Goal: Task Accomplishment & Management: Manage account settings

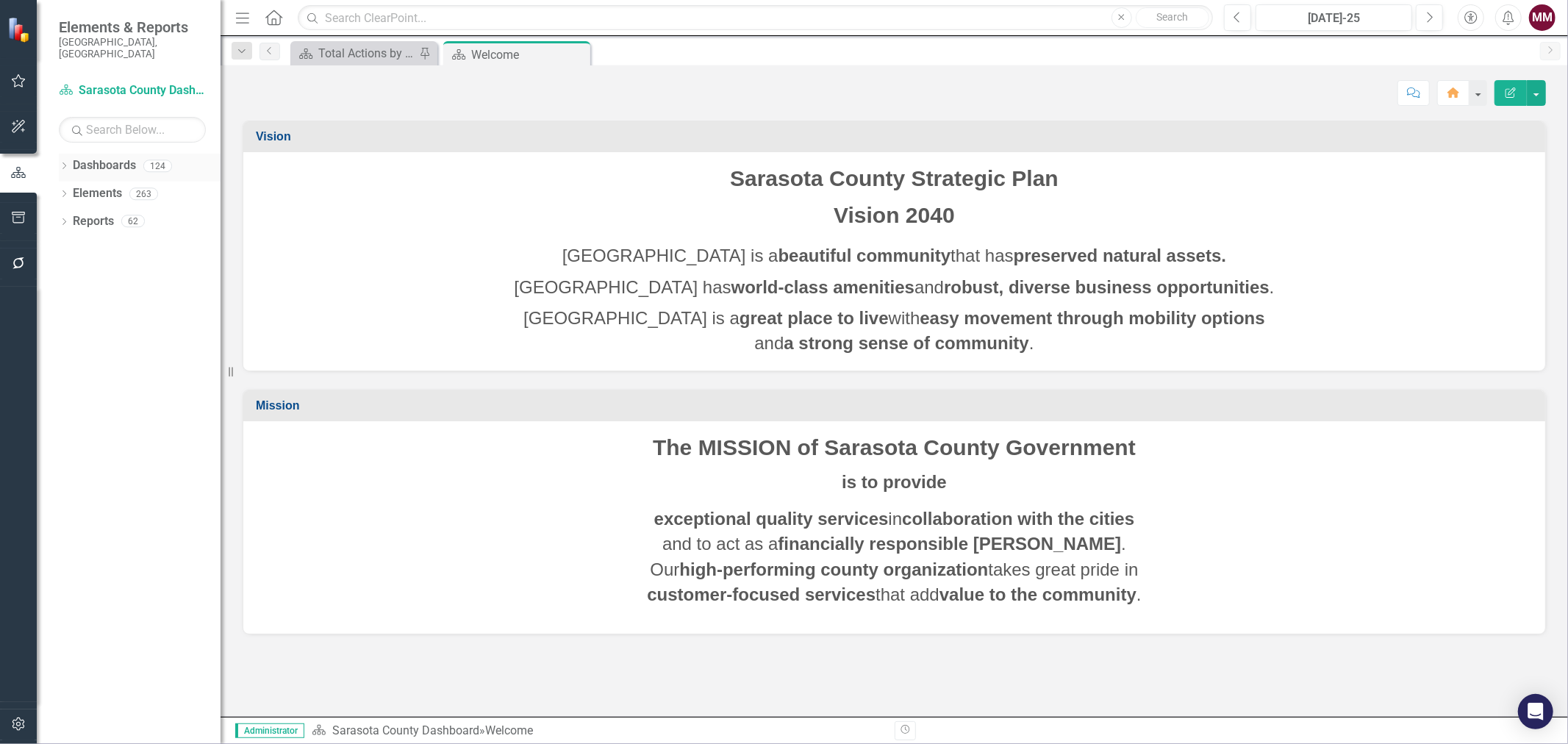
click at [70, 157] on div "Dropdown Dashboards 124" at bounding box center [139, 168] width 162 height 28
click at [59, 163] on icon "Dropdown" at bounding box center [64, 167] width 10 height 8
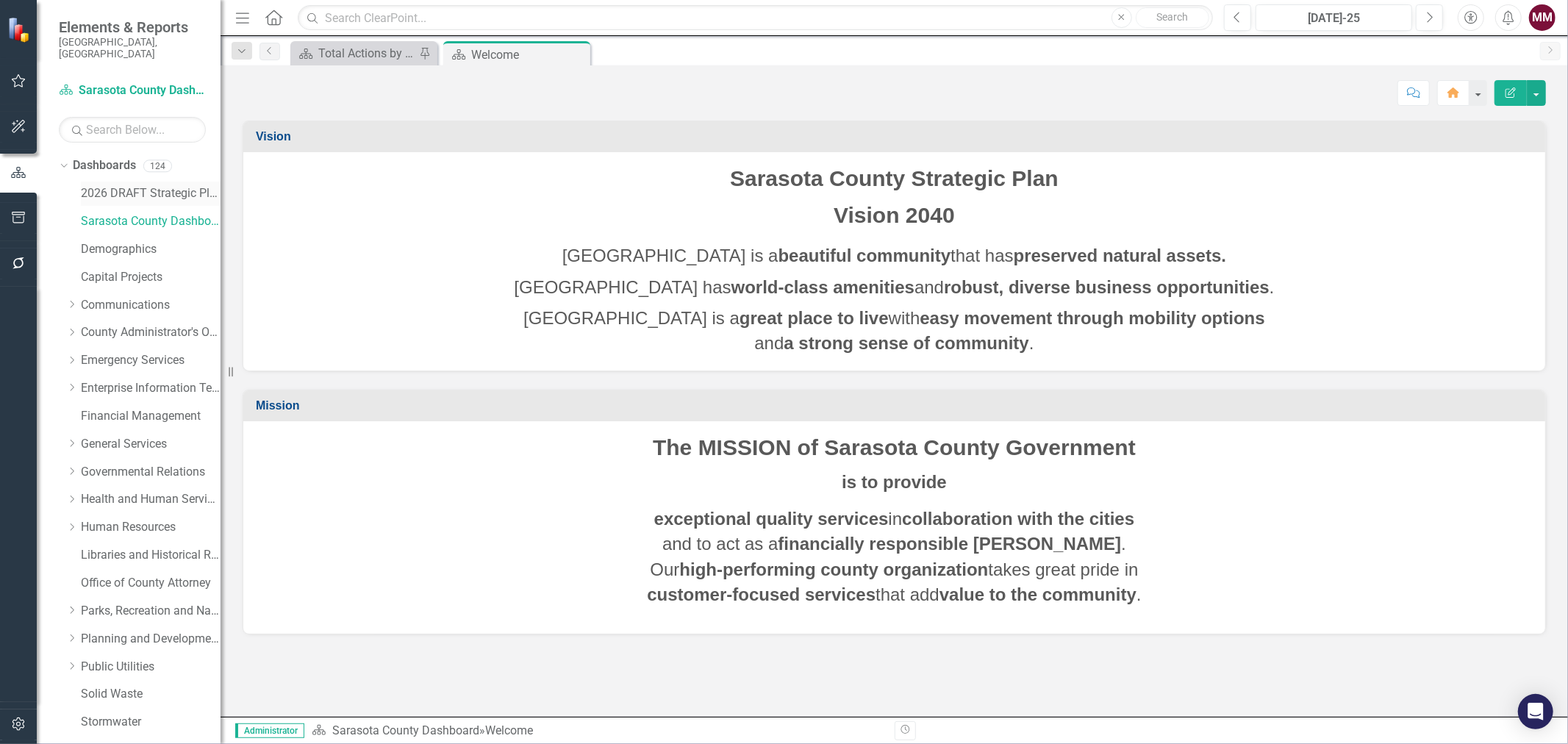
click at [106, 186] on link "2026 DRAFT Strategic Plan" at bounding box center [151, 194] width 140 height 17
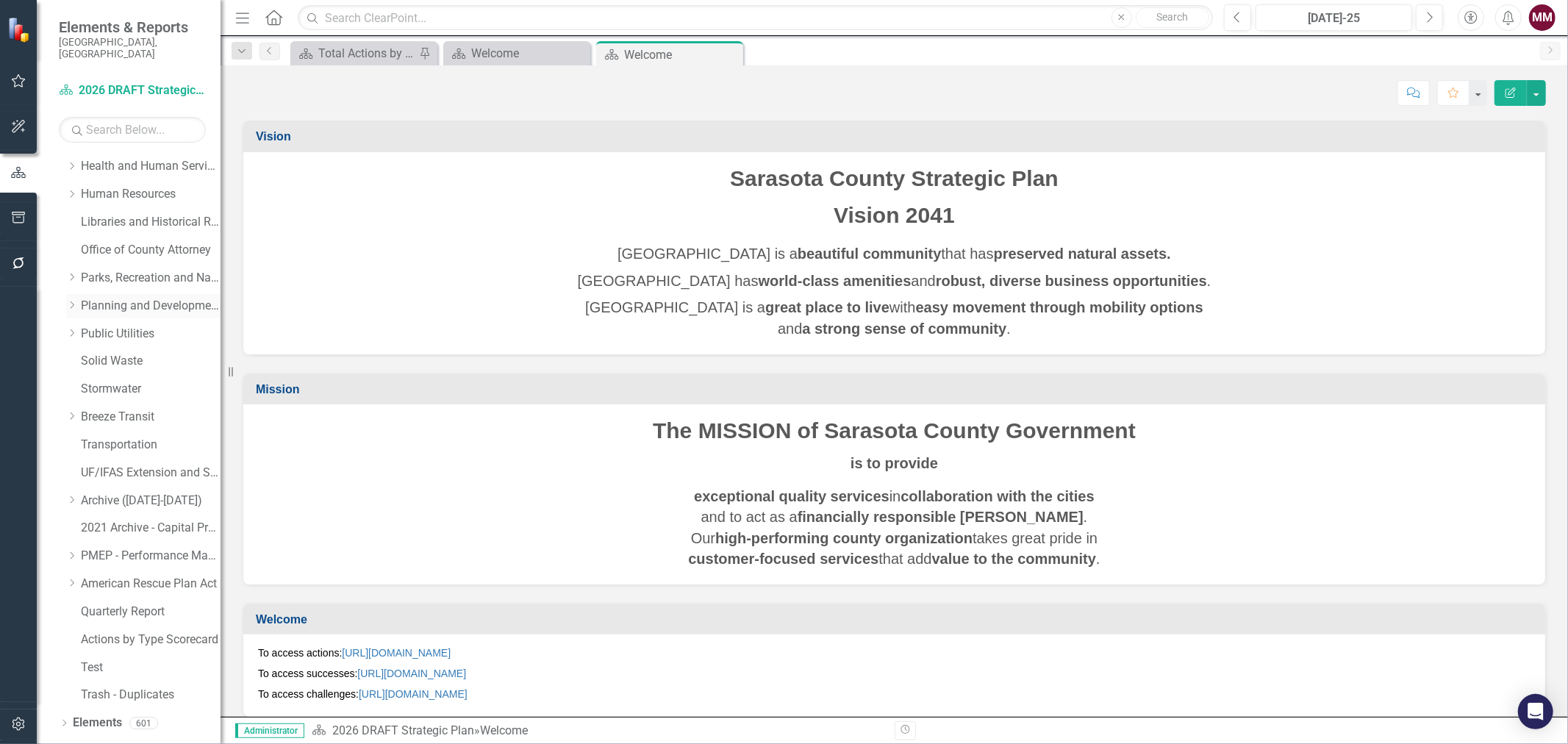
scroll to position [344, 0]
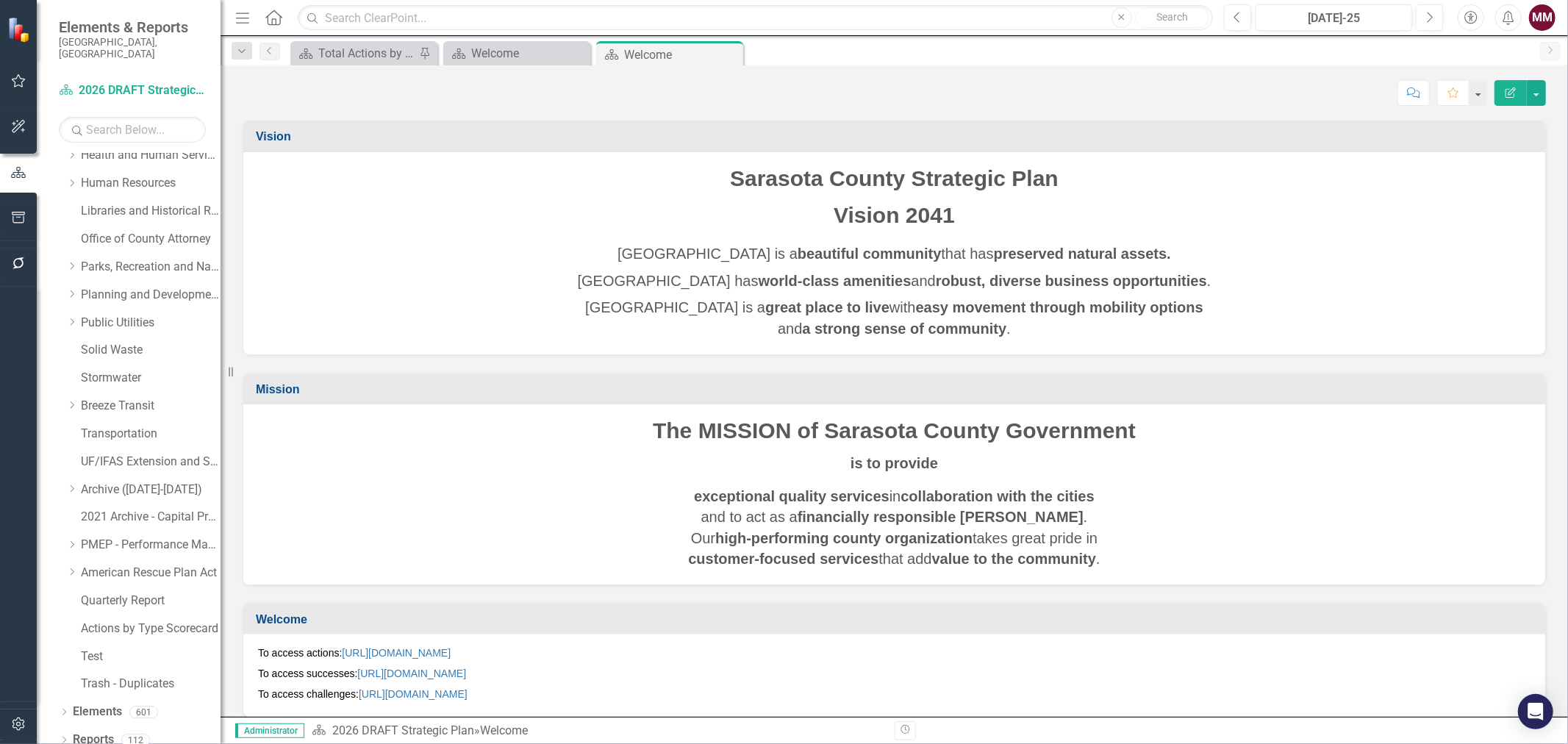
drag, startPoint x: 62, startPoint y: 698, endPoint x: 65, endPoint y: 686, distance: 12.4
click at [62, 710] on icon "Dropdown" at bounding box center [64, 714] width 10 height 8
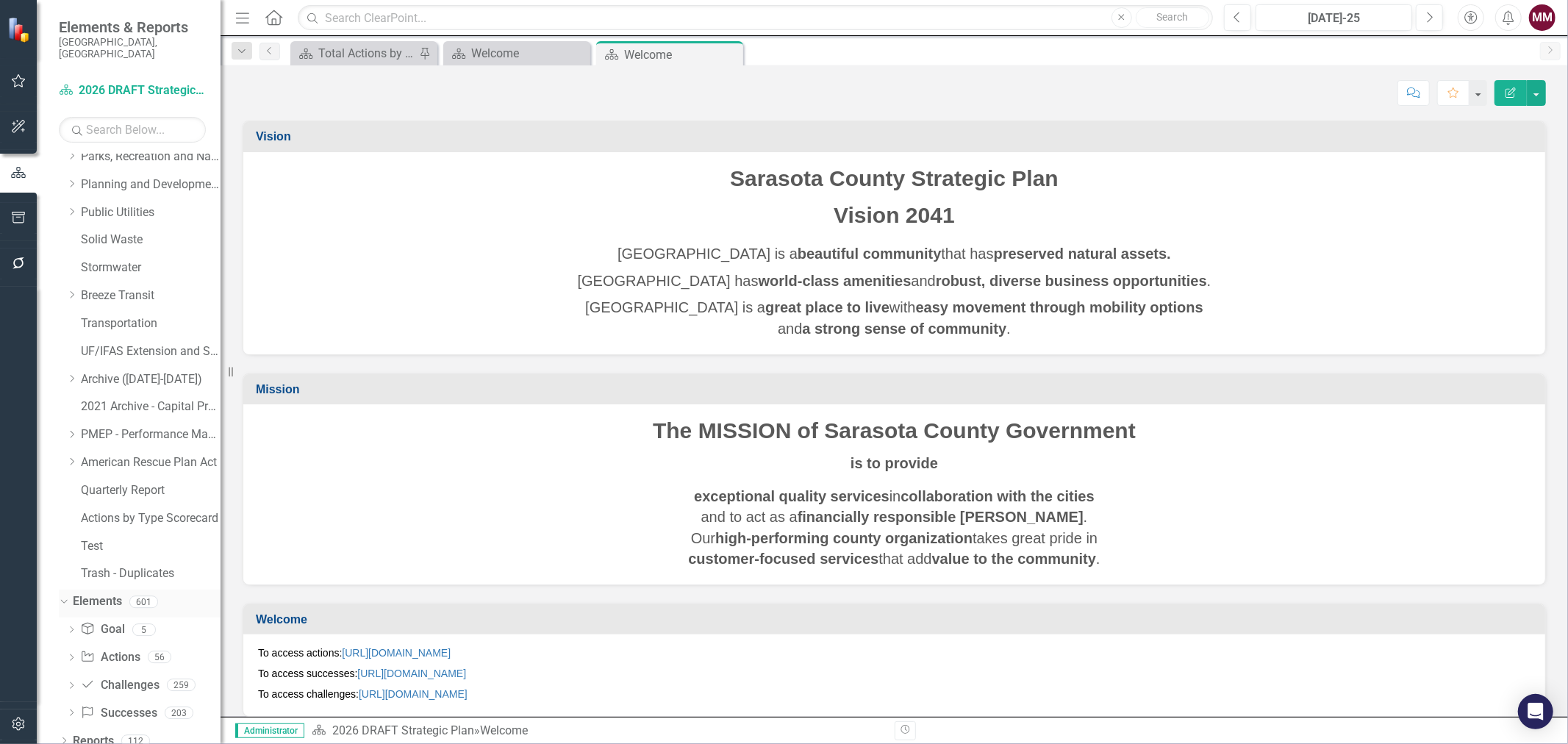
scroll to position [456, 0]
click at [113, 648] on link "Action Actions" at bounding box center [110, 656] width 60 height 17
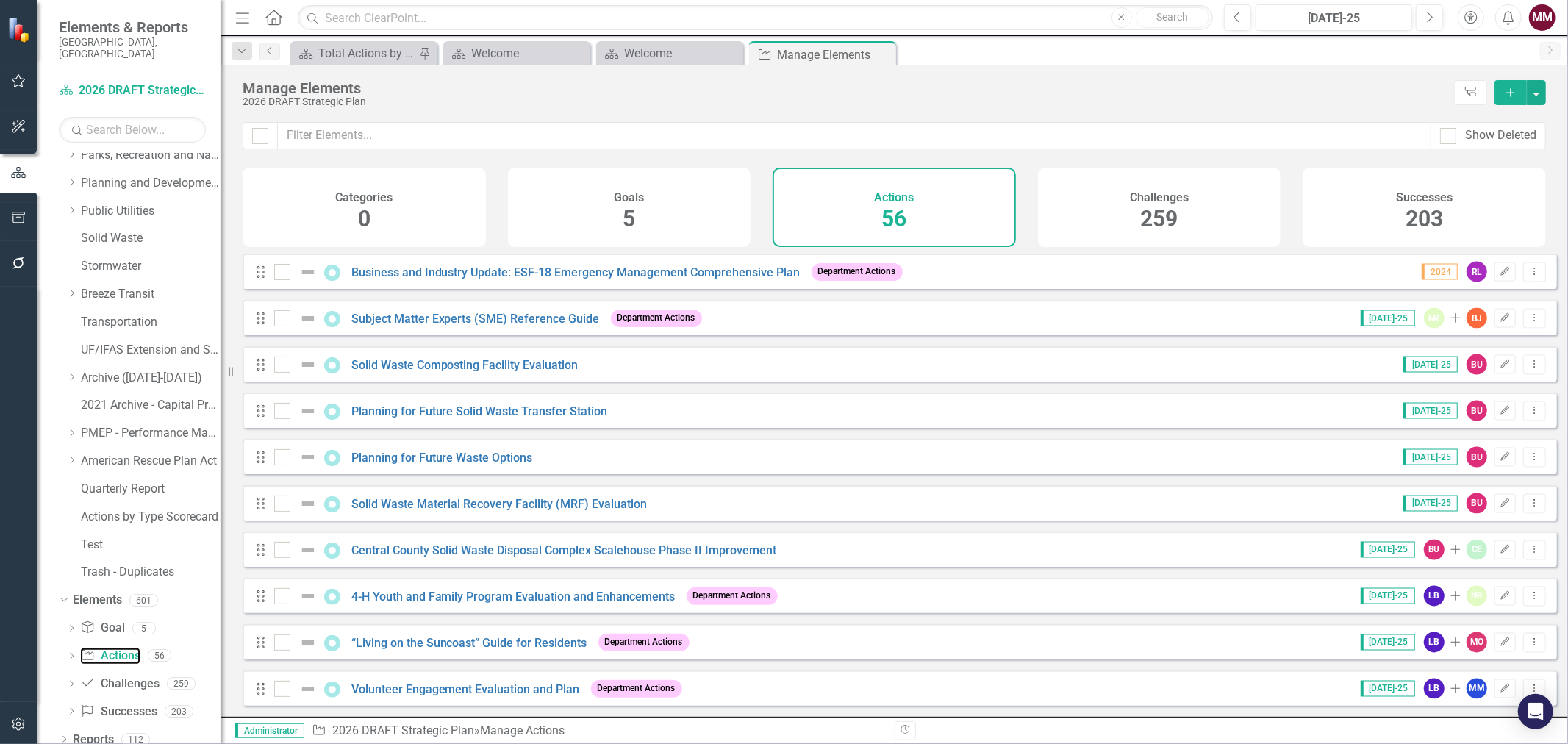
scroll to position [2143, 0]
click at [327, 141] on input "text" at bounding box center [855, 135] width 1154 height 27
type input "6"
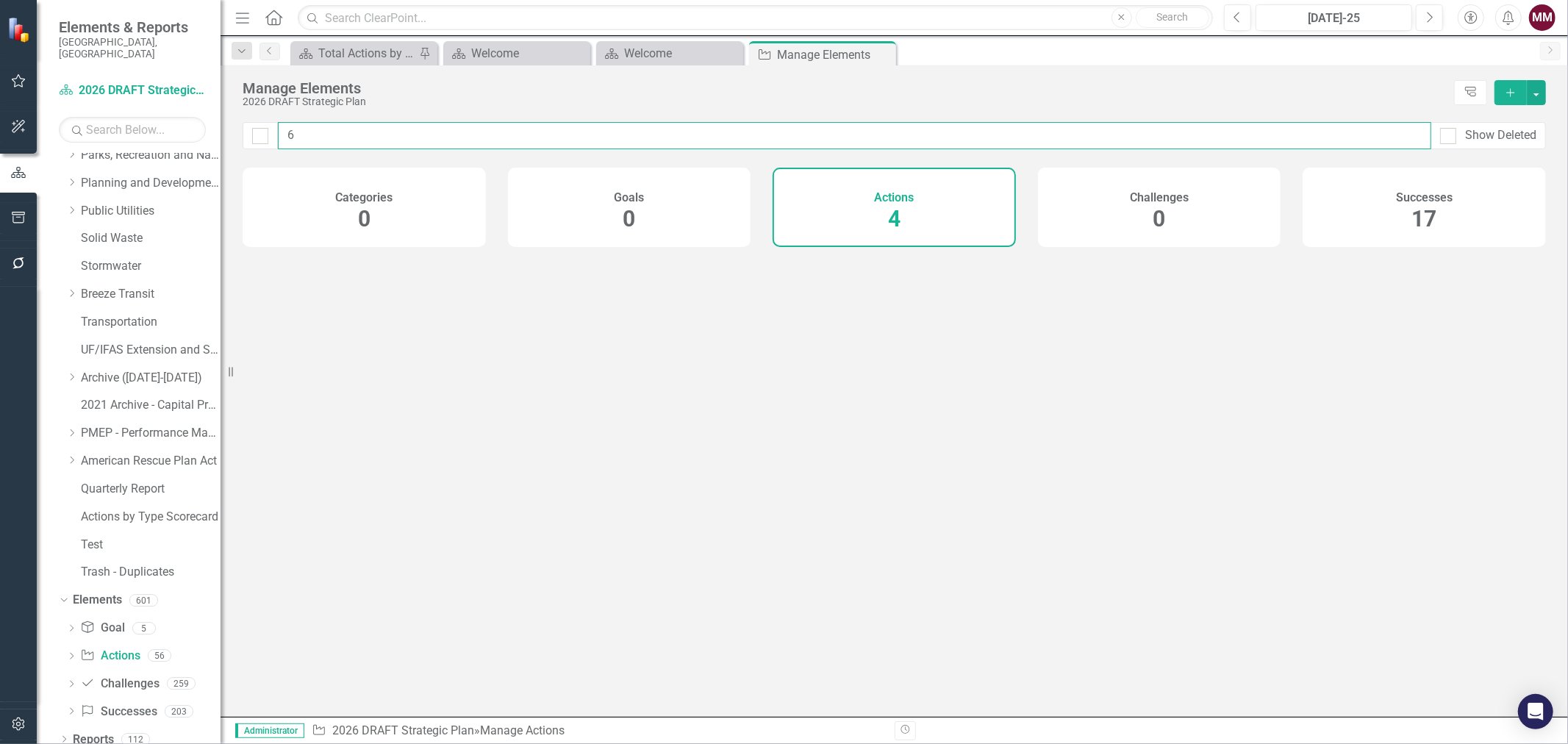
checkbox input "false"
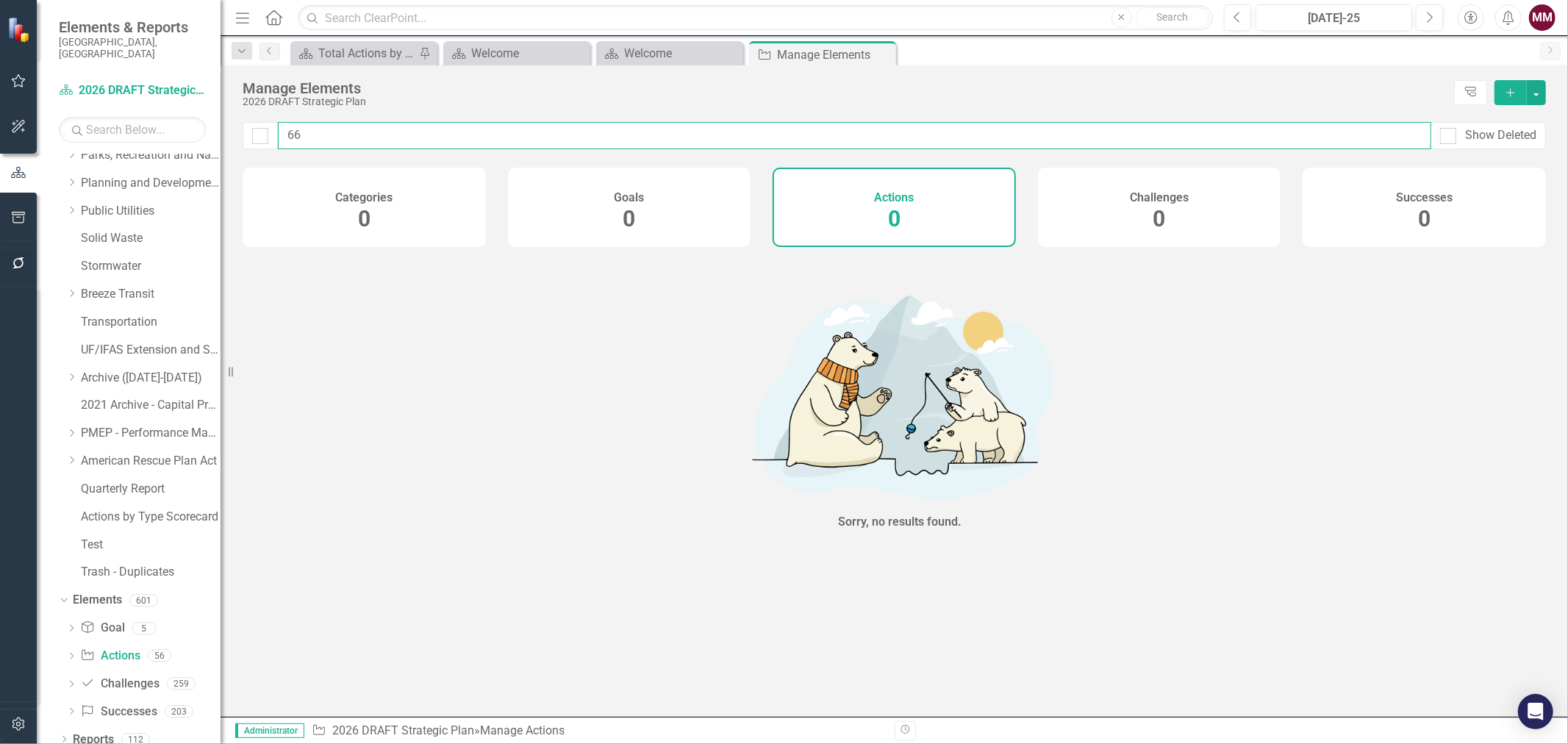
type input "6"
checkbox input "false"
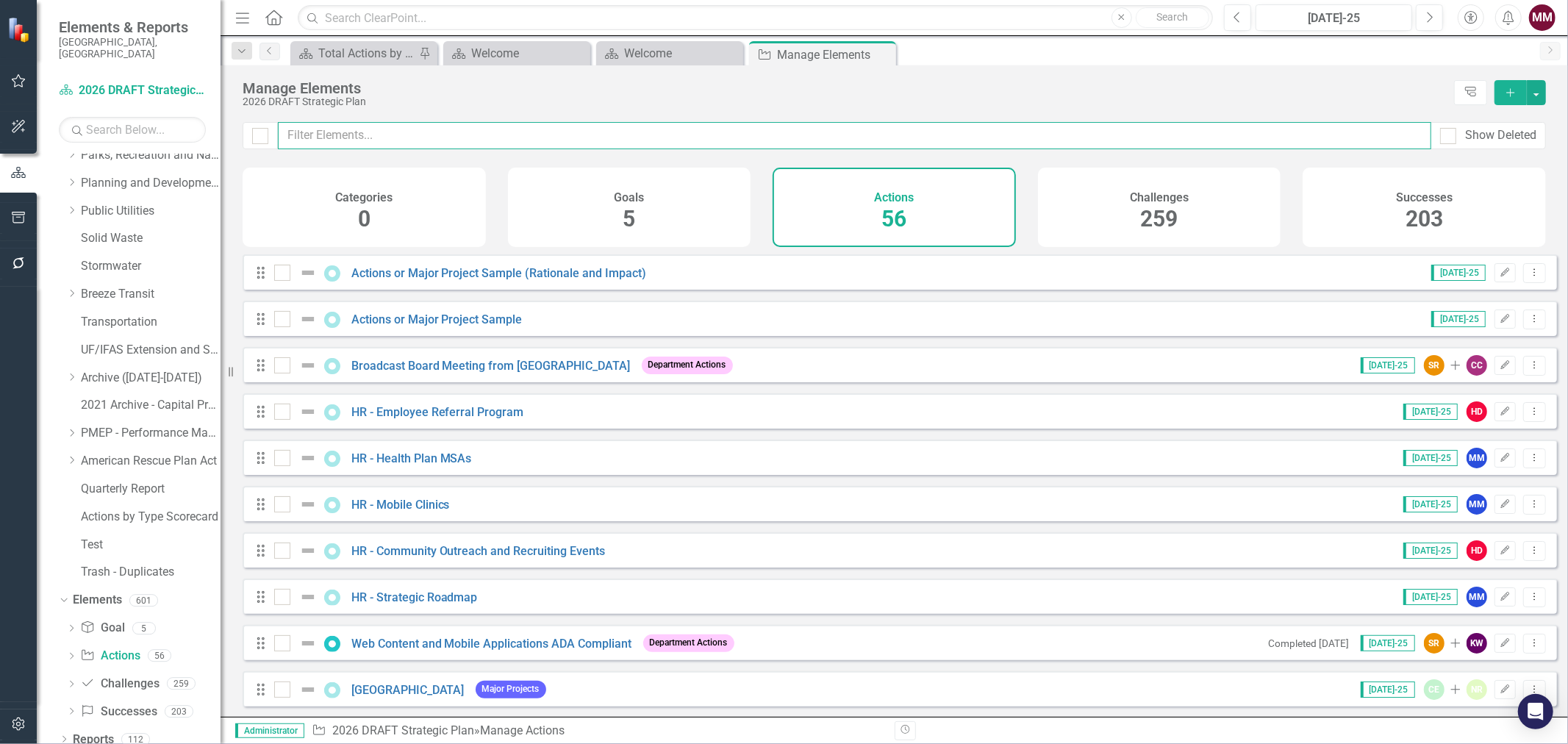
checkbox input "false"
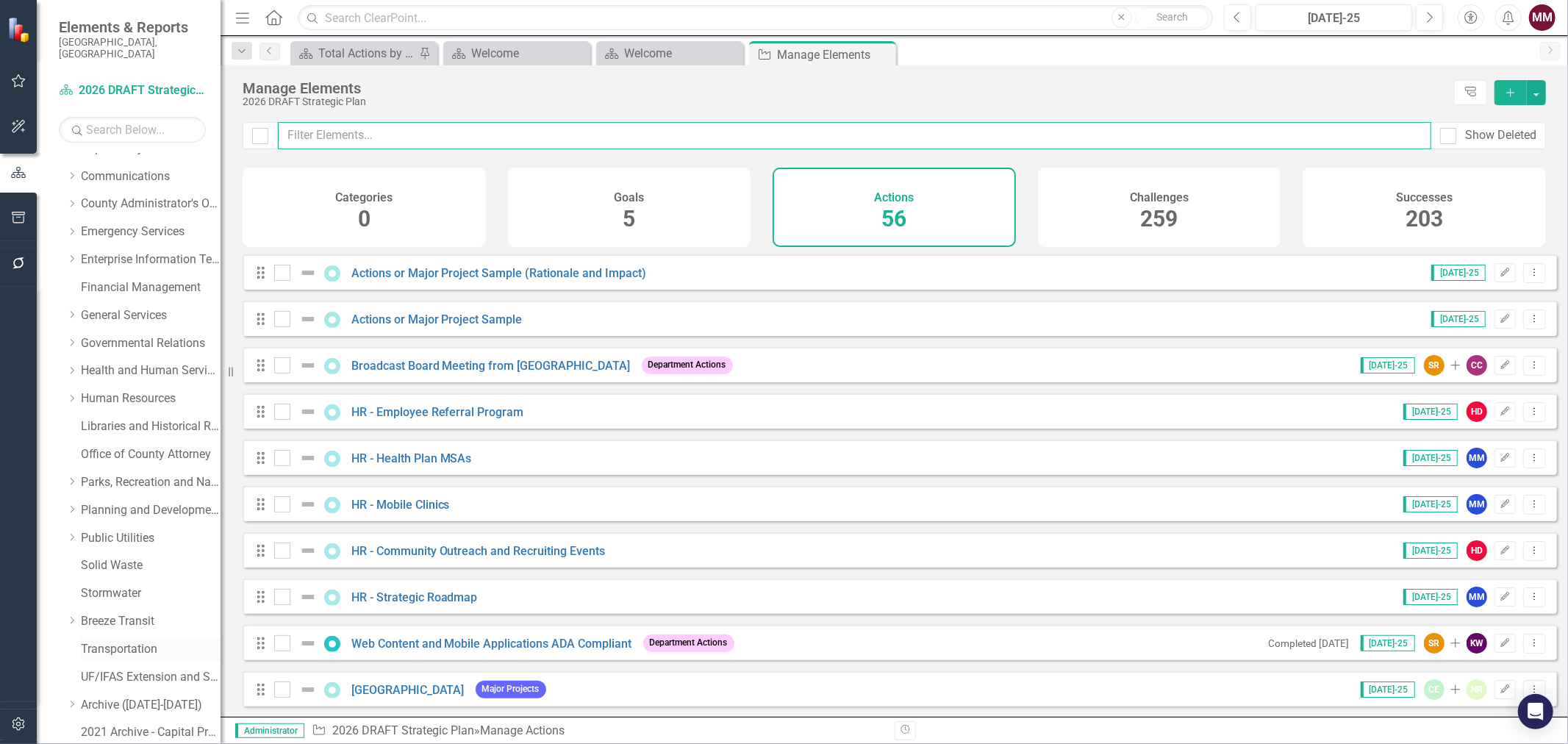
scroll to position [0, 0]
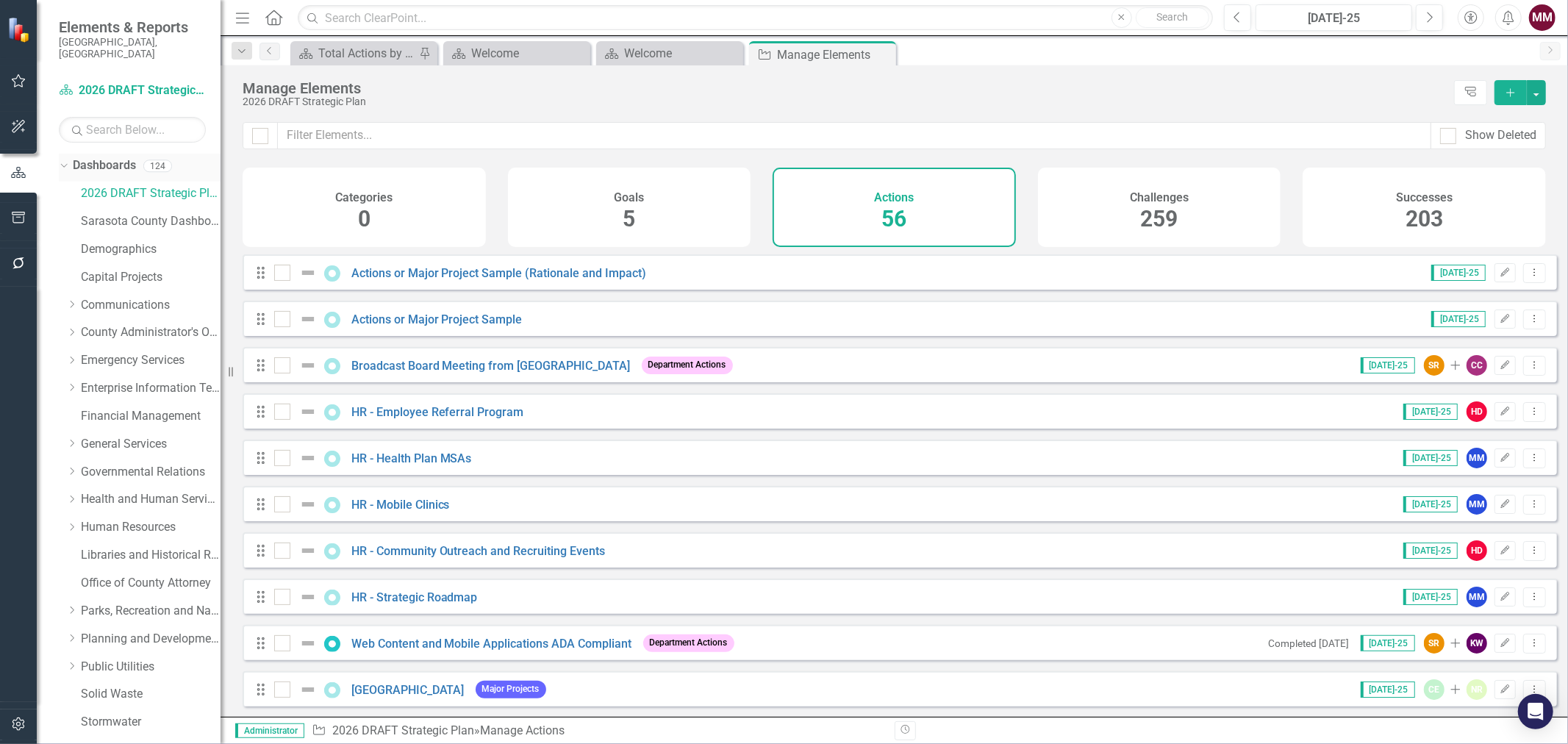
click at [91, 157] on link "Dashboards" at bounding box center [104, 166] width 63 height 17
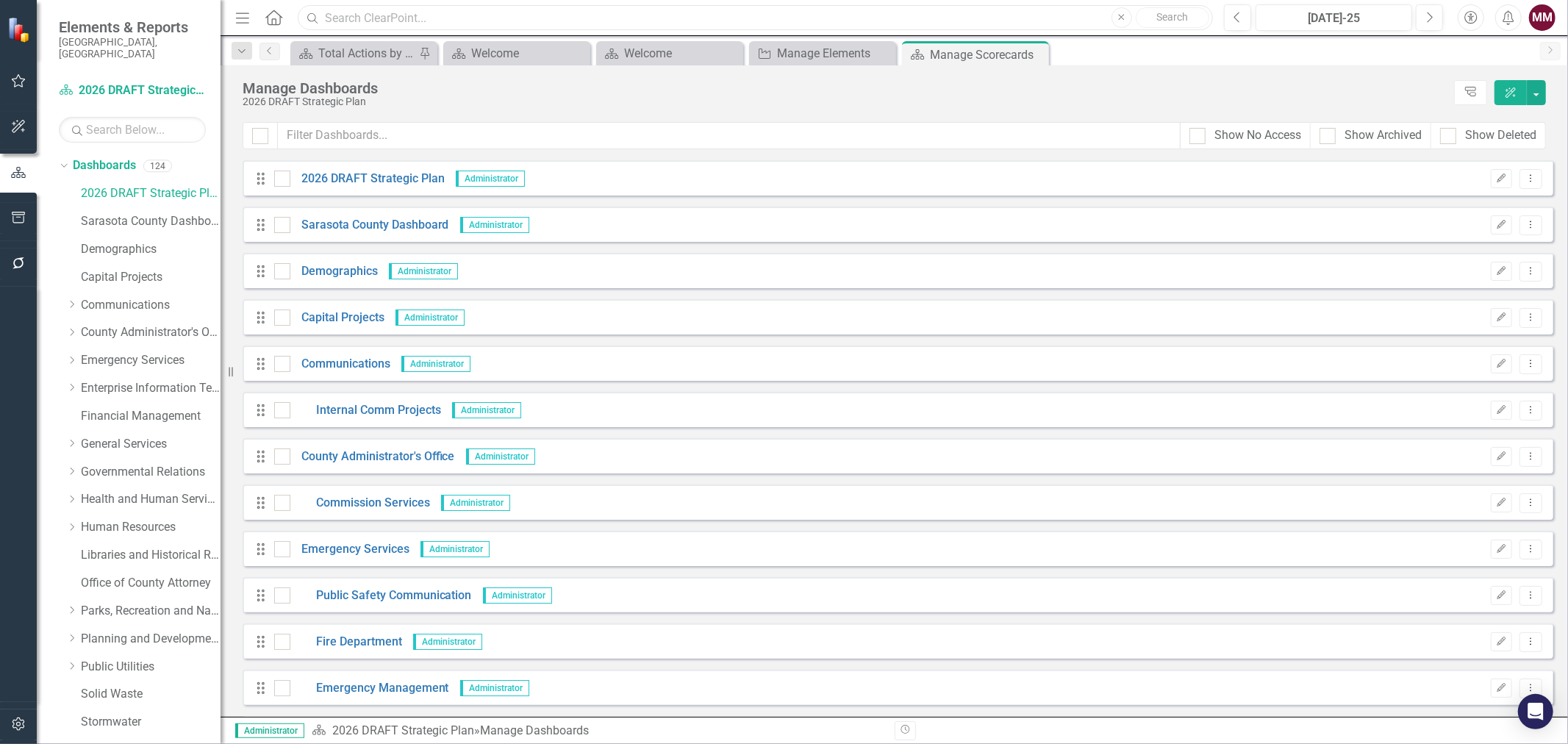
click at [500, 27] on input "text" at bounding box center [755, 17] width 915 height 26
type input "66"
click at [108, 213] on link "Sarasota County Dashboard" at bounding box center [151, 221] width 140 height 17
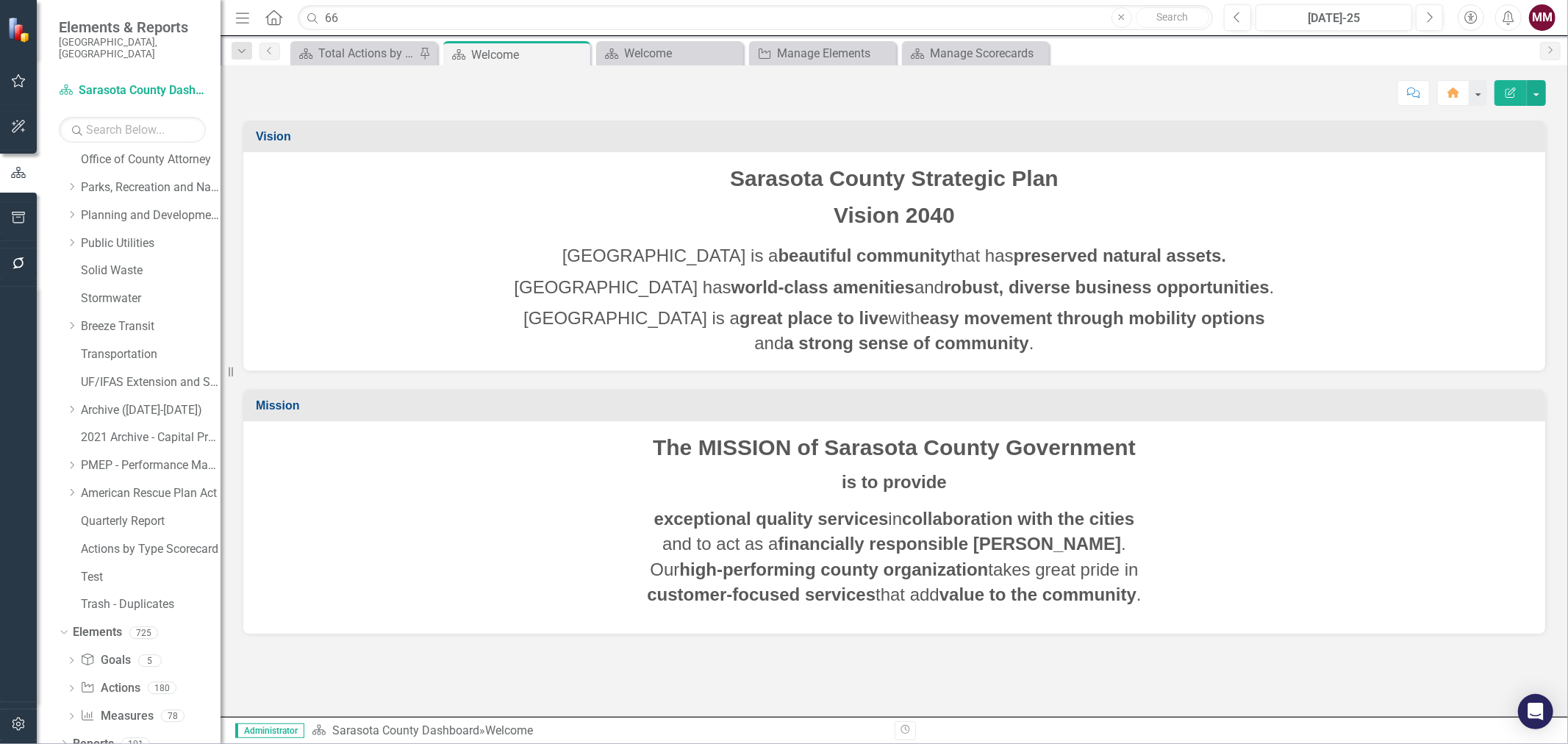
scroll to position [428, 0]
click at [114, 676] on link "Action Actions" at bounding box center [110, 684] width 60 height 17
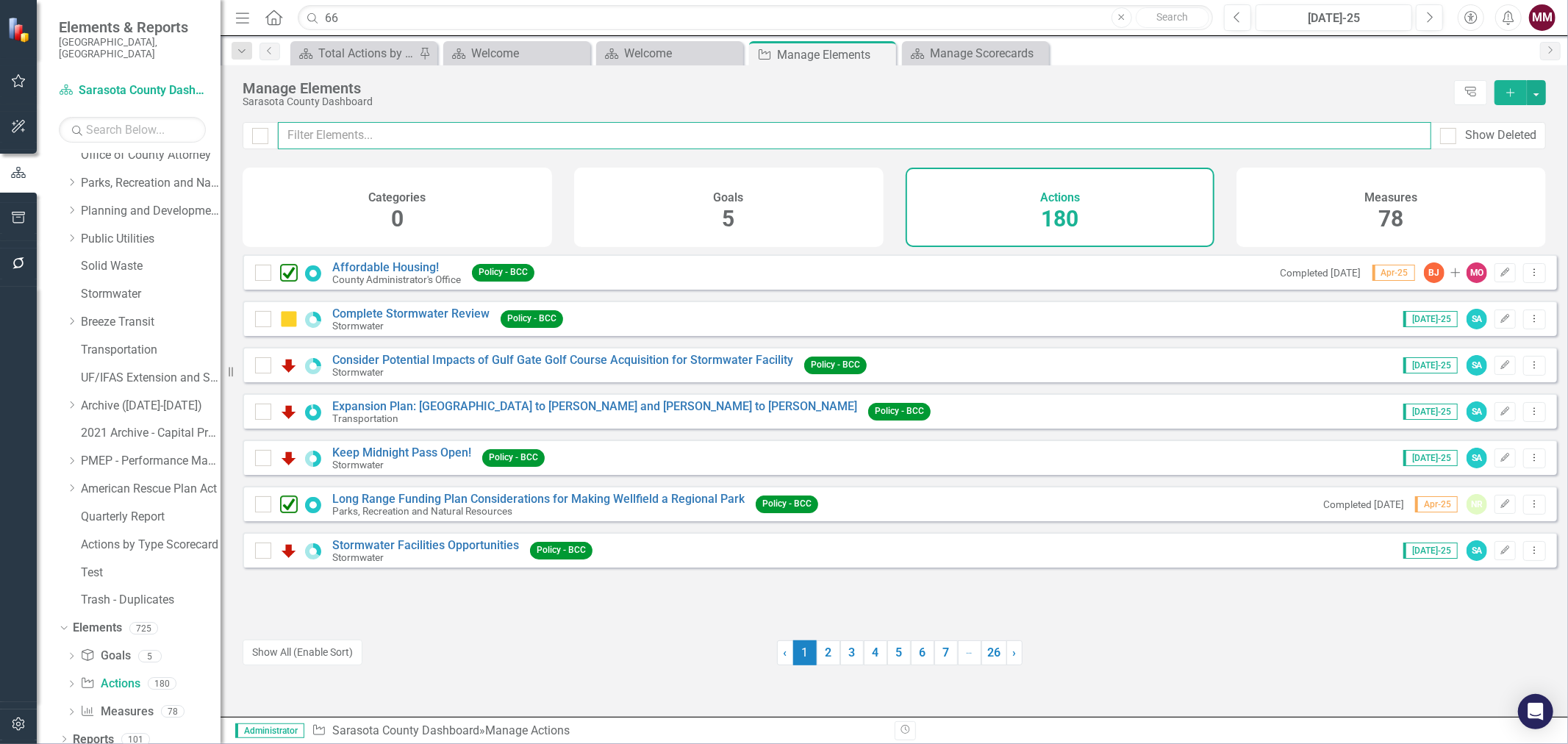
click at [356, 135] on input "text" at bounding box center [855, 135] width 1154 height 27
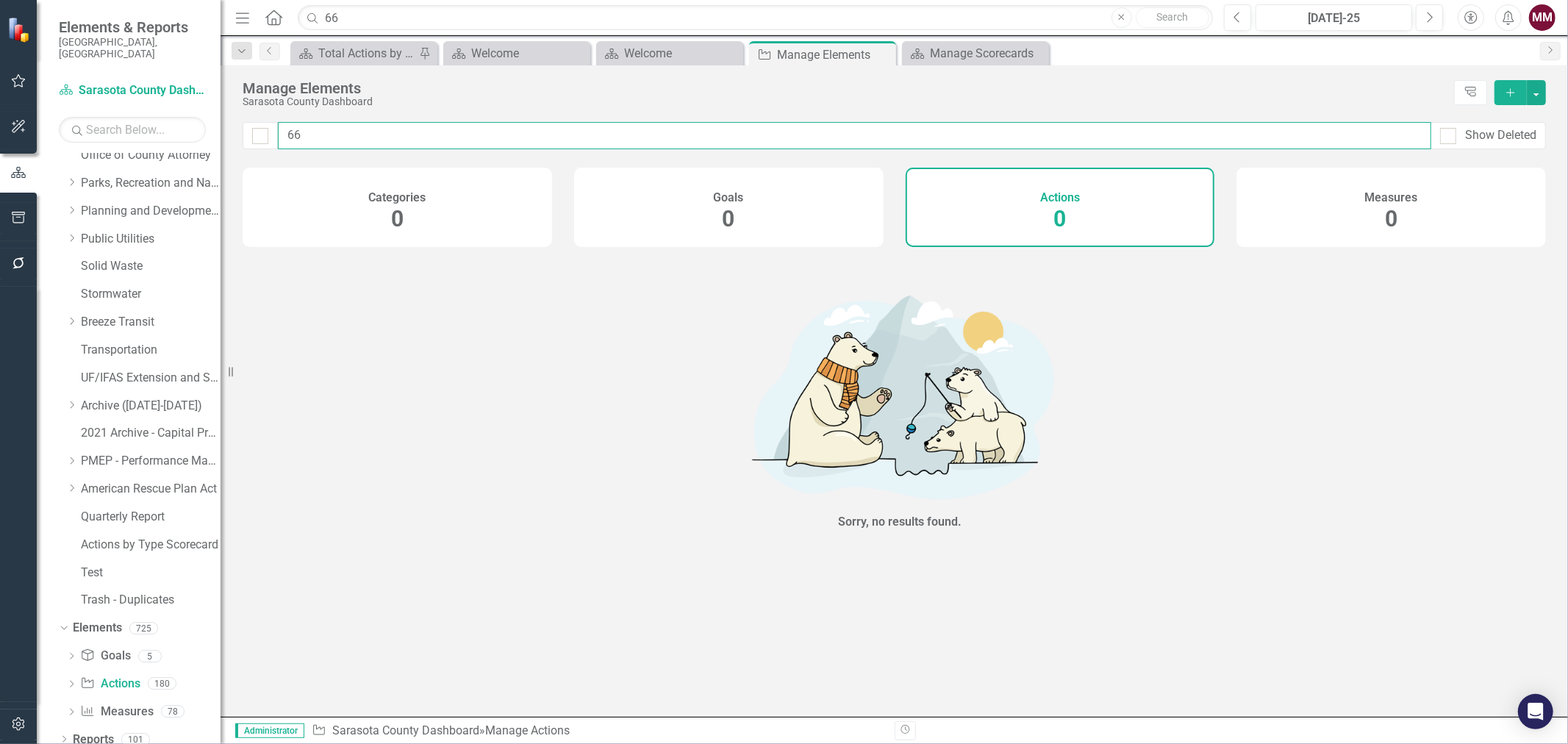
type input "66"
click at [949, 47] on div "Manage Scorecards" at bounding box center [978, 53] width 97 height 18
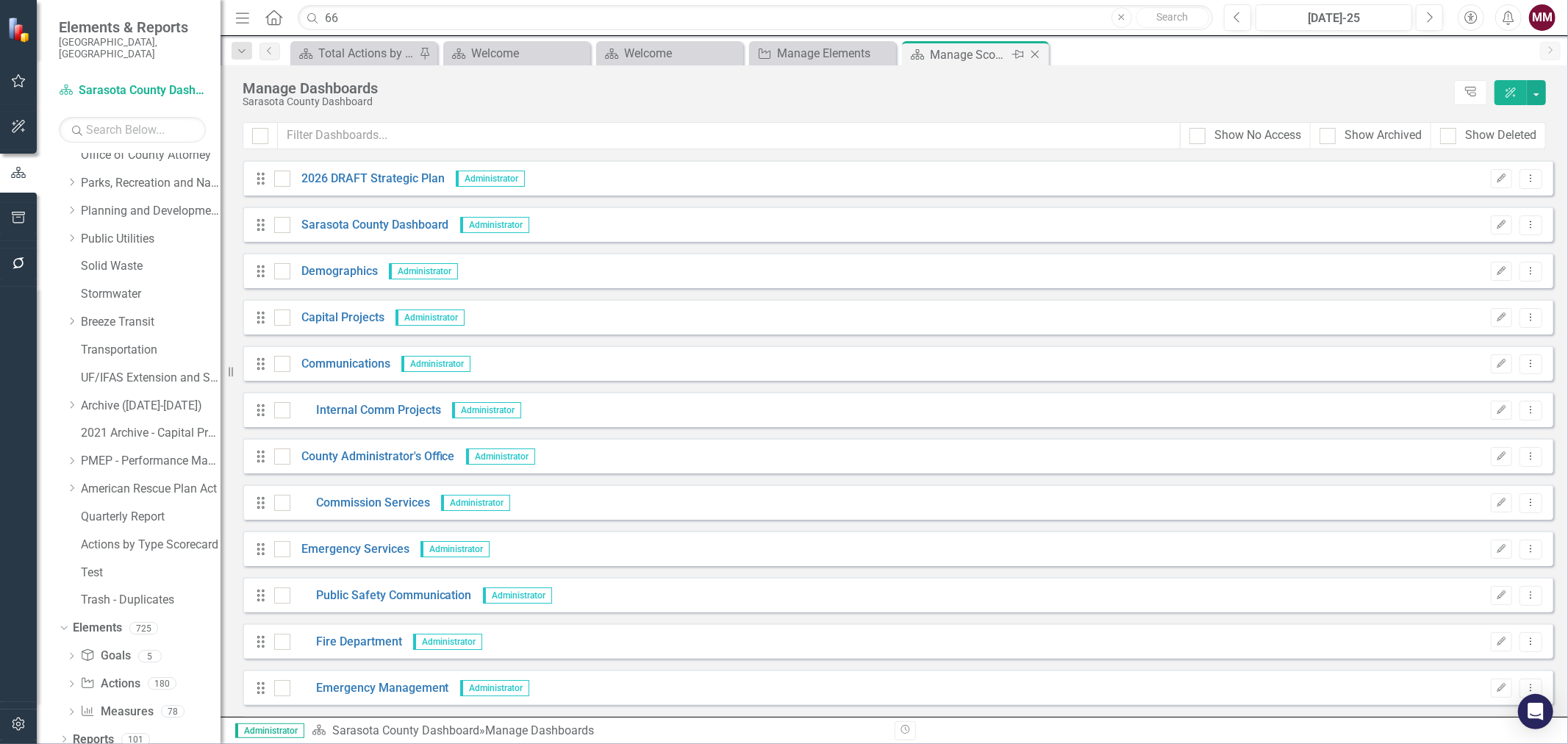
click at [1030, 57] on icon "Close" at bounding box center [1035, 55] width 15 height 12
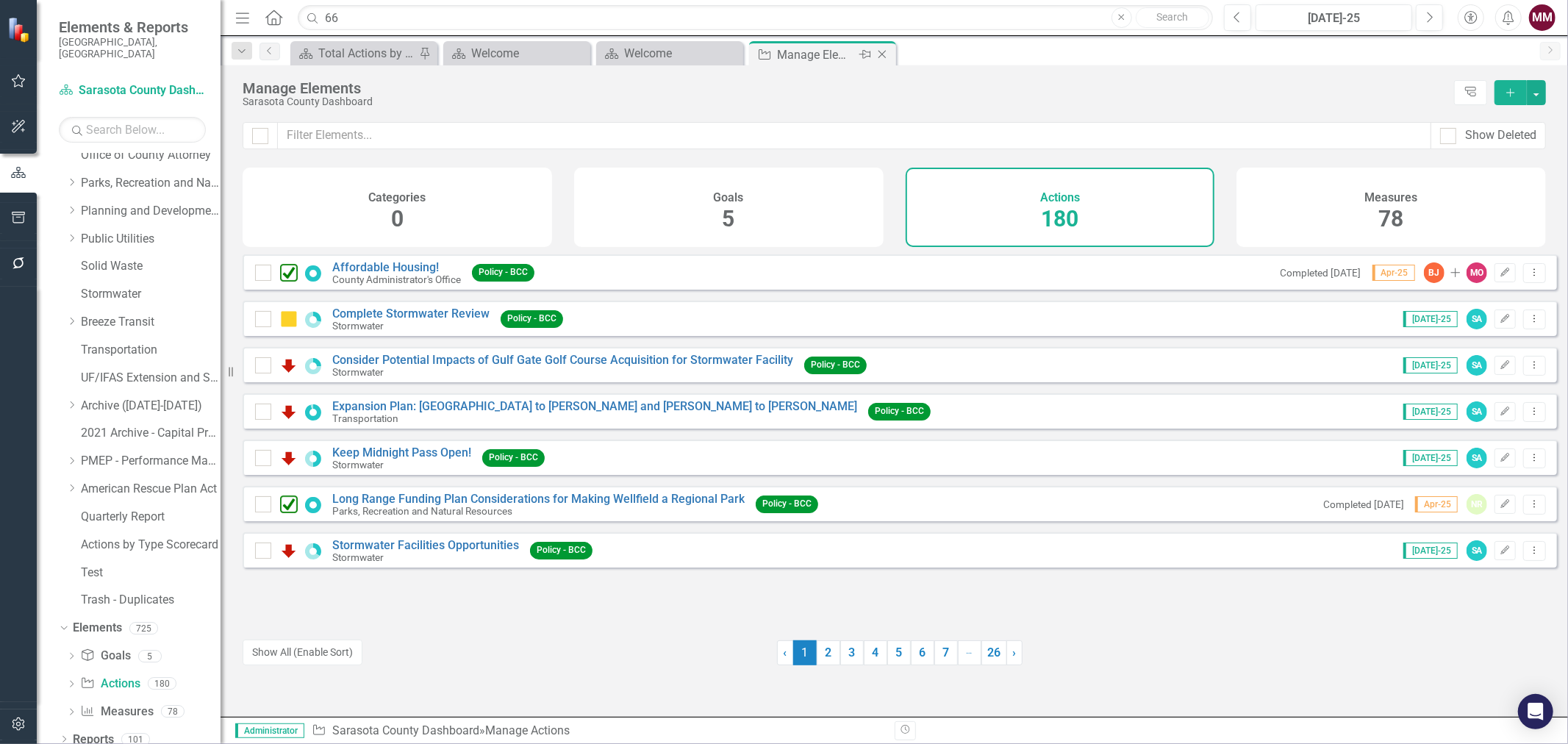
click at [880, 56] on icon at bounding box center [883, 55] width 8 height 8
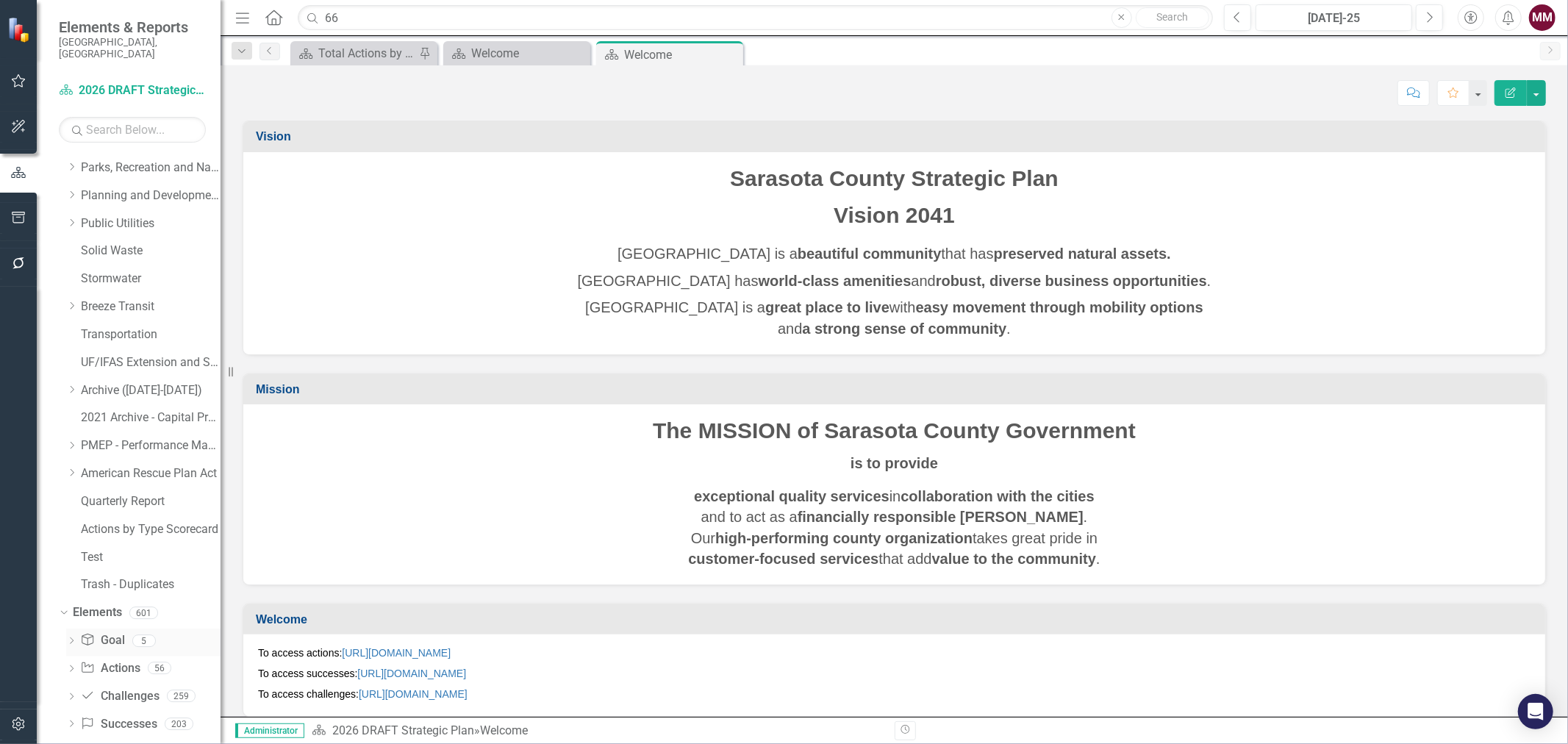
scroll to position [456, 0]
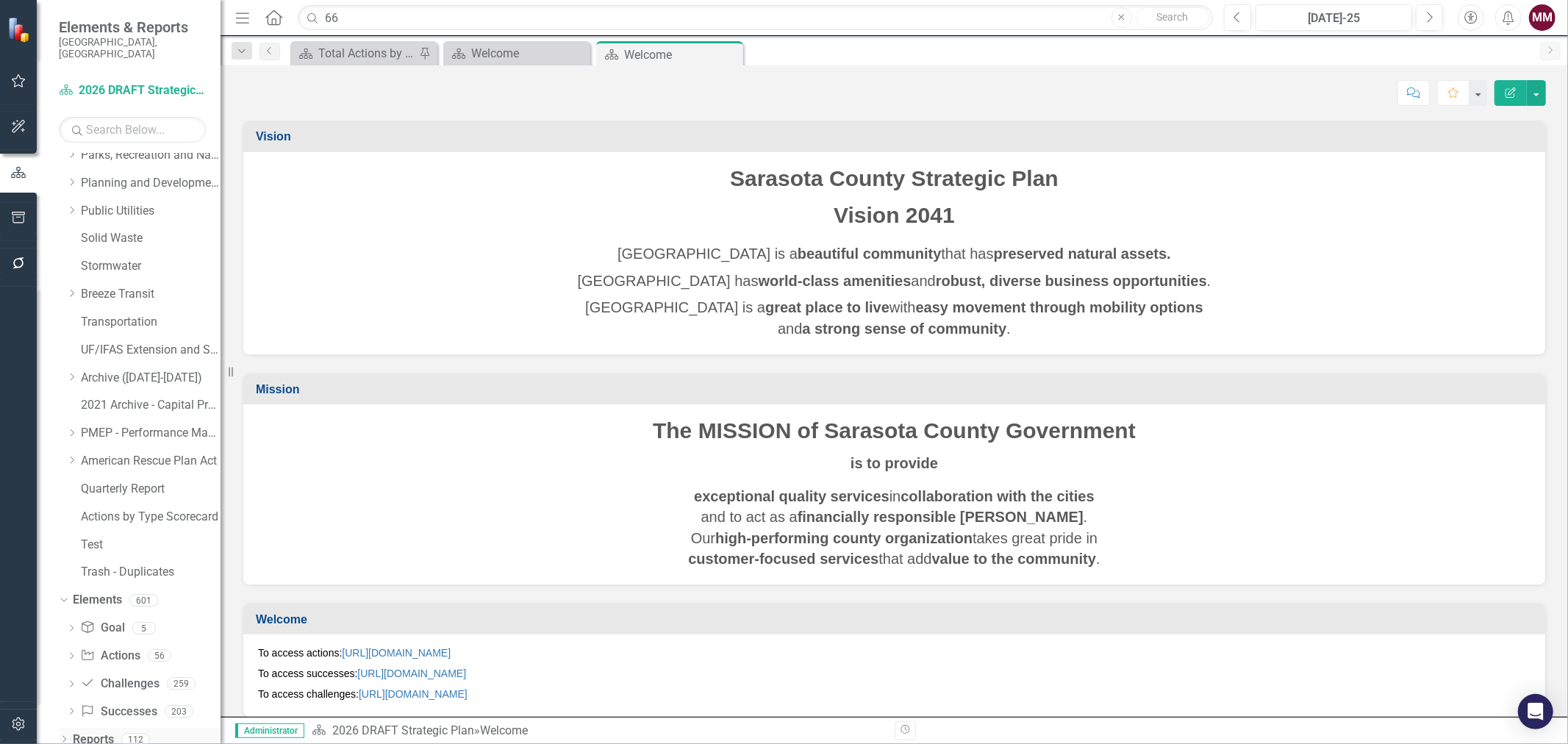
click at [62, 737] on icon "Dropdown" at bounding box center [64, 741] width 10 height 8
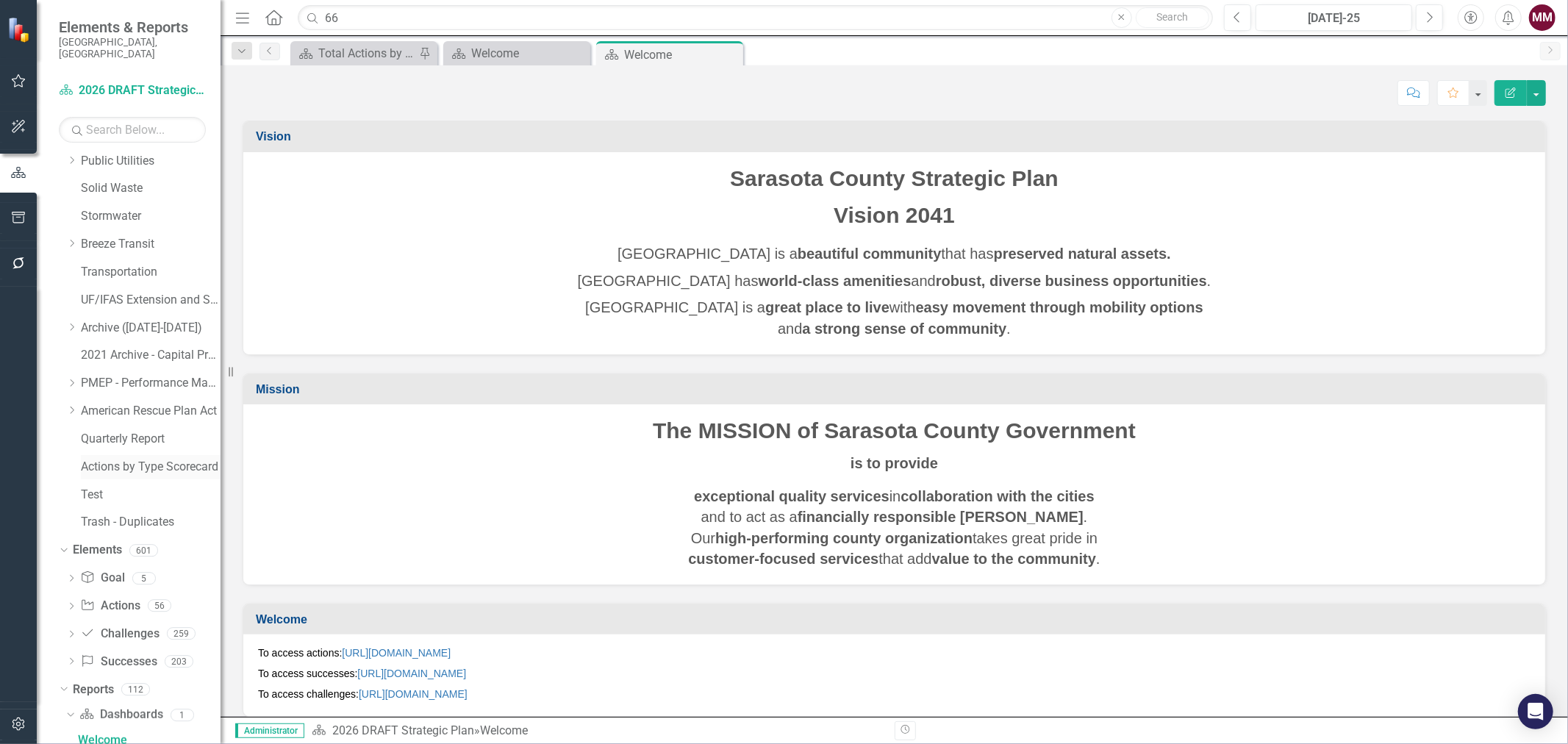
scroll to position [640, 0]
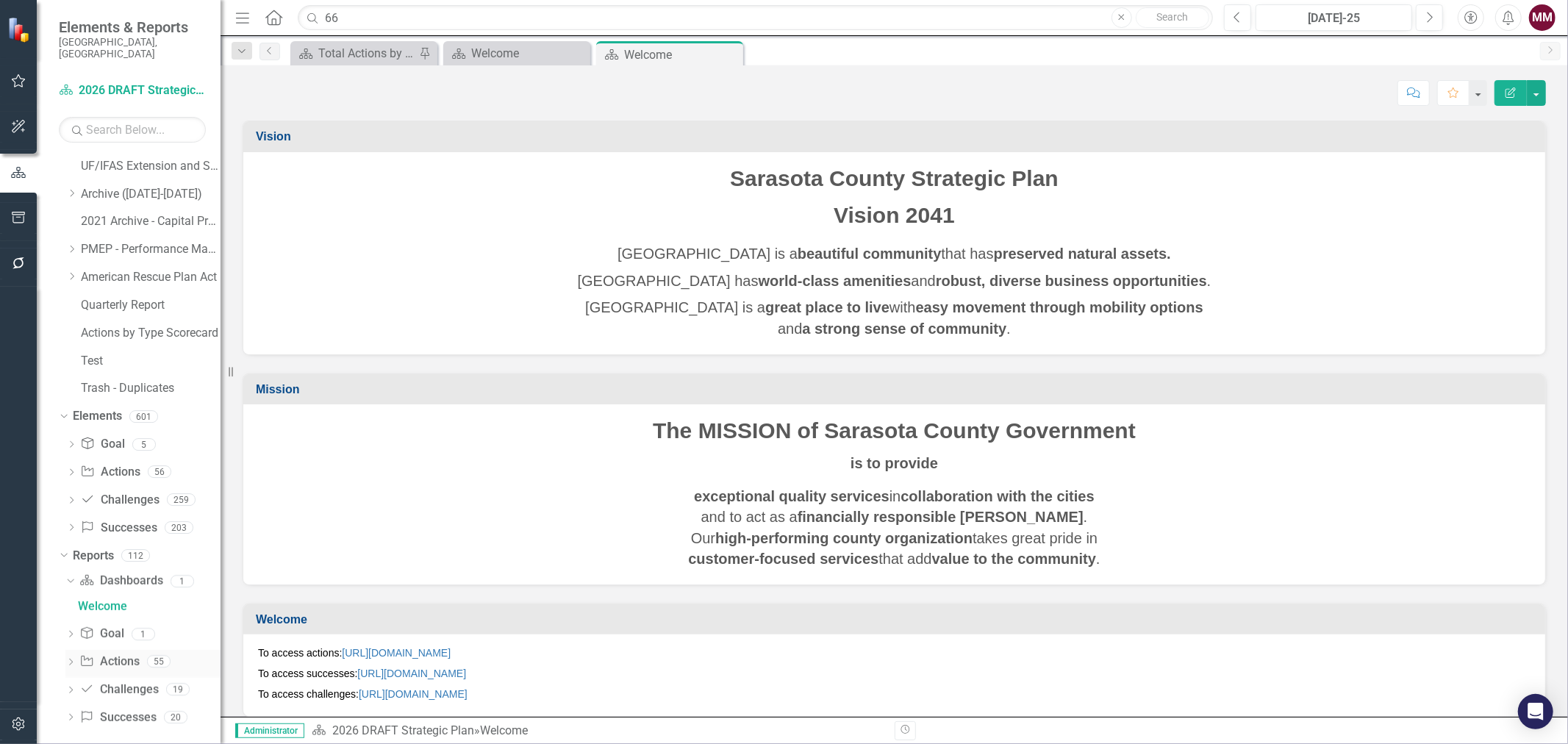
click at [70, 659] on icon "Dropdown" at bounding box center [70, 664] width 10 height 8
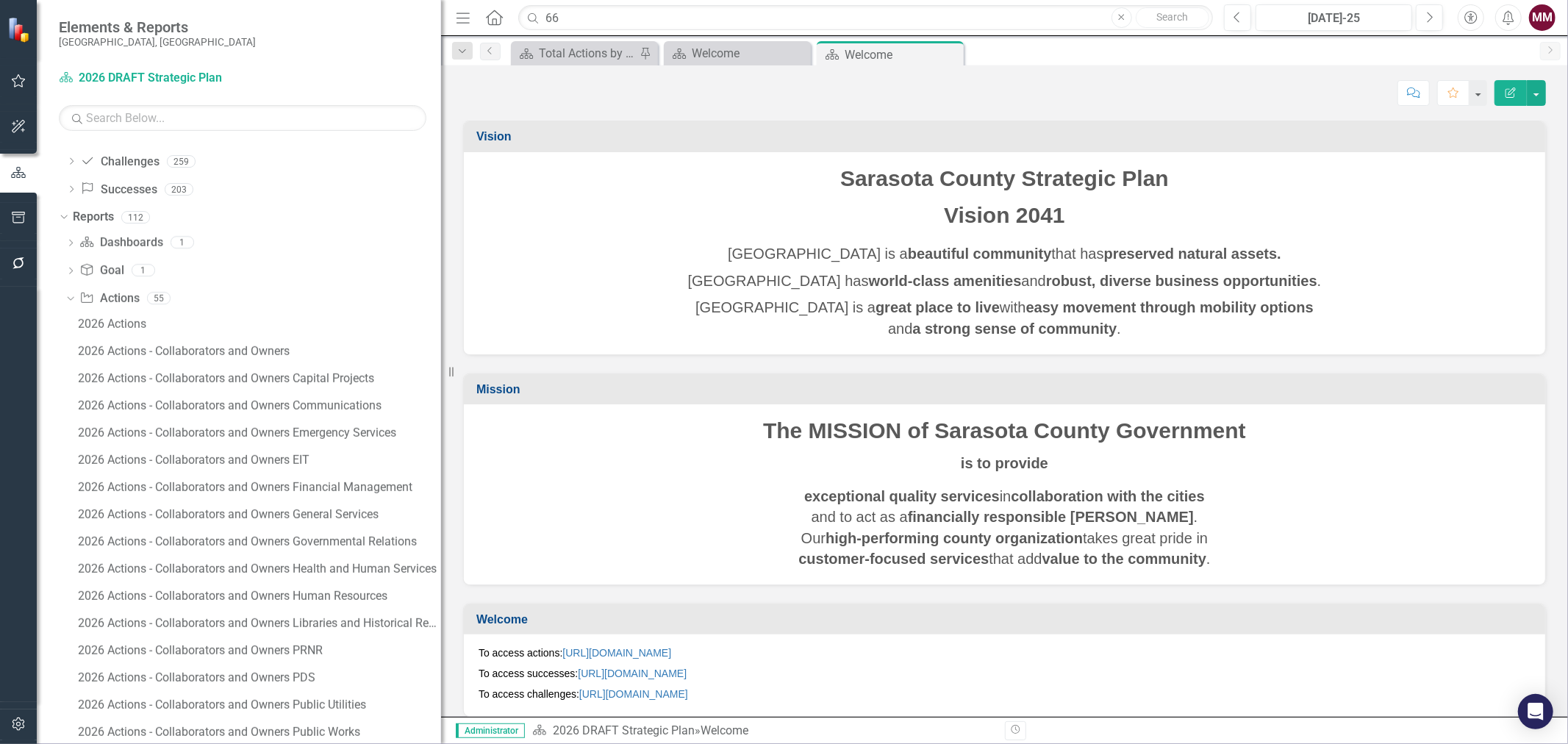
drag, startPoint x: 228, startPoint y: 378, endPoint x: 571, endPoint y: 376, distance: 343.0
click at [571, 376] on div "Elements & Reports [GEOGRAPHIC_DATA], [GEOGRAPHIC_DATA] Dashboard 2026 DRAFT St…" at bounding box center [784, 372] width 1568 height 744
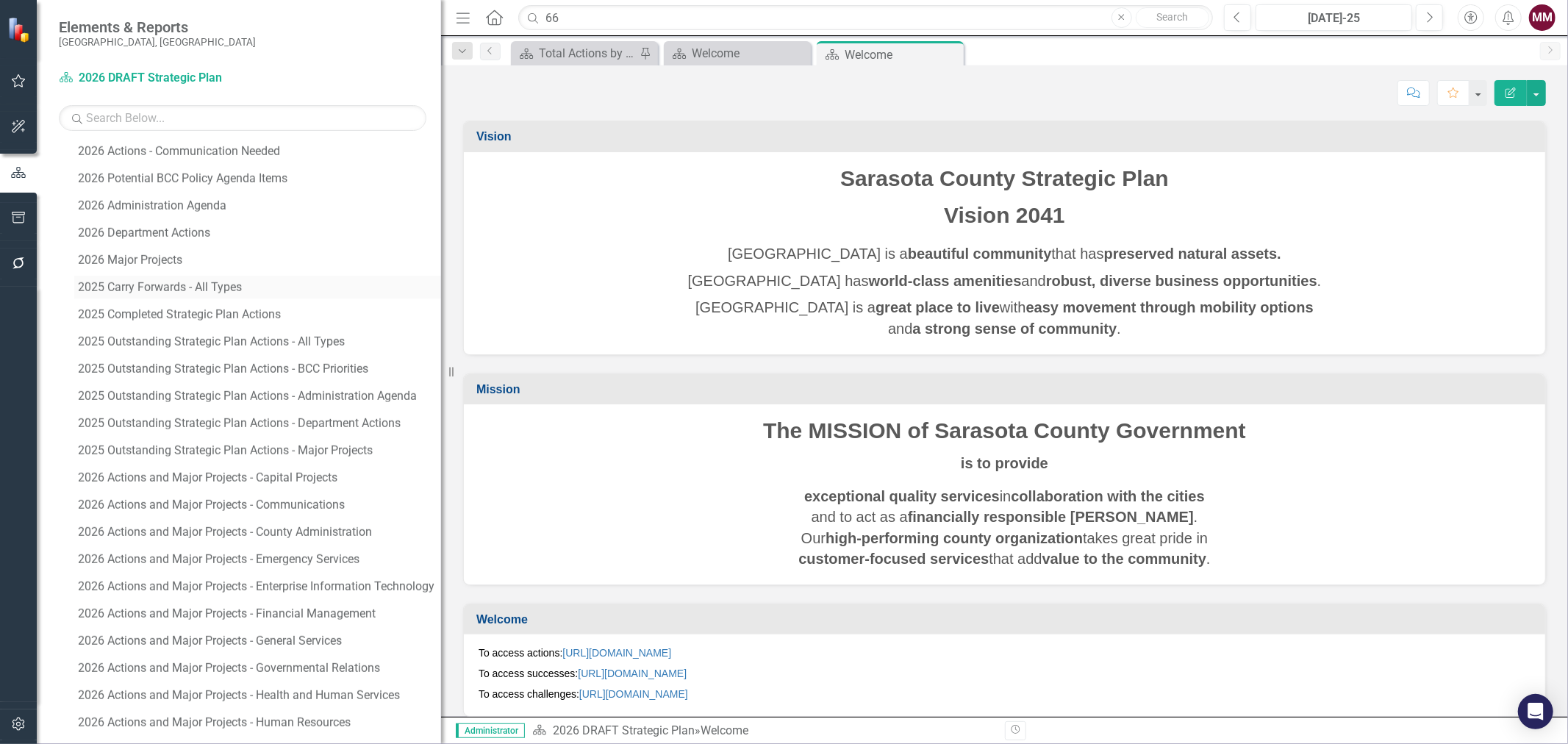
scroll to position [1702, 0]
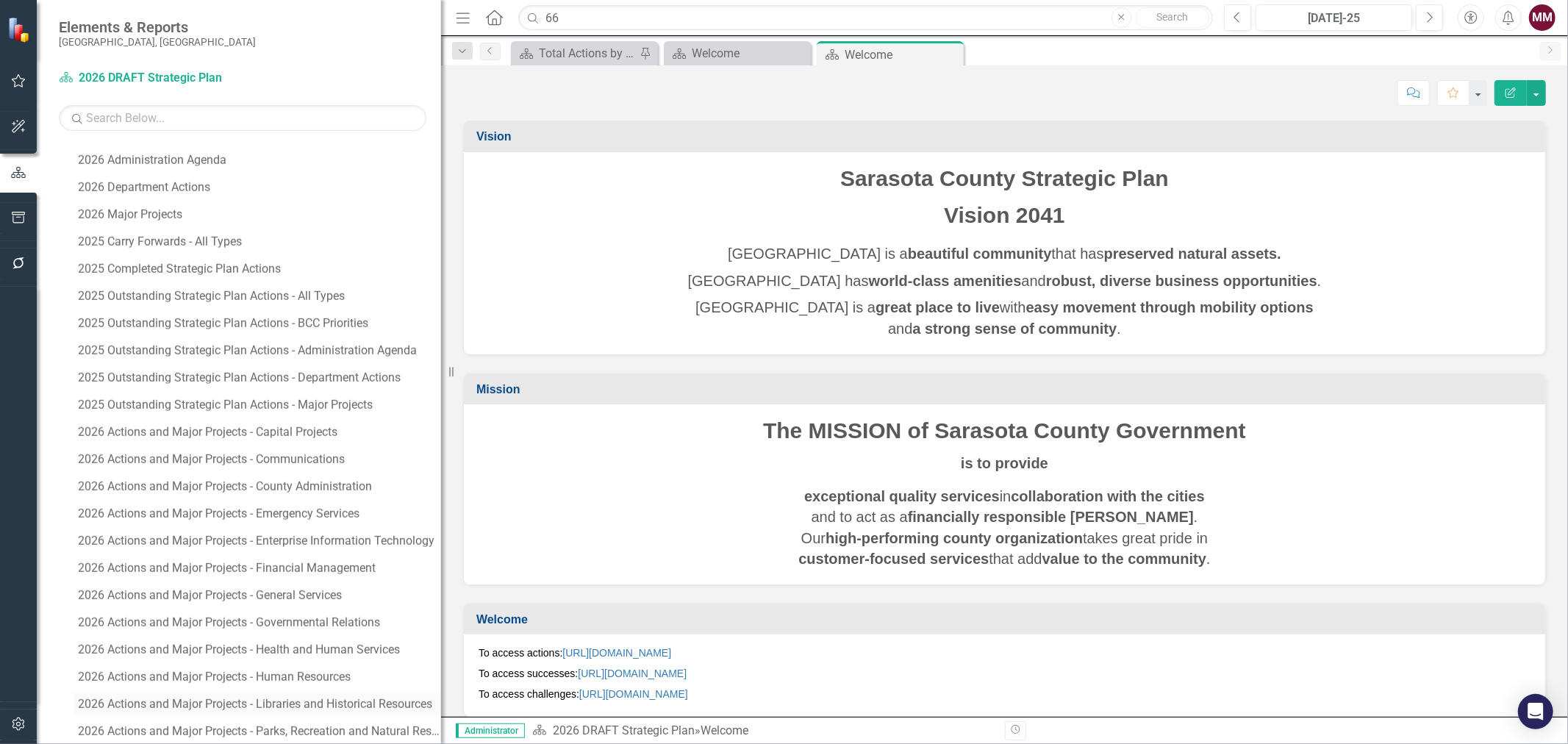
click at [258, 698] on div "2026 Actions and Major Projects - Libraries and Historical Resources" at bounding box center [259, 704] width 363 height 13
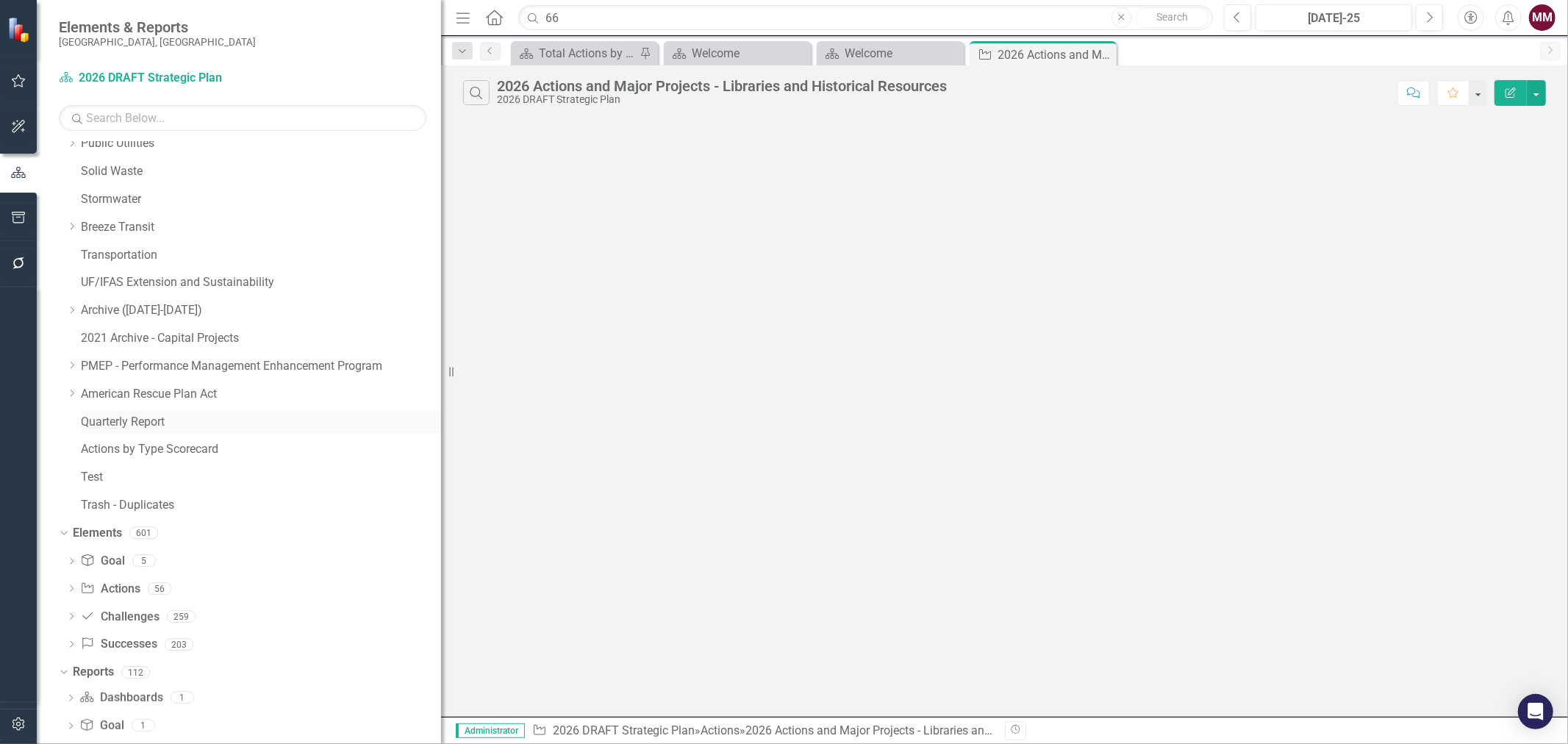
scroll to position [611, 0]
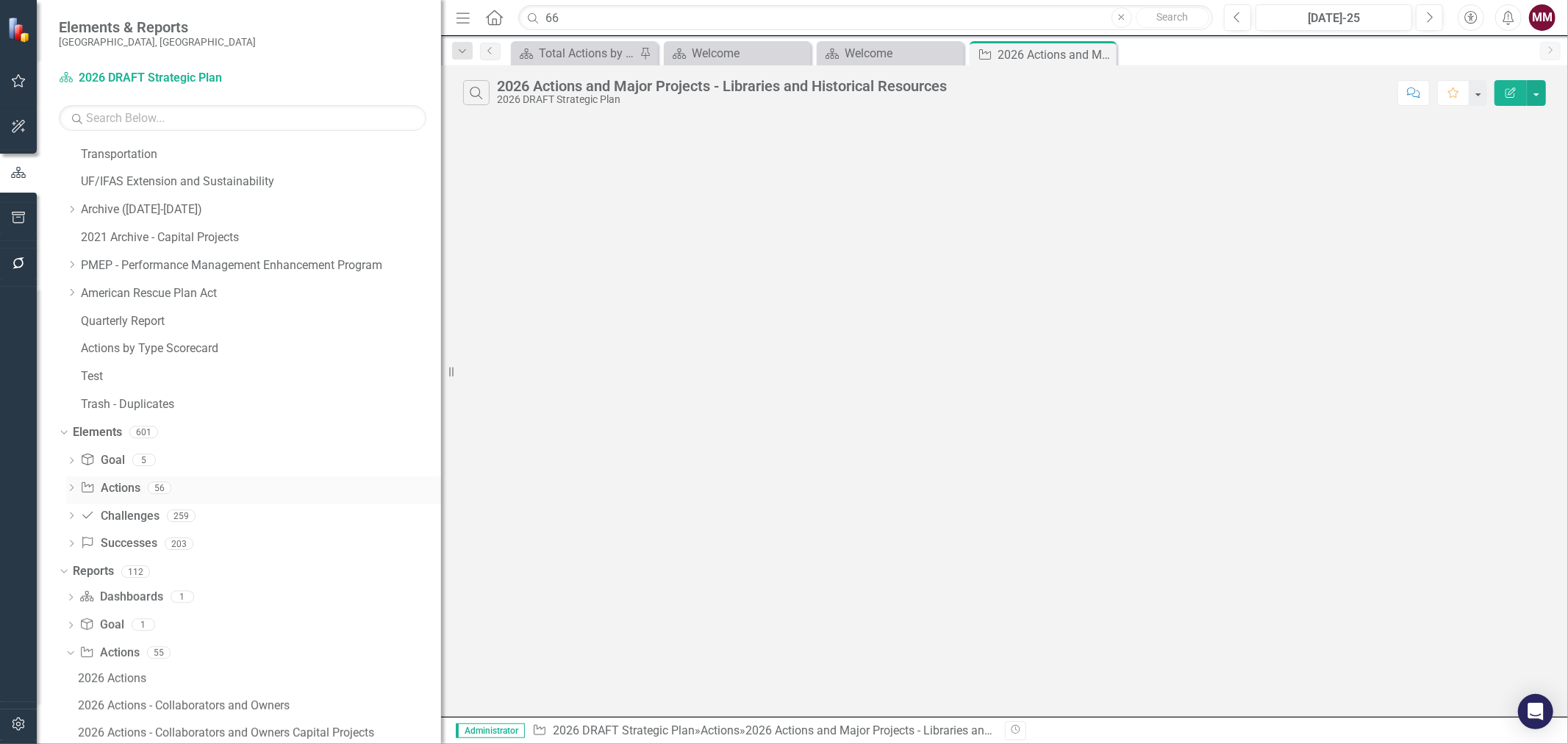
click at [122, 487] on link "Action Actions" at bounding box center [110, 489] width 60 height 17
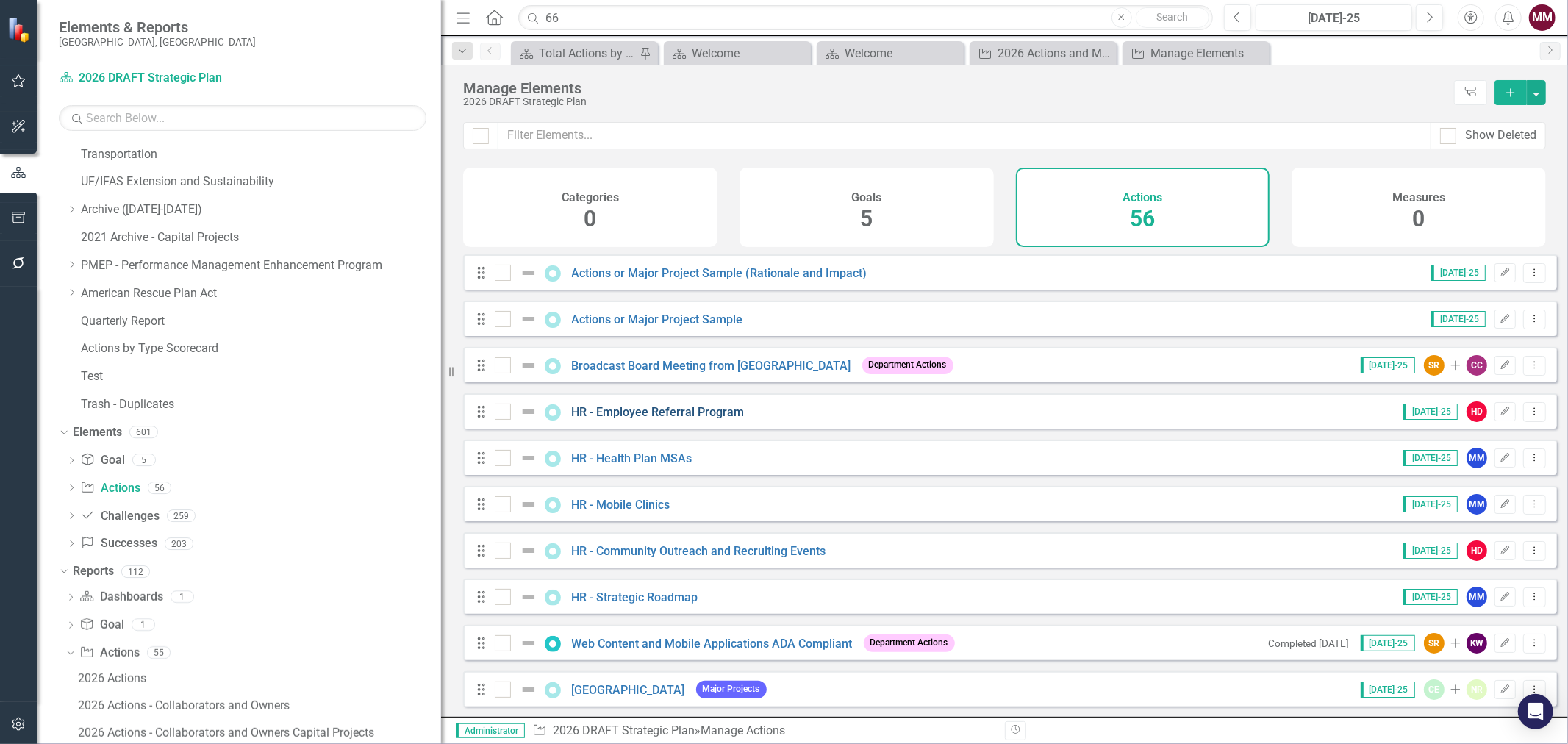
click at [678, 419] on link "HR - Employee Referral Program" at bounding box center [659, 412] width 173 height 14
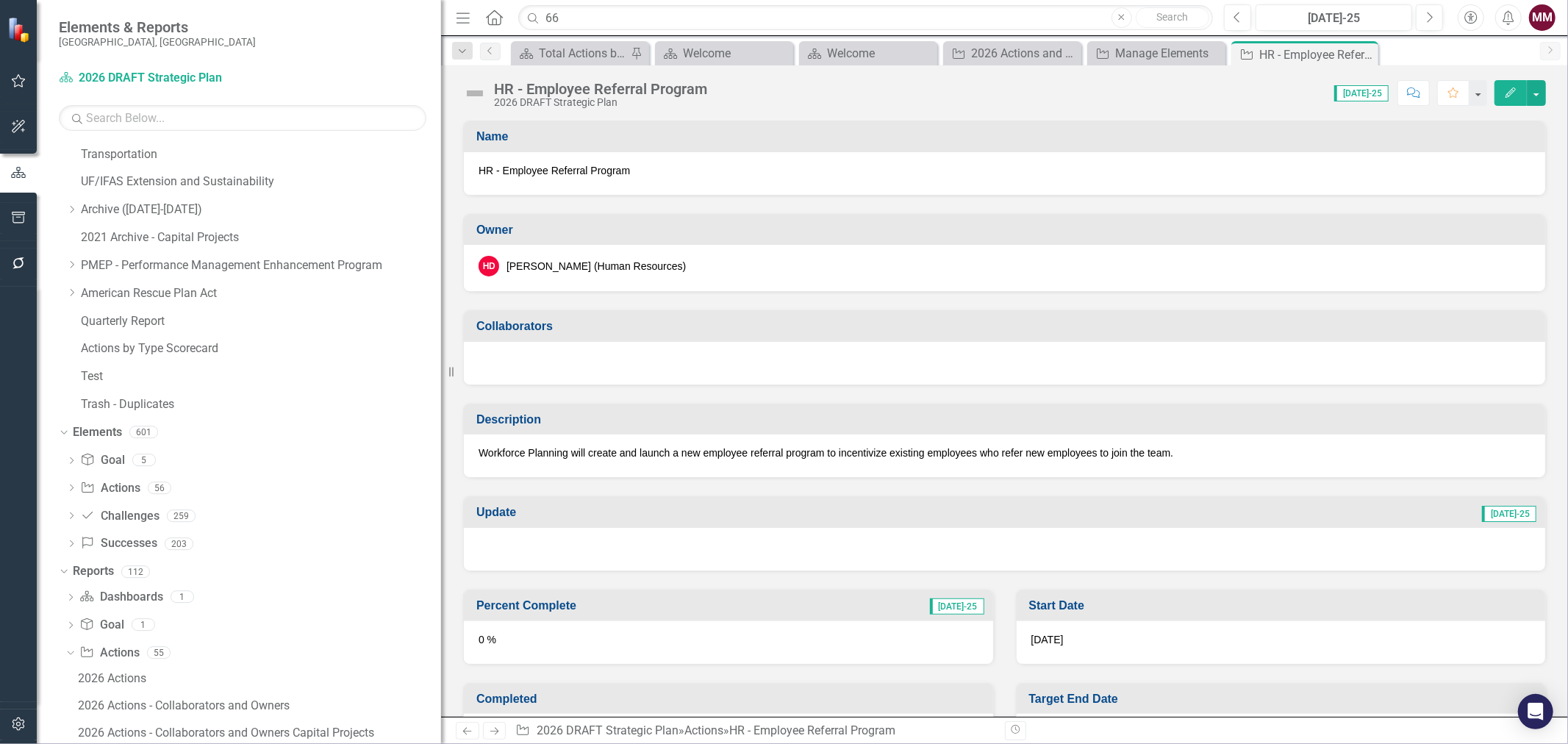
click at [784, 363] on div at bounding box center [1005, 363] width 1082 height 42
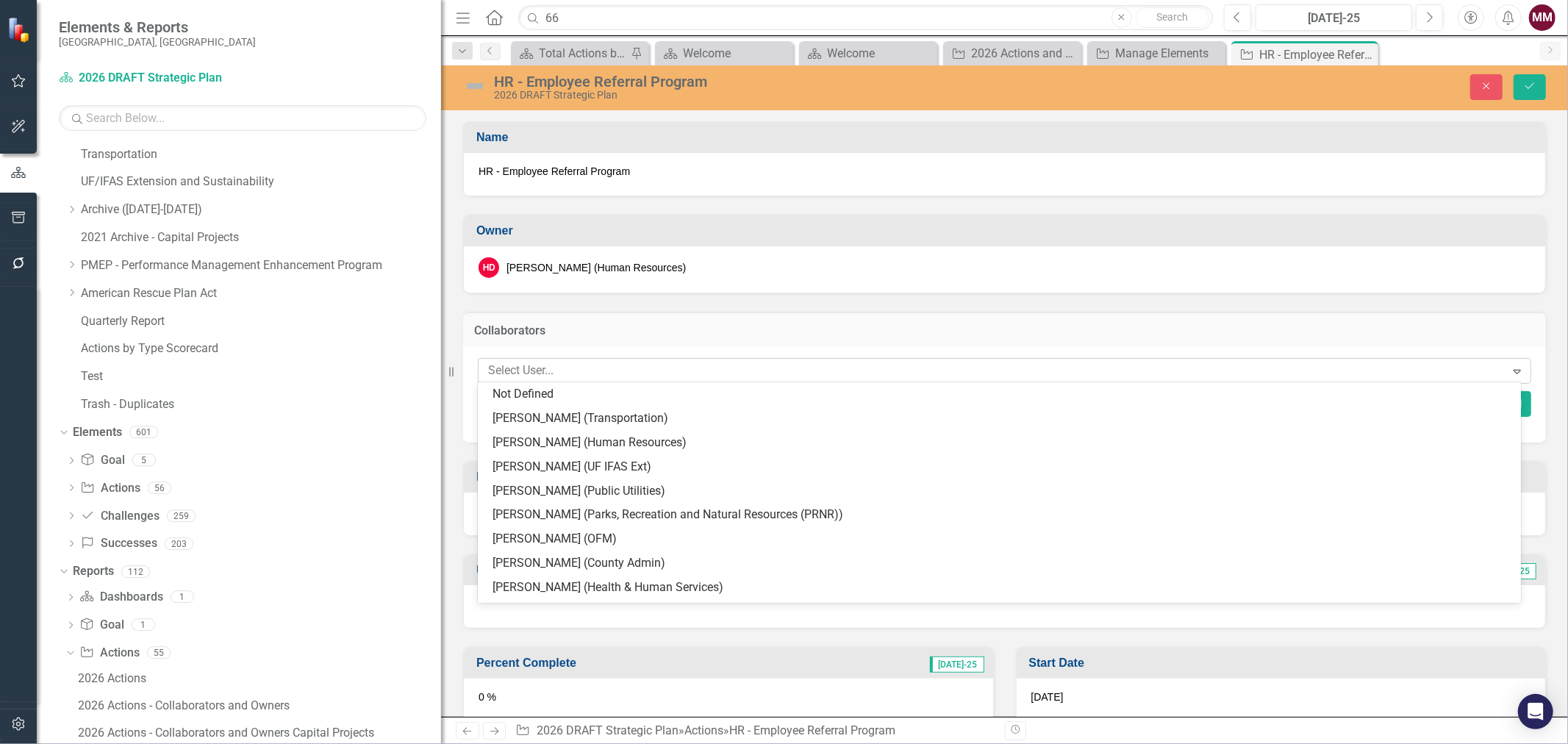
click at [702, 365] on div at bounding box center [994, 371] width 1024 height 20
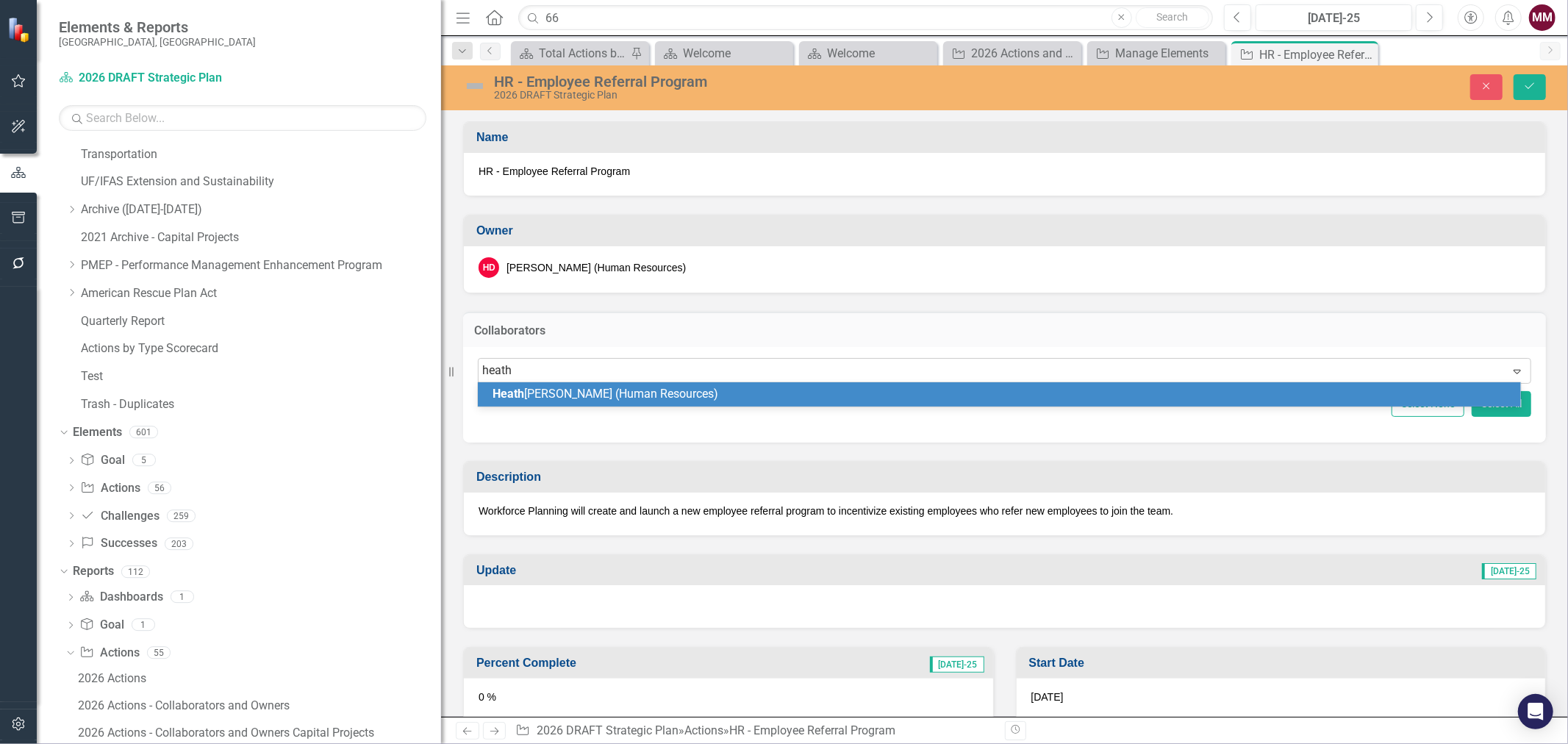
type input "heathe"
click at [682, 397] on span "[PERSON_NAME] (Human Resources)" at bounding box center [591, 394] width 195 height 14
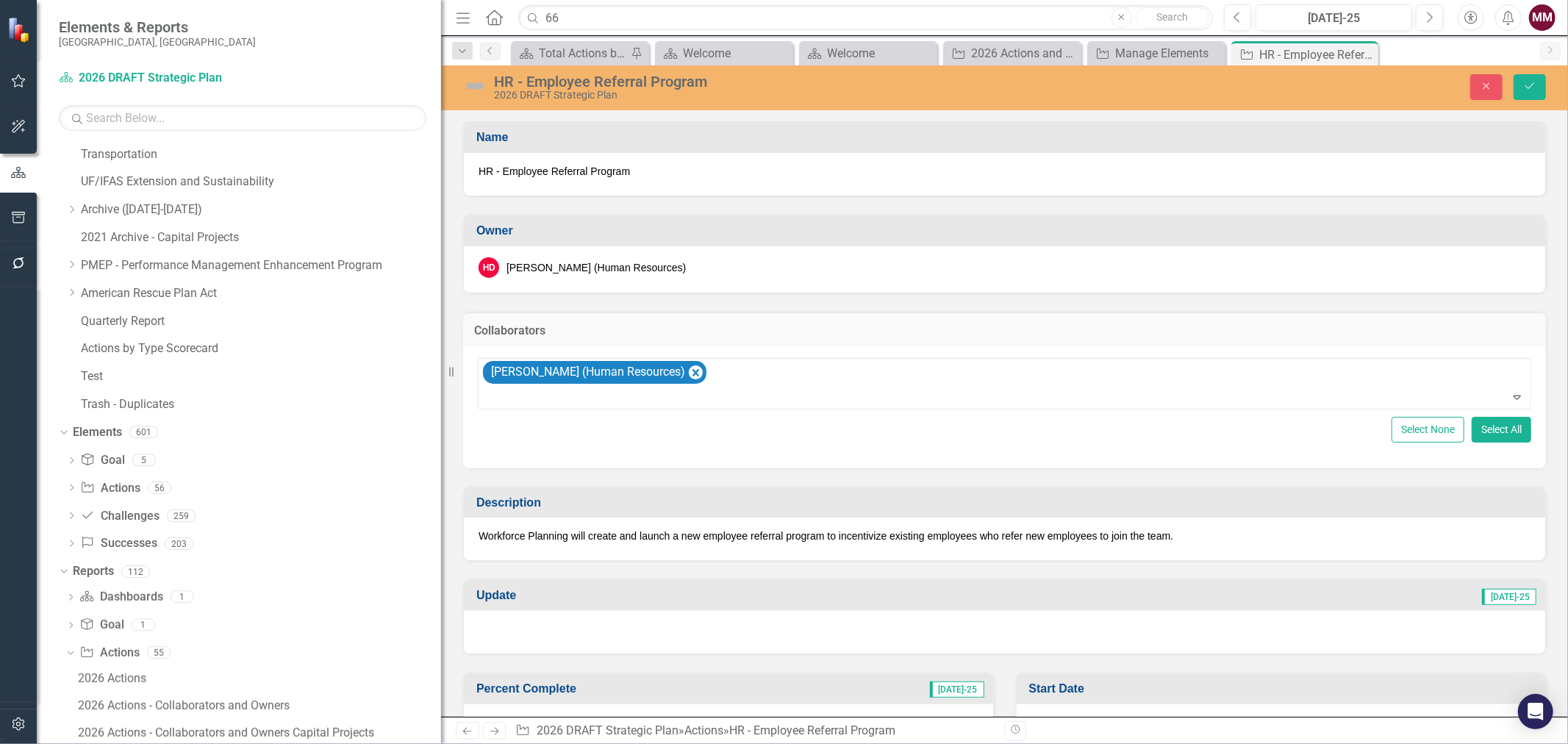
click at [706, 272] on div "HD [PERSON_NAME] (Human Resources)" at bounding box center [1005, 268] width 1052 height 21
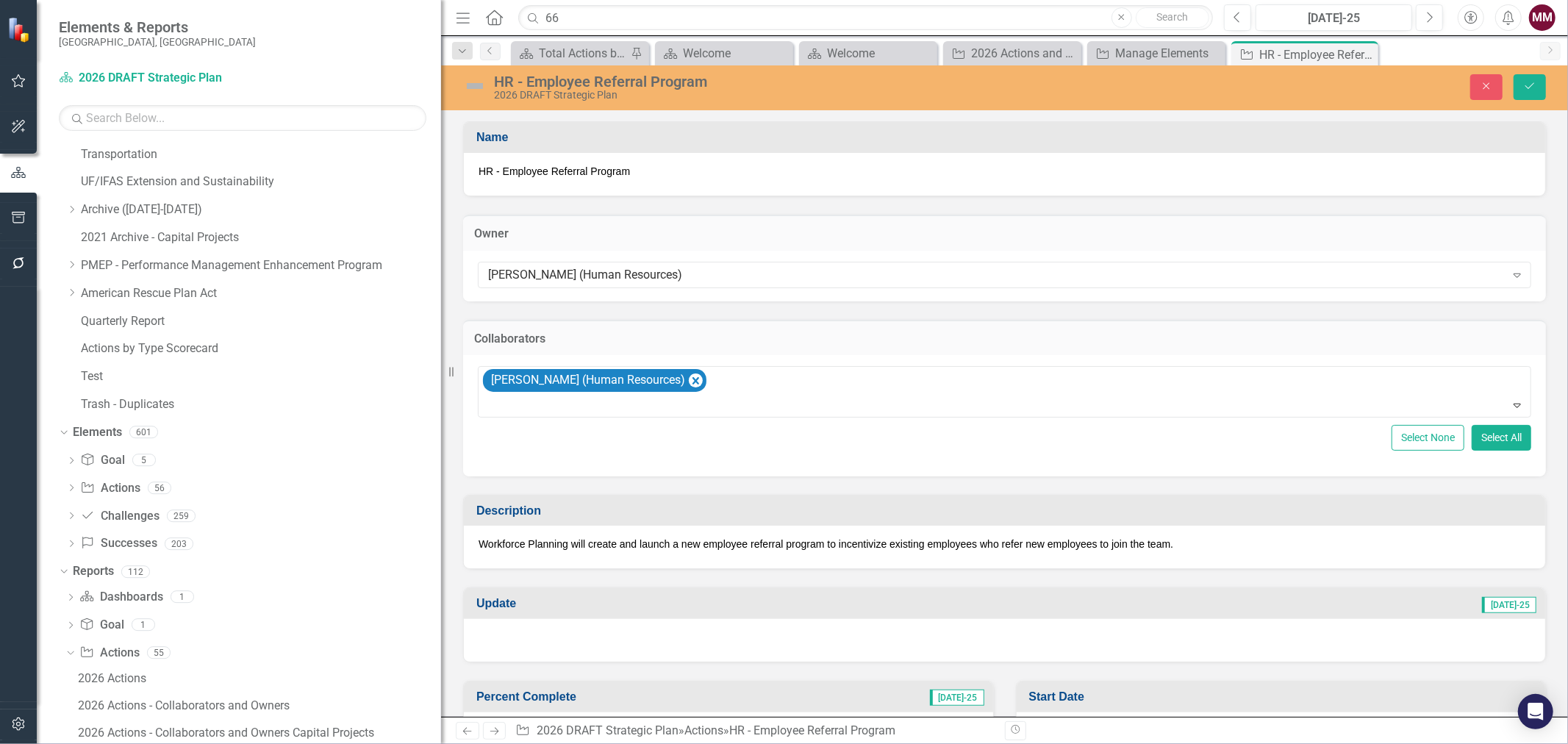
click at [706, 272] on div "[PERSON_NAME] (Human Resources)" at bounding box center [996, 274] width 1017 height 17
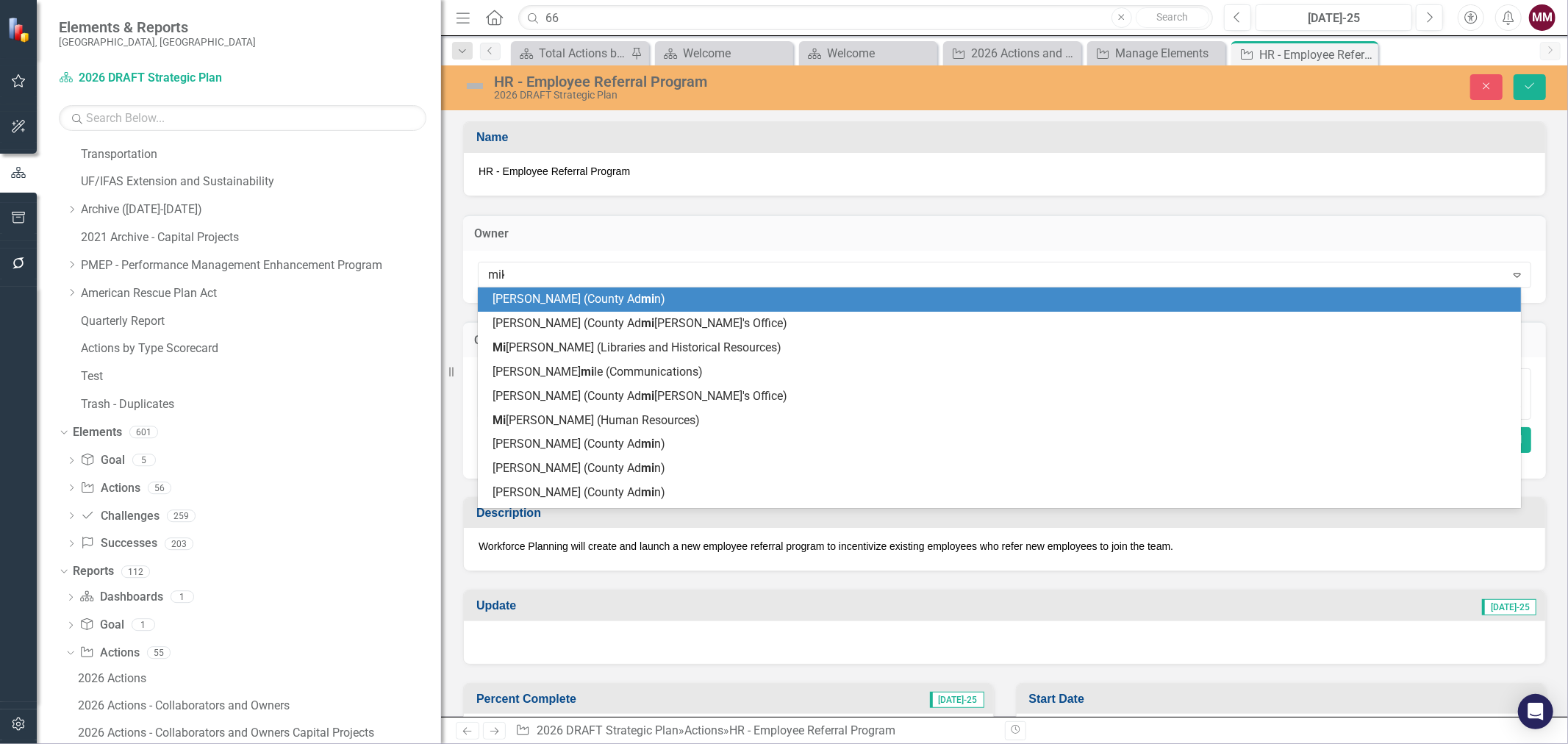
type input "[PERSON_NAME]"
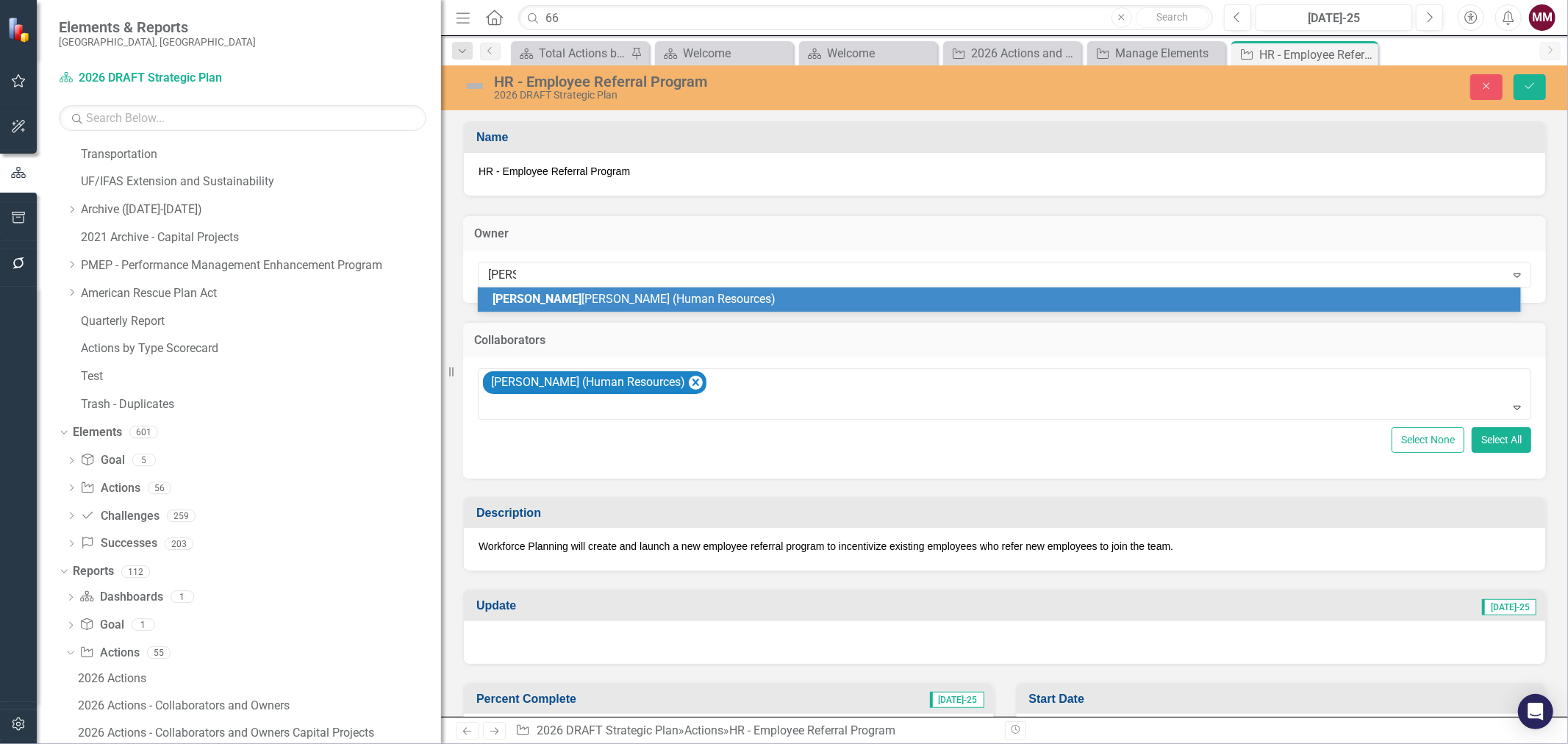
click at [690, 304] on div "[PERSON_NAME] (Human Resources)" at bounding box center [1002, 299] width 1020 height 17
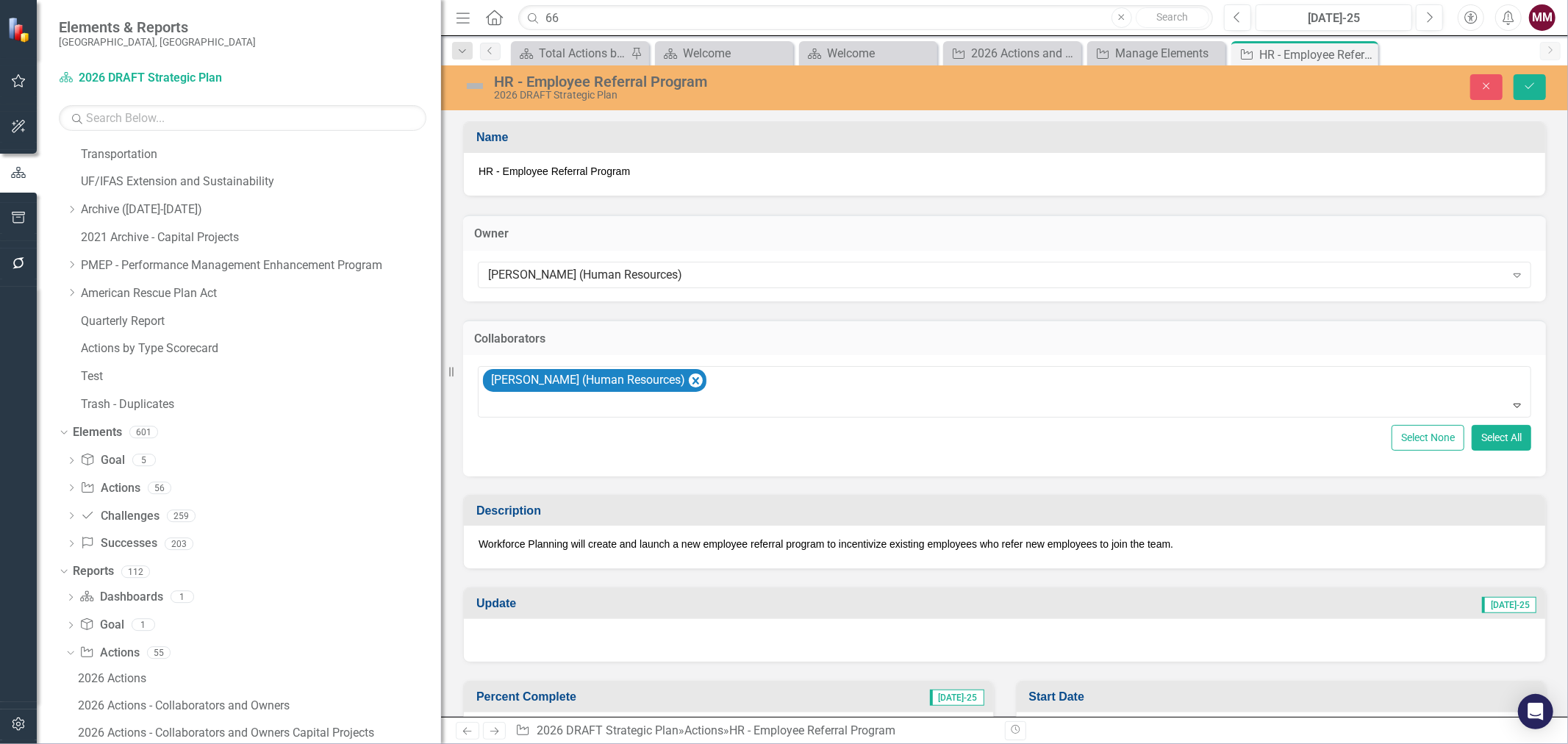
click at [658, 173] on span "HR - Employee Referral Program" at bounding box center [1005, 172] width 1052 height 15
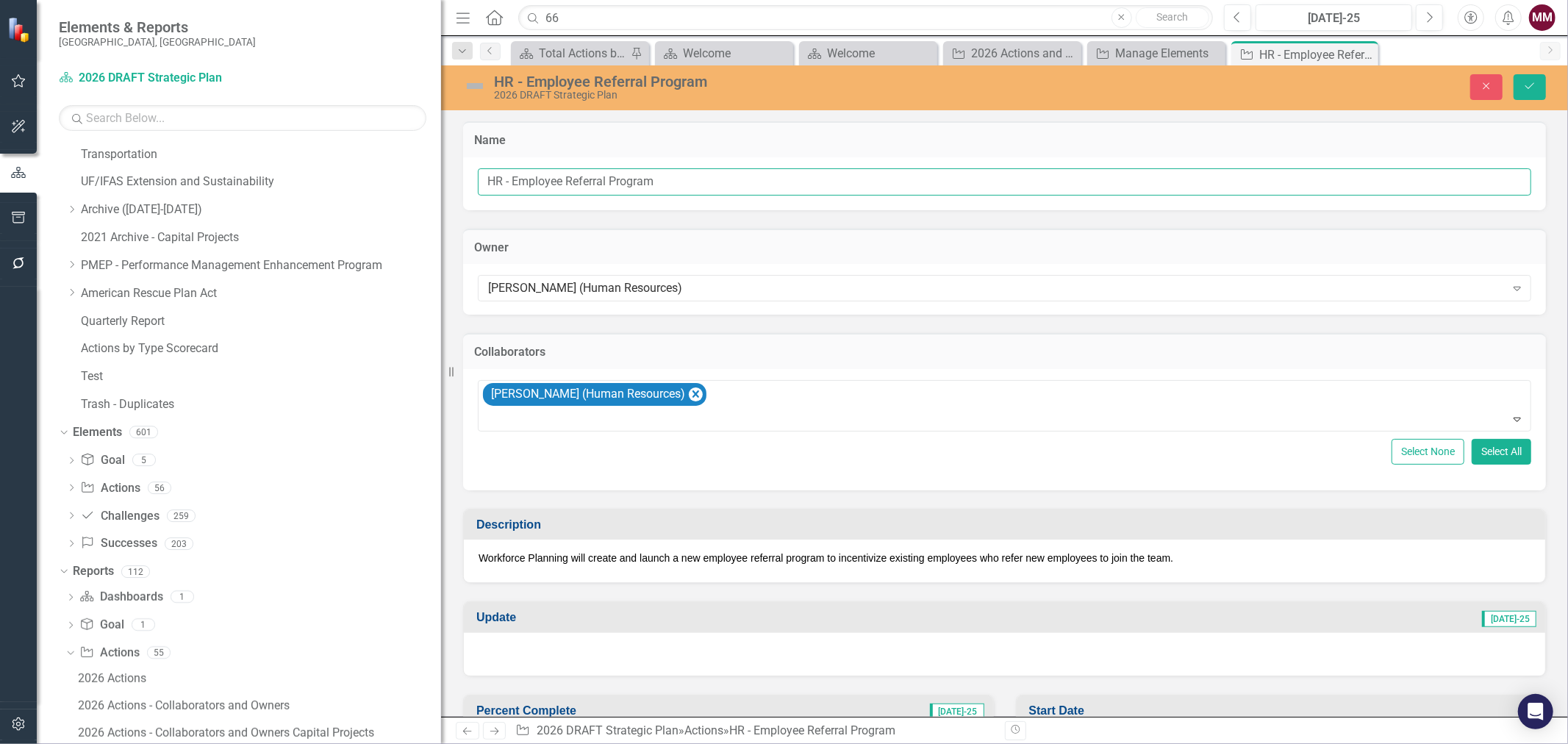
drag, startPoint x: 509, startPoint y: 180, endPoint x: 441, endPoint y: 180, distance: 68.0
click at [441, 180] on div "Elements & Reports [GEOGRAPHIC_DATA], [GEOGRAPHIC_DATA] Dashboard 2026 DRAFT St…" at bounding box center [784, 372] width 1568 height 744
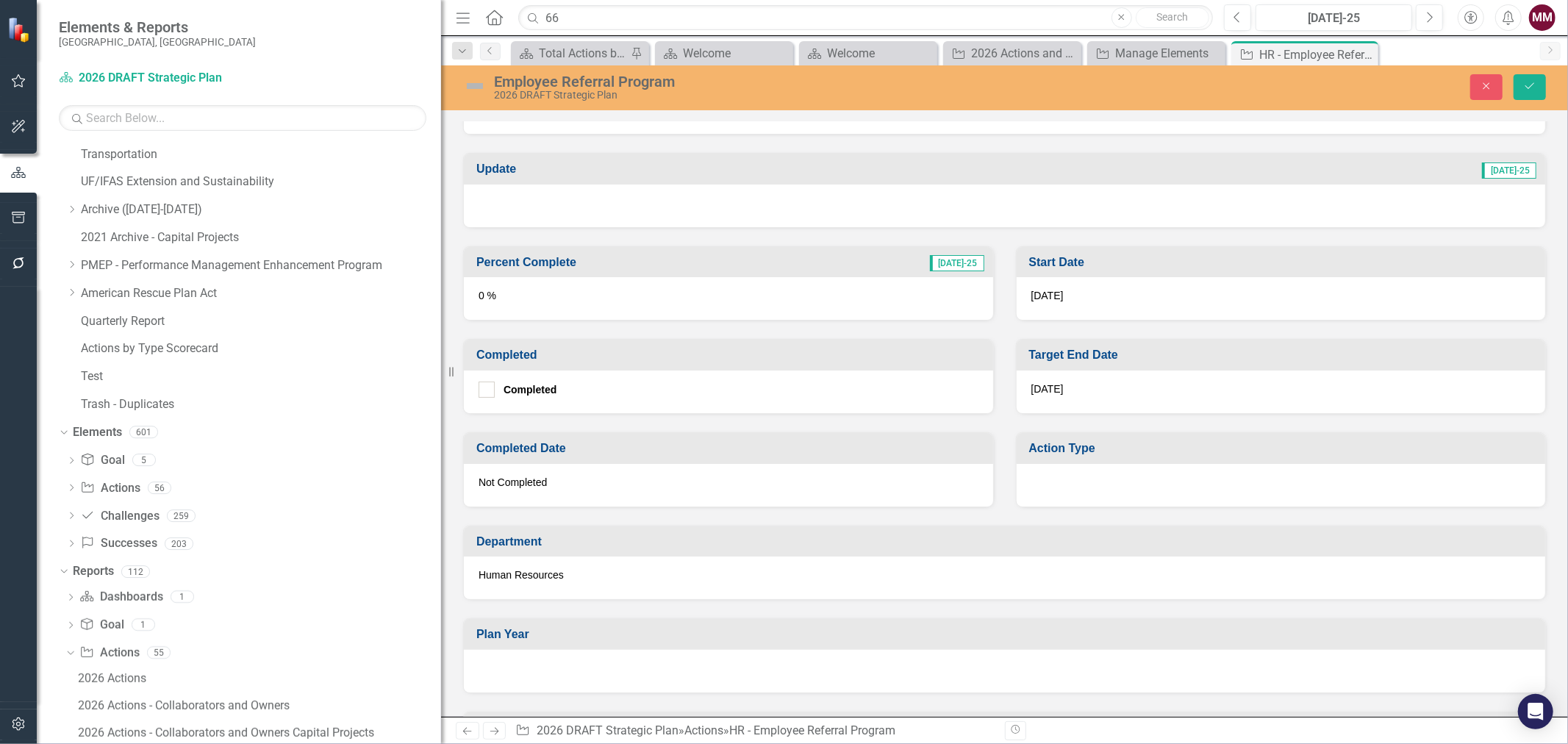
scroll to position [490, 0]
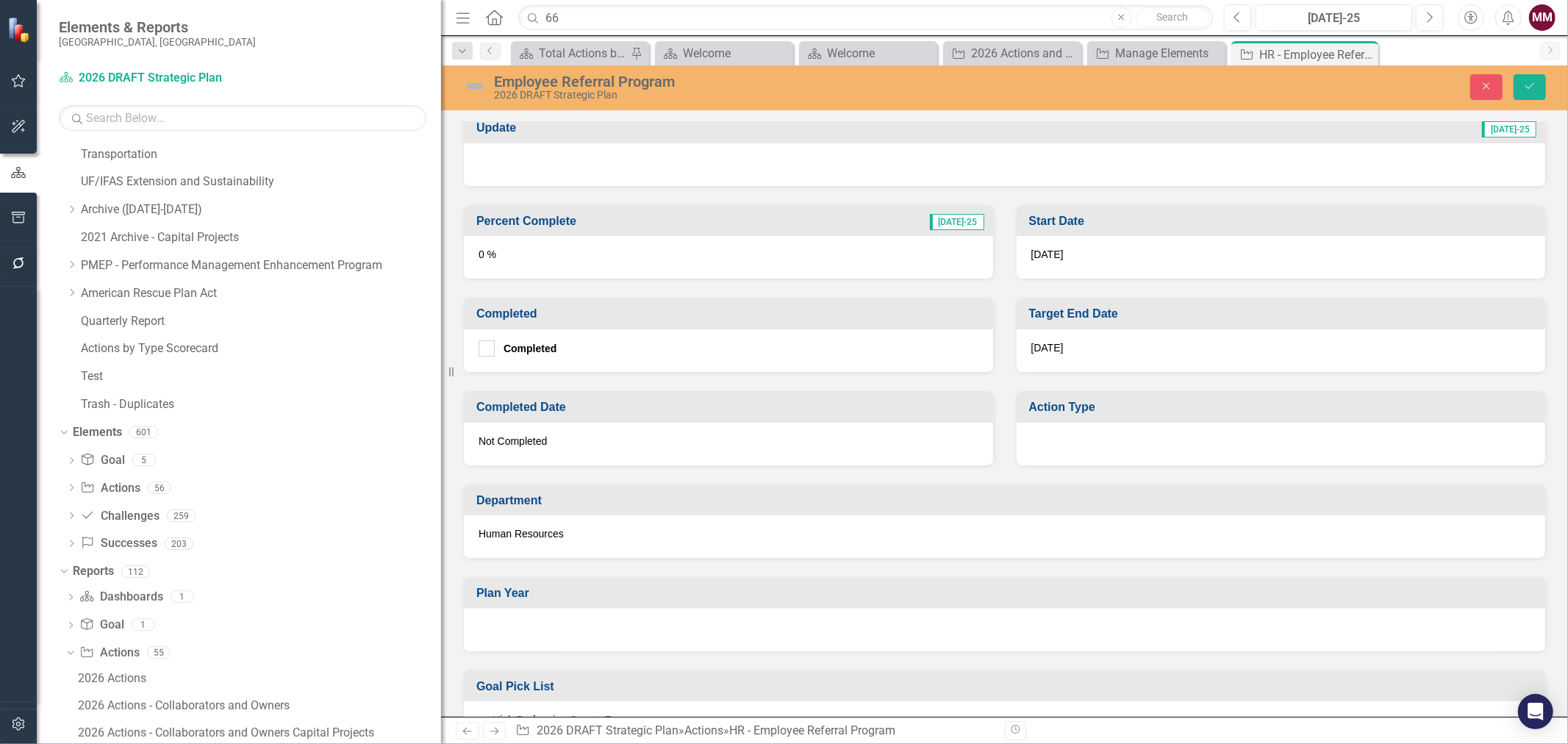
type input "Employee Referral Program"
click at [1122, 442] on div at bounding box center [1281, 443] width 529 height 42
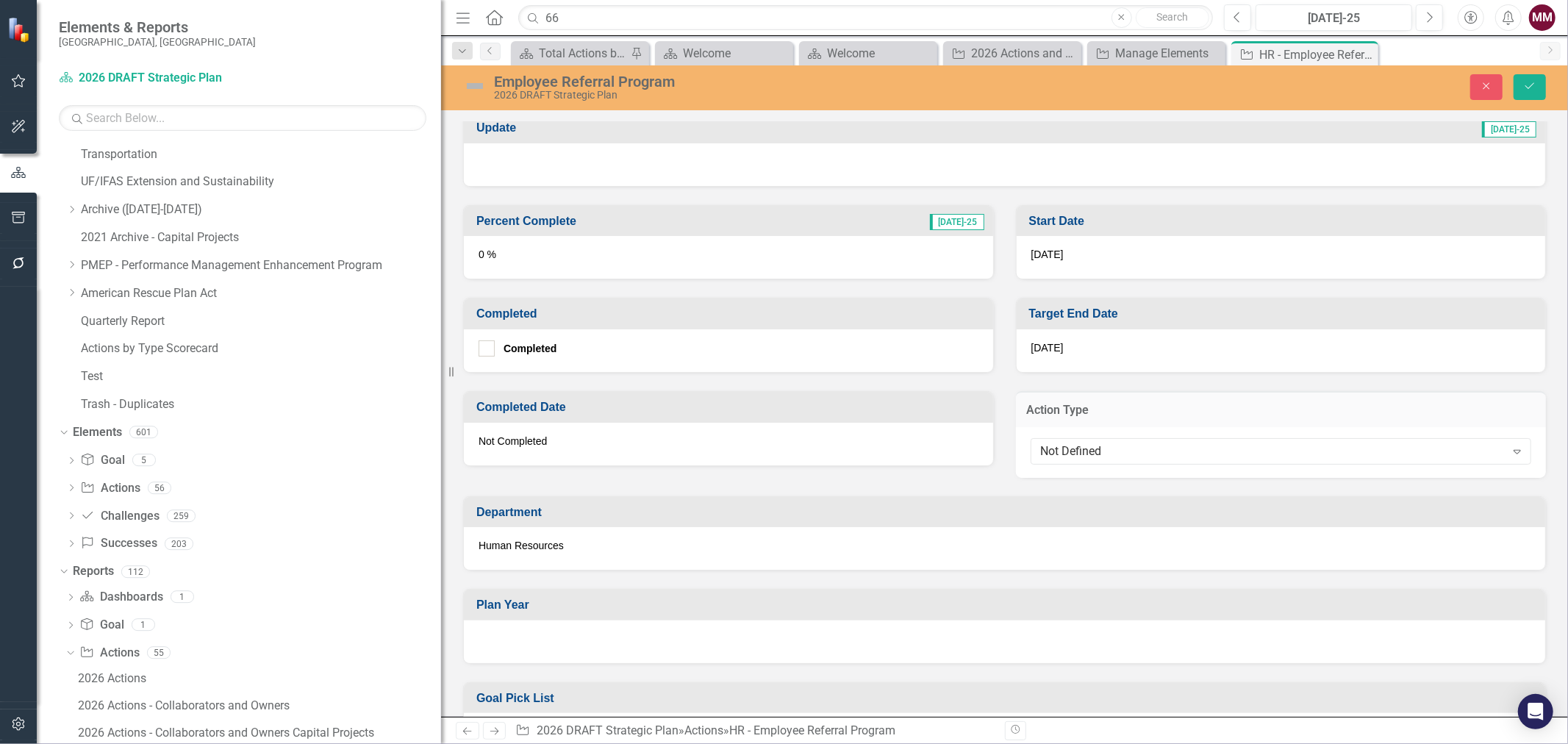
click at [1122, 442] on div "Not Defined" at bounding box center [1273, 451] width 465 height 17
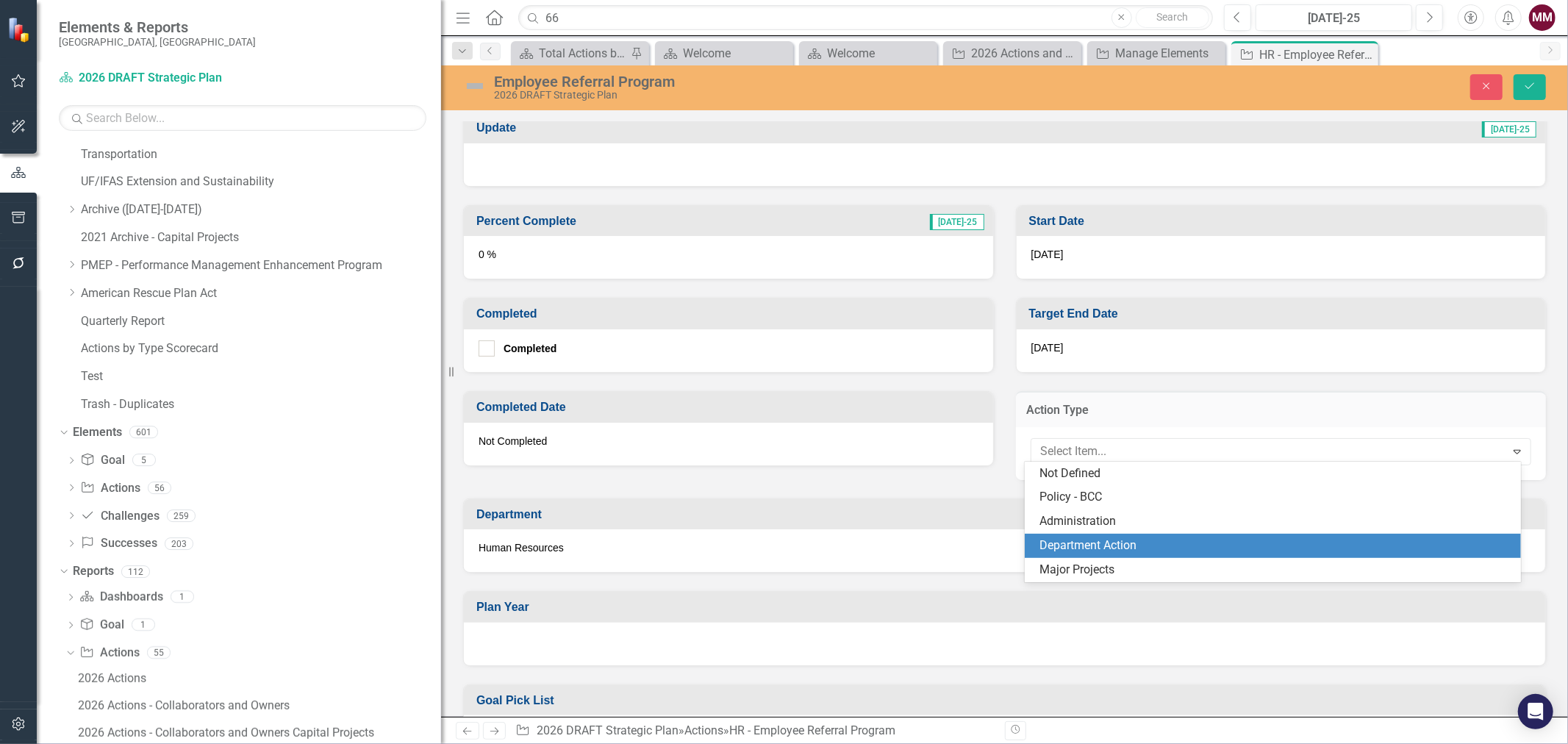
click at [1107, 549] on div "Department Action" at bounding box center [1276, 546] width 472 height 17
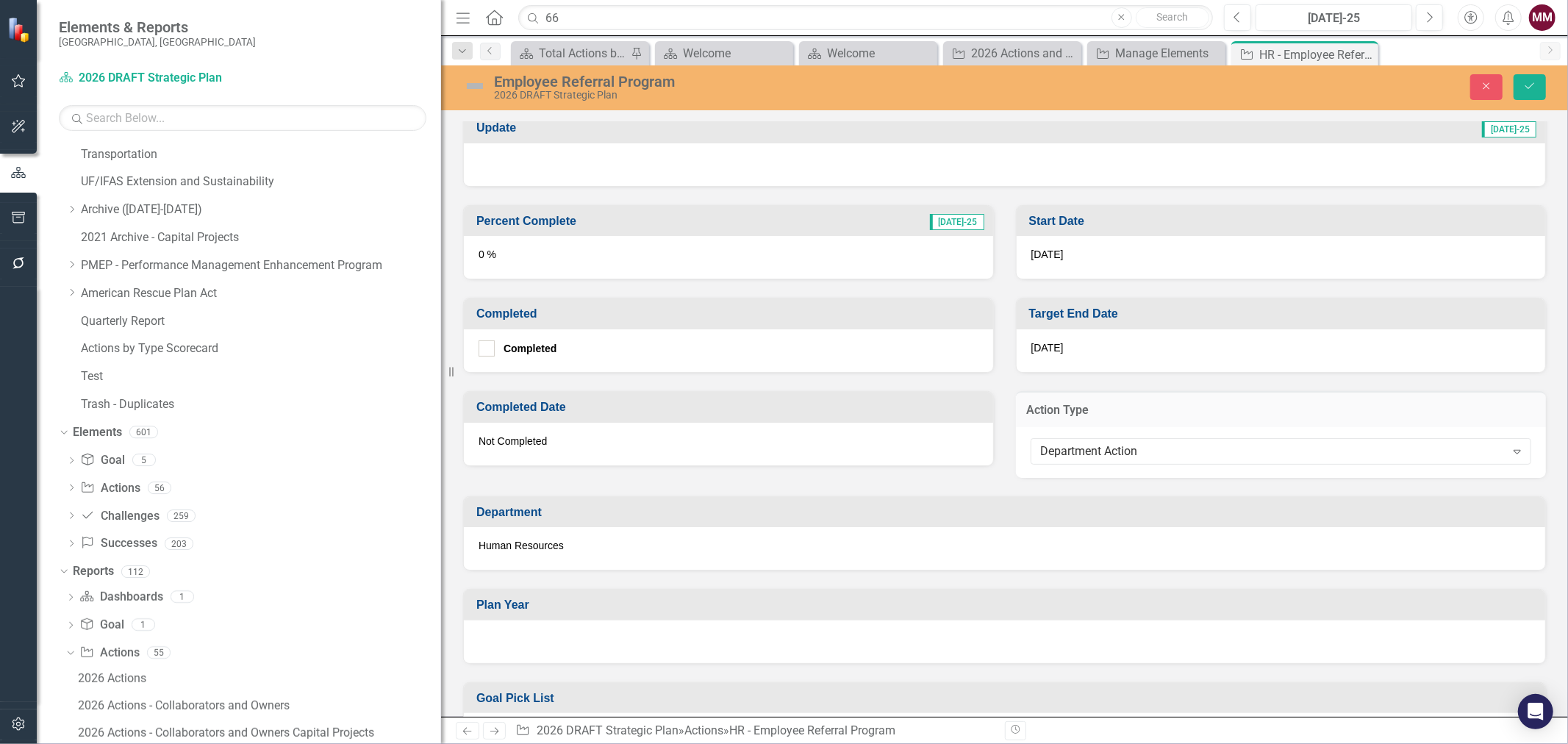
scroll to position [572, 0]
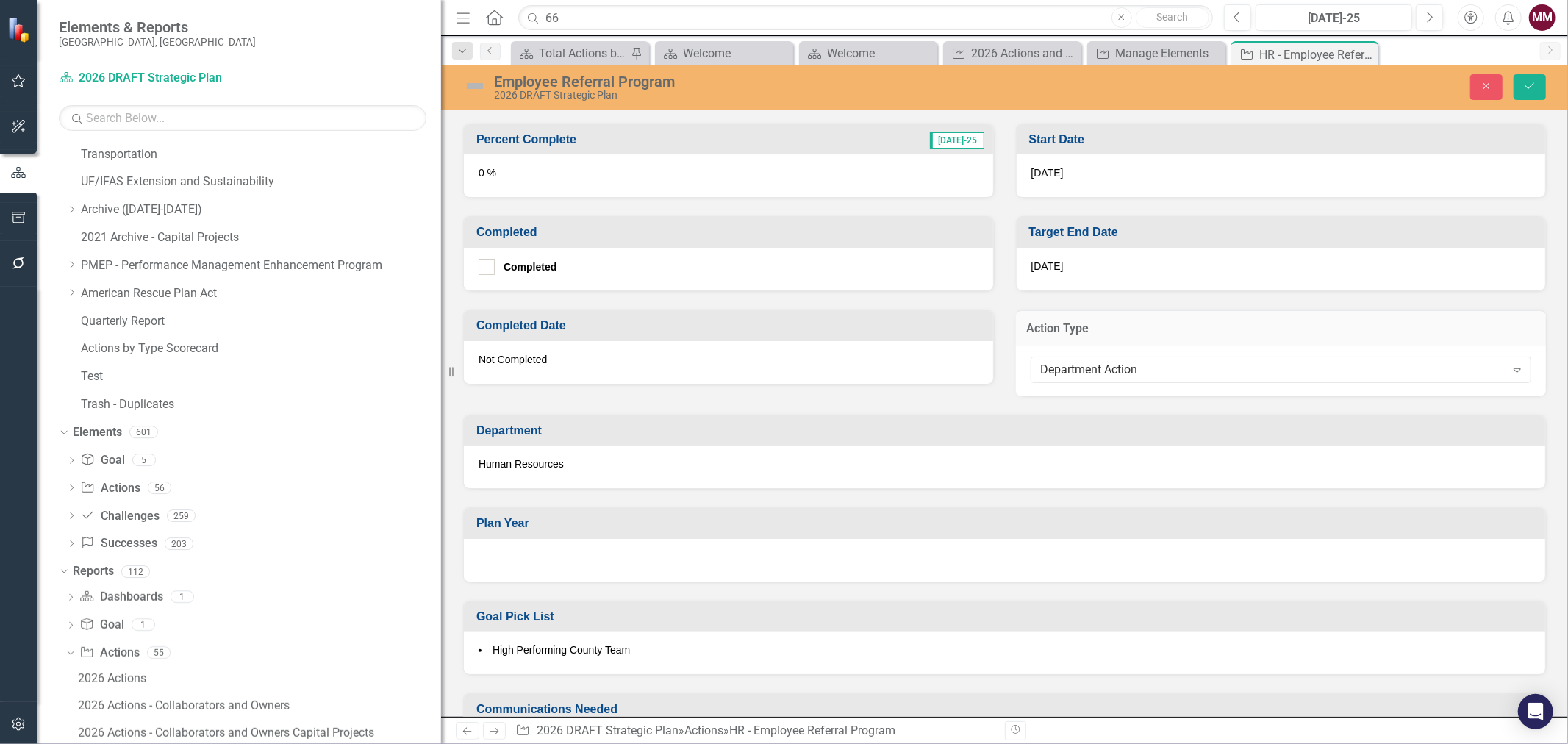
click at [596, 554] on div at bounding box center [1005, 560] width 1082 height 42
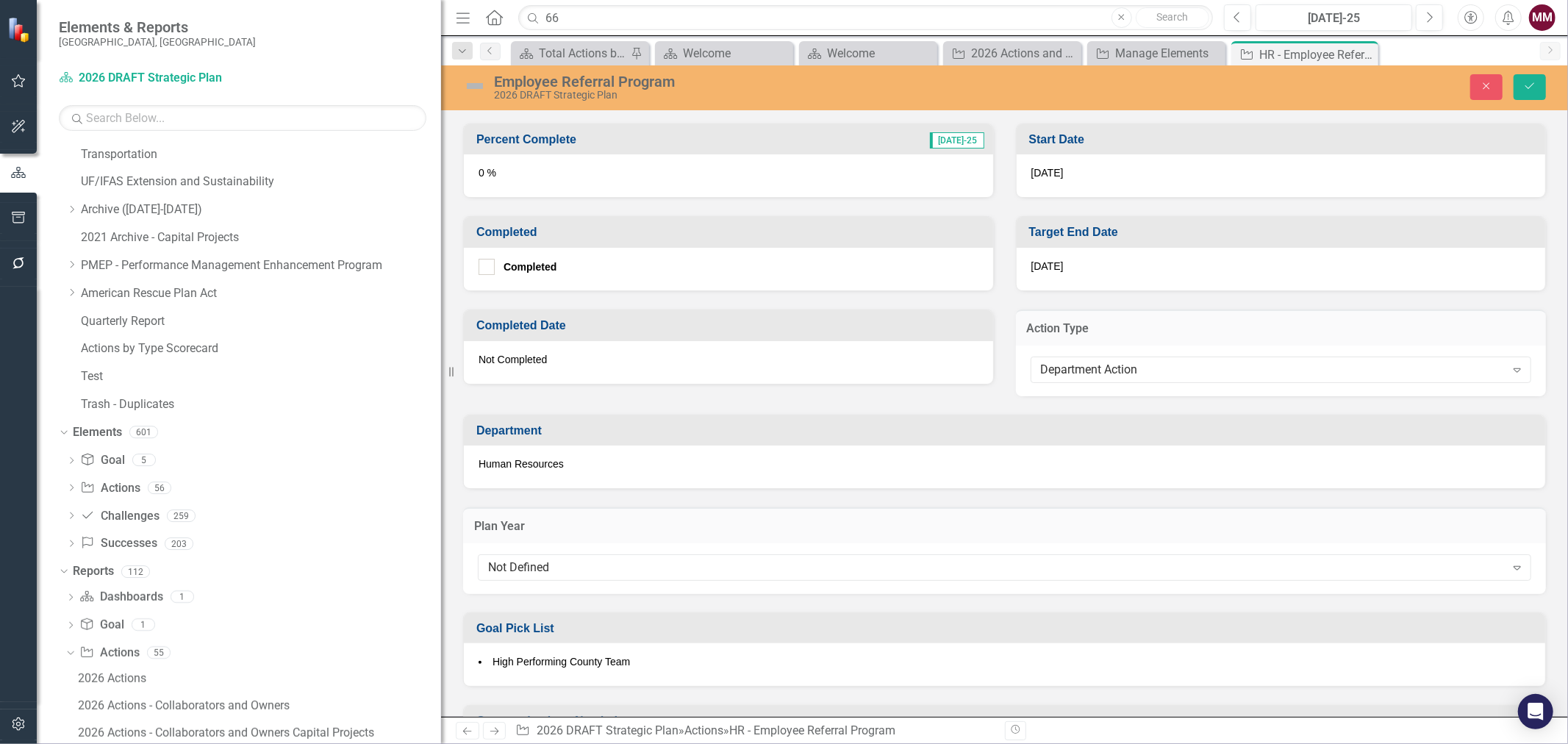
click at [596, 559] on div "Not Defined" at bounding box center [996, 568] width 1017 height 17
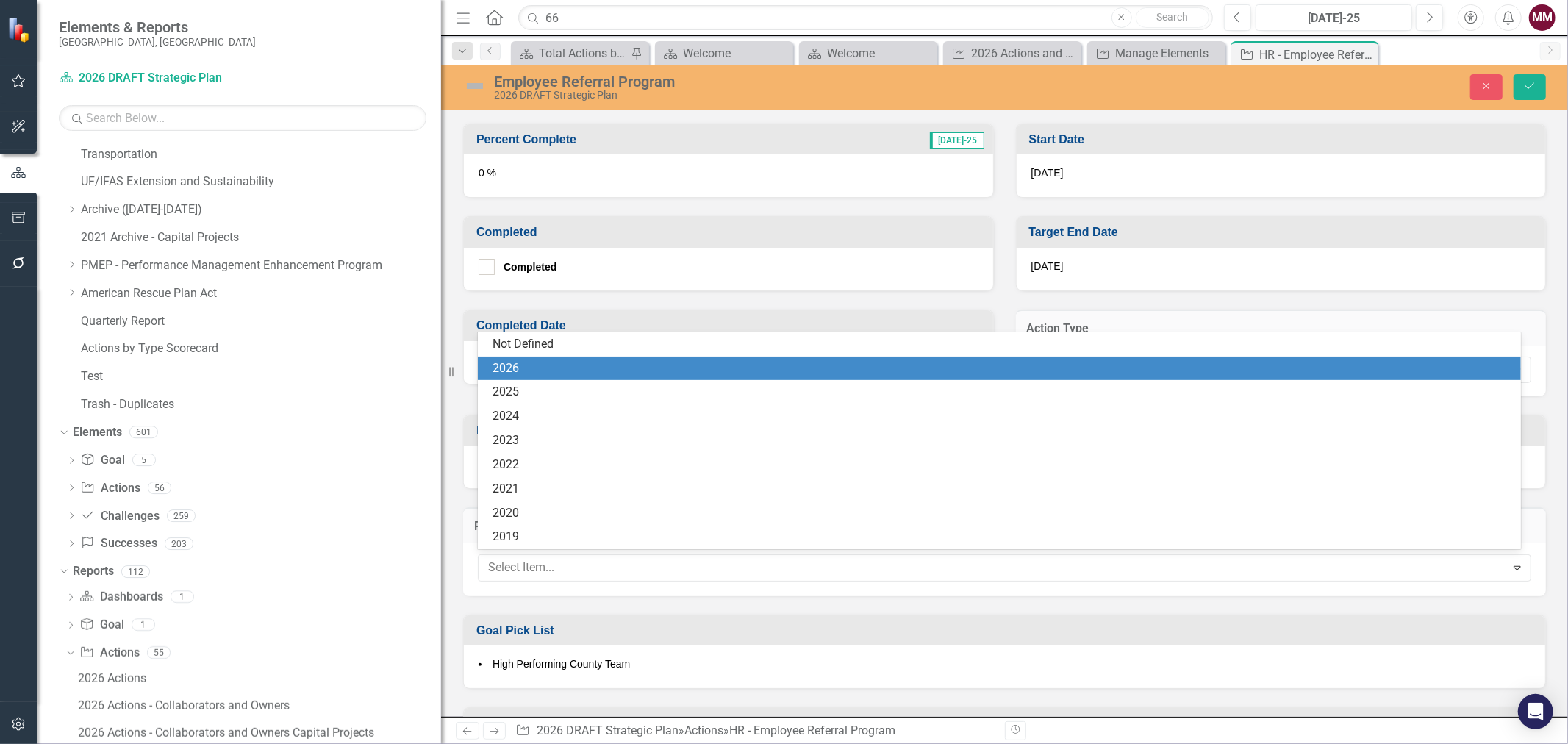
click at [564, 366] on div "2026" at bounding box center [1002, 369] width 1020 height 17
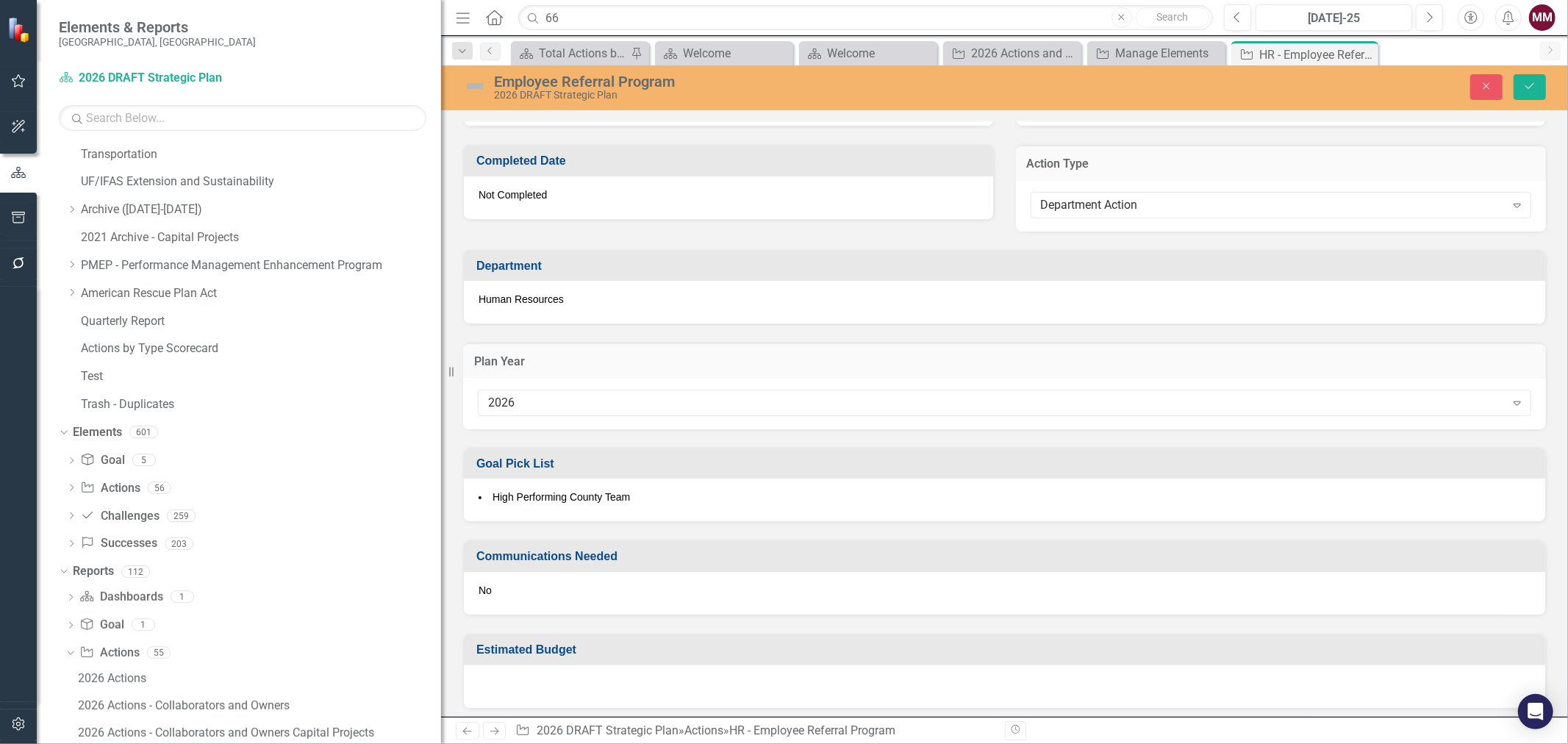
scroll to position [737, 0]
click at [1531, 83] on icon "Save" at bounding box center [1530, 86] width 13 height 10
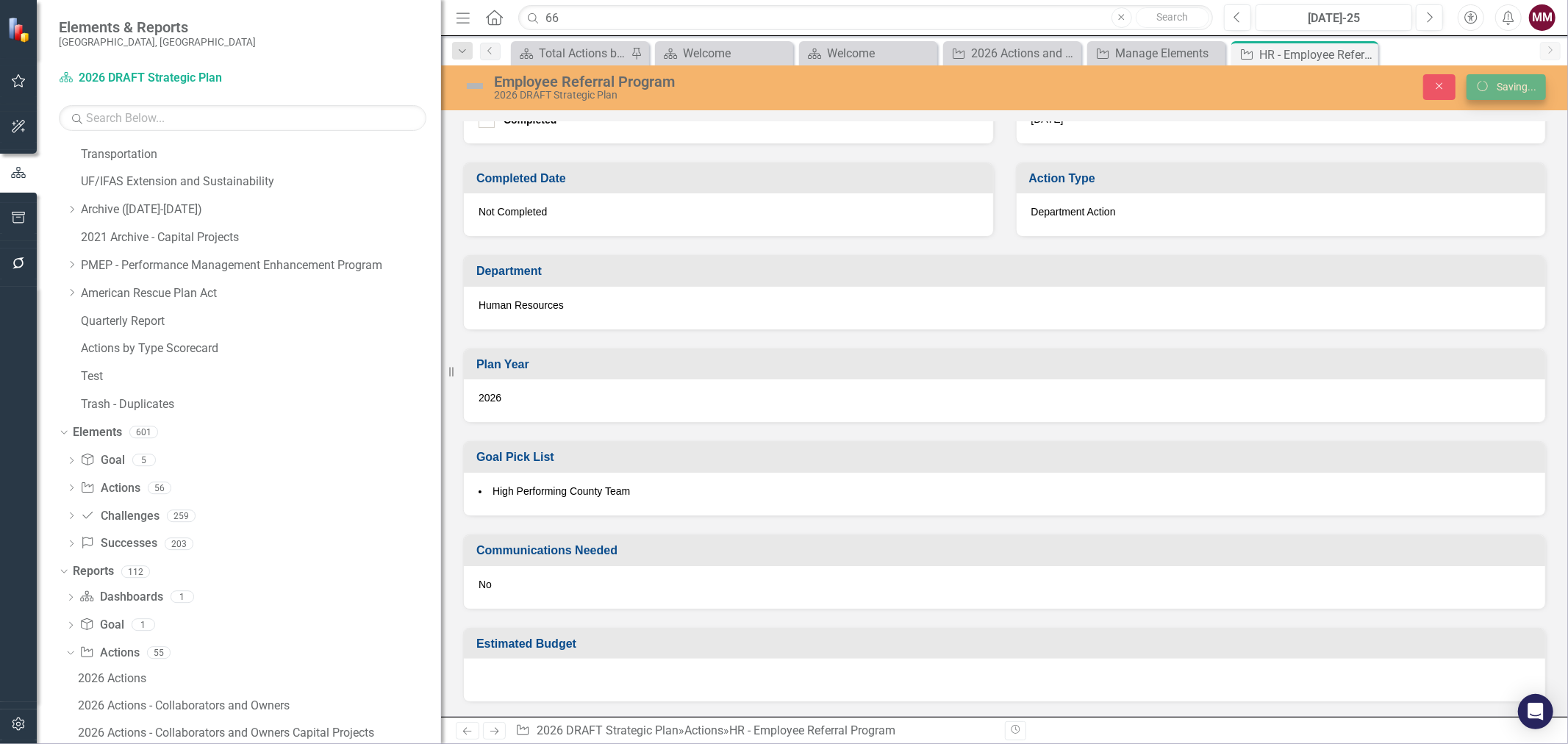
scroll to position [616, 0]
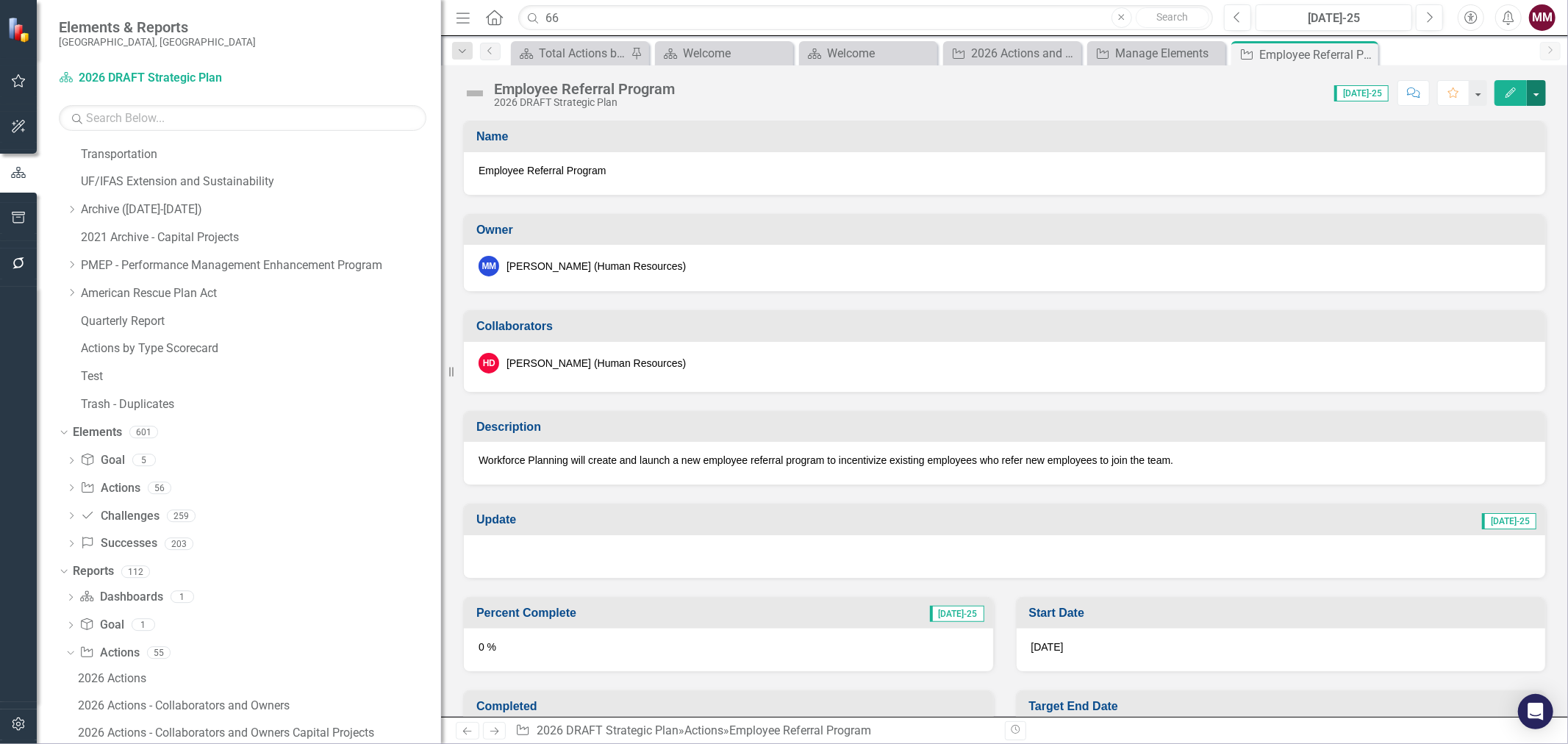
click at [1538, 98] on button "button" at bounding box center [1537, 93] width 19 height 26
drag, startPoint x: 1538, startPoint y: 98, endPoint x: 1495, endPoint y: 126, distance: 51.3
click at [1495, 126] on link "Edit Edit Action" at bounding box center [1456, 120] width 179 height 27
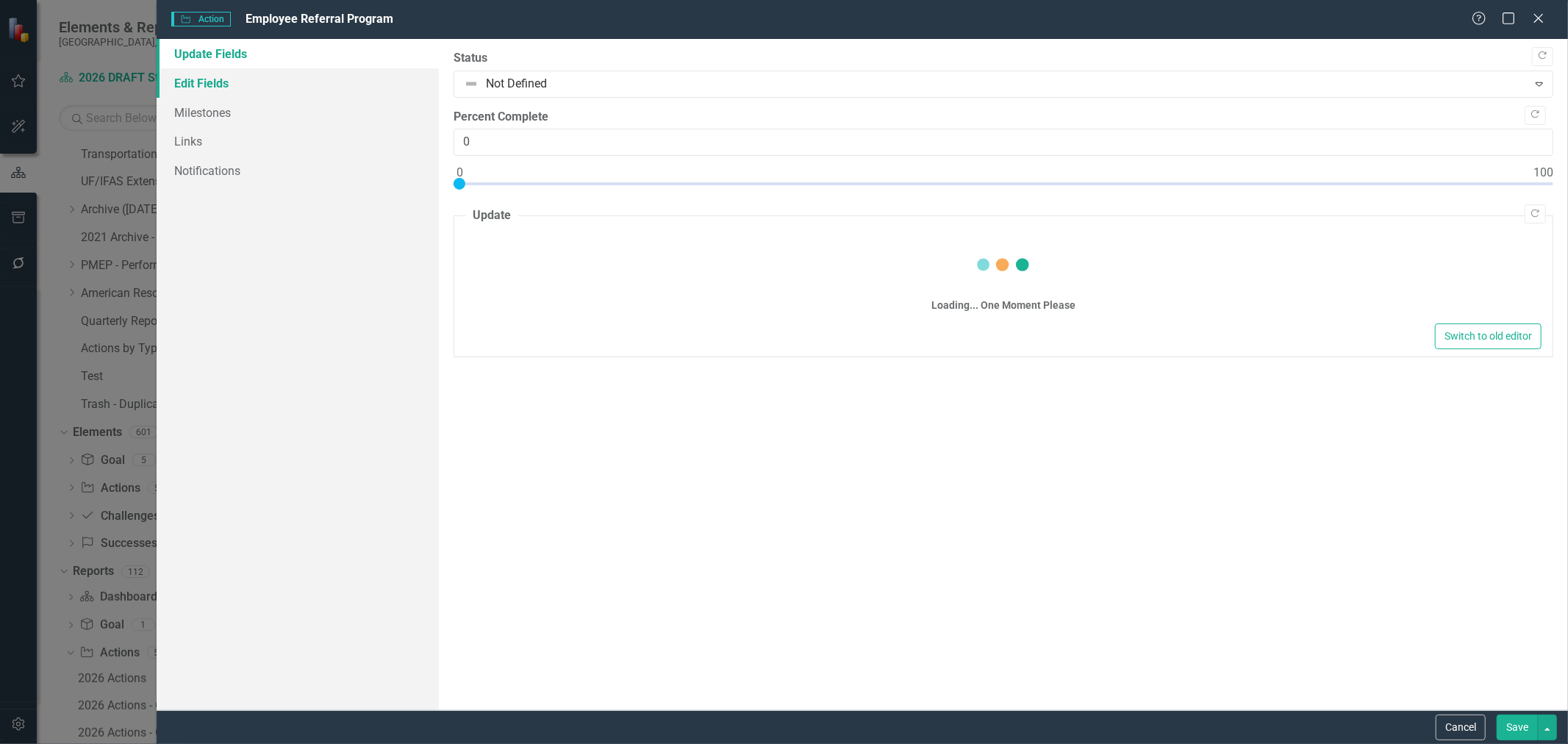
click at [220, 84] on link "Edit Fields" at bounding box center [297, 84] width 282 height 30
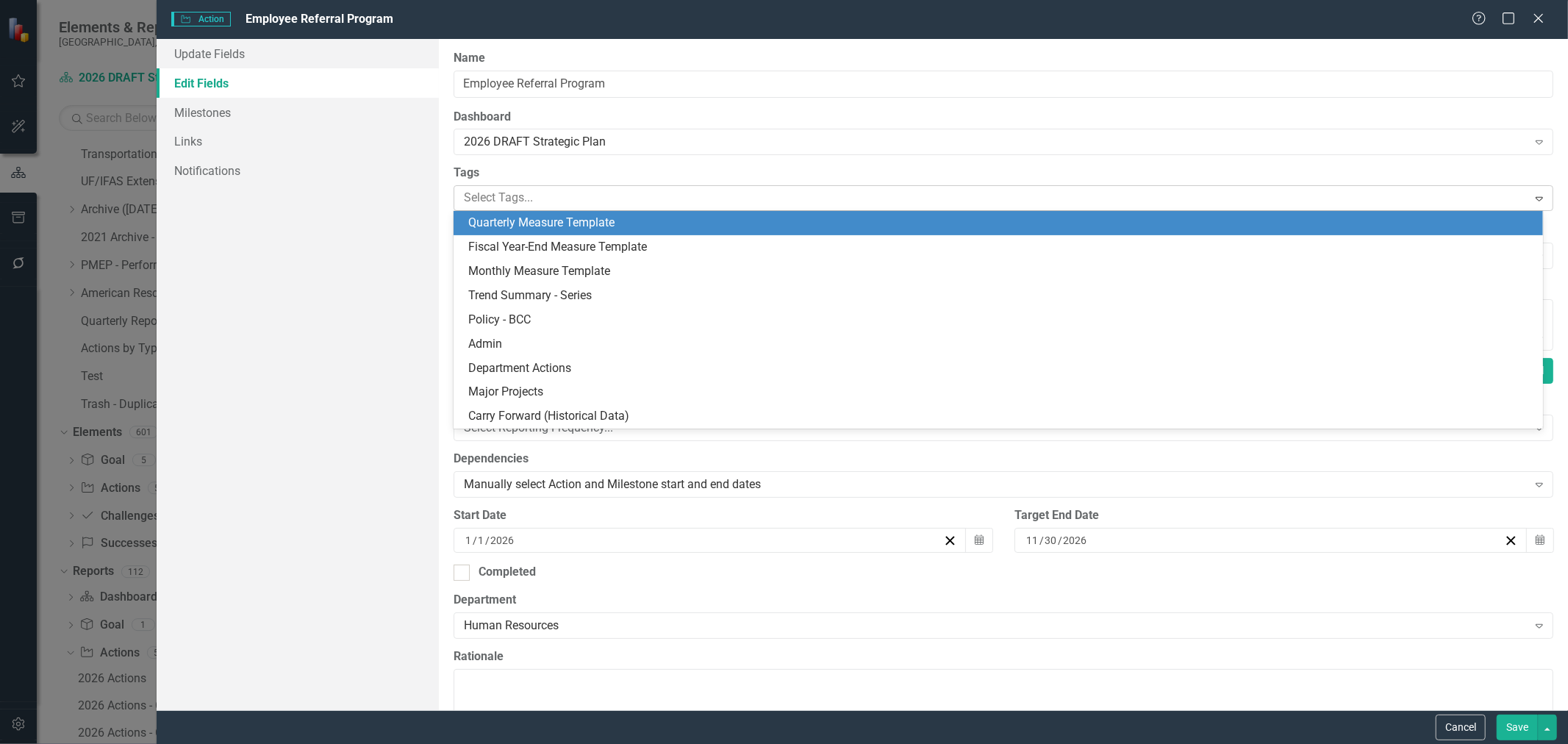
click at [500, 202] on div at bounding box center [992, 198] width 1069 height 20
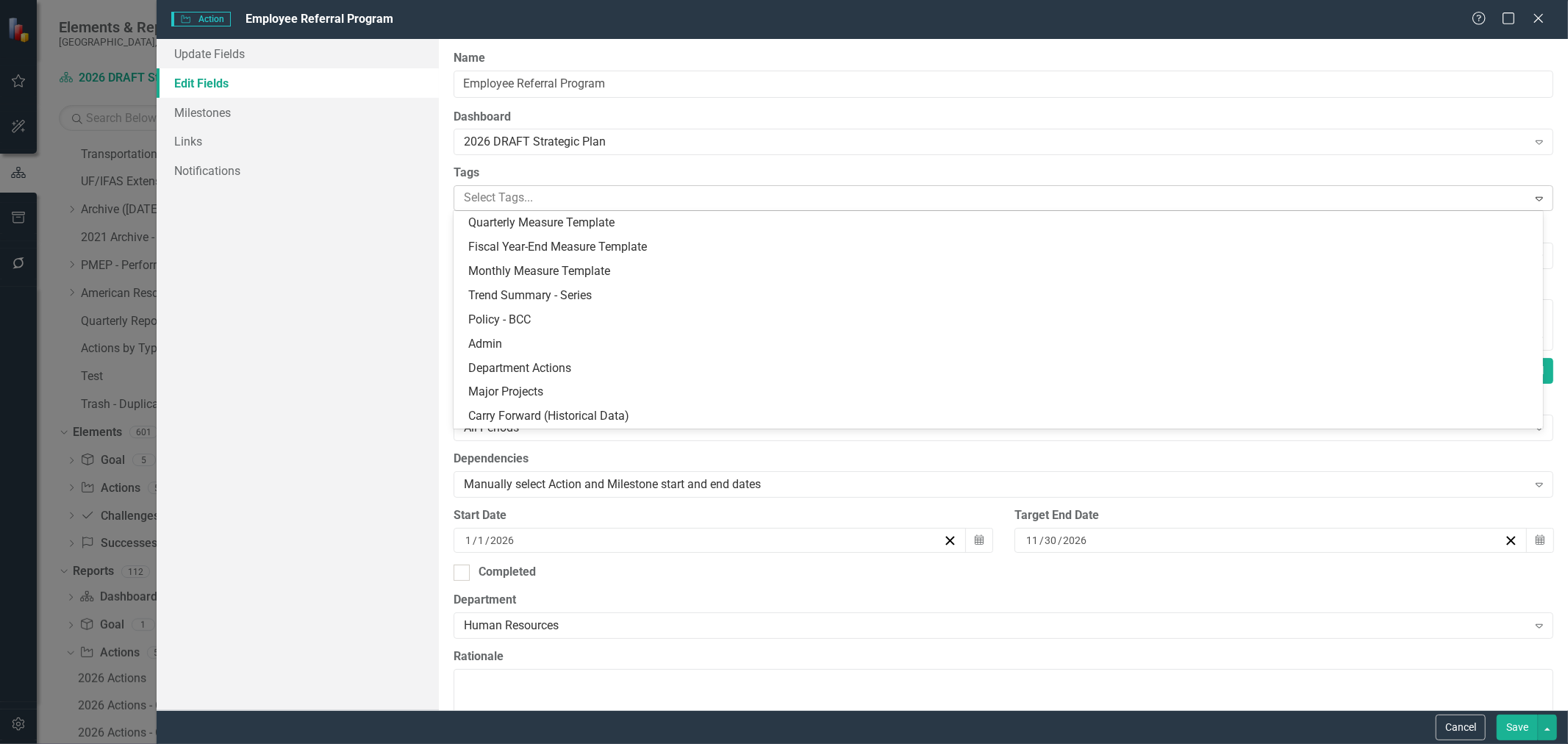
scroll to position [0, 0]
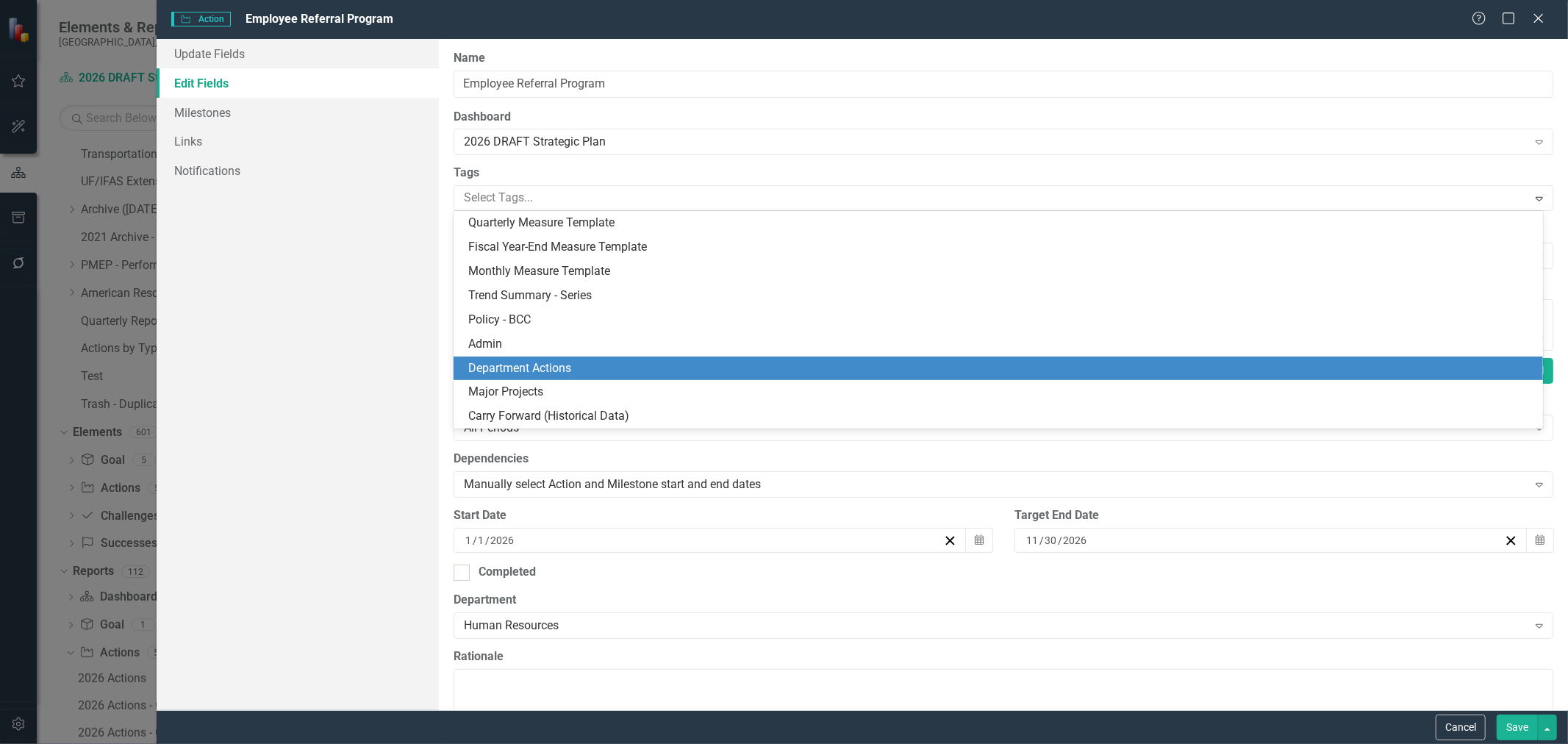
click at [490, 363] on span "Department Actions" at bounding box center [519, 368] width 103 height 14
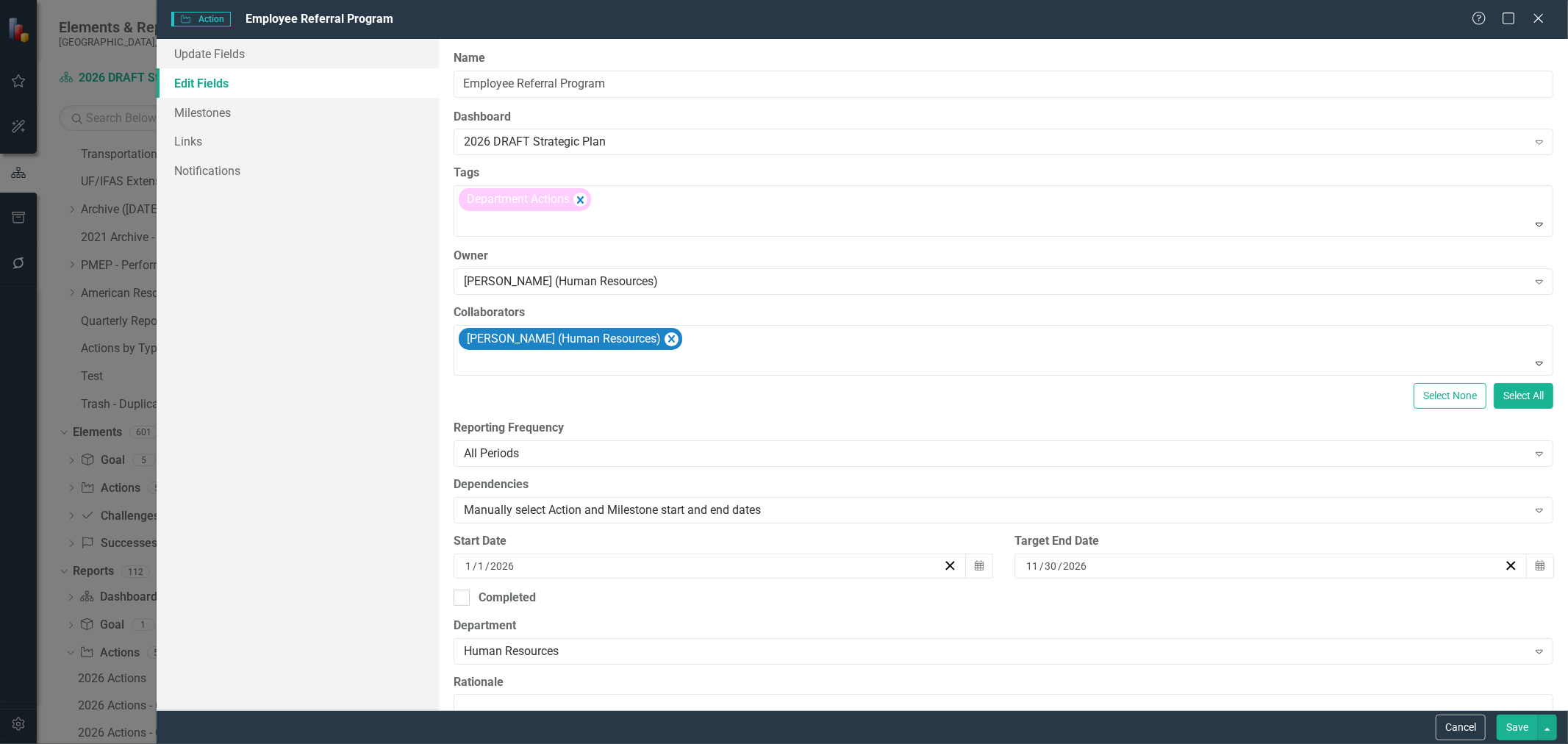
click at [1525, 723] on button "Save" at bounding box center [1517, 727] width 41 height 26
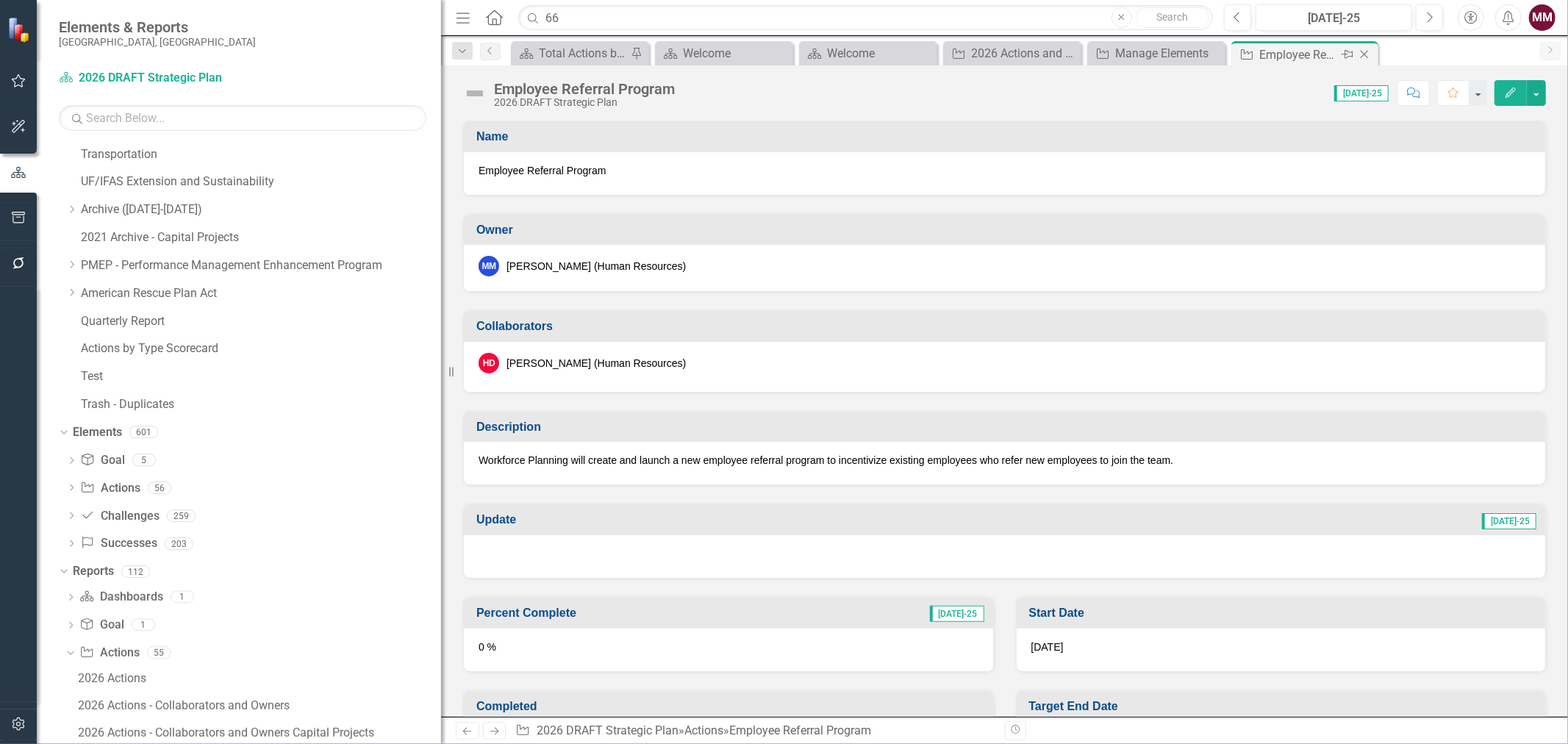
click at [1363, 54] on icon "Close" at bounding box center [1365, 55] width 15 height 12
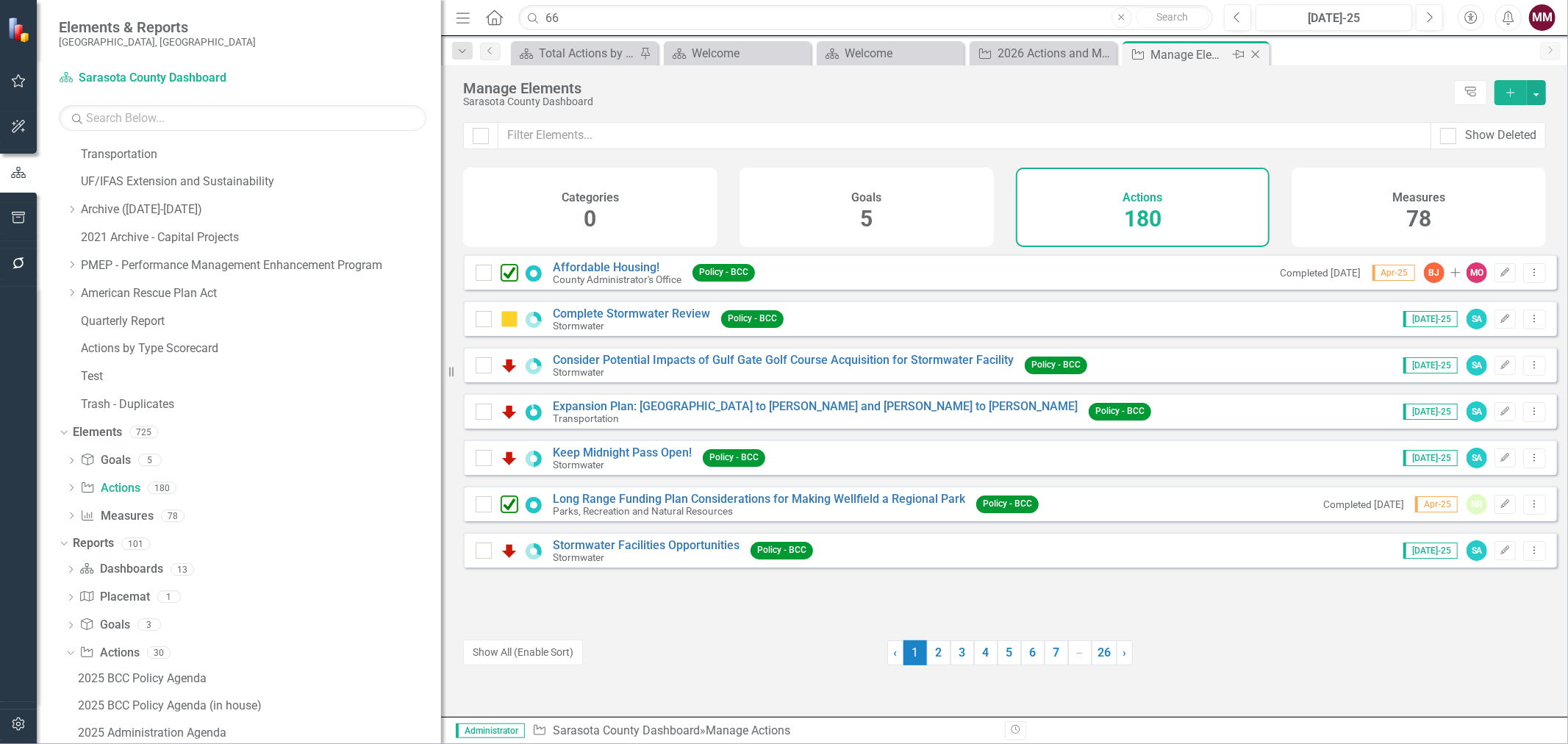
click at [1254, 56] on icon "Close" at bounding box center [1256, 55] width 15 height 12
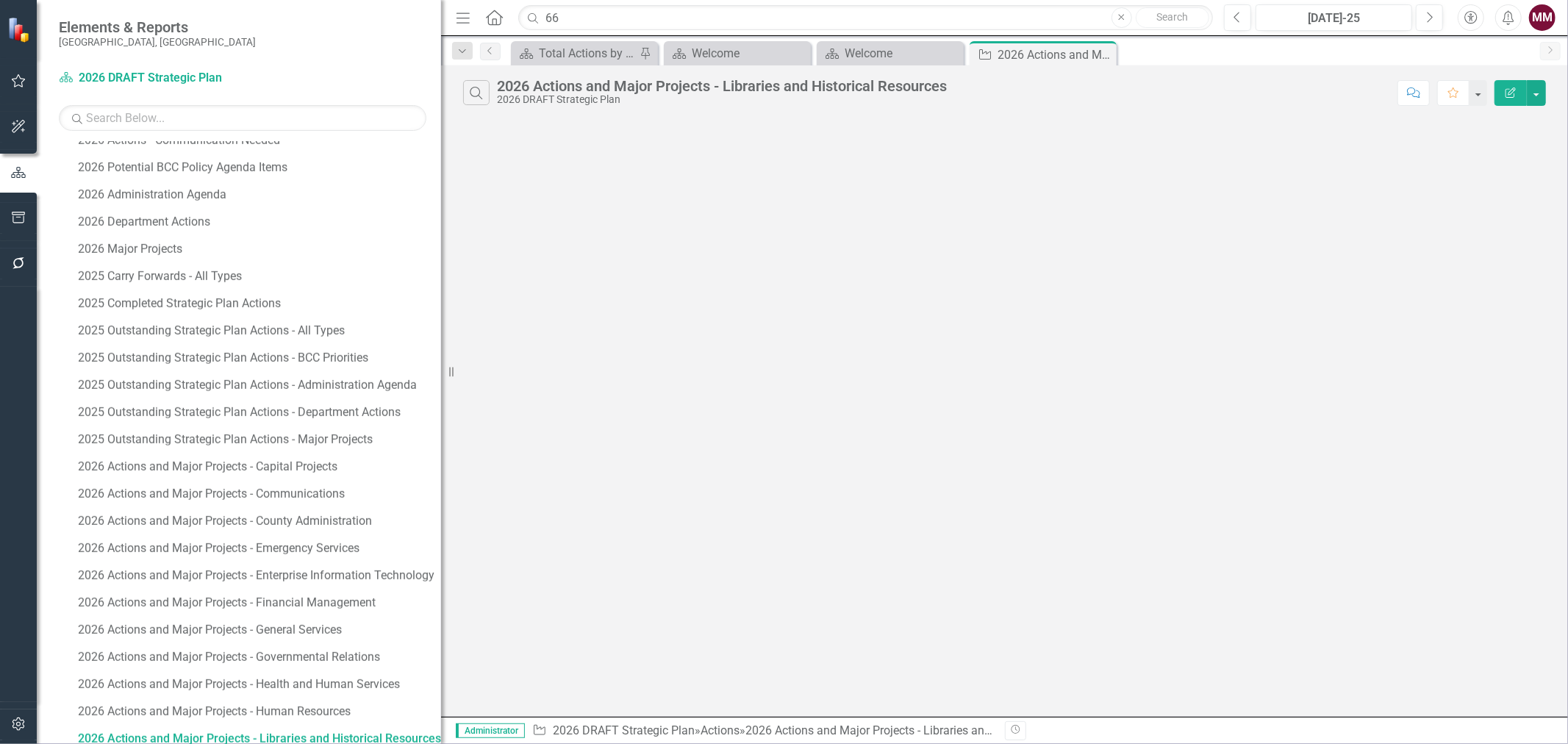
scroll to position [1674, 0]
click at [1107, 50] on icon "Close" at bounding box center [1103, 55] width 15 height 12
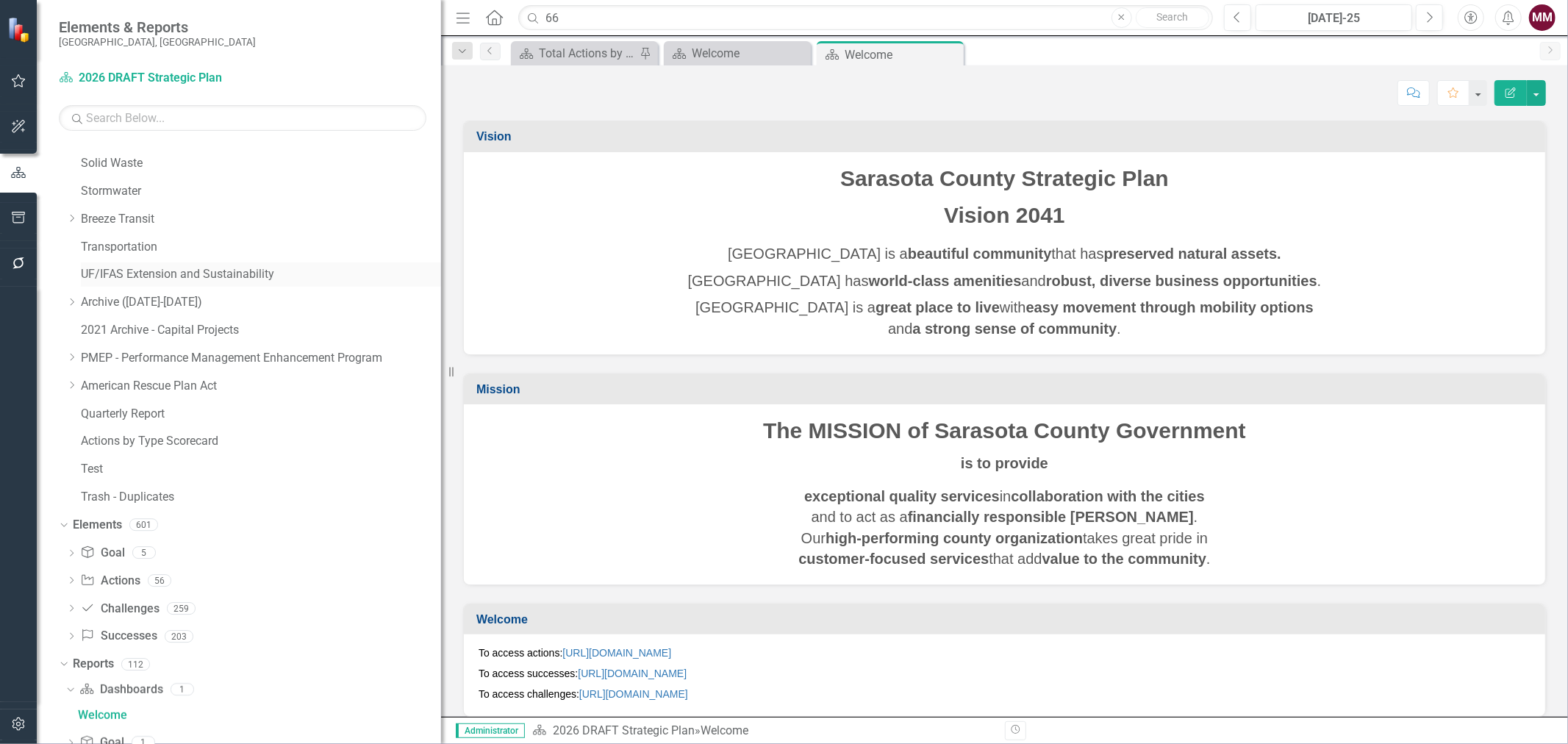
scroll to position [502, 0]
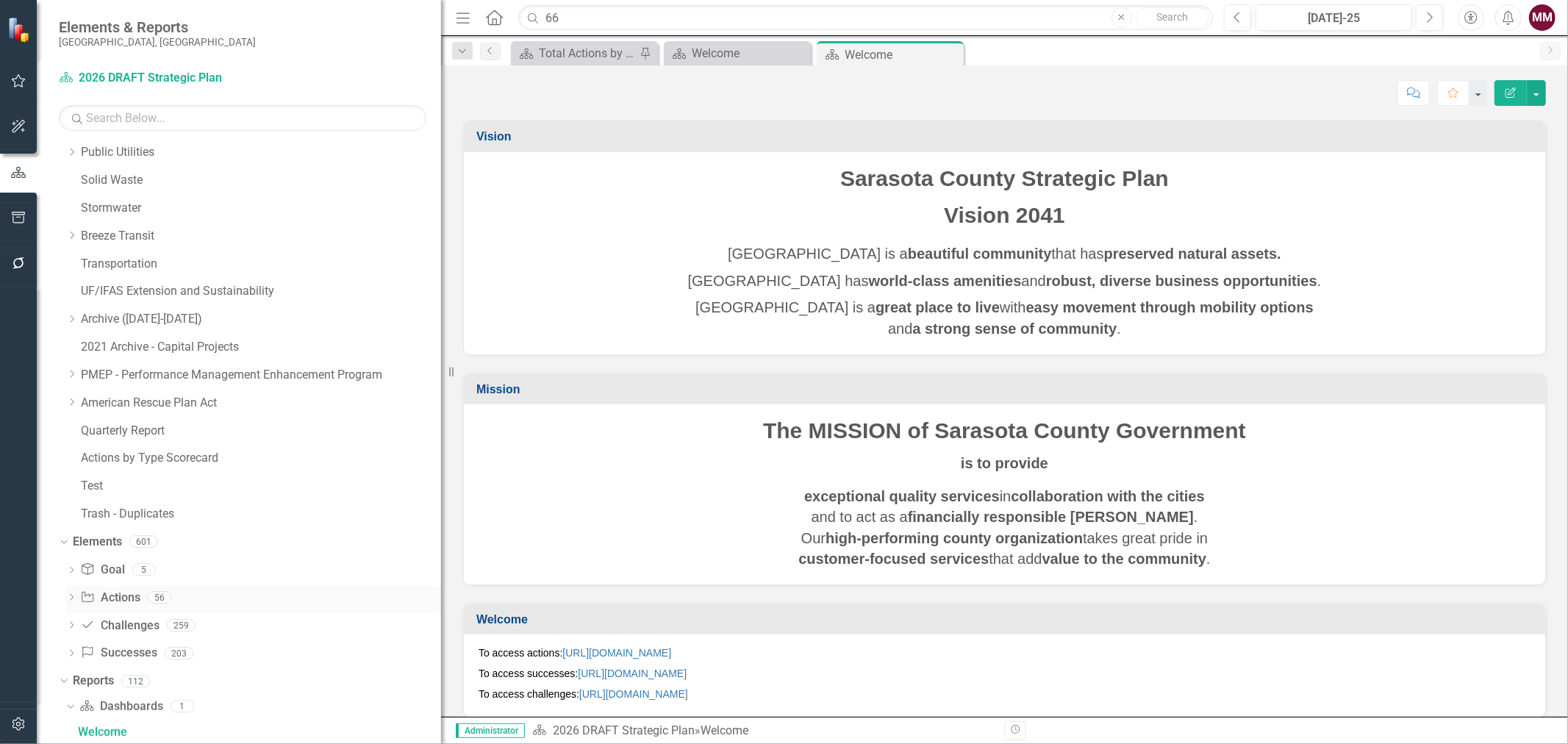
click at [128, 601] on link "Action Actions" at bounding box center [110, 598] width 60 height 17
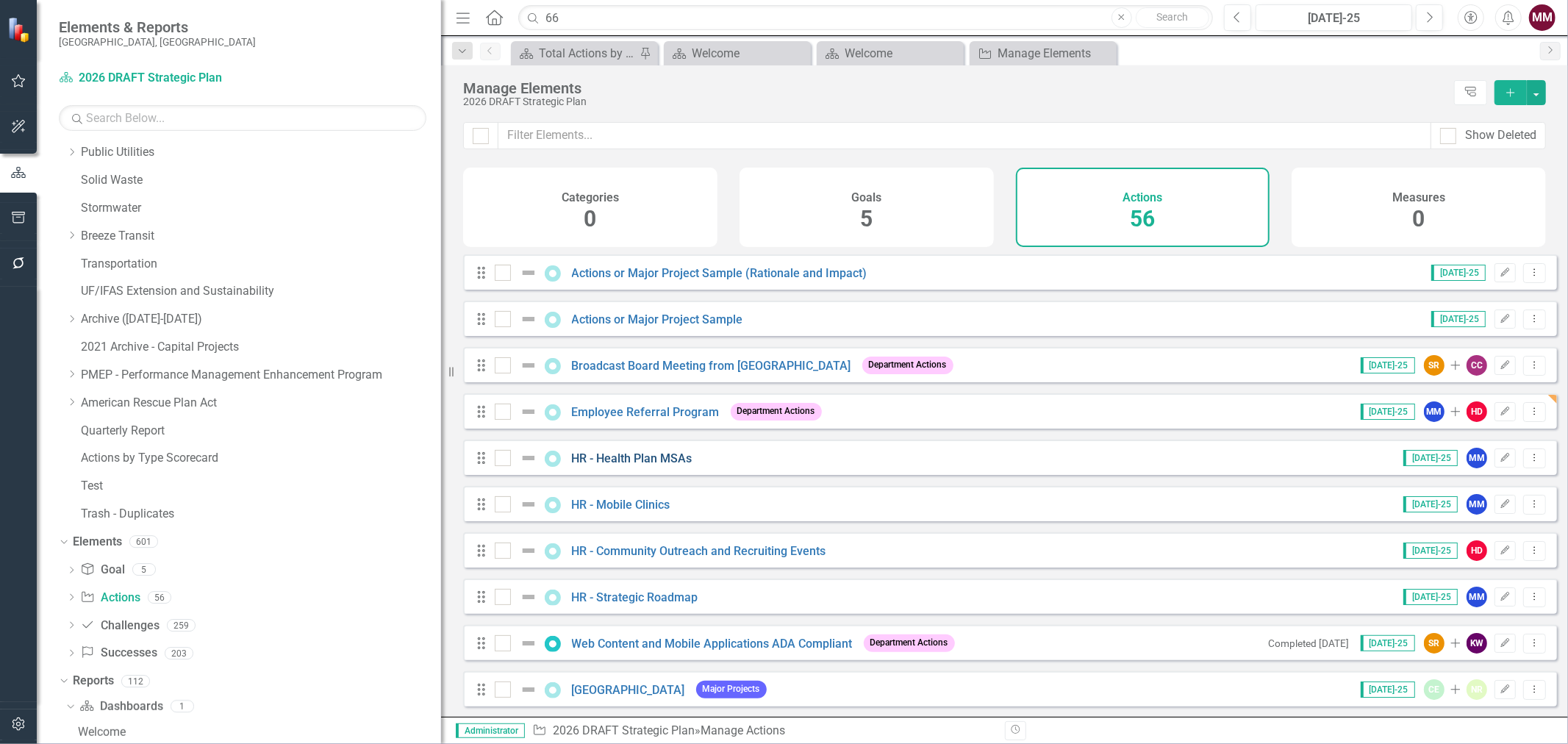
click at [636, 466] on link "HR - Health Plan MSAs" at bounding box center [633, 458] width 121 height 14
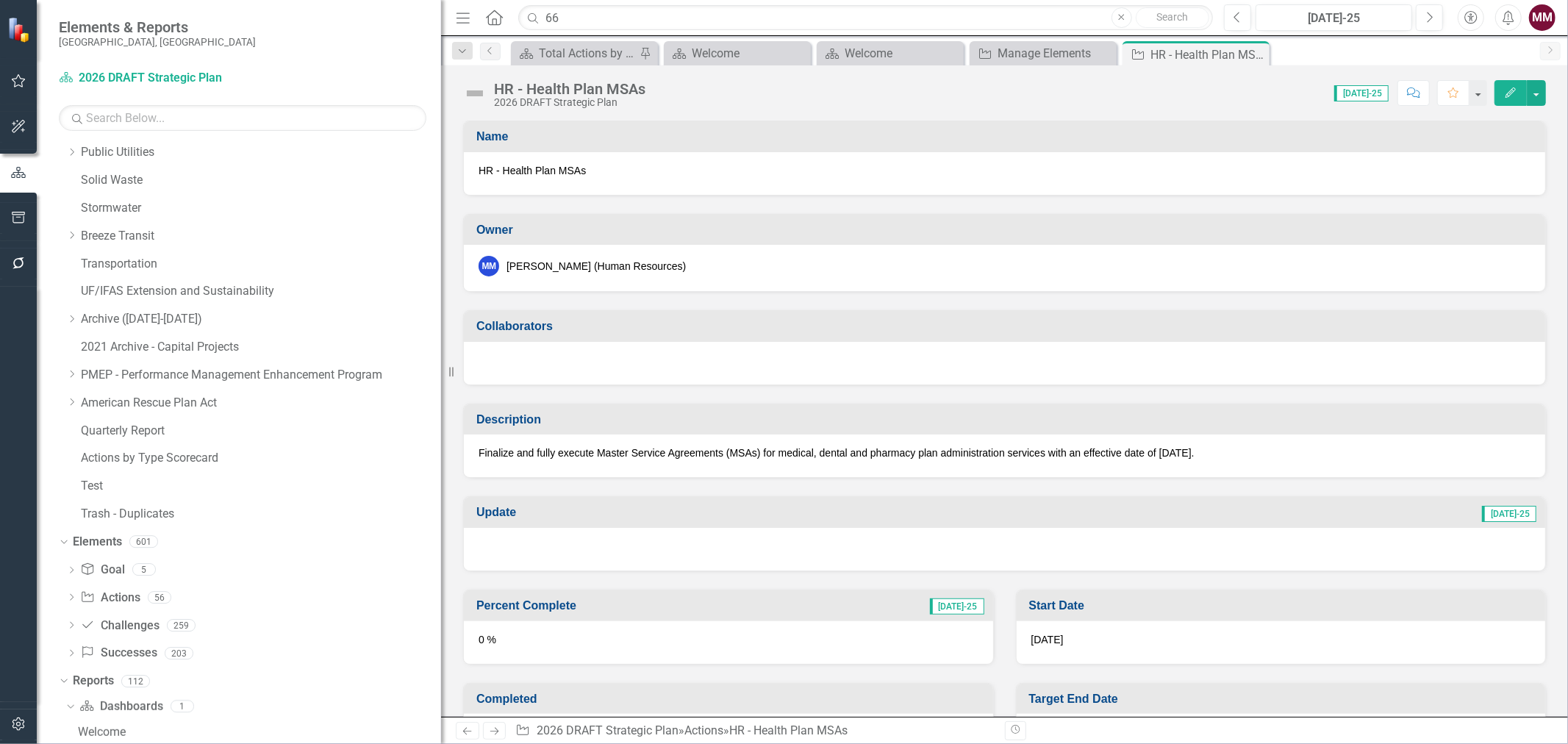
click at [626, 175] on span "HR - Health Plan MSAs" at bounding box center [1005, 171] width 1052 height 15
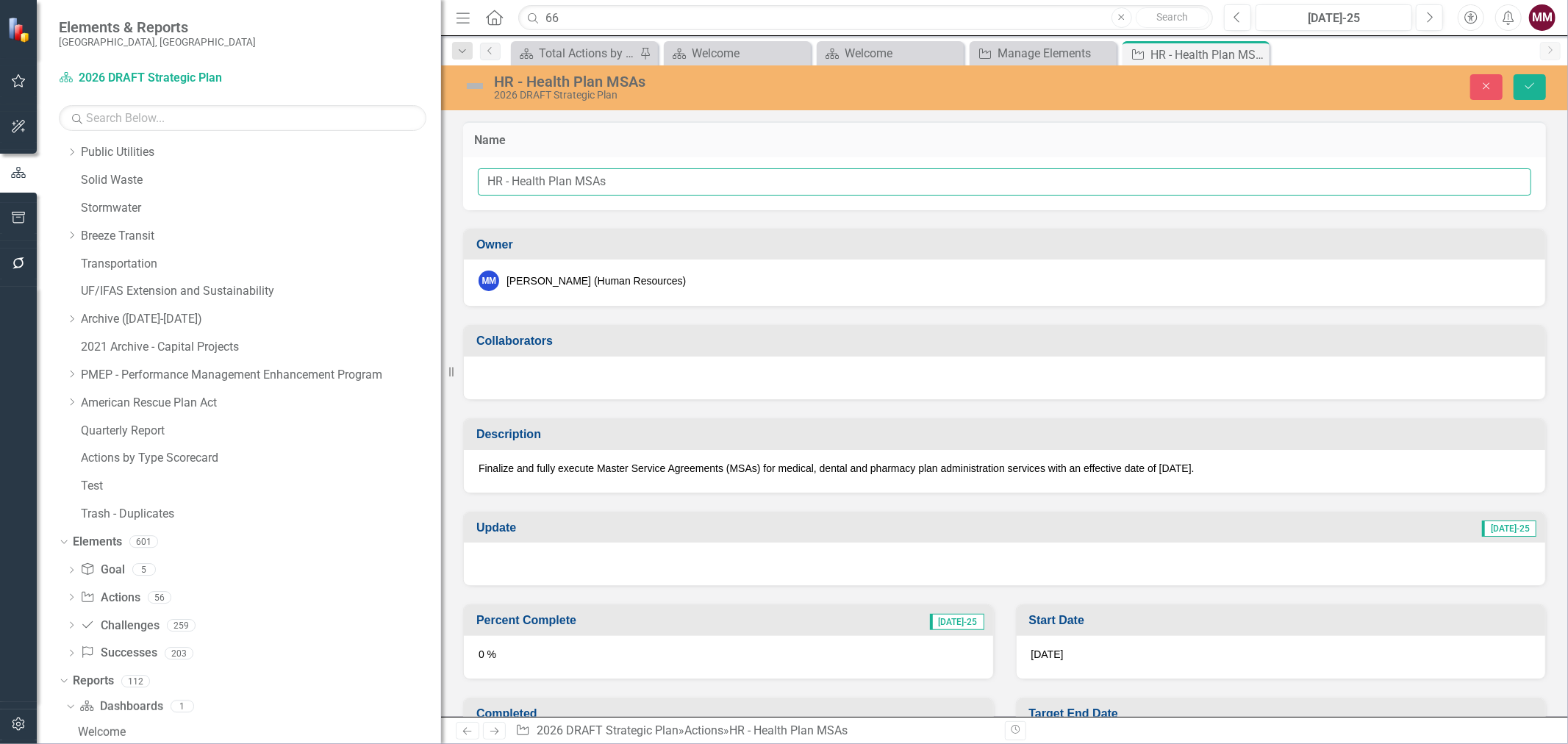
drag, startPoint x: 513, startPoint y: 180, endPoint x: 430, endPoint y: 179, distance: 83.0
click at [430, 179] on div "Elements & Reports [GEOGRAPHIC_DATA], [GEOGRAPHIC_DATA] Dashboard 2026 DRAFT St…" at bounding box center [784, 372] width 1568 height 744
drag, startPoint x: 586, startPoint y: 177, endPoint x: 552, endPoint y: 181, distance: 34.2
click at [552, 181] on input "Health Plan MSAs" at bounding box center [1005, 181] width 1054 height 27
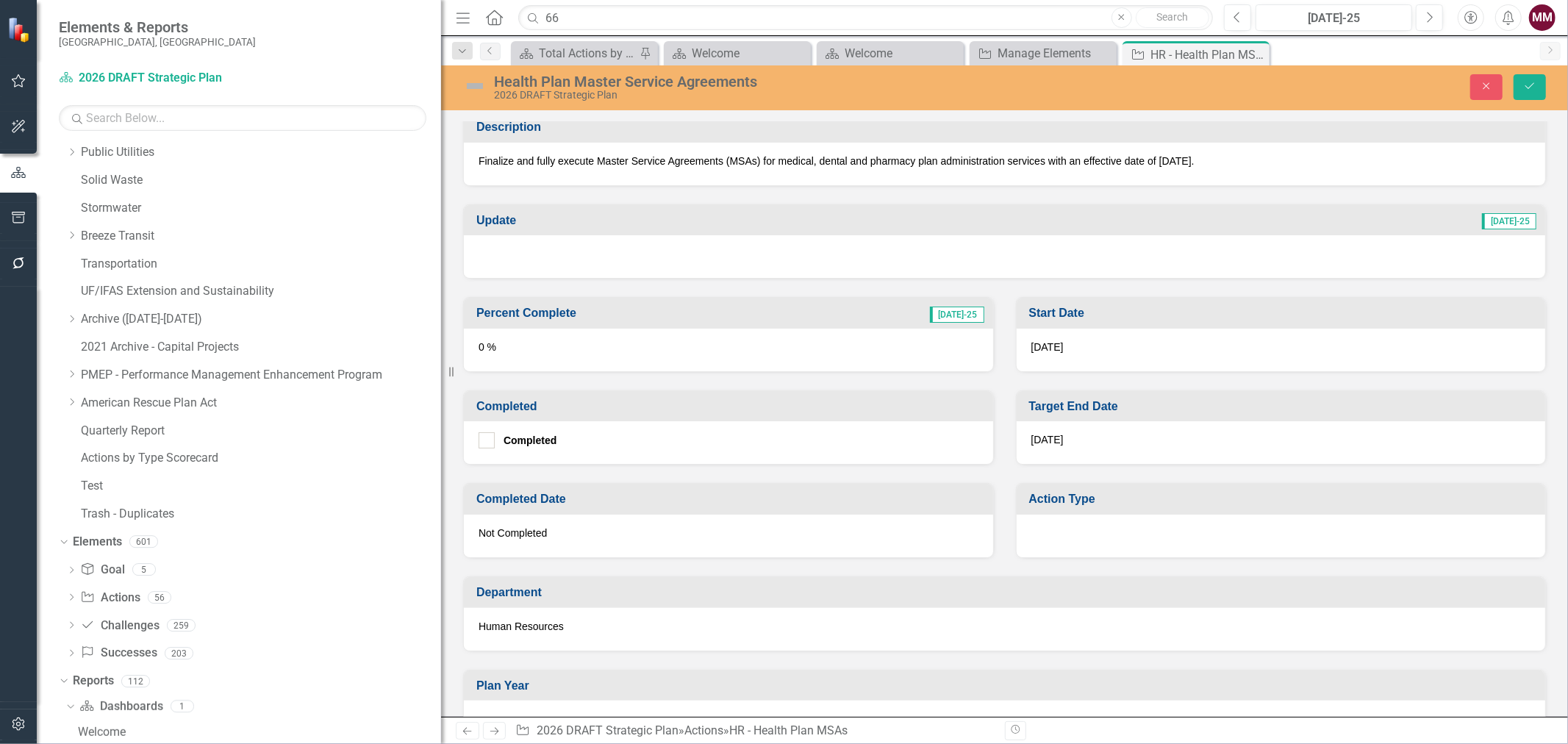
scroll to position [408, 0]
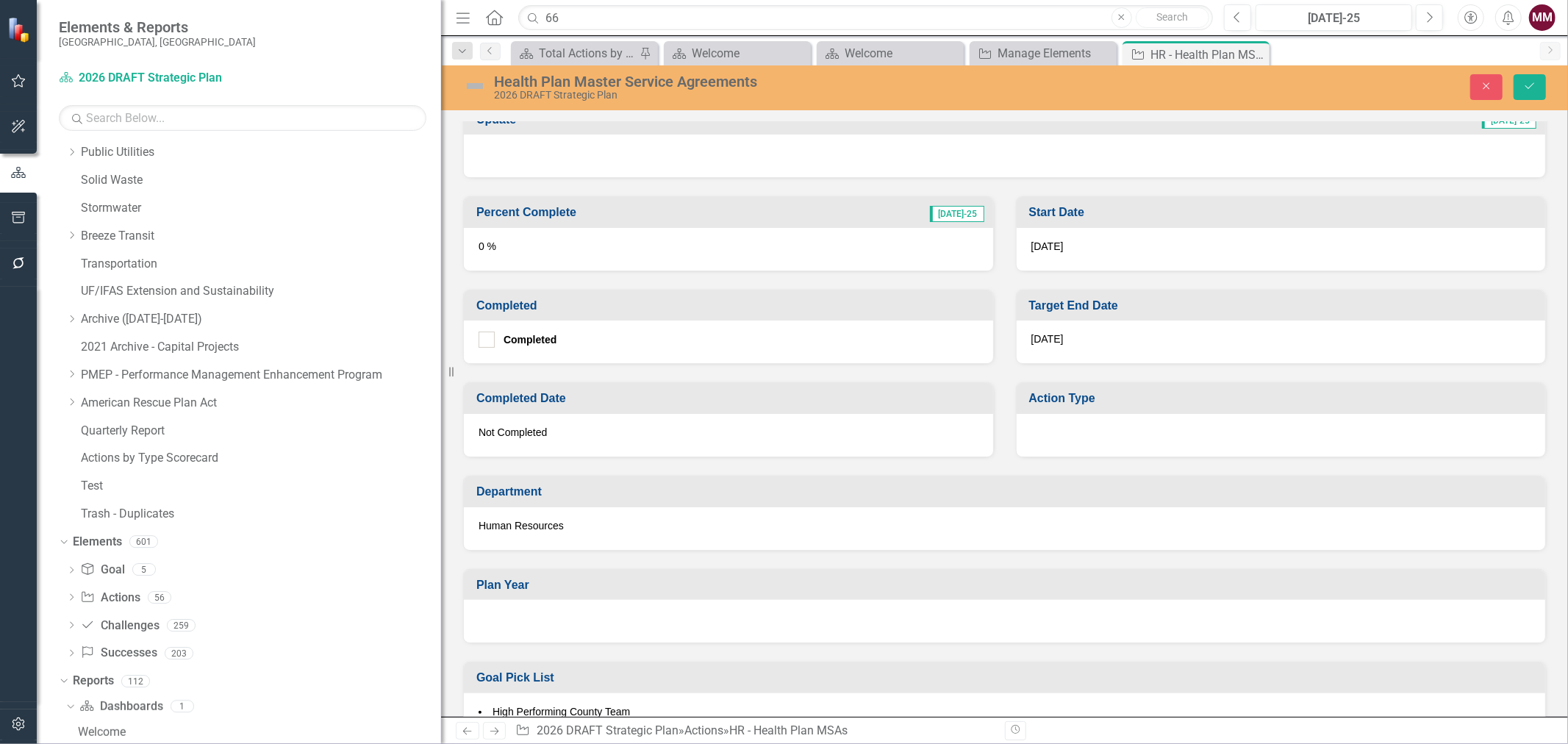
type input "Health Plan Master Service Agreements"
click at [1092, 437] on div at bounding box center [1281, 435] width 529 height 42
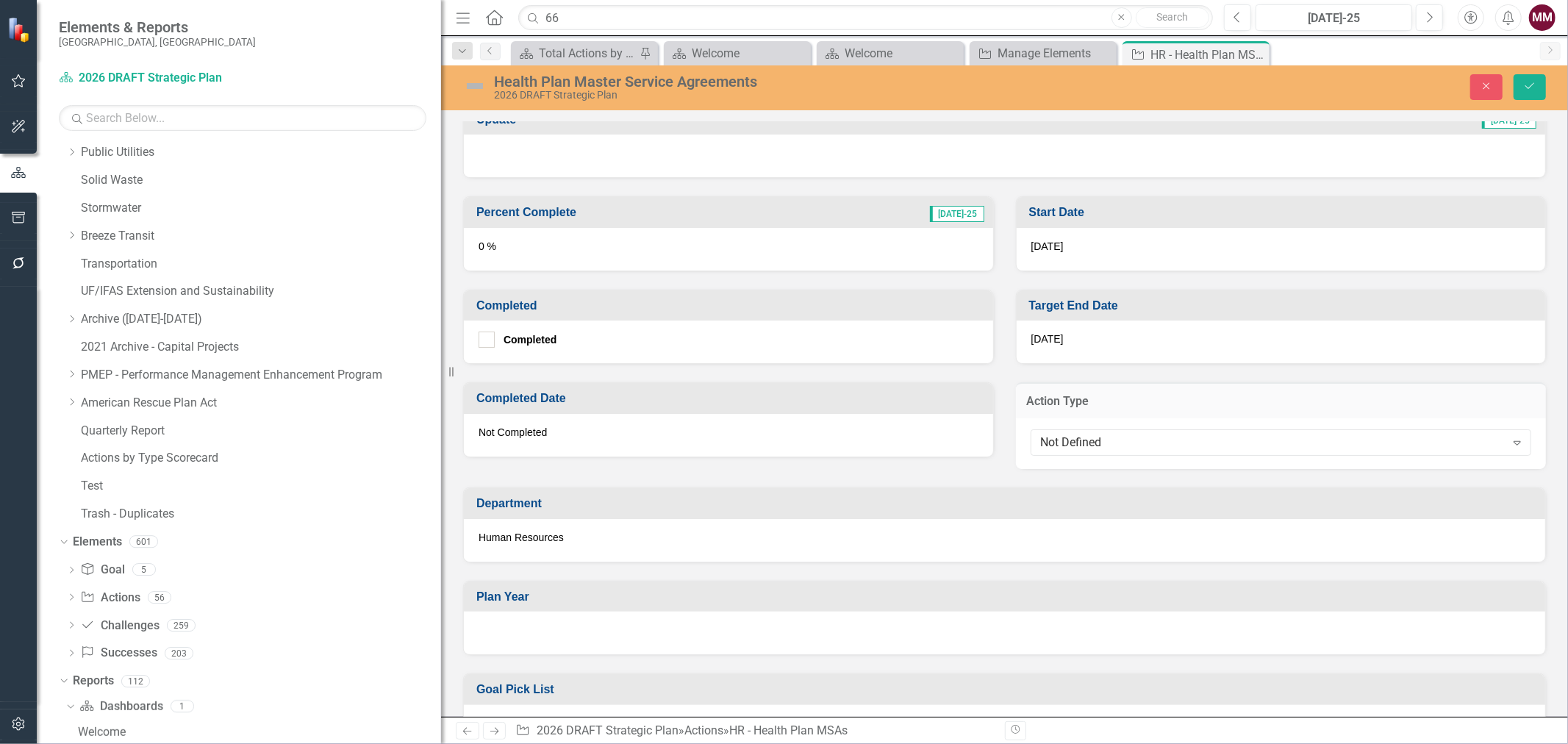
click at [1092, 437] on div "Not Defined" at bounding box center [1273, 443] width 465 height 17
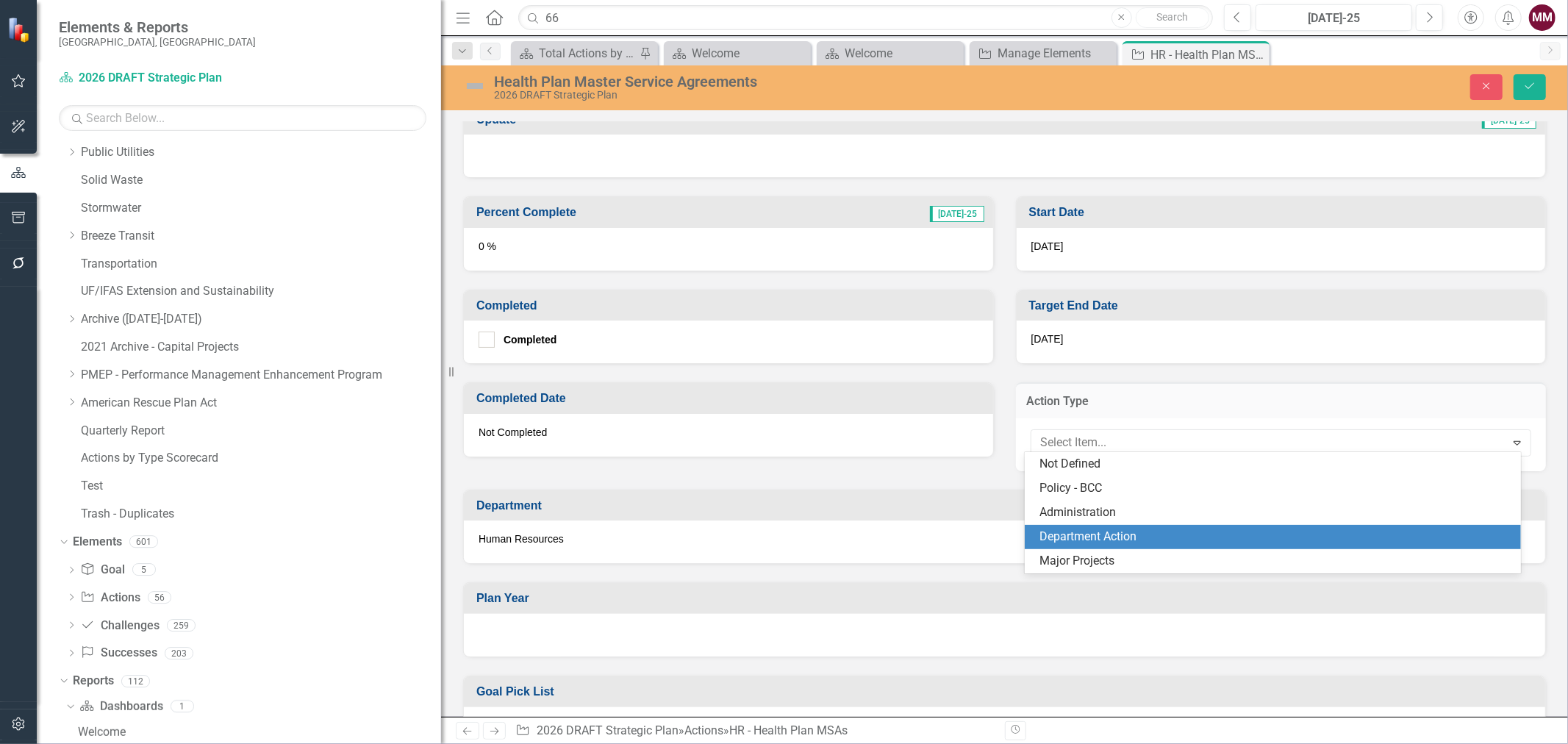
click at [1089, 535] on div "Department Action" at bounding box center [1276, 537] width 472 height 17
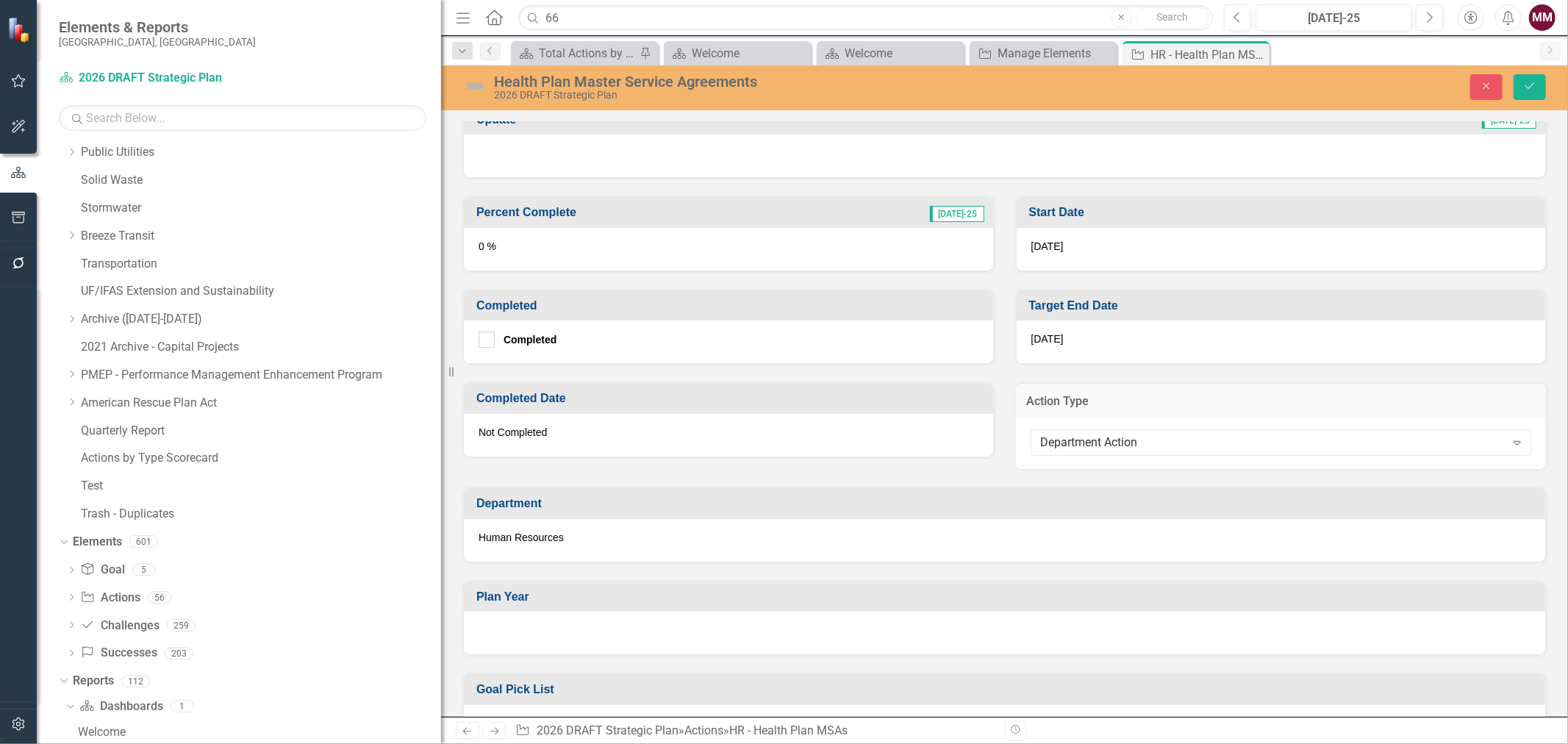
click at [680, 635] on div at bounding box center [1005, 632] width 1082 height 42
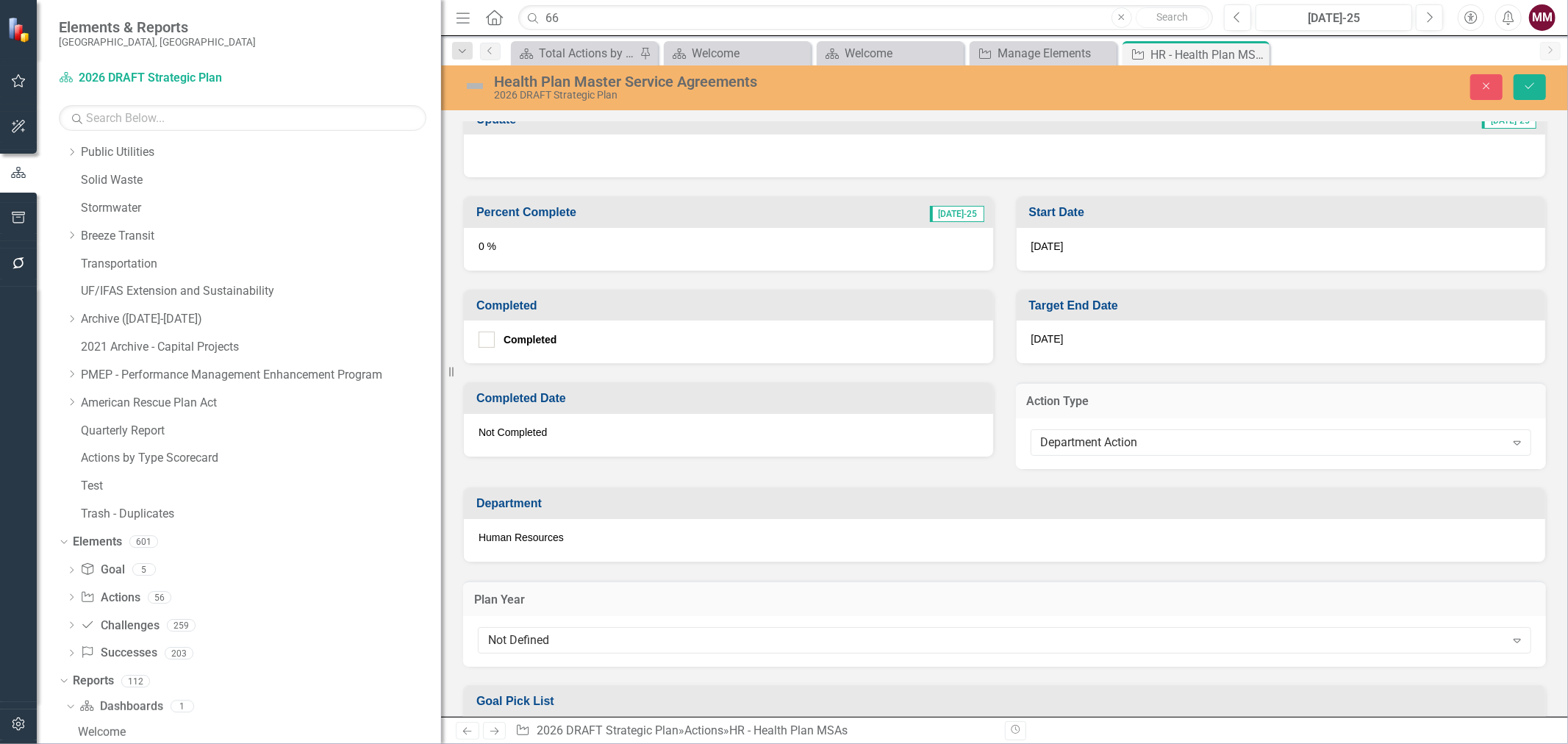
click at [679, 635] on div "Not Defined" at bounding box center [996, 640] width 1017 height 17
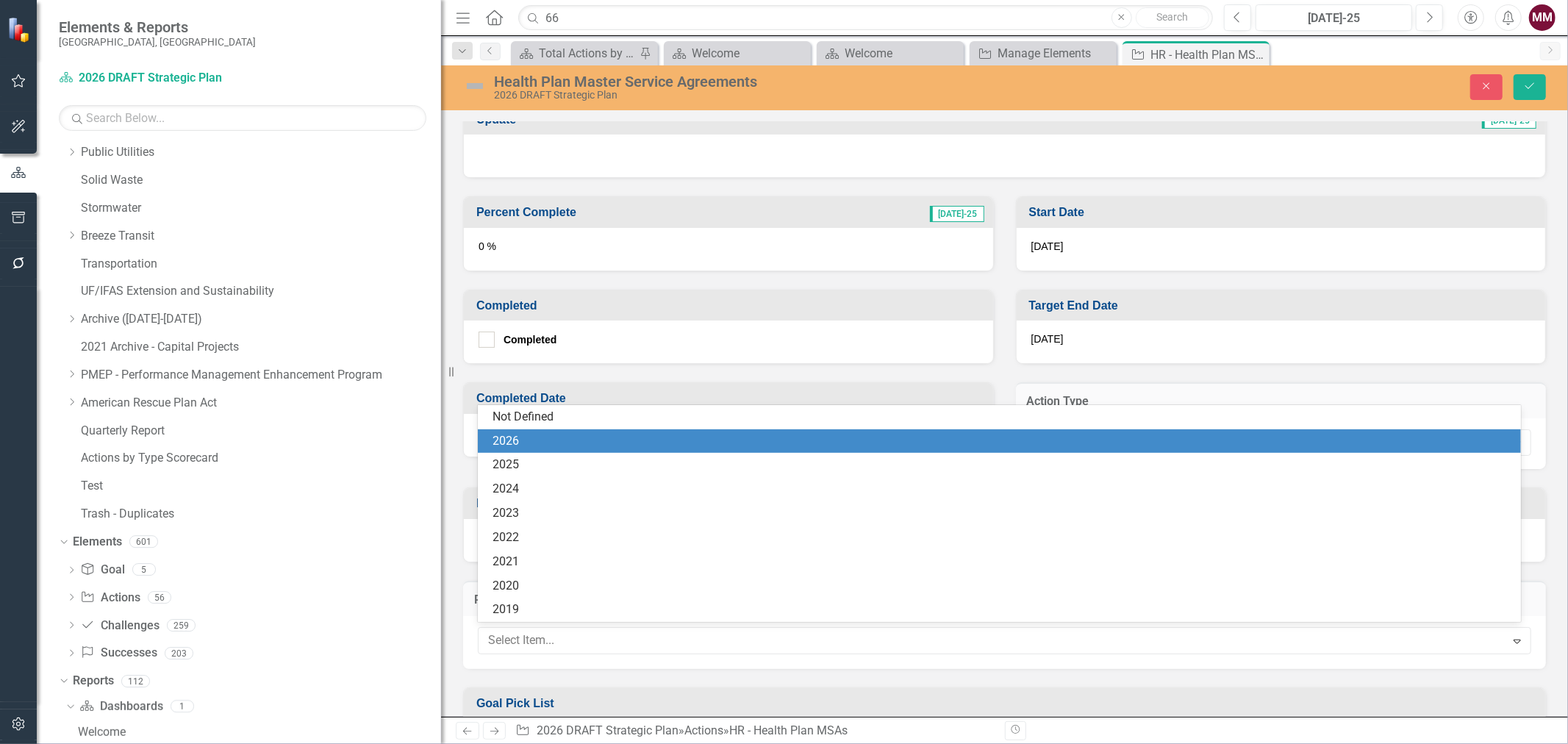
click at [608, 442] on div "2026" at bounding box center [1002, 442] width 1020 height 17
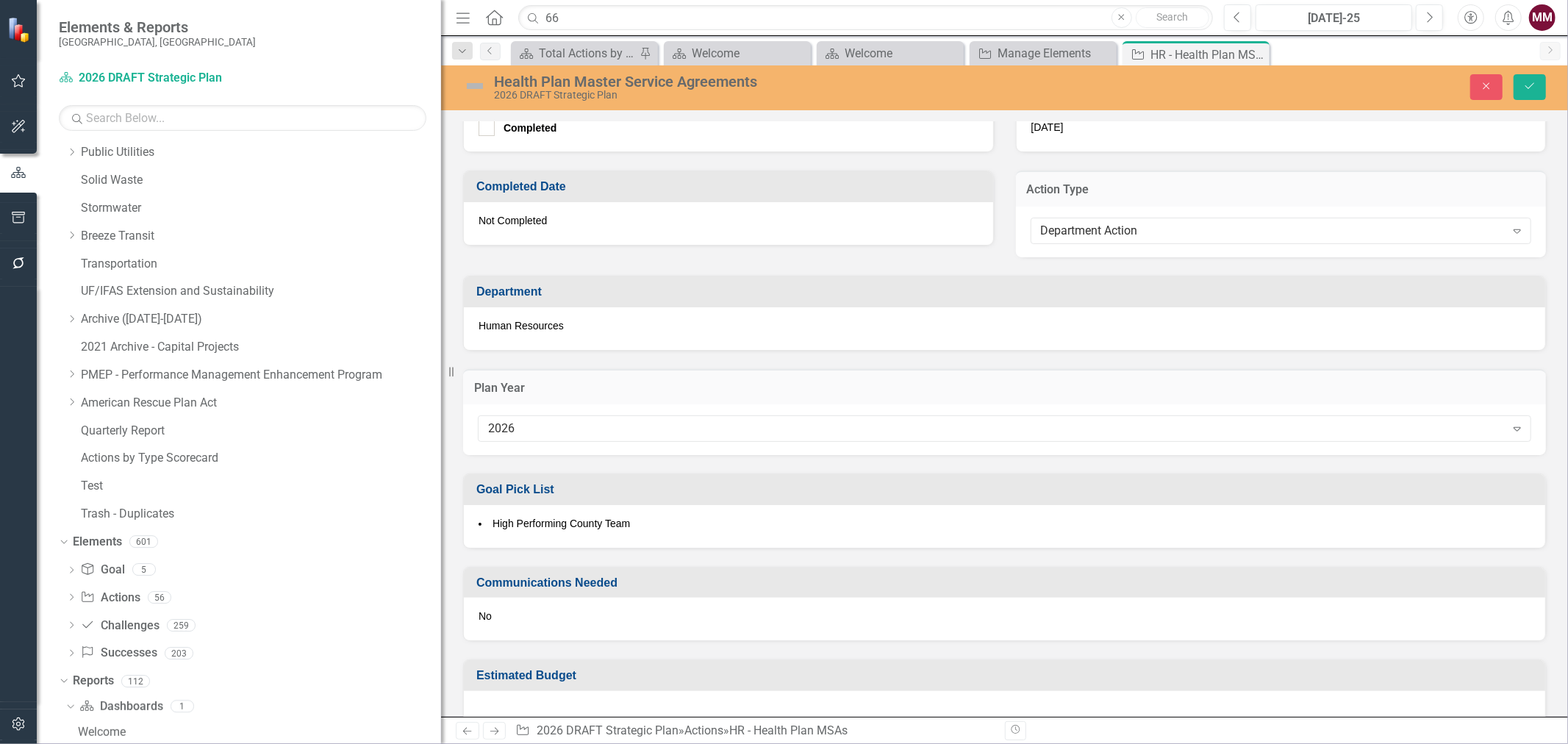
scroll to position [645, 0]
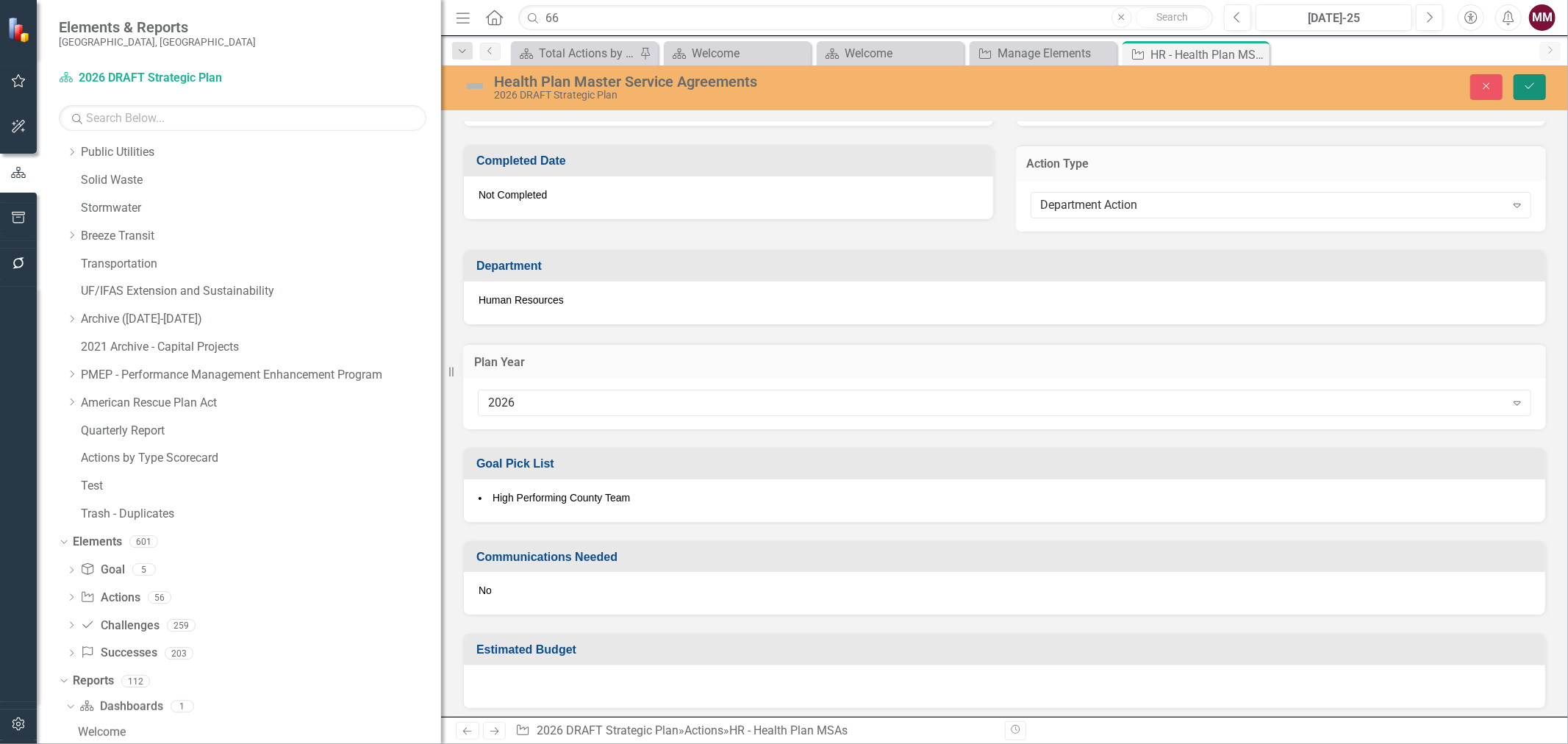
click at [1545, 85] on button "Save" at bounding box center [1530, 87] width 32 height 26
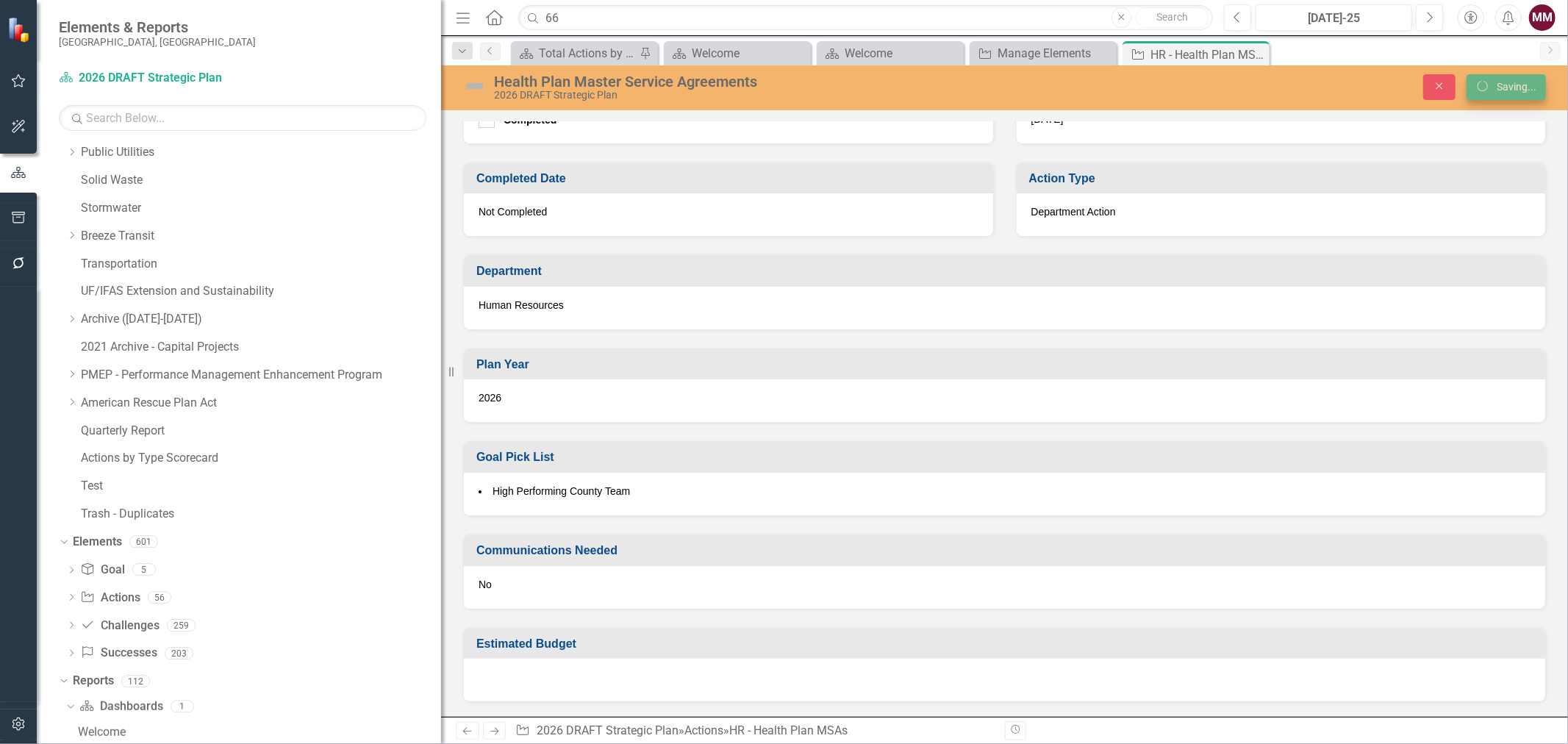
scroll to position [608, 0]
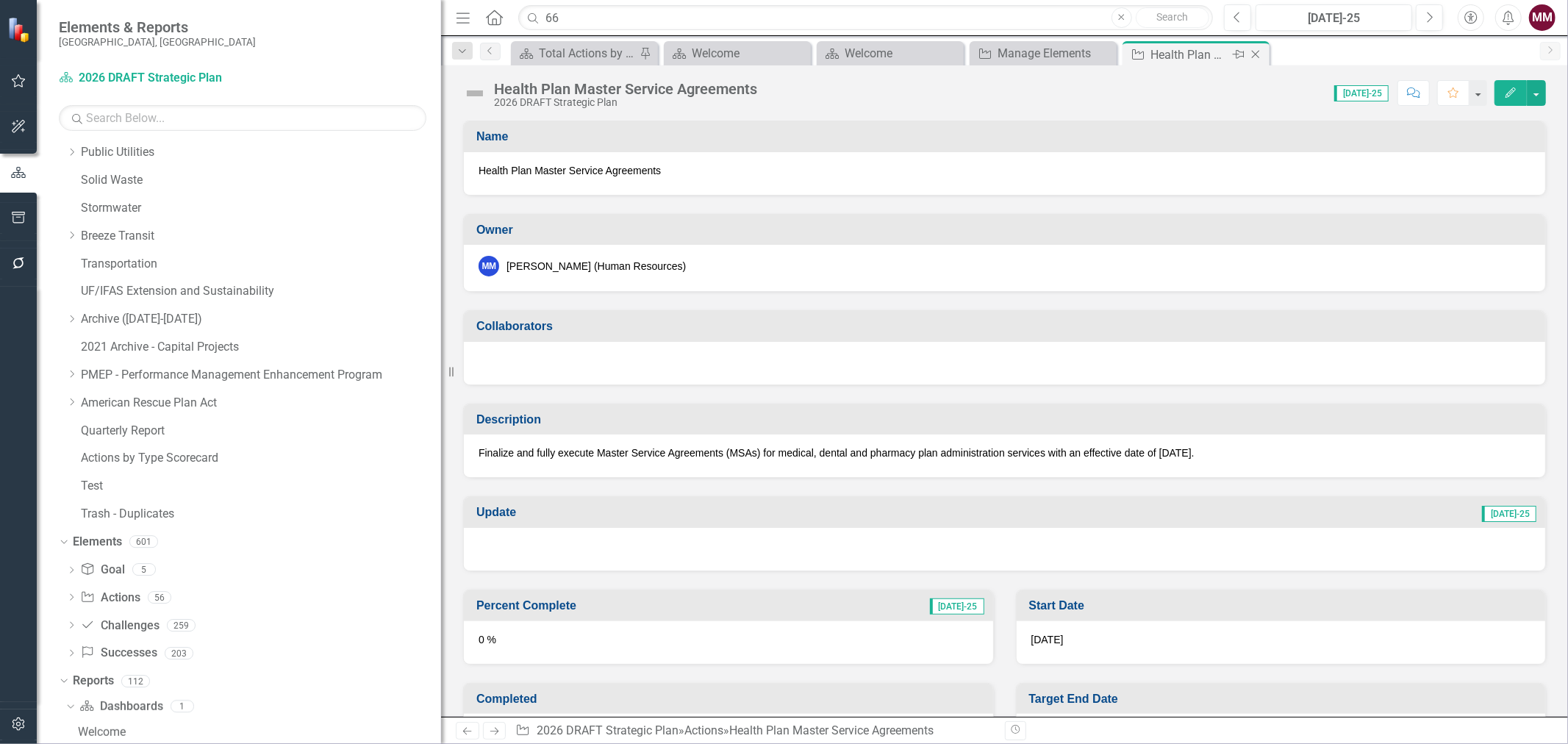
click at [1261, 53] on icon "Close" at bounding box center [1256, 55] width 15 height 12
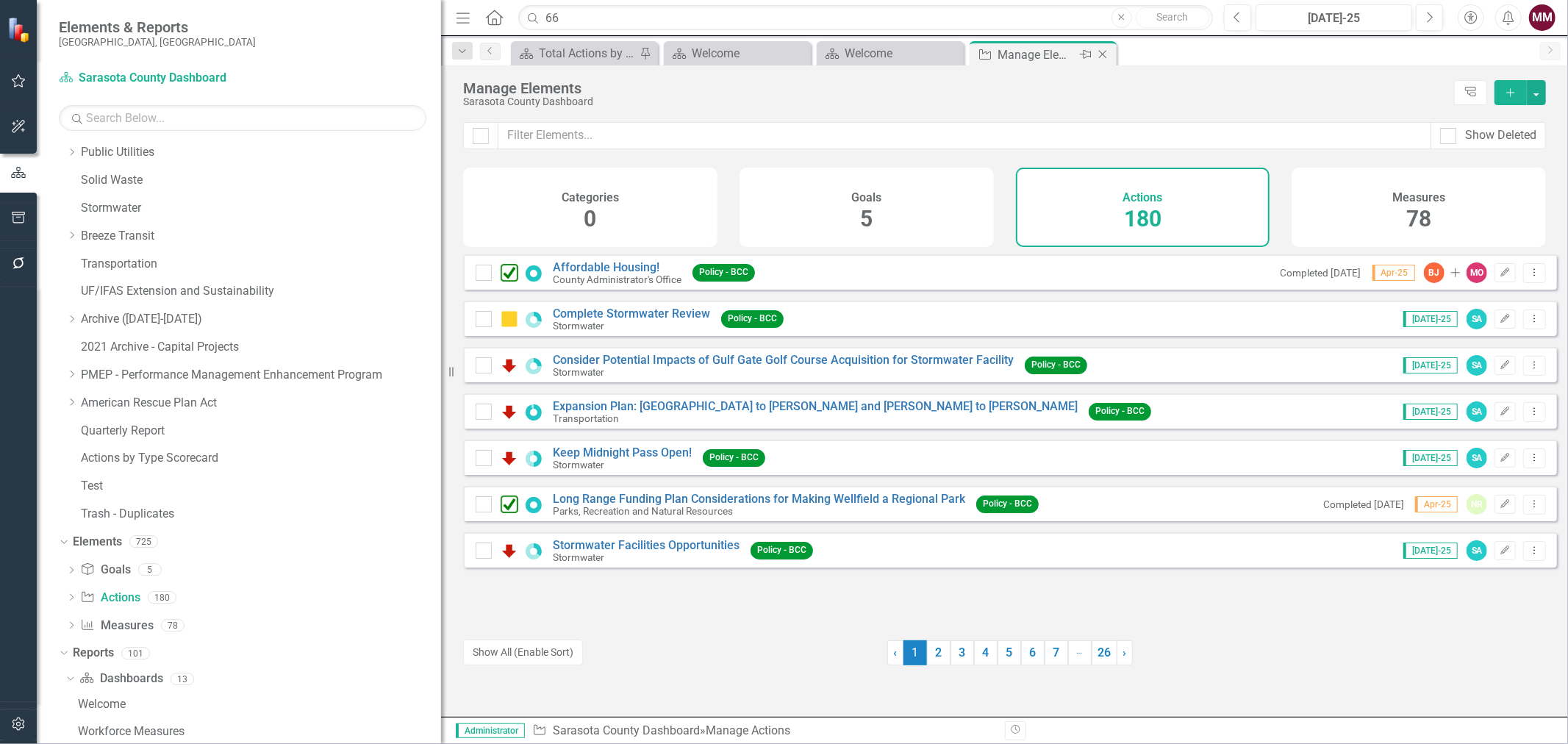
click at [1100, 55] on icon "Close" at bounding box center [1103, 55] width 15 height 12
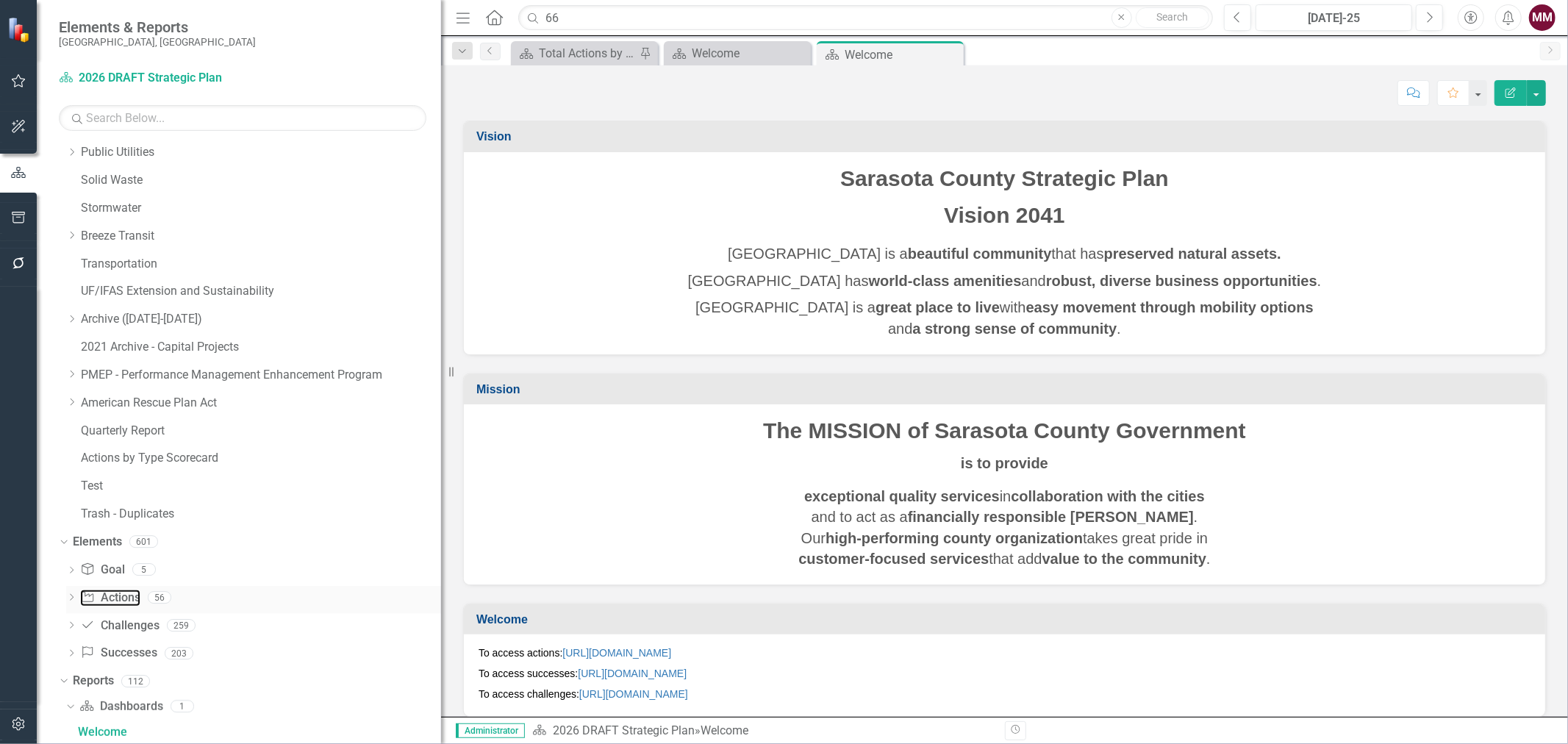
drag, startPoint x: 101, startPoint y: 599, endPoint x: 393, endPoint y: 586, distance: 292.3
click at [101, 598] on link "Action Actions" at bounding box center [110, 598] width 60 height 17
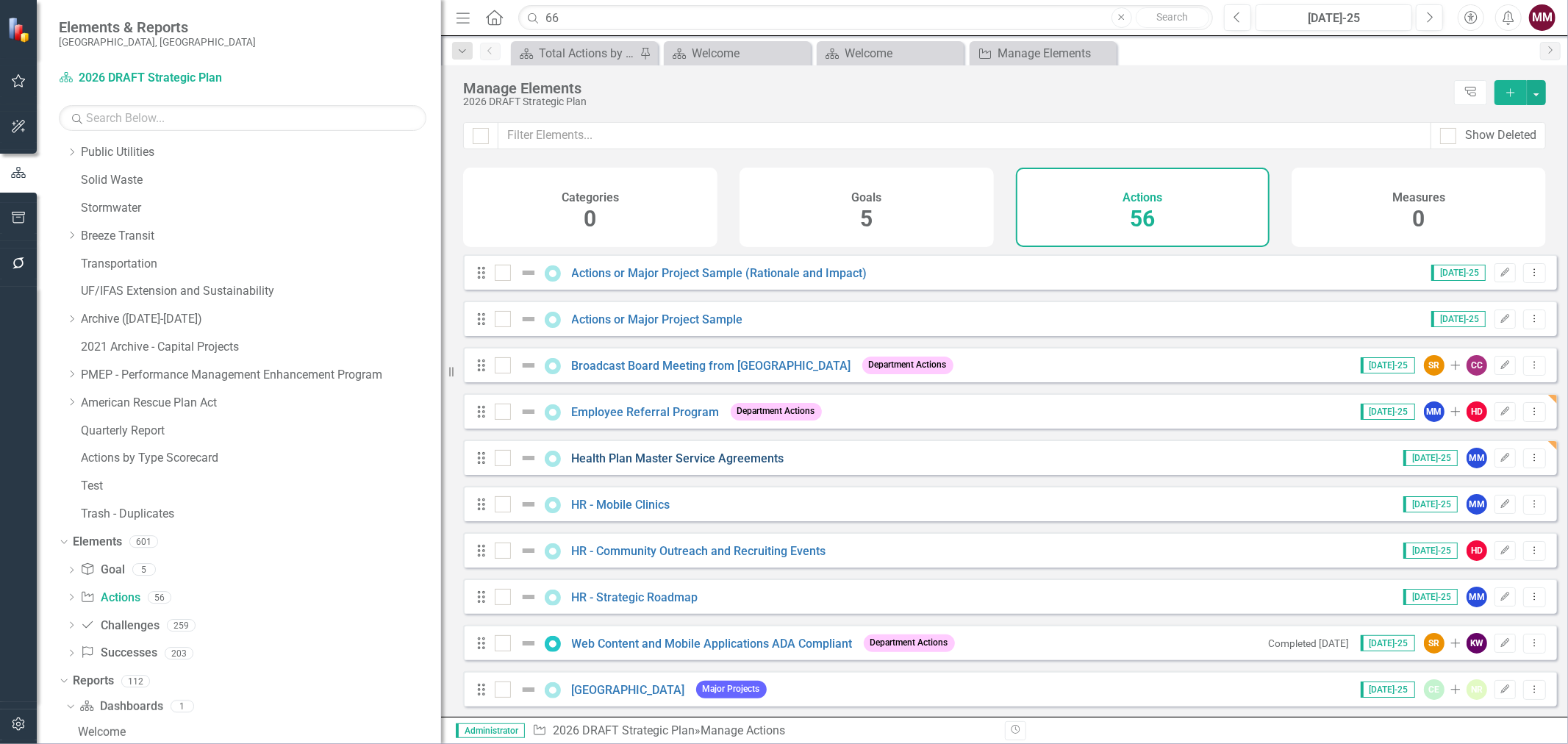
click at [690, 466] on link "Health Plan Master Service Agreements" at bounding box center [678, 458] width 213 height 14
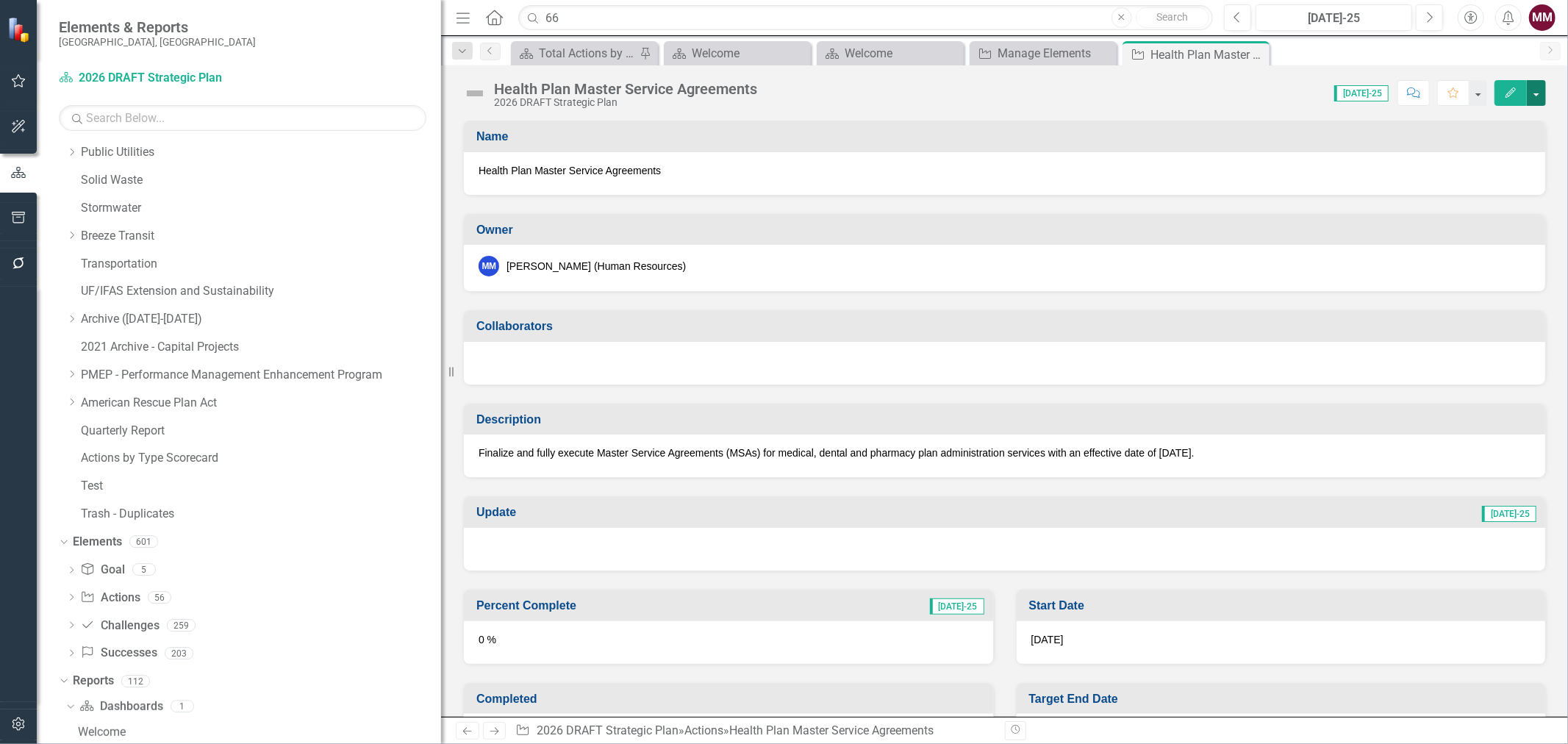
click at [1538, 98] on button "button" at bounding box center [1537, 93] width 19 height 26
click at [1503, 120] on link "Edit Edit Action" at bounding box center [1456, 120] width 179 height 27
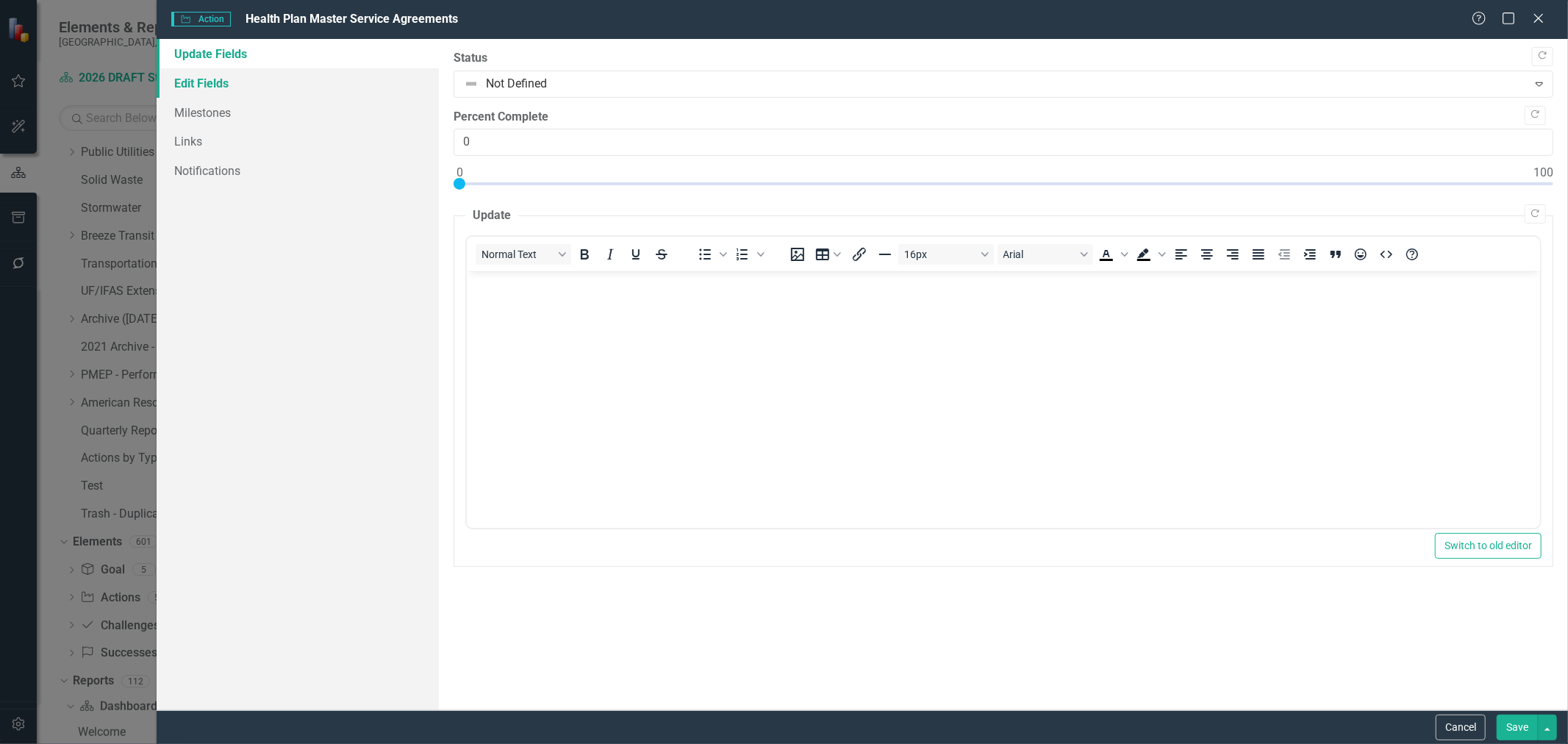
click at [194, 89] on link "Edit Fields" at bounding box center [297, 84] width 282 height 30
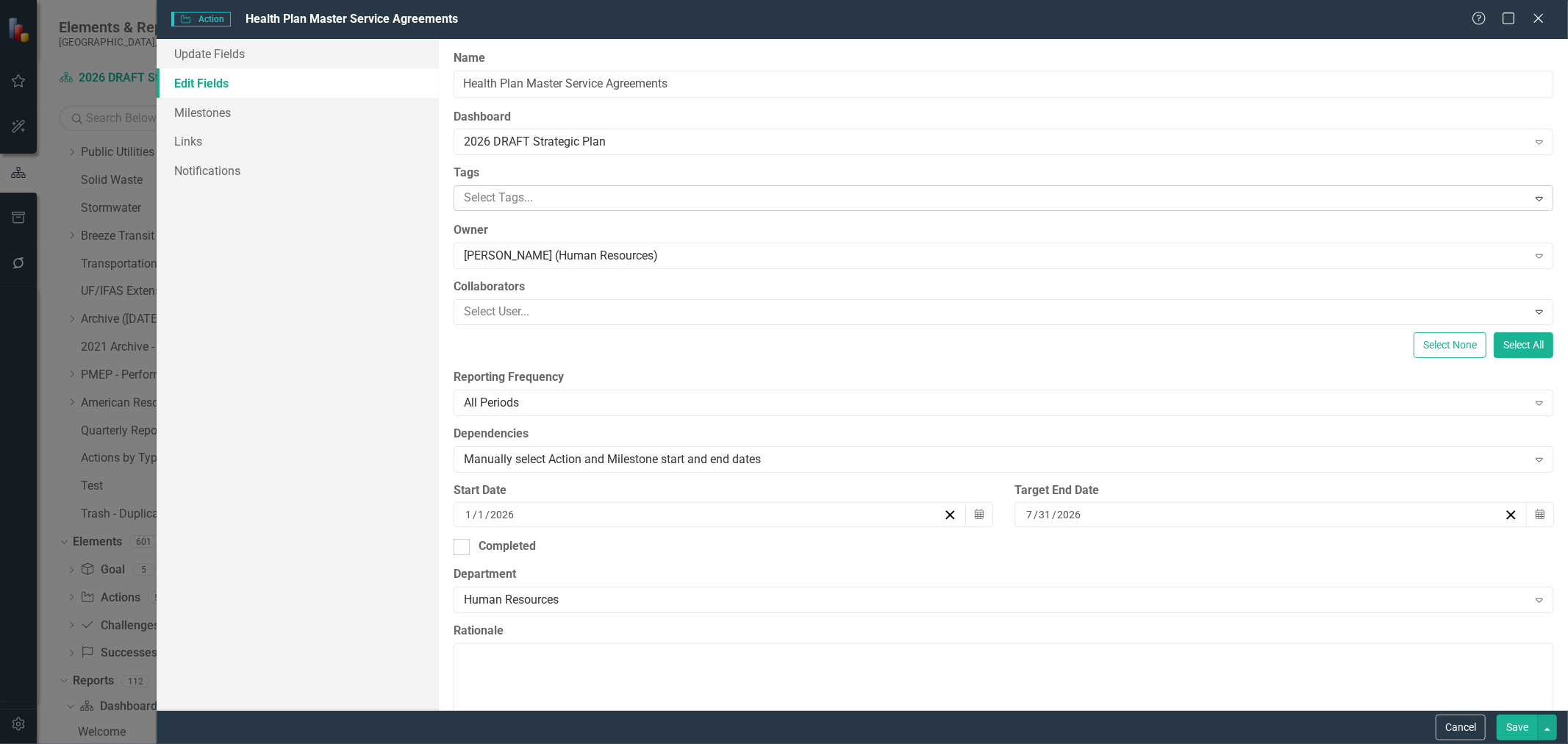
click at [546, 200] on div at bounding box center [992, 198] width 1069 height 20
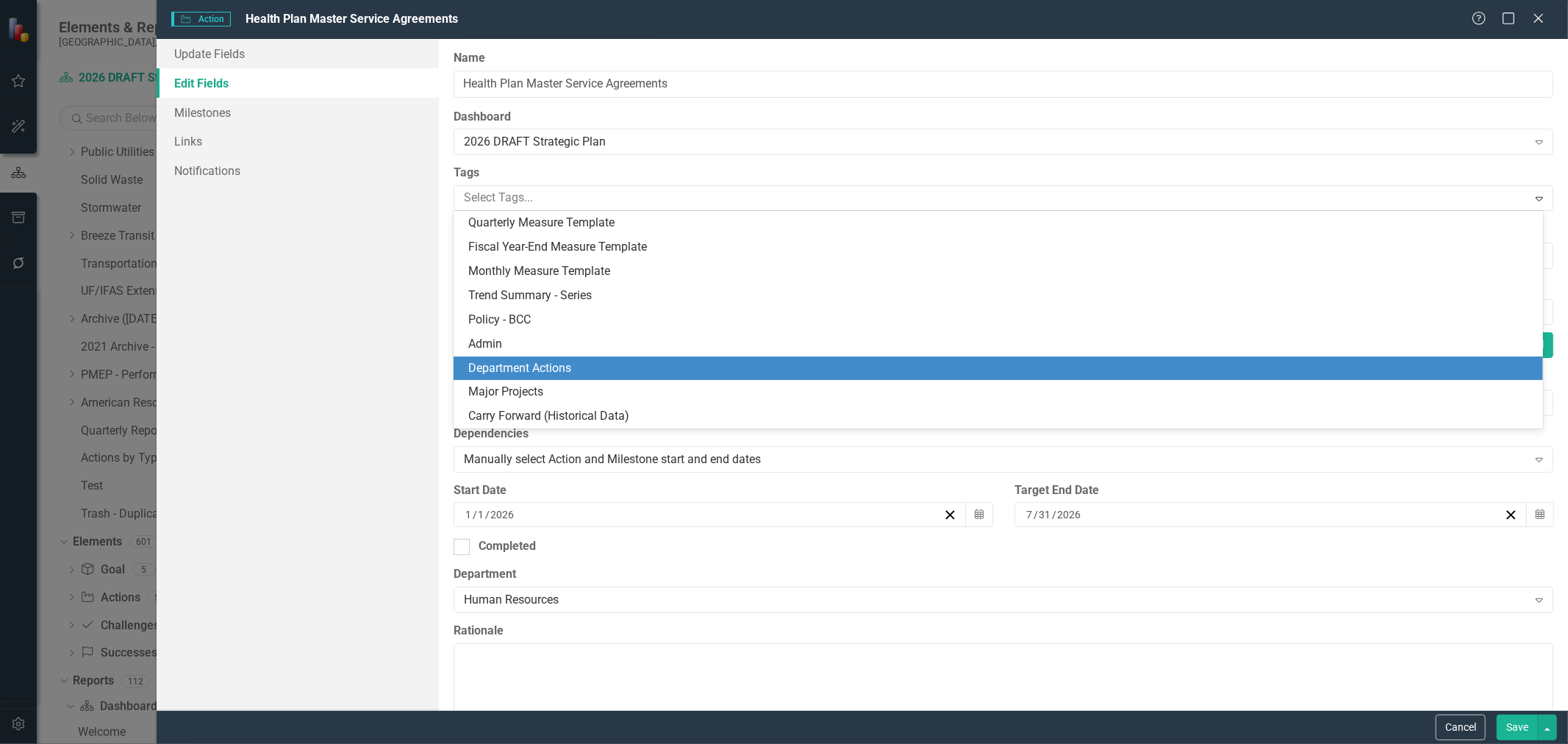
click at [528, 365] on span "Department Actions" at bounding box center [519, 368] width 103 height 14
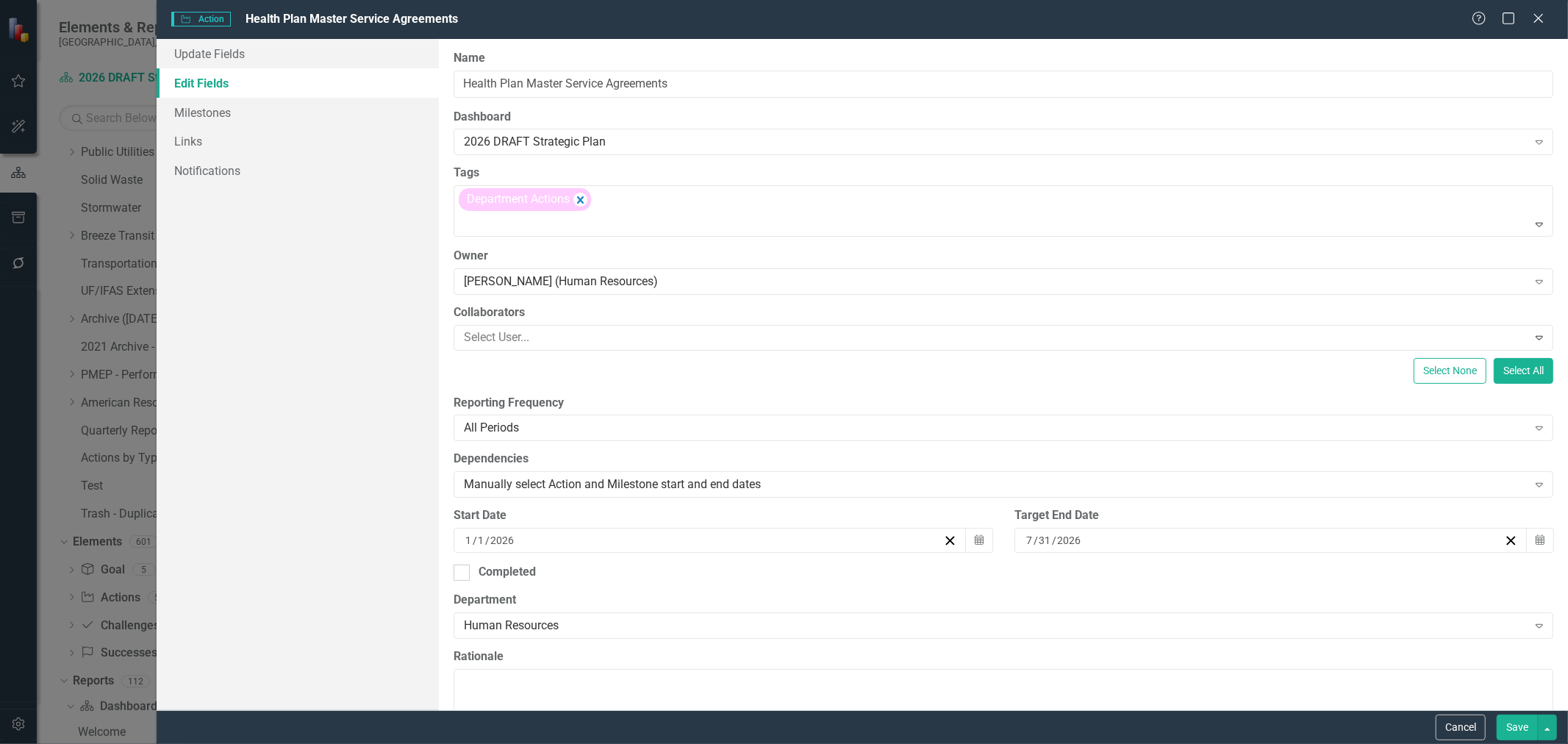
click at [1515, 728] on button "Save" at bounding box center [1517, 727] width 41 height 26
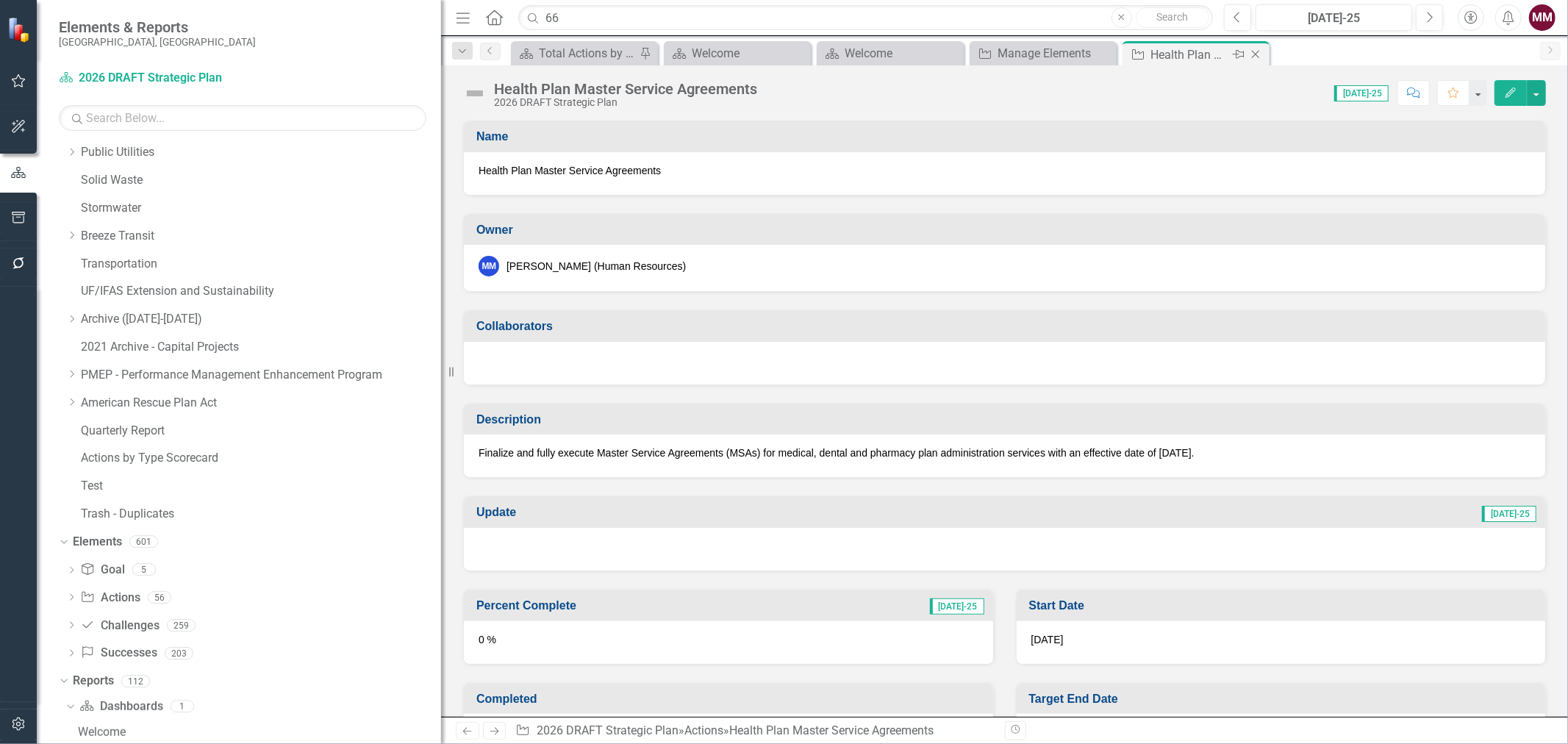
click at [1254, 50] on icon "Close" at bounding box center [1256, 55] width 15 height 12
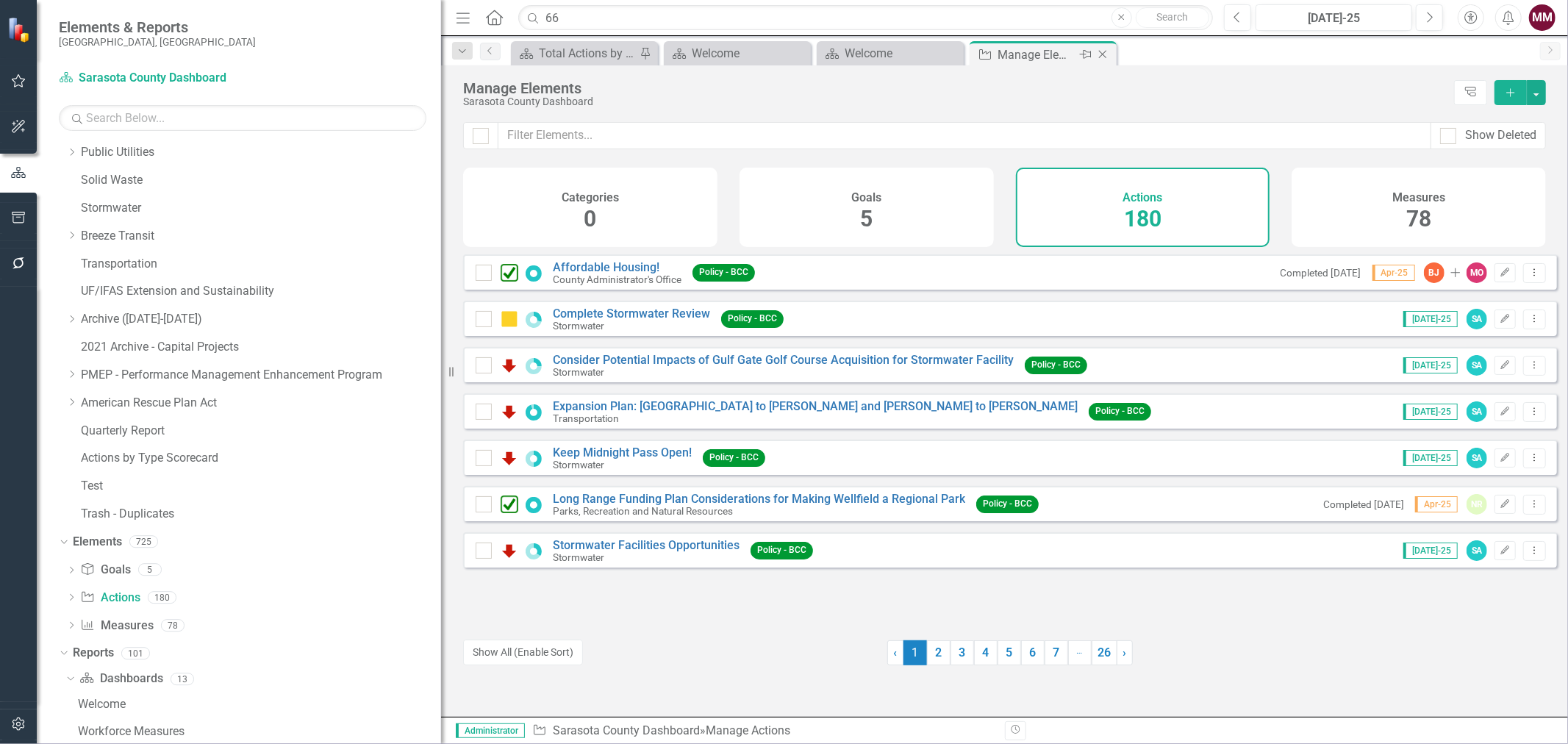
click at [1102, 54] on icon at bounding box center [1103, 55] width 8 height 8
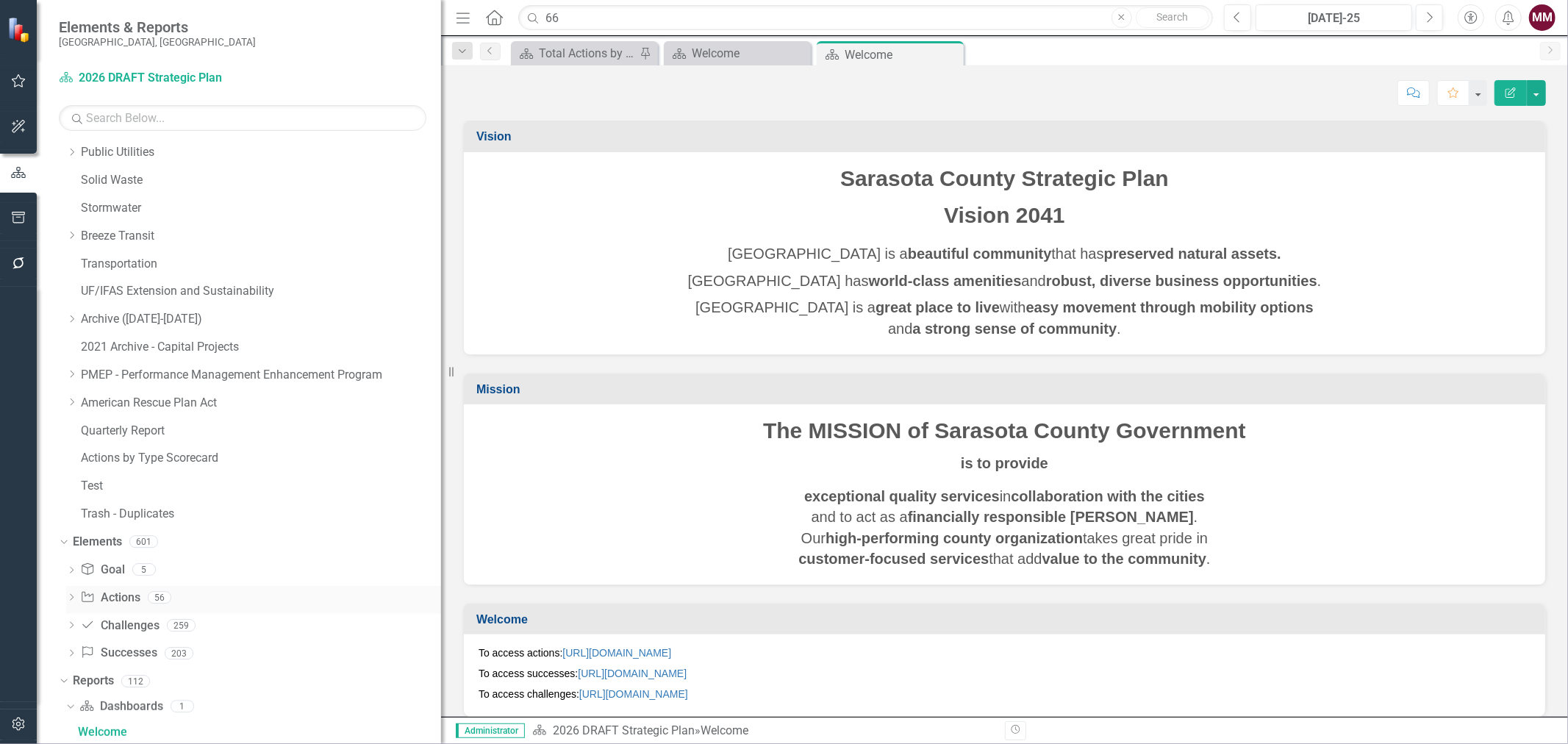
click at [111, 601] on link "Action Actions" at bounding box center [110, 598] width 60 height 17
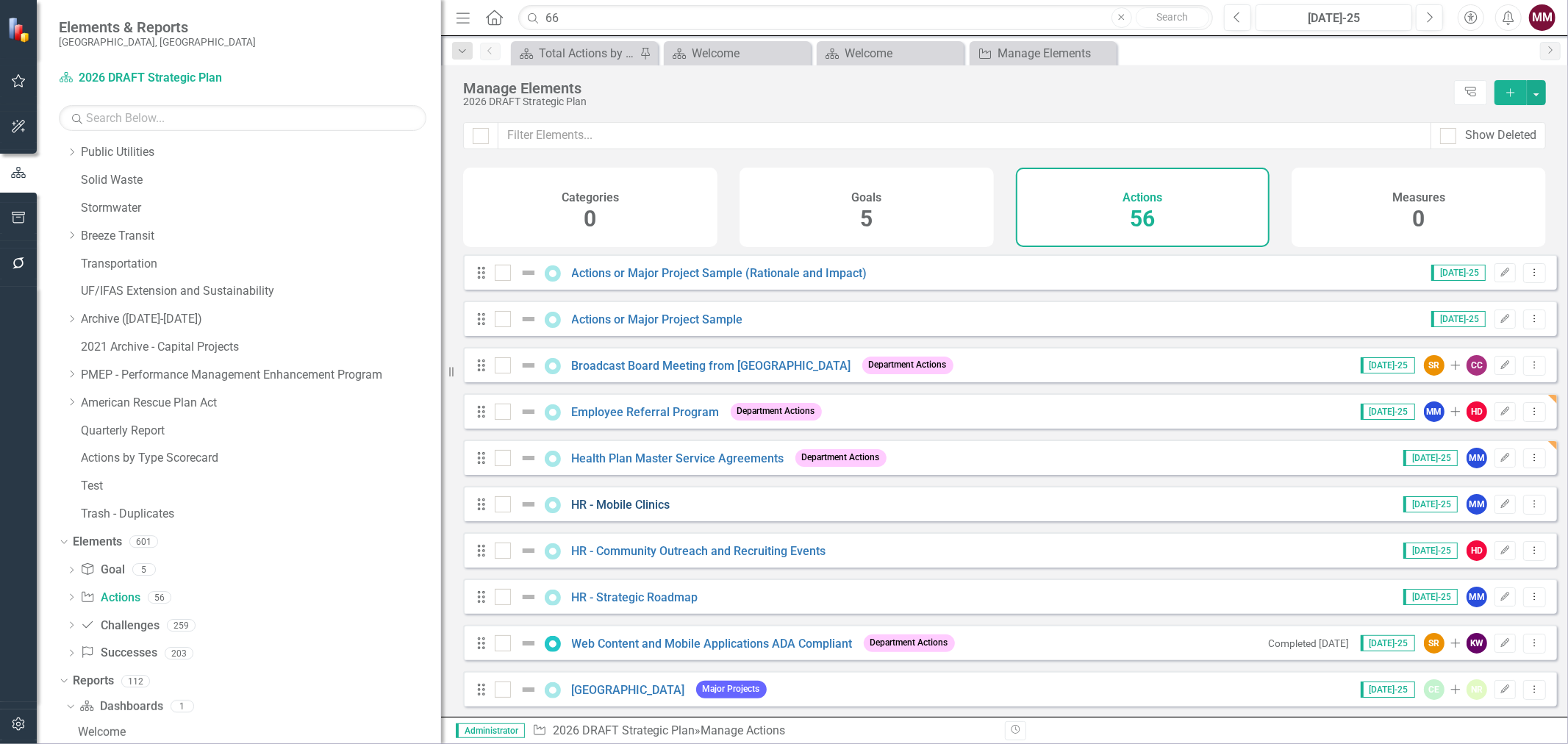
click at [629, 512] on link "HR - Mobile Clinics" at bounding box center [621, 505] width 99 height 14
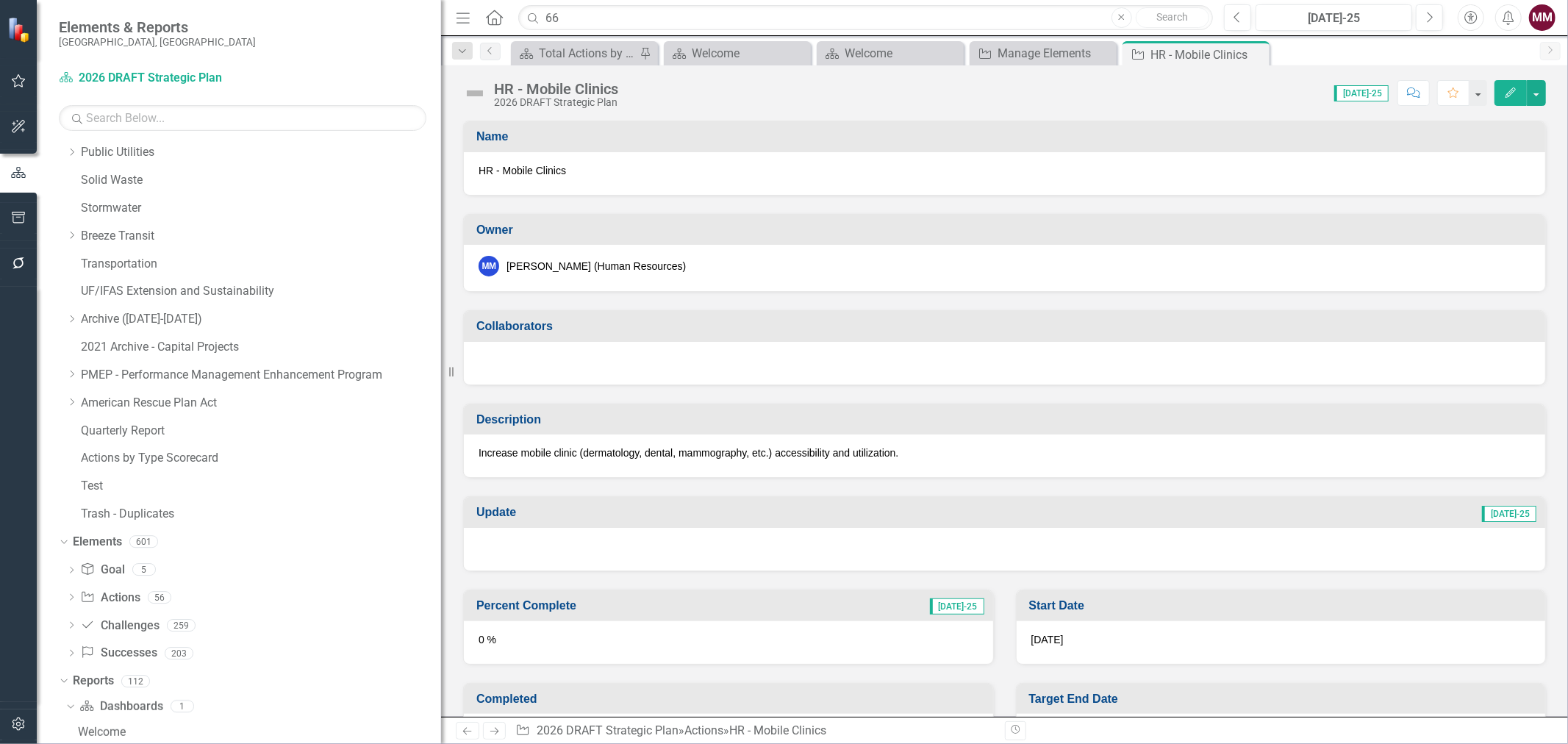
click at [651, 89] on div "Score: N/A [DATE]-25 Completed Comment Favorite Edit" at bounding box center [1085, 93] width 920 height 25
click at [613, 89] on div "HR - Mobile Clinics" at bounding box center [556, 89] width 124 height 17
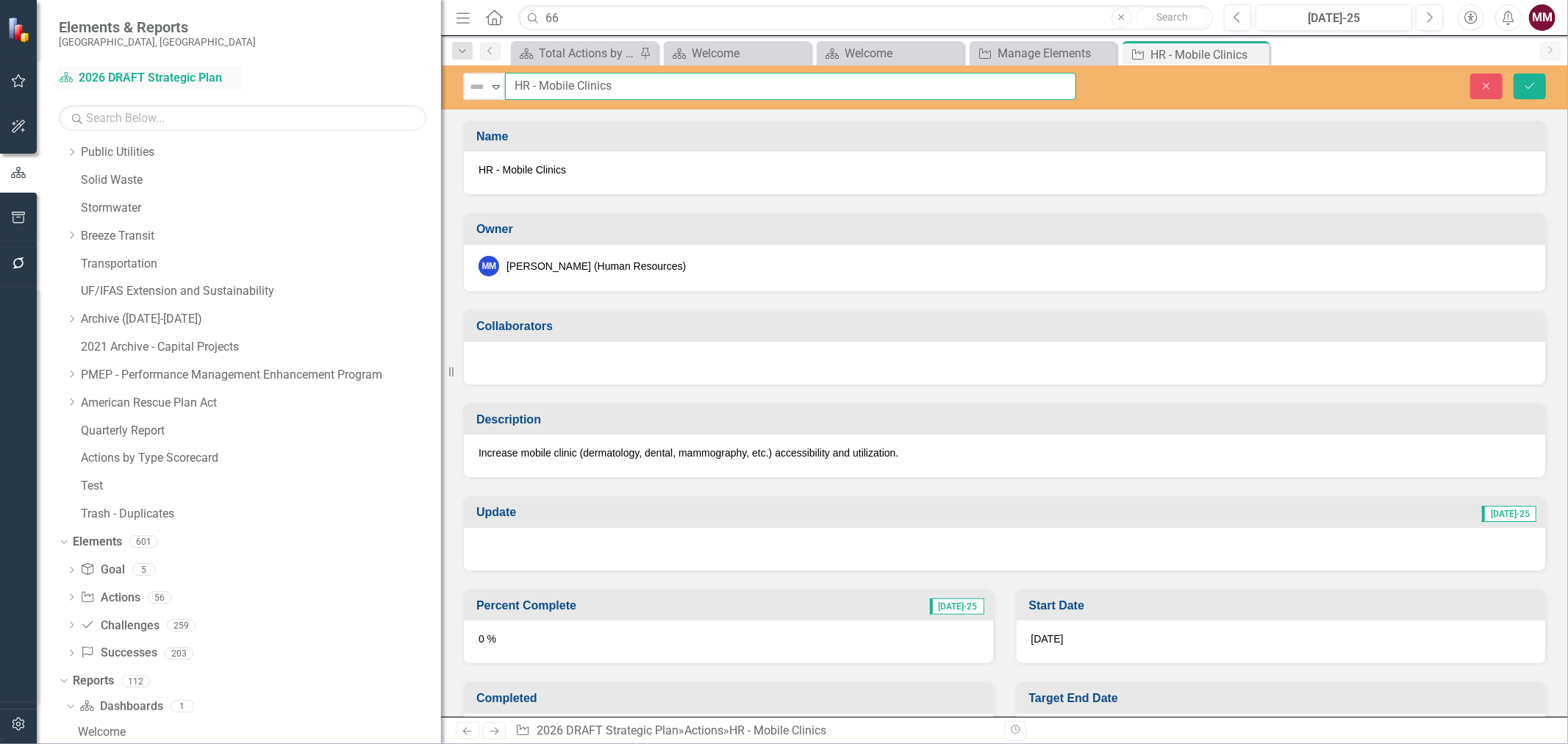
drag, startPoint x: 664, startPoint y: 81, endPoint x: 174, endPoint y: 89, distance: 490.1
click at [174, 89] on div "Elements & Reports [GEOGRAPHIC_DATA], [GEOGRAPHIC_DATA] Dashboard 2026 DRAFT St…" at bounding box center [784, 372] width 1568 height 744
click at [612, 86] on input "Mobile Clinics" at bounding box center [791, 86] width 572 height 27
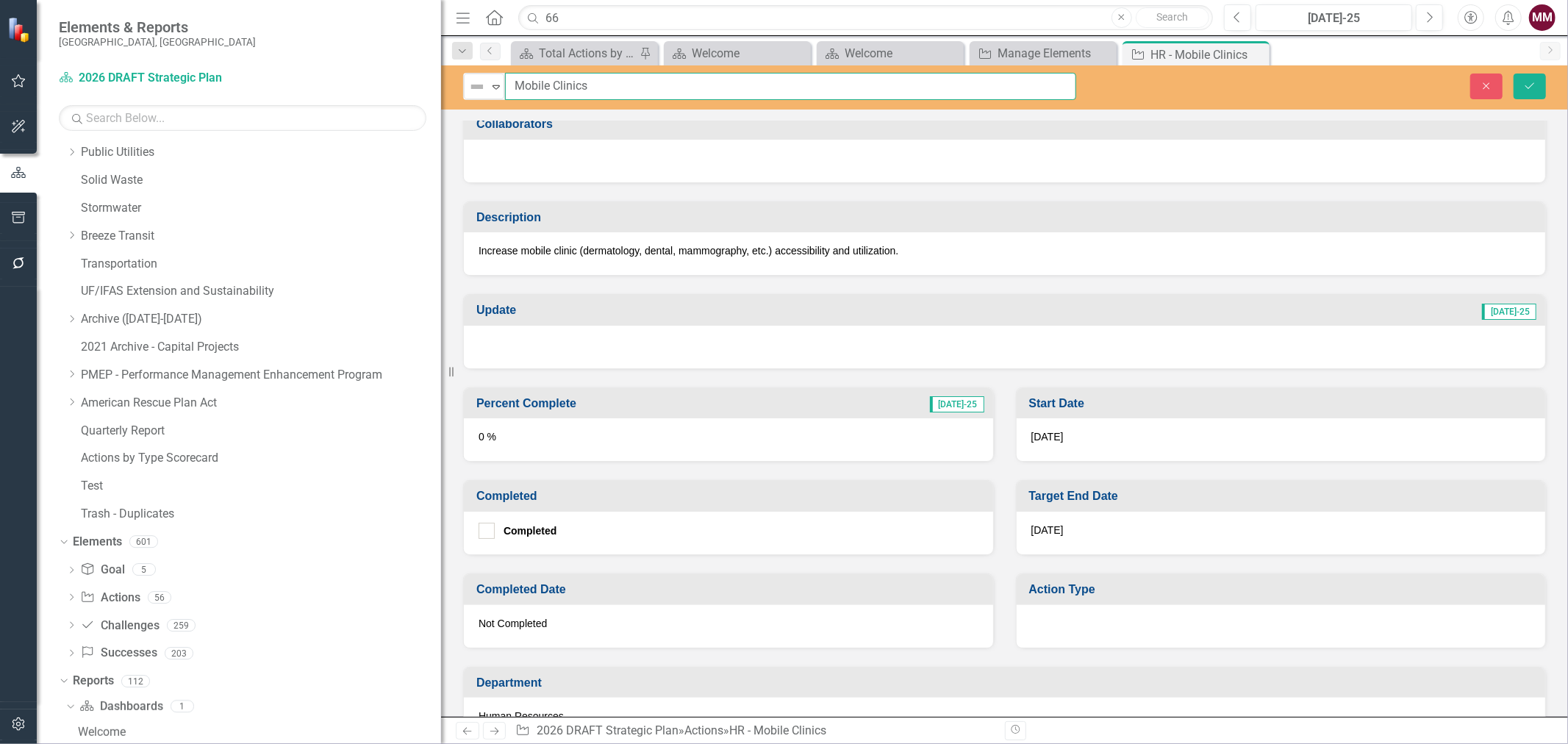
scroll to position [245, 0]
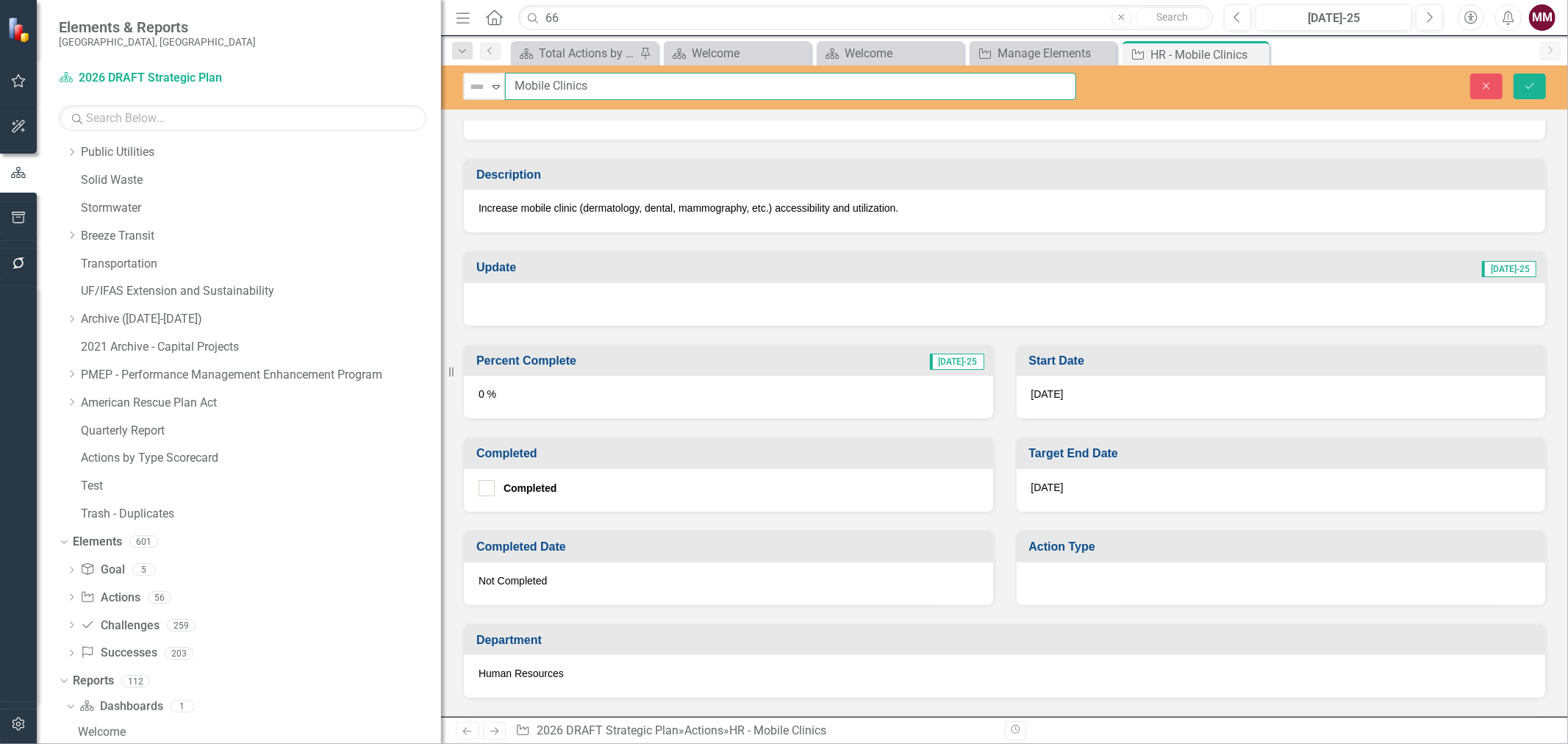
type input "Mobile Clinics"
click at [1057, 571] on div at bounding box center [1281, 583] width 529 height 42
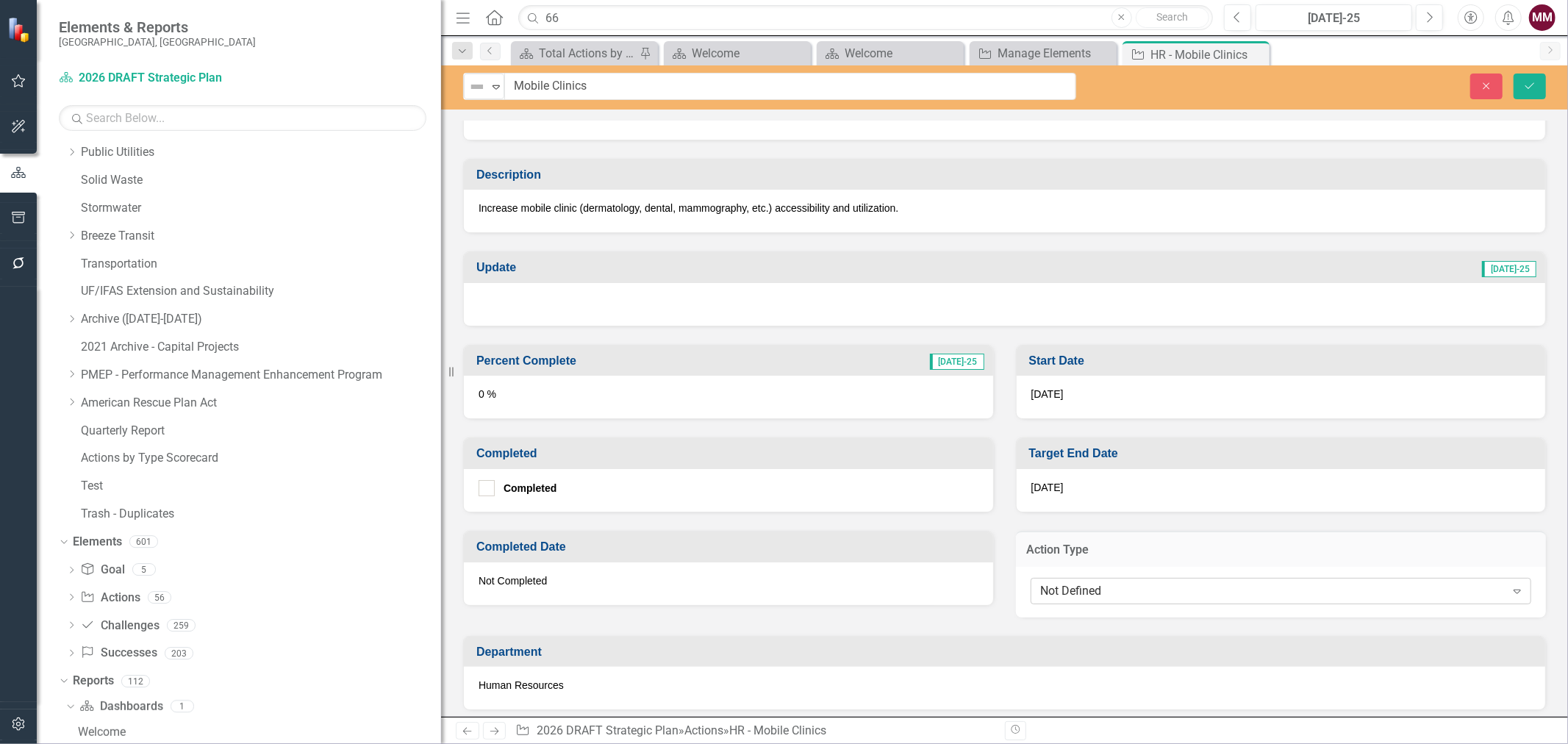
click at [1064, 582] on div "Not Defined" at bounding box center [1273, 591] width 465 height 17
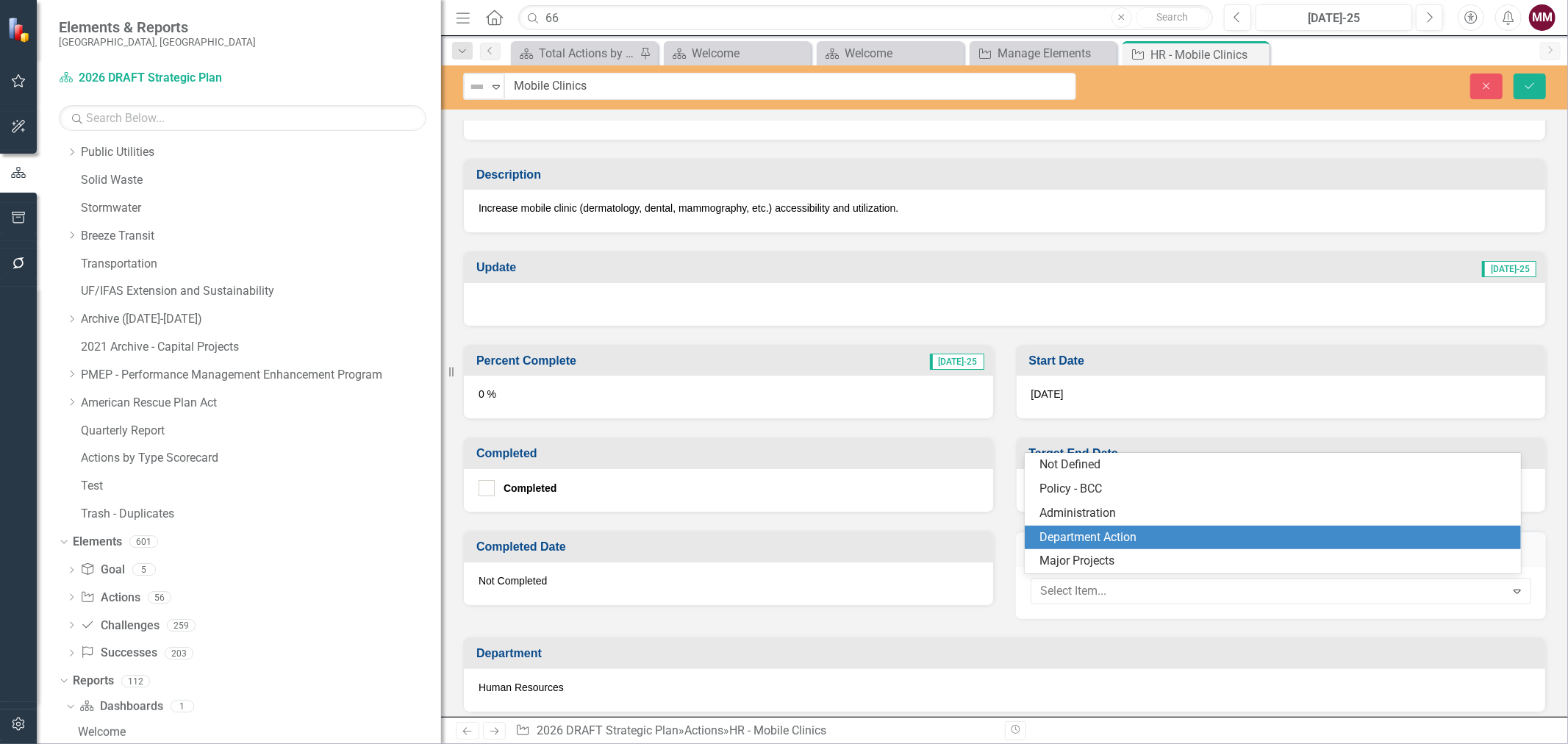
click at [1069, 534] on div "Department Action" at bounding box center [1276, 538] width 472 height 17
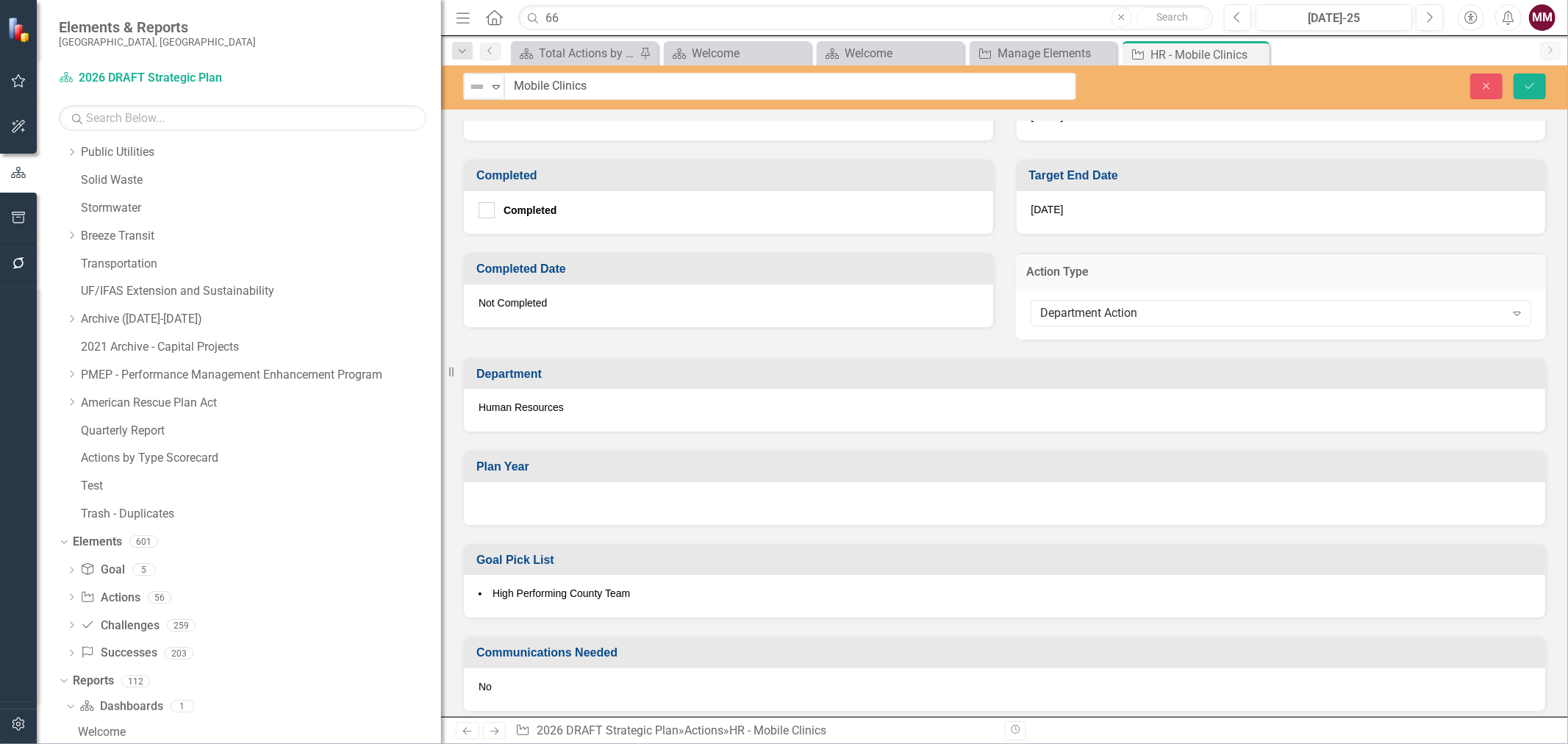
scroll to position [572, 0]
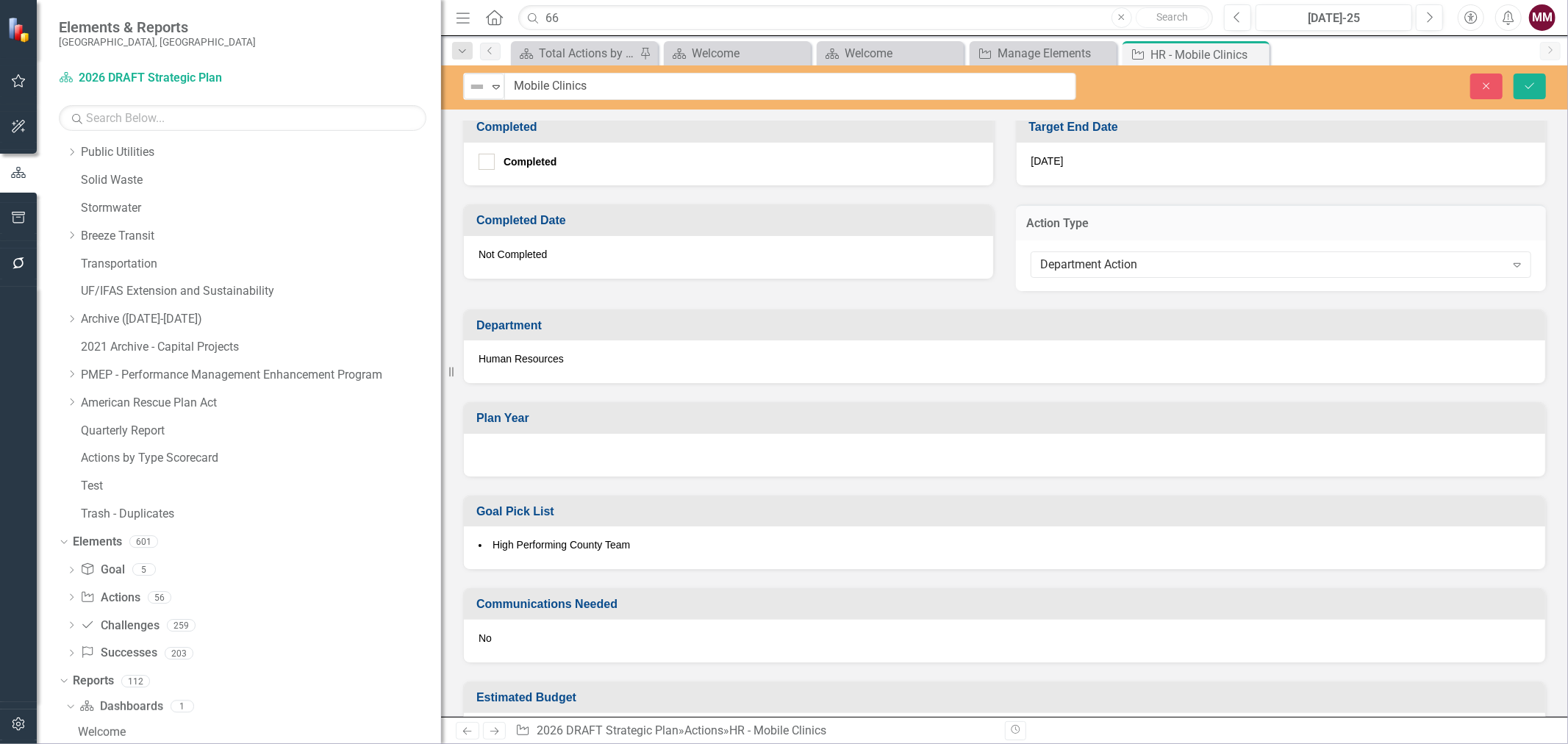
click at [709, 448] on div at bounding box center [1005, 455] width 1082 height 42
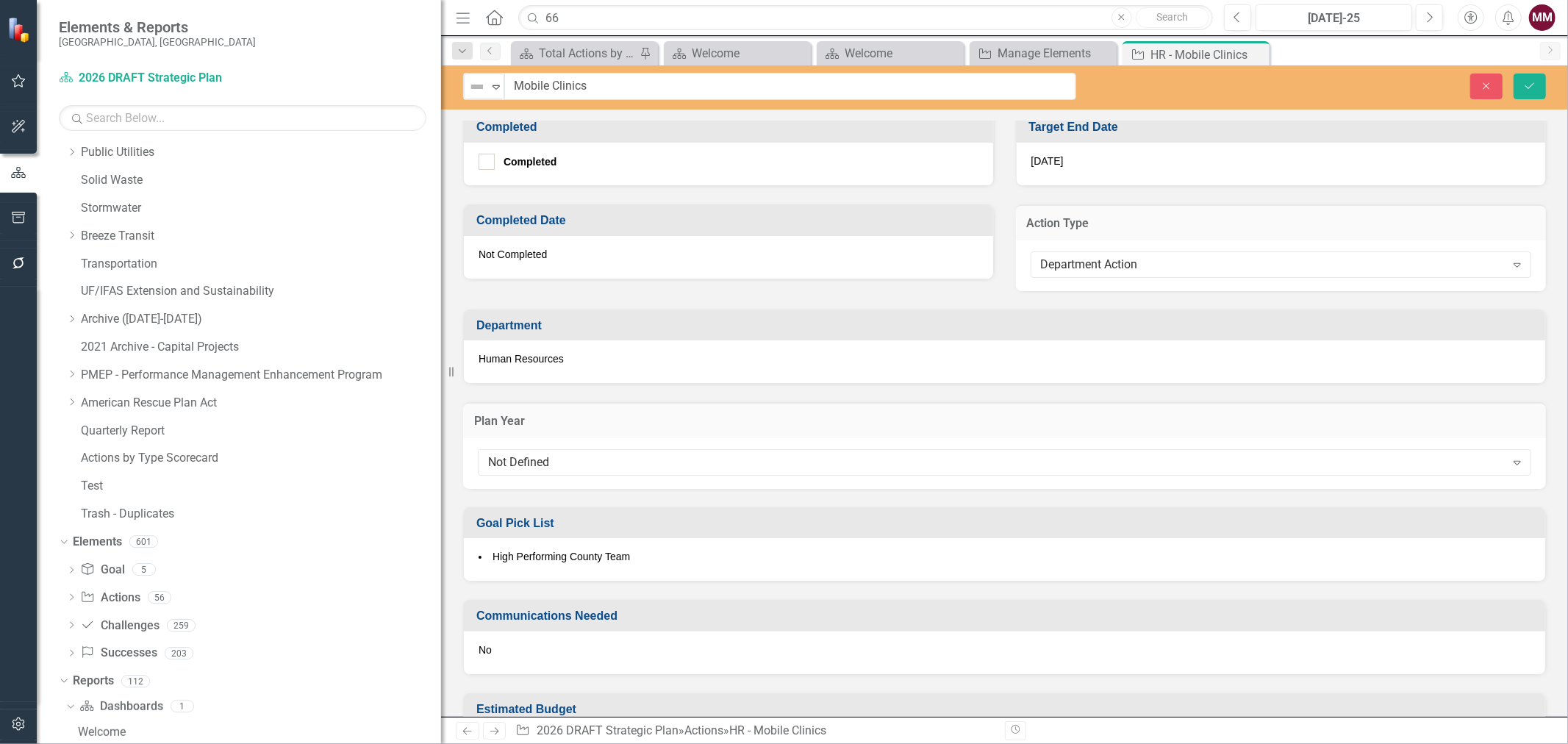
click at [709, 454] on div "Not Defined" at bounding box center [996, 462] width 1017 height 17
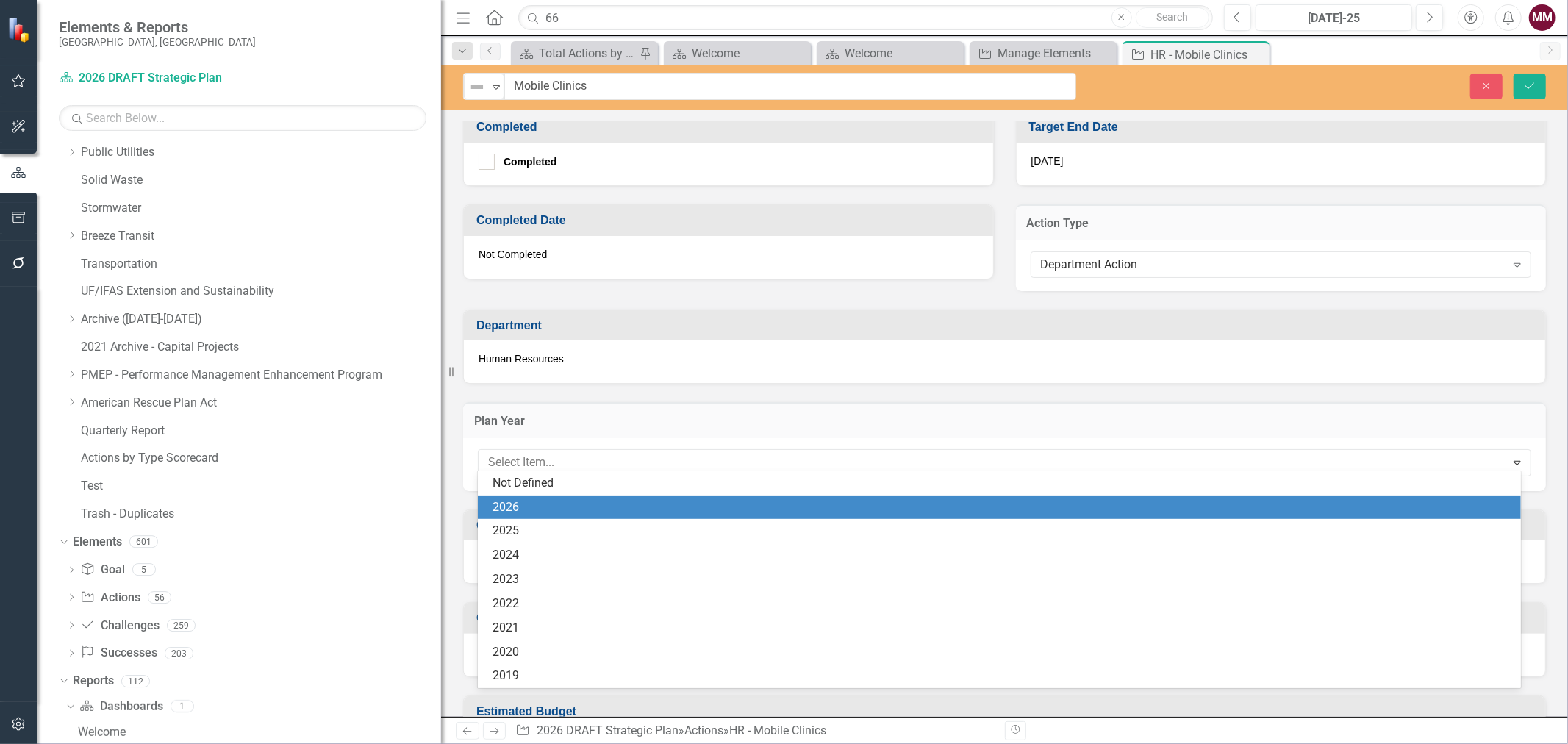
click at [692, 508] on div "2026" at bounding box center [1002, 508] width 1020 height 17
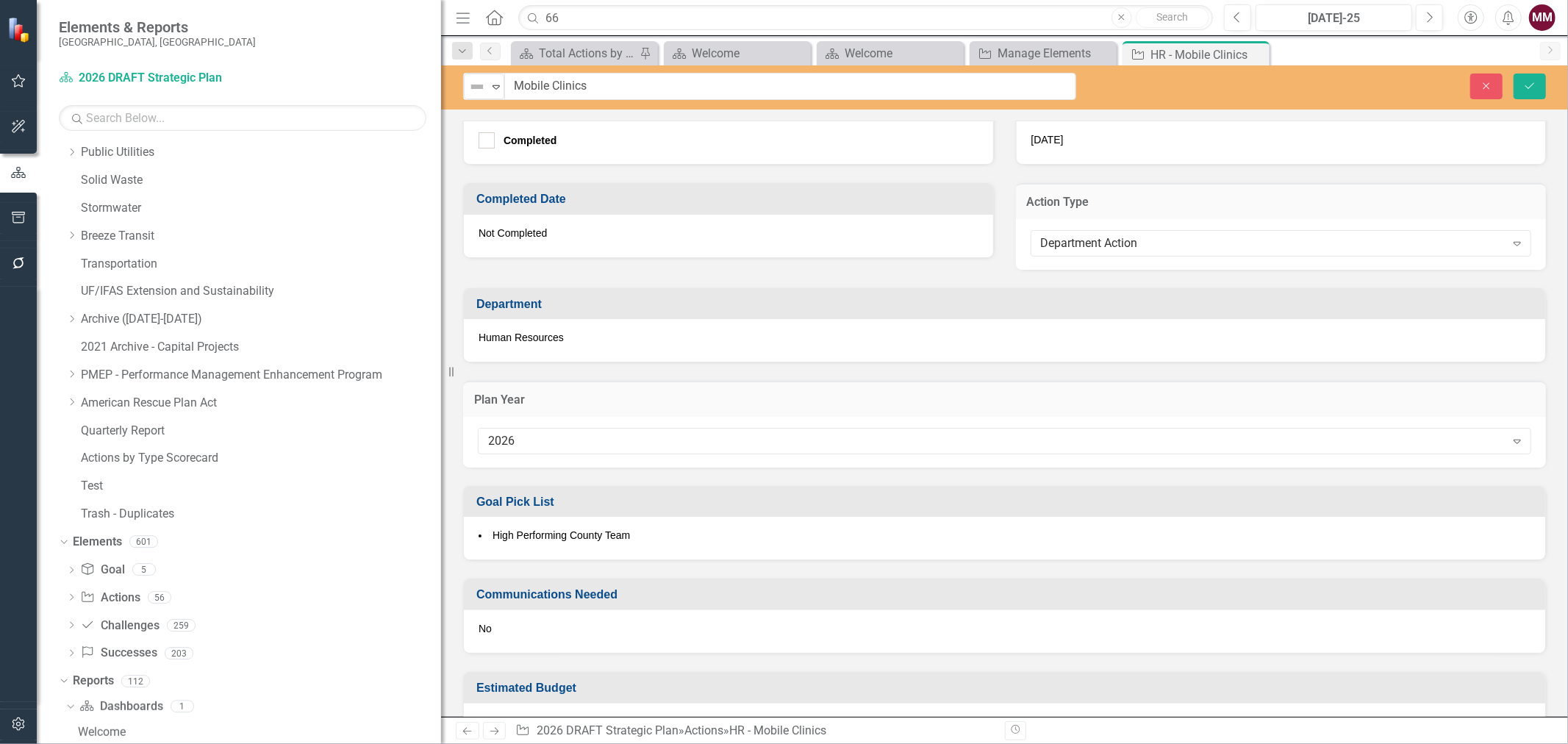
scroll to position [630, 0]
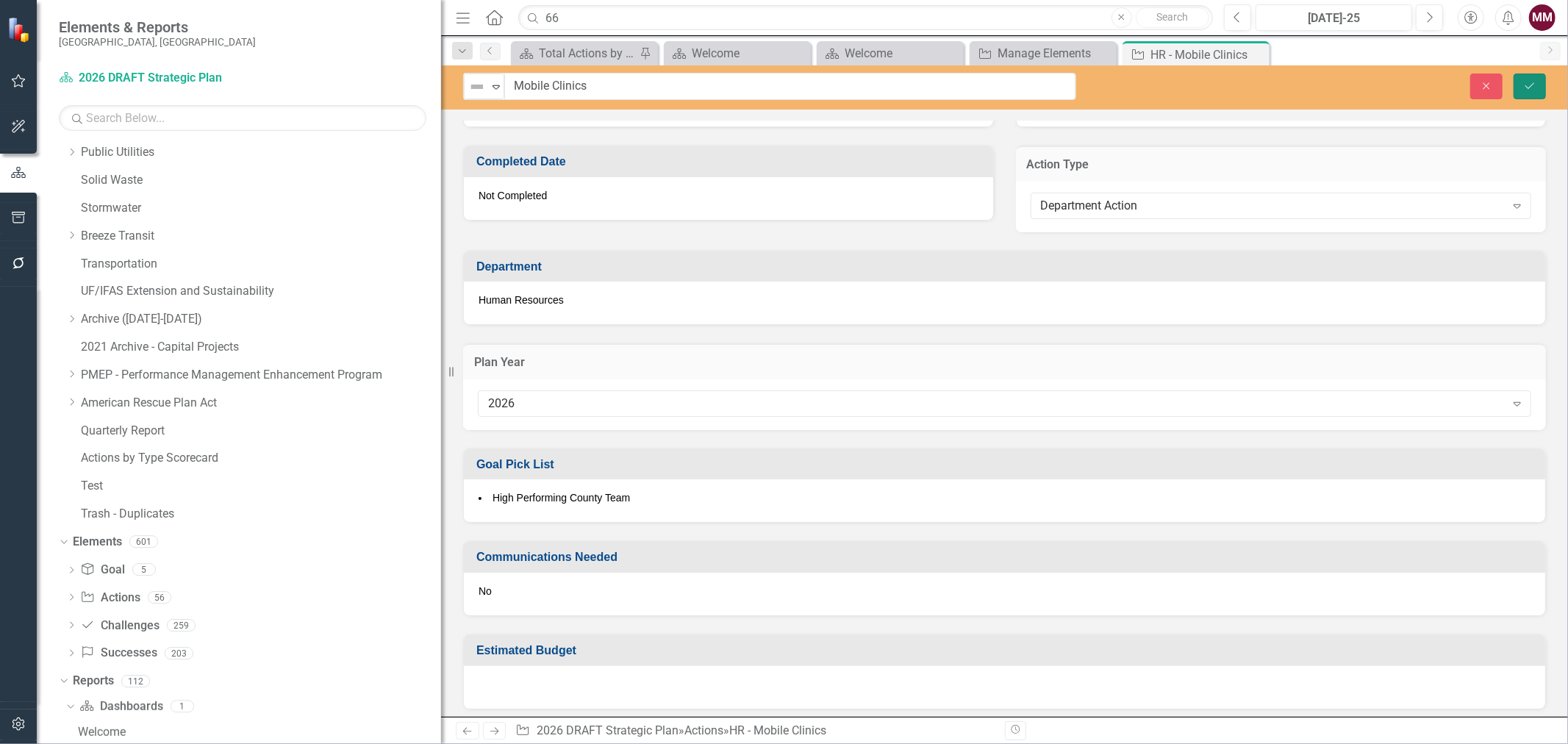
click at [1530, 89] on icon "Save" at bounding box center [1530, 86] width 13 height 10
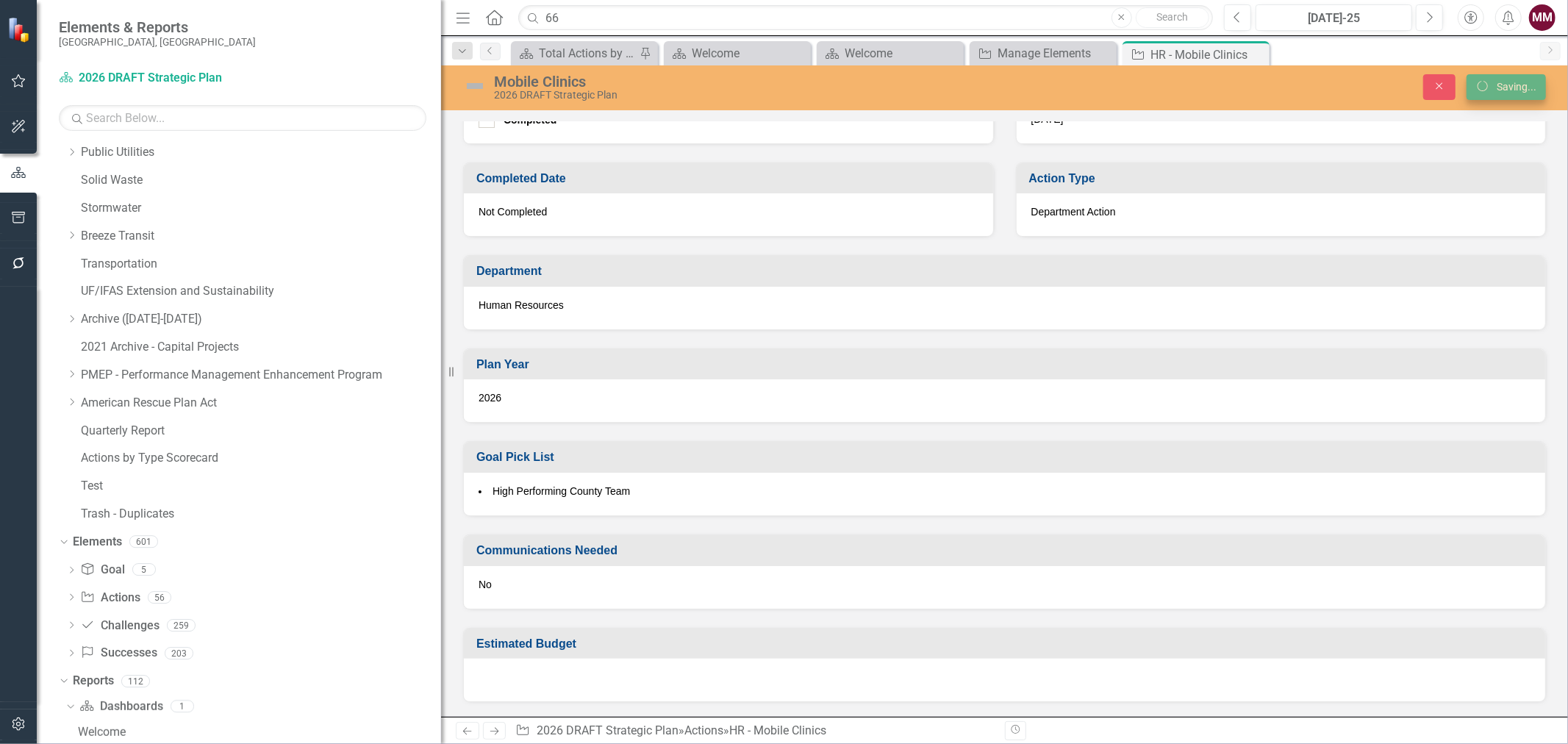
scroll to position [608, 0]
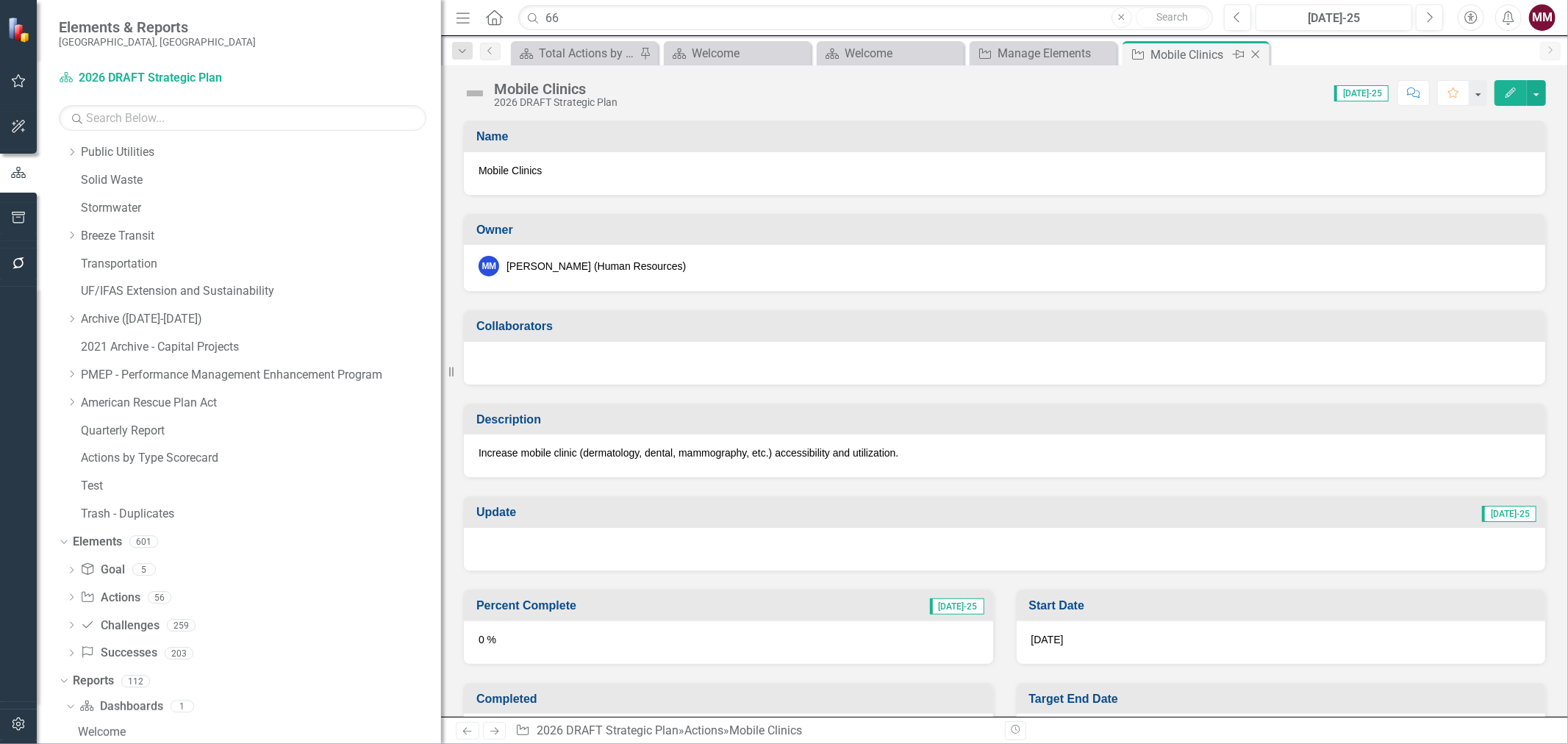
click at [1255, 53] on icon "Close" at bounding box center [1256, 55] width 15 height 12
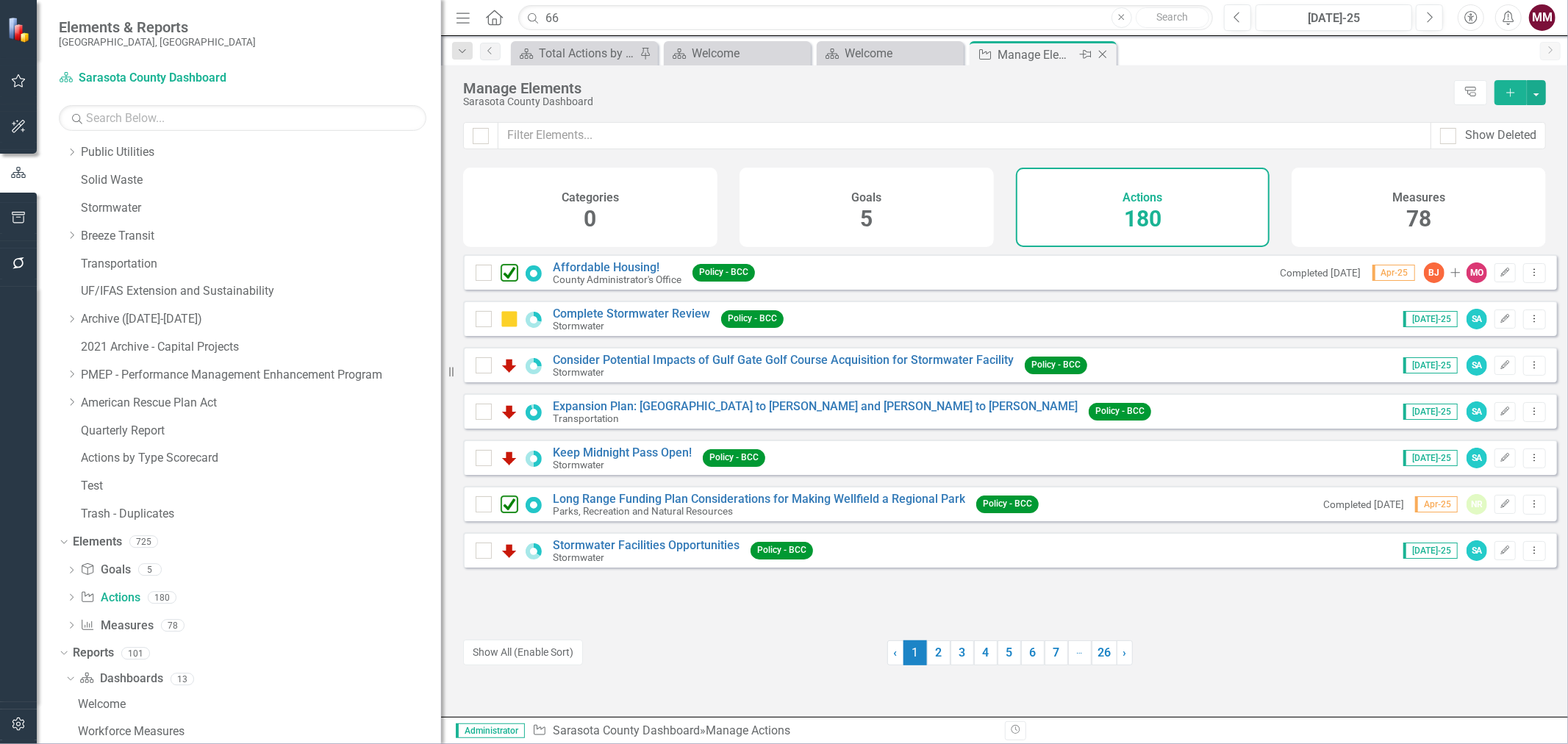
click at [1102, 49] on icon "Close" at bounding box center [1103, 55] width 15 height 12
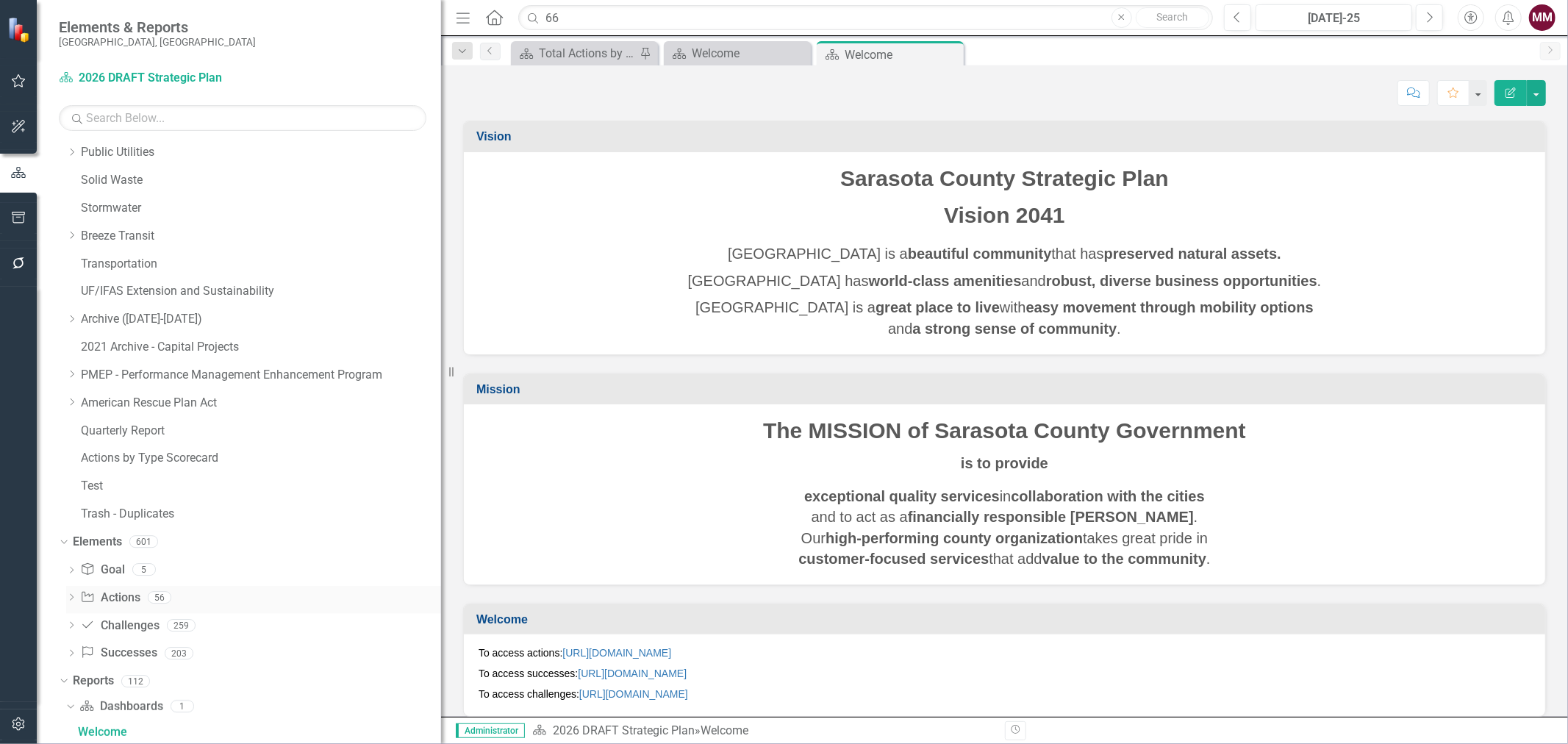
click at [113, 598] on link "Action Actions" at bounding box center [110, 598] width 60 height 17
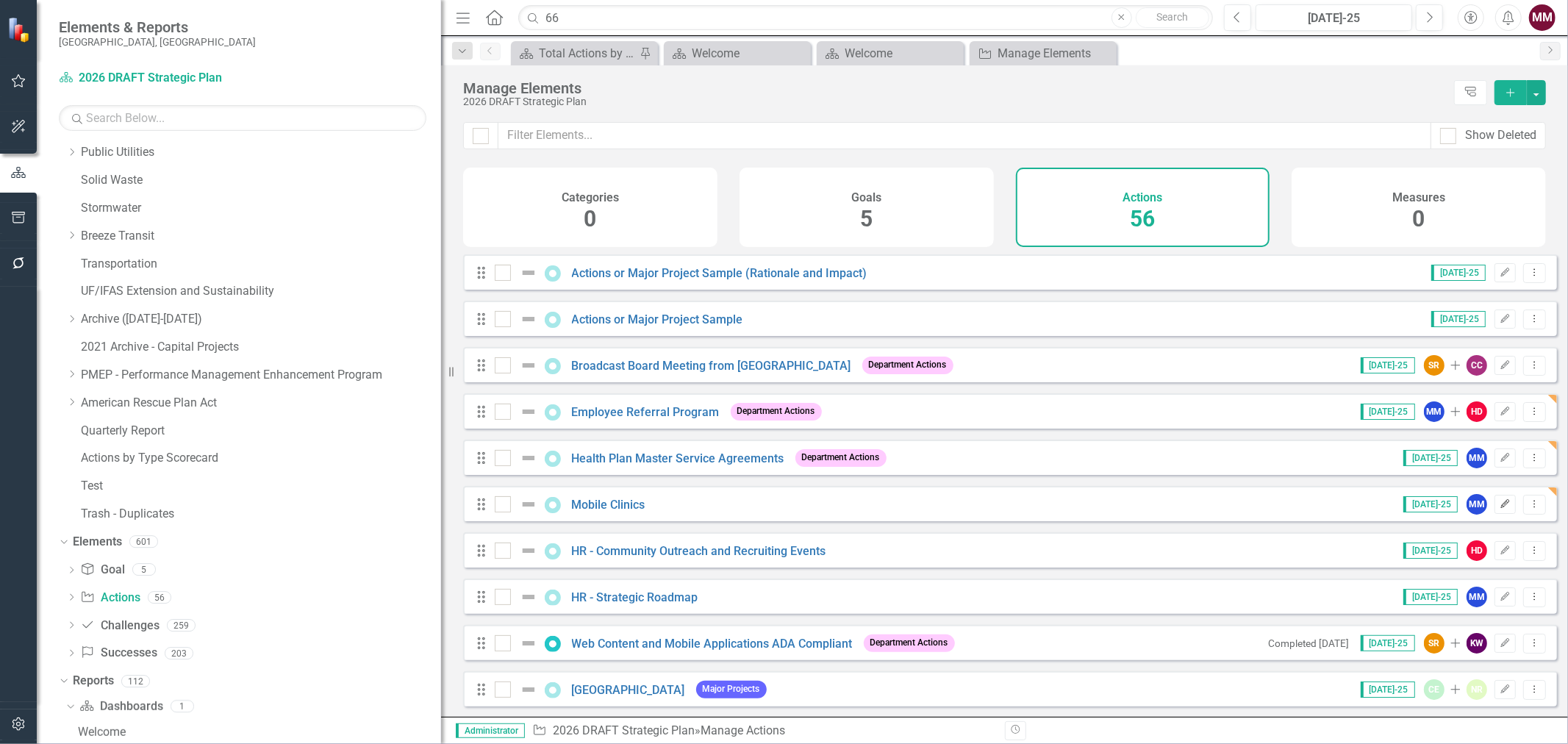
click at [1501, 514] on button "Edit" at bounding box center [1506, 504] width 22 height 19
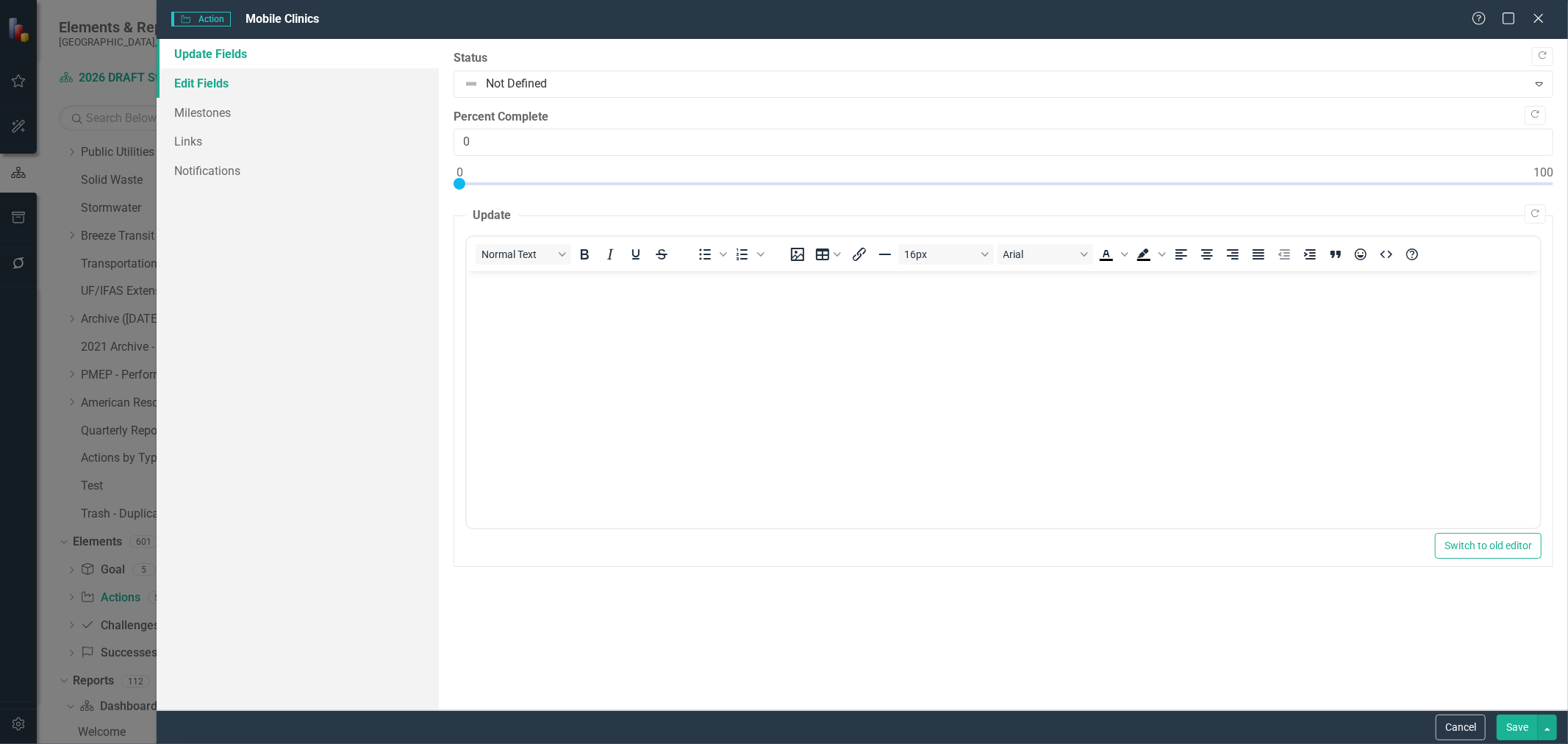
click at [212, 80] on link "Edit Fields" at bounding box center [297, 84] width 282 height 30
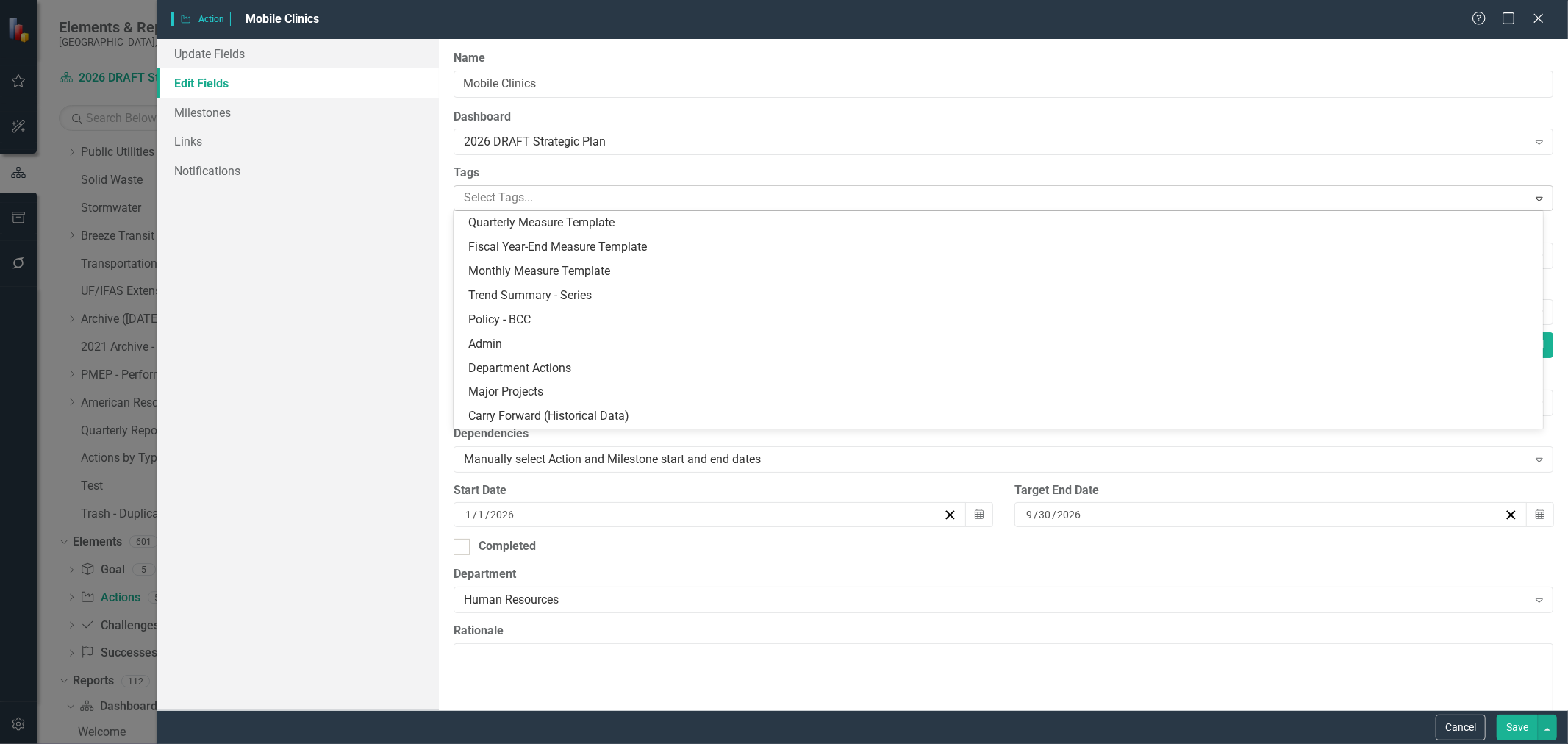
click at [546, 205] on div at bounding box center [992, 198] width 1069 height 20
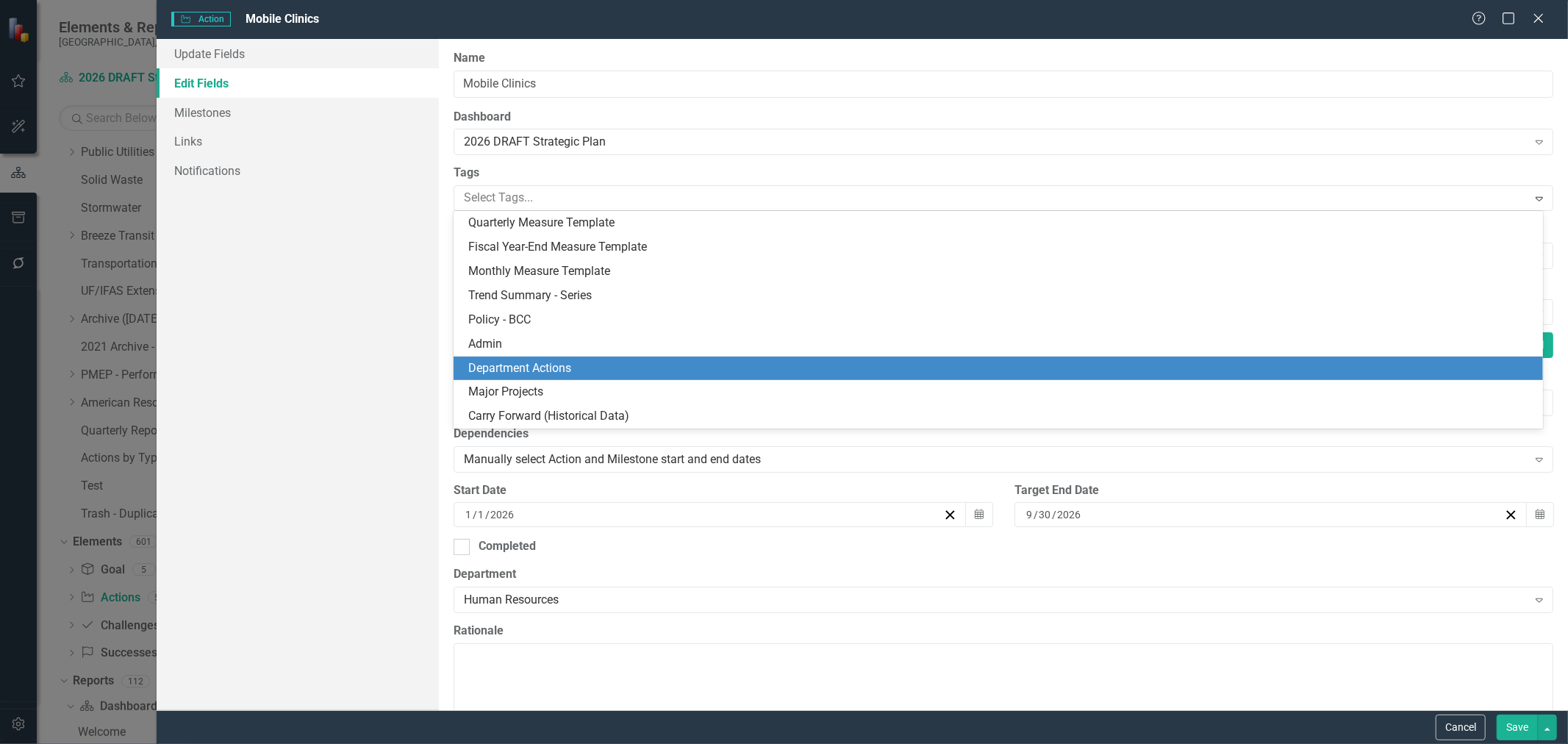
click at [540, 365] on span "Department Actions" at bounding box center [519, 368] width 103 height 14
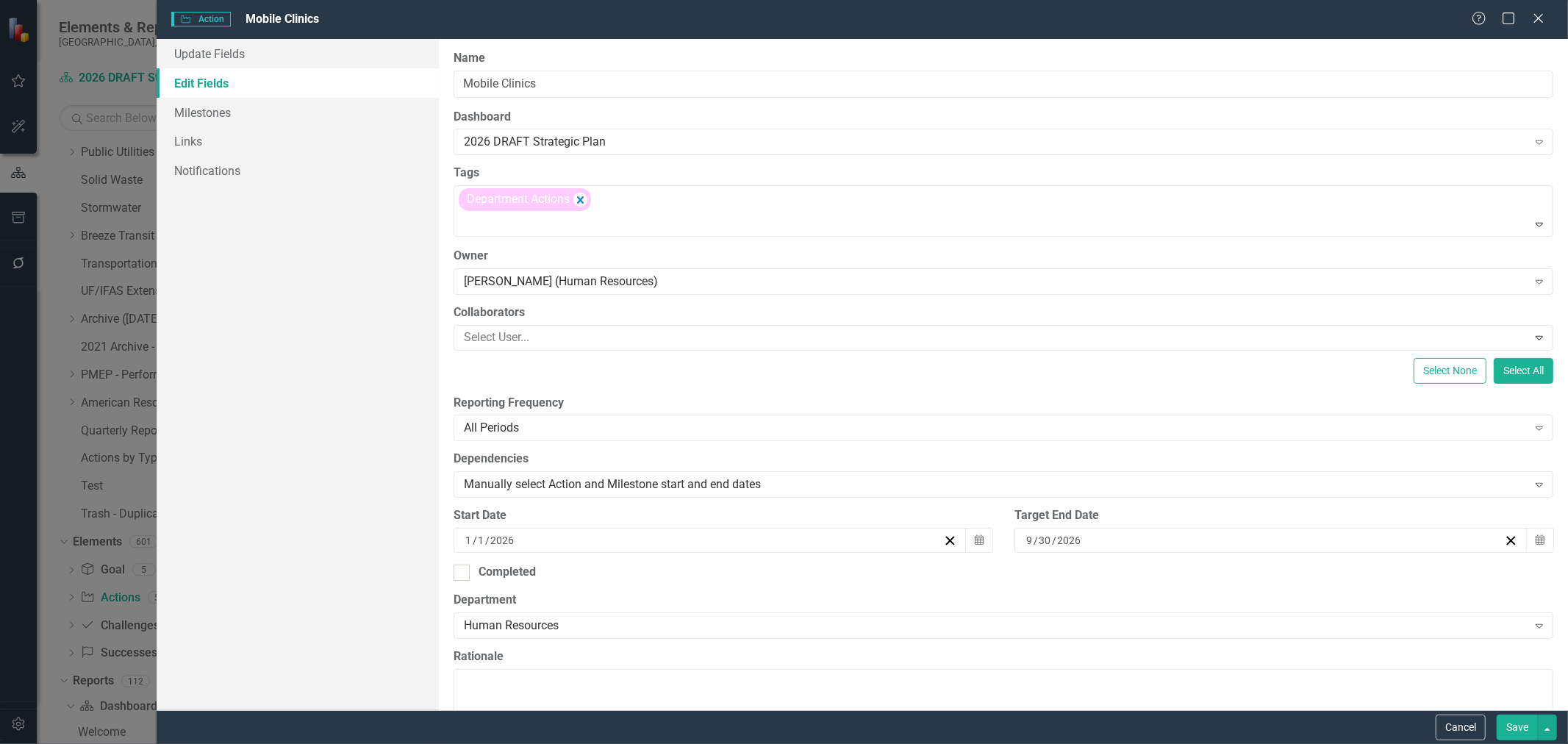
click at [1506, 727] on button "Save" at bounding box center [1517, 727] width 41 height 26
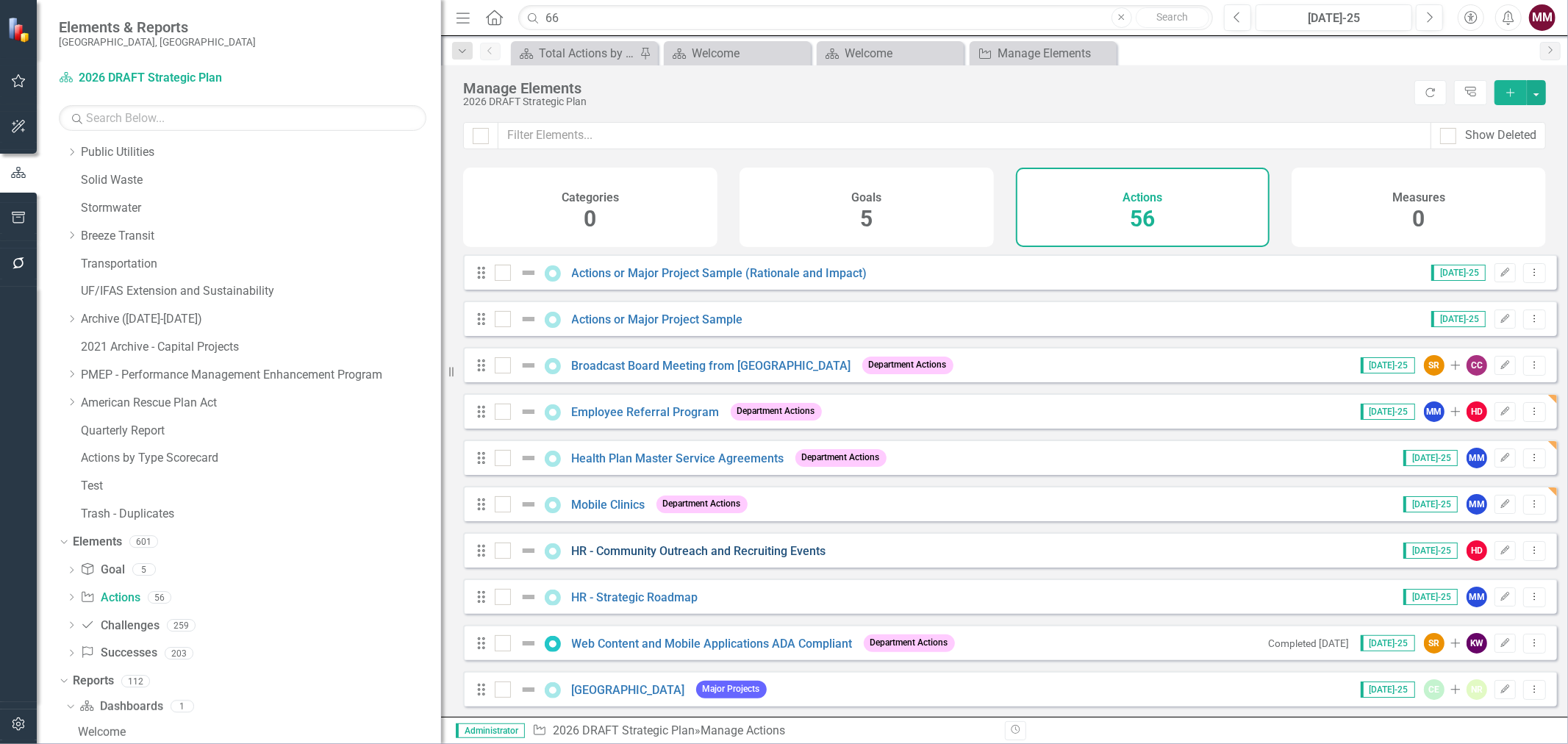
click at [782, 558] on link "HR - Community Outreach and Recruiting Events" at bounding box center [699, 551] width 254 height 14
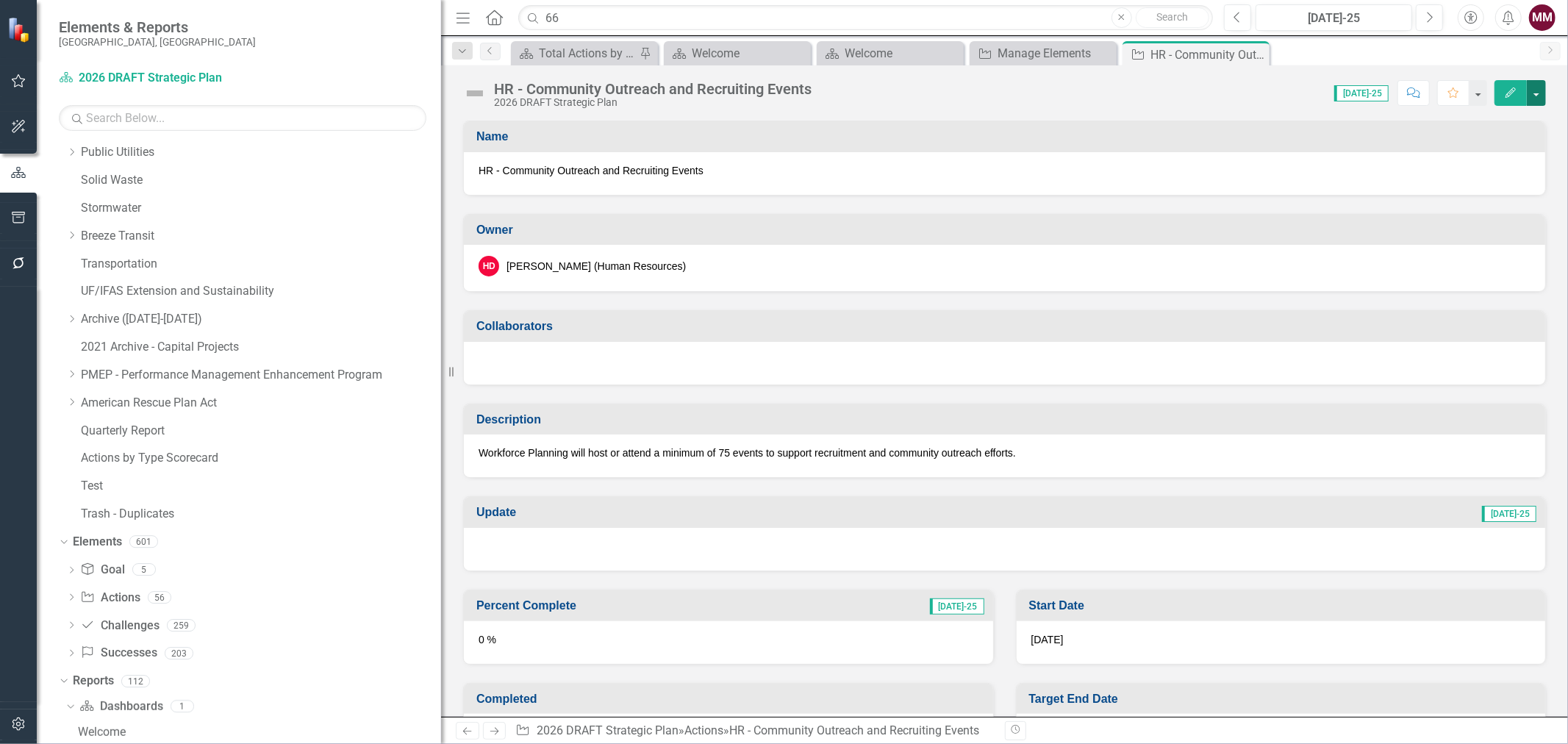
click at [1534, 104] on button "button" at bounding box center [1537, 93] width 19 height 26
click at [1517, 114] on link "Edit Edit Action" at bounding box center [1456, 120] width 179 height 27
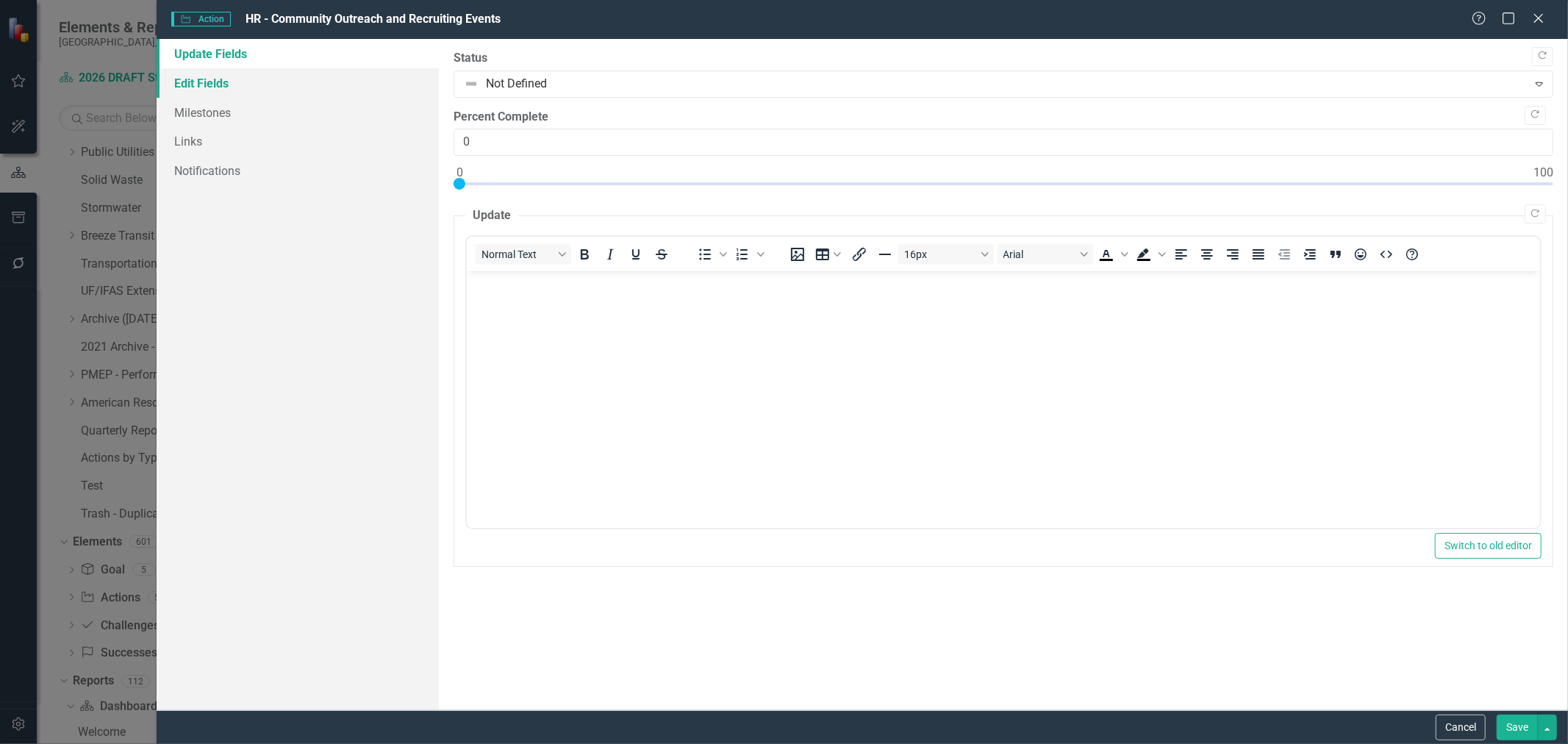
click at [195, 76] on link "Edit Fields" at bounding box center [297, 84] width 282 height 30
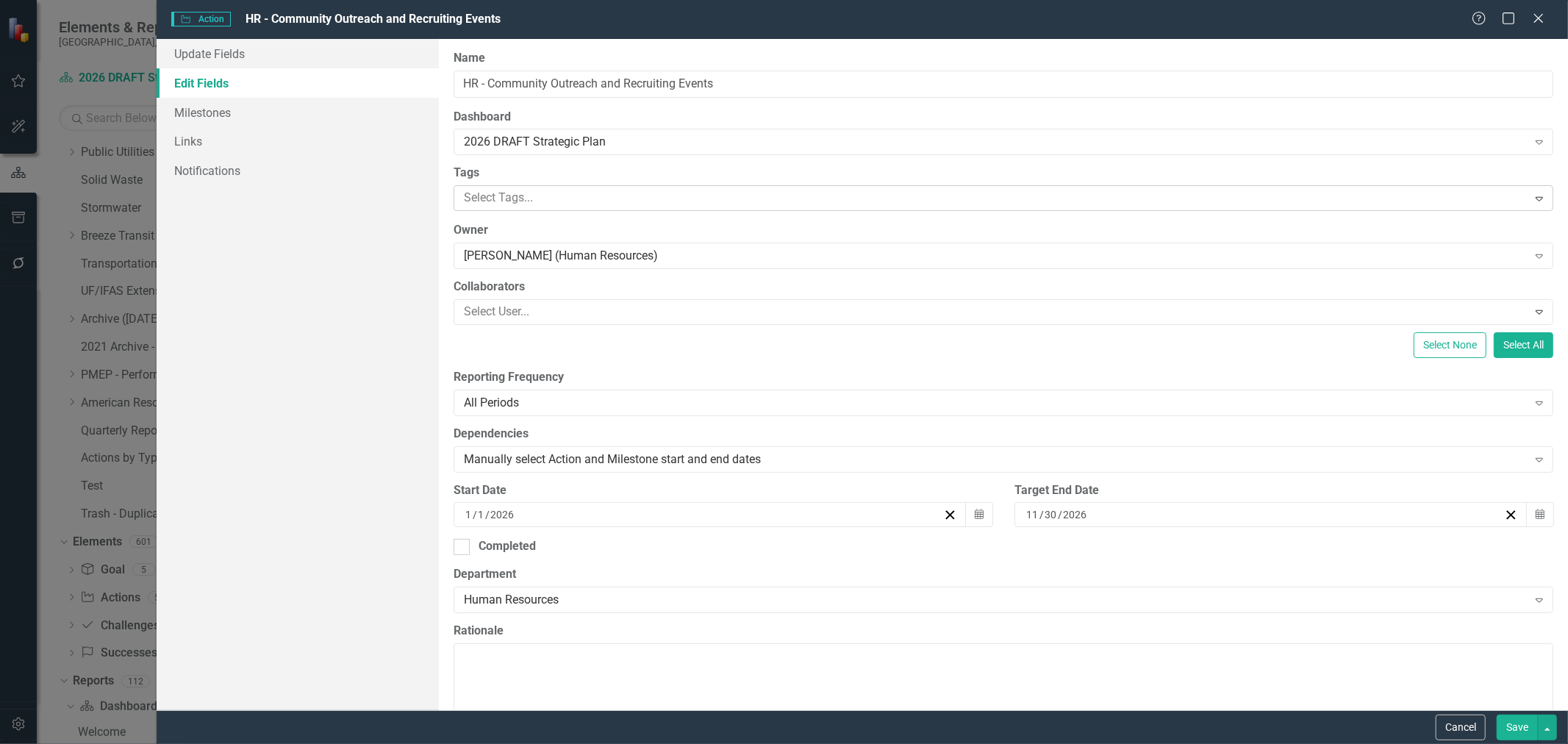
click at [572, 197] on div at bounding box center [992, 198] width 1069 height 20
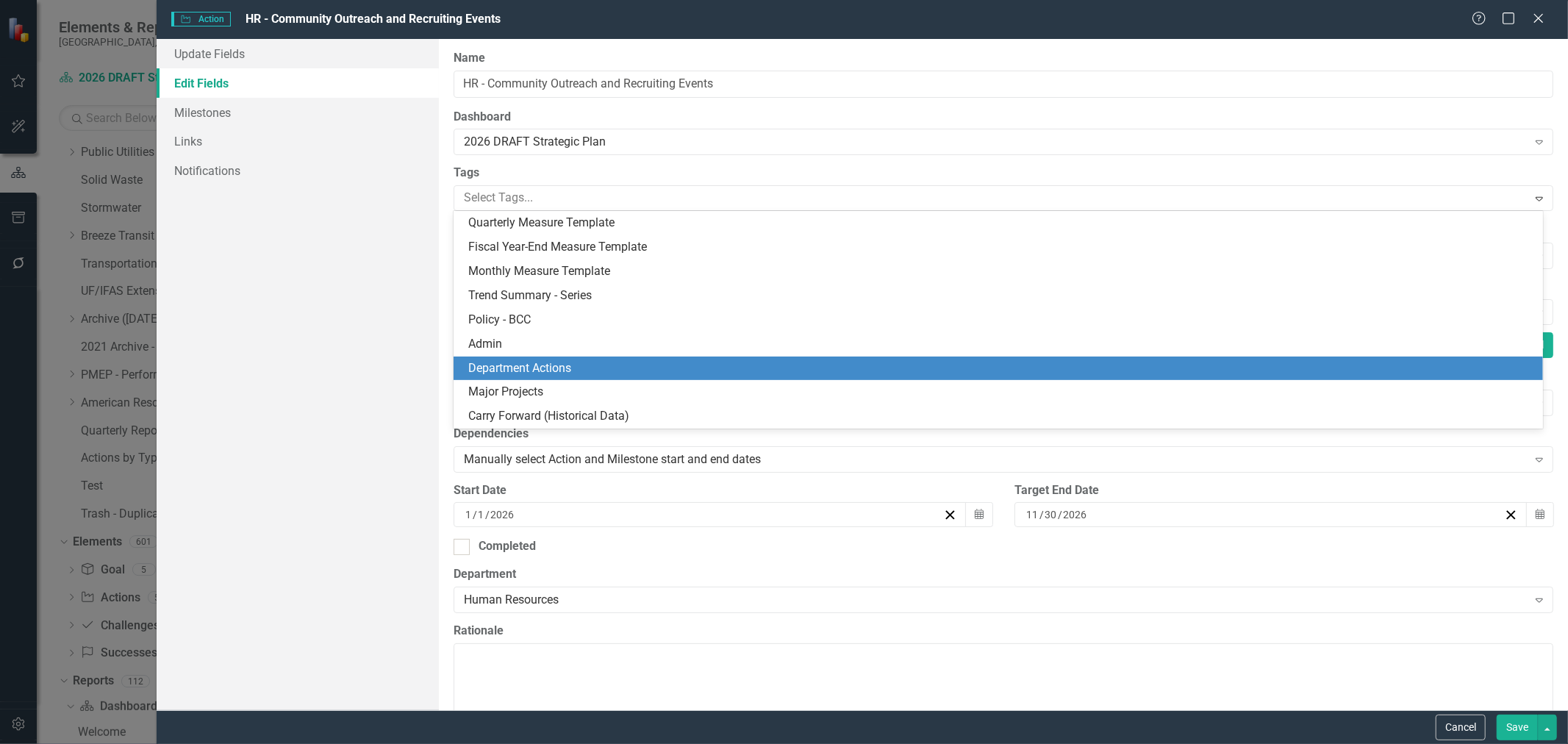
click at [563, 370] on span "Department Actions" at bounding box center [519, 368] width 103 height 14
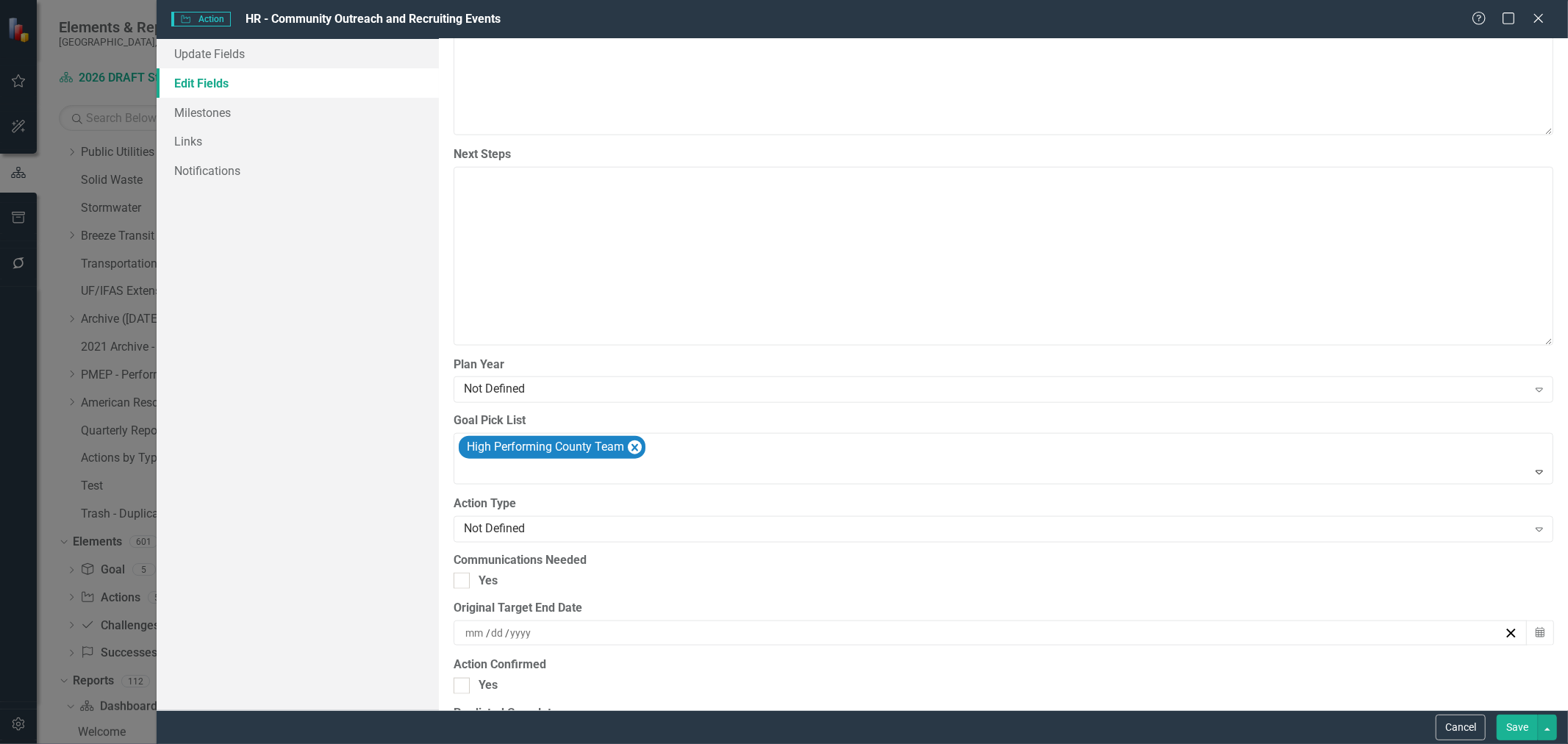
scroll to position [1307, 0]
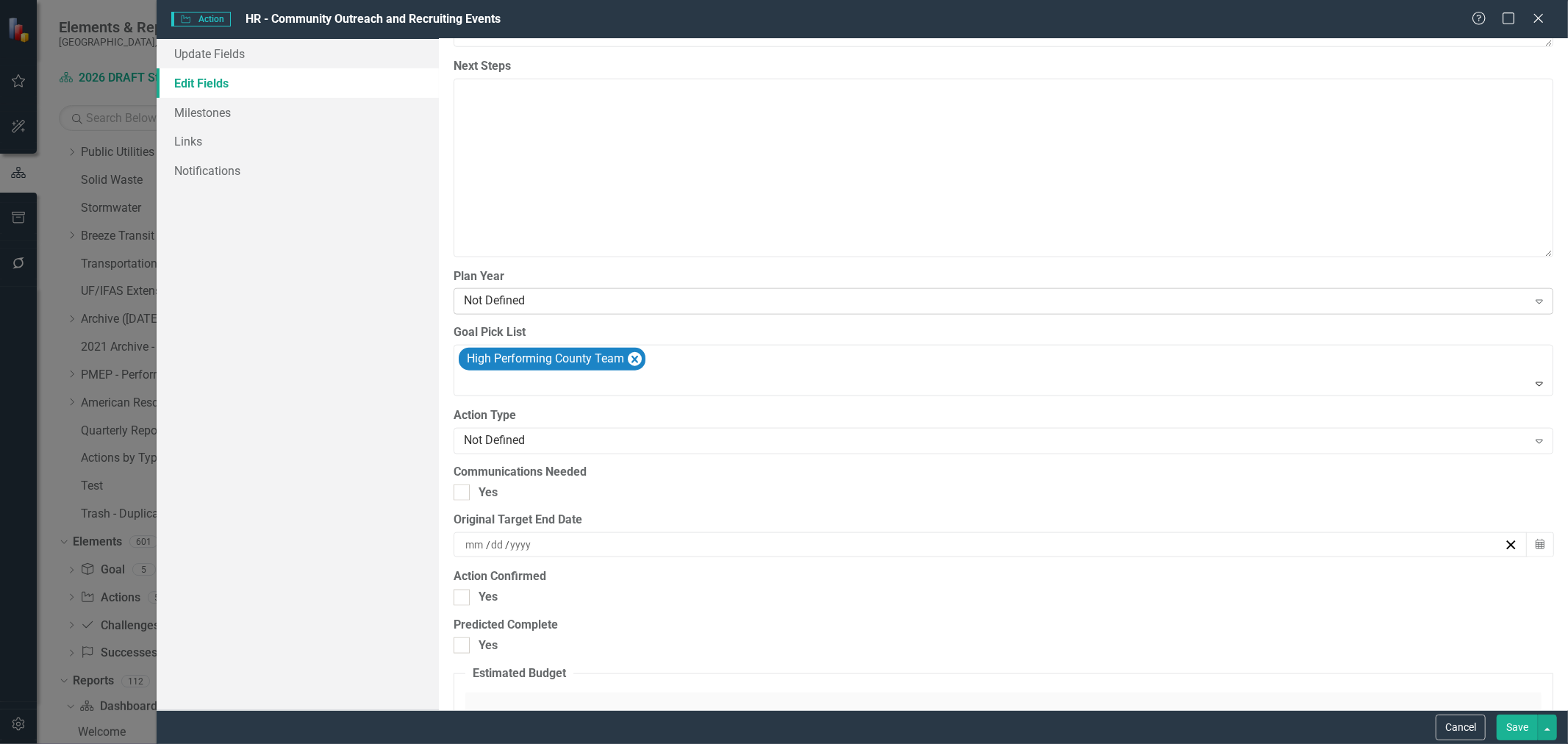
click at [633, 302] on div "Not Defined" at bounding box center [995, 302] width 1063 height 17
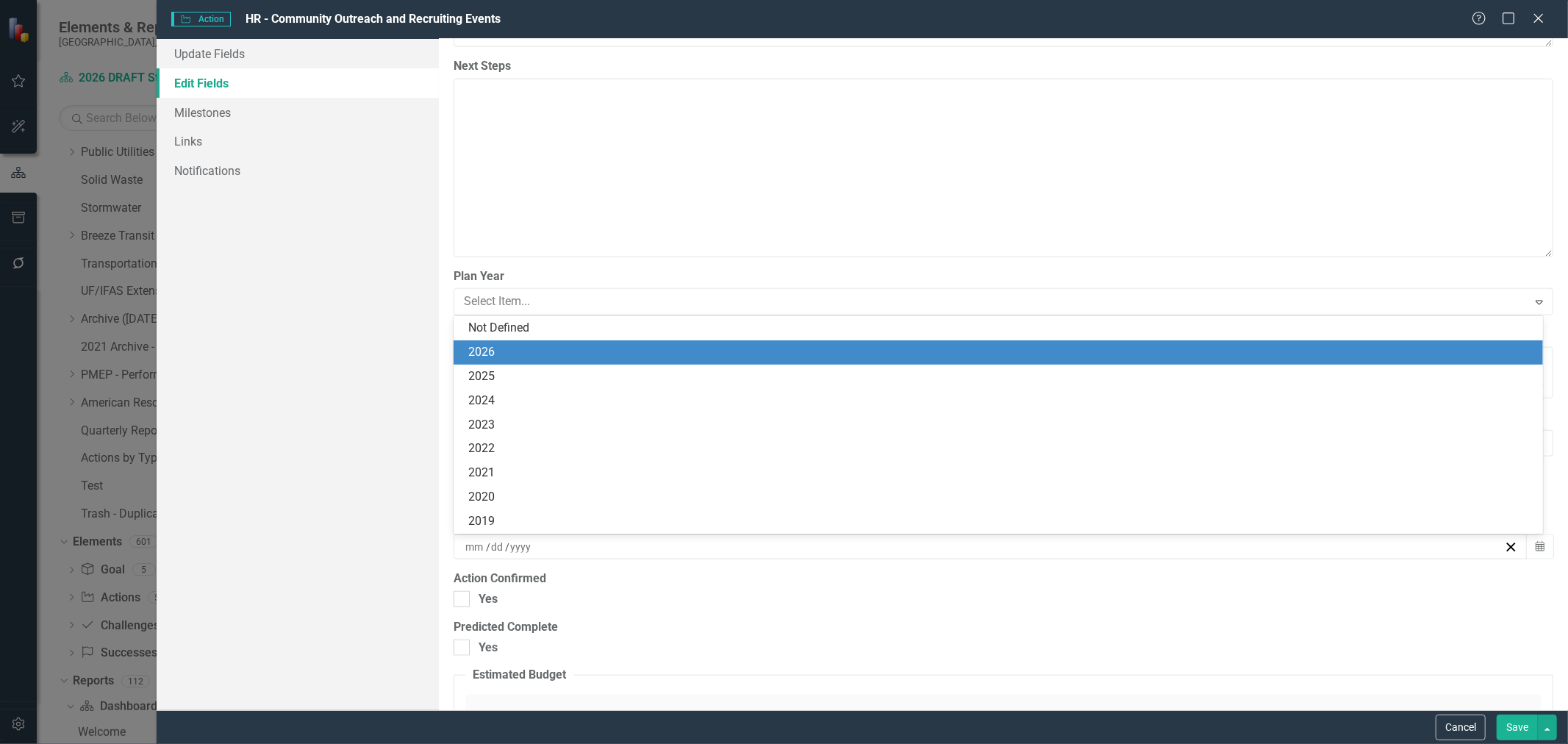
click at [621, 355] on div "2026" at bounding box center [1001, 352] width 1066 height 17
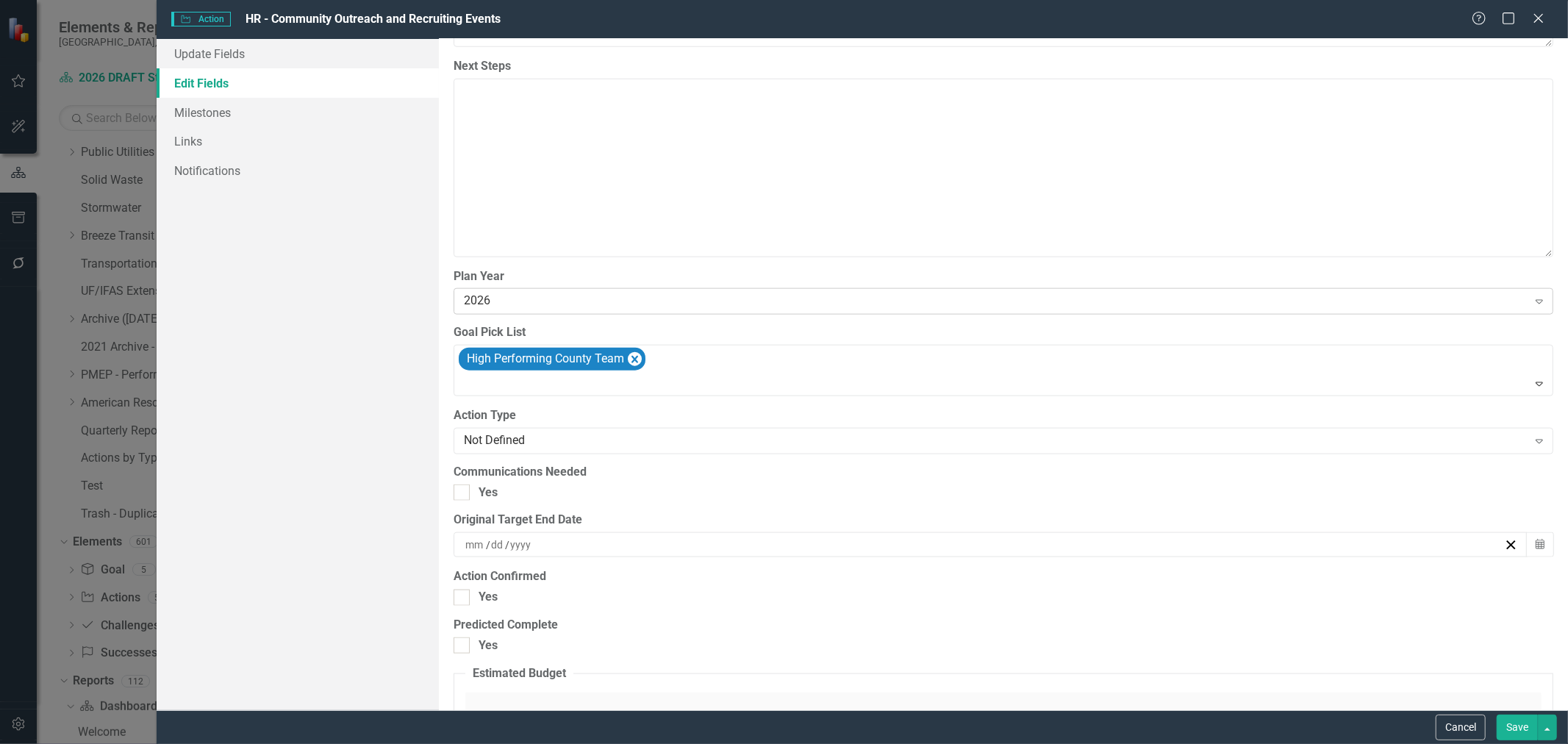
scroll to position [1389, 0]
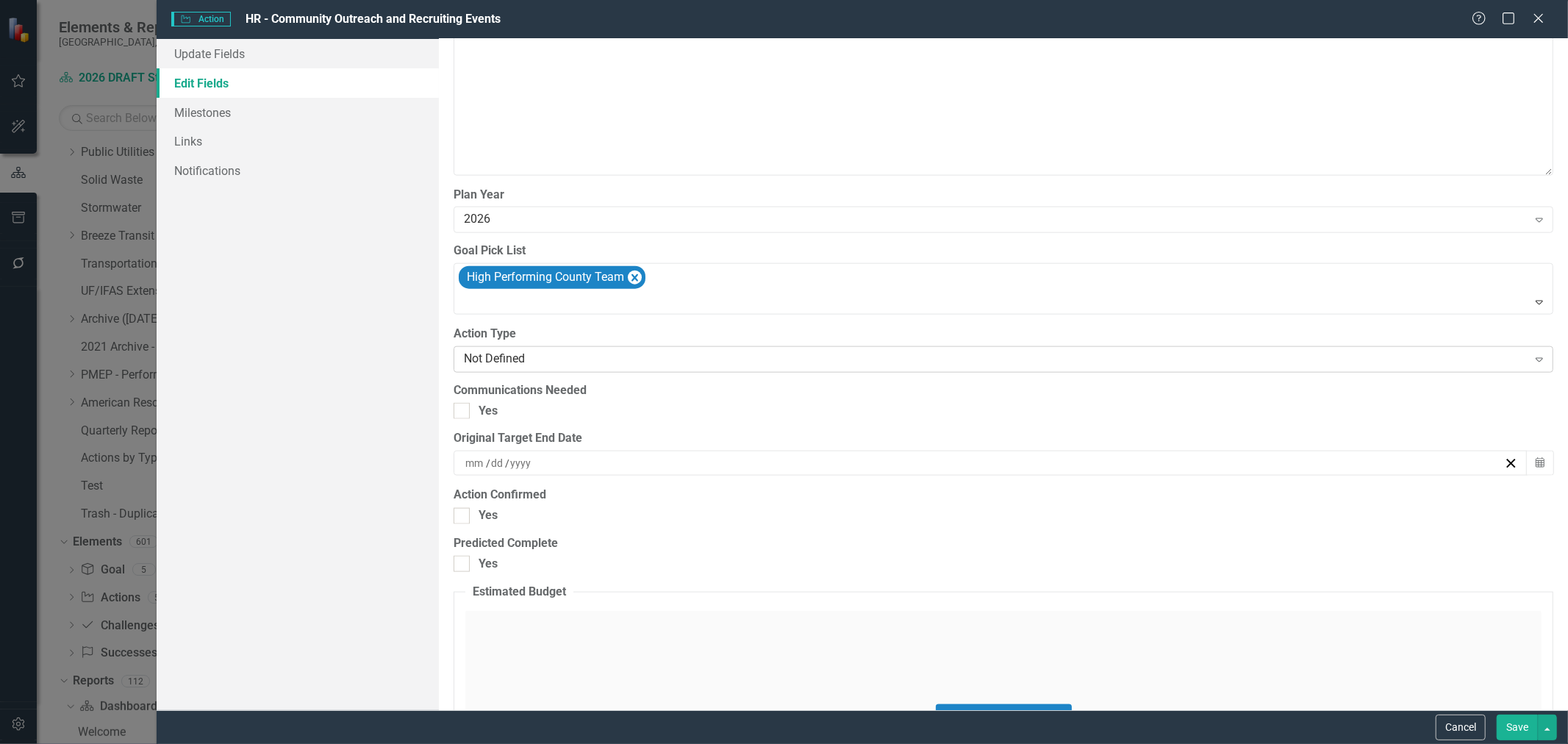
click at [663, 355] on div "Not Defined" at bounding box center [995, 359] width 1063 height 17
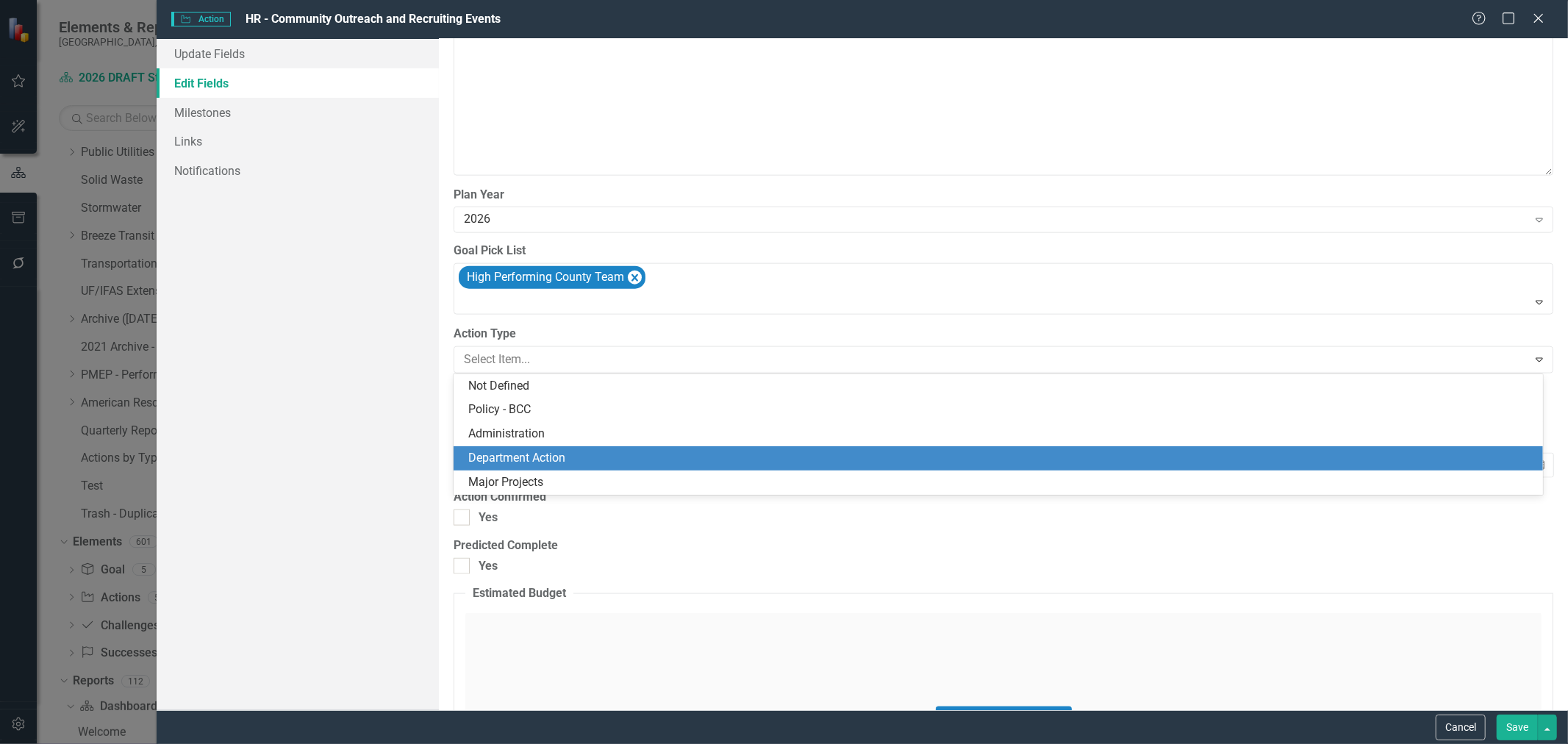
click at [639, 447] on div "Department Action" at bounding box center [998, 458] width 1089 height 24
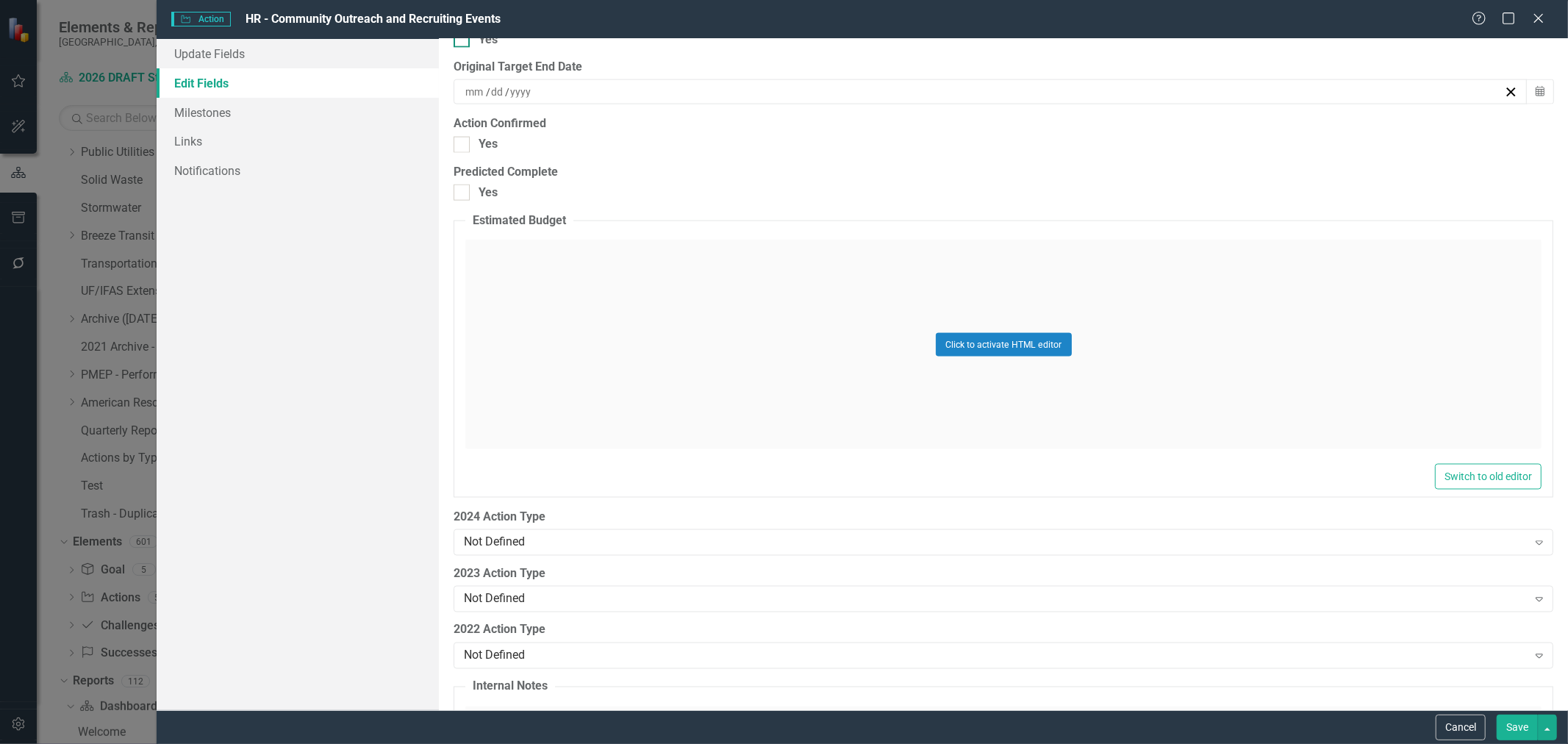
scroll to position [1797, 0]
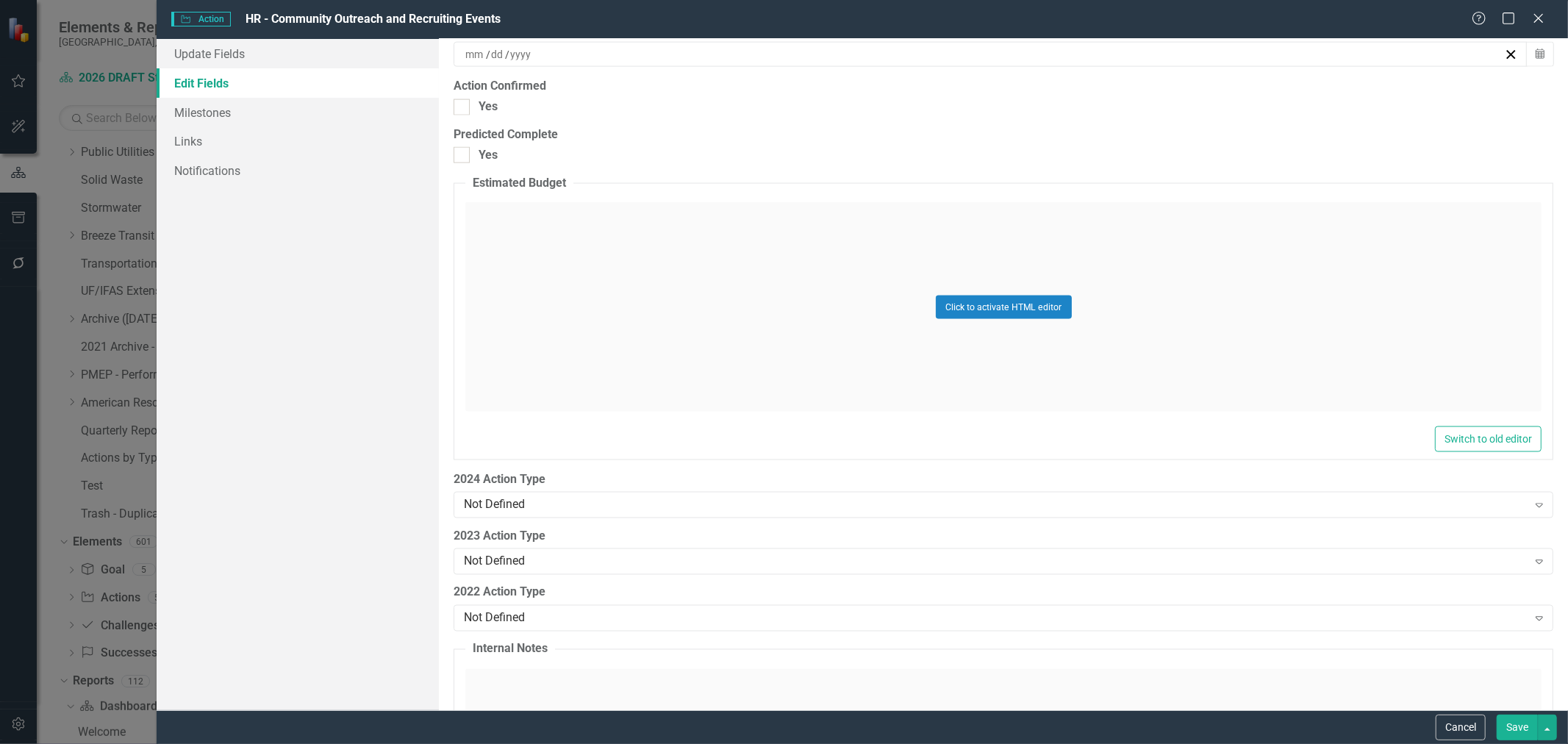
click at [1513, 722] on button "Save" at bounding box center [1517, 727] width 41 height 26
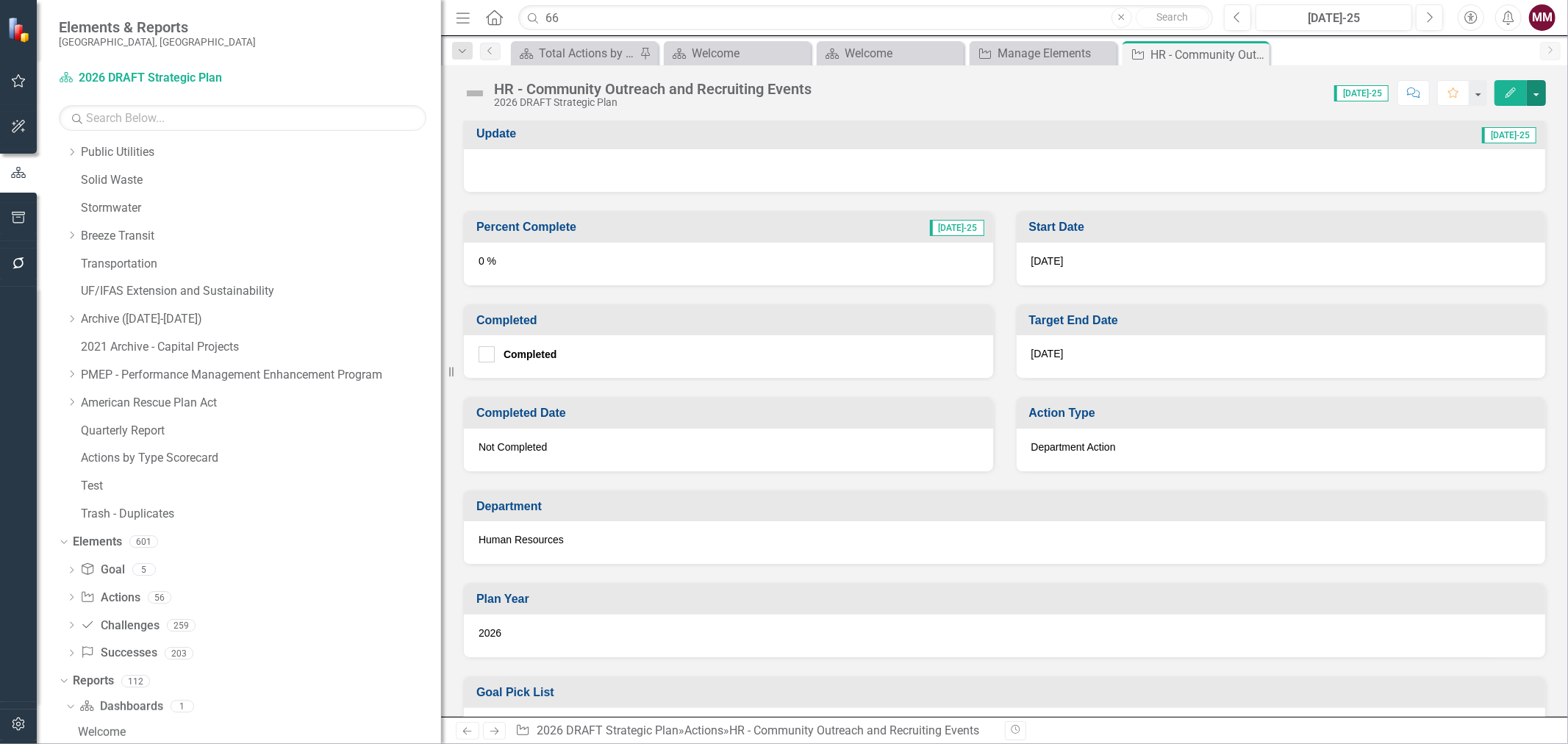
scroll to position [408, 0]
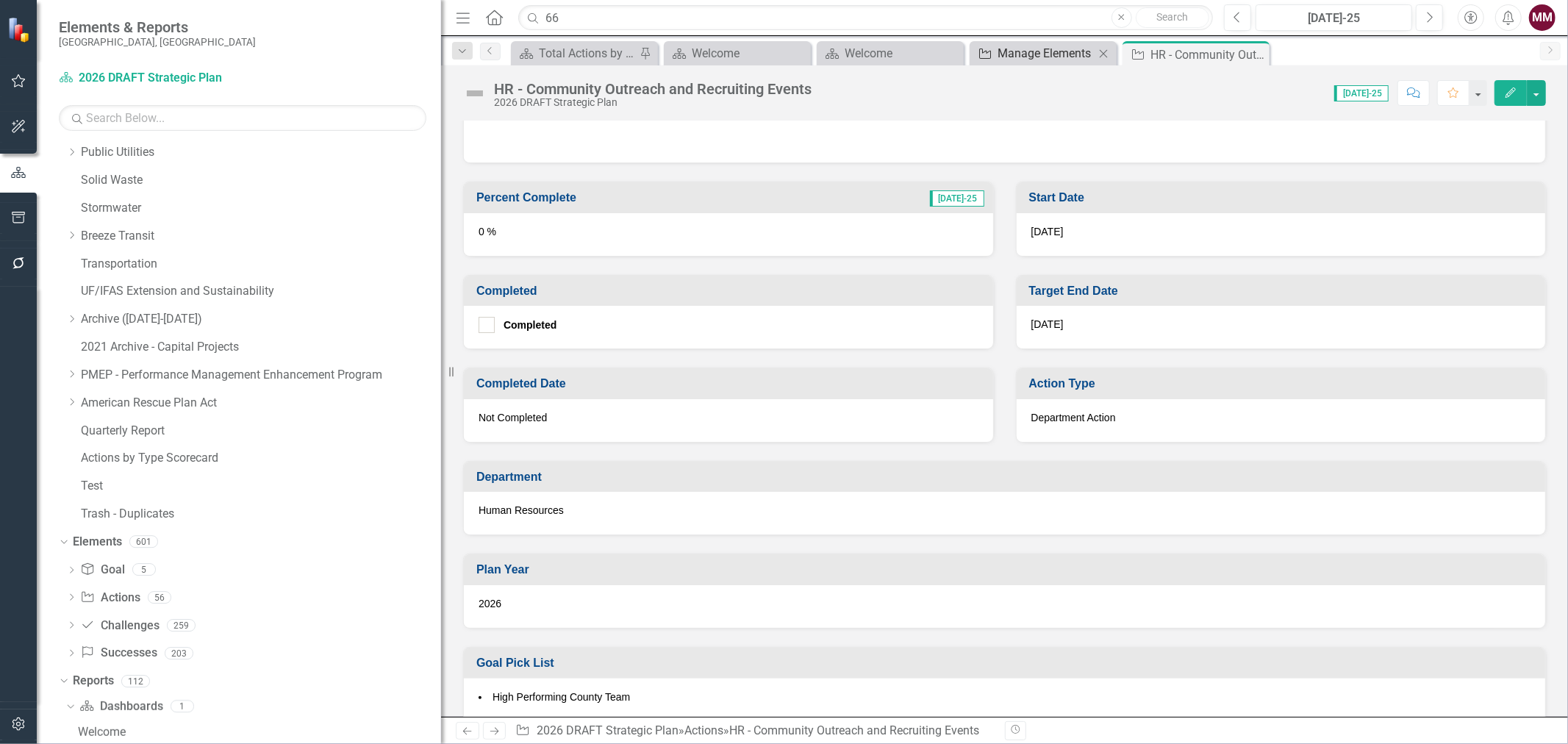
click at [1044, 54] on div "Manage Elements" at bounding box center [1045, 53] width 97 height 18
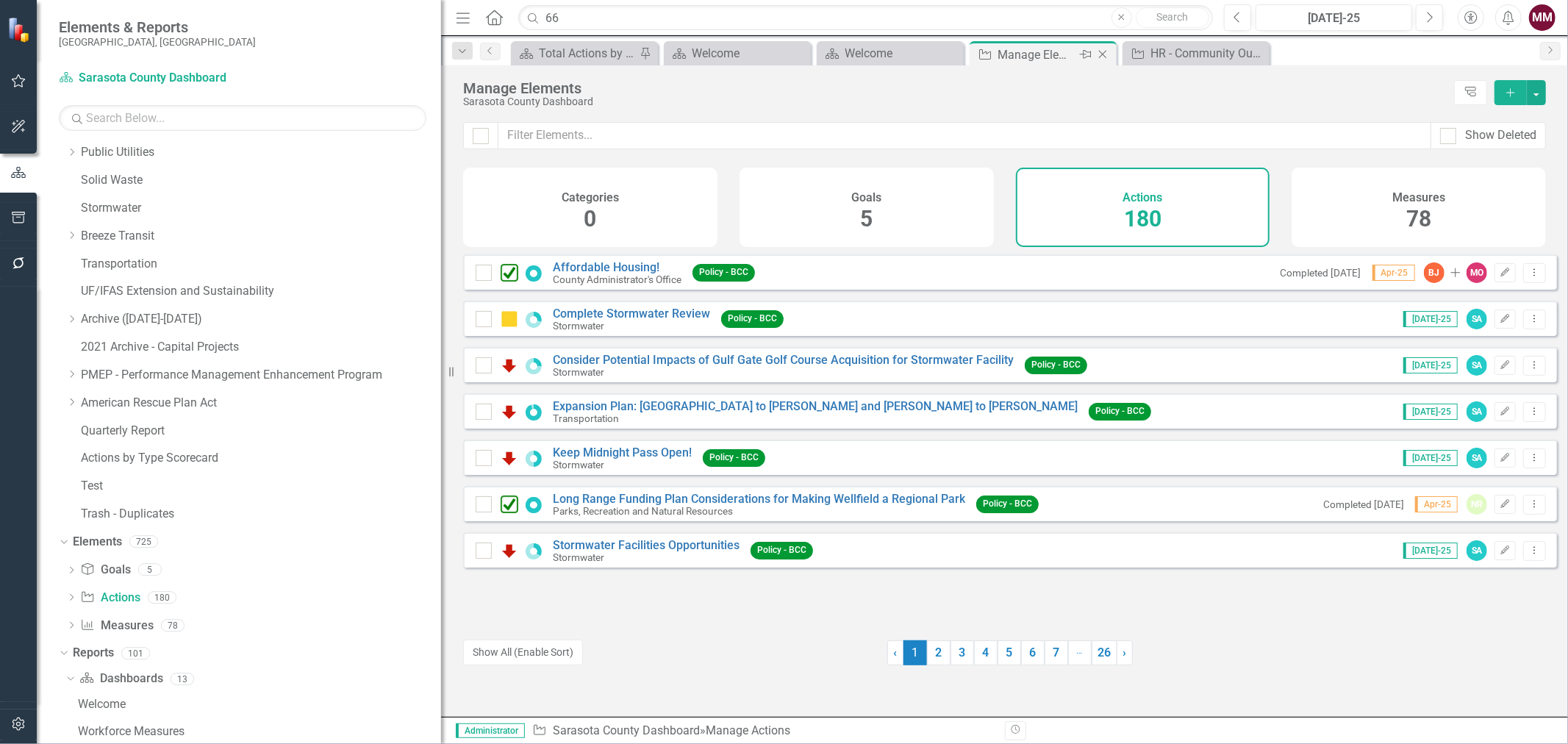
click at [1101, 53] on icon at bounding box center [1103, 55] width 8 height 8
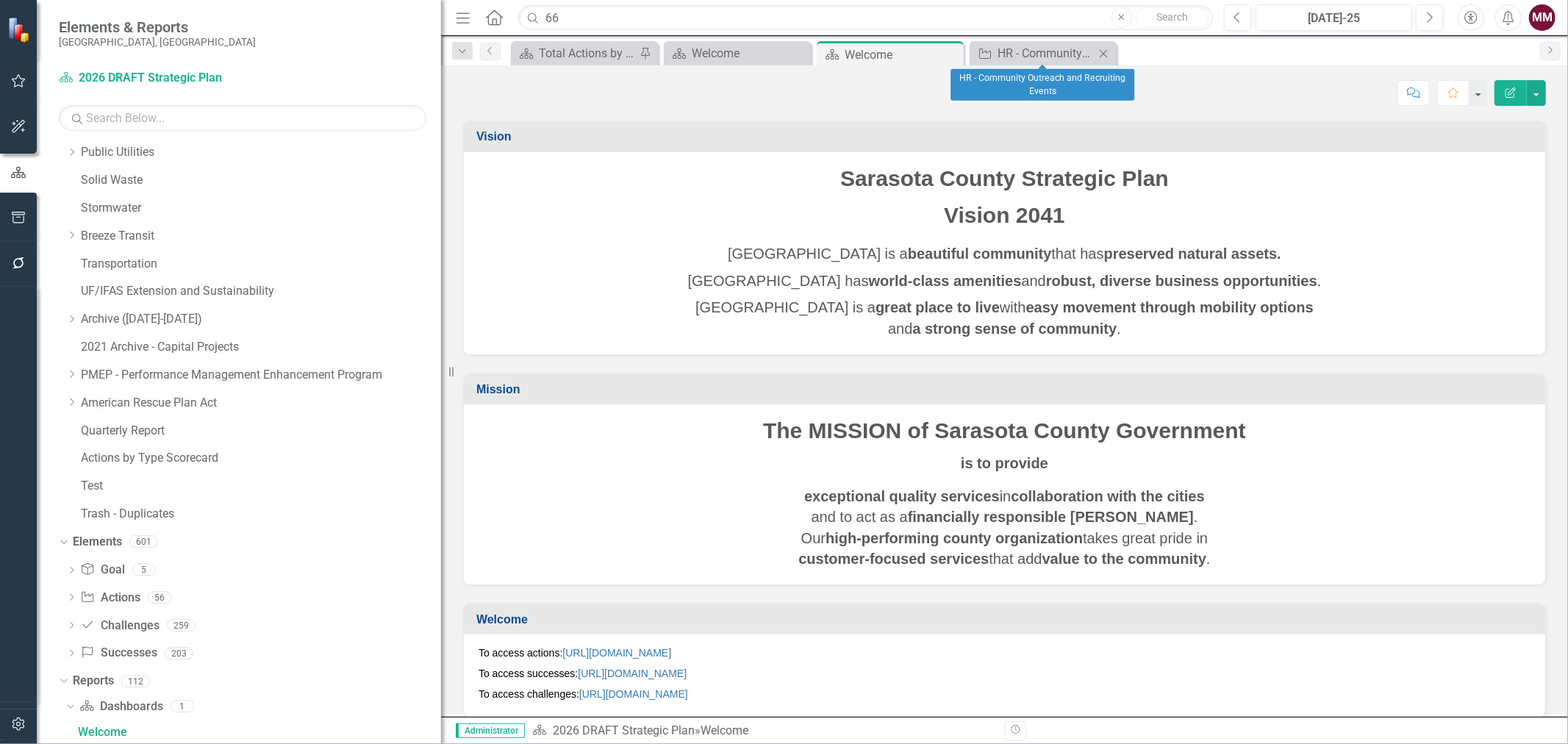
click at [1101, 53] on icon "Close" at bounding box center [1103, 54] width 15 height 12
click at [113, 598] on link "Action Actions" at bounding box center [110, 598] width 60 height 17
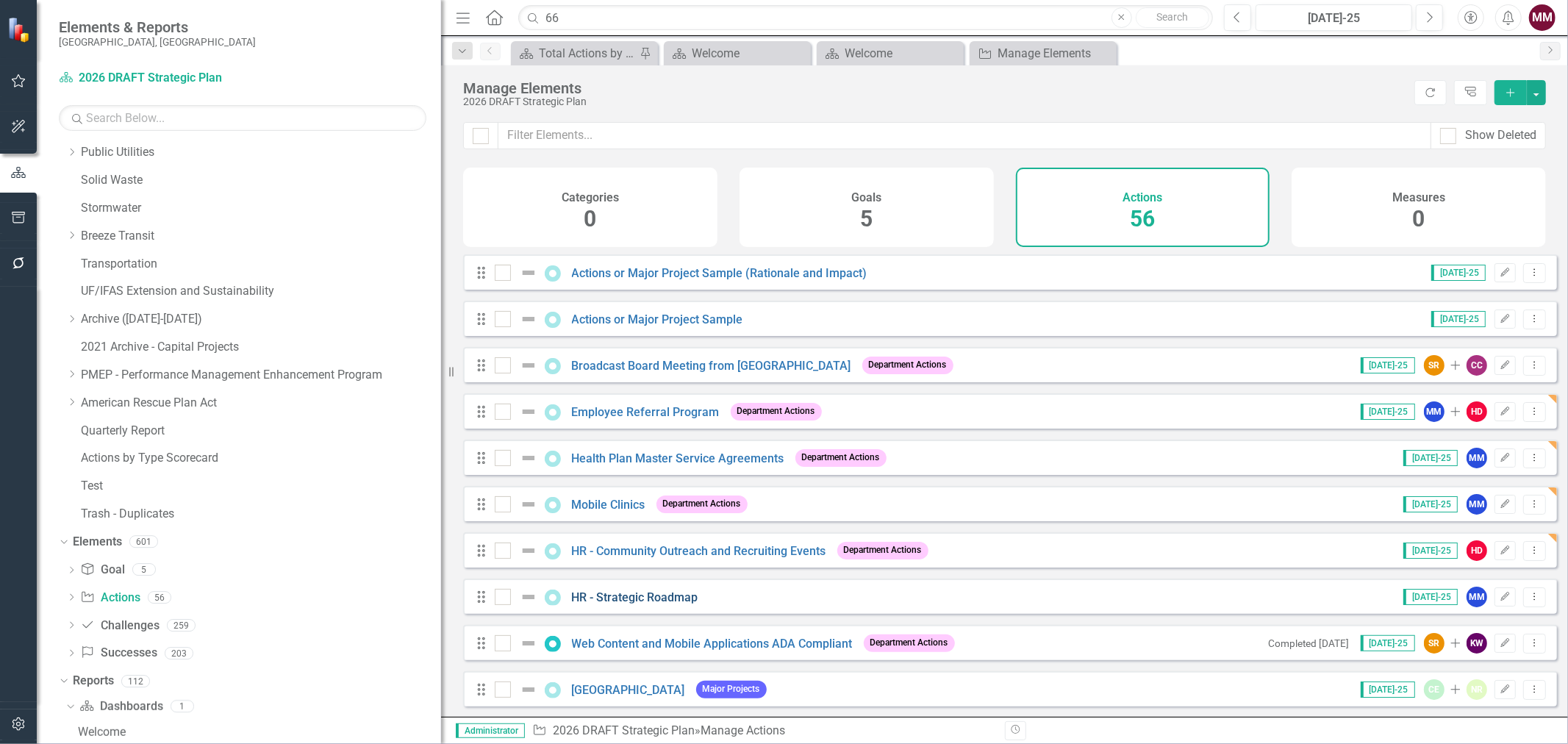
click at [610, 605] on link "HR - Strategic Roadmap" at bounding box center [635, 597] width 127 height 14
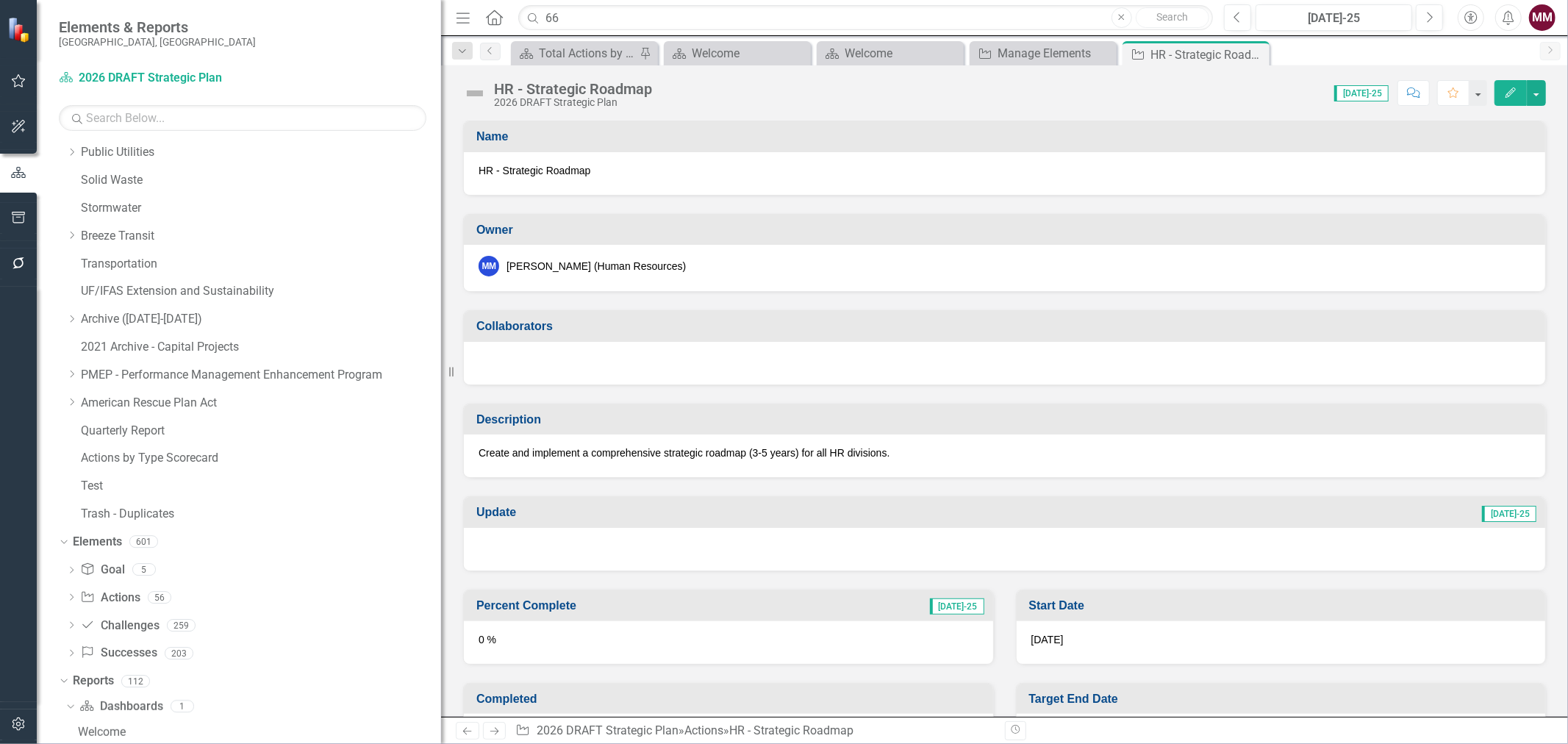
click at [660, 174] on span "HR - Strategic Roadmap" at bounding box center [1005, 171] width 1052 height 15
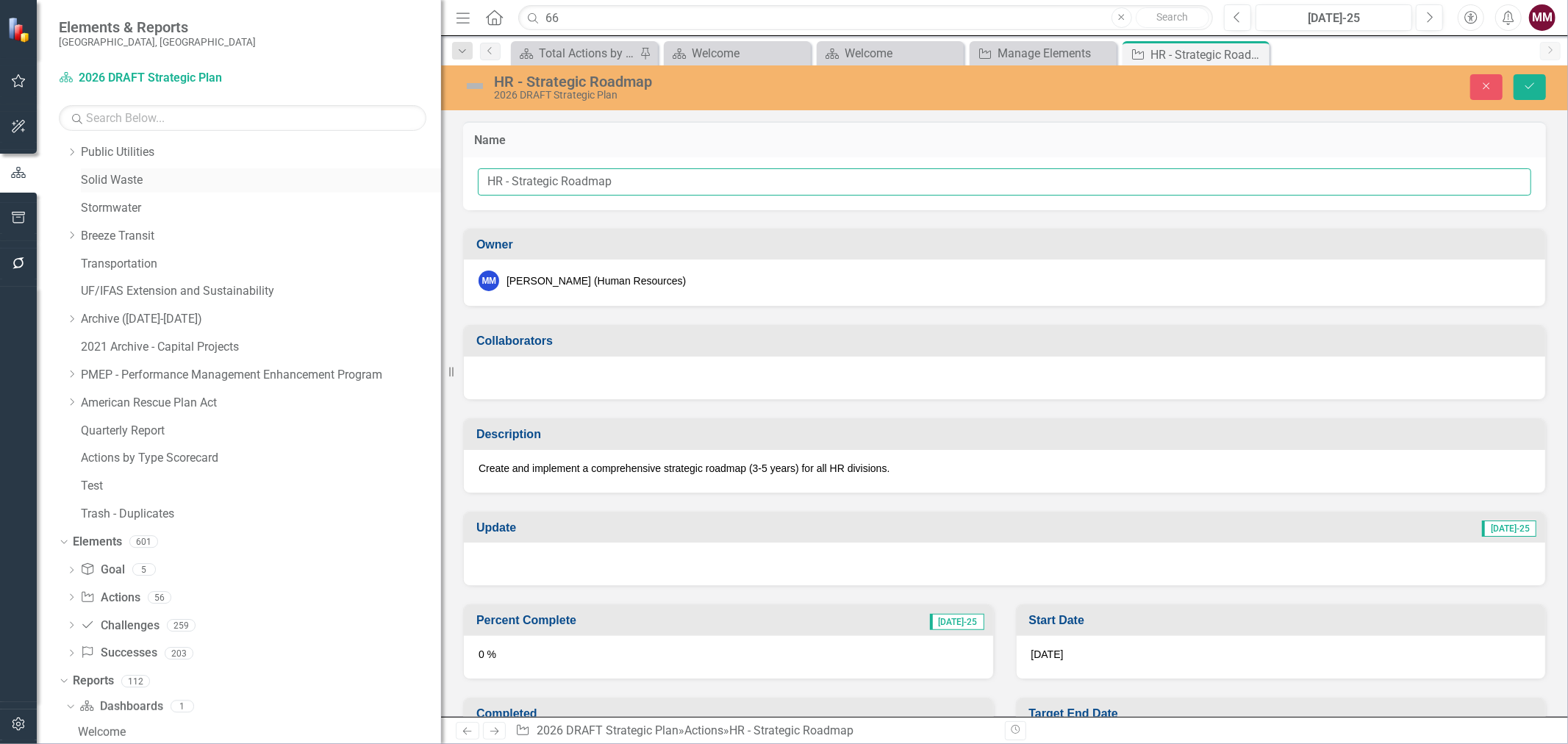
drag, startPoint x: 513, startPoint y: 180, endPoint x: 376, endPoint y: 180, distance: 137.0
click at [380, 180] on div "Elements & Reports [GEOGRAPHIC_DATA], [GEOGRAPHIC_DATA] Dashboard 2026 DRAFT St…" at bounding box center [784, 372] width 1568 height 744
type input "Human Resources Strategic Roadmap"
click at [749, 381] on div at bounding box center [1005, 377] width 1082 height 42
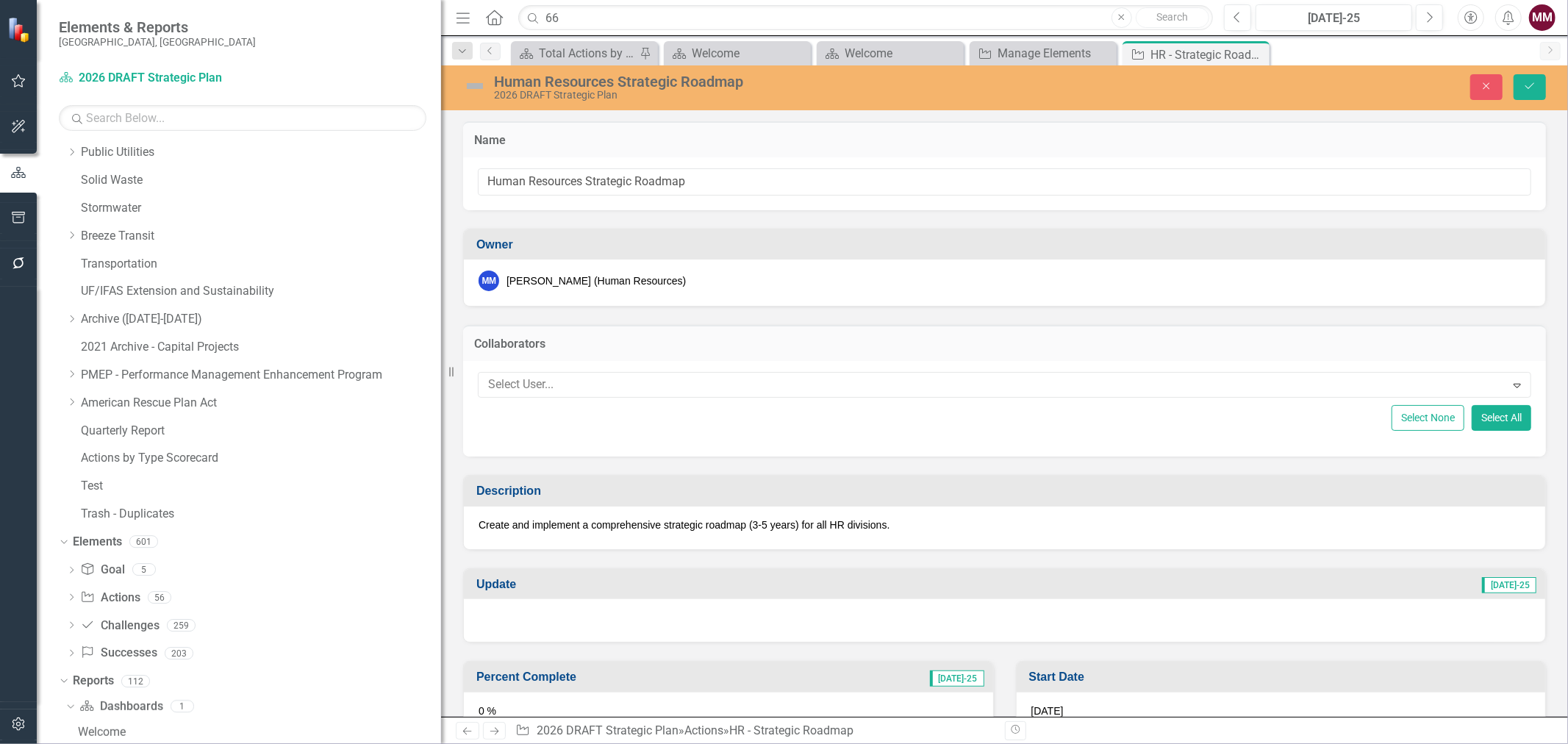
click at [749, 381] on div at bounding box center [994, 385] width 1024 height 20
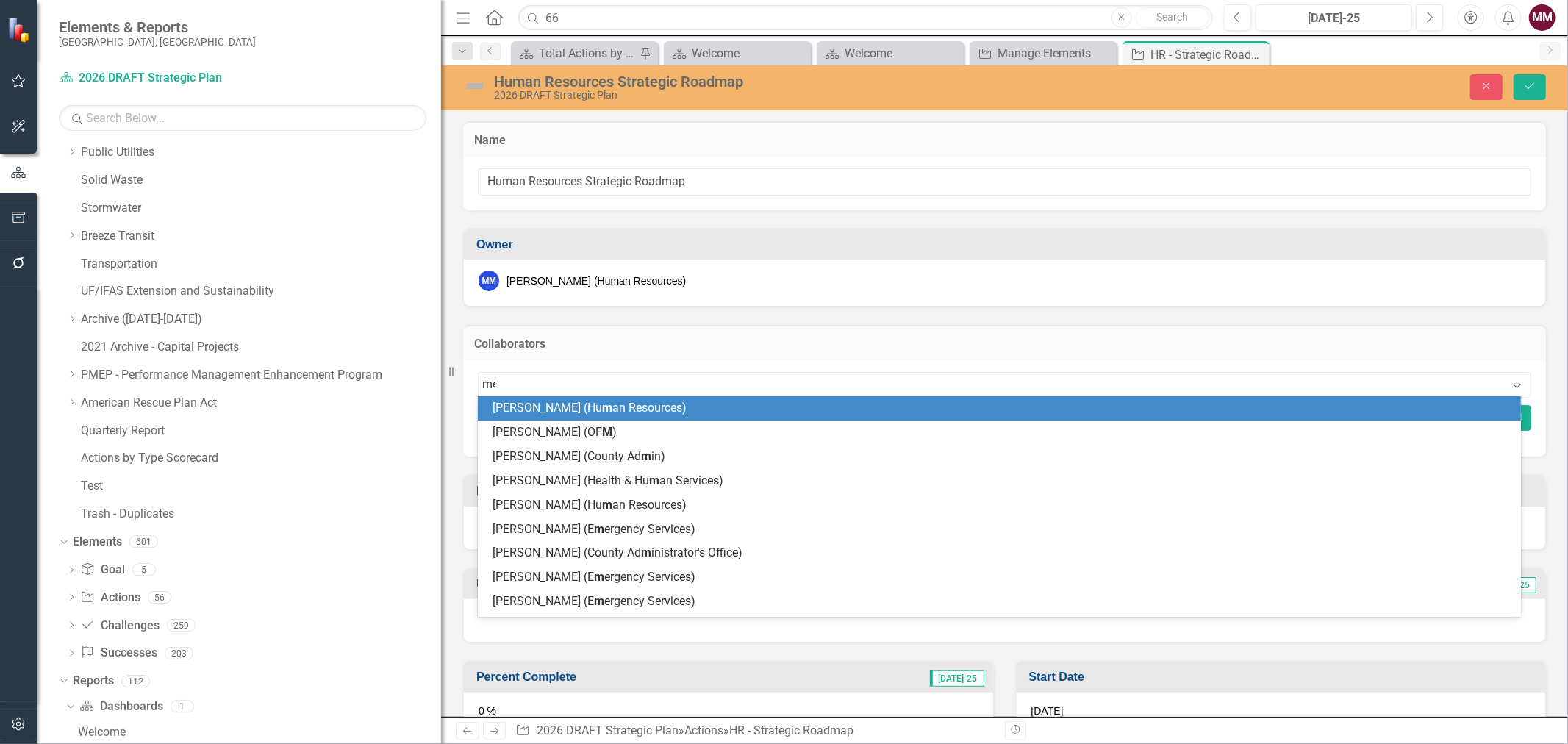
type input "[PERSON_NAME]"
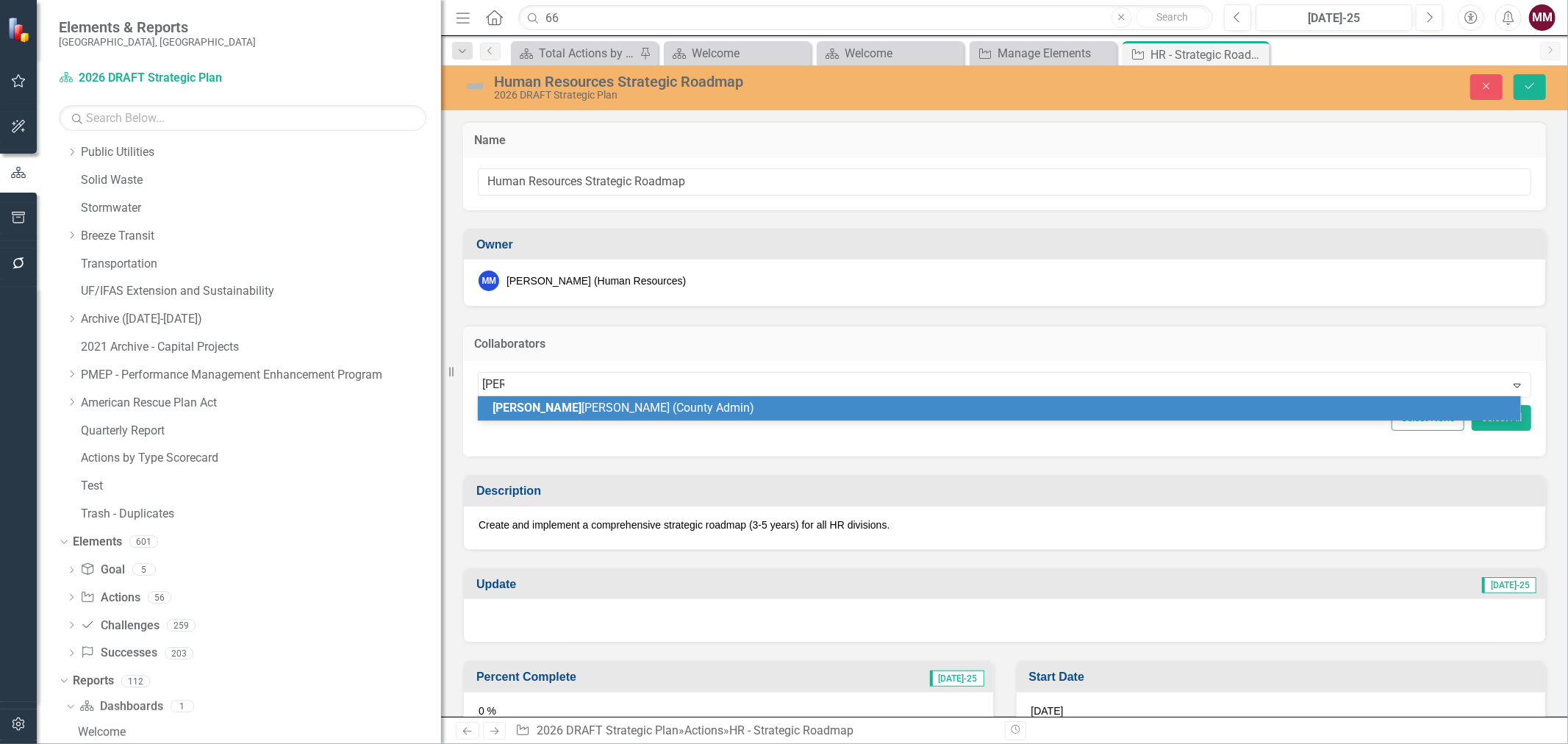
click at [674, 404] on div "[PERSON_NAME] [PERSON_NAME] (County Admin)" at bounding box center [1002, 408] width 1020 height 17
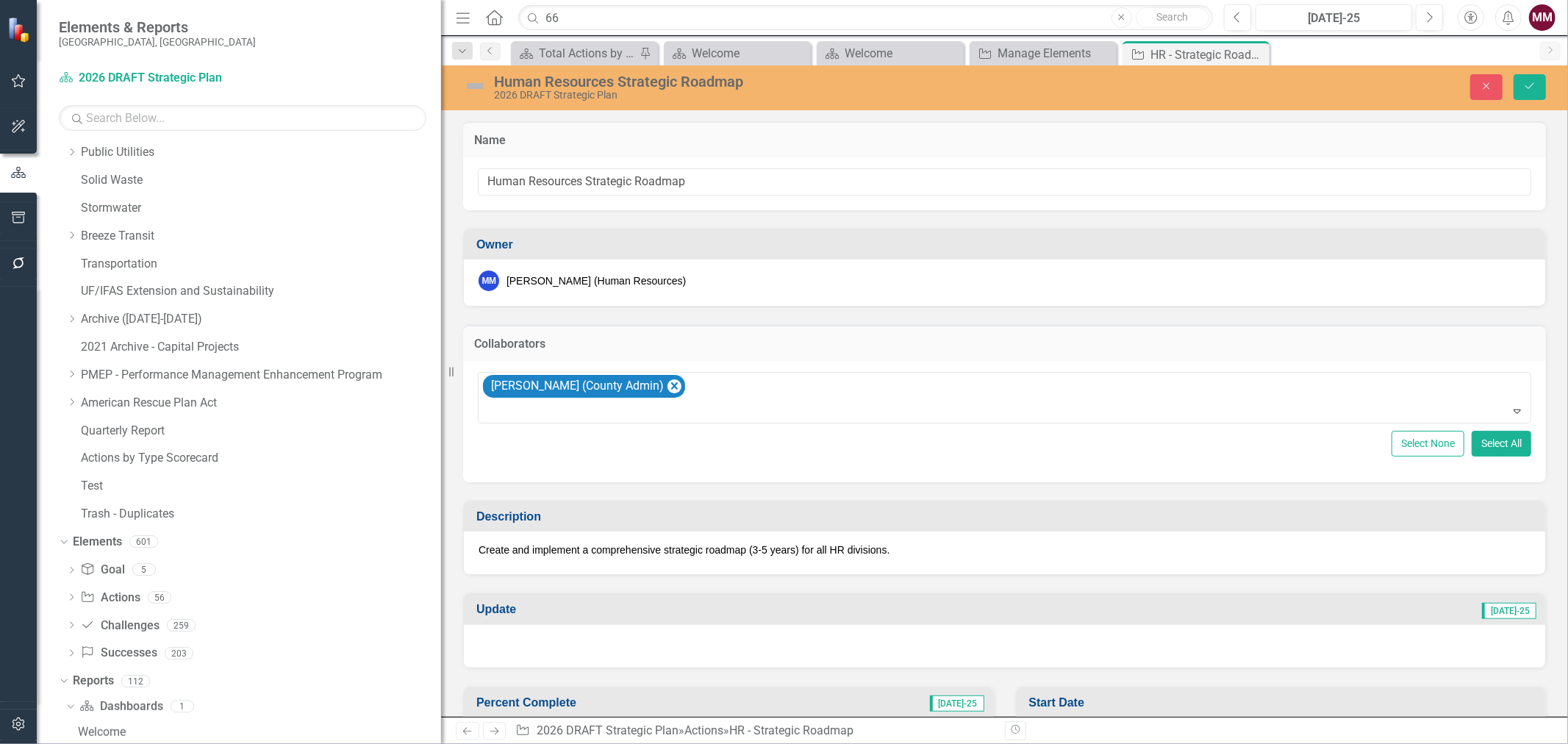
scroll to position [82, 0]
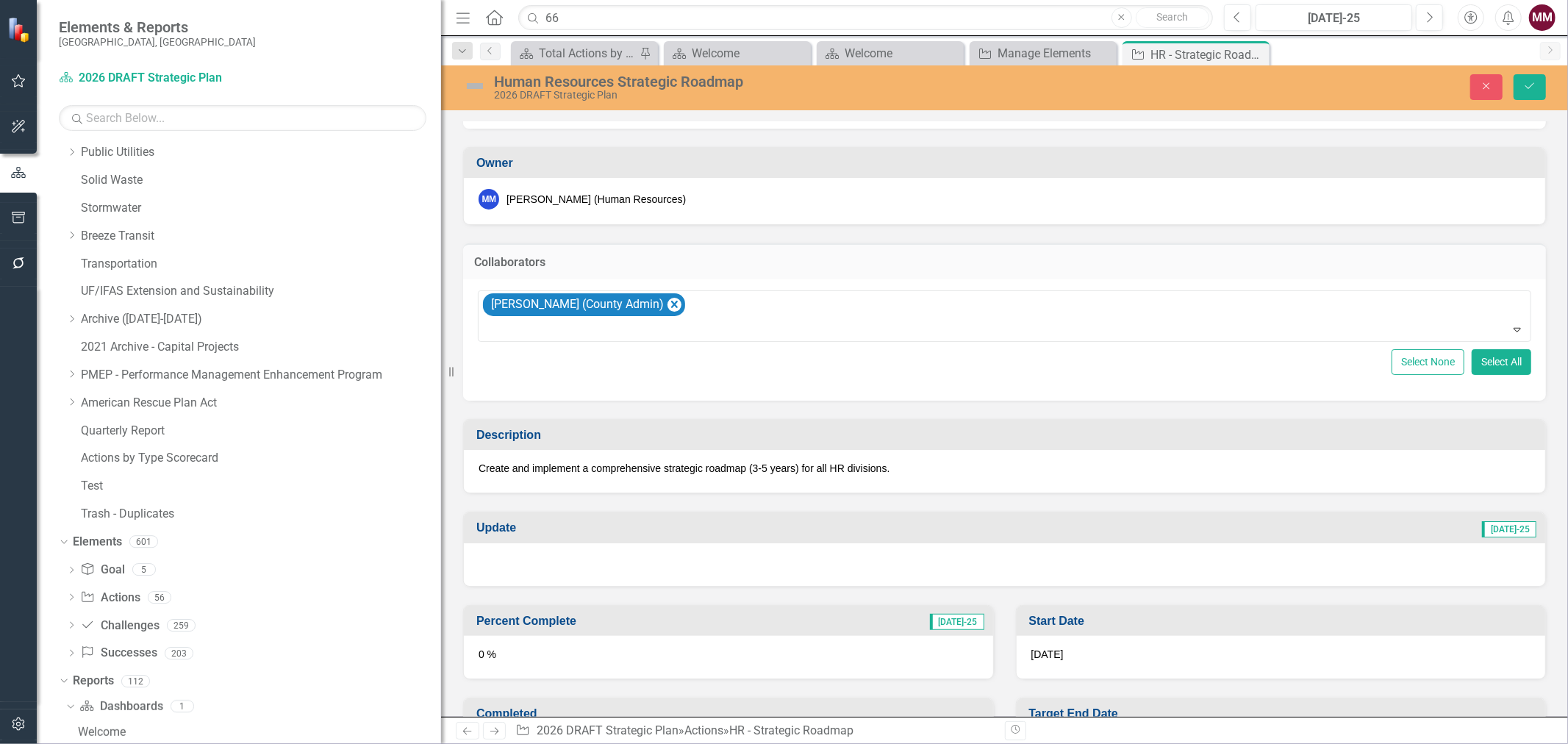
click at [833, 466] on p "Create and implement a comprehensive strategic roadmap (3-5 years) for all HR d…" at bounding box center [1005, 469] width 1052 height 15
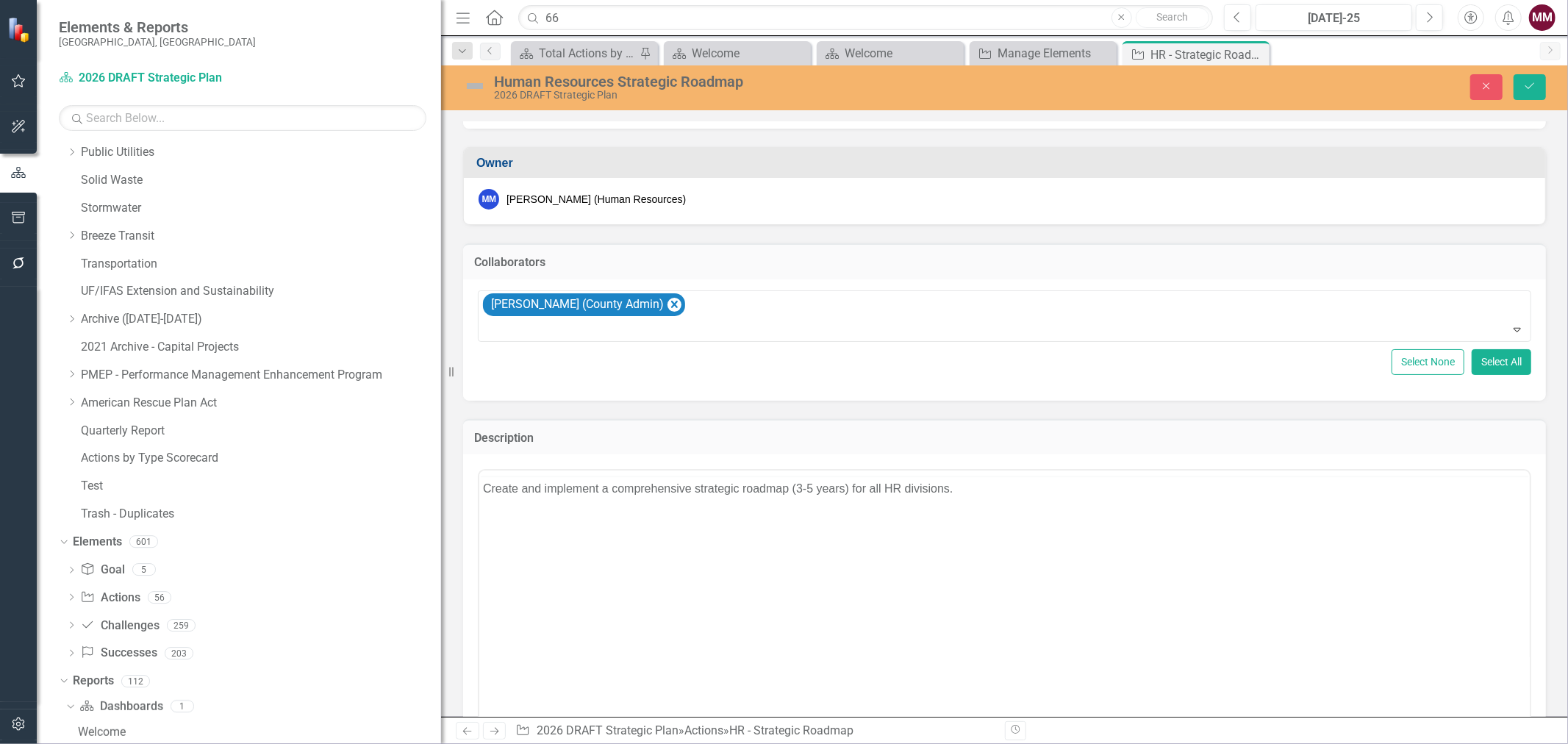
scroll to position [0, 0]
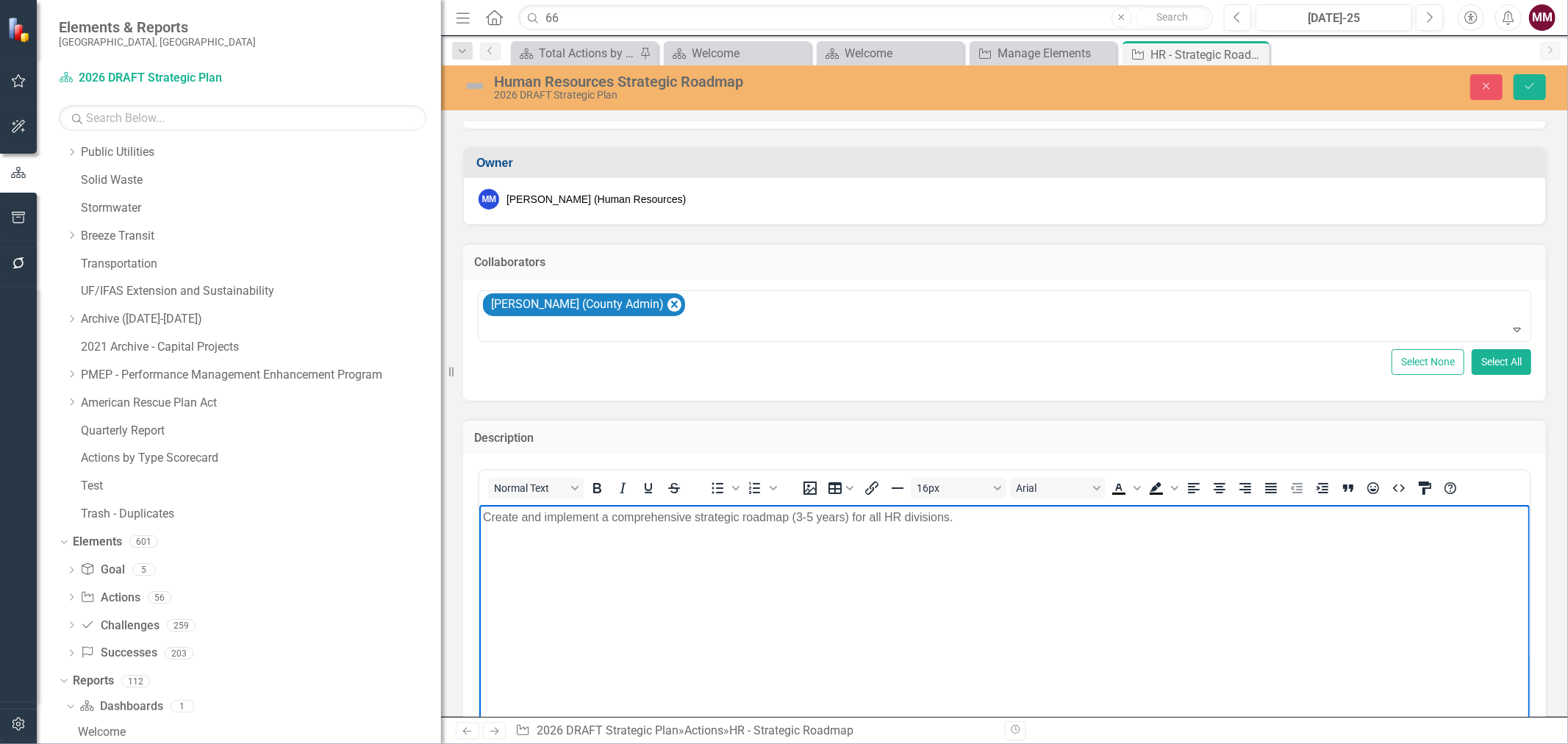
click at [884, 518] on p "Create and implement a comprehensive strategic roadmap (3-5 years) for all HR d…" at bounding box center [1004, 517] width 1044 height 17
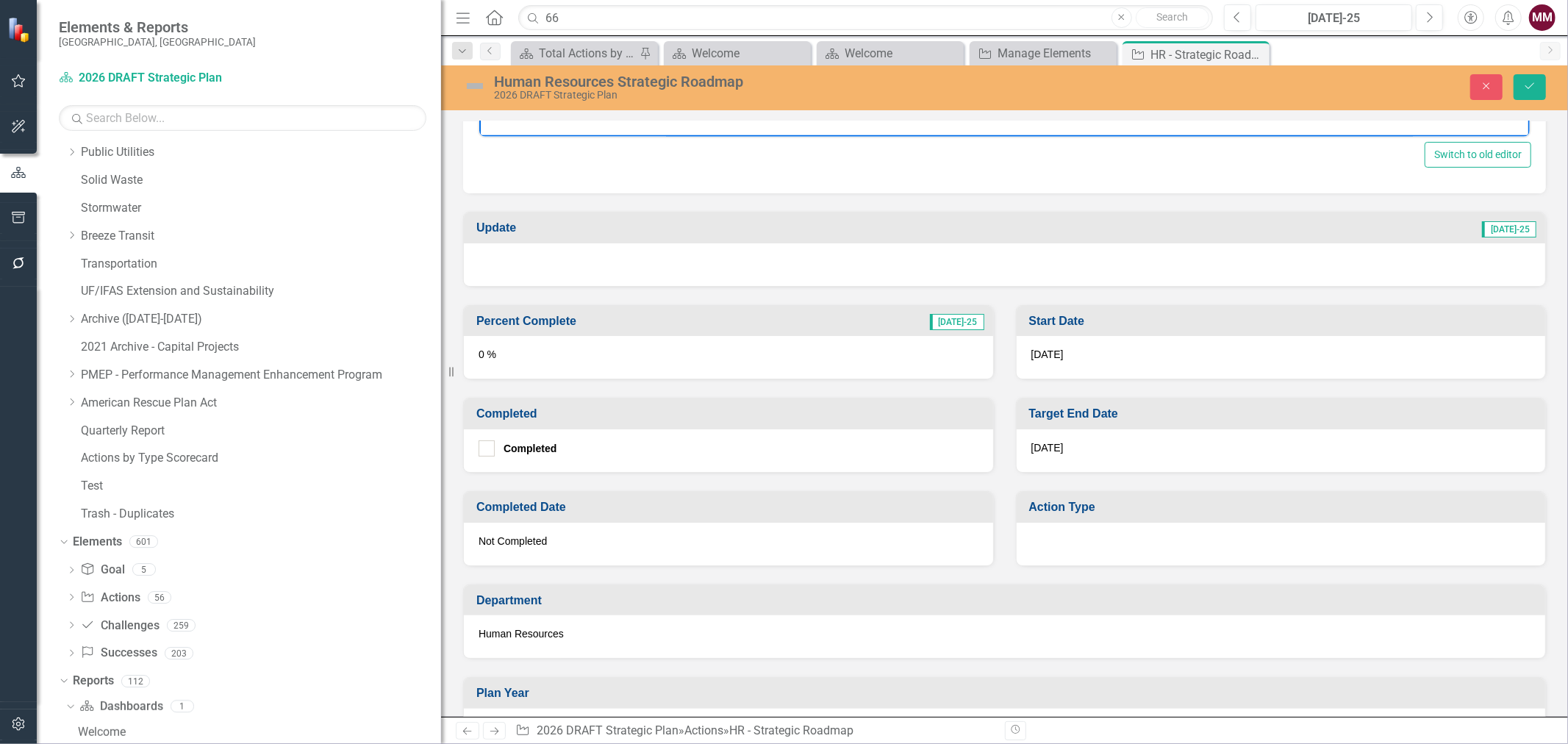
scroll to position [736, 0]
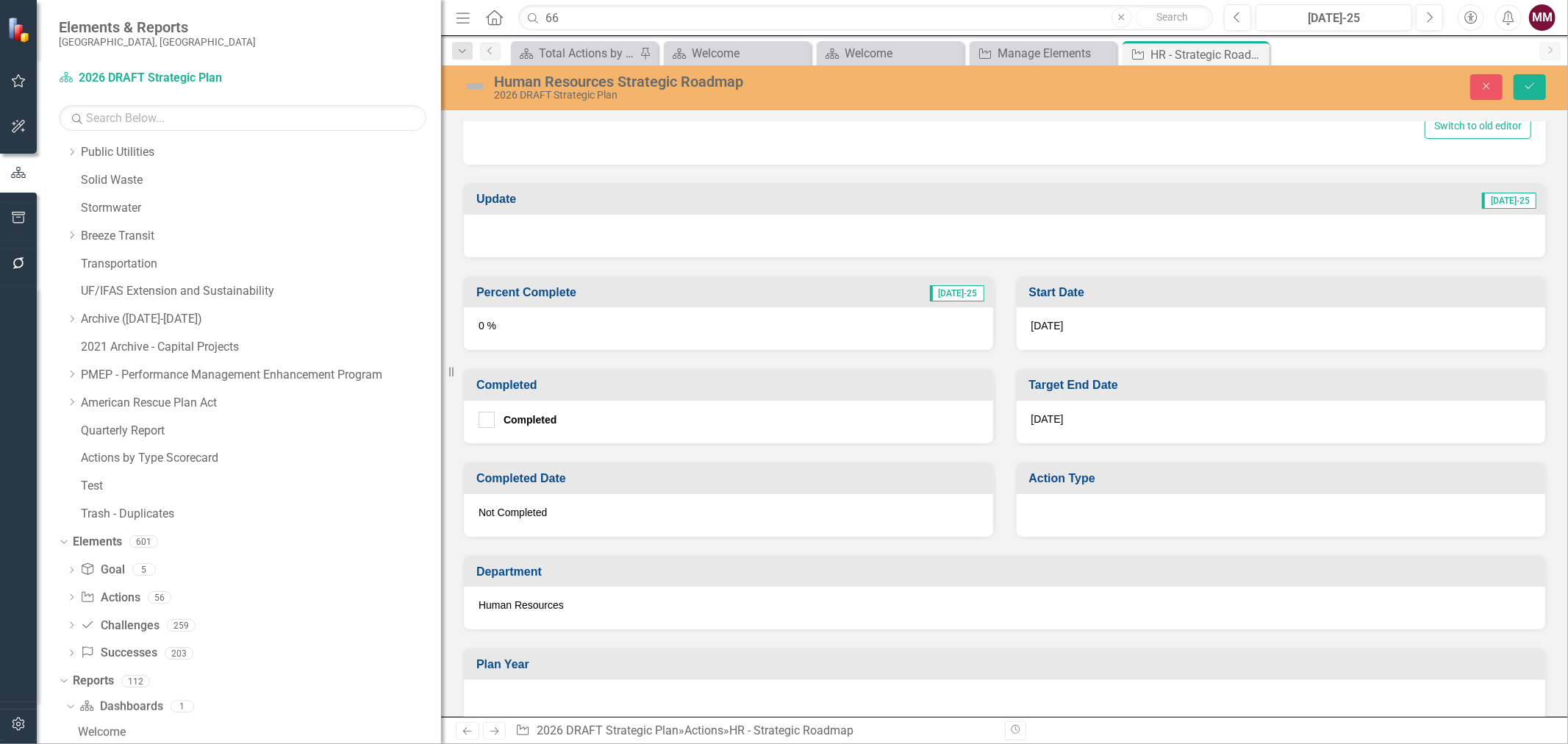
click at [1137, 513] on div at bounding box center [1281, 515] width 529 height 42
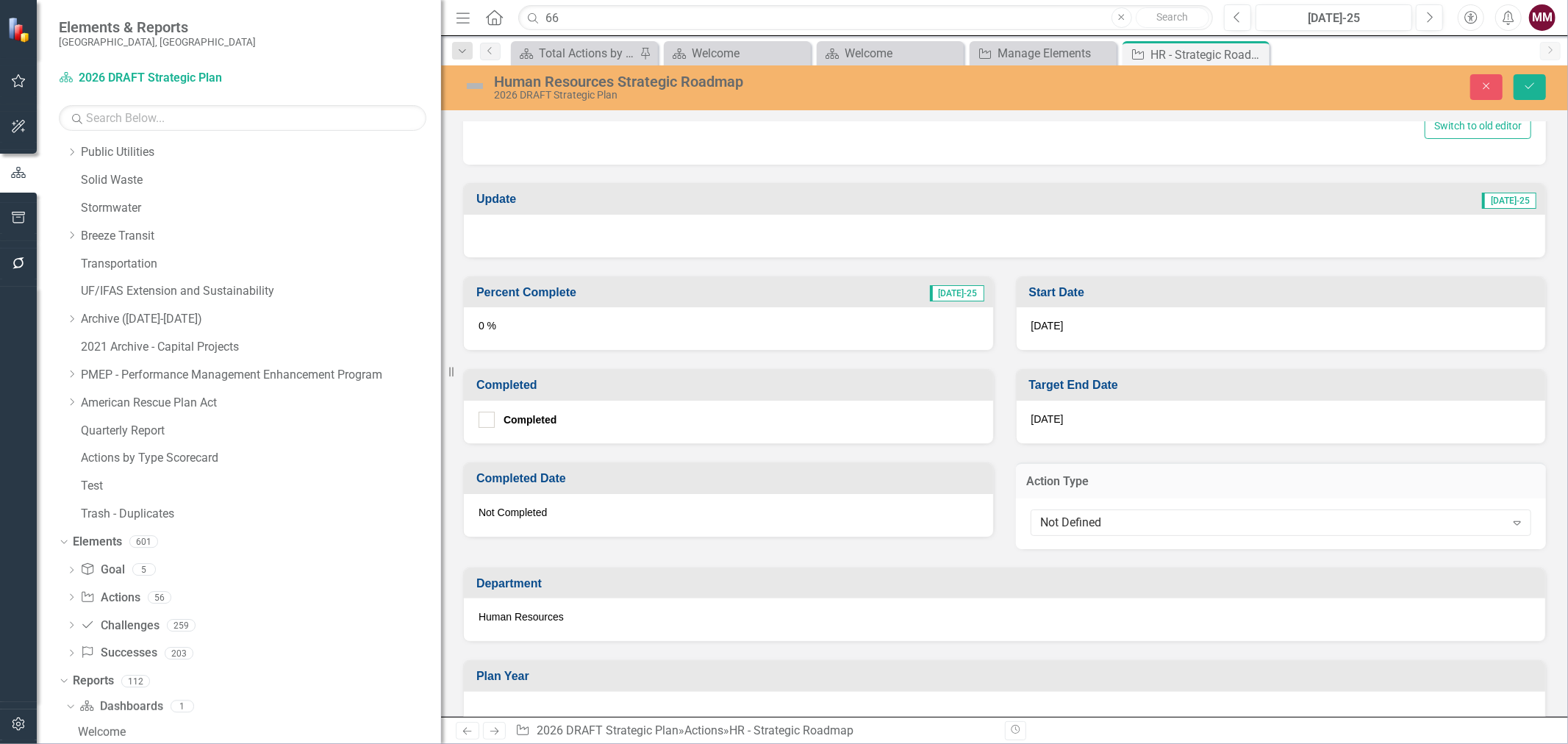
click at [1137, 514] on div "Not Defined" at bounding box center [1273, 522] width 465 height 17
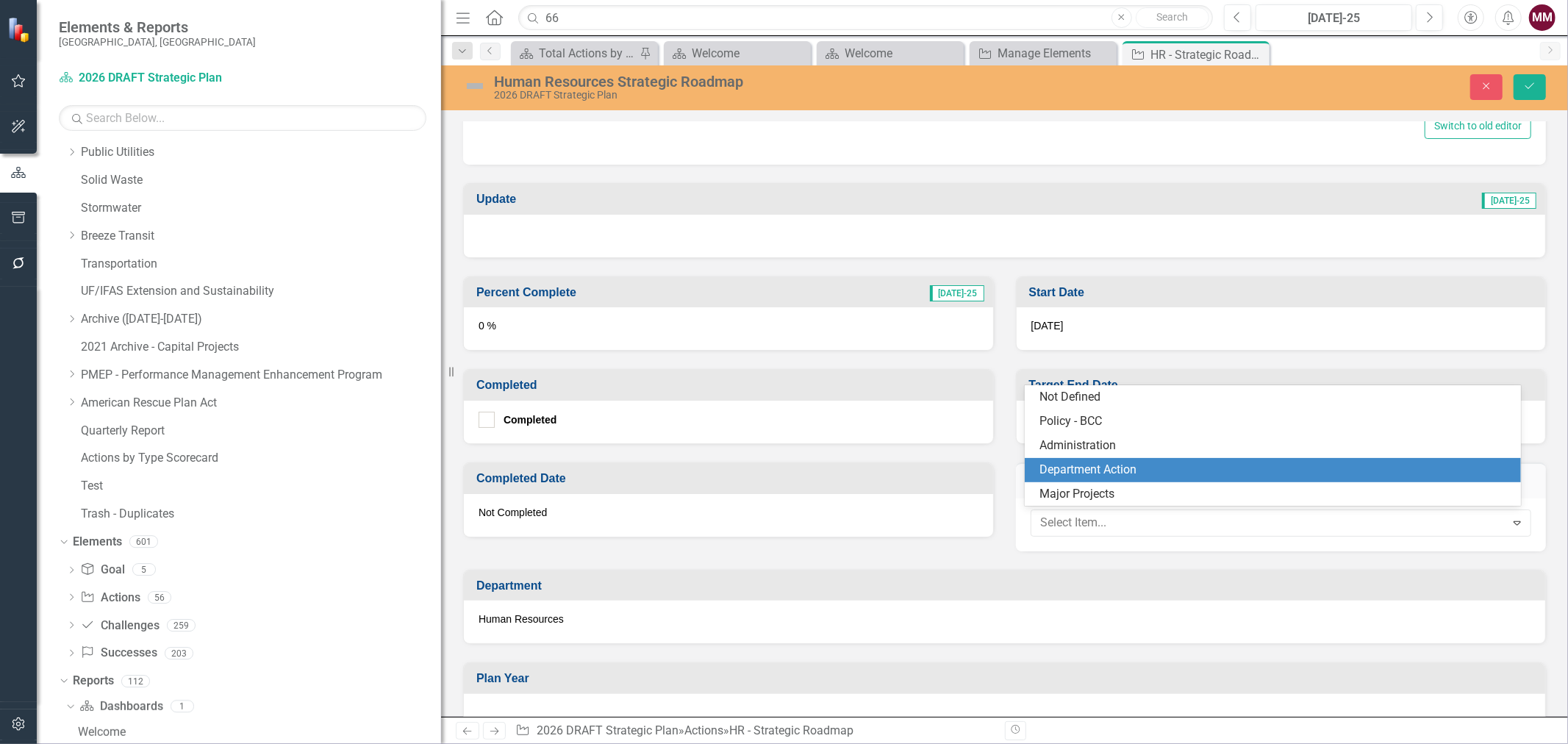
click at [1100, 471] on div "Department Action" at bounding box center [1276, 470] width 472 height 17
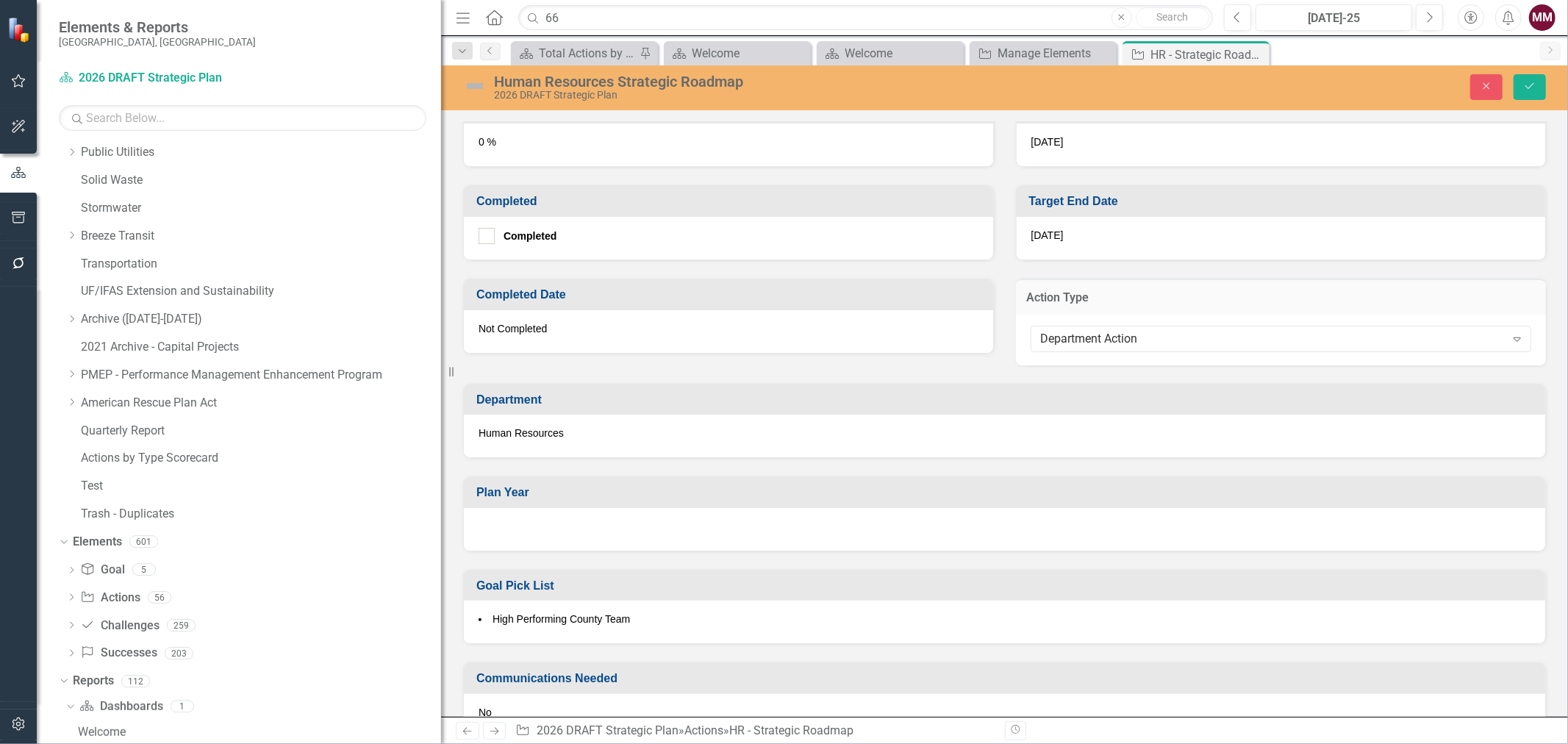
scroll to position [980, 0]
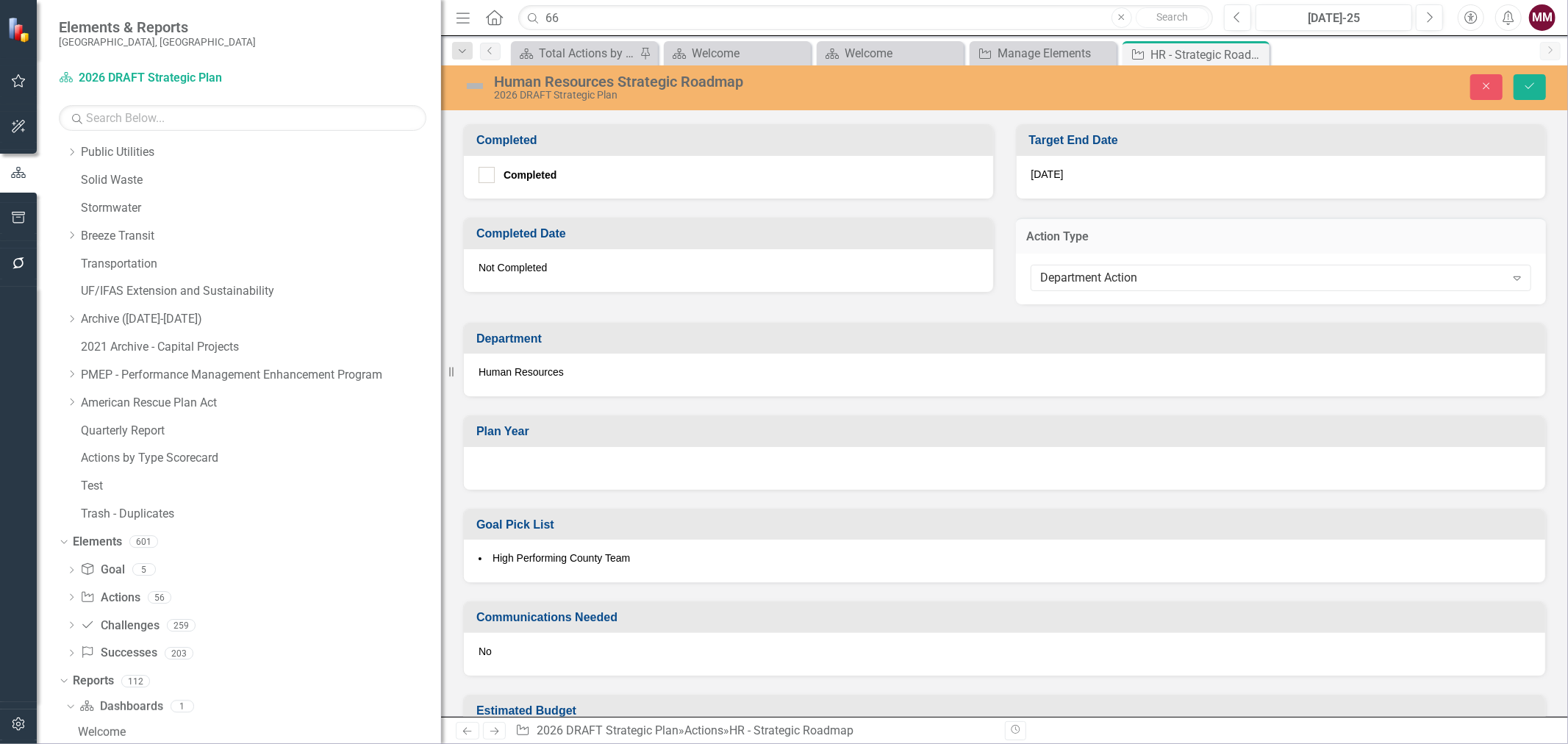
click at [715, 457] on div at bounding box center [1005, 468] width 1082 height 42
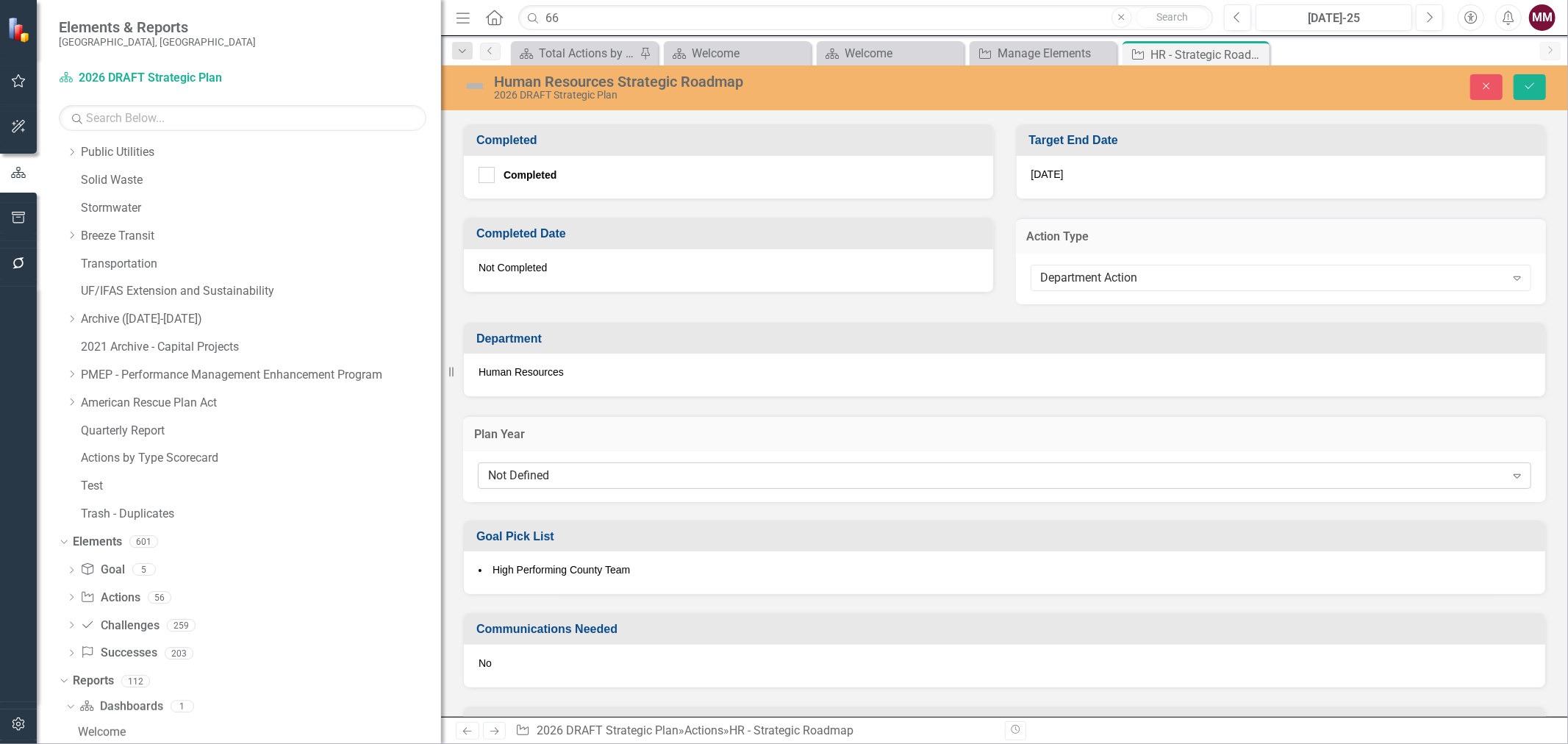
click at [712, 475] on div "Not Defined" at bounding box center [996, 476] width 1017 height 17
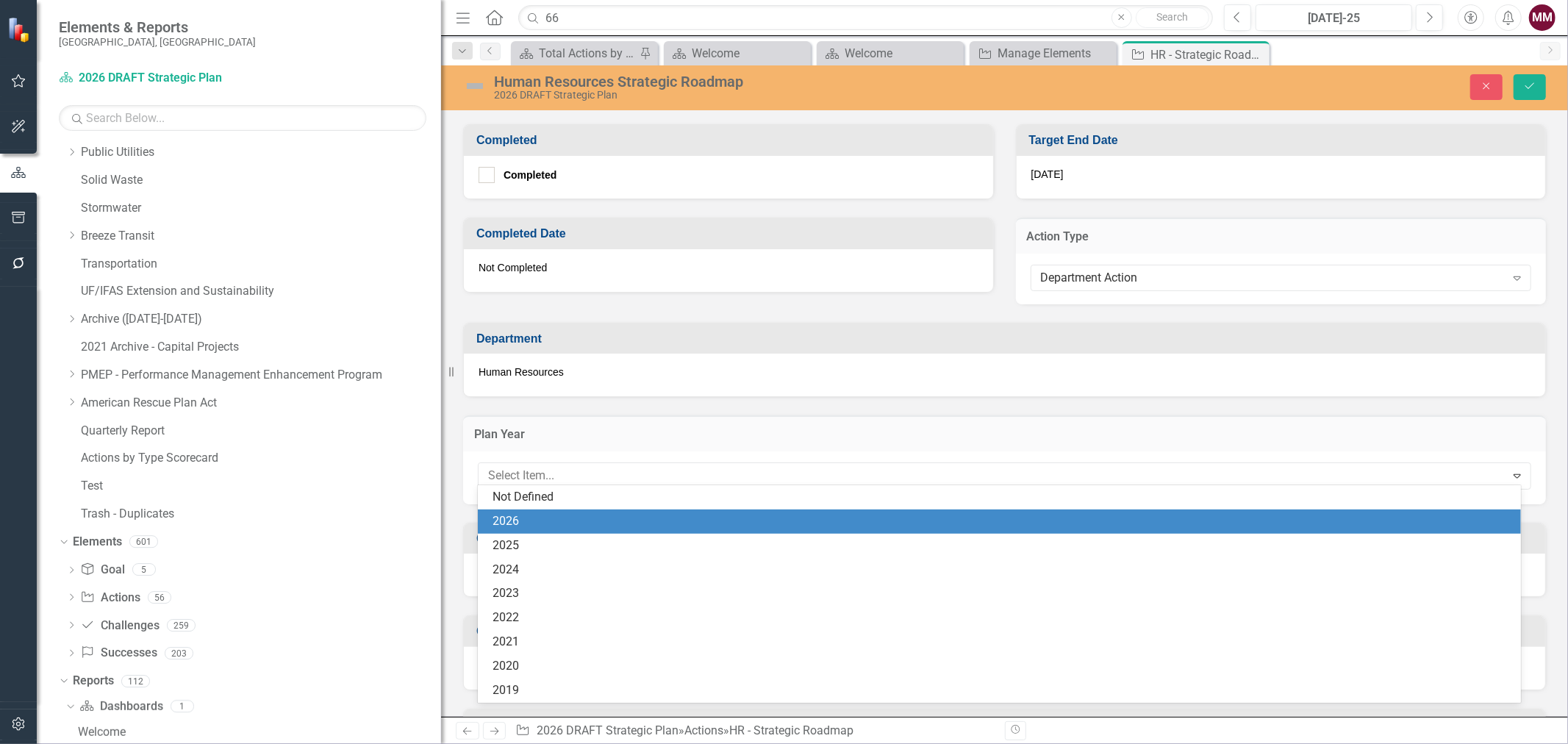
click at [703, 518] on div "2026" at bounding box center [1002, 522] width 1020 height 17
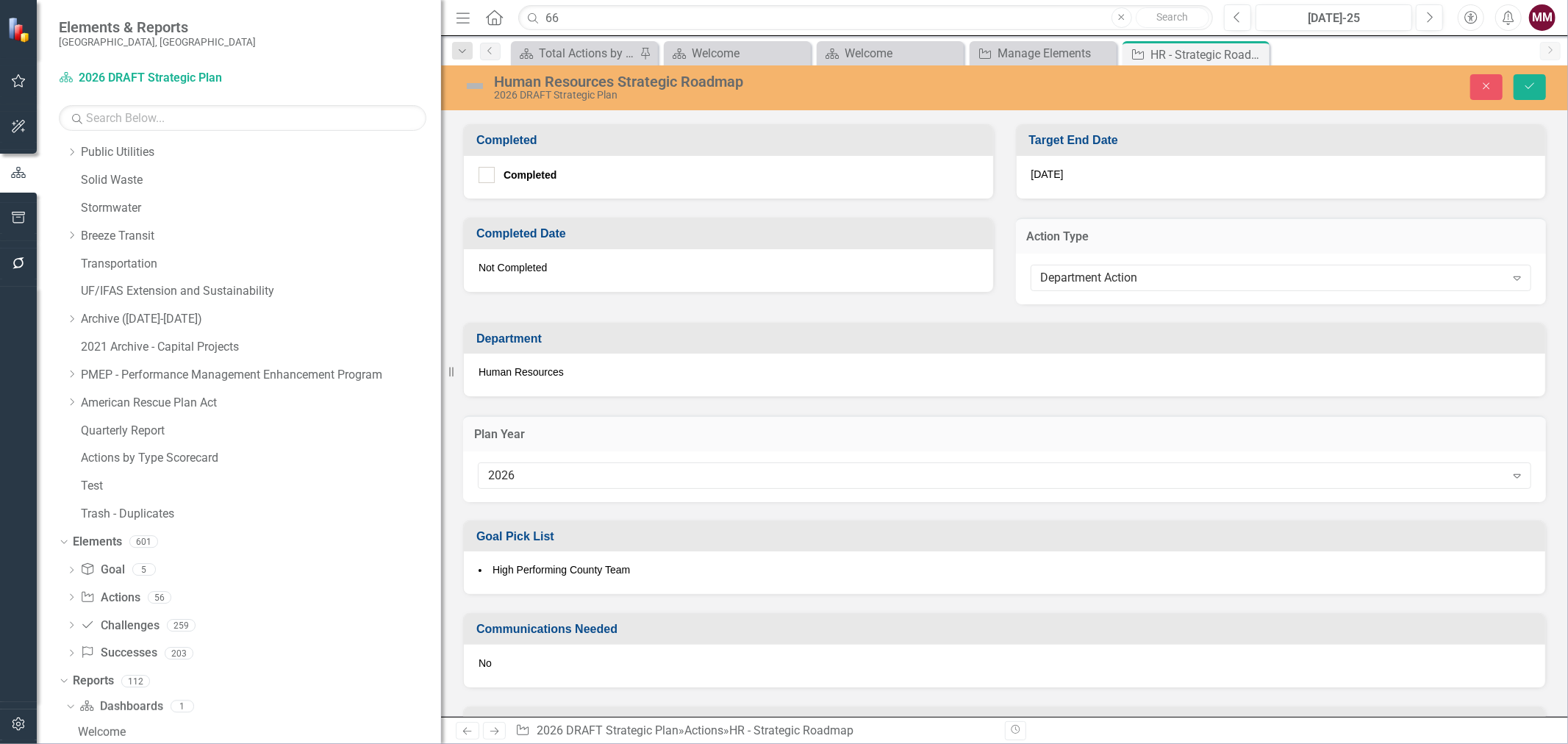
scroll to position [1054, 0]
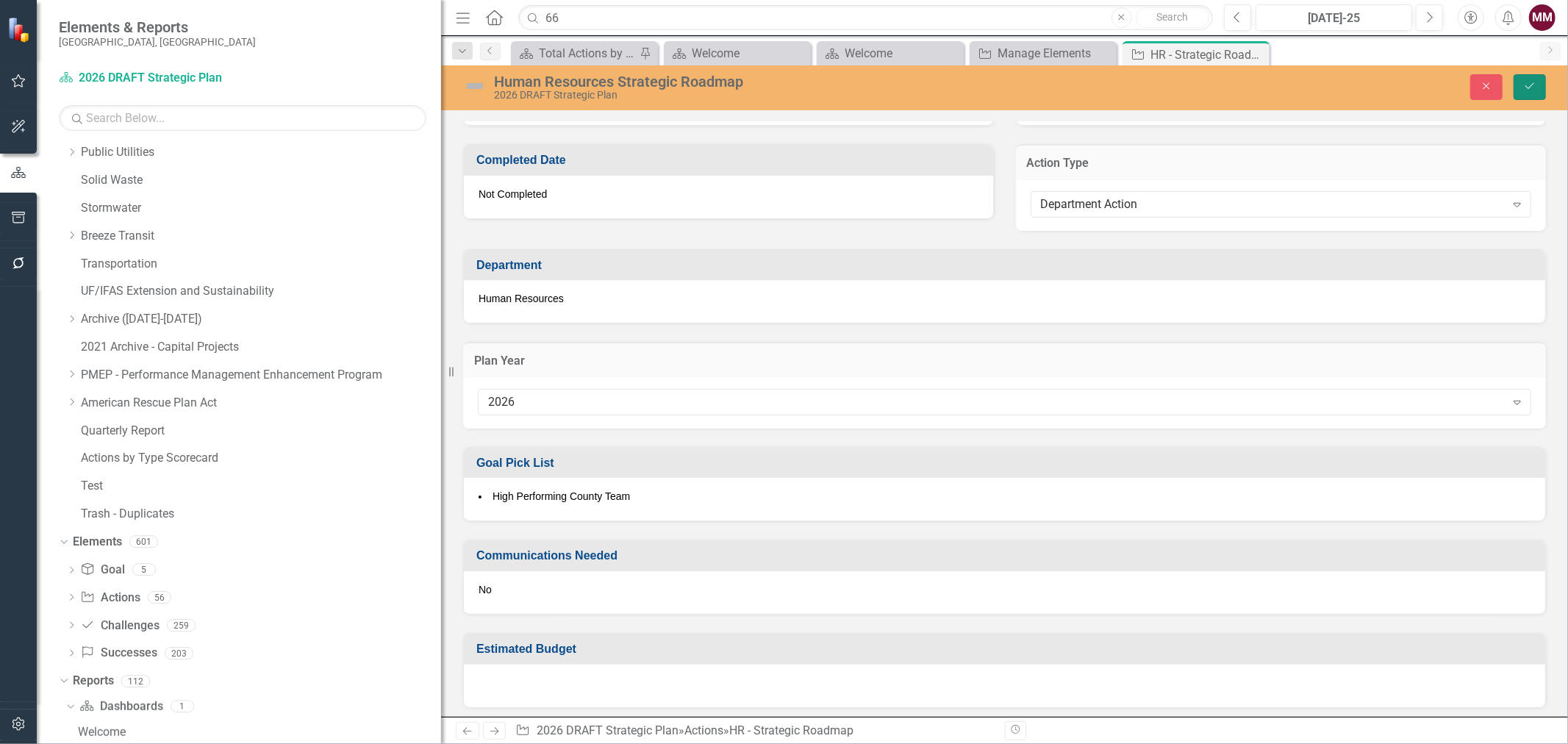
click at [1532, 82] on icon "Save" at bounding box center [1530, 86] width 13 height 10
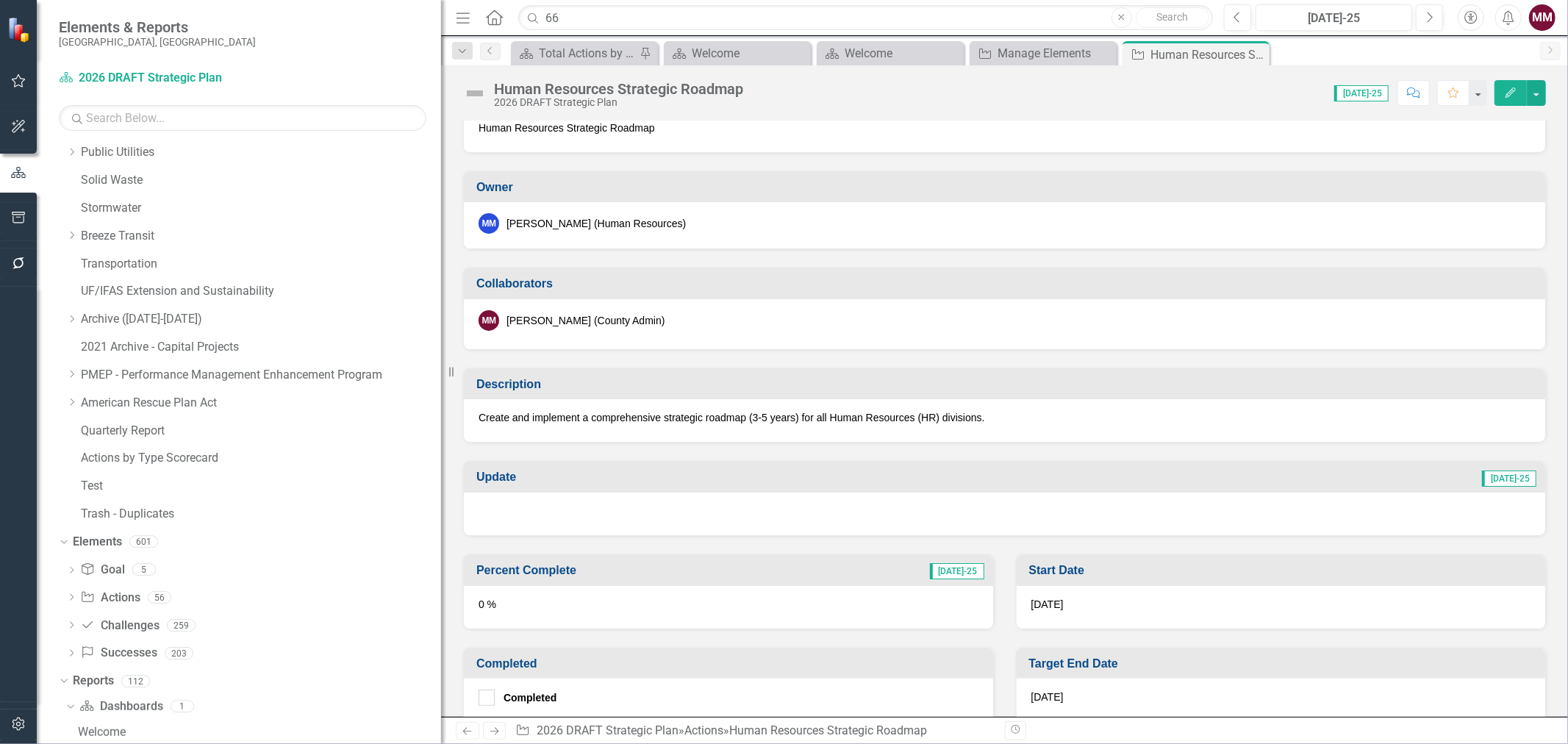
scroll to position [82, 0]
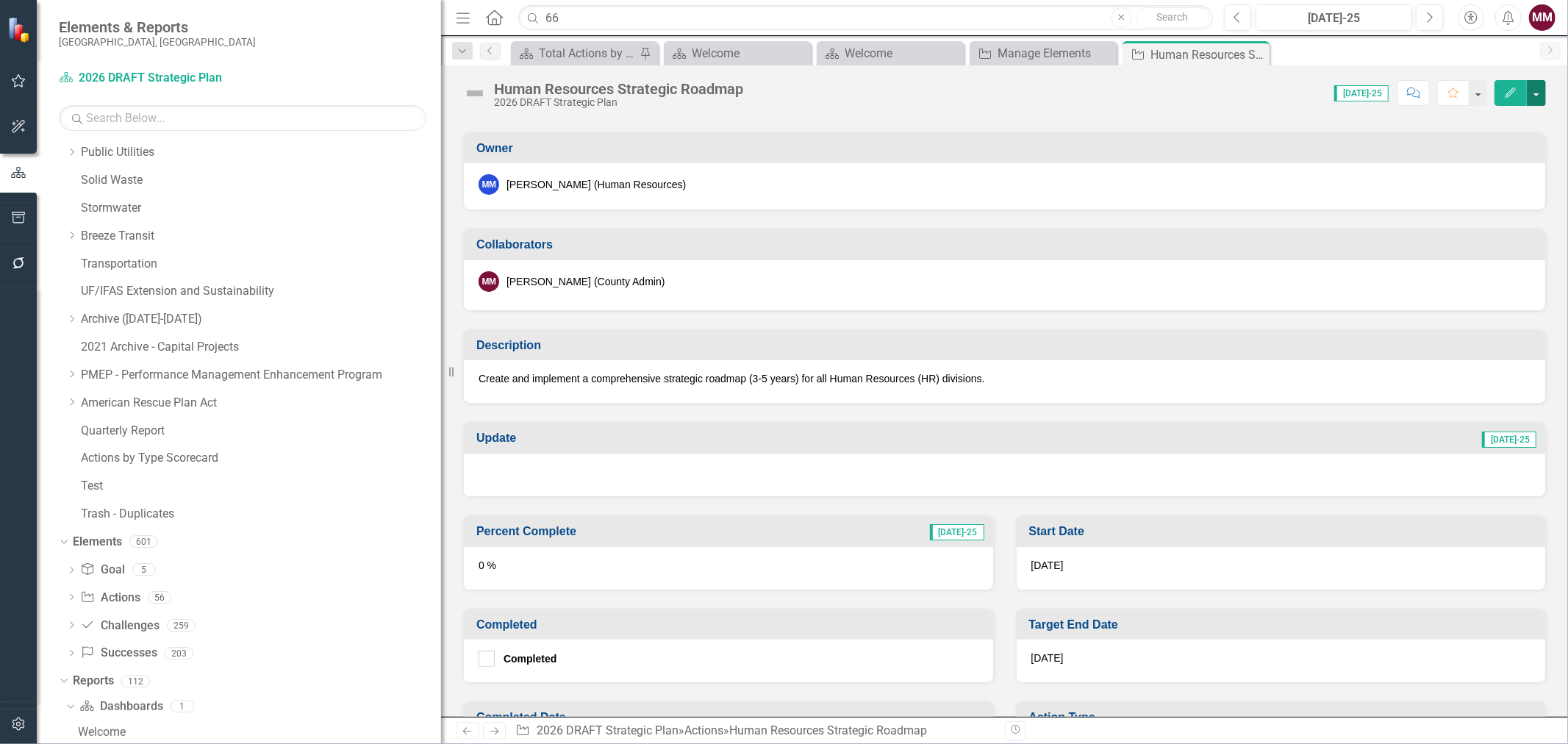
click at [1541, 92] on button "button" at bounding box center [1537, 93] width 19 height 26
click at [1447, 115] on link "Edit Edit Action" at bounding box center [1456, 120] width 179 height 27
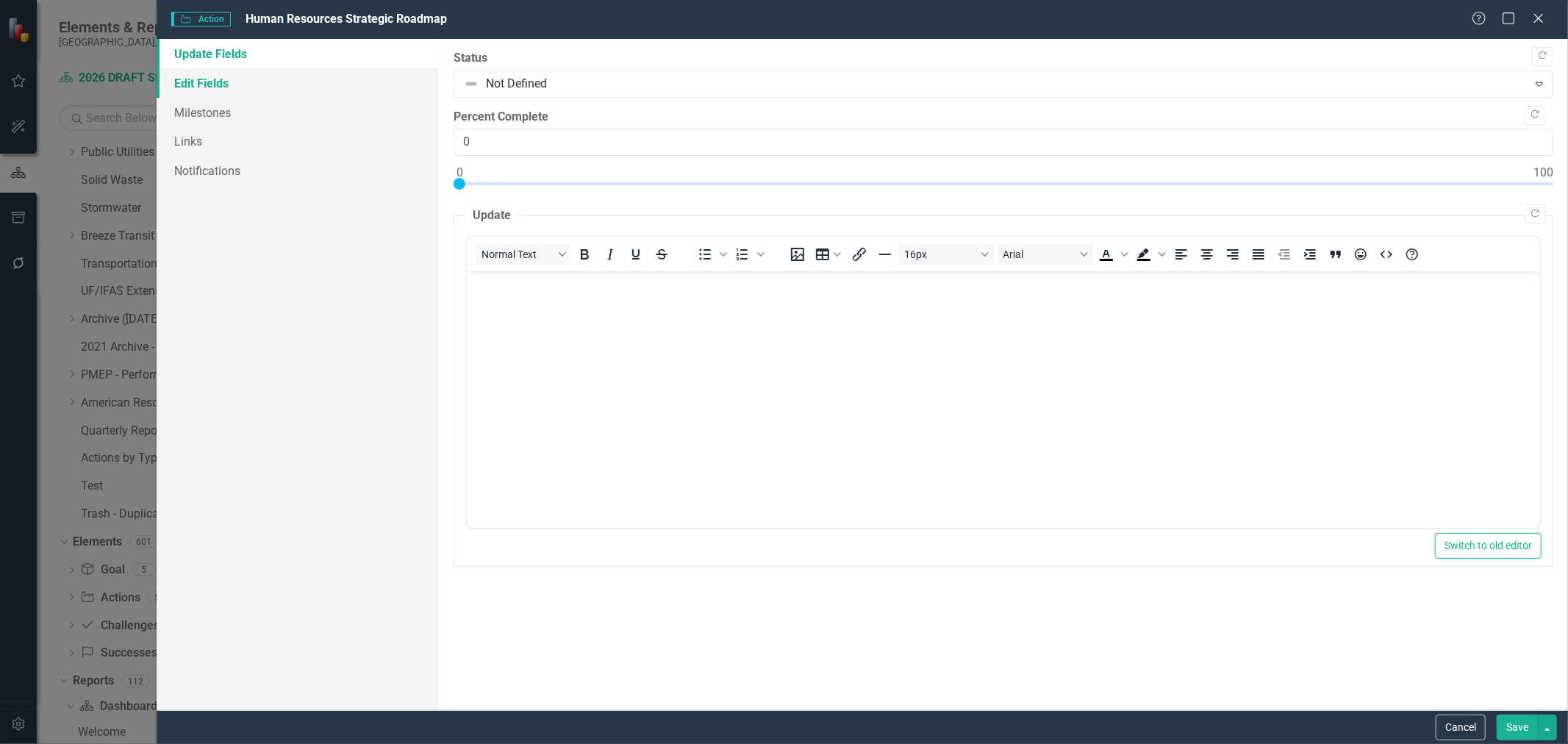
click at [235, 75] on link "Edit Fields" at bounding box center [297, 84] width 282 height 30
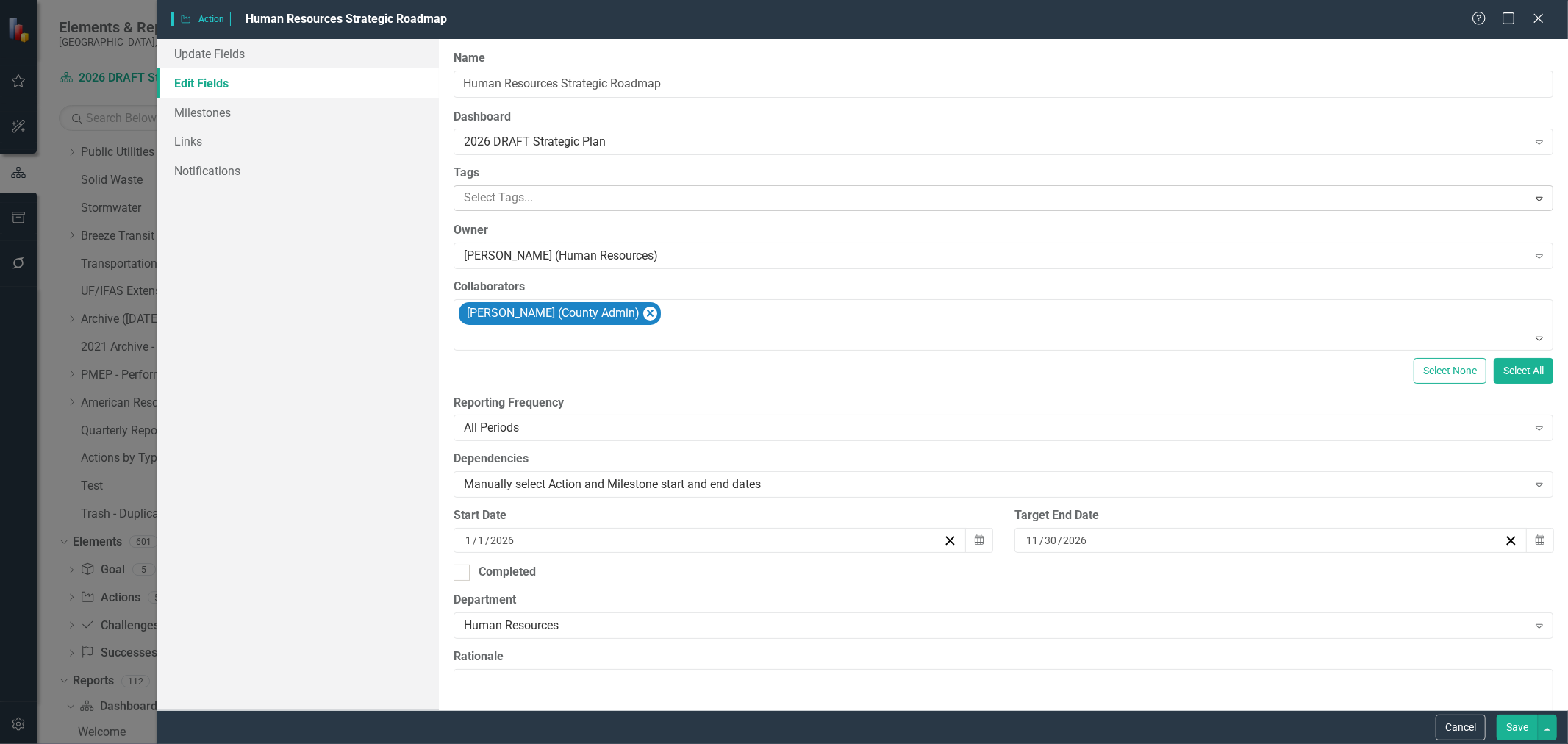
click at [546, 199] on div at bounding box center [992, 198] width 1069 height 20
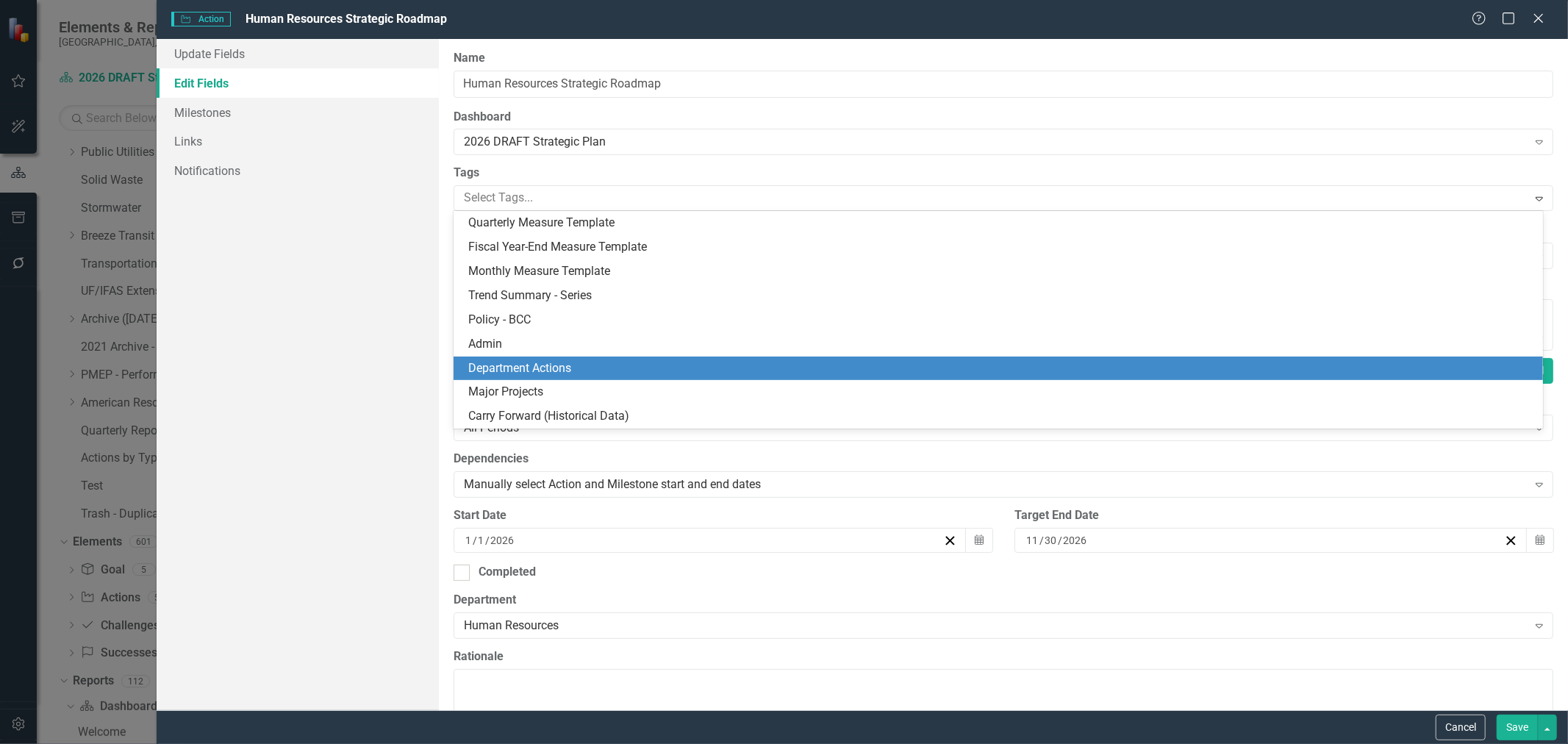
click at [539, 370] on span "Department Actions" at bounding box center [519, 368] width 103 height 14
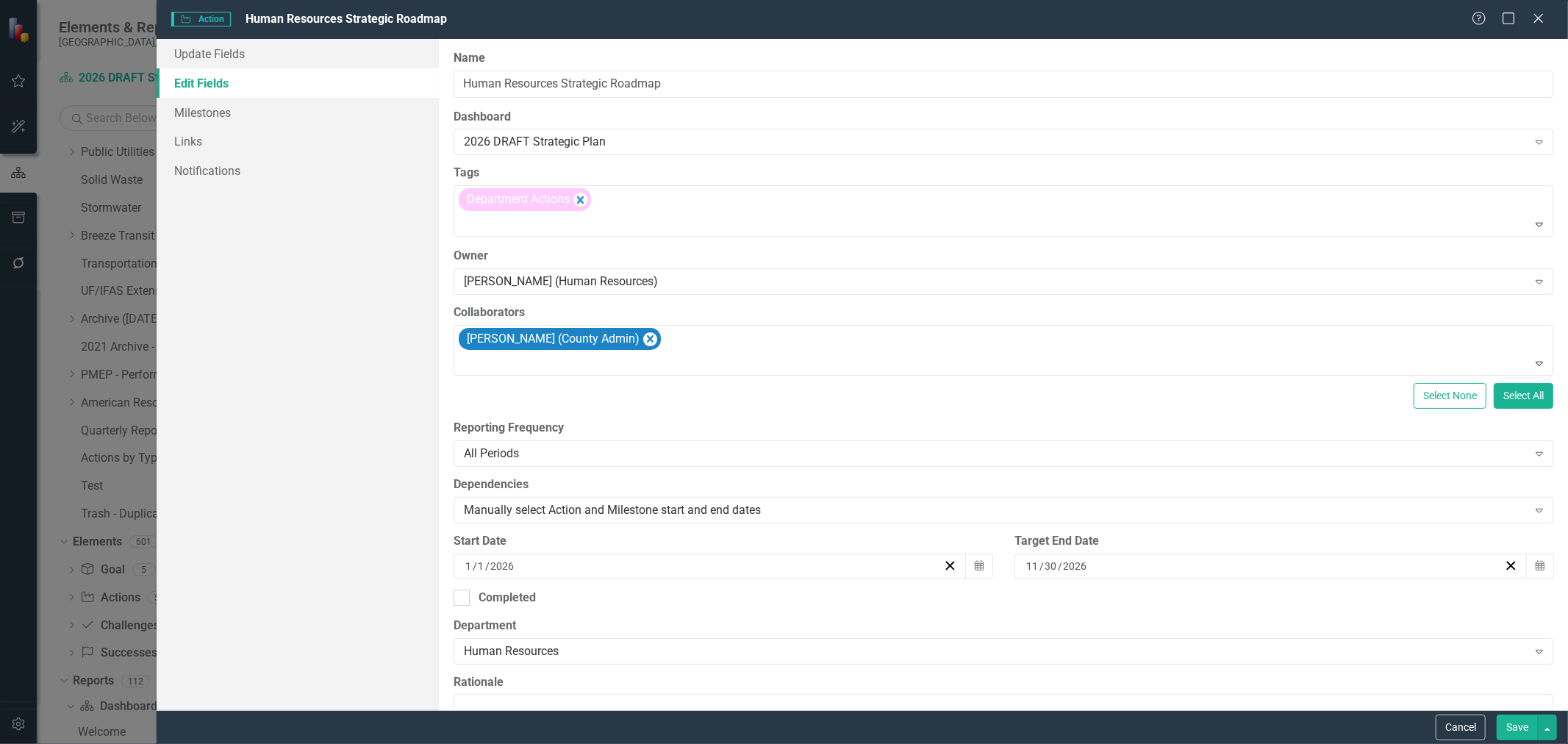
click at [1508, 723] on button "Save" at bounding box center [1517, 727] width 41 height 26
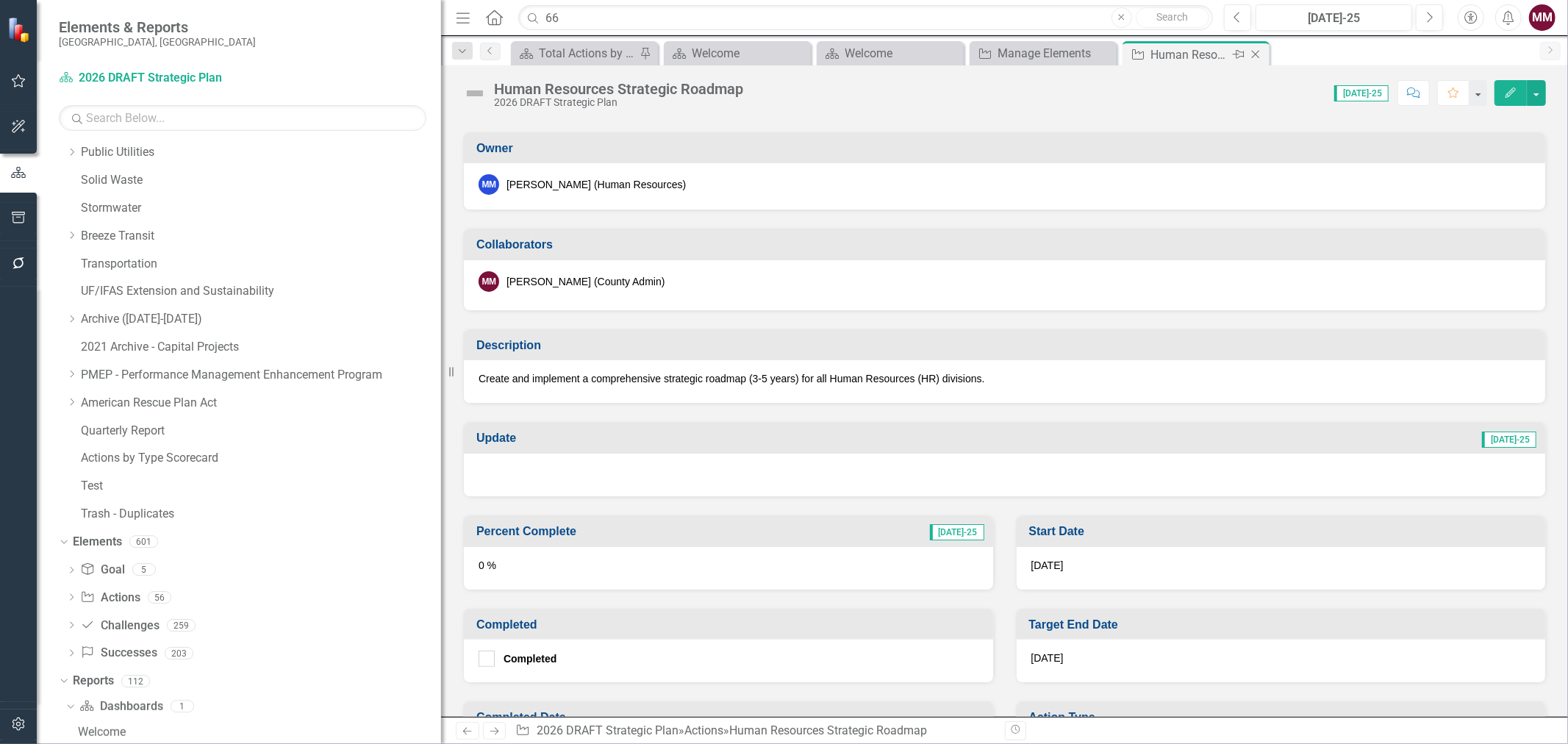
click at [1251, 56] on icon "Close" at bounding box center [1256, 55] width 15 height 12
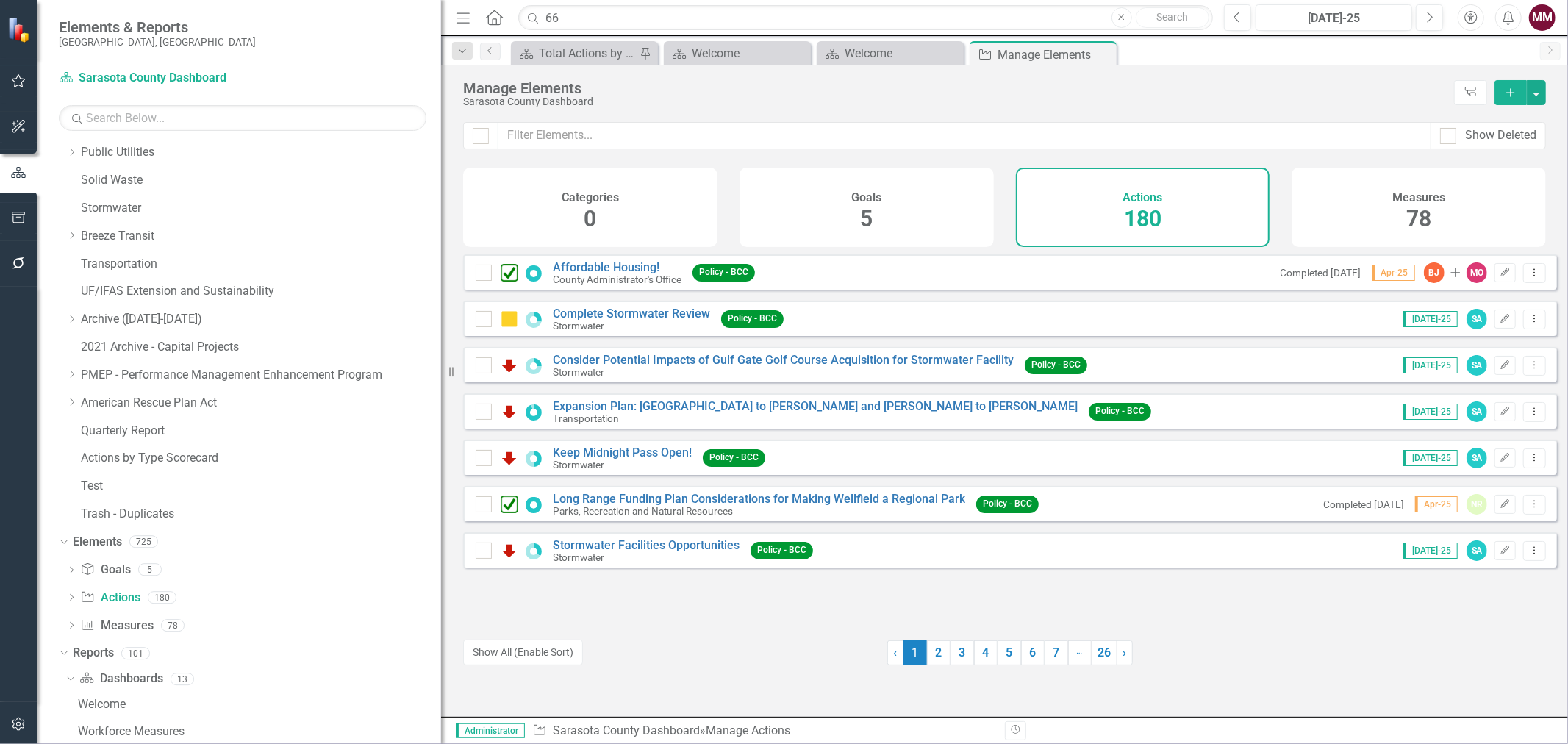
drag, startPoint x: 1106, startPoint y: 49, endPoint x: 1106, endPoint y: 59, distance: 10.0
click at [0, 0] on icon "Close" at bounding box center [0, 0] width 0 height 0
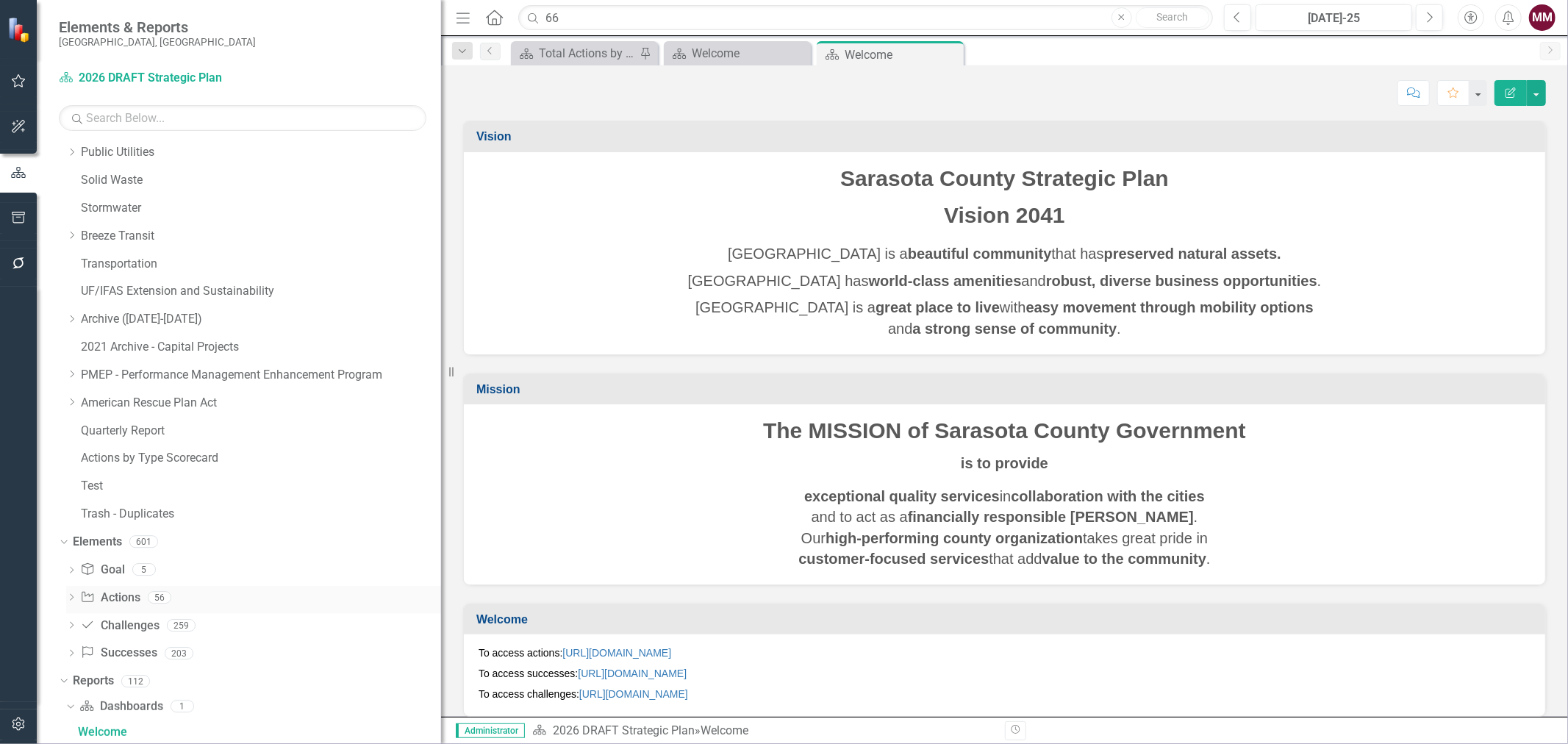
click at [118, 606] on link "Action Actions" at bounding box center [110, 598] width 60 height 17
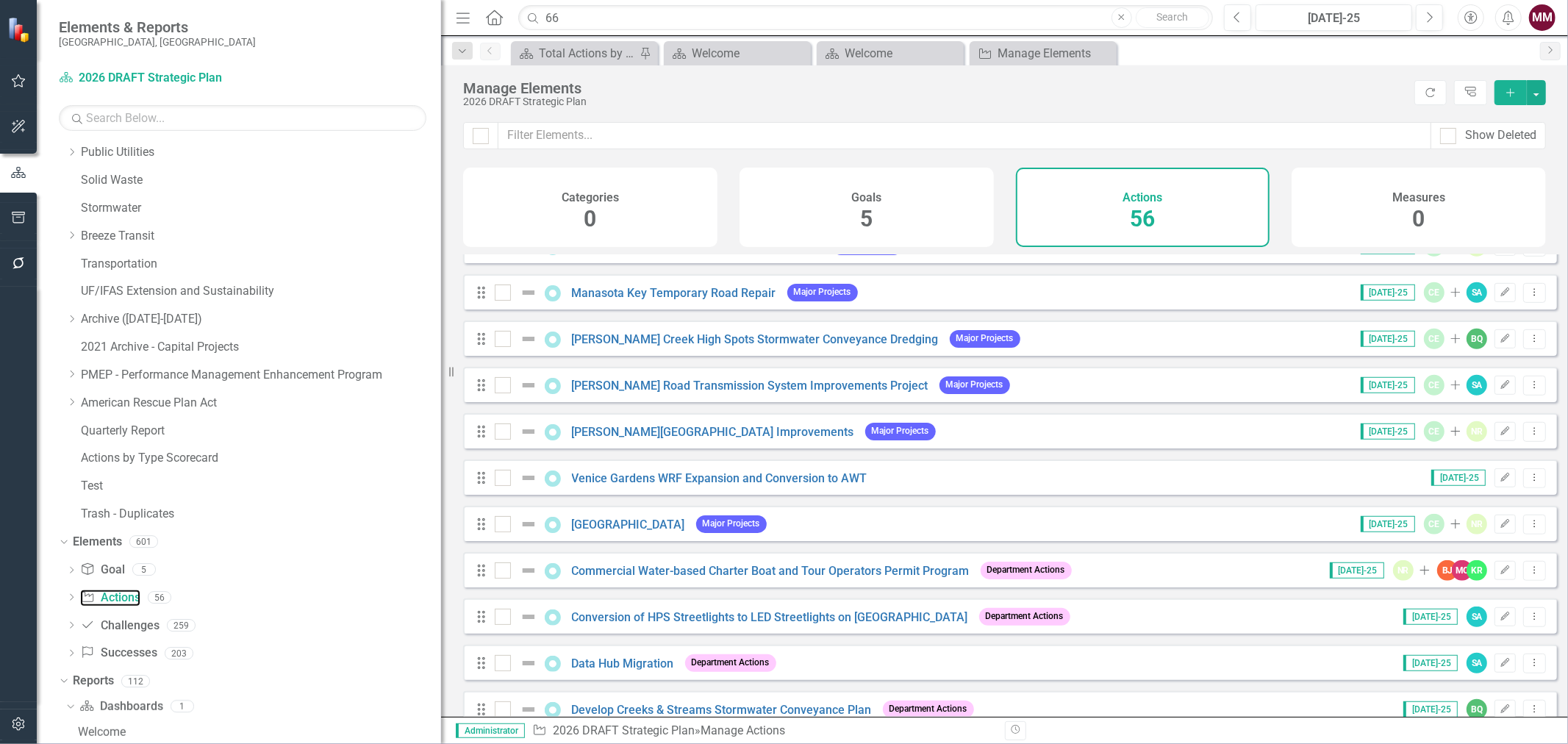
scroll to position [817, 0]
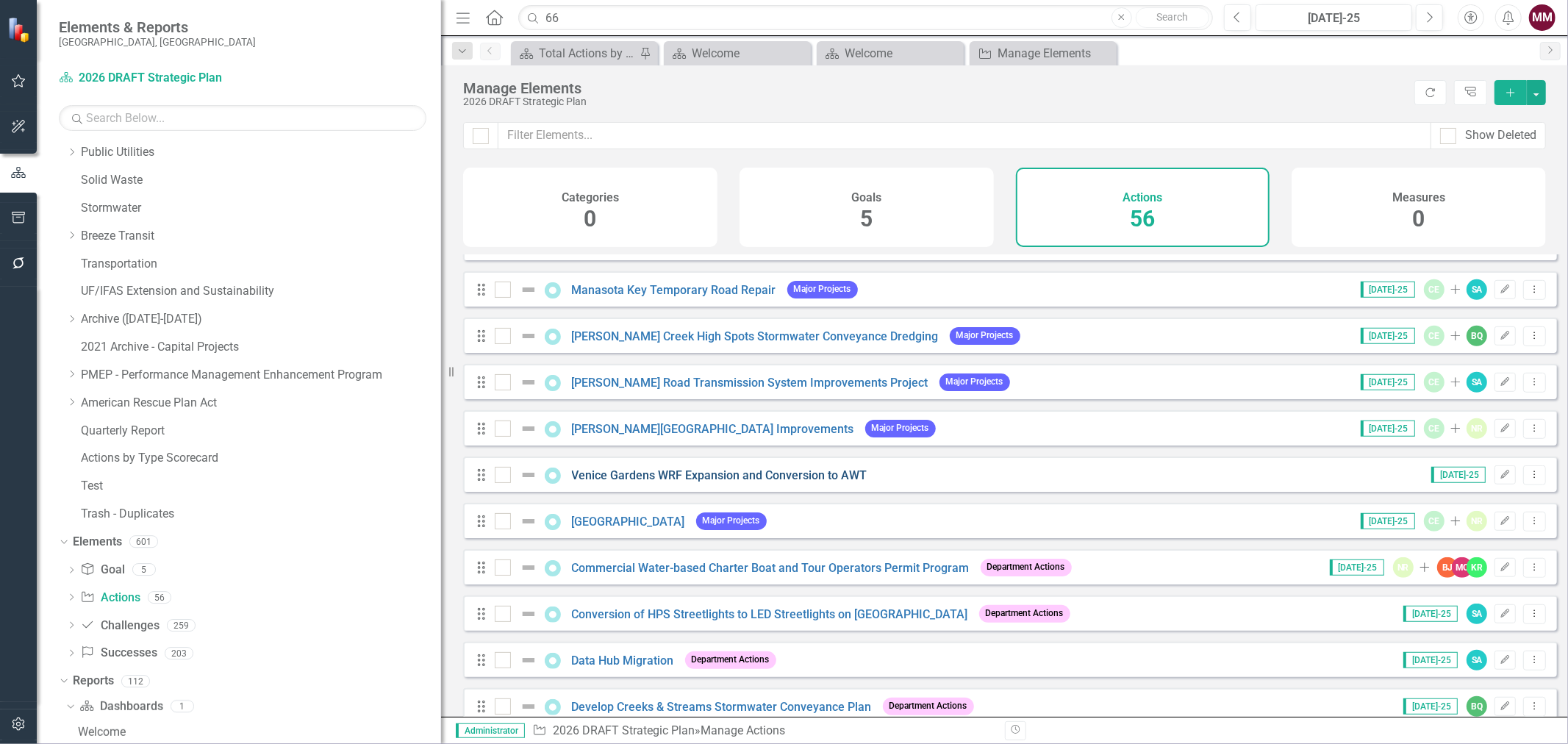
click at [770, 482] on link "Venice Gardens WRF Expansion and Conversion to AWT" at bounding box center [720, 475] width 296 height 14
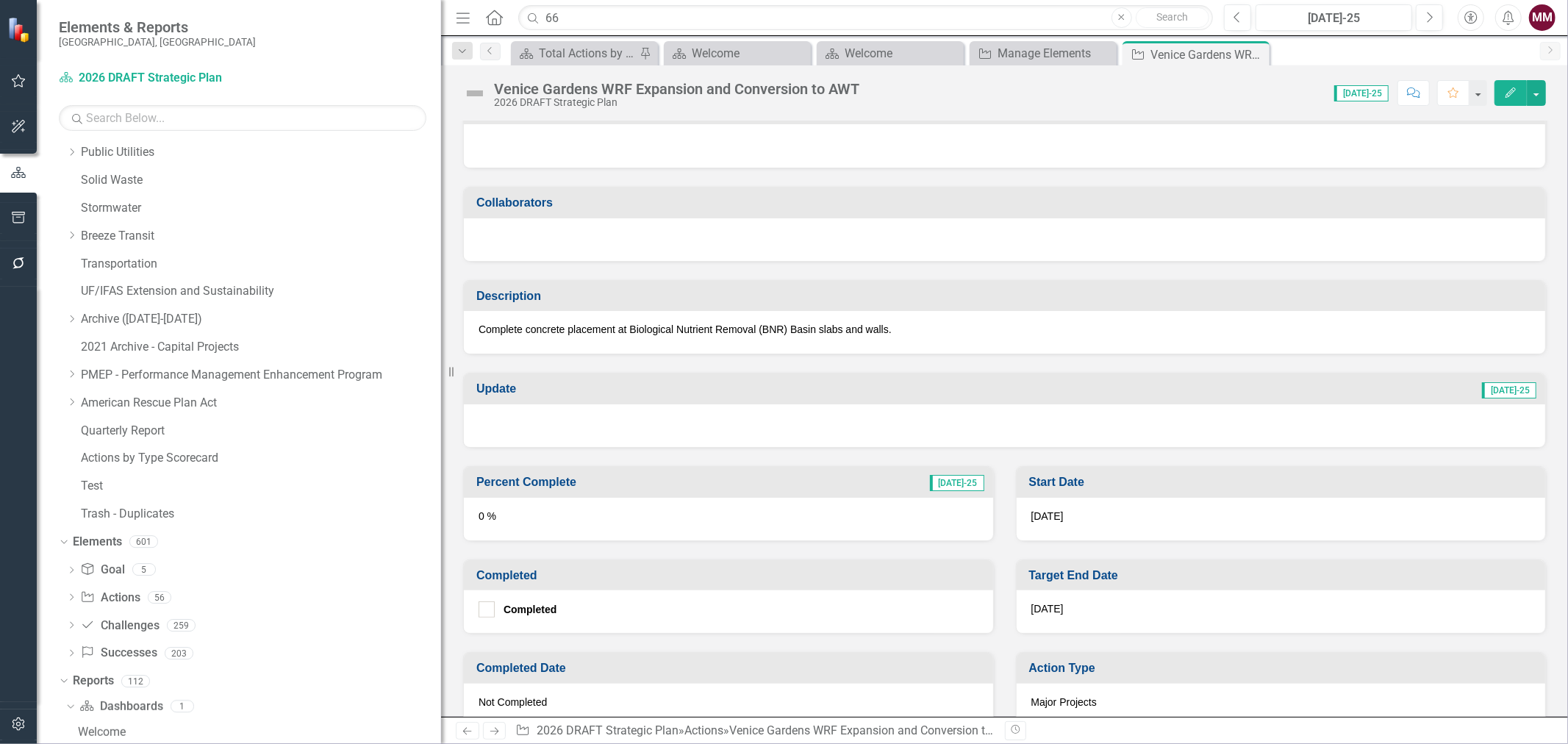
scroll to position [163, 0]
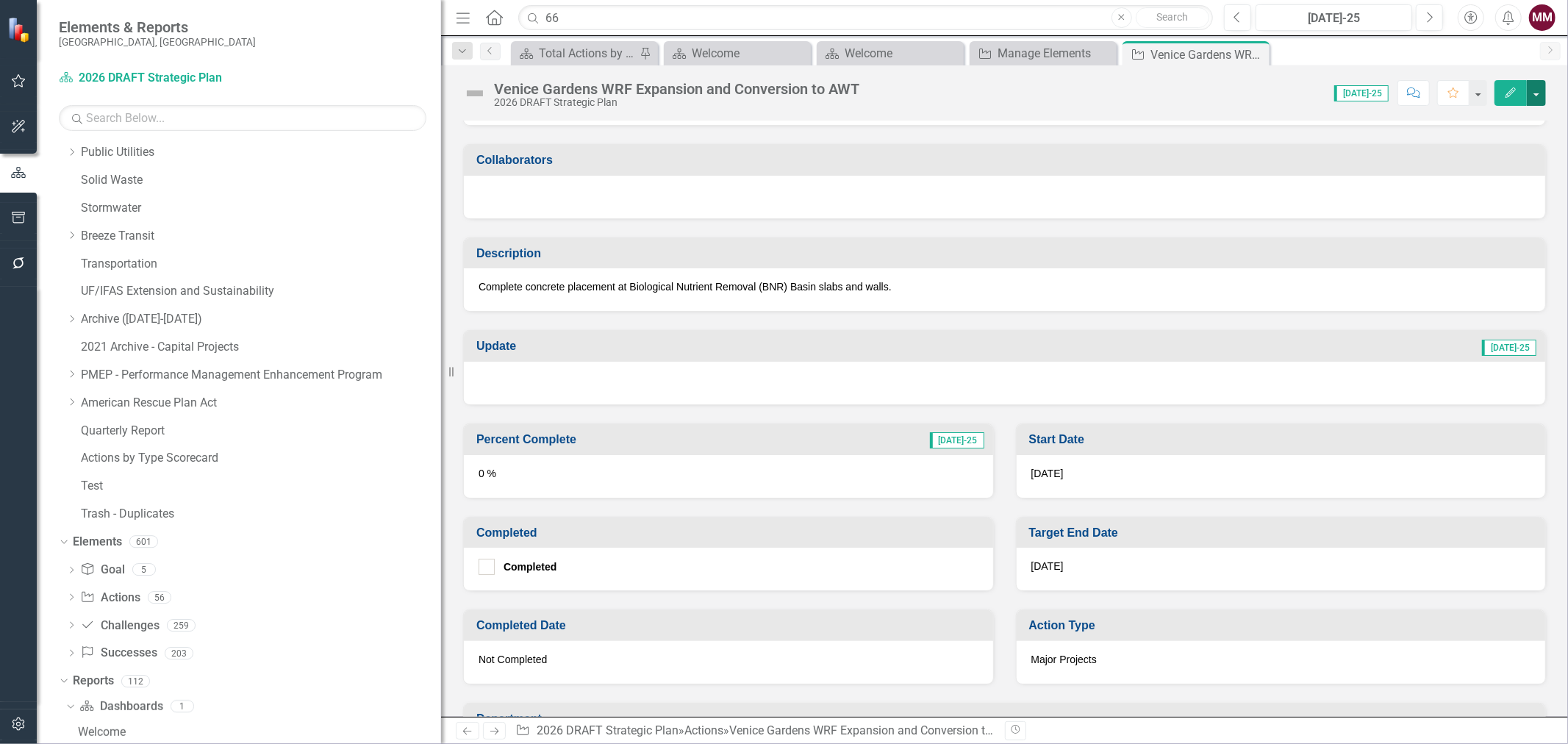
click at [1538, 89] on button "button" at bounding box center [1537, 93] width 19 height 26
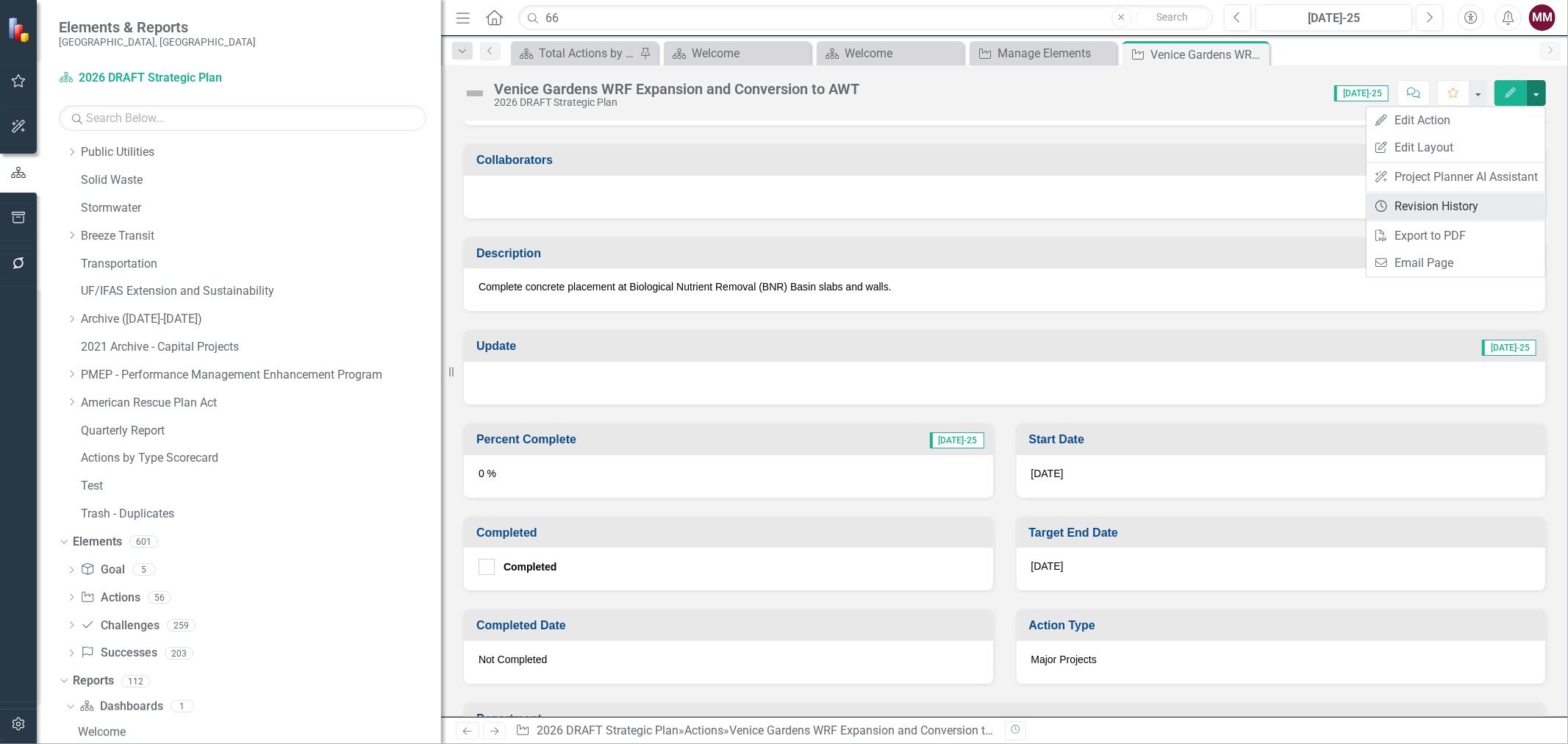
click at [1426, 200] on link "Revision History Revision History" at bounding box center [1456, 206] width 179 height 27
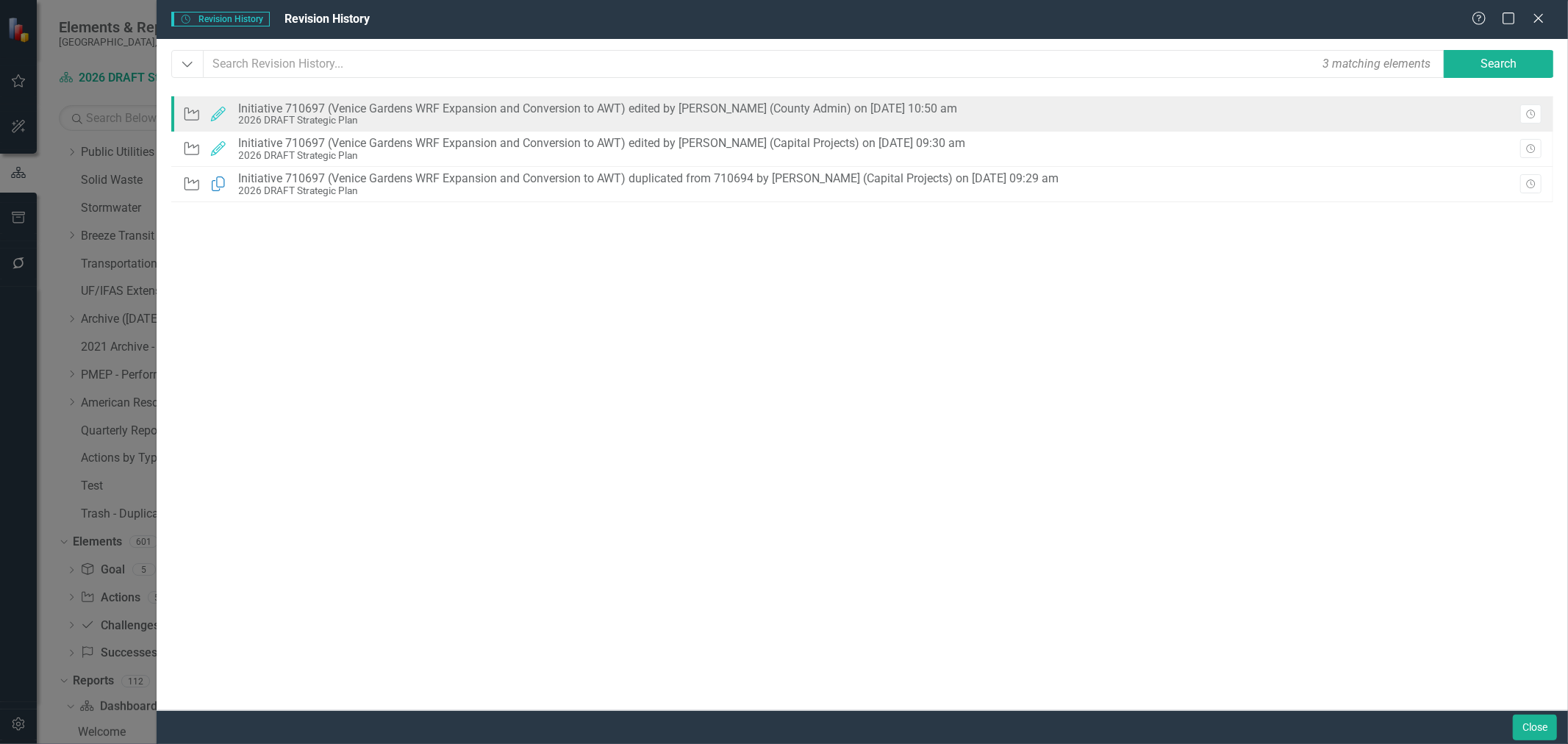
click at [1037, 119] on div "Action Edited Initiative 710697 (Venice Gardens WRF Expansion and Conversion to…" at bounding box center [862, 114] width 1382 height 36
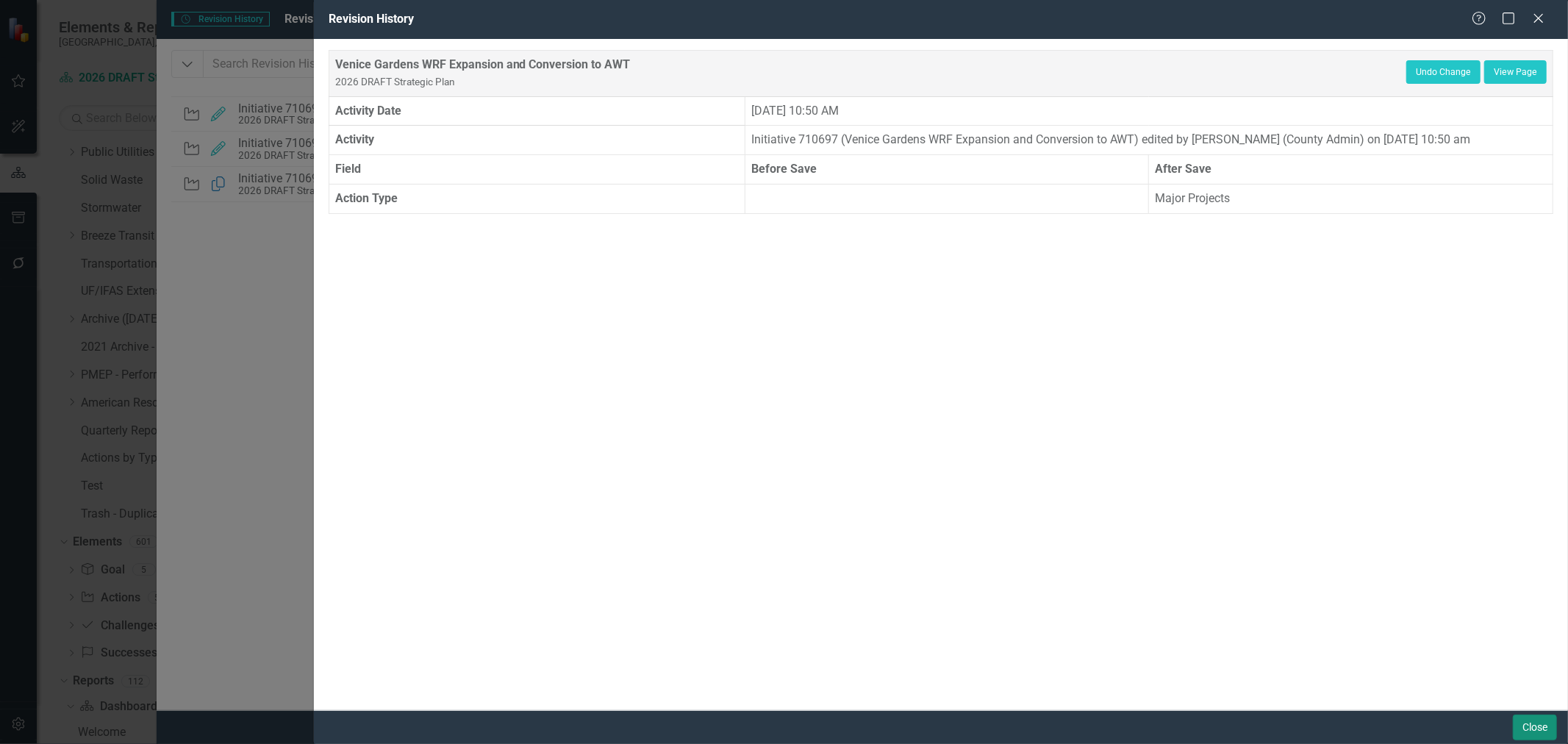
click at [1531, 724] on button "Close" at bounding box center [1535, 727] width 44 height 26
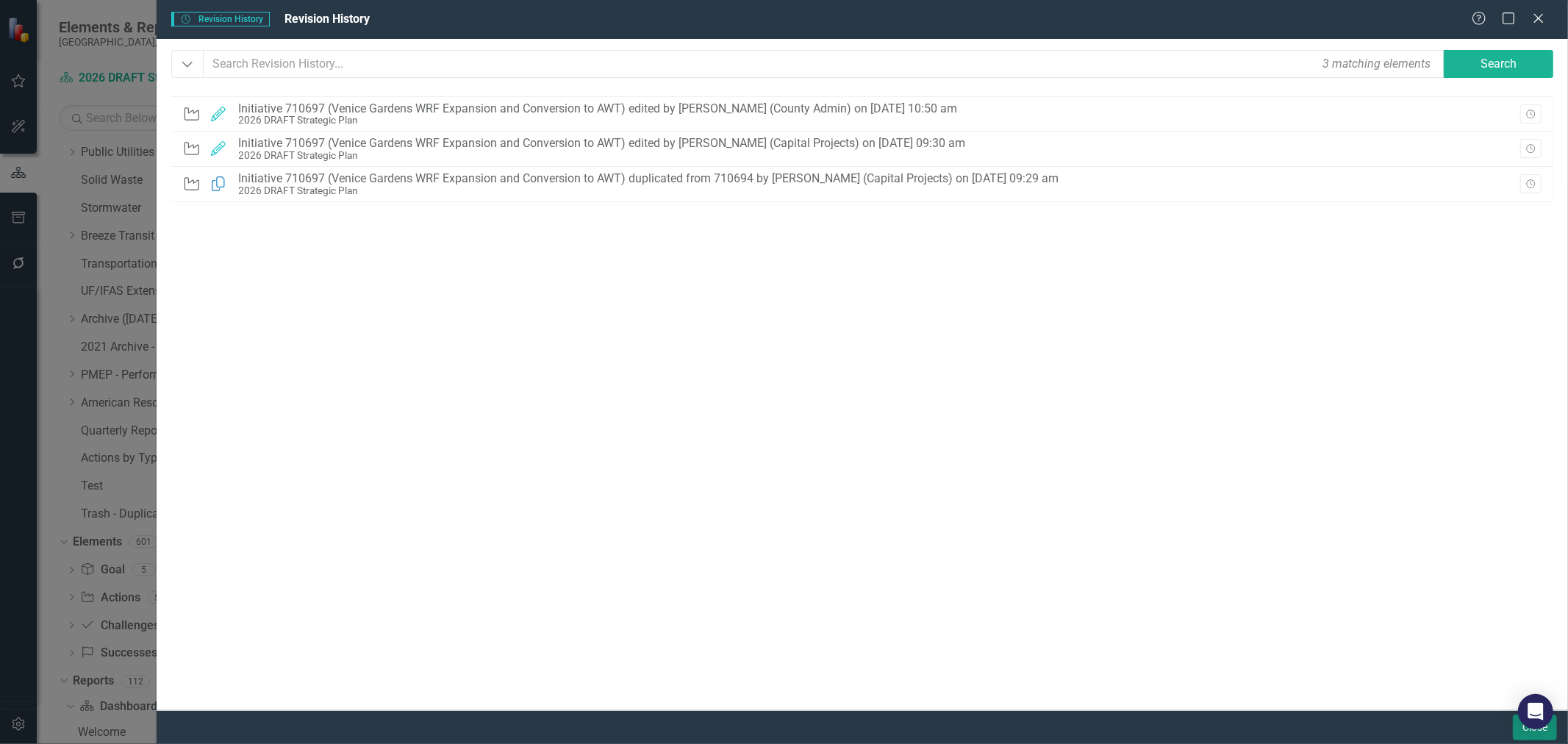
click at [1520, 732] on button "Close" at bounding box center [1535, 727] width 44 height 26
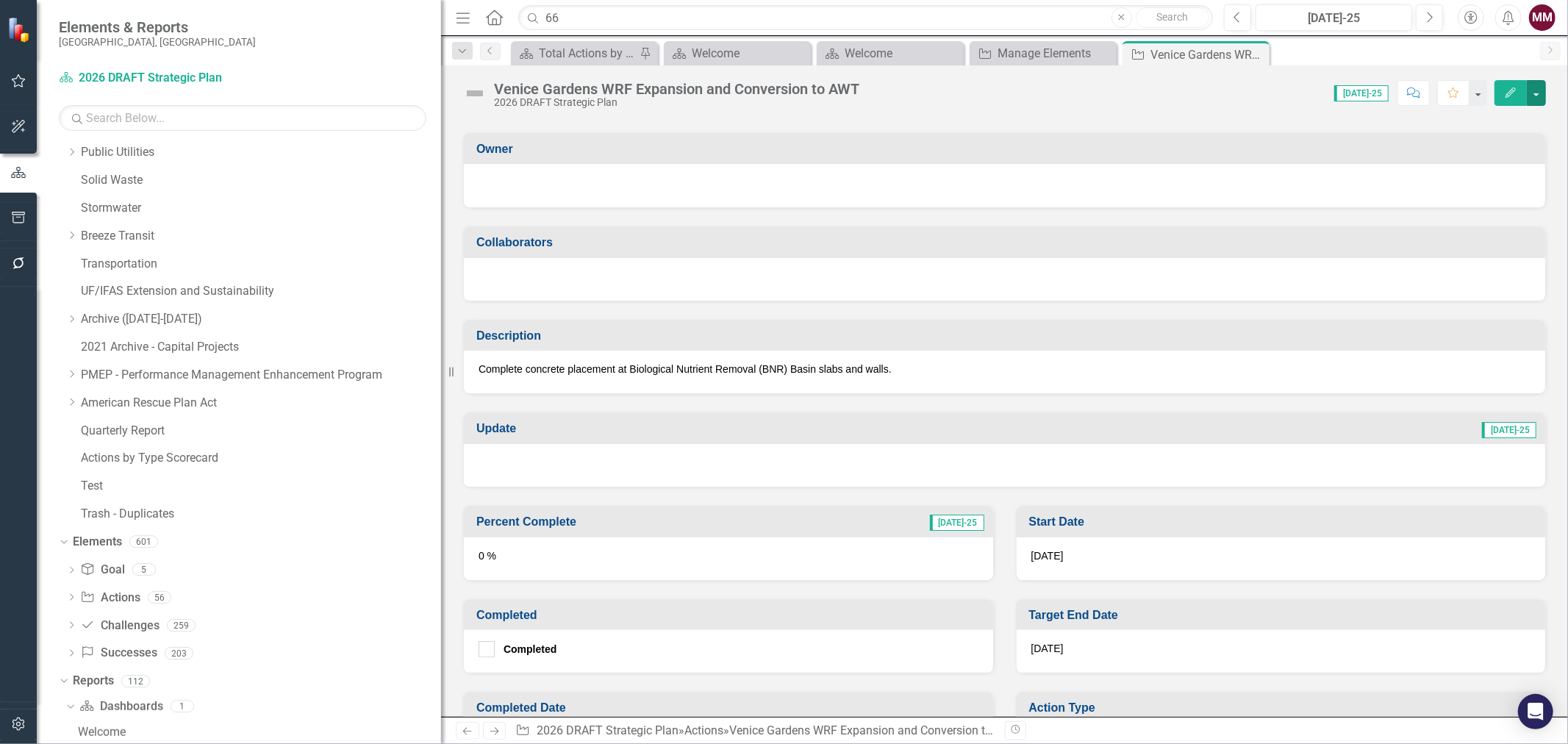
scroll to position [0, 0]
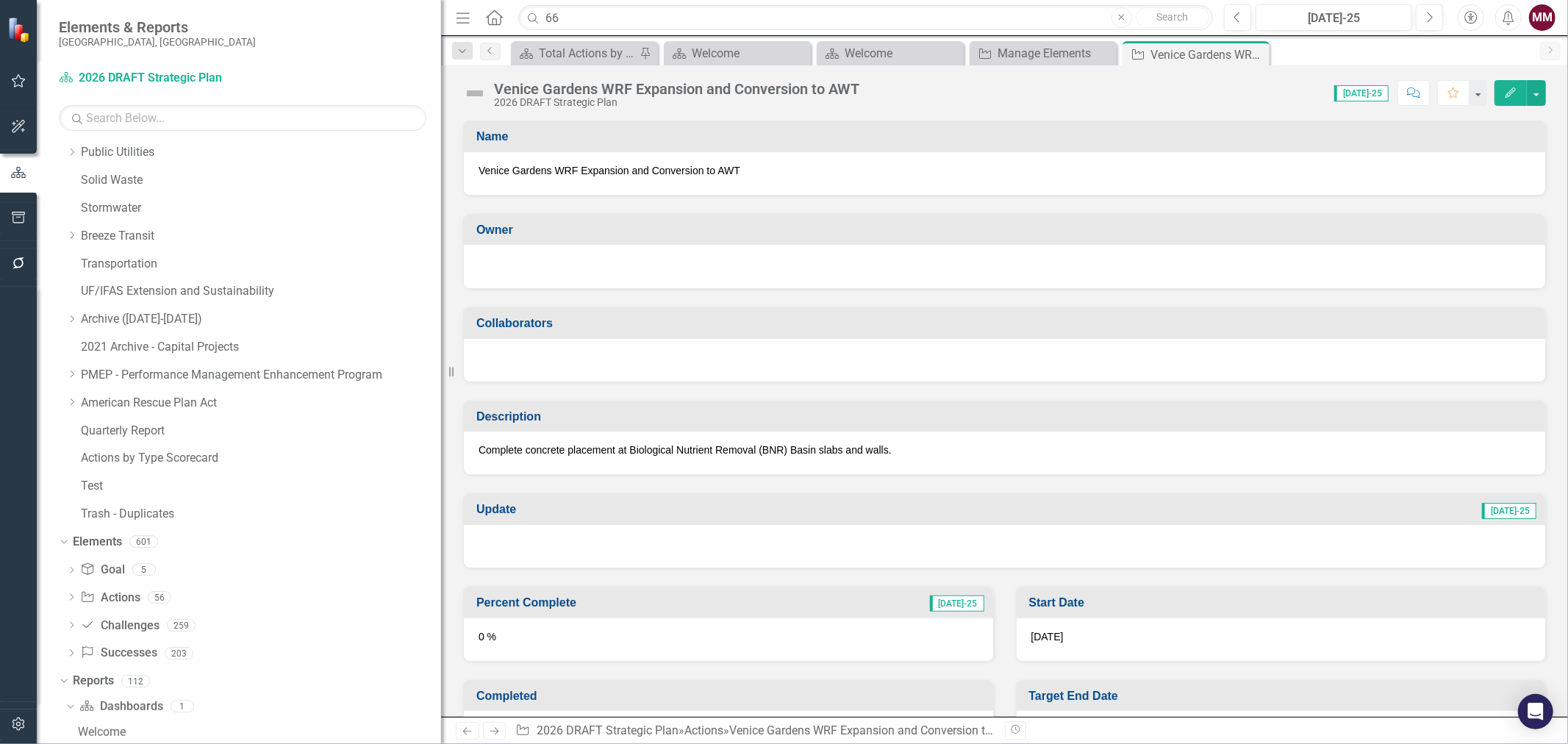
click at [679, 274] on div at bounding box center [1005, 267] width 1082 height 43
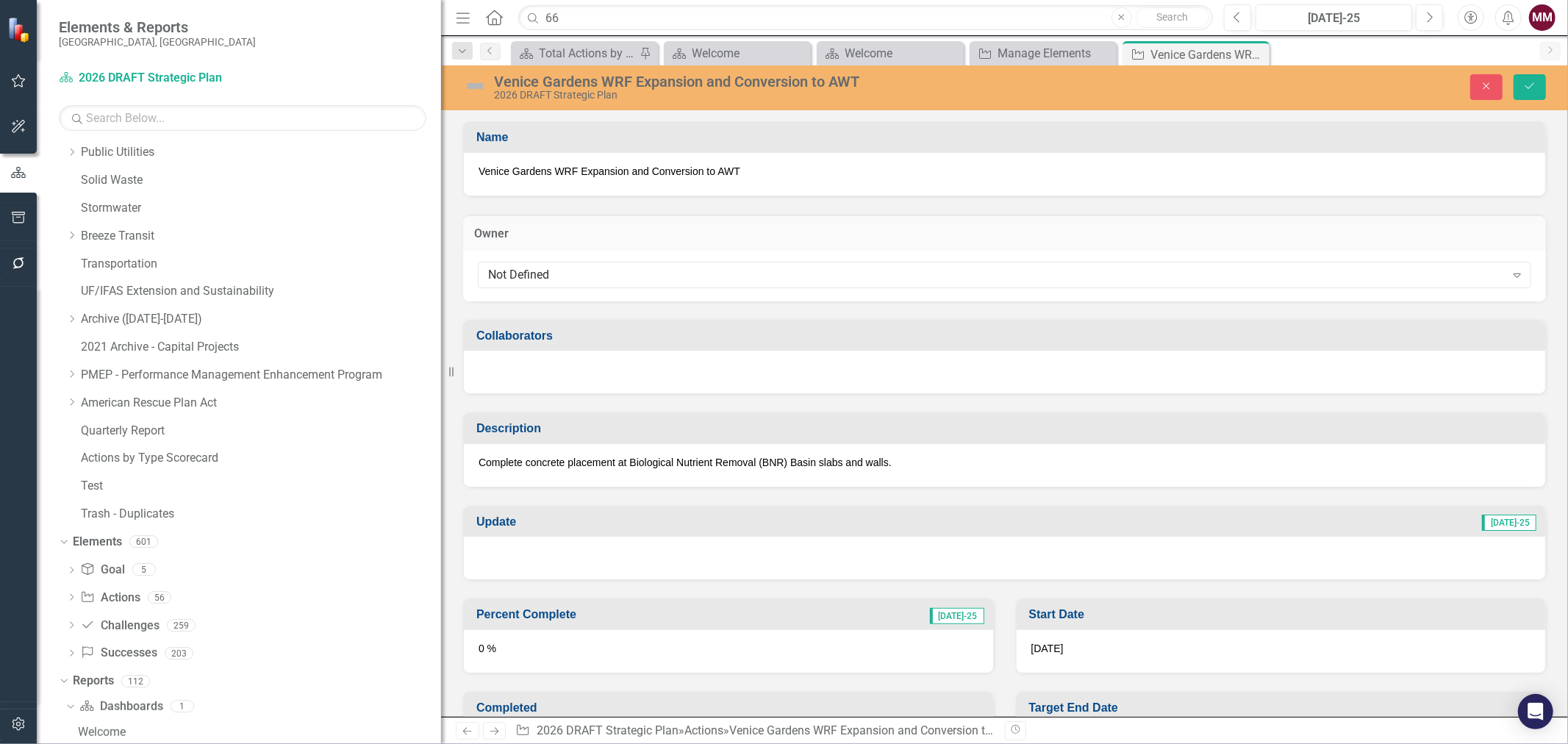
click at [679, 274] on div "Not Defined" at bounding box center [996, 274] width 1017 height 17
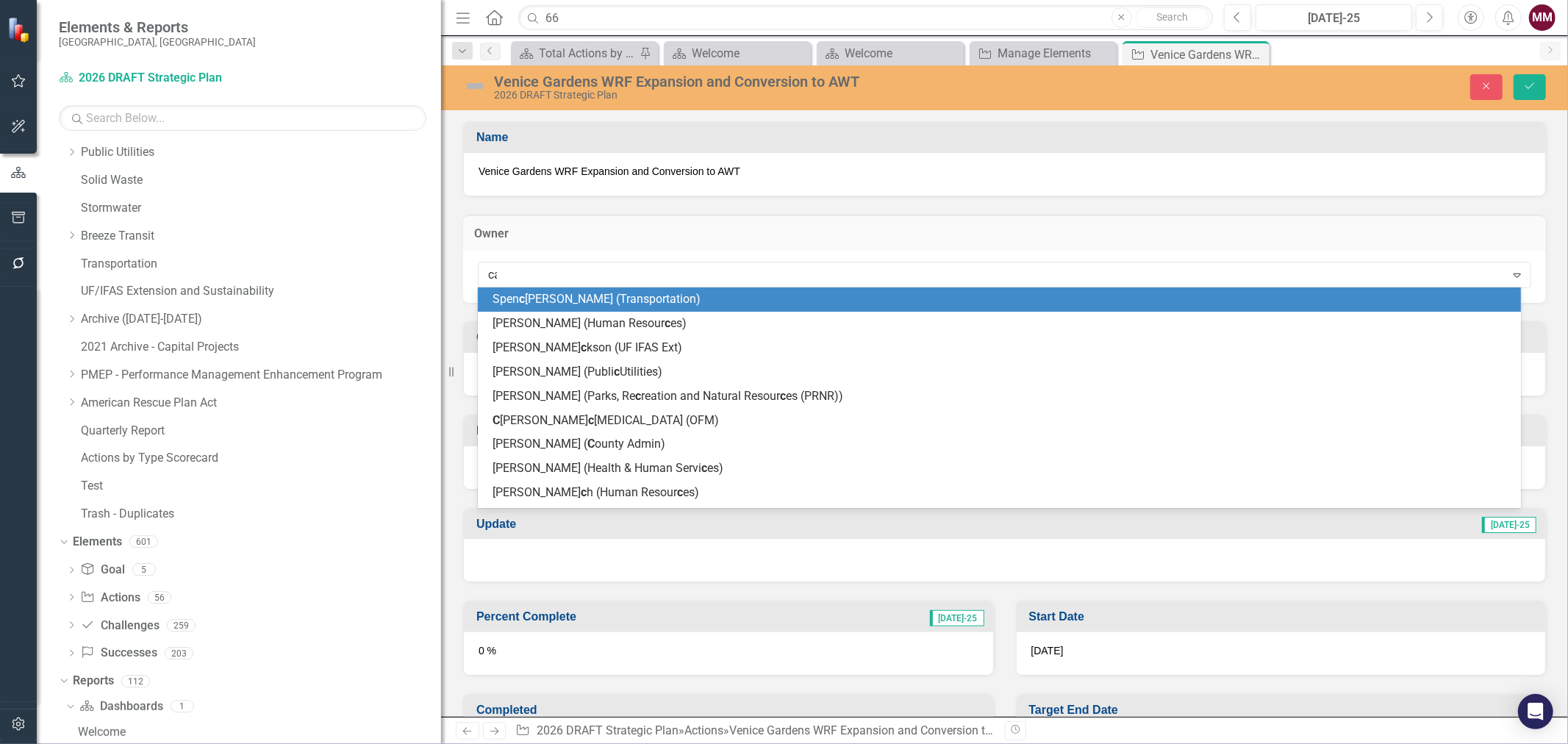
type input "car"
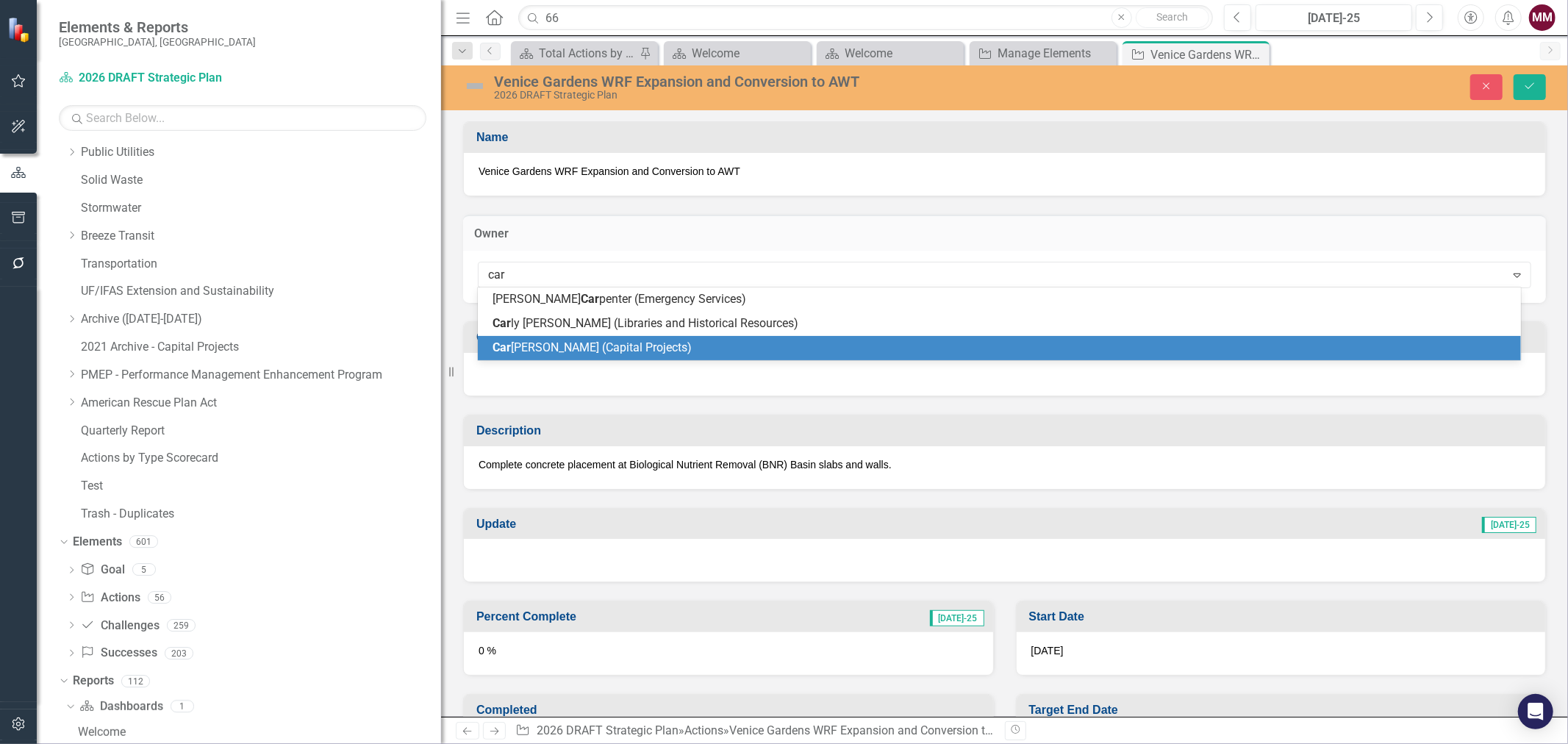
click at [644, 353] on span "Car [PERSON_NAME] (Capital Projects)" at bounding box center [592, 347] width 200 height 14
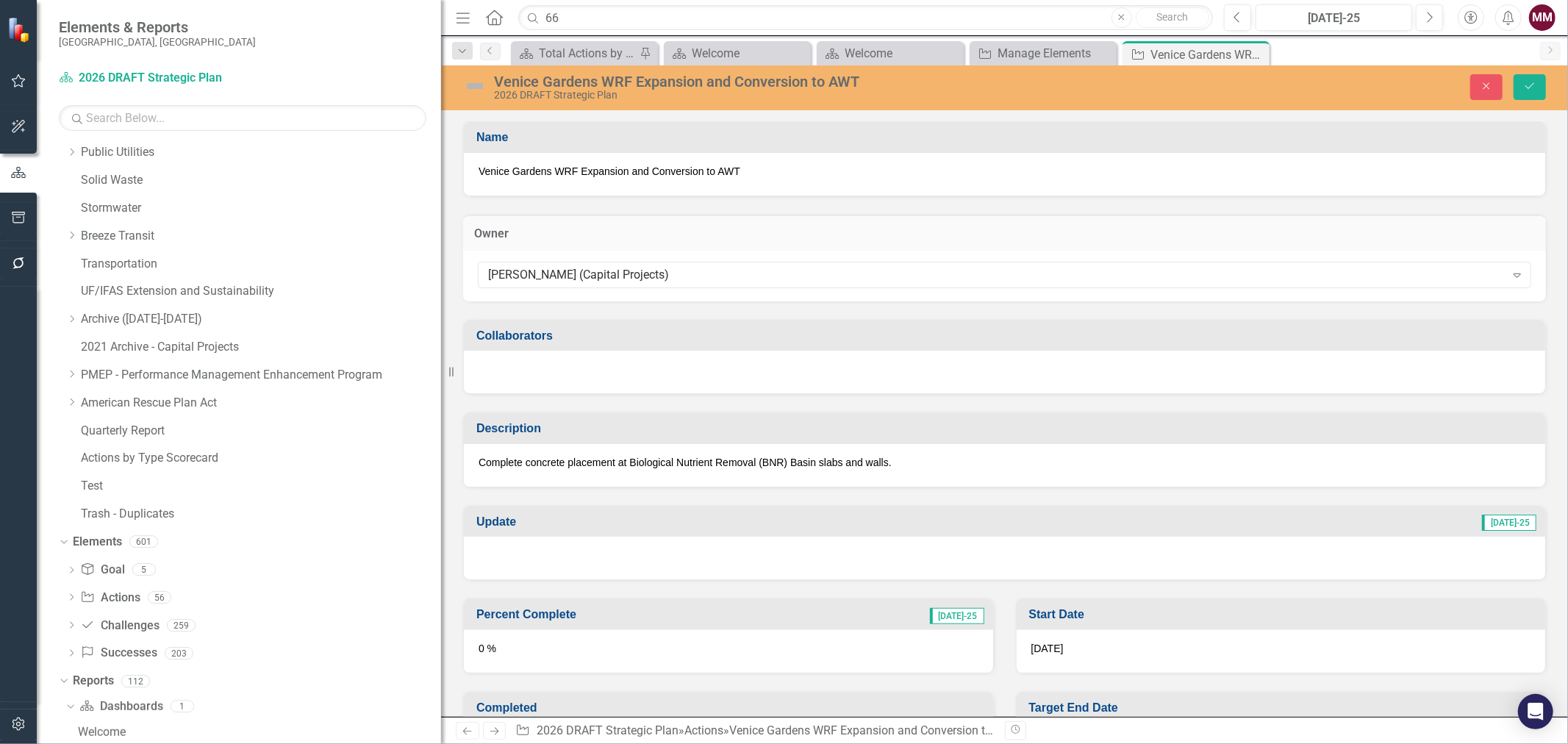
click at [633, 374] on div at bounding box center [1005, 371] width 1082 height 42
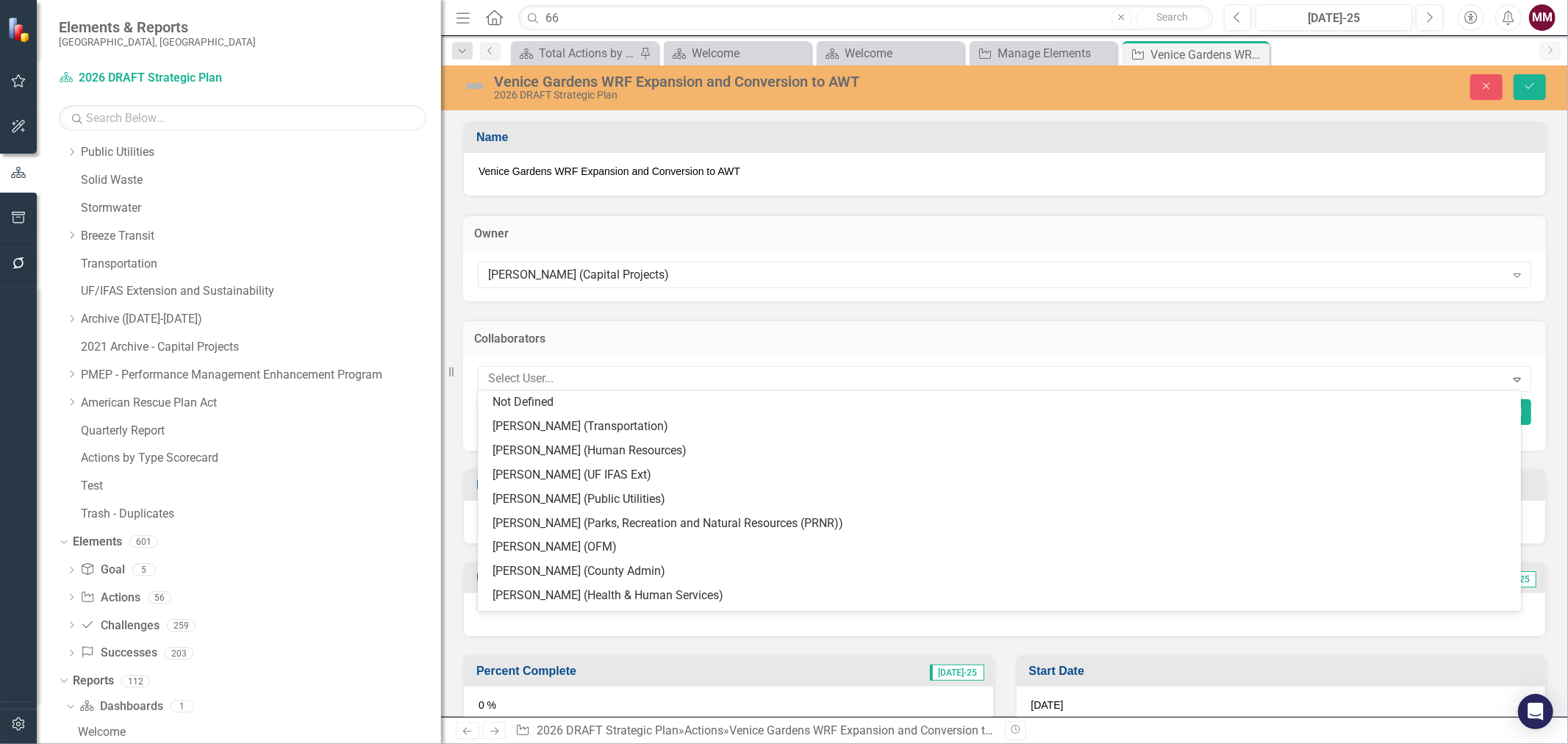
click at [633, 374] on div at bounding box center [994, 379] width 1024 height 20
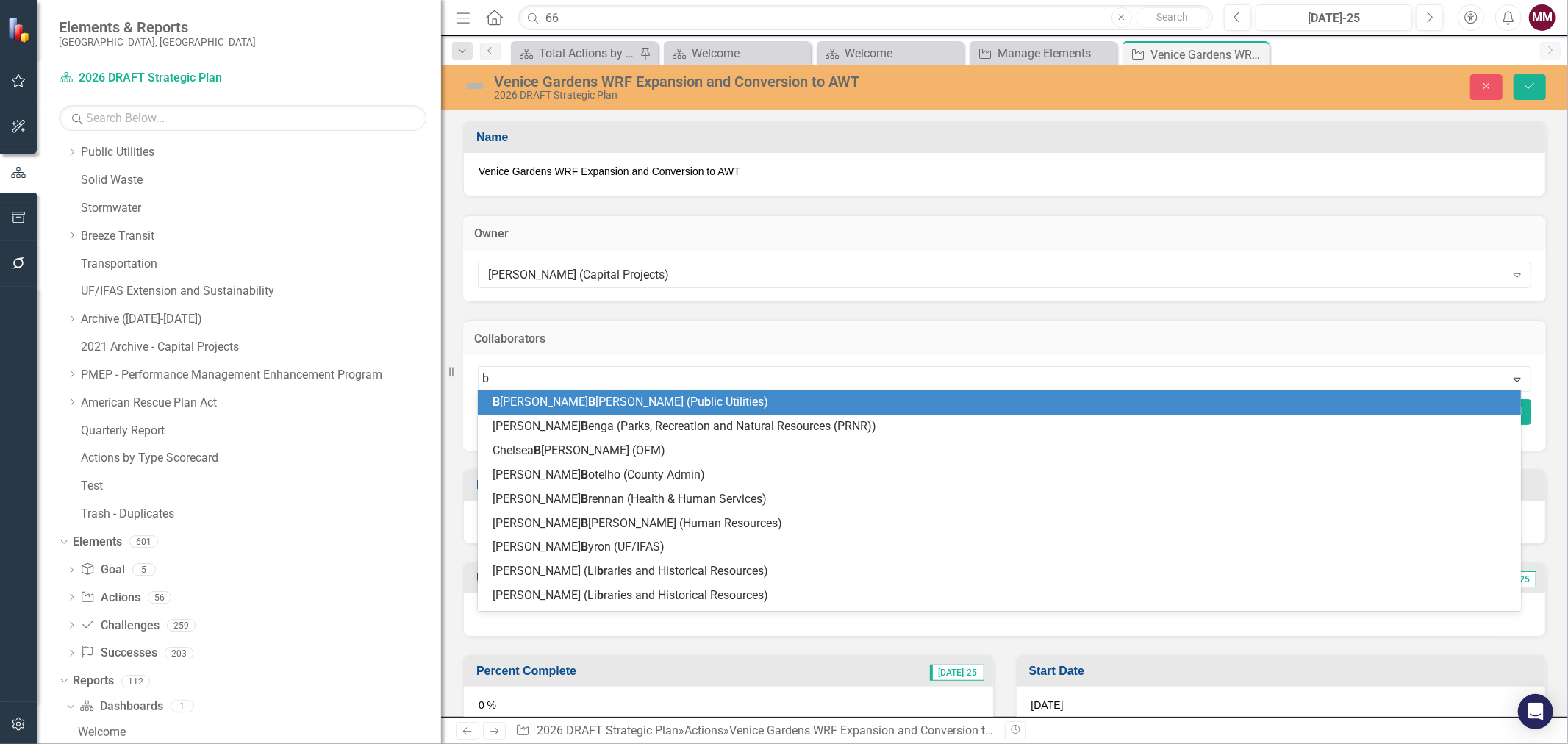
type input "br"
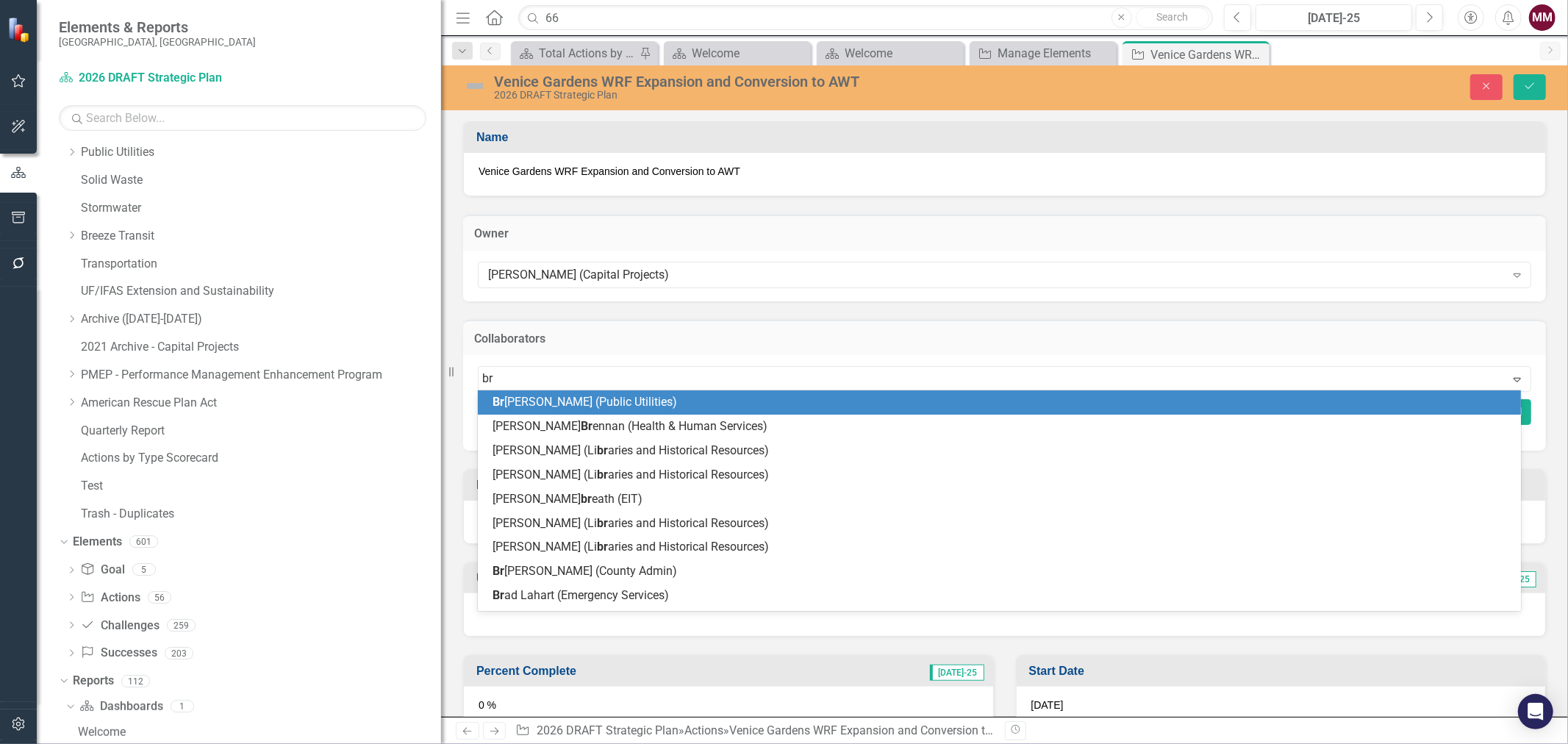
click at [625, 407] on span "Br ooke [PERSON_NAME] (Public Utilities)" at bounding box center [585, 402] width 185 height 14
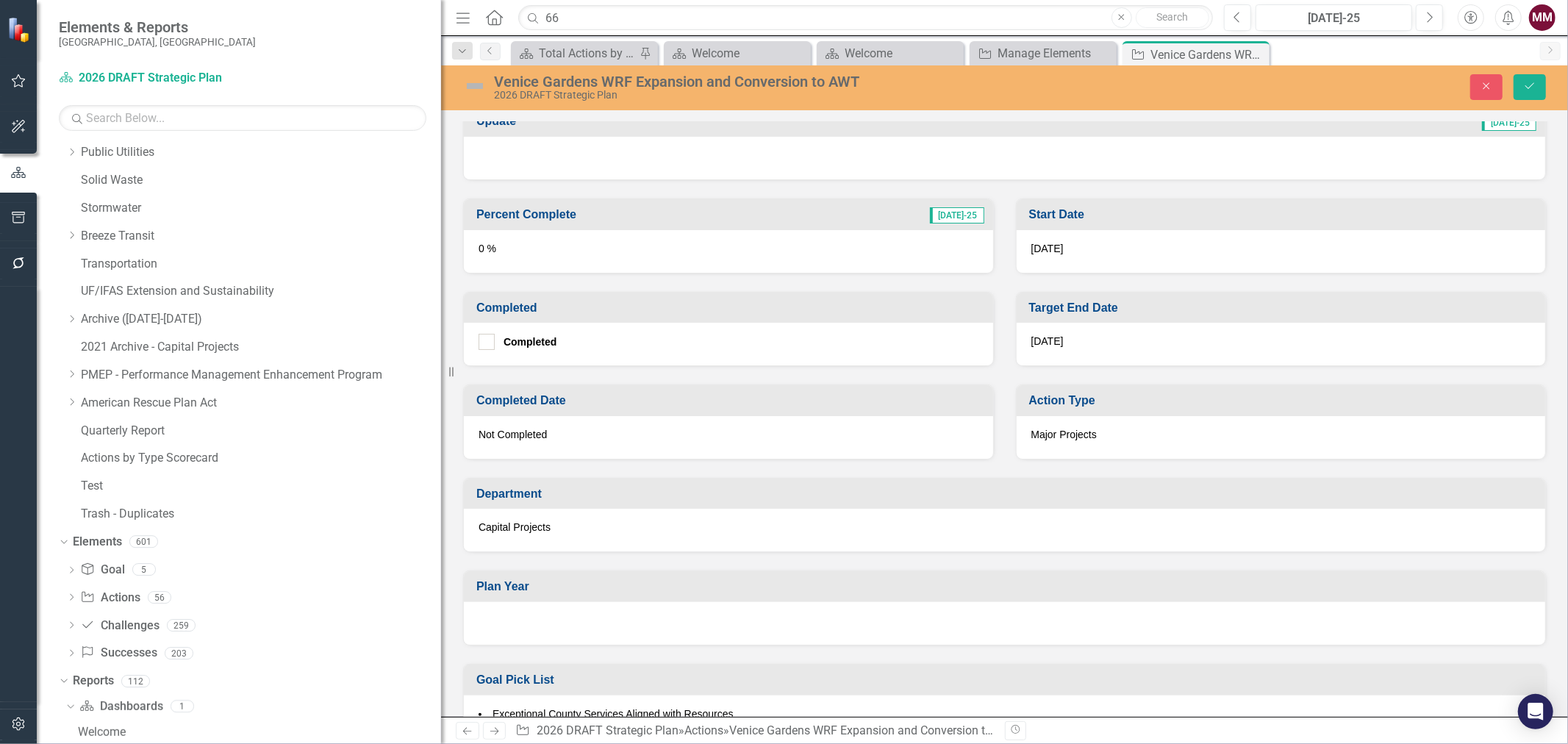
scroll to position [572, 0]
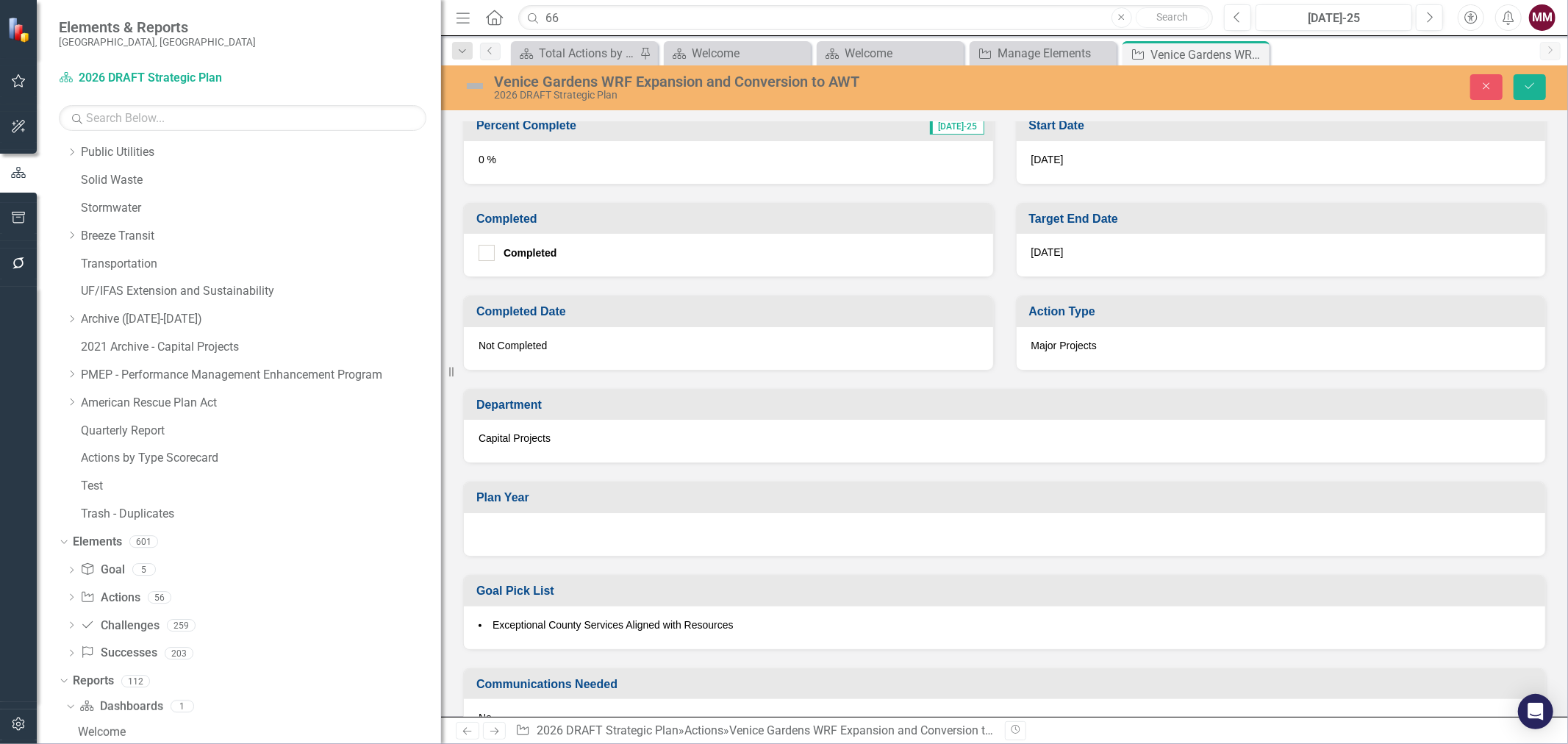
click at [731, 533] on div at bounding box center [1005, 534] width 1082 height 42
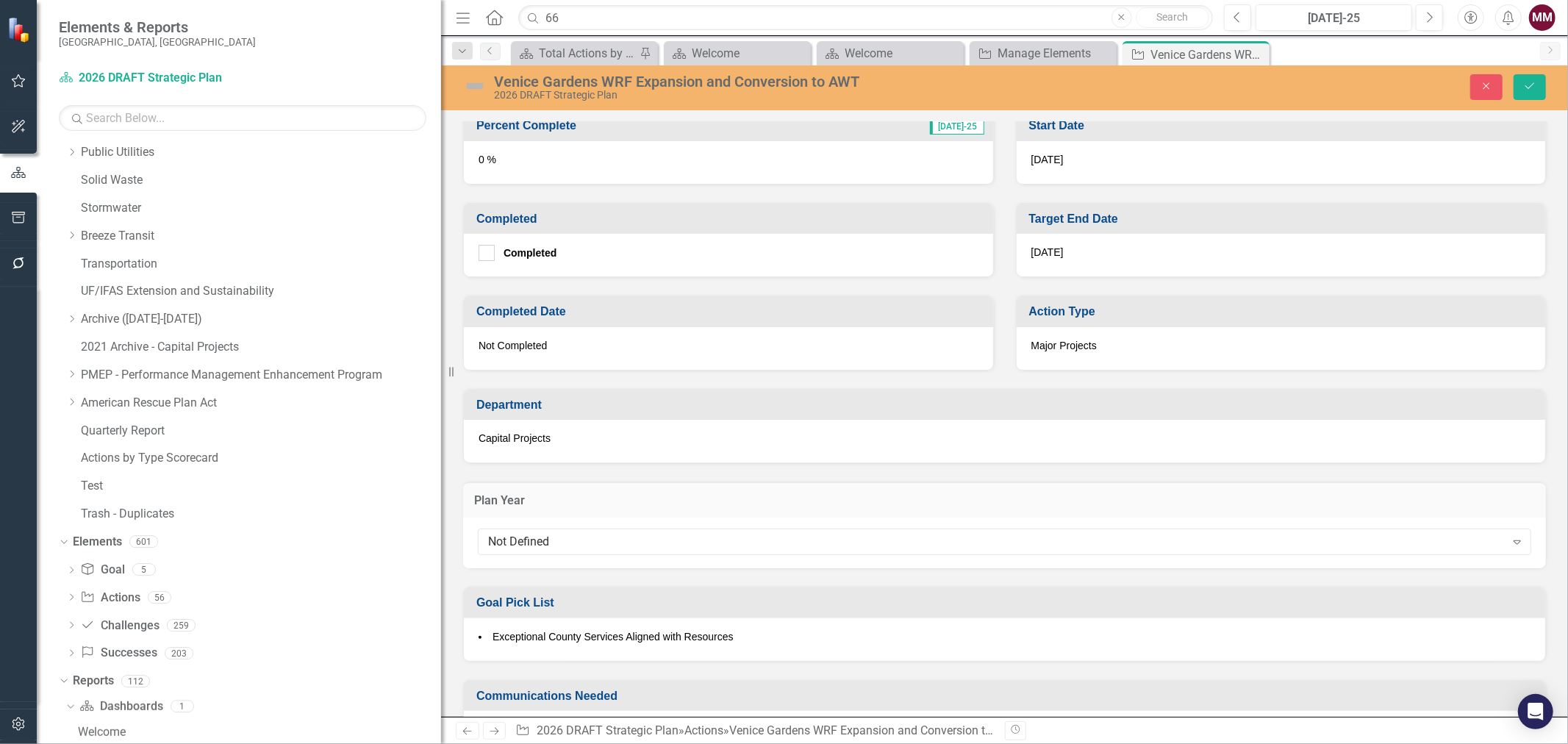
click at [731, 534] on div "Not Defined" at bounding box center [996, 542] width 1017 height 17
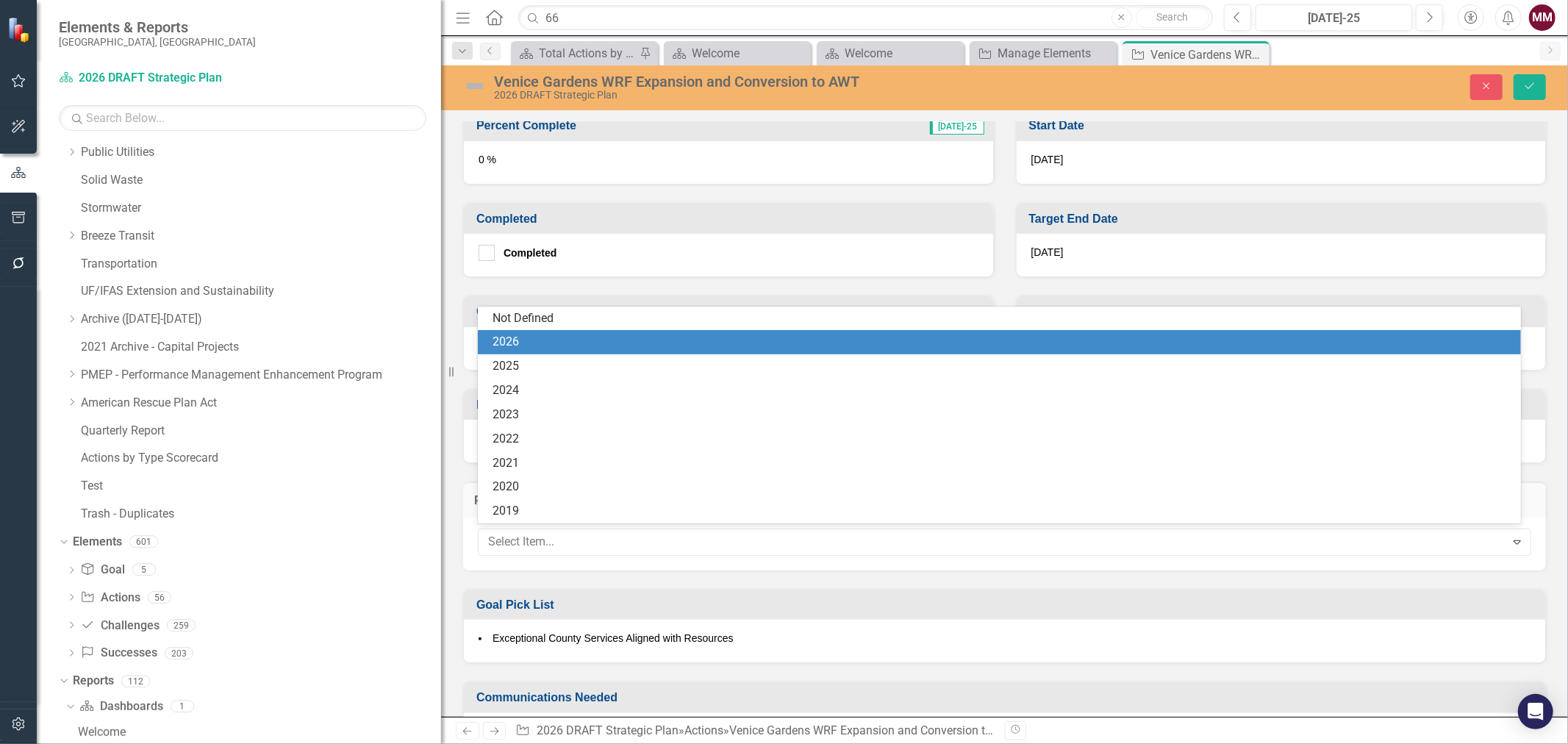
click at [649, 345] on div "2026" at bounding box center [1002, 342] width 1020 height 17
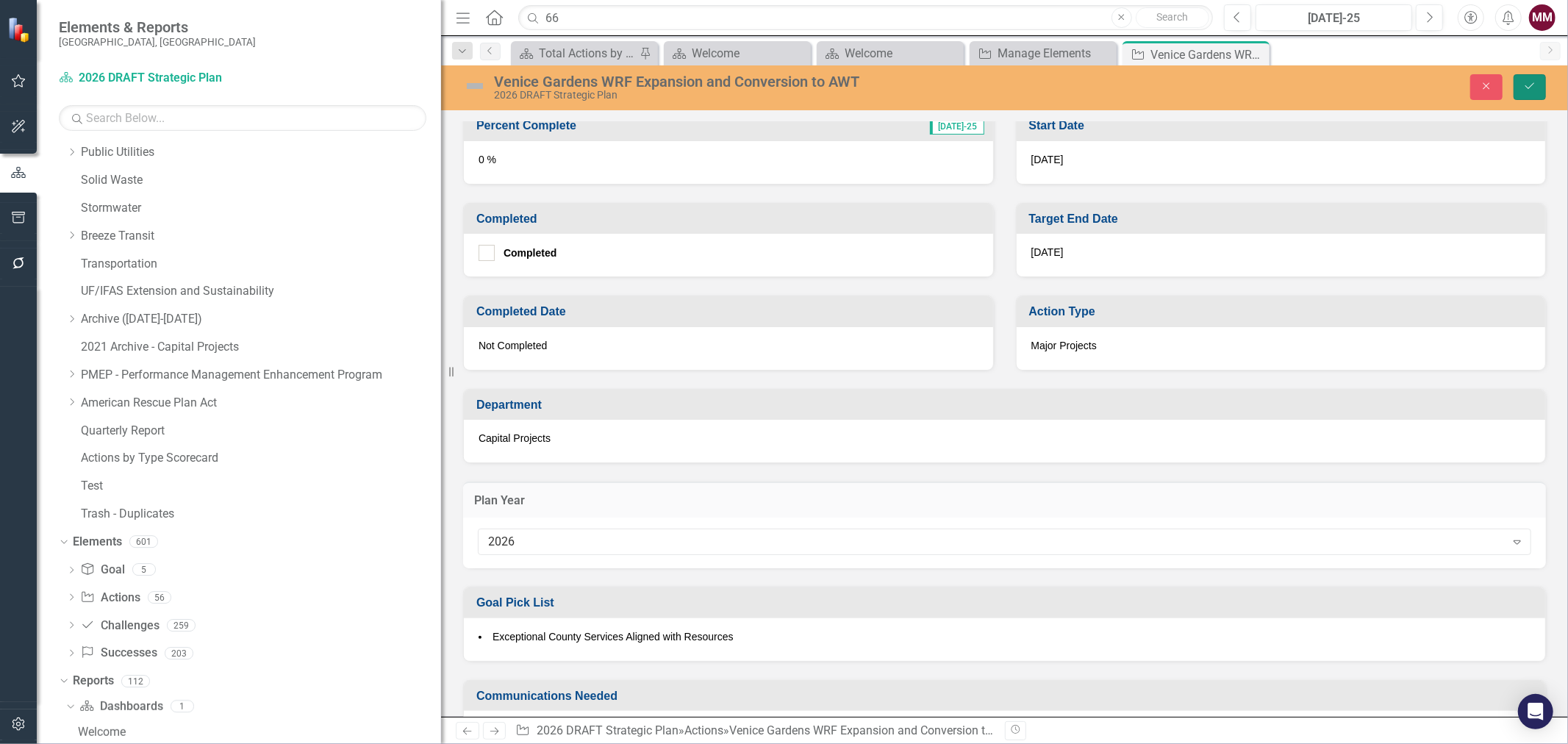
click at [1527, 84] on icon "Save" at bounding box center [1530, 86] width 13 height 10
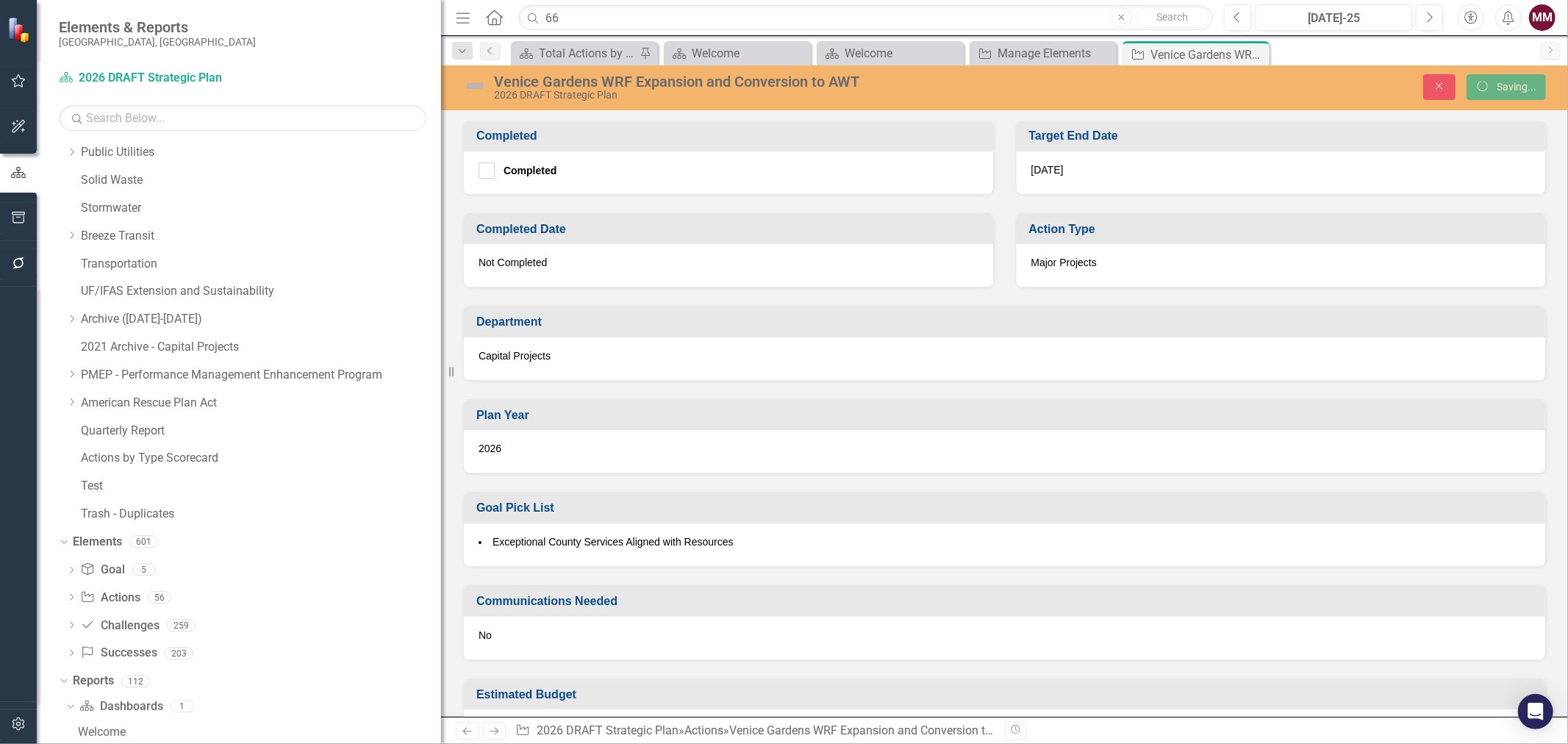
scroll to position [488, 0]
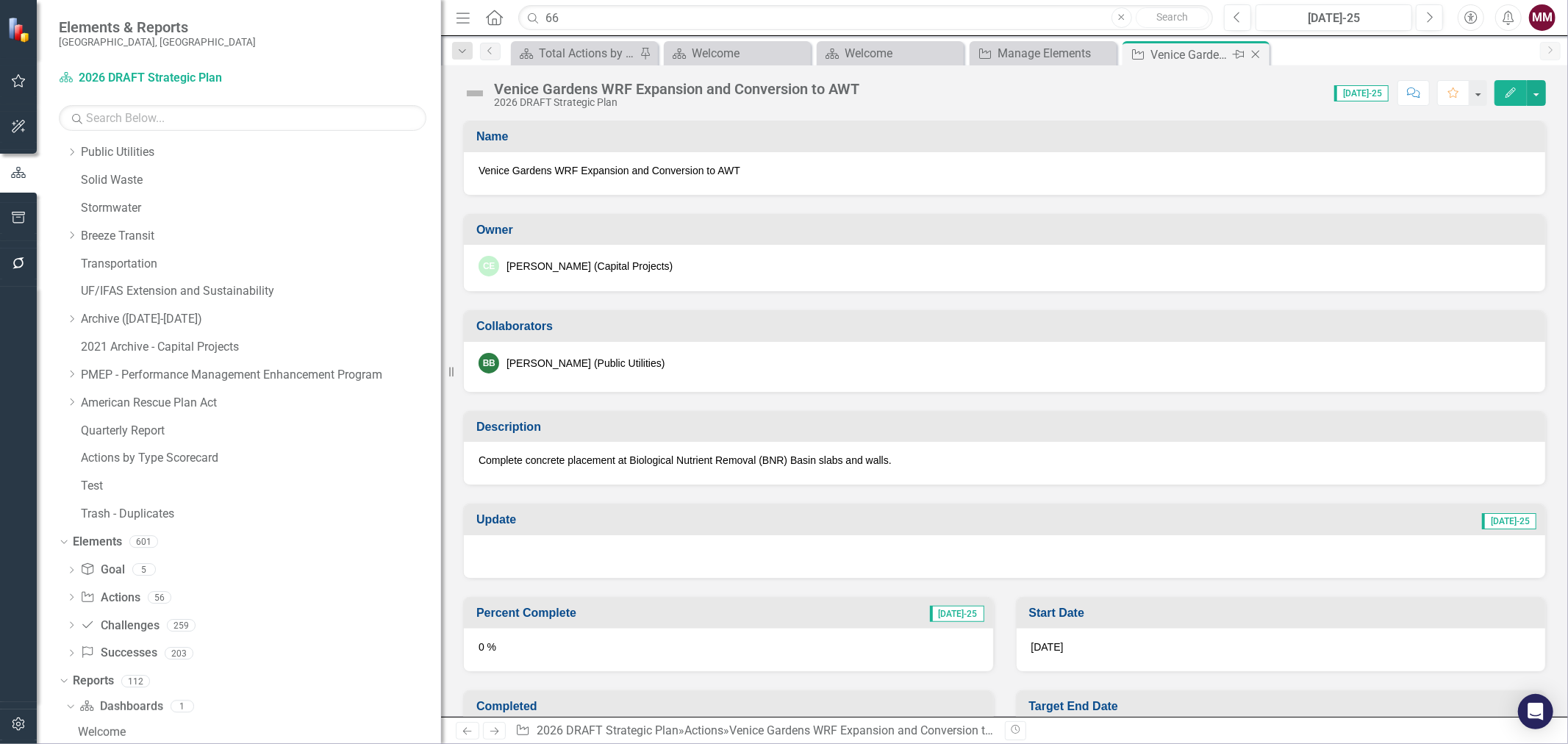
click at [1252, 53] on icon "Close" at bounding box center [1256, 55] width 15 height 12
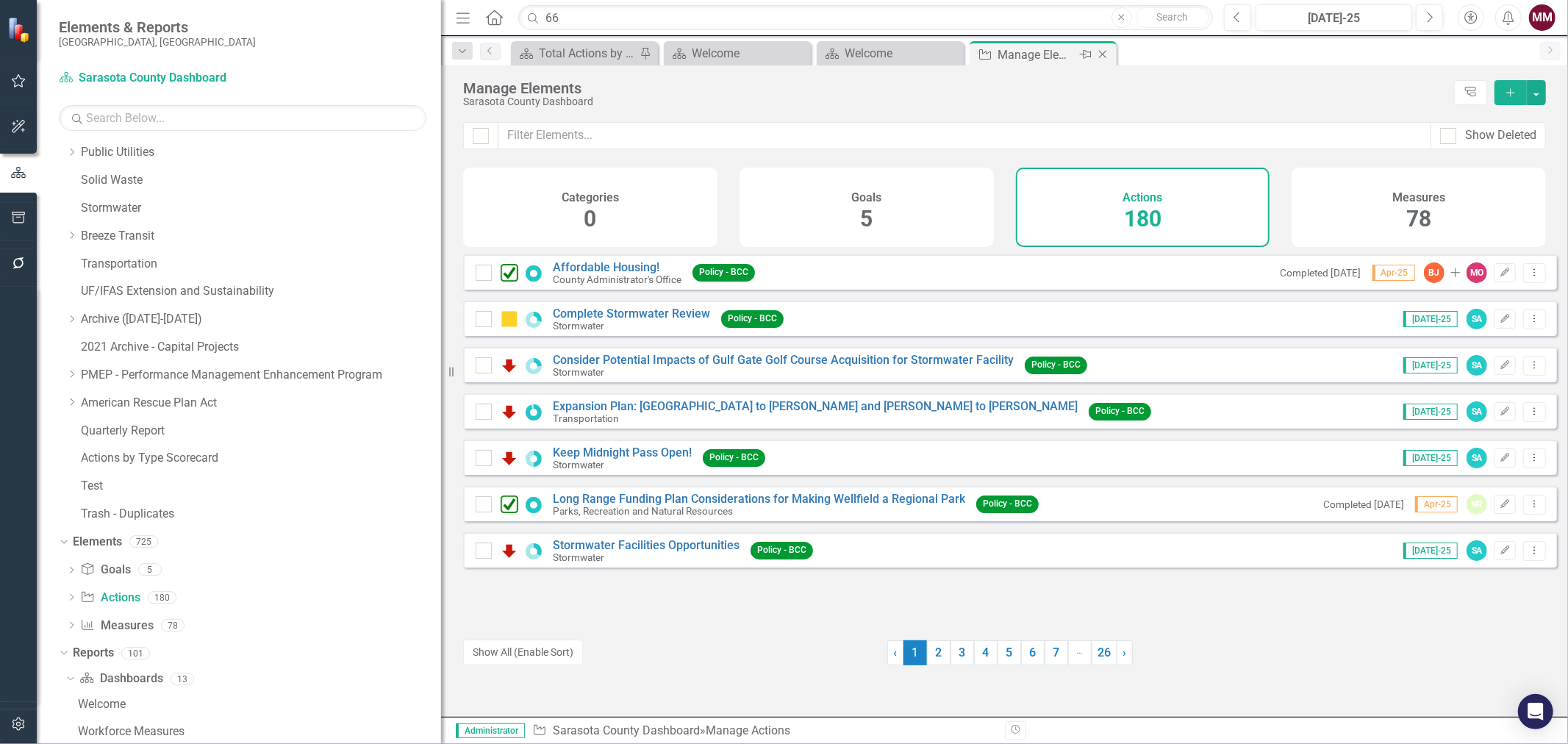
click at [1105, 51] on icon at bounding box center [1103, 55] width 8 height 8
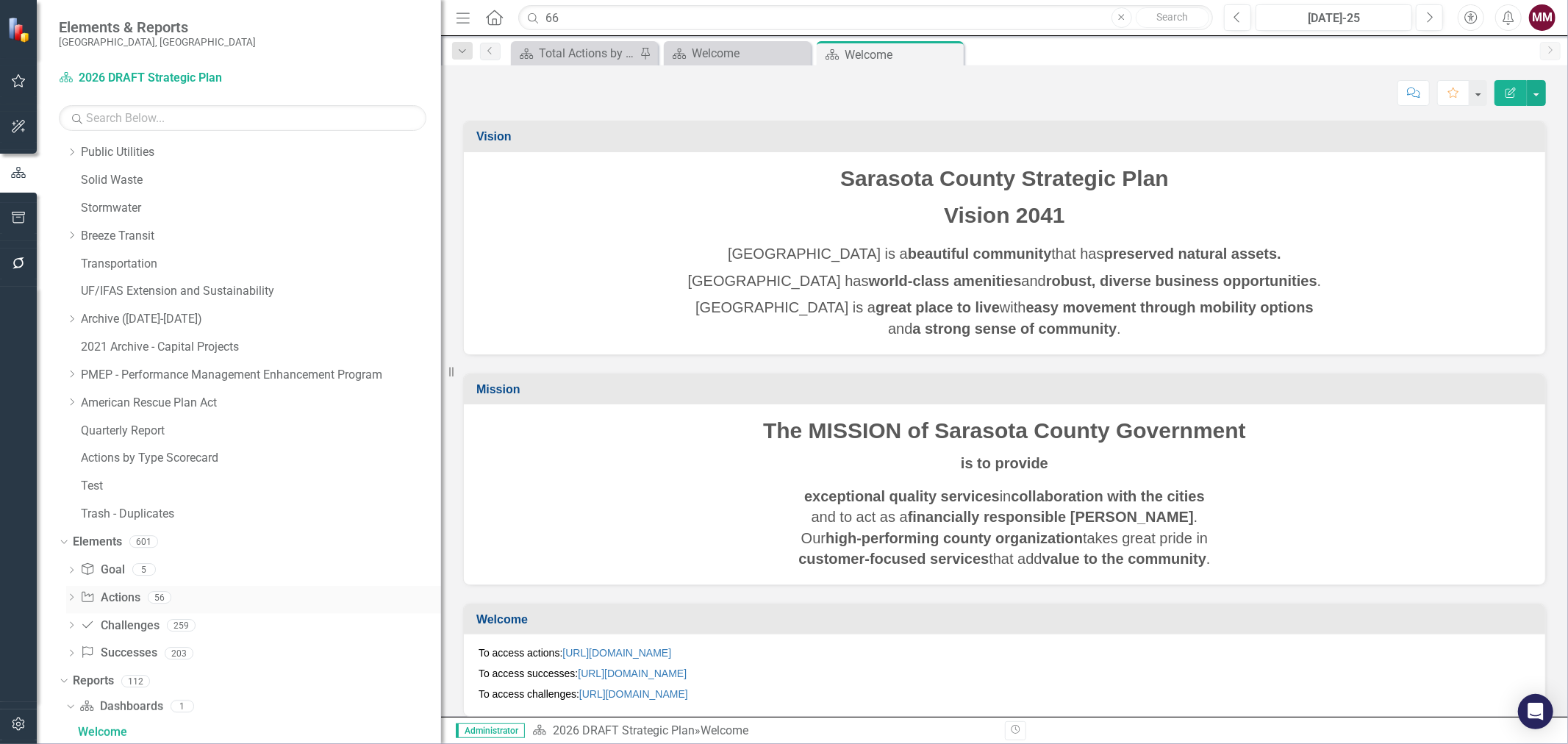
click at [111, 599] on link "Action Actions" at bounding box center [110, 598] width 60 height 17
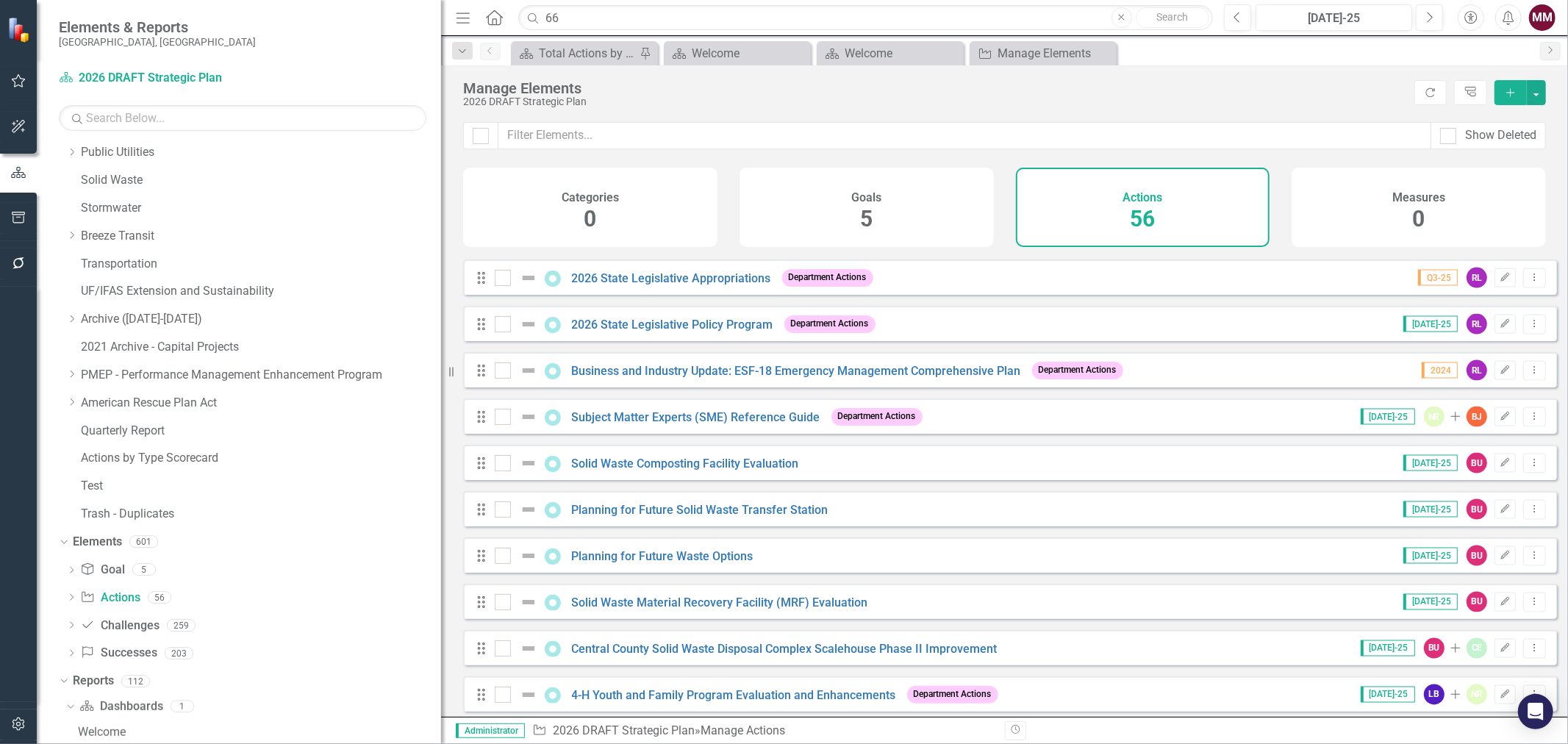
scroll to position [2042, 0]
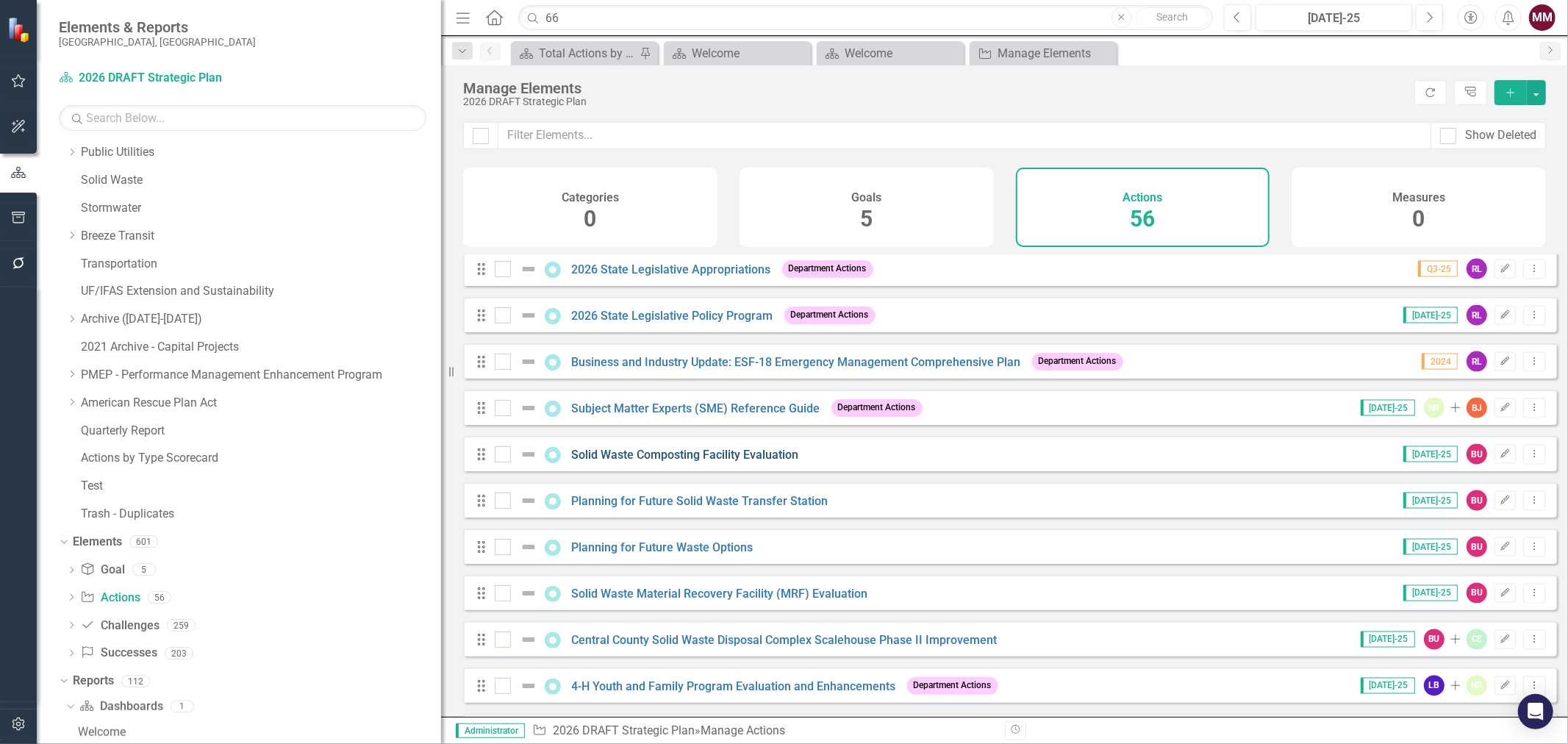
click at [736, 460] on link "Solid Waste Composting Facility Evaluation" at bounding box center [686, 455] width 227 height 14
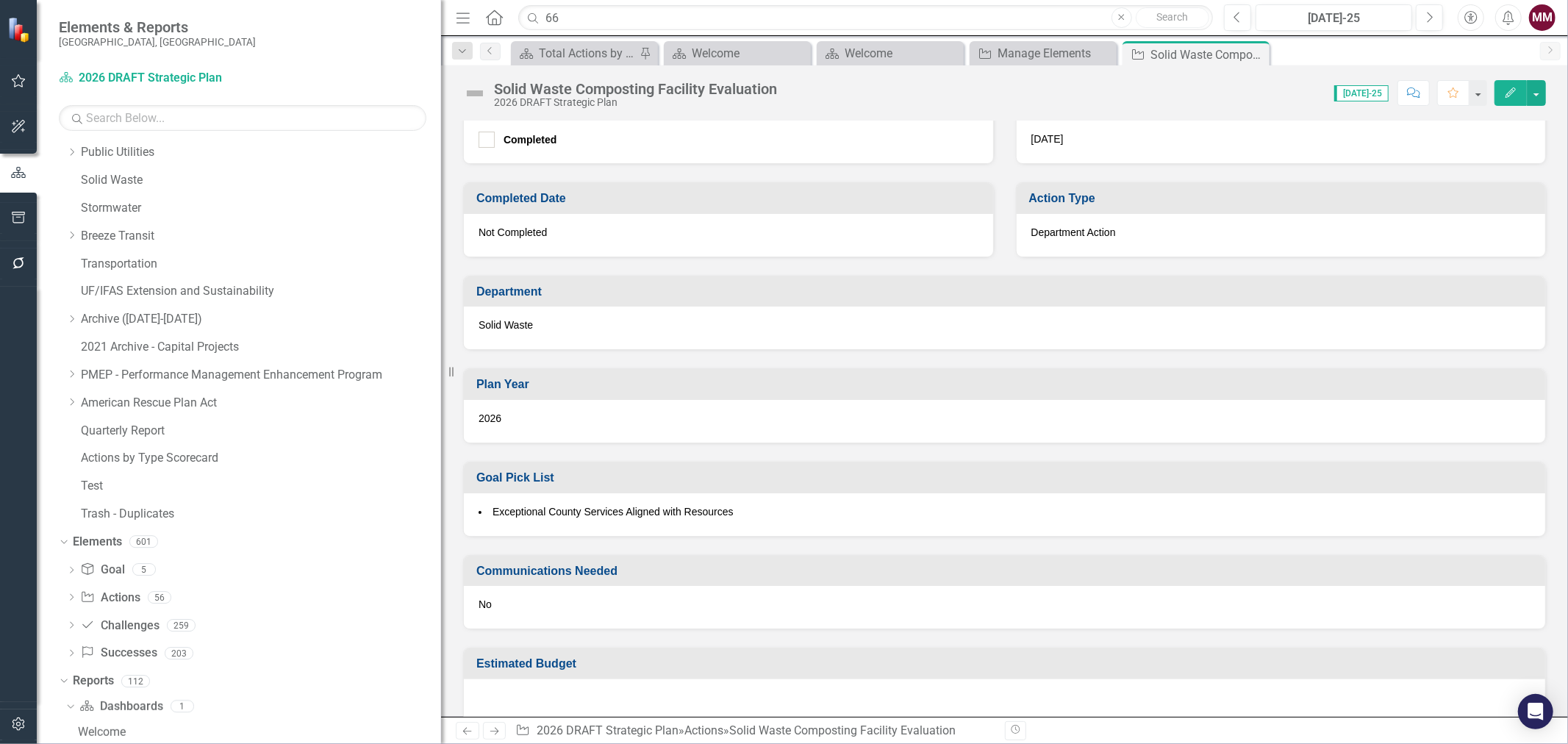
scroll to position [626, 0]
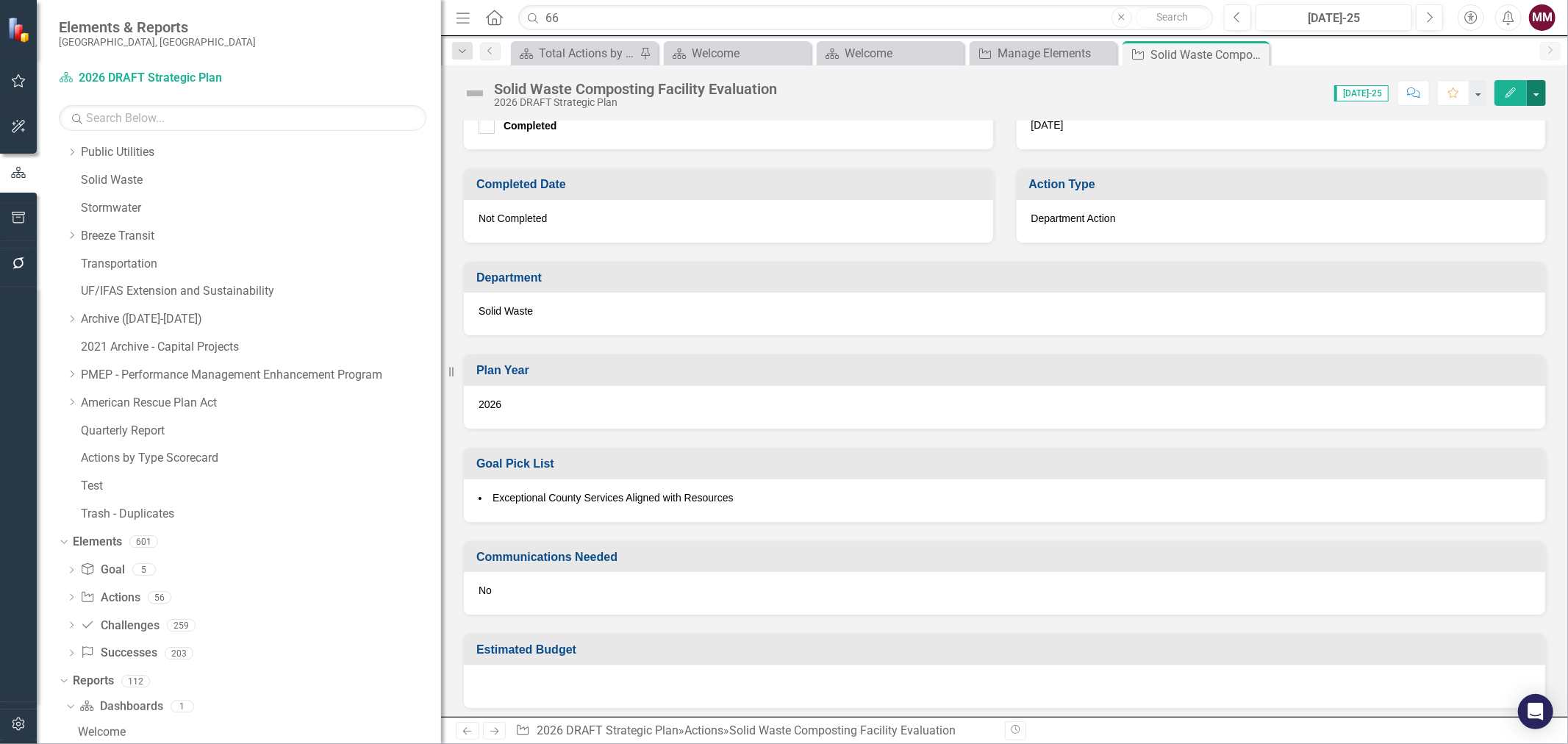
click at [1540, 94] on button "button" at bounding box center [1537, 93] width 19 height 26
click at [1511, 111] on link "Edit Edit Action" at bounding box center [1456, 120] width 179 height 27
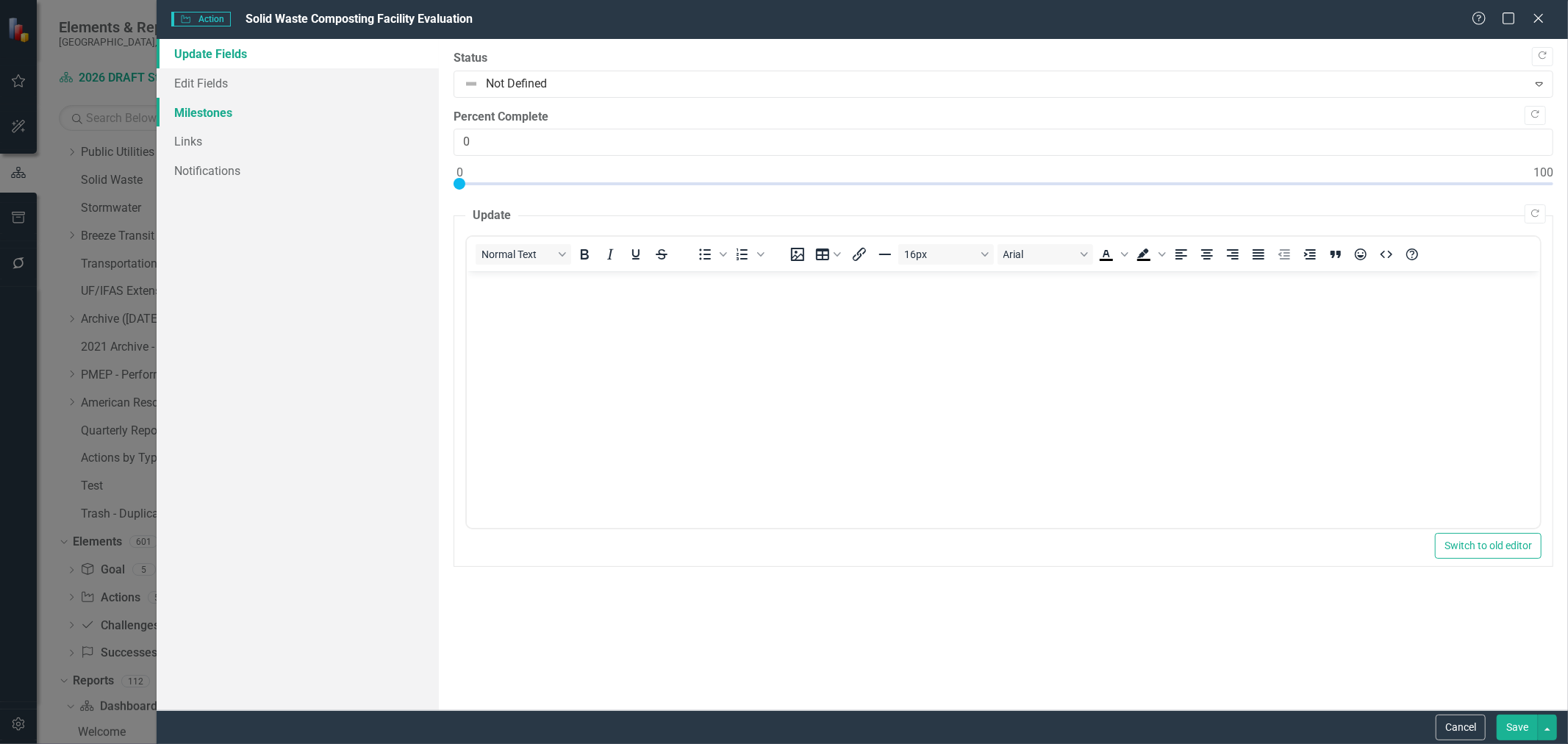
scroll to position [0, 0]
click at [191, 84] on link "Edit Fields" at bounding box center [297, 84] width 282 height 30
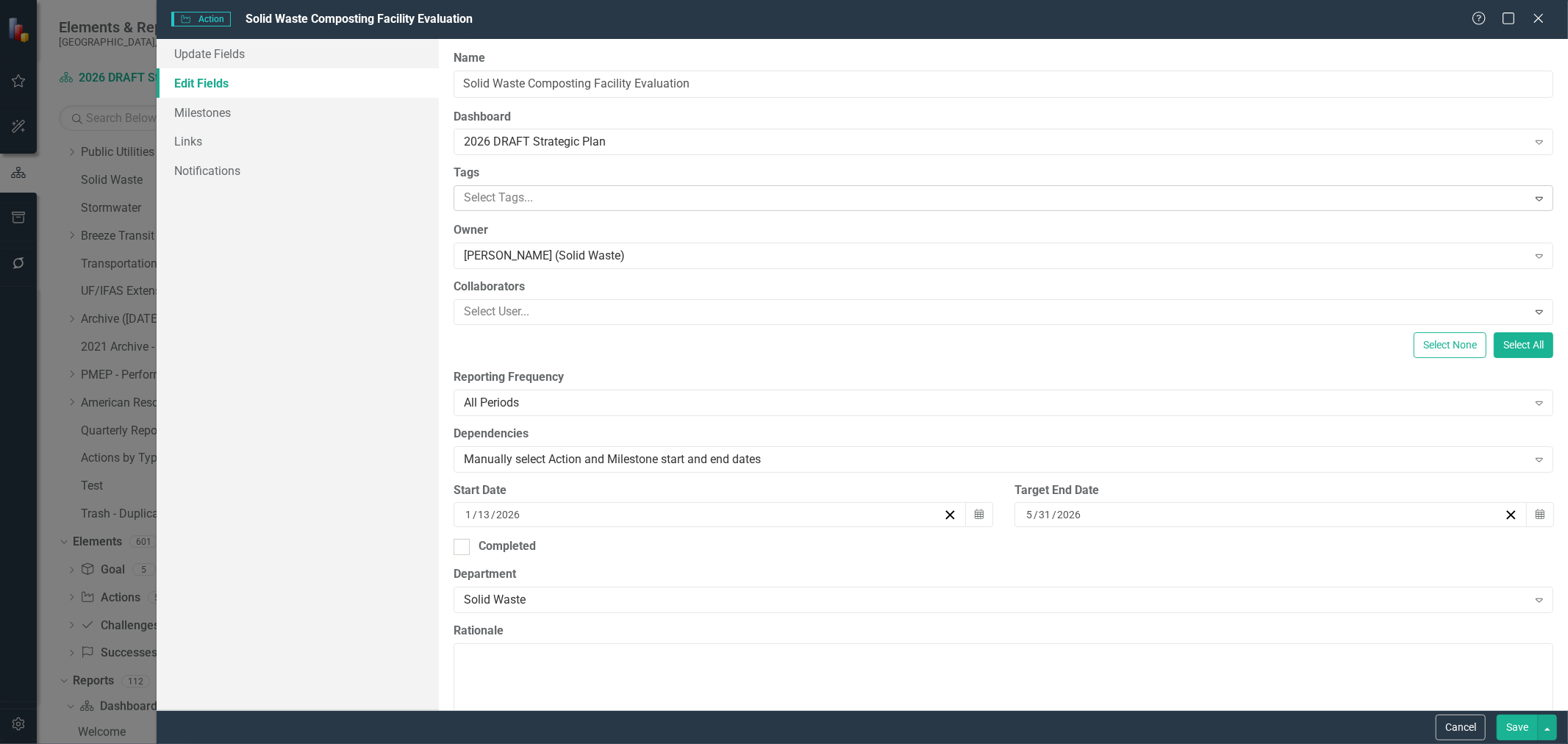
click at [516, 202] on div at bounding box center [992, 198] width 1069 height 20
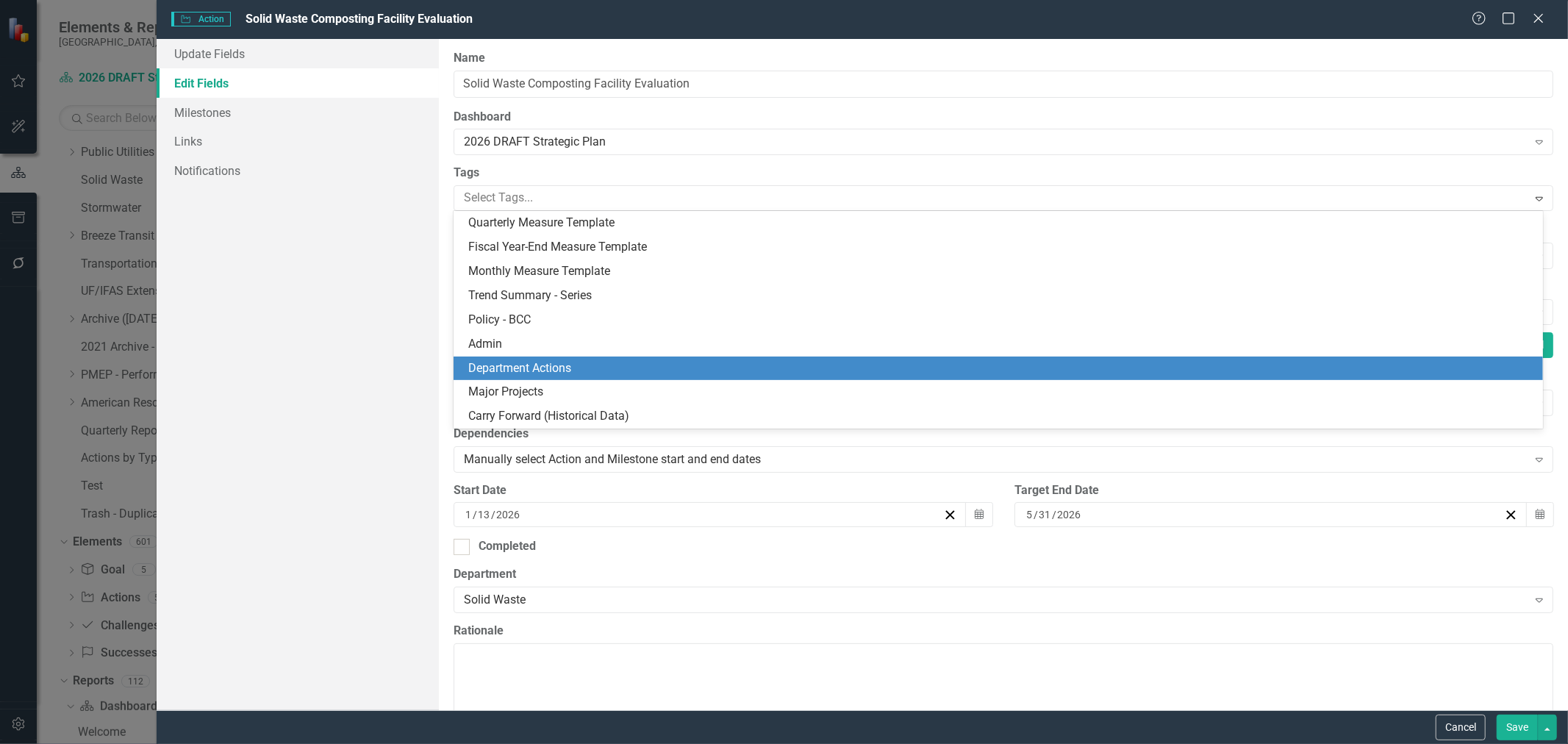
click at [523, 374] on span "Department Actions" at bounding box center [519, 368] width 103 height 14
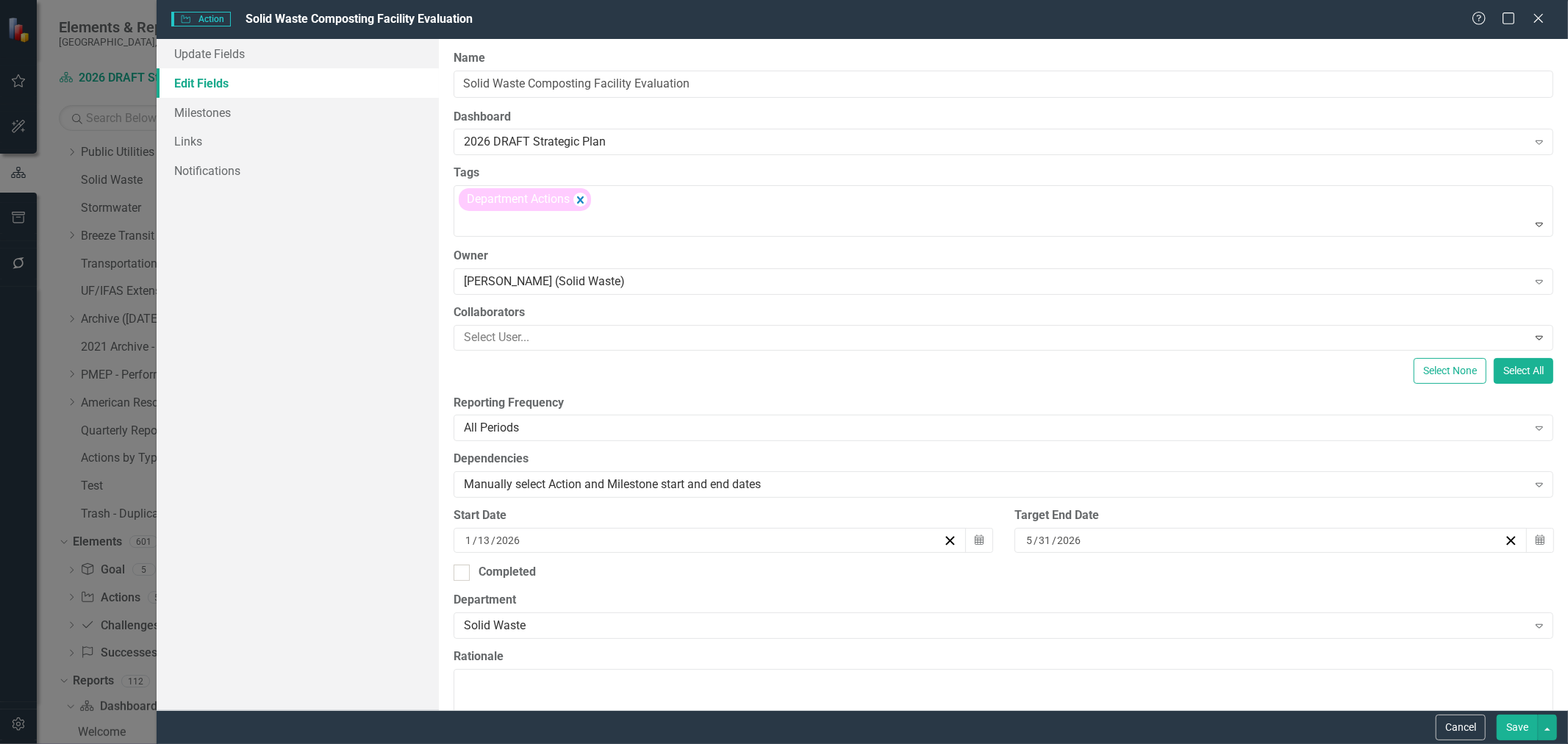
click at [1508, 725] on button "Save" at bounding box center [1517, 727] width 41 height 26
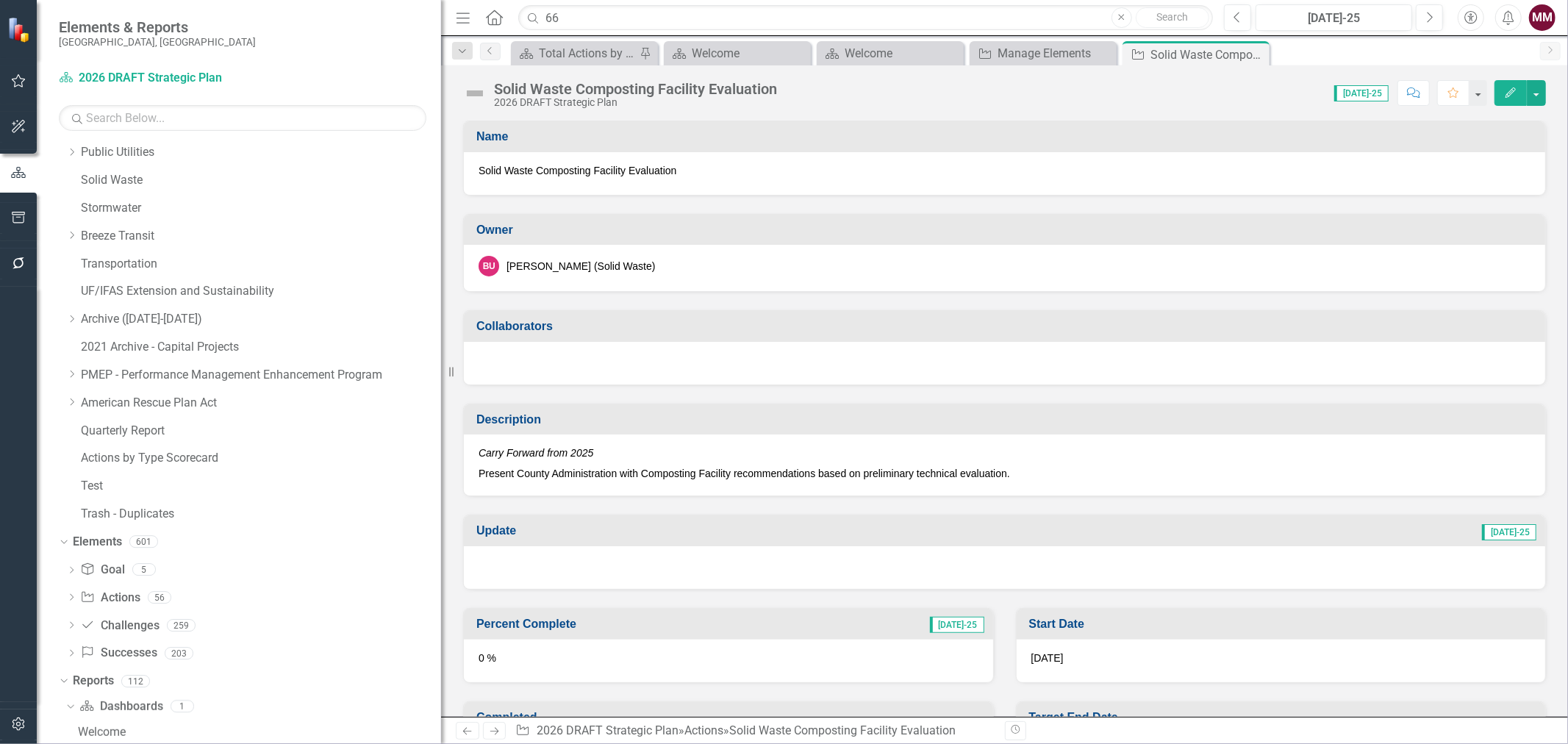
click at [1510, 94] on icon "button" at bounding box center [1511, 93] width 10 height 10
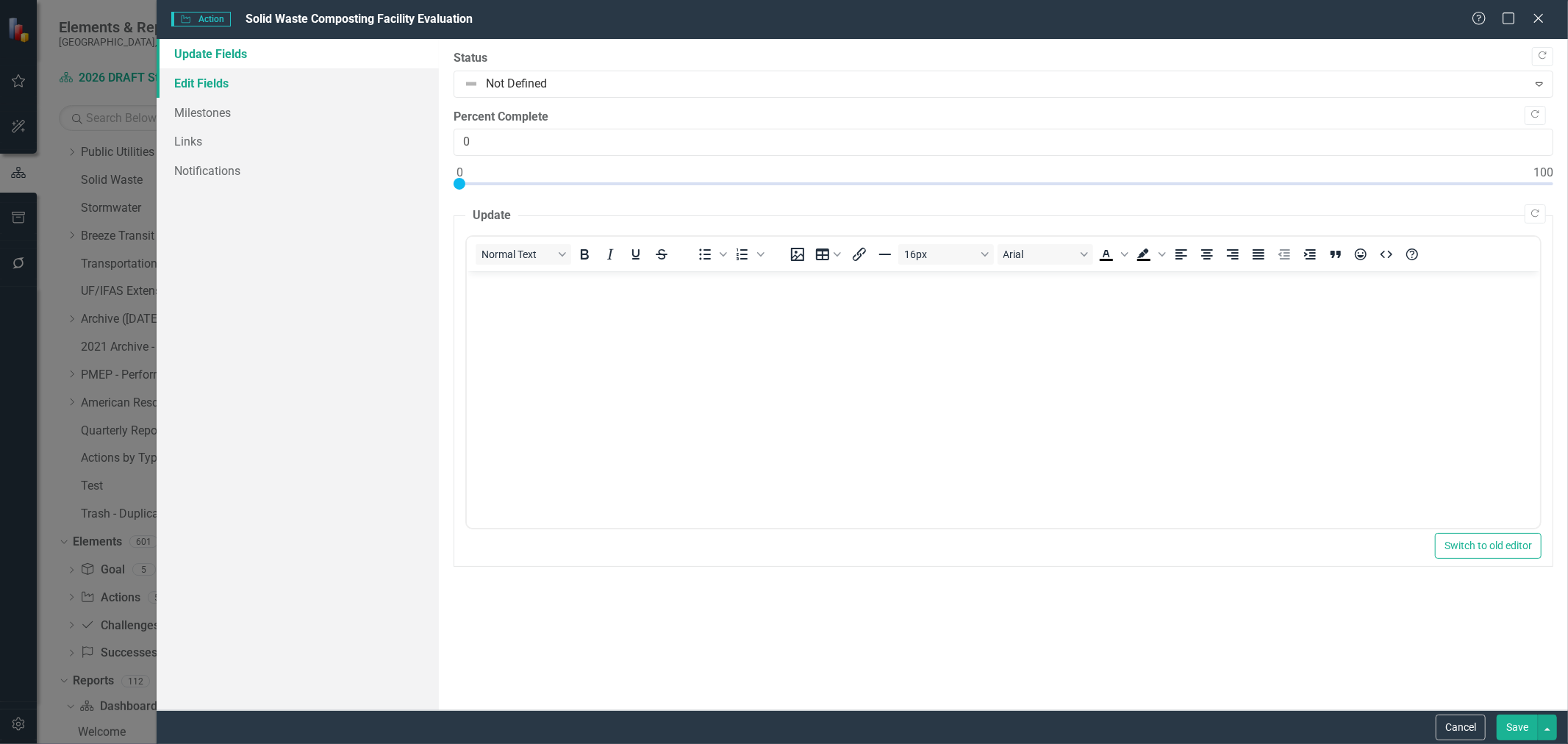
click at [253, 86] on link "Edit Fields" at bounding box center [297, 84] width 282 height 30
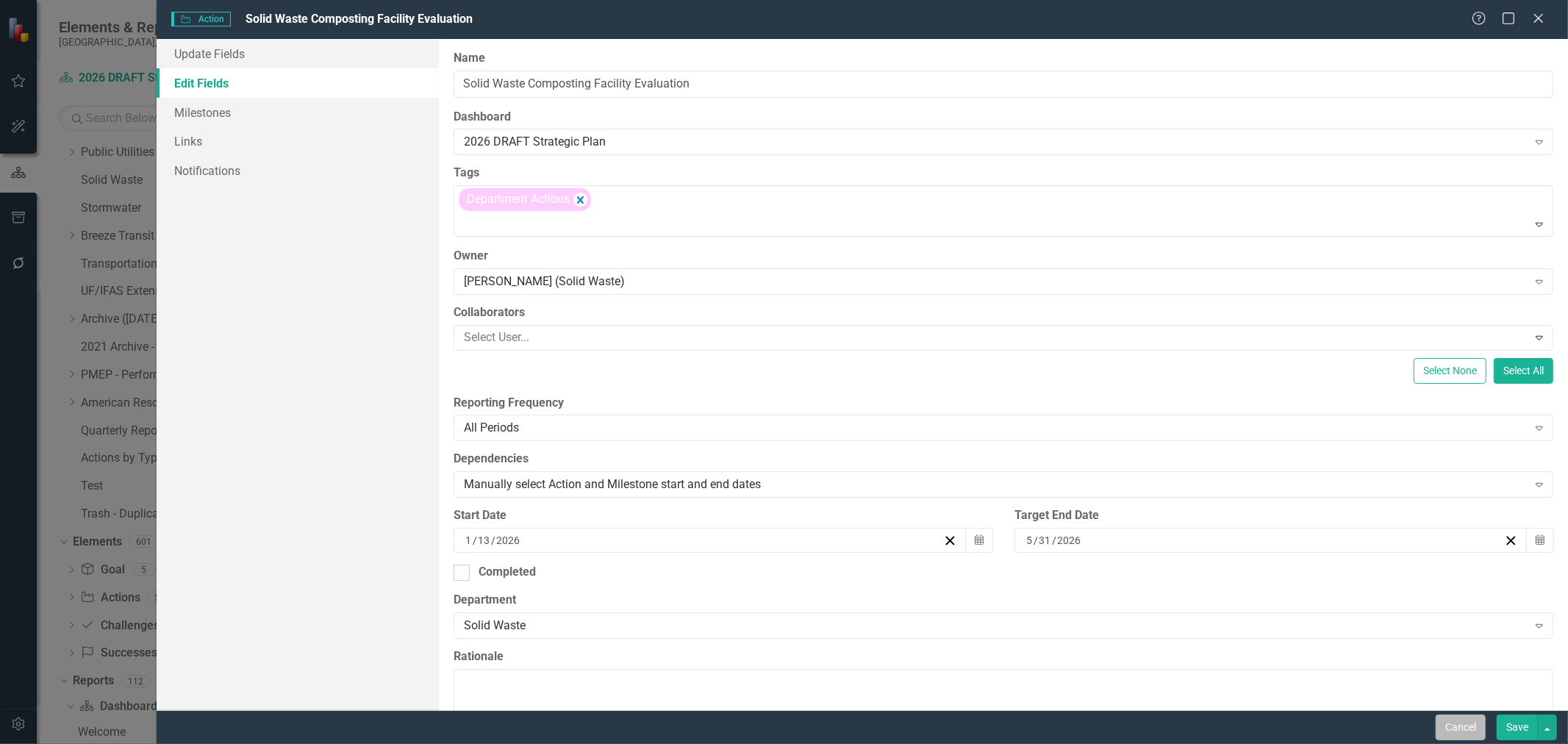
click at [1462, 726] on button "Cancel" at bounding box center [1461, 727] width 50 height 26
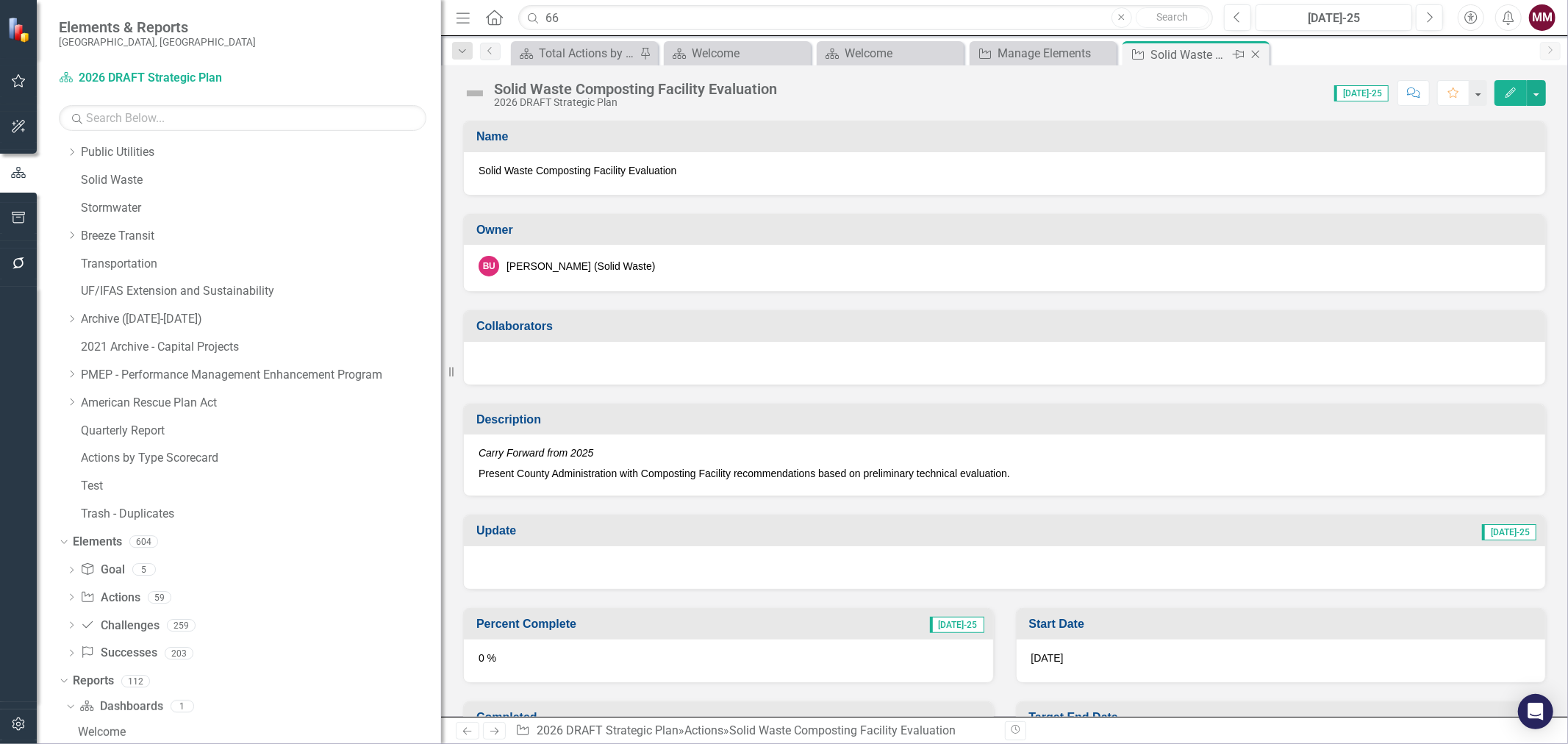
click at [1255, 56] on icon "Close" at bounding box center [1256, 55] width 15 height 12
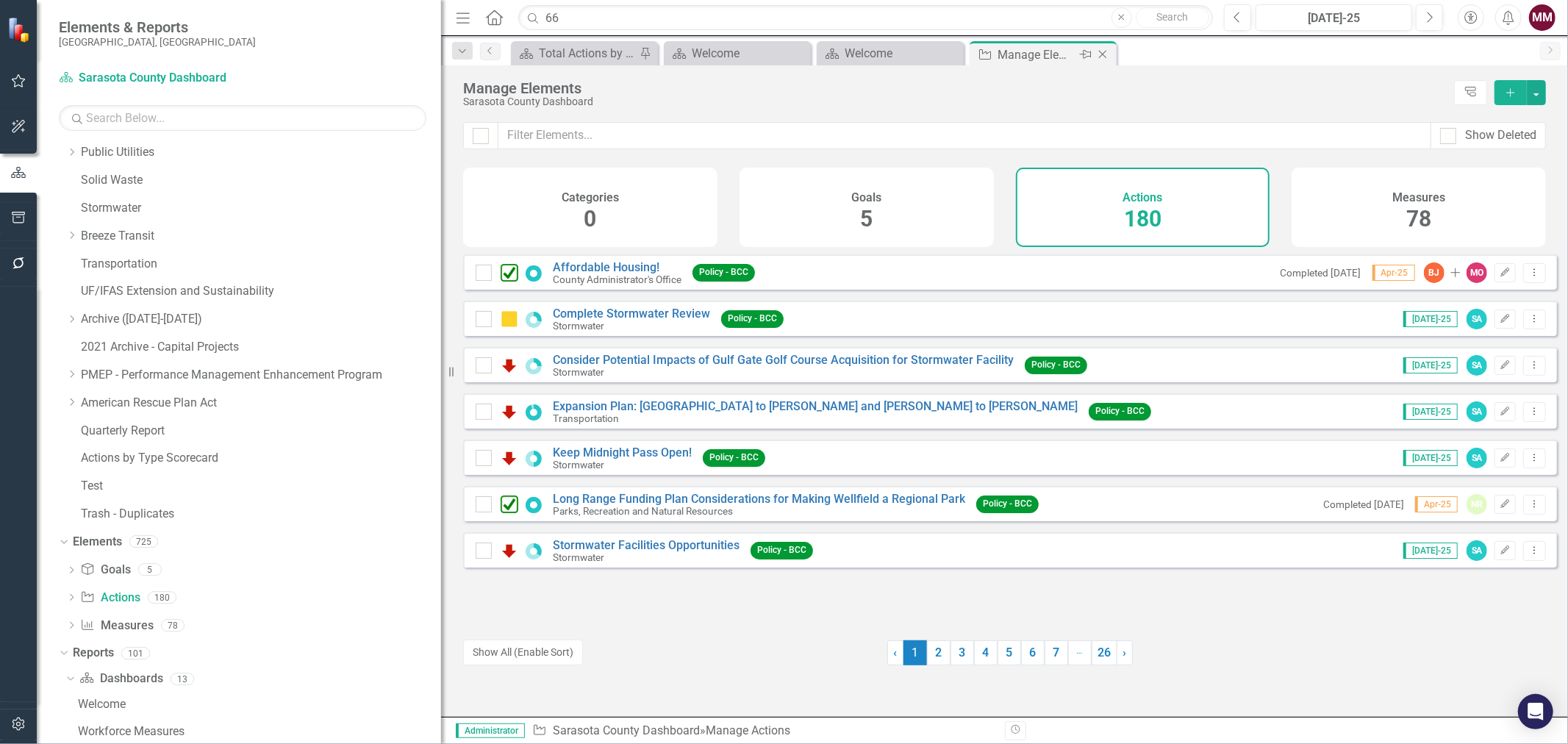
click at [1102, 57] on icon "Close" at bounding box center [1103, 55] width 15 height 12
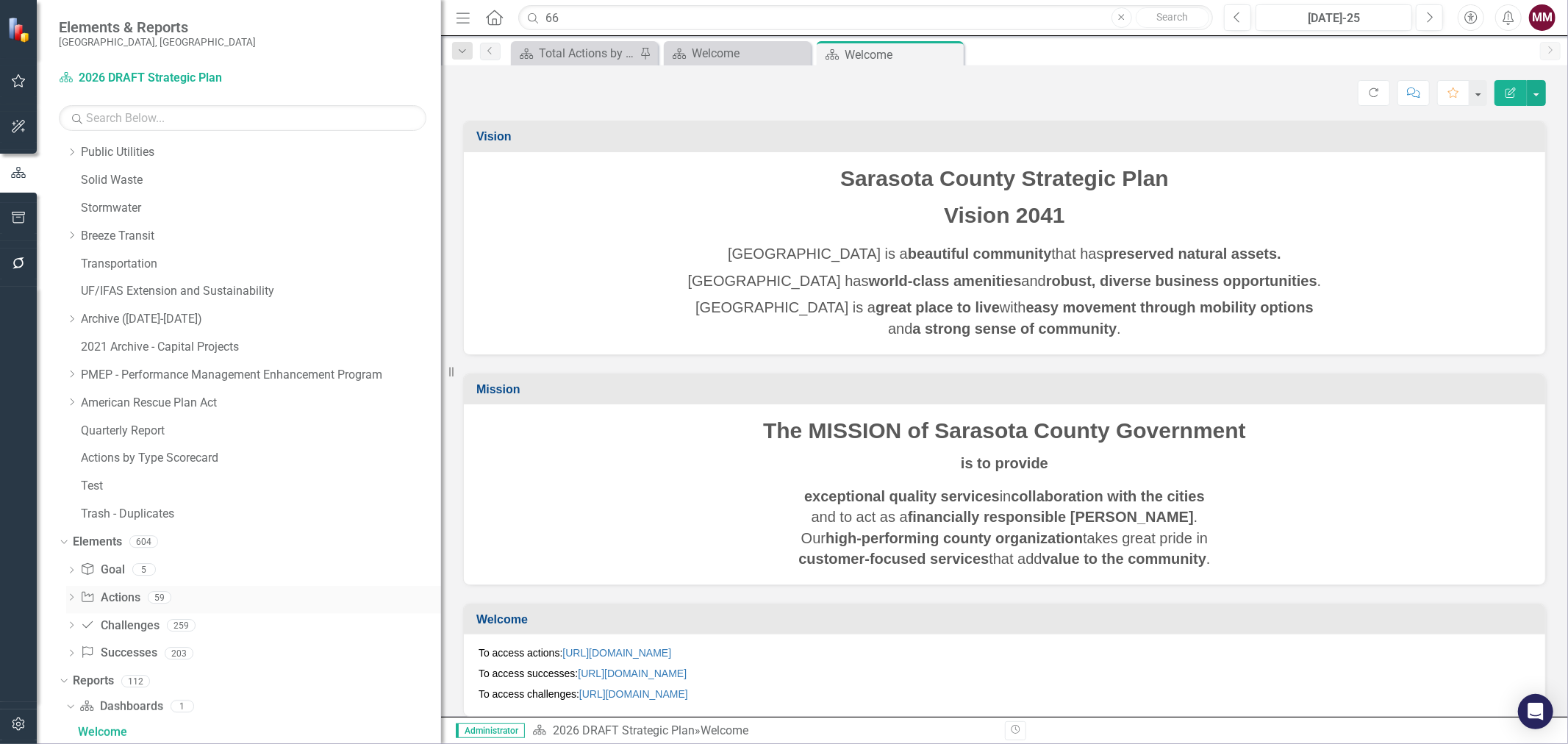
click at [115, 599] on link "Action Actions" at bounding box center [110, 598] width 60 height 17
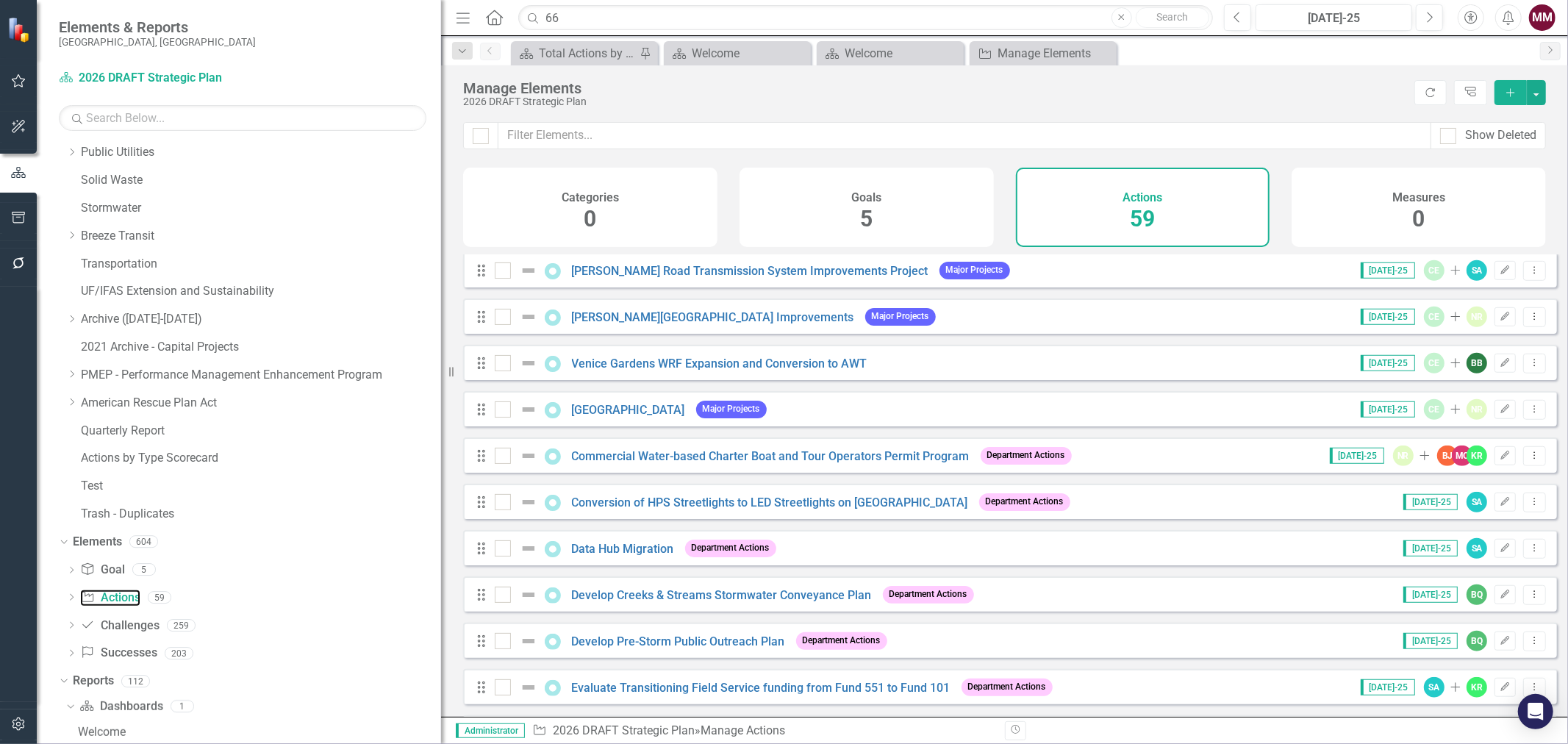
scroll to position [980, 0]
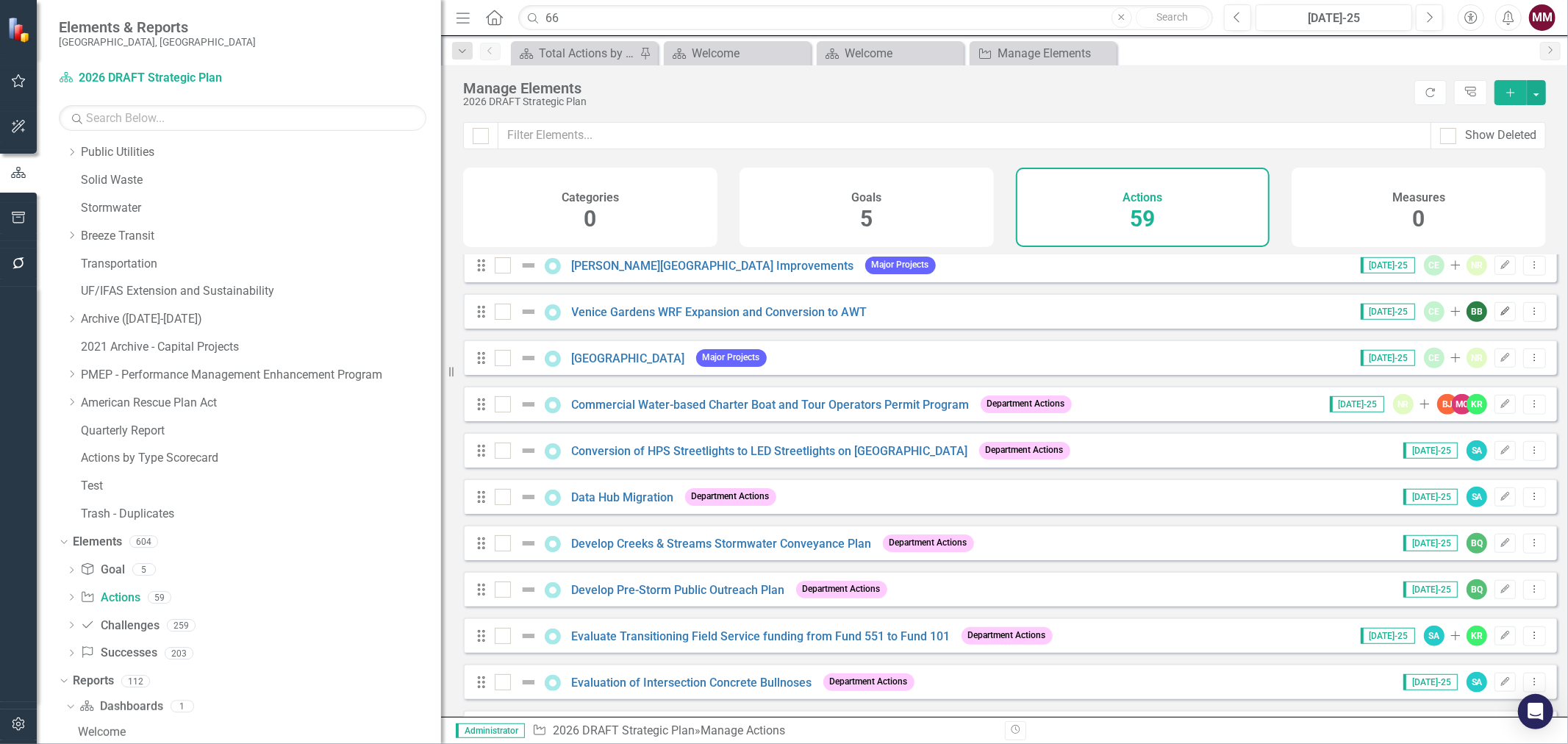
click at [1501, 316] on icon "button" at bounding box center [1505, 311] width 9 height 9
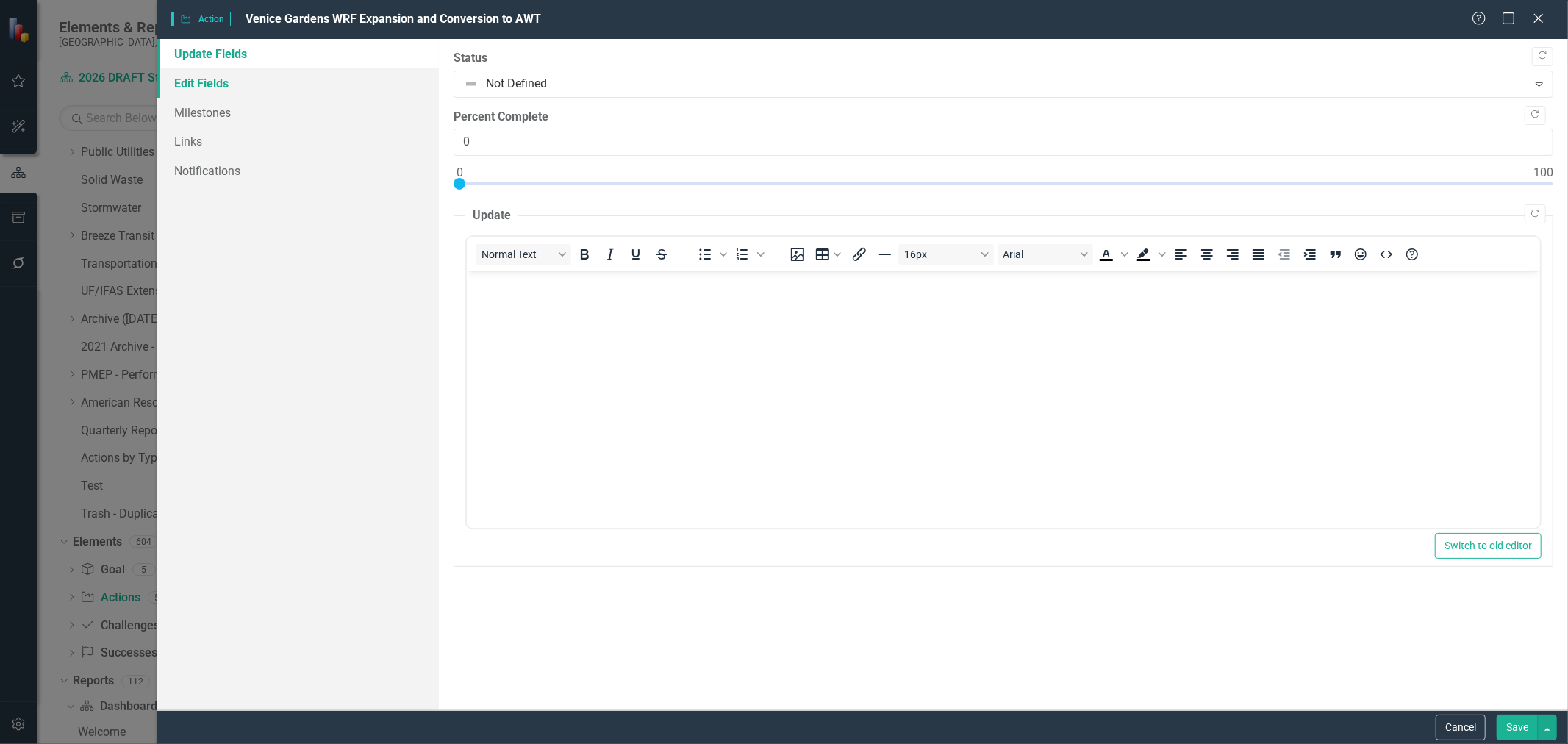
scroll to position [0, 0]
click at [252, 85] on link "Edit Fields" at bounding box center [297, 84] width 282 height 30
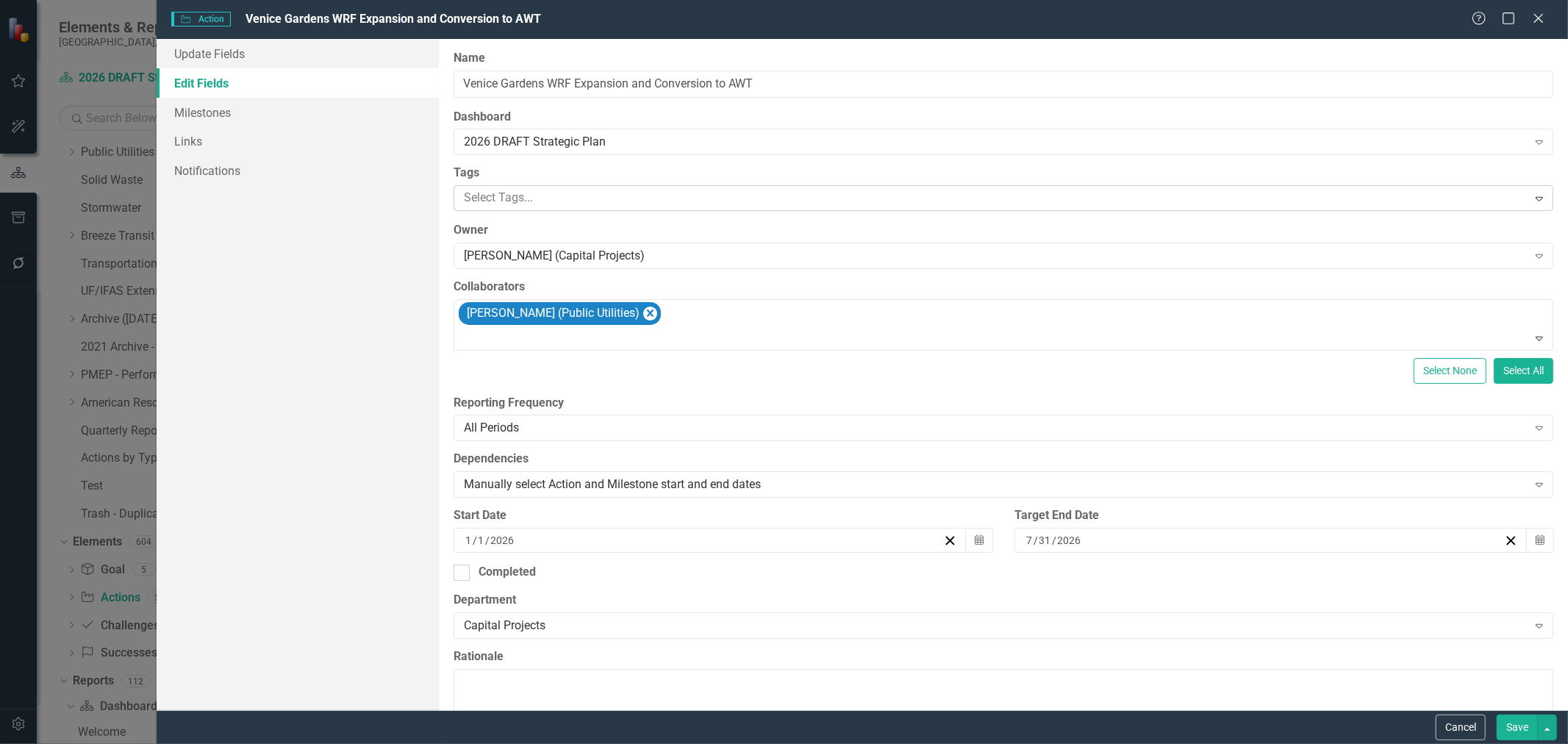
click at [569, 209] on div "Select Tags..." at bounding box center [991, 198] width 1069 height 23
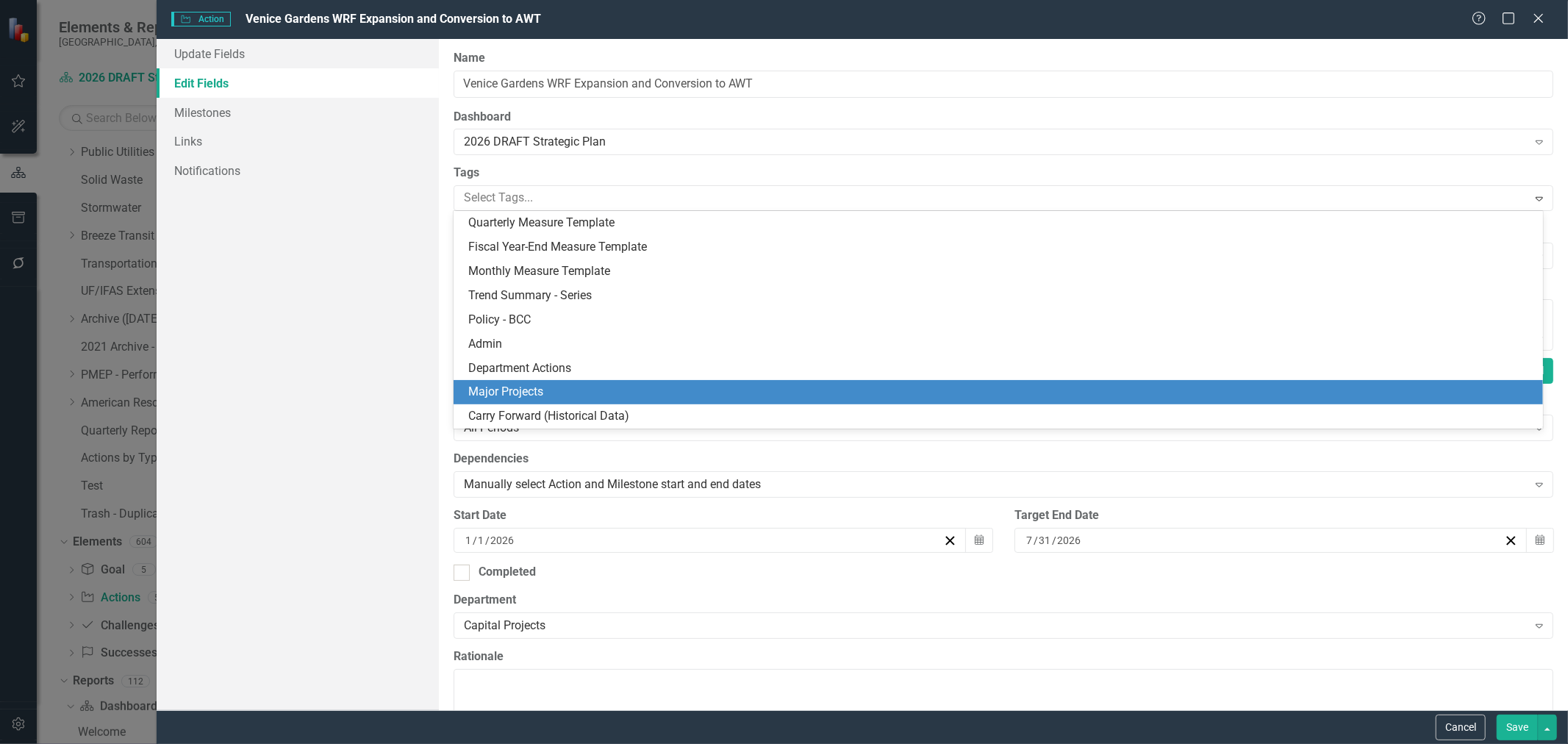
click at [552, 386] on div "Major Projects" at bounding box center [1001, 392] width 1066 height 17
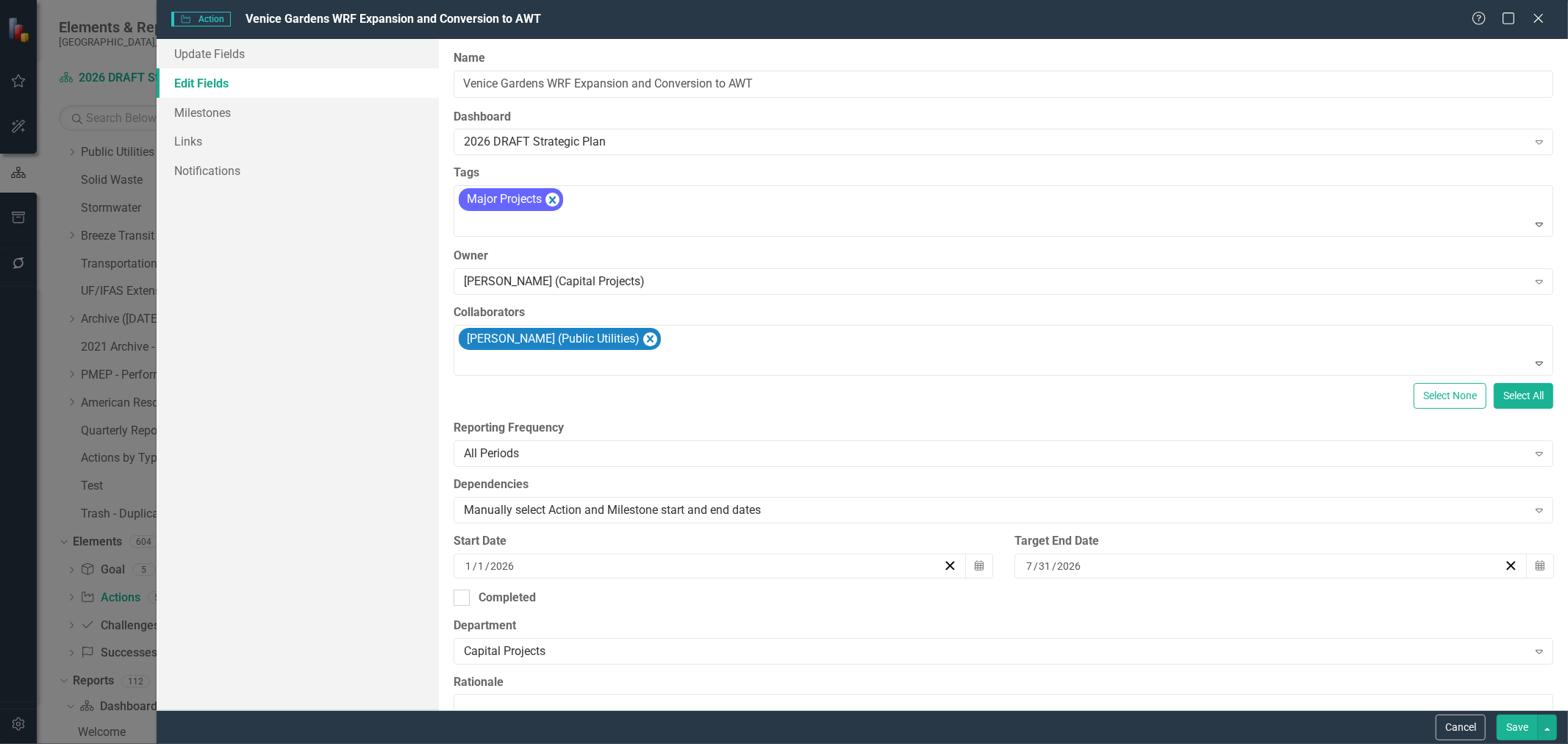
click at [1510, 716] on button "Save" at bounding box center [1517, 727] width 41 height 26
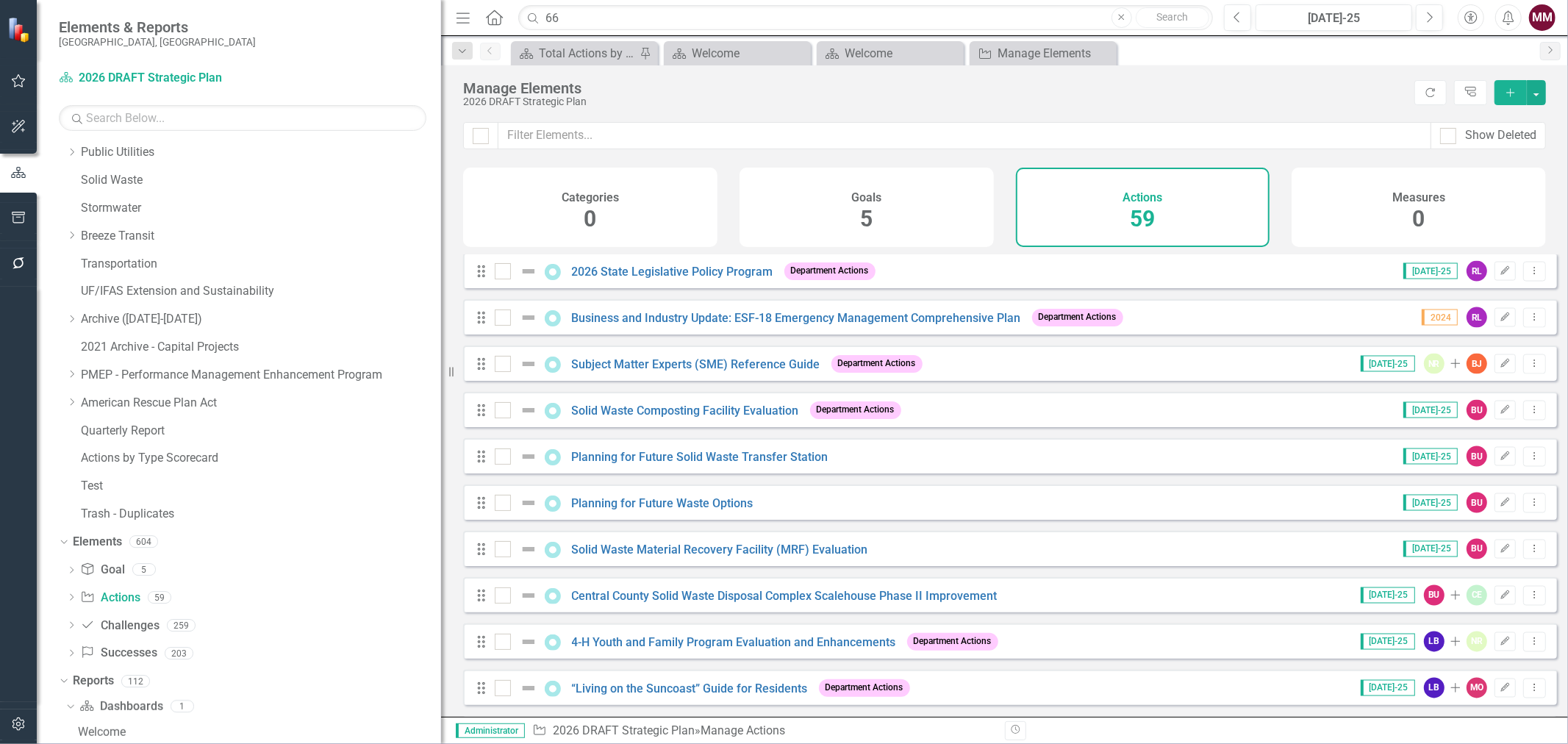
scroll to position [2123, 0]
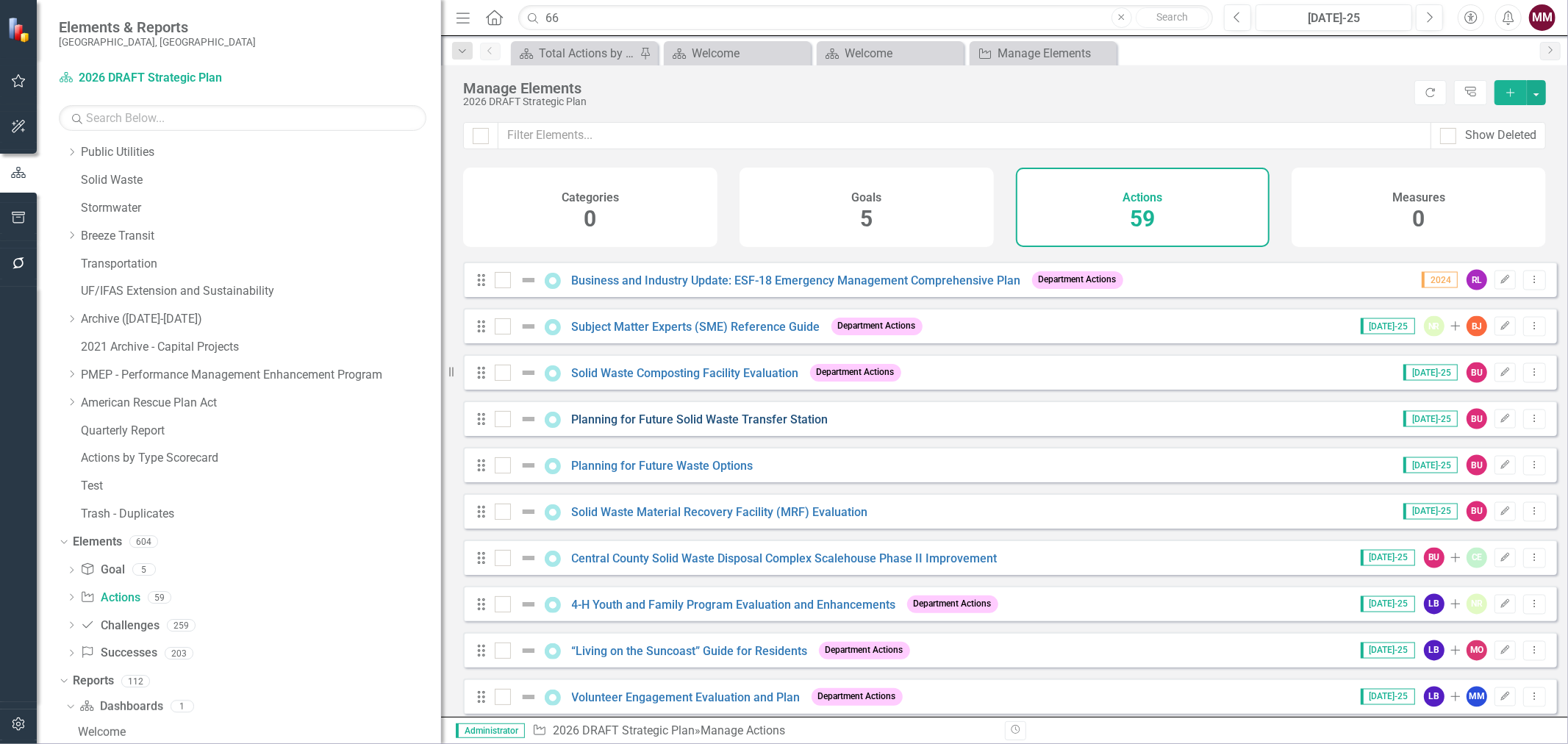
click at [773, 427] on link "Planning for Future Solid Waste Transfer Station" at bounding box center [701, 419] width 257 height 14
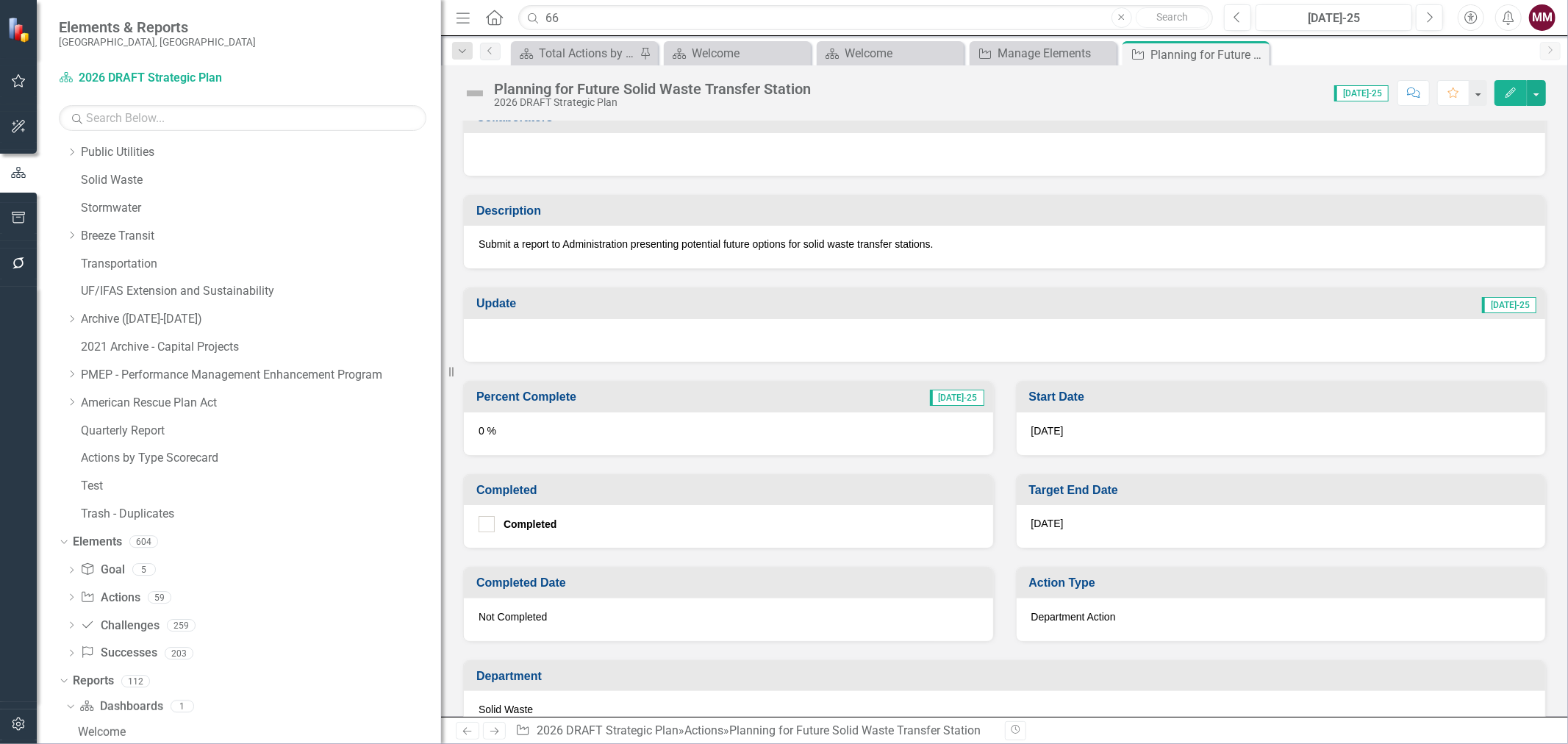
scroll to position [245, 0]
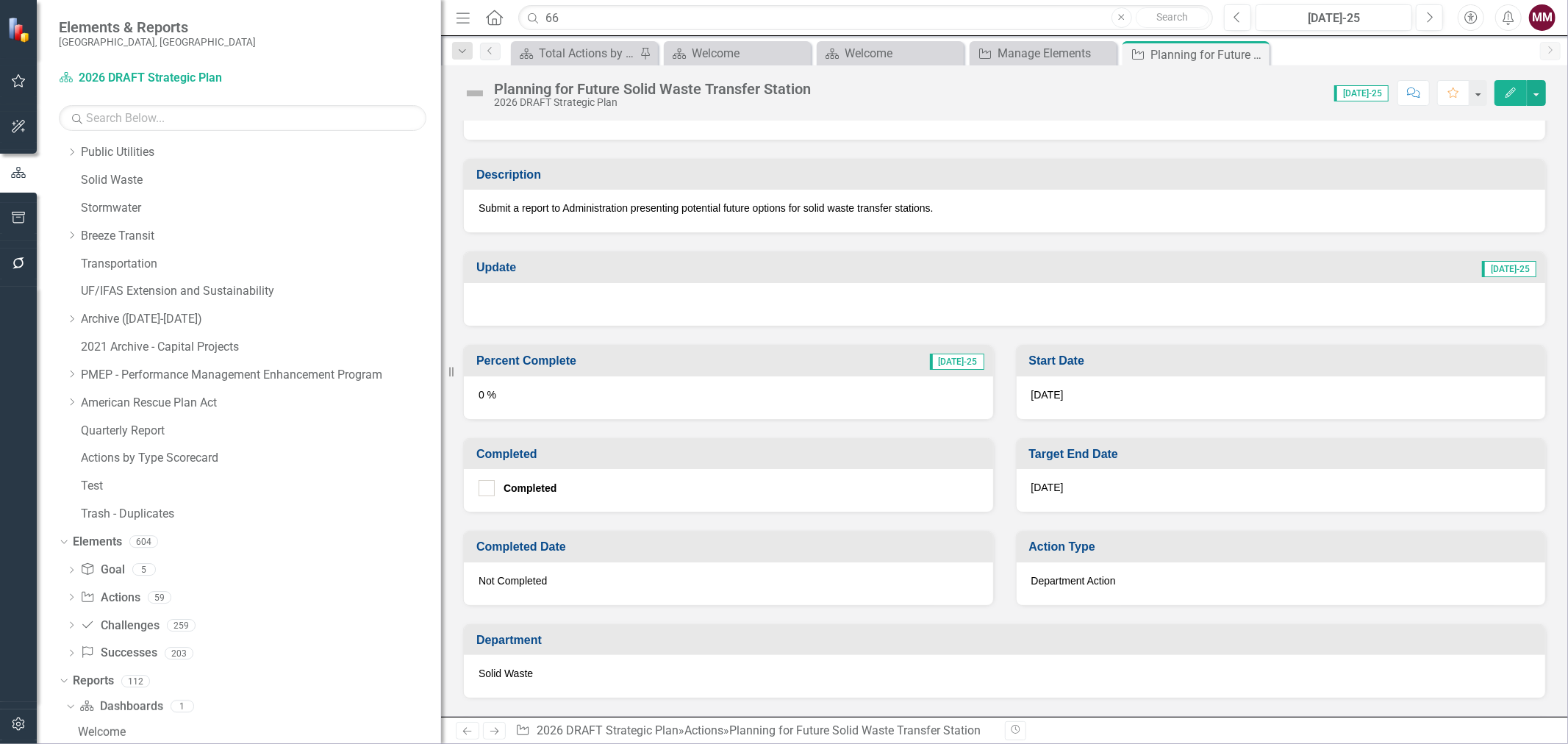
click at [1504, 95] on icon "Edit" at bounding box center [1511, 93] width 13 height 10
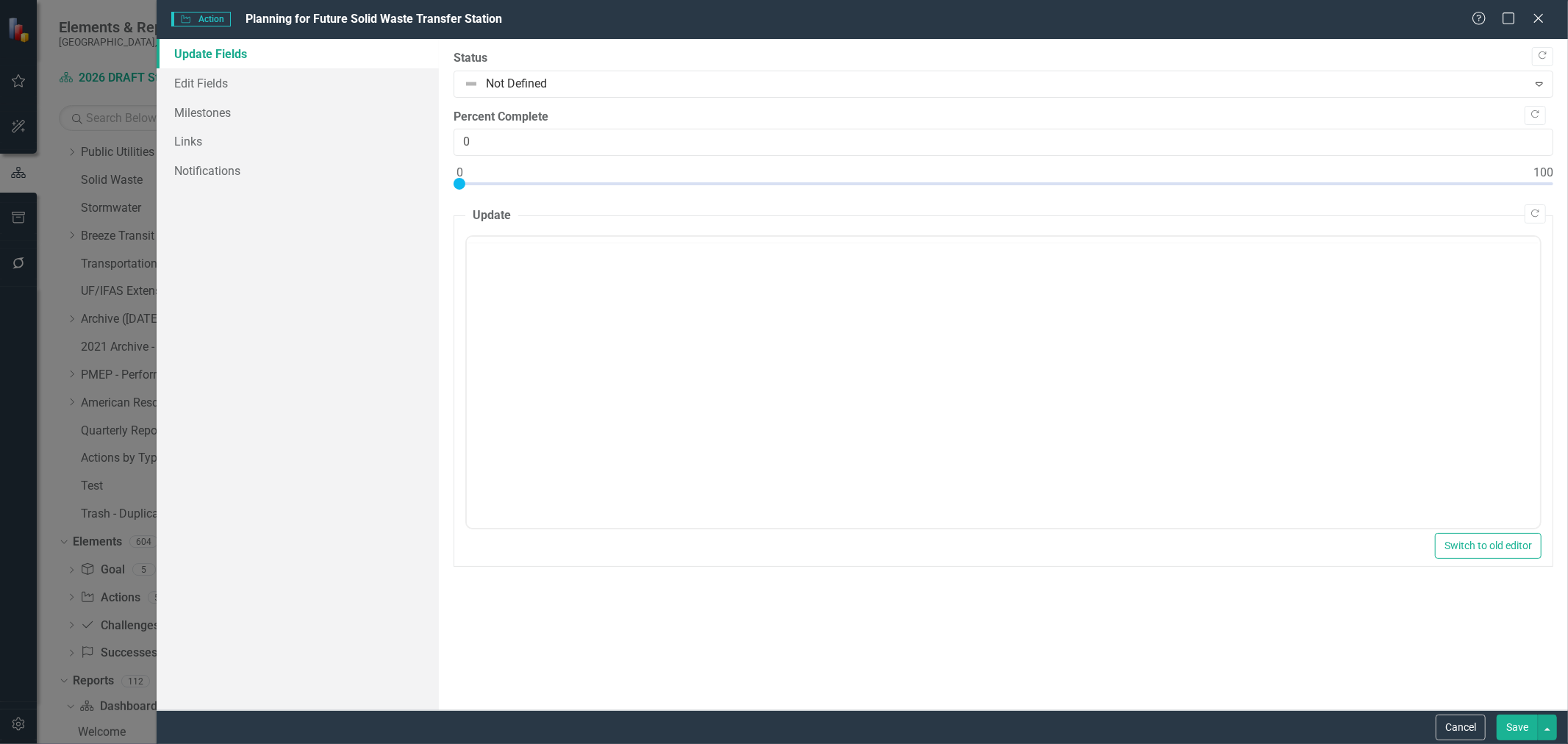
scroll to position [0, 0]
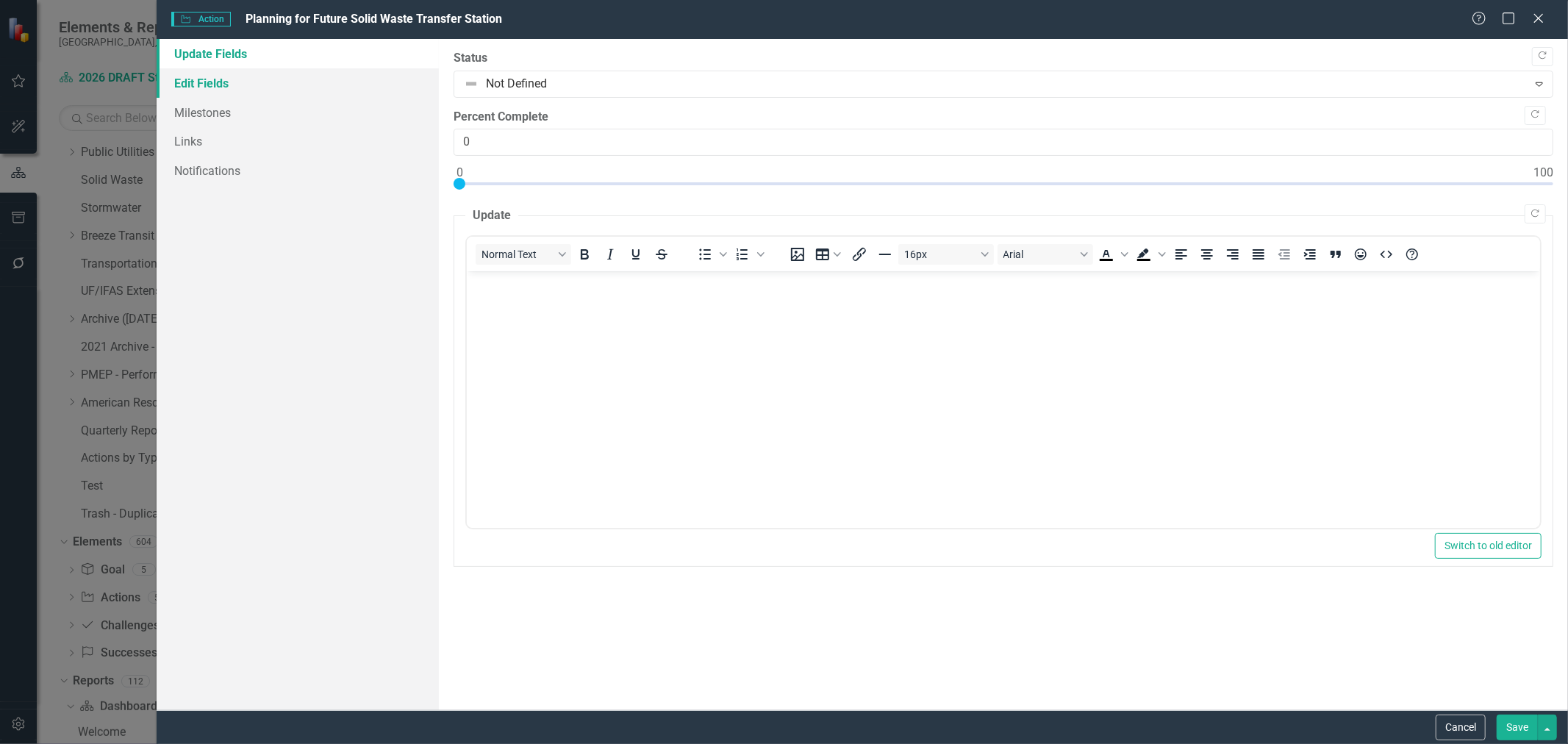
click at [228, 80] on link "Edit Fields" at bounding box center [297, 84] width 282 height 30
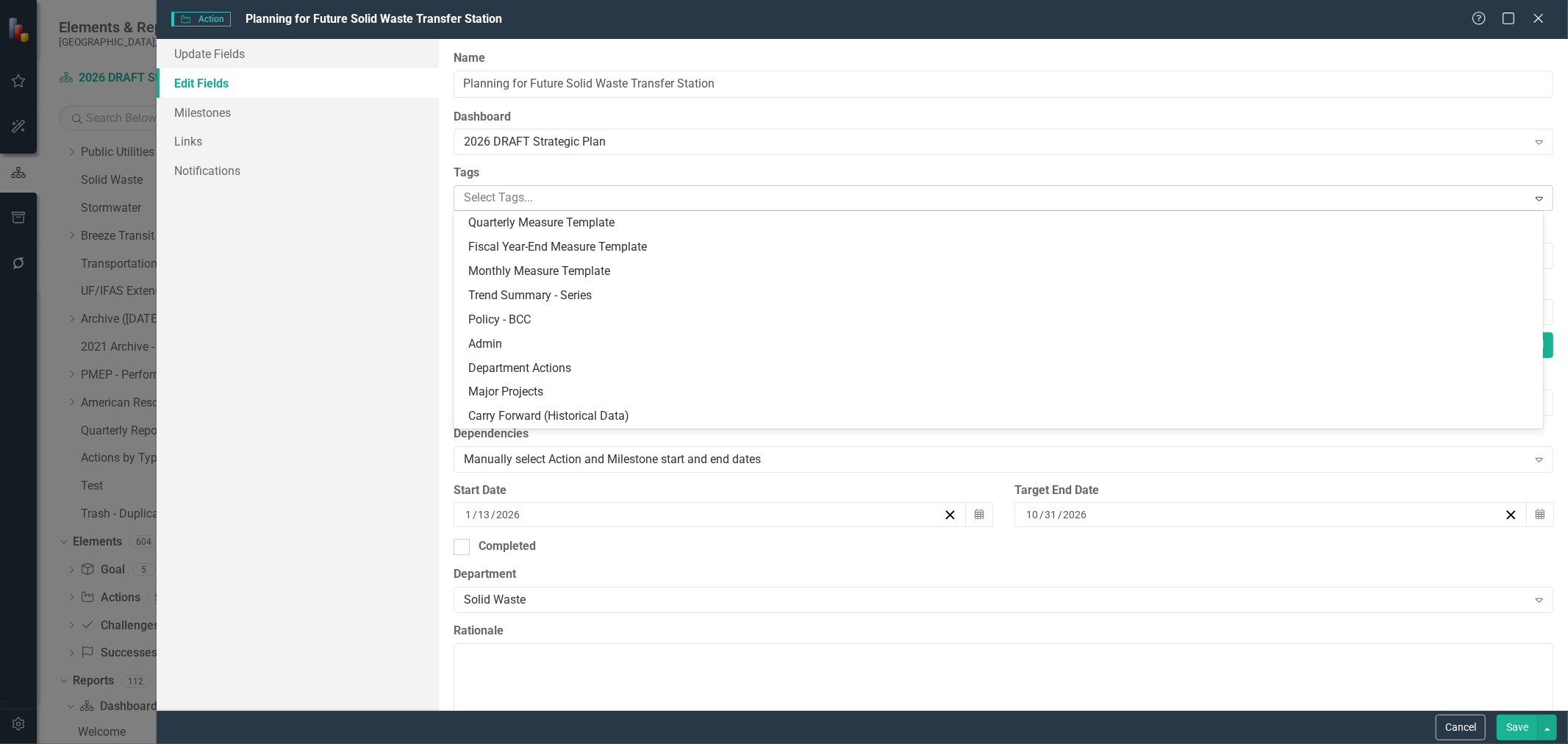
click at [555, 197] on div at bounding box center [992, 198] width 1069 height 20
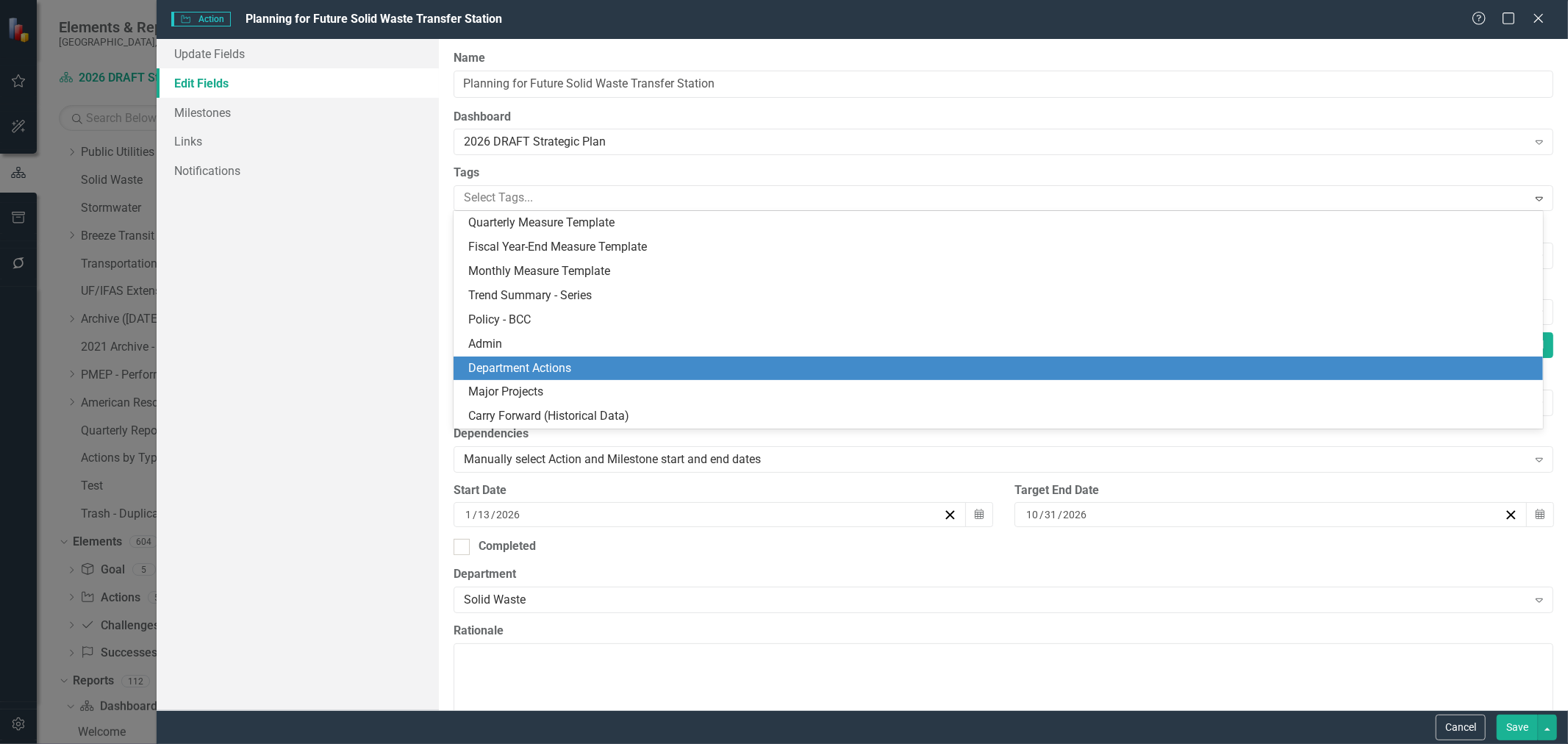
click at [560, 368] on span "Department Actions" at bounding box center [519, 368] width 103 height 14
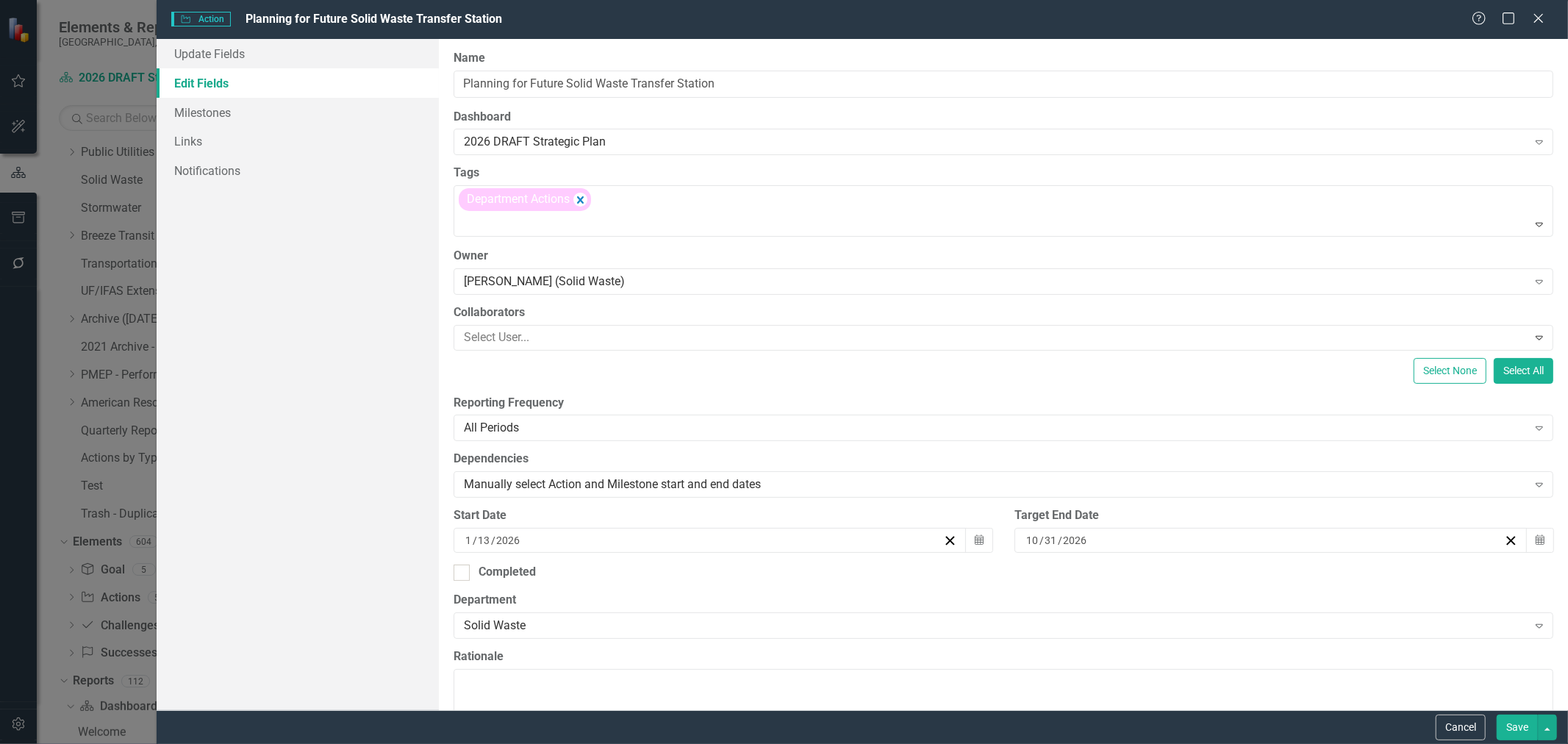
click at [1513, 731] on button "Save" at bounding box center [1517, 727] width 41 height 26
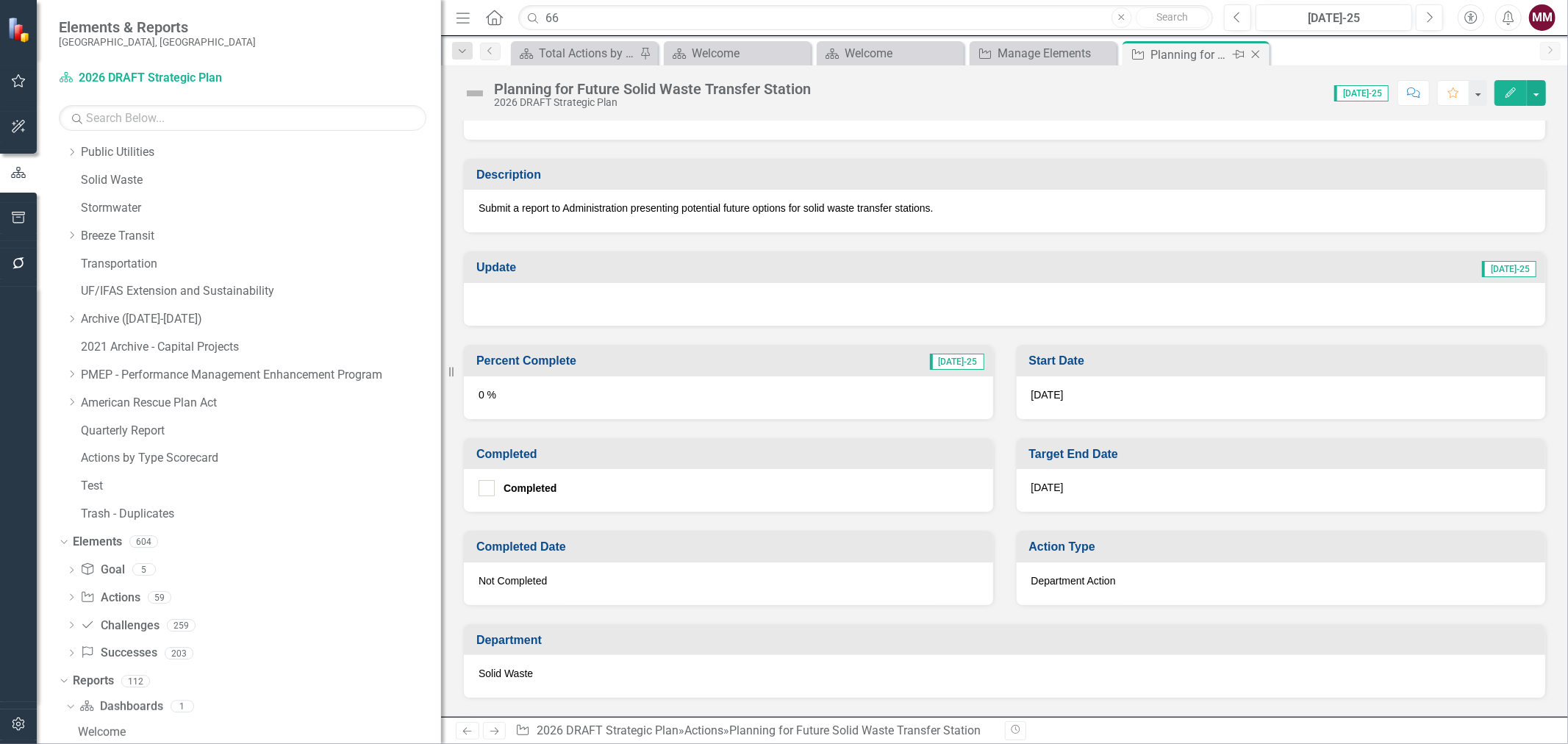
click at [1252, 56] on icon "Close" at bounding box center [1256, 55] width 15 height 12
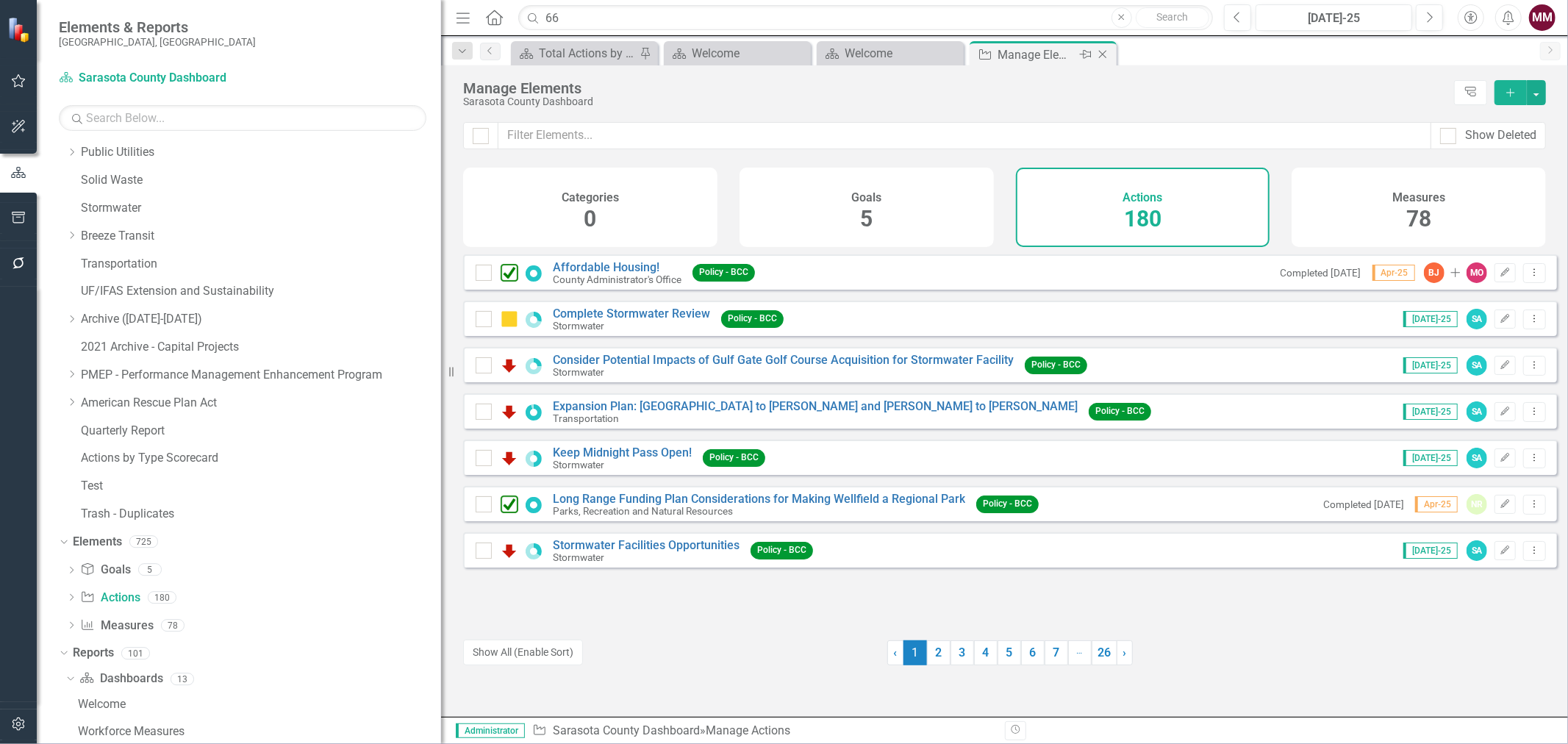
click at [1100, 54] on icon "Close" at bounding box center [1103, 55] width 15 height 12
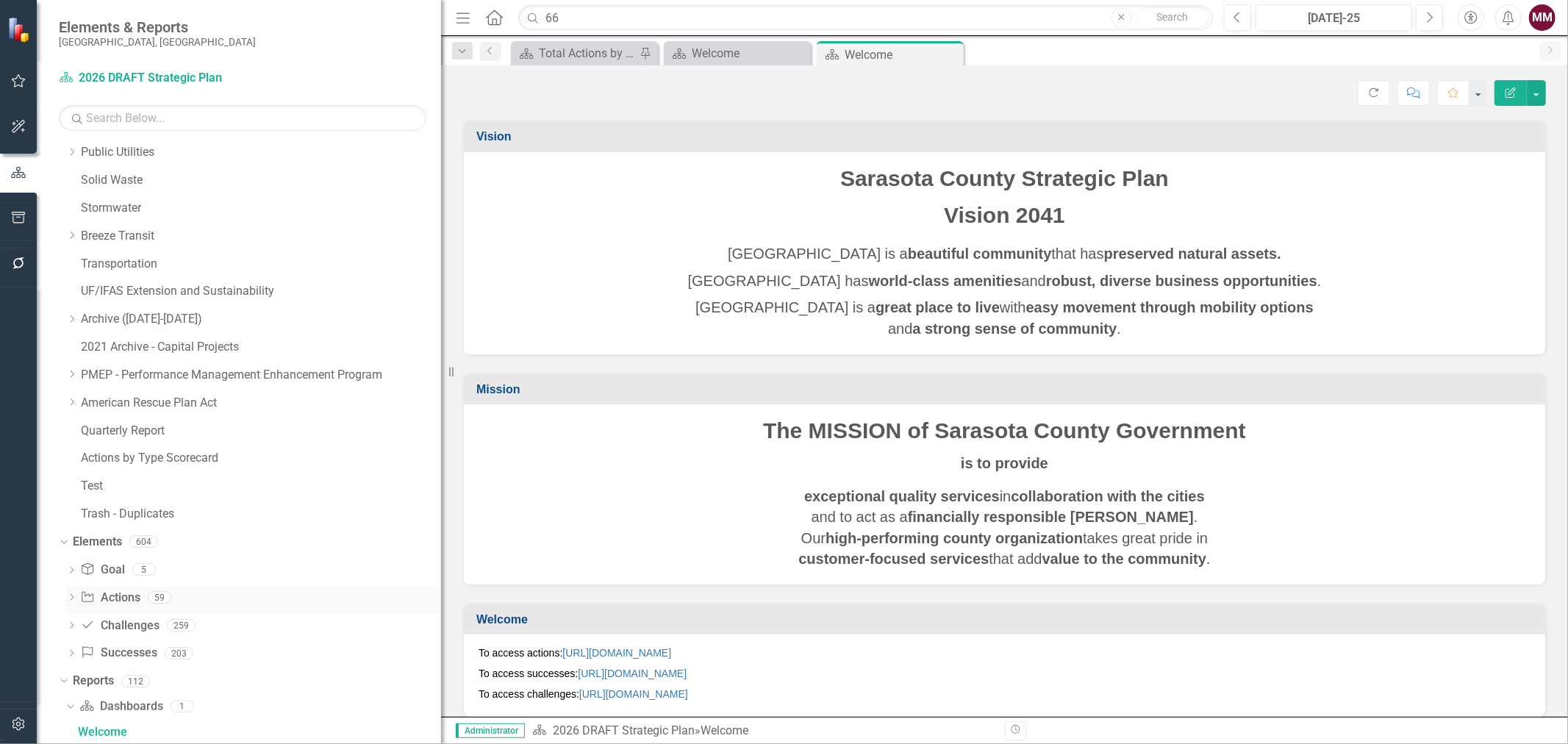
click at [101, 599] on link "Action Actions" at bounding box center [110, 598] width 60 height 17
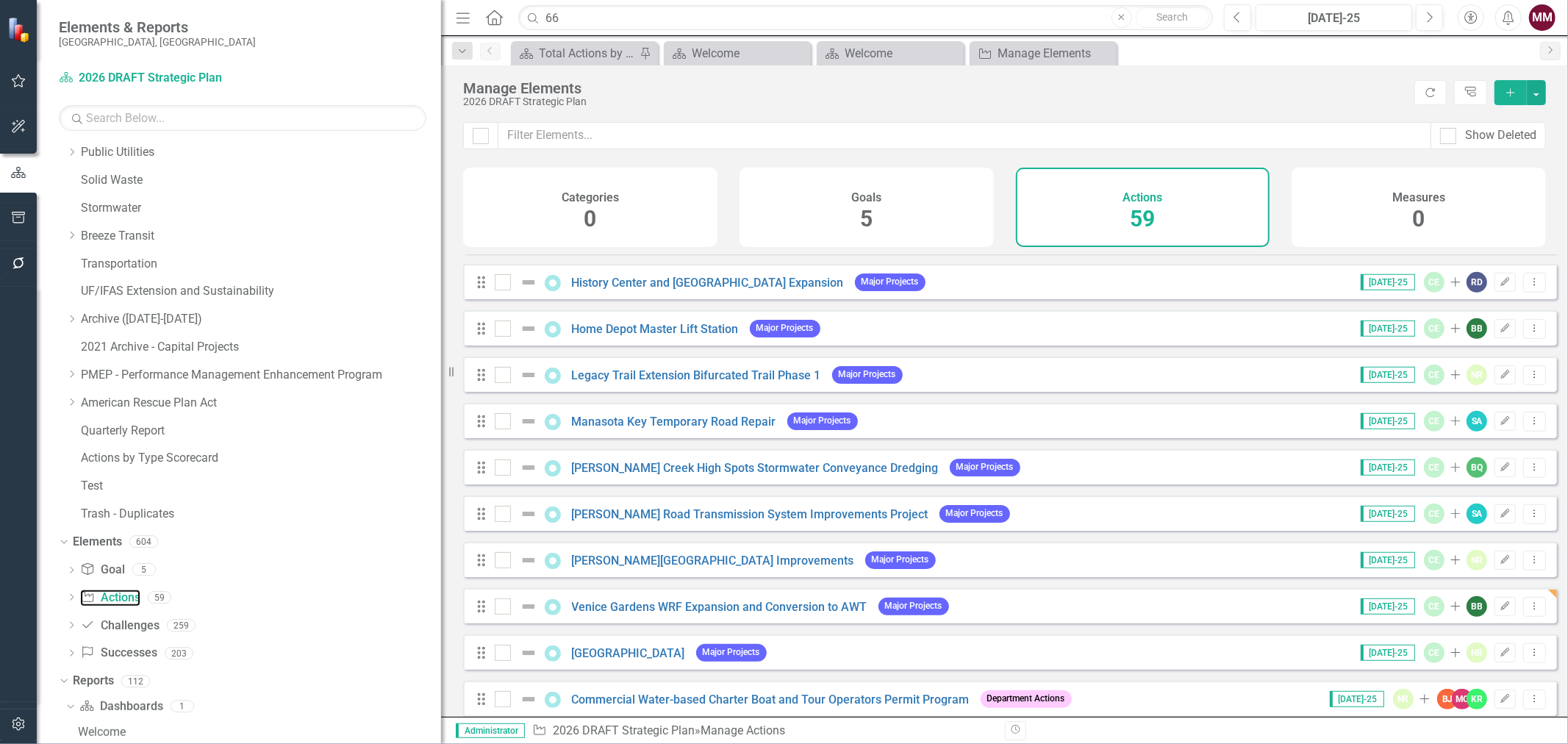
scroll to position [736, 0]
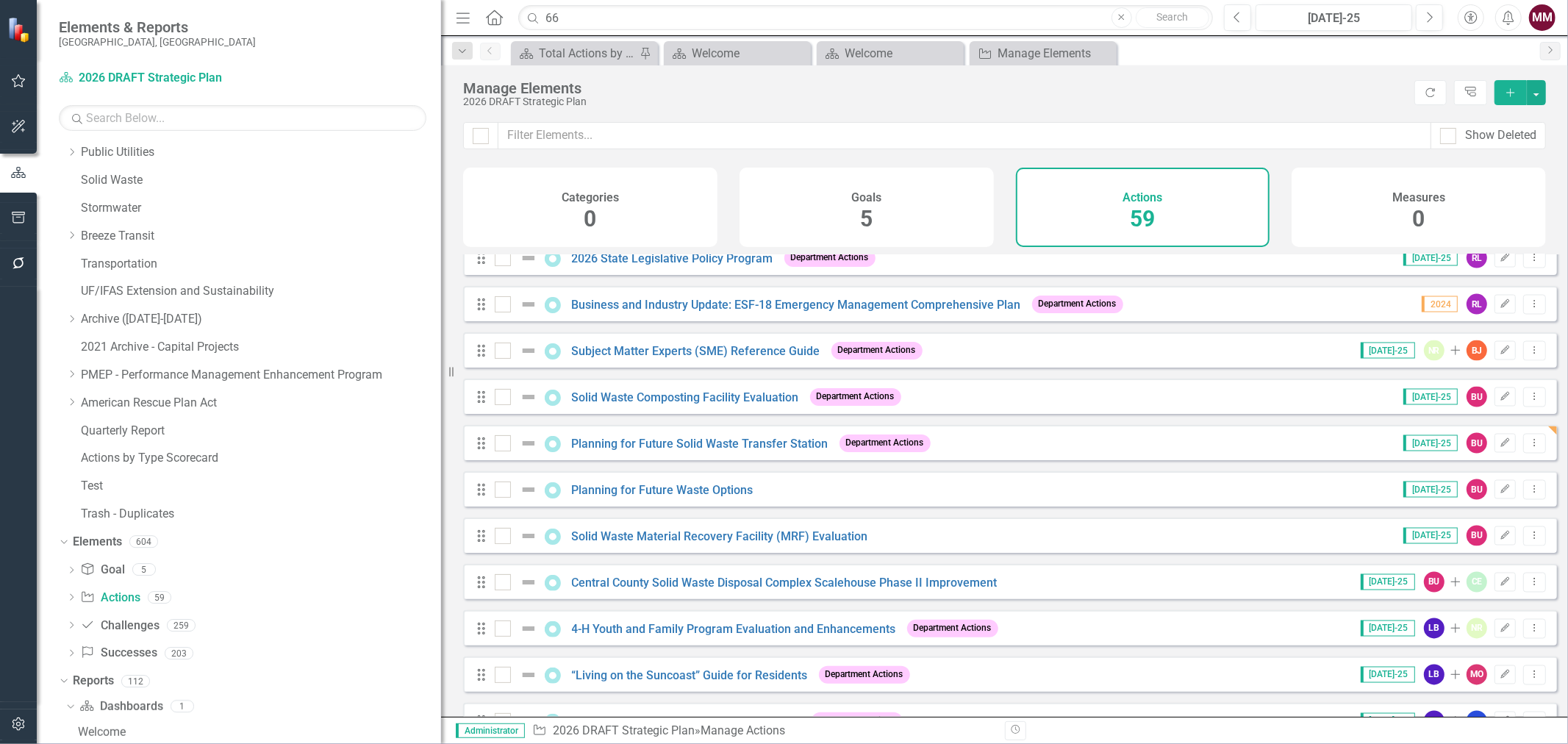
scroll to position [2123, 0]
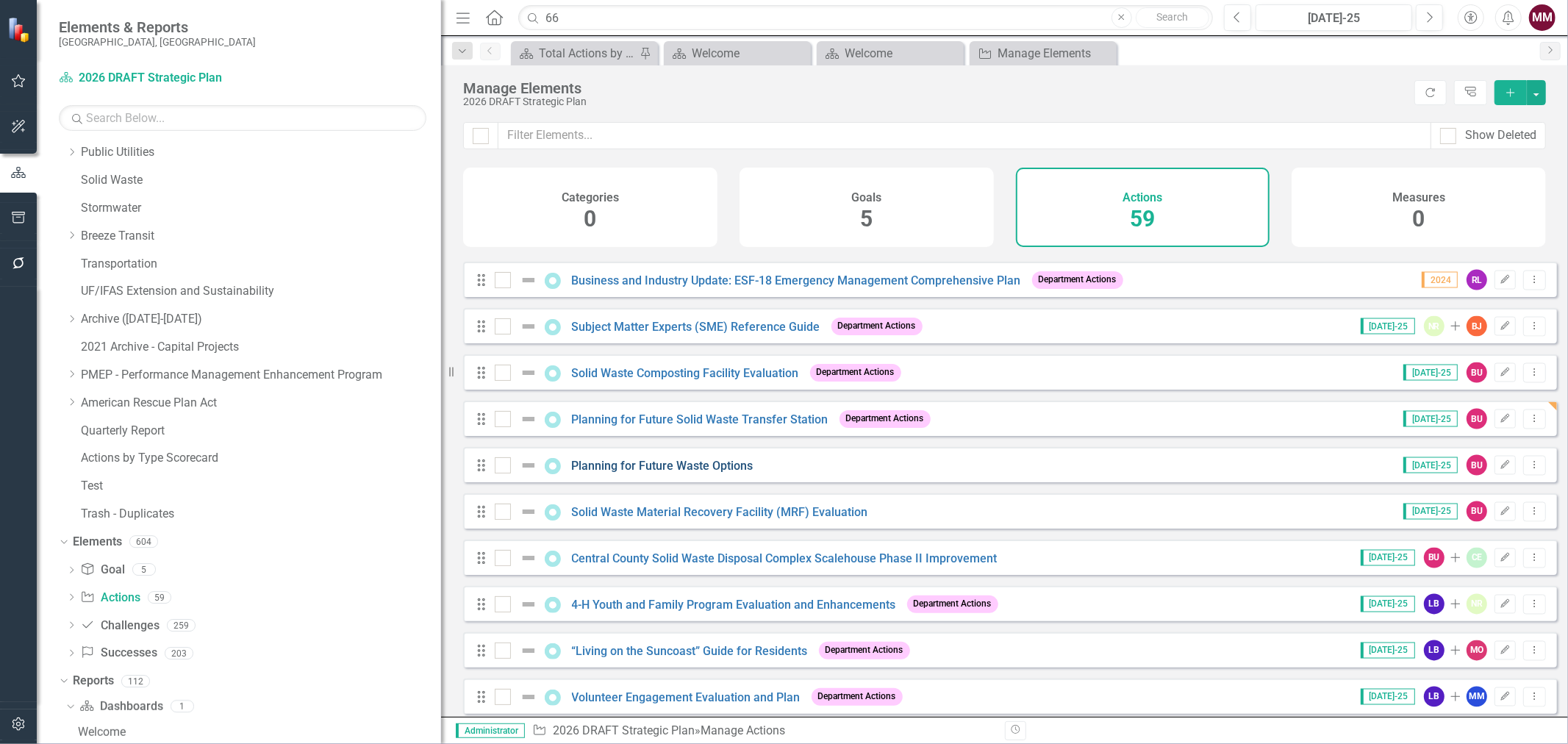
click at [701, 471] on link "Planning for Future Waste Options" at bounding box center [663, 466] width 181 height 14
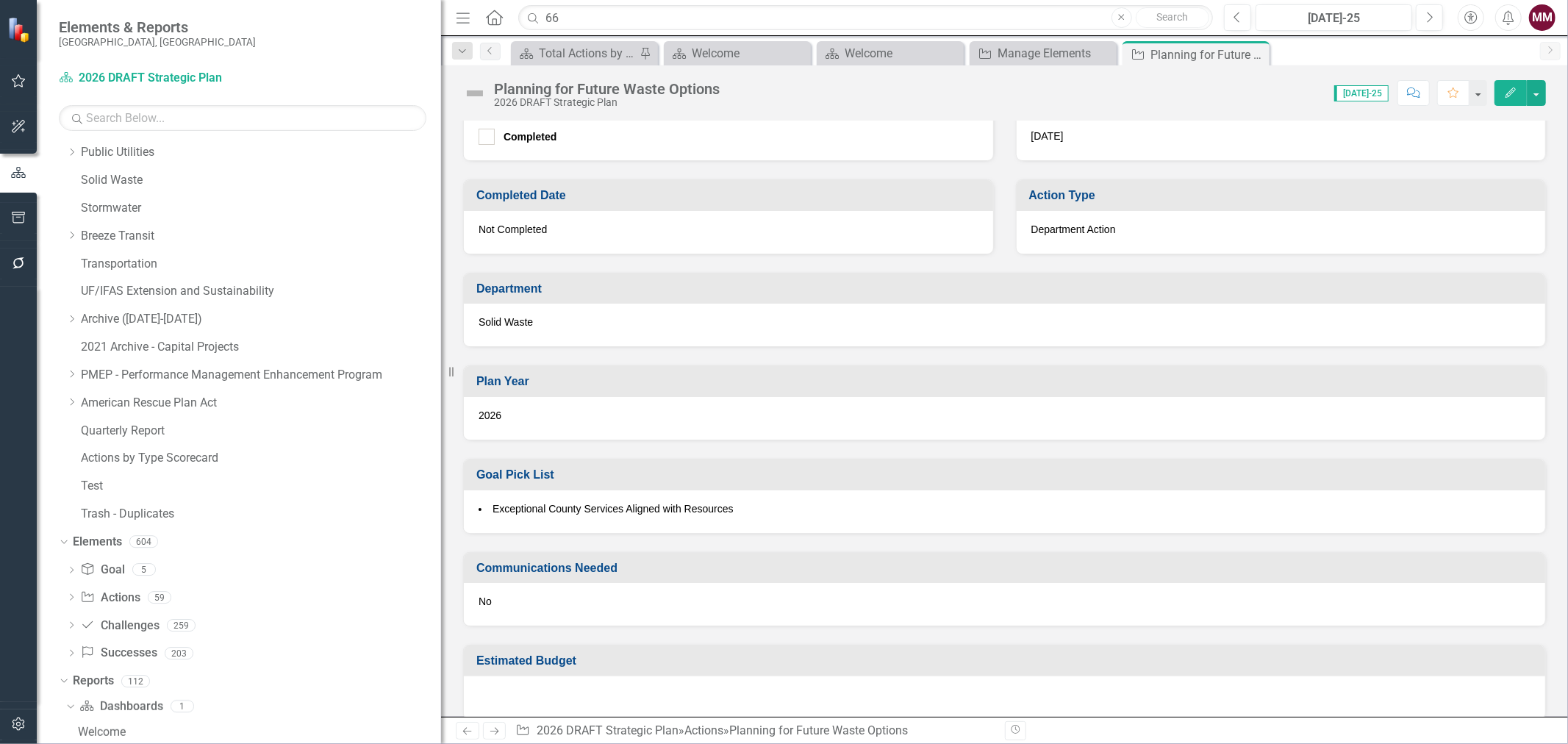
scroll to position [606, 0]
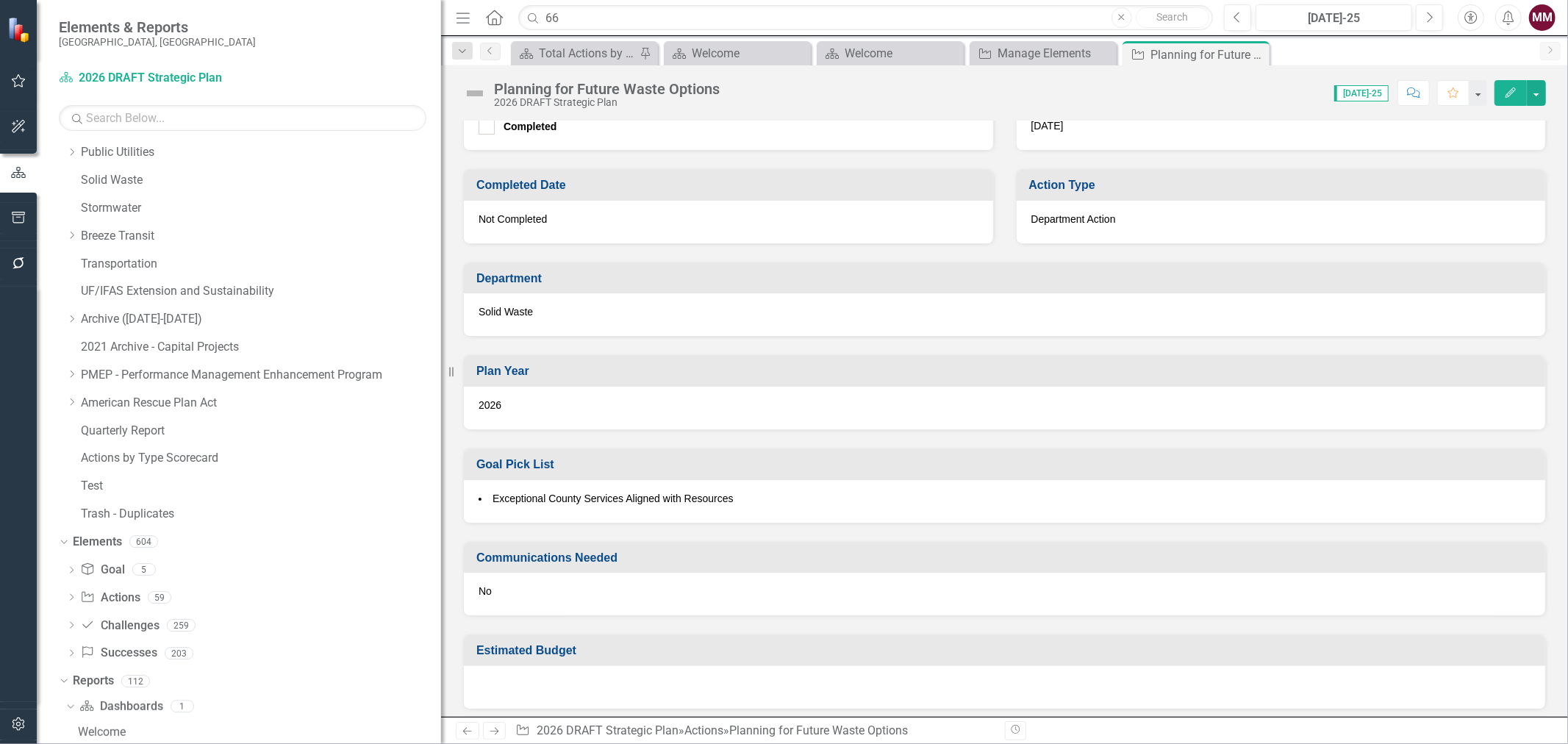
click at [1501, 93] on button "Edit" at bounding box center [1511, 93] width 32 height 26
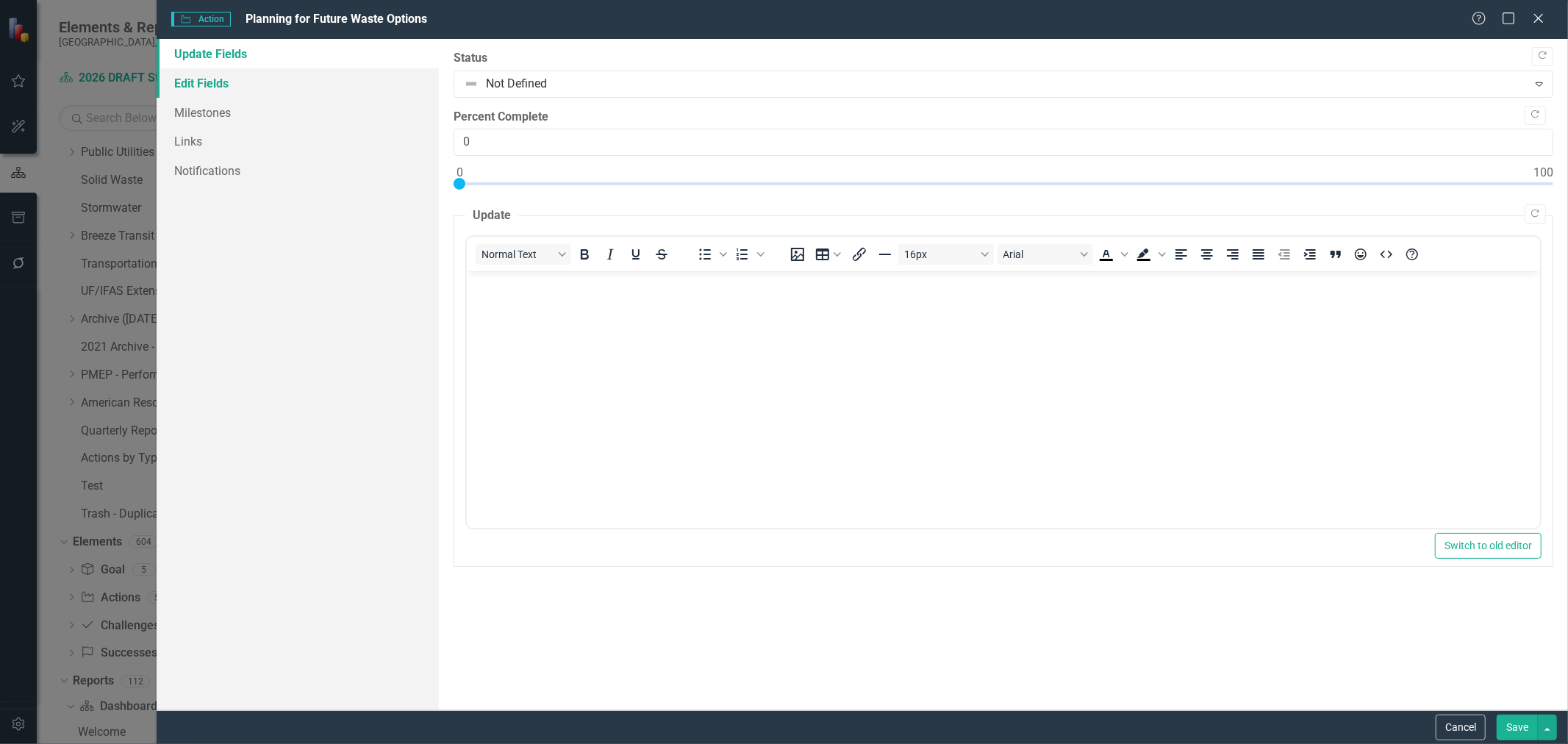
scroll to position [0, 0]
click at [186, 83] on link "Edit Fields" at bounding box center [297, 84] width 282 height 30
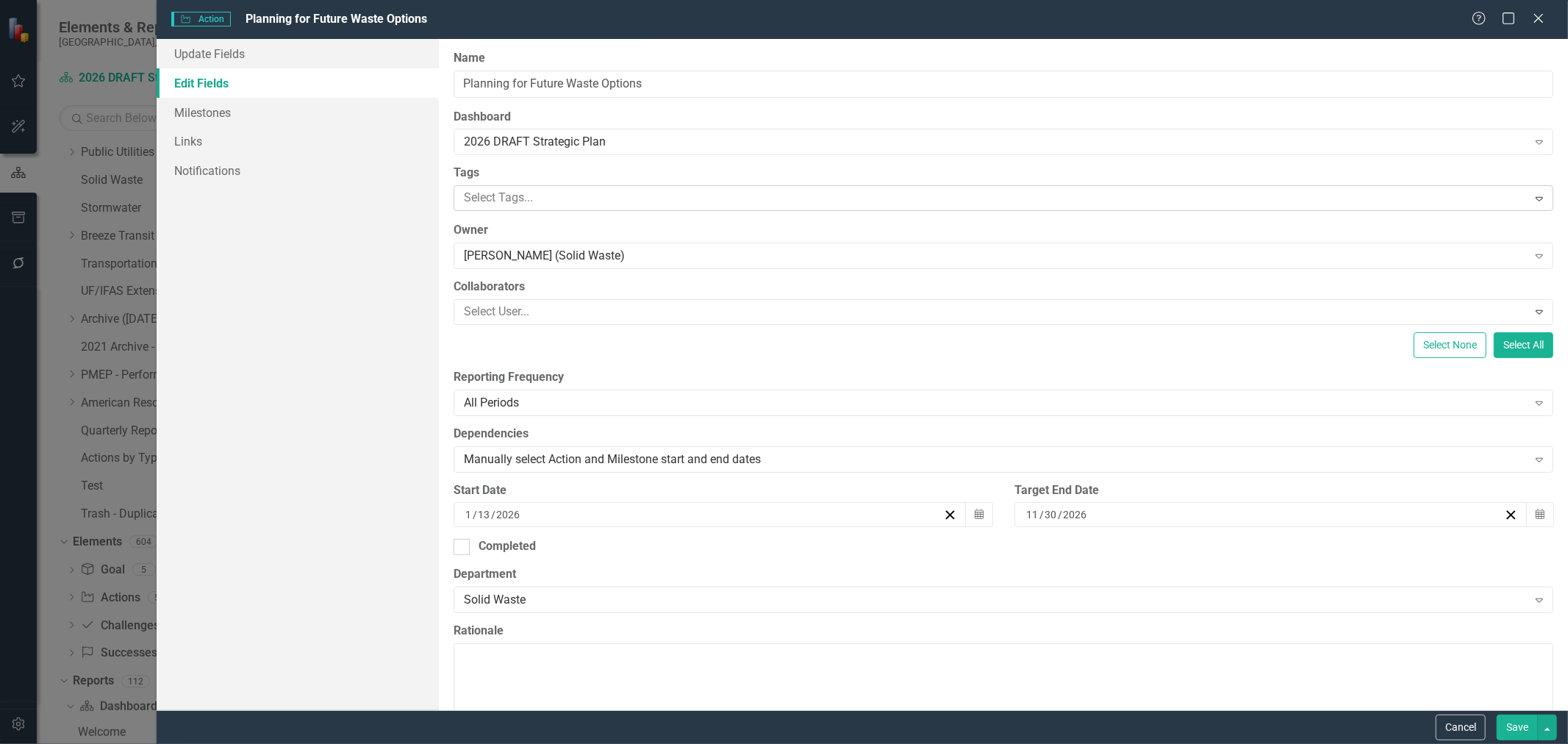
click at [496, 195] on div at bounding box center [992, 198] width 1069 height 20
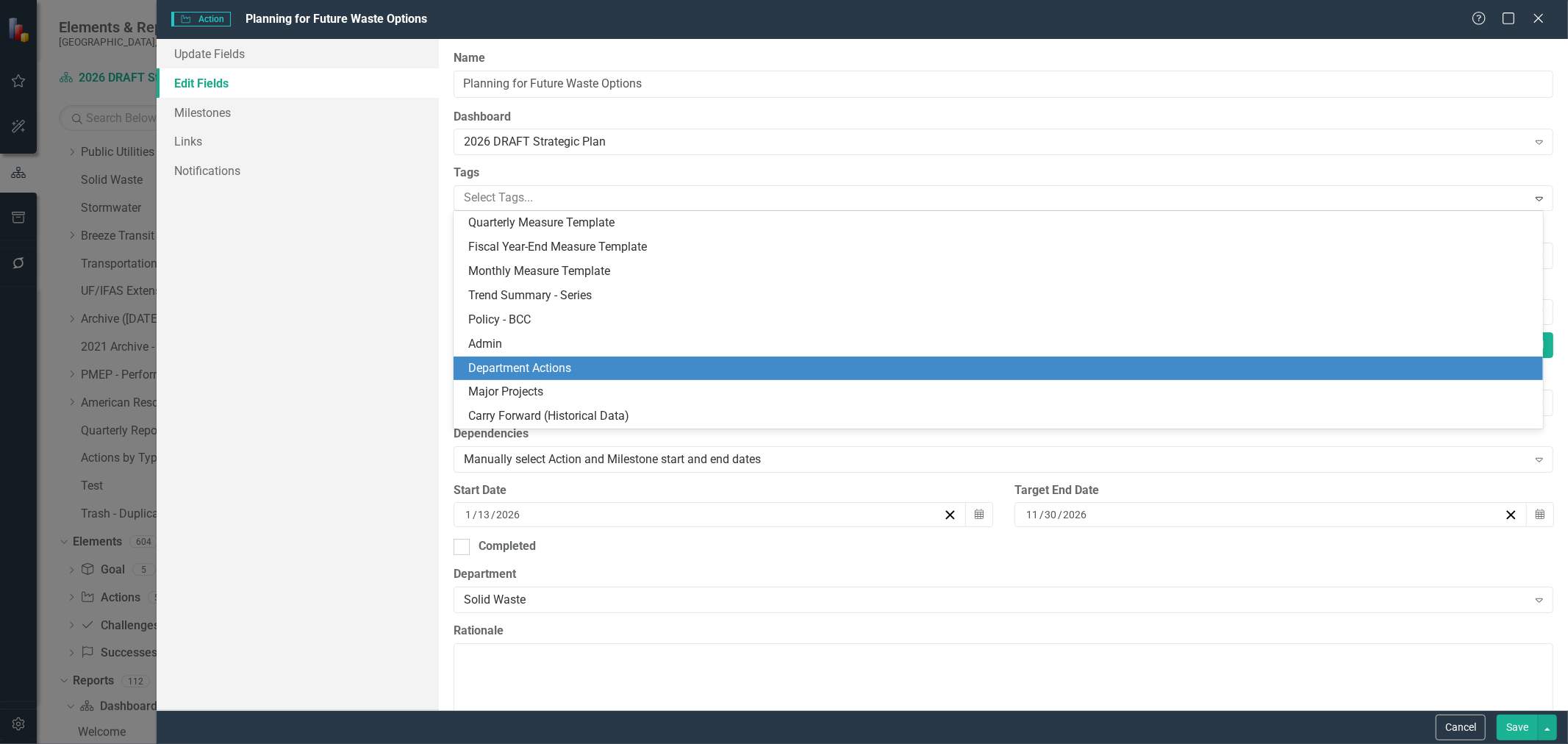
click at [519, 366] on span "Department Actions" at bounding box center [519, 368] width 103 height 14
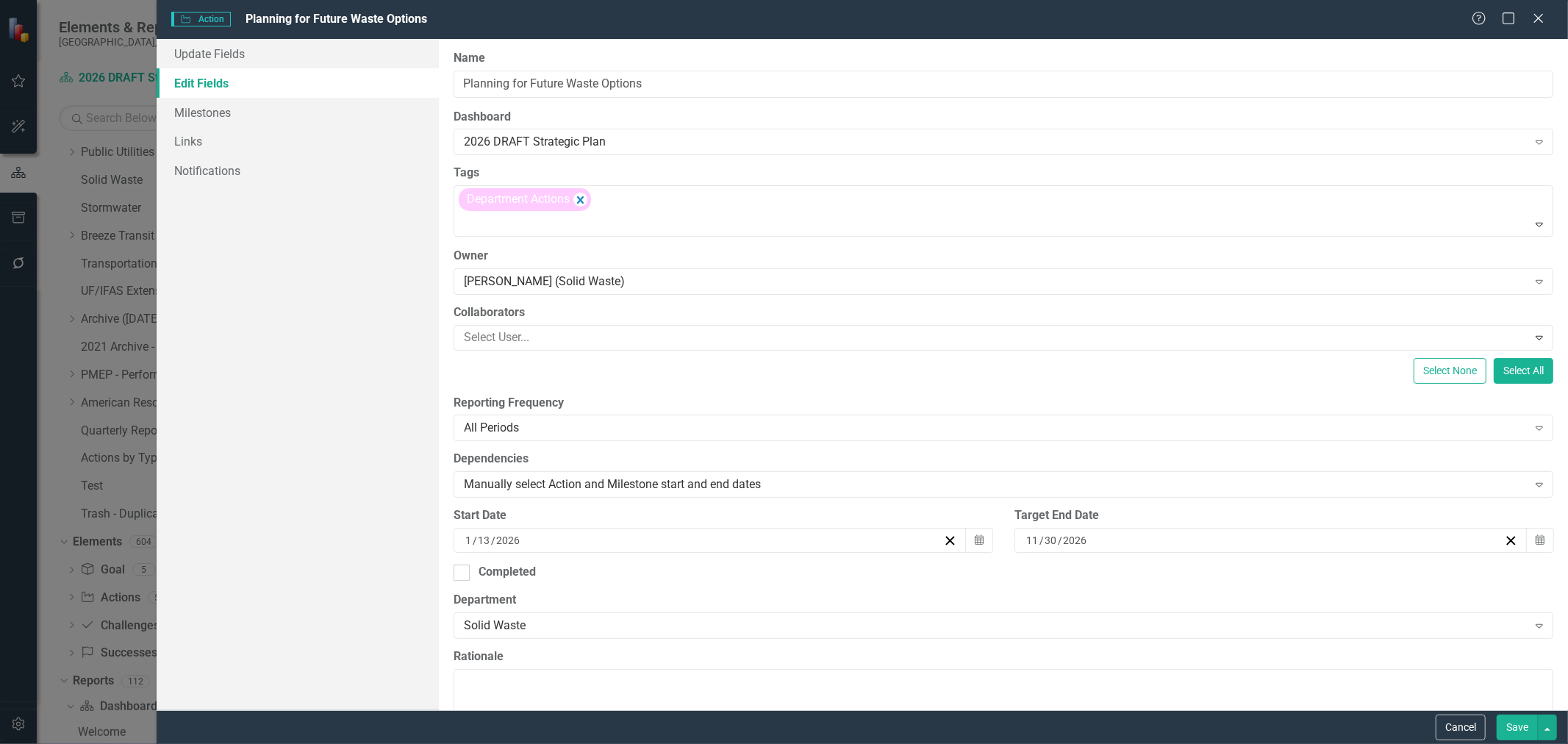
click at [1501, 723] on button "Save" at bounding box center [1517, 727] width 41 height 26
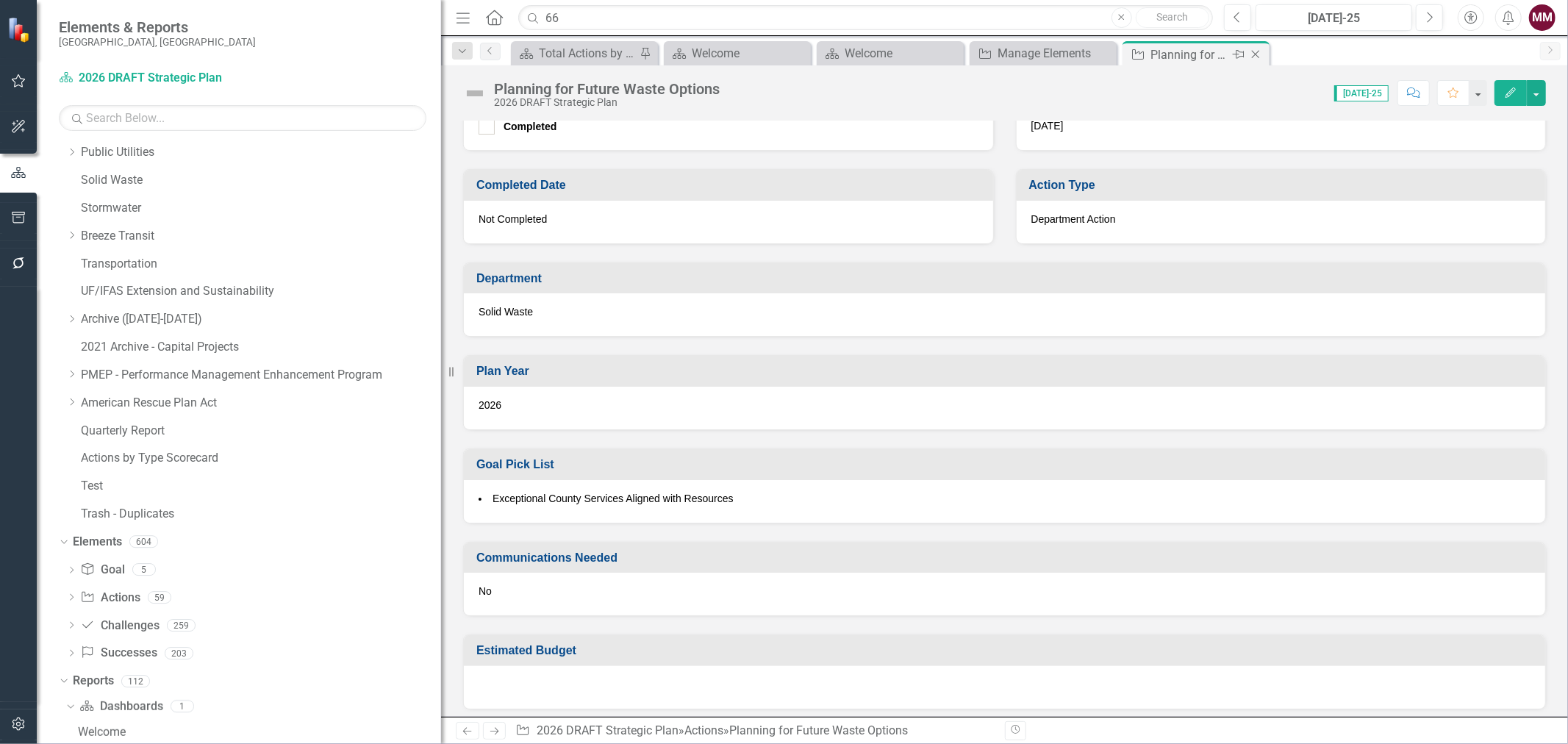
click at [1257, 53] on icon at bounding box center [1257, 55] width 8 height 8
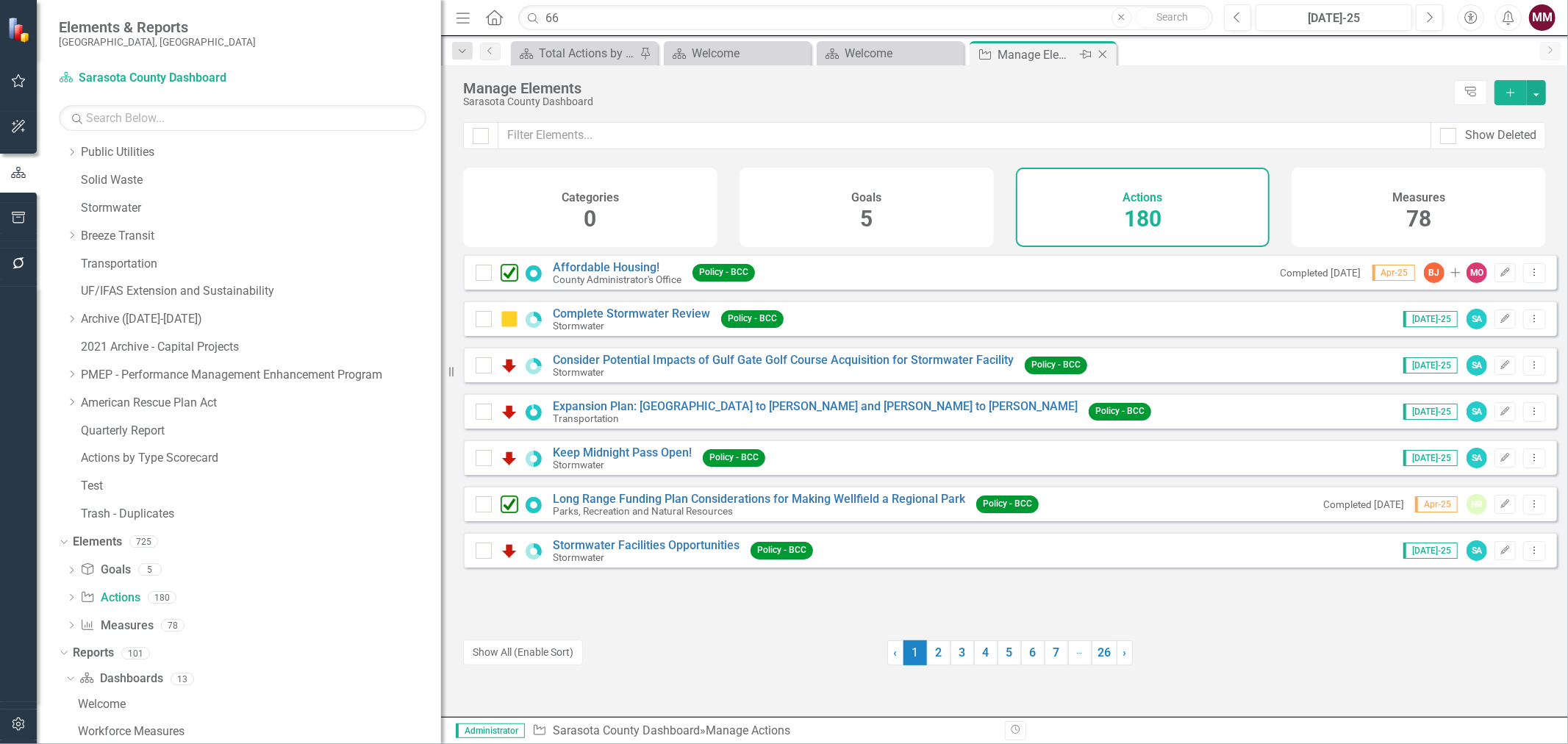
click at [1100, 56] on icon at bounding box center [1103, 55] width 8 height 8
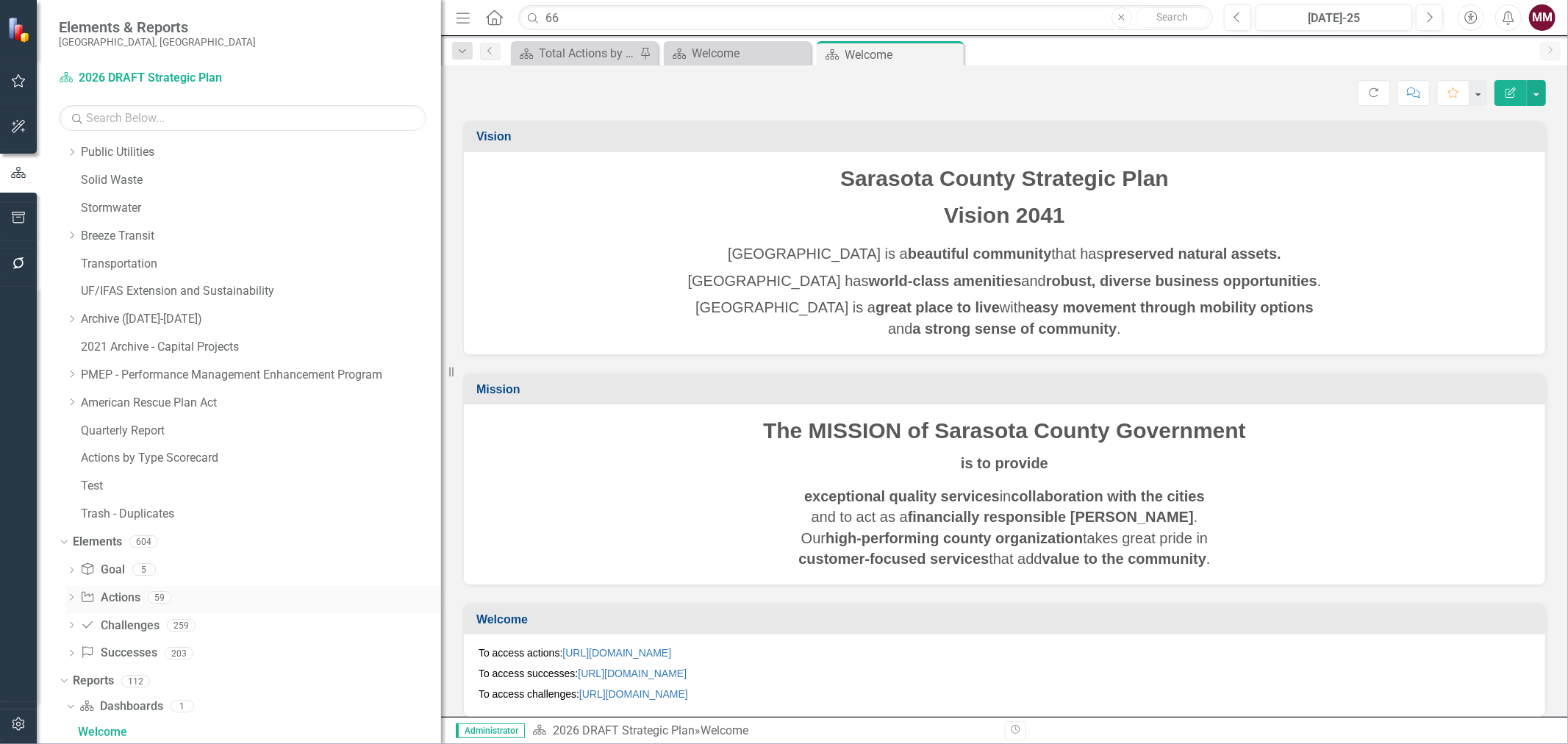
click at [114, 599] on link "Action Actions" at bounding box center [110, 598] width 60 height 17
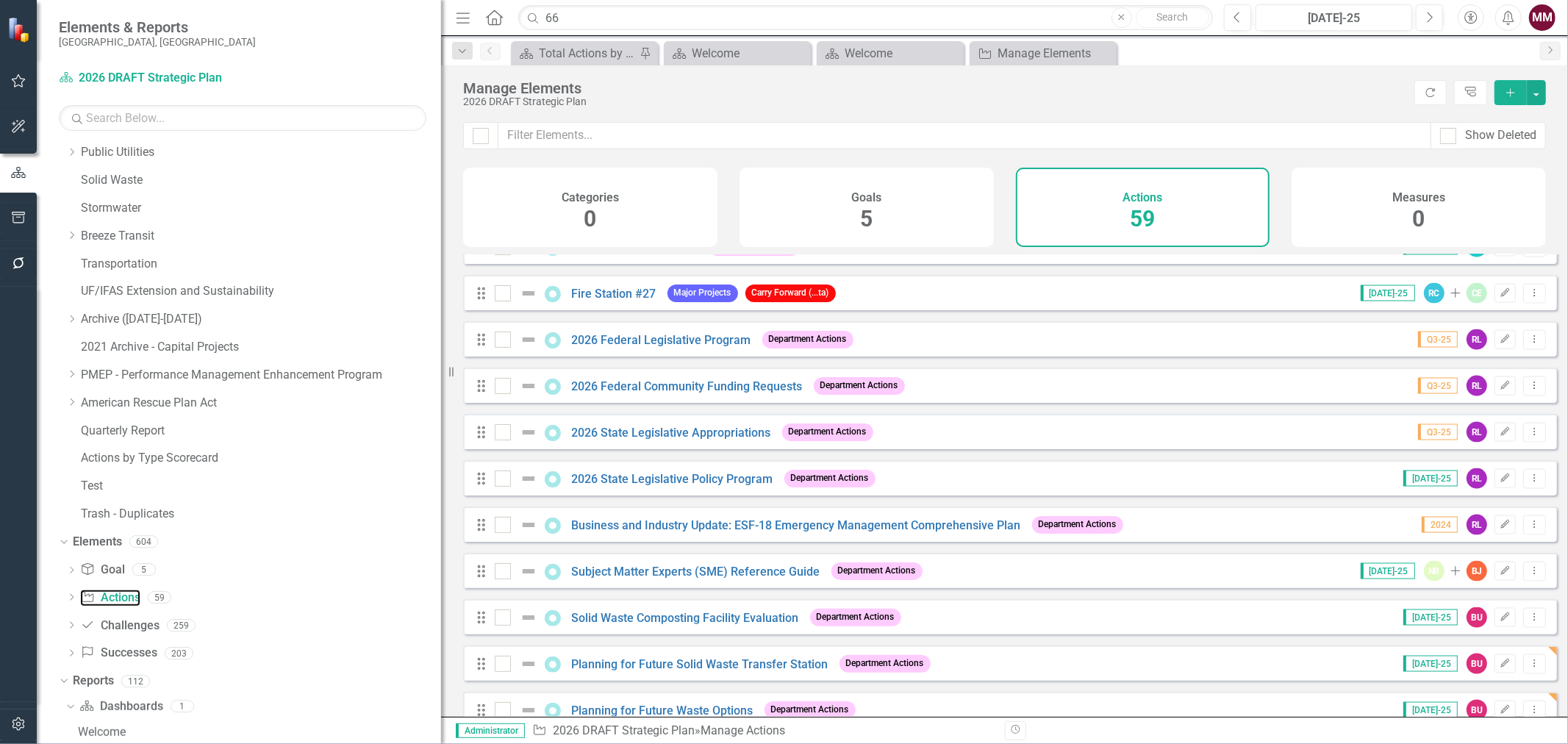
scroll to position [2206, 0]
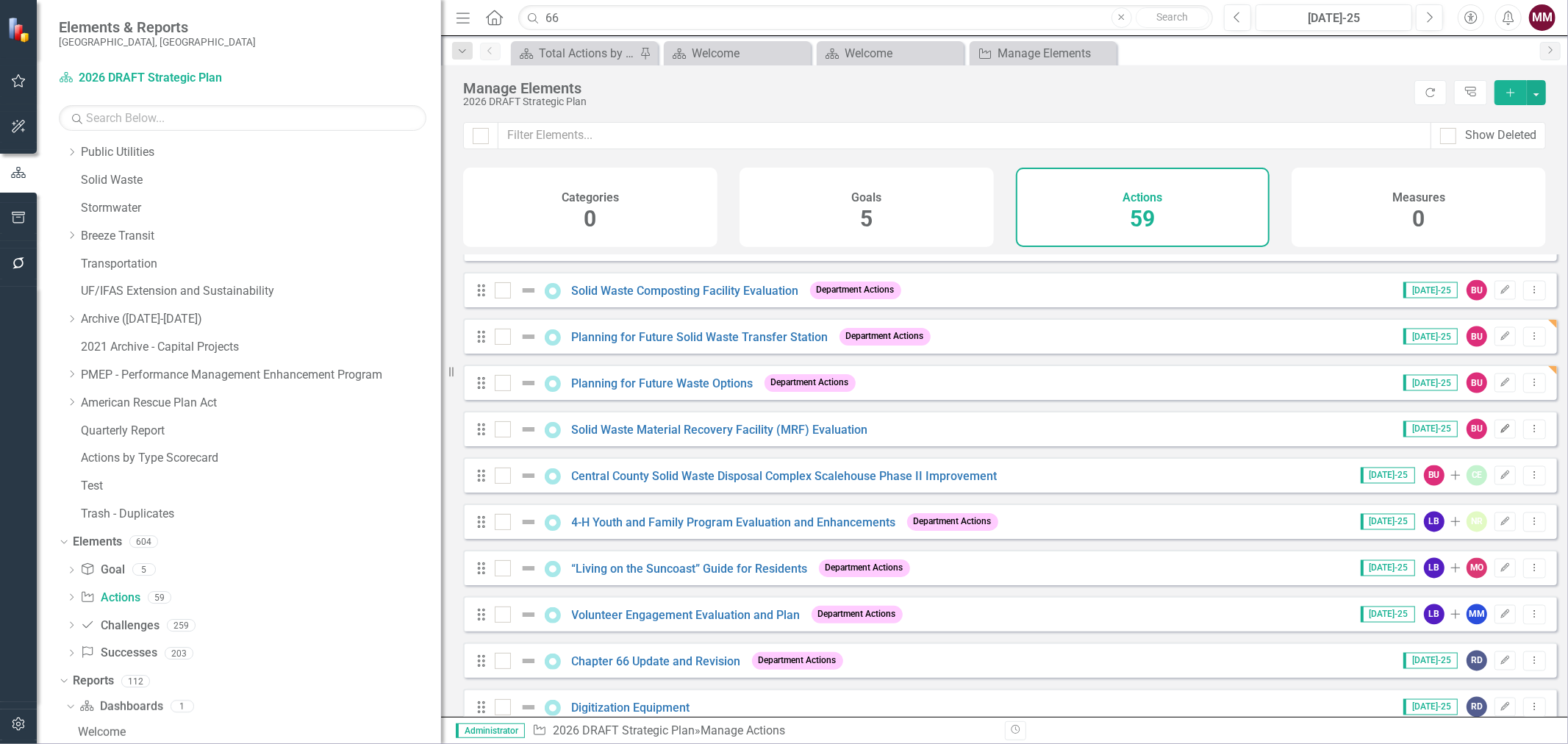
click at [1500, 434] on icon "Edit" at bounding box center [1505, 429] width 11 height 9
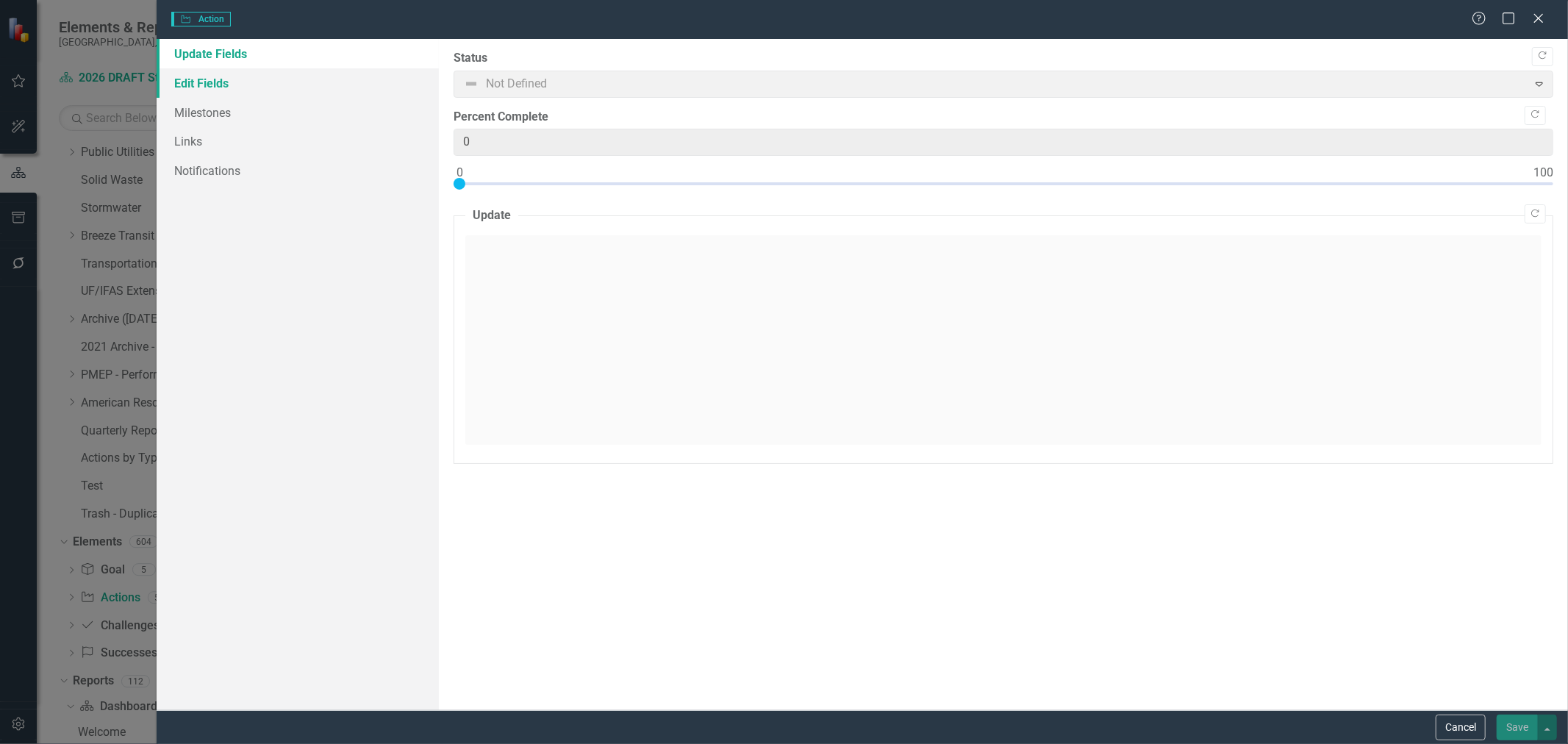
click at [185, 86] on link "Edit Fields" at bounding box center [297, 84] width 282 height 30
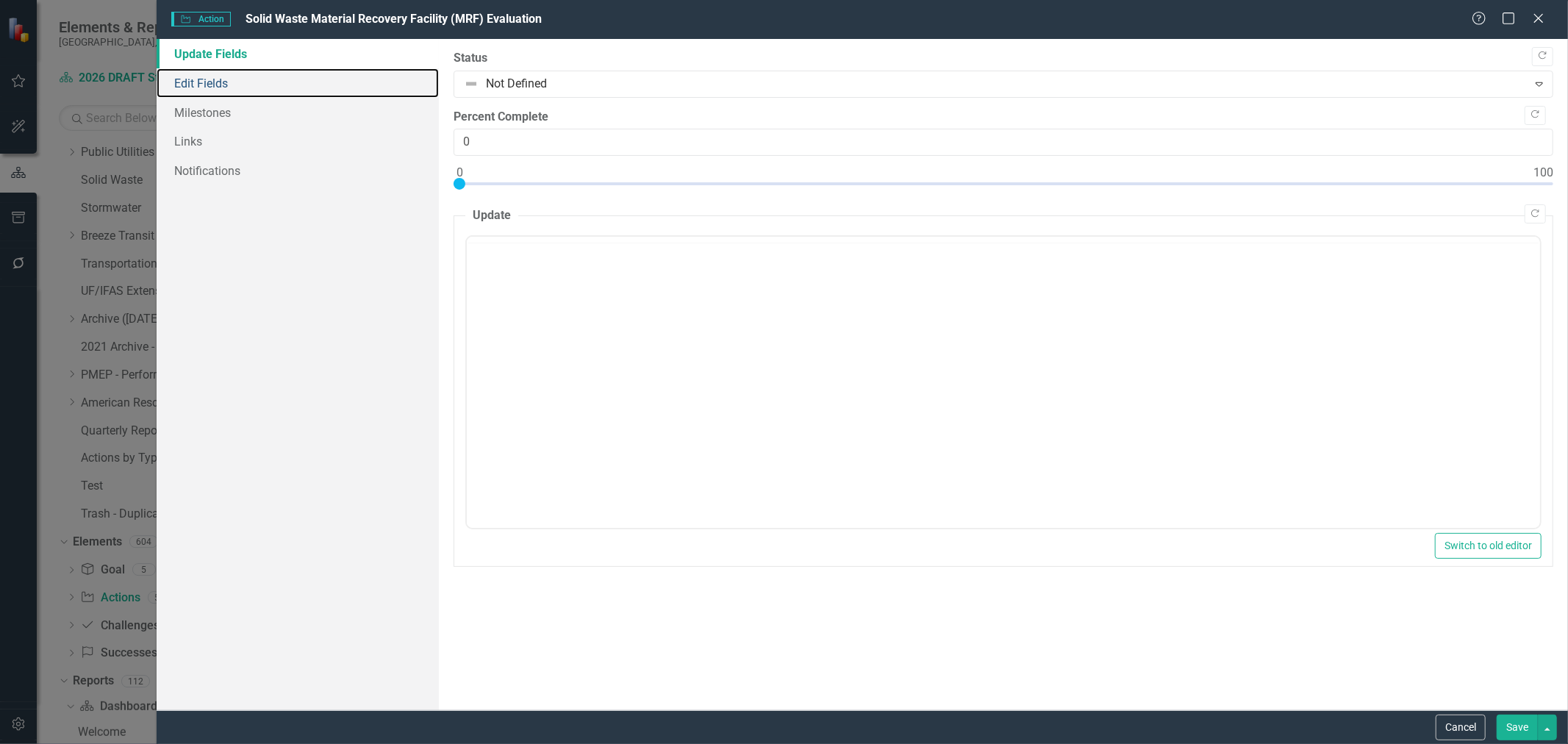
scroll to position [0, 0]
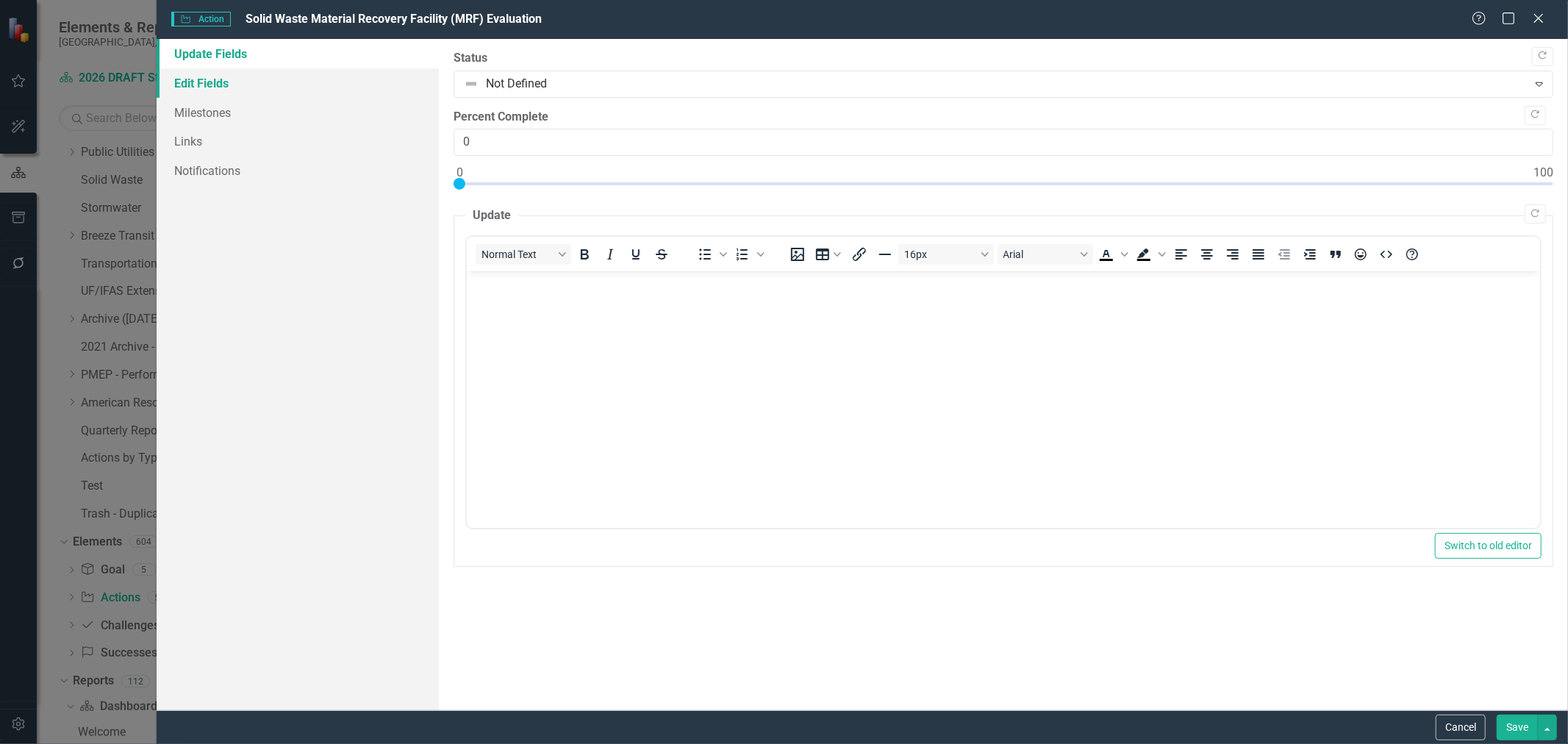
click at [208, 90] on link "Edit Fields" at bounding box center [297, 84] width 282 height 30
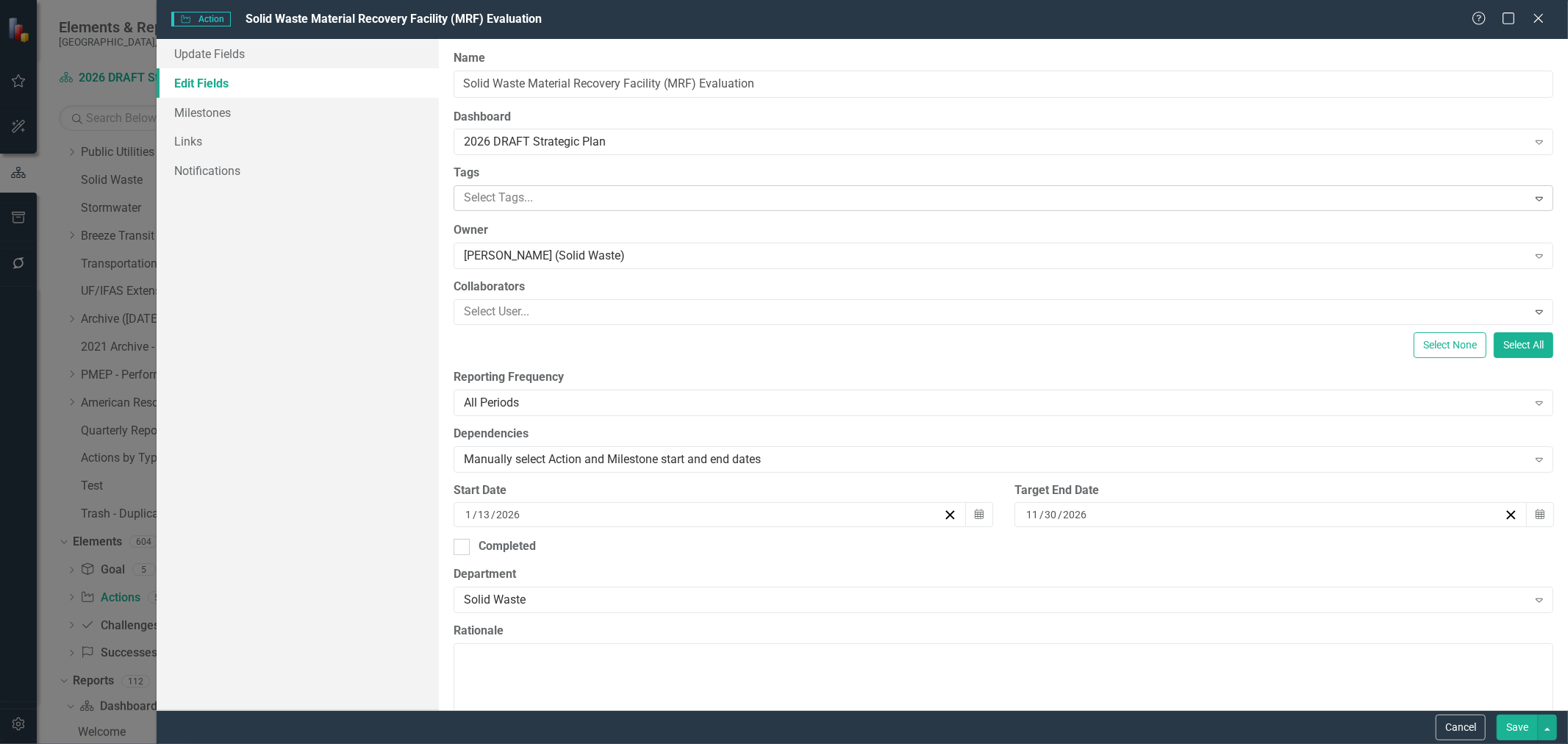
click at [500, 199] on div at bounding box center [992, 198] width 1069 height 20
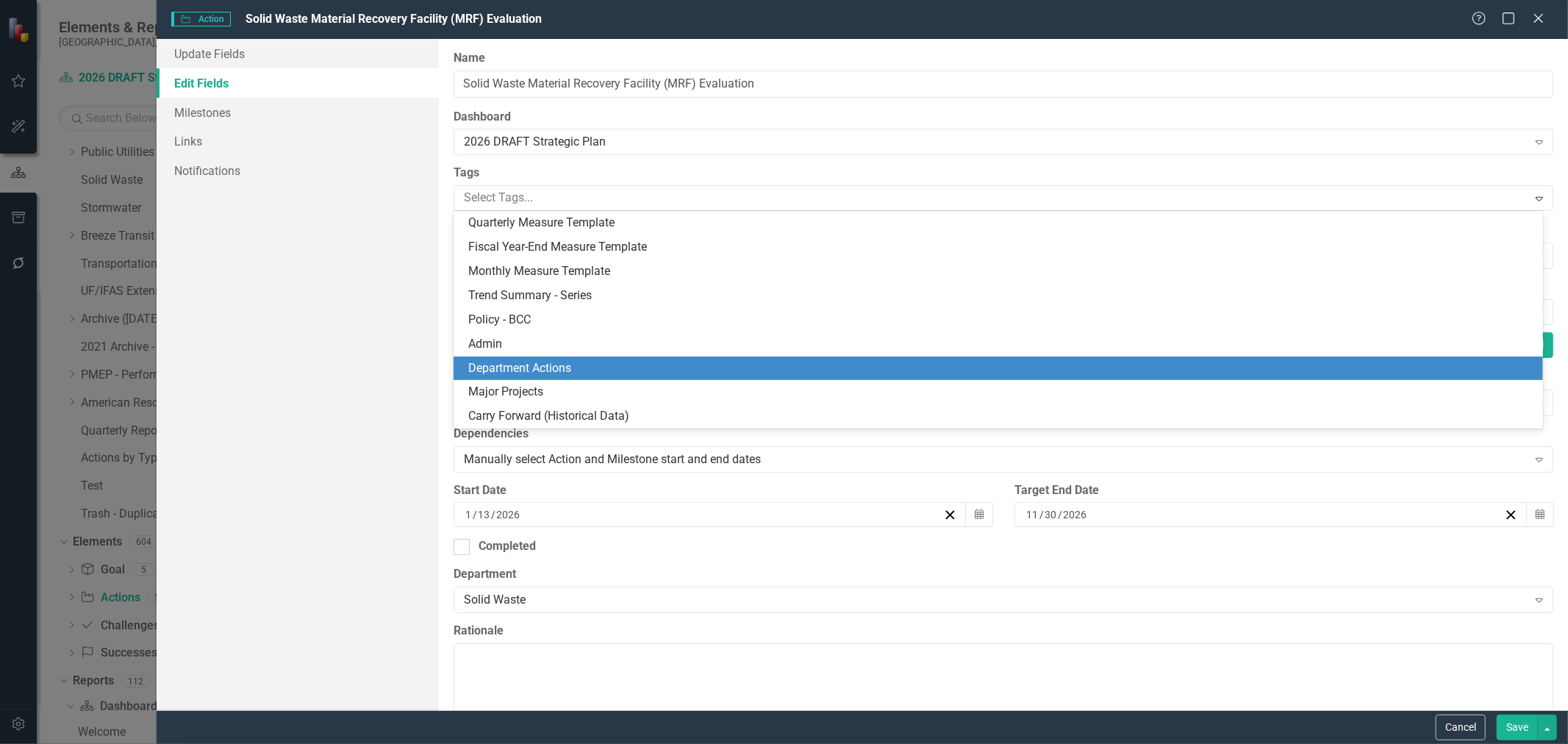
click at [502, 365] on span "Department Actions" at bounding box center [519, 368] width 103 height 14
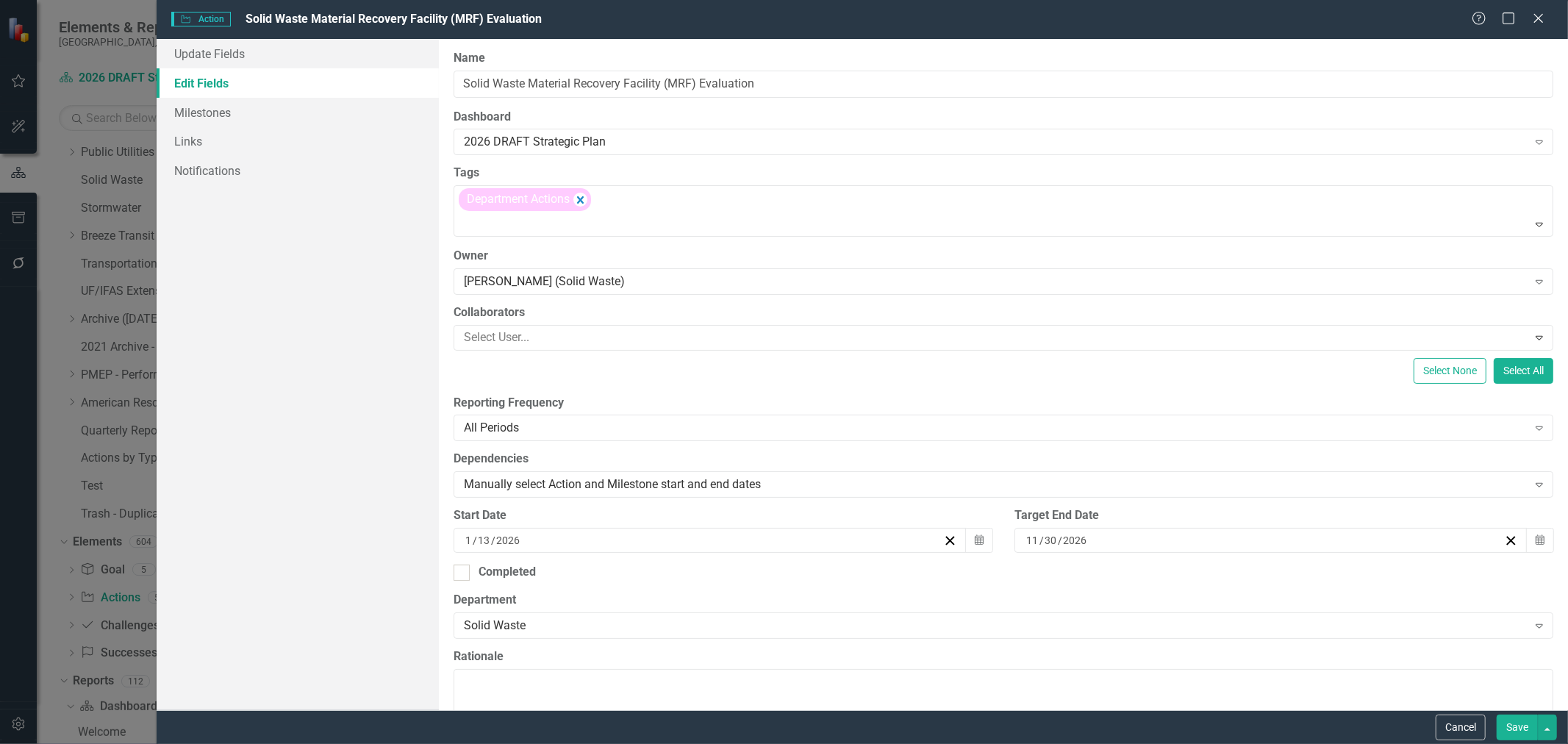
click at [1515, 725] on button "Save" at bounding box center [1517, 727] width 41 height 26
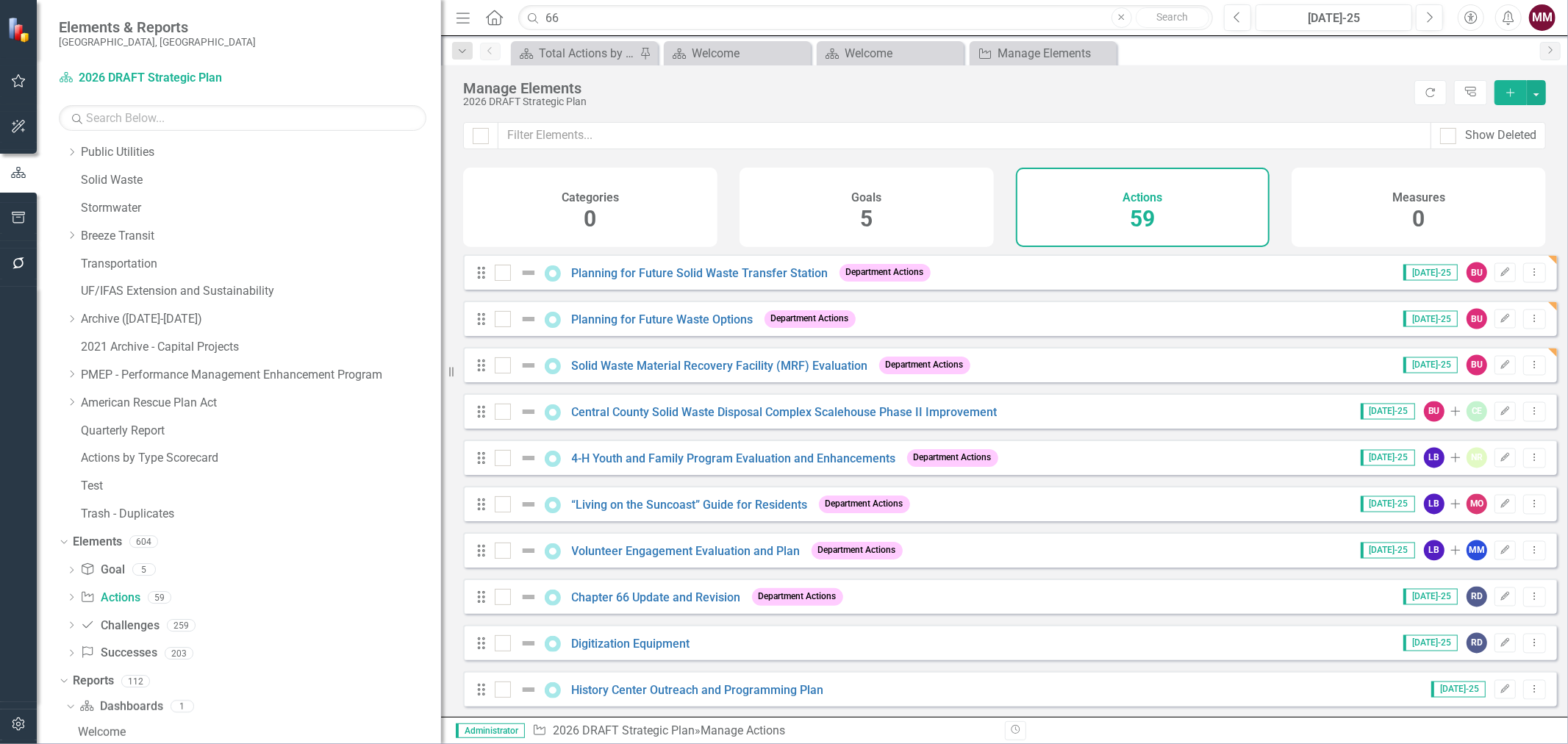
scroll to position [2281, 0]
click at [1500, 409] on icon "Edit" at bounding box center [1505, 411] width 11 height 9
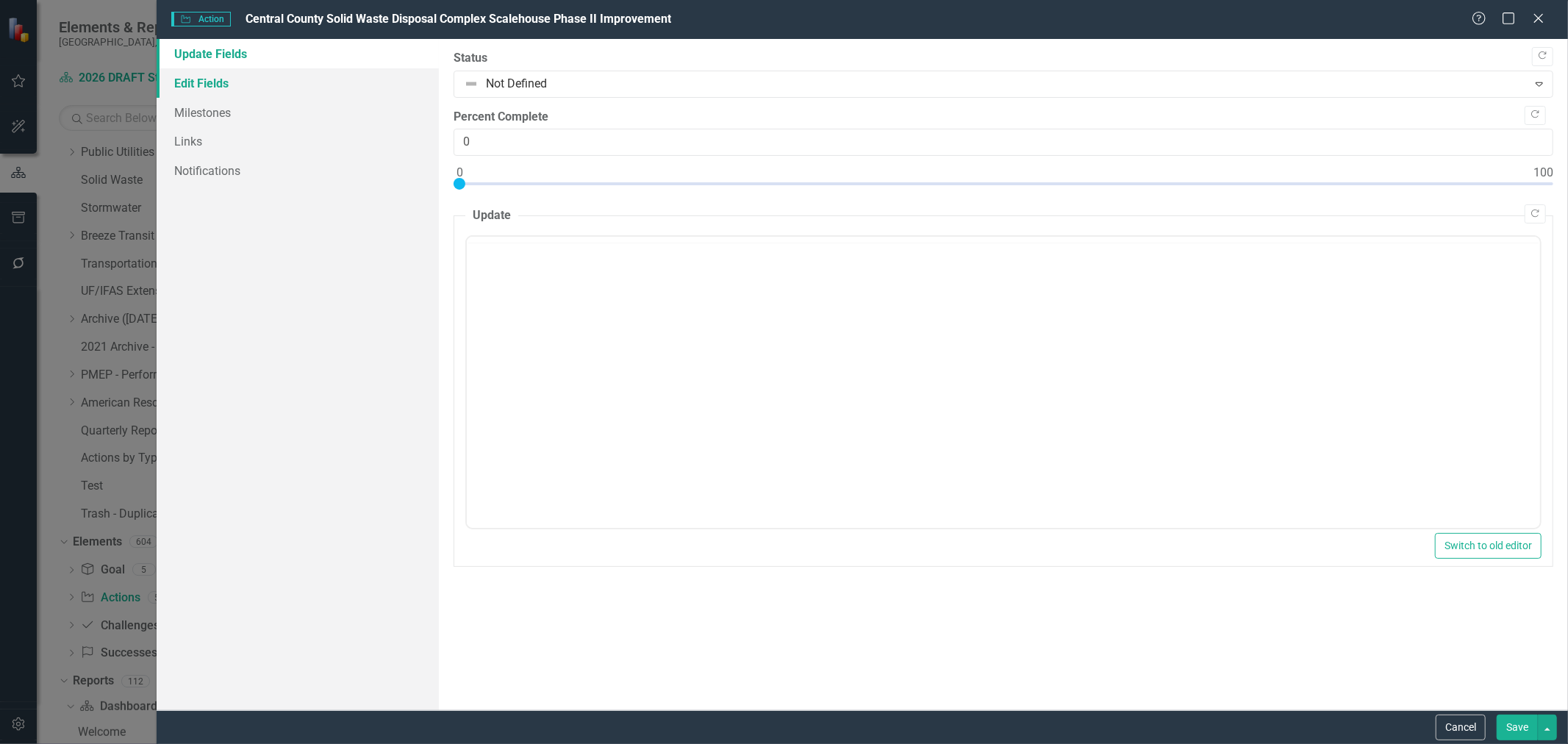
click at [205, 85] on link "Edit Fields" at bounding box center [297, 84] width 282 height 30
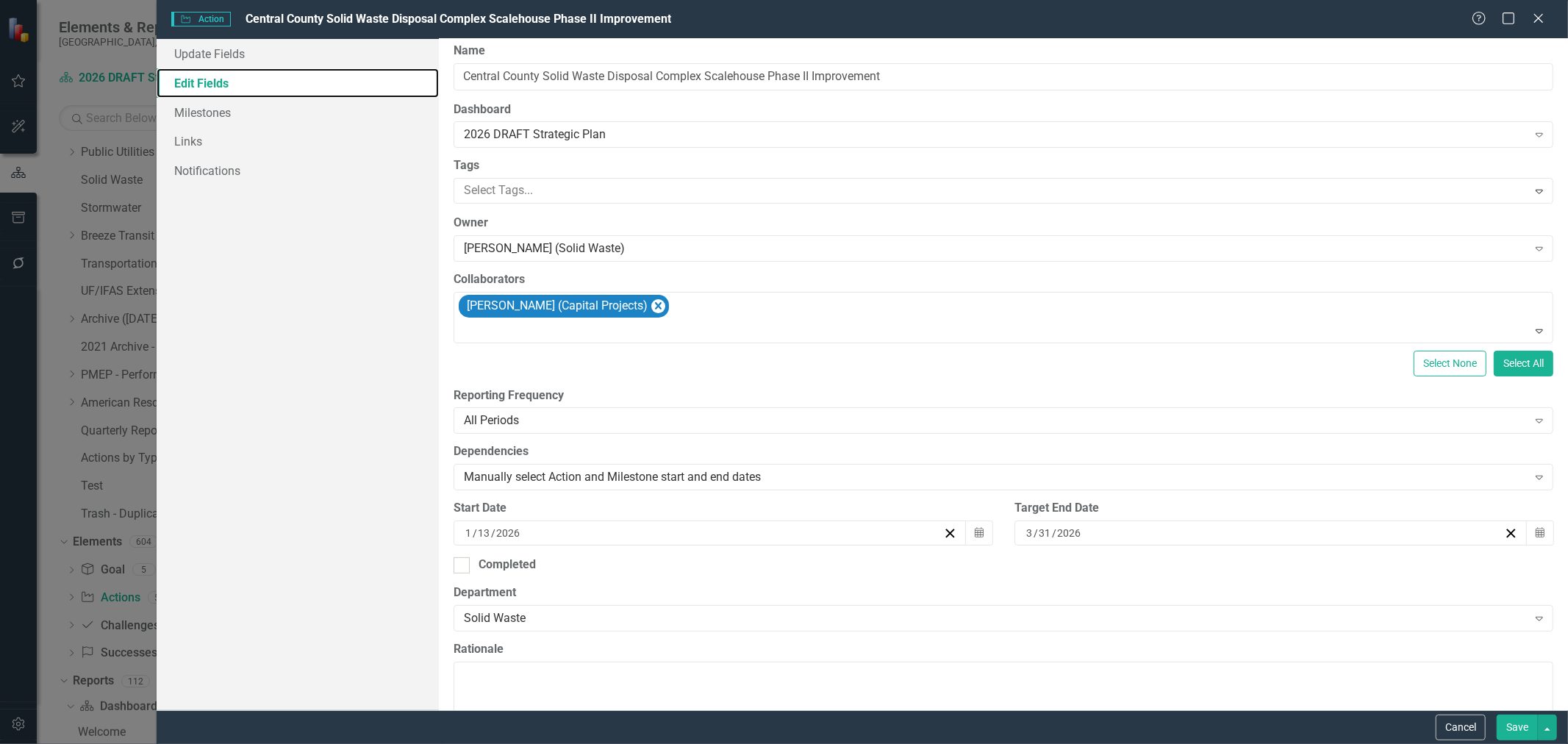
scroll to position [0, 0]
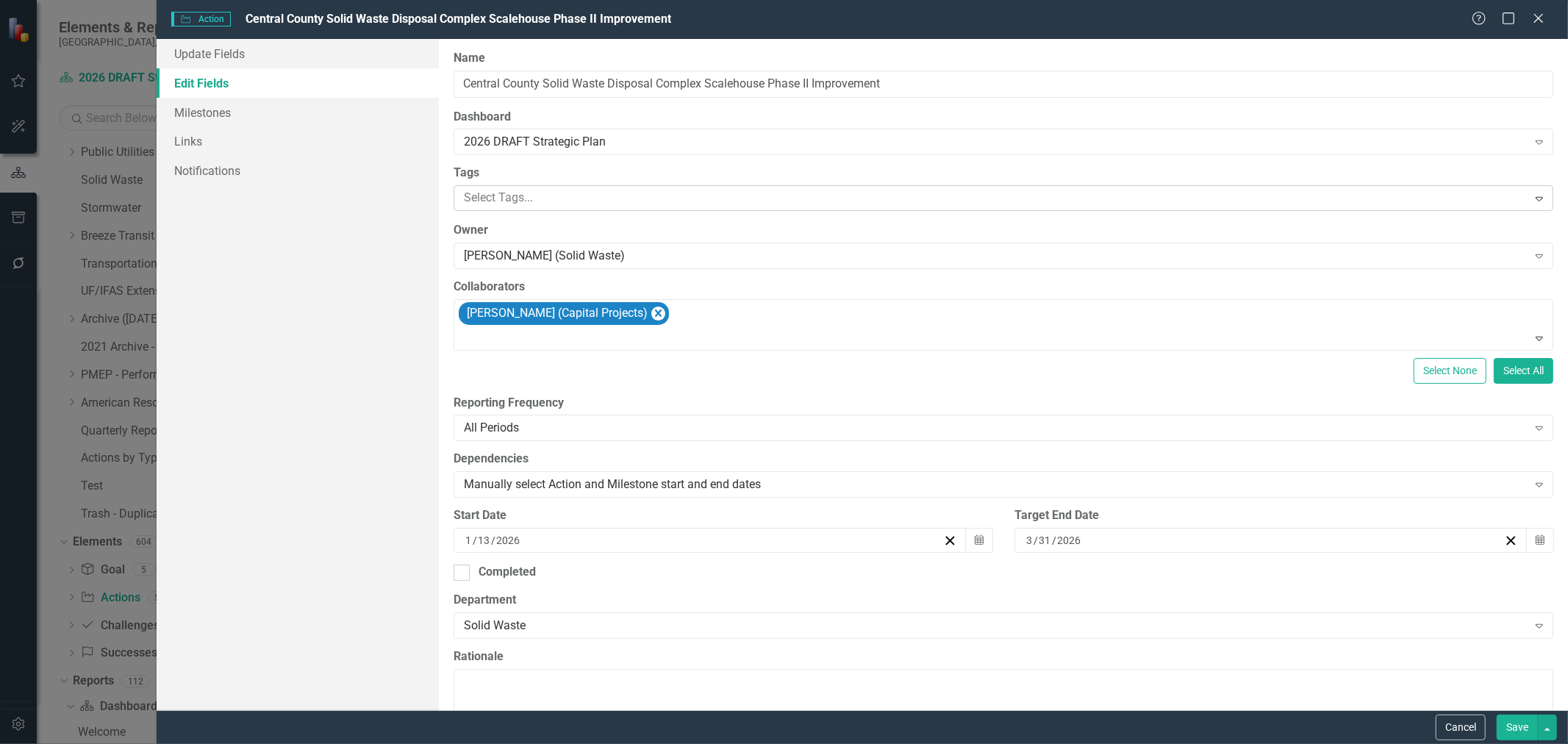
click at [494, 199] on div at bounding box center [992, 198] width 1069 height 20
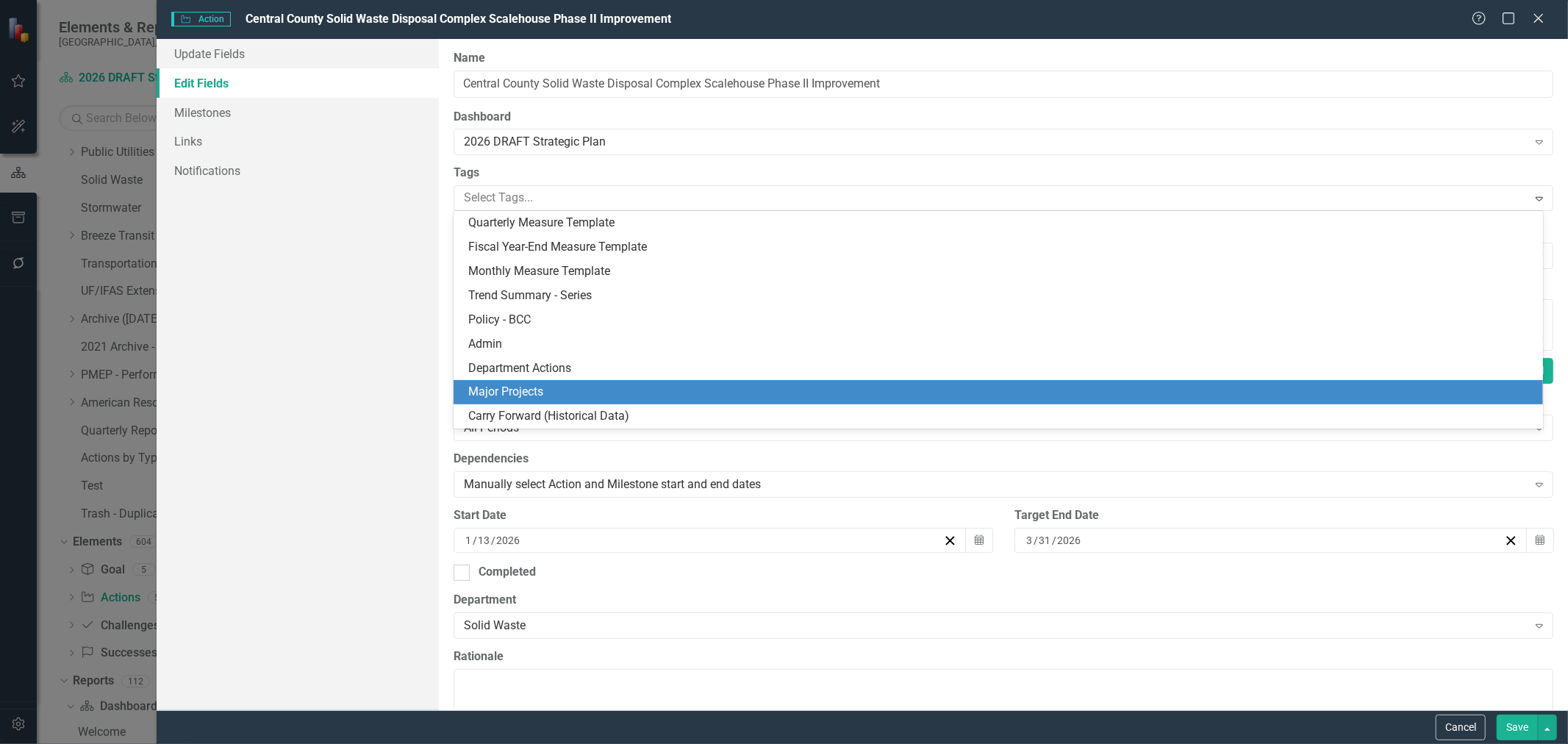
click at [509, 391] on span "Major Projects" at bounding box center [505, 391] width 75 height 14
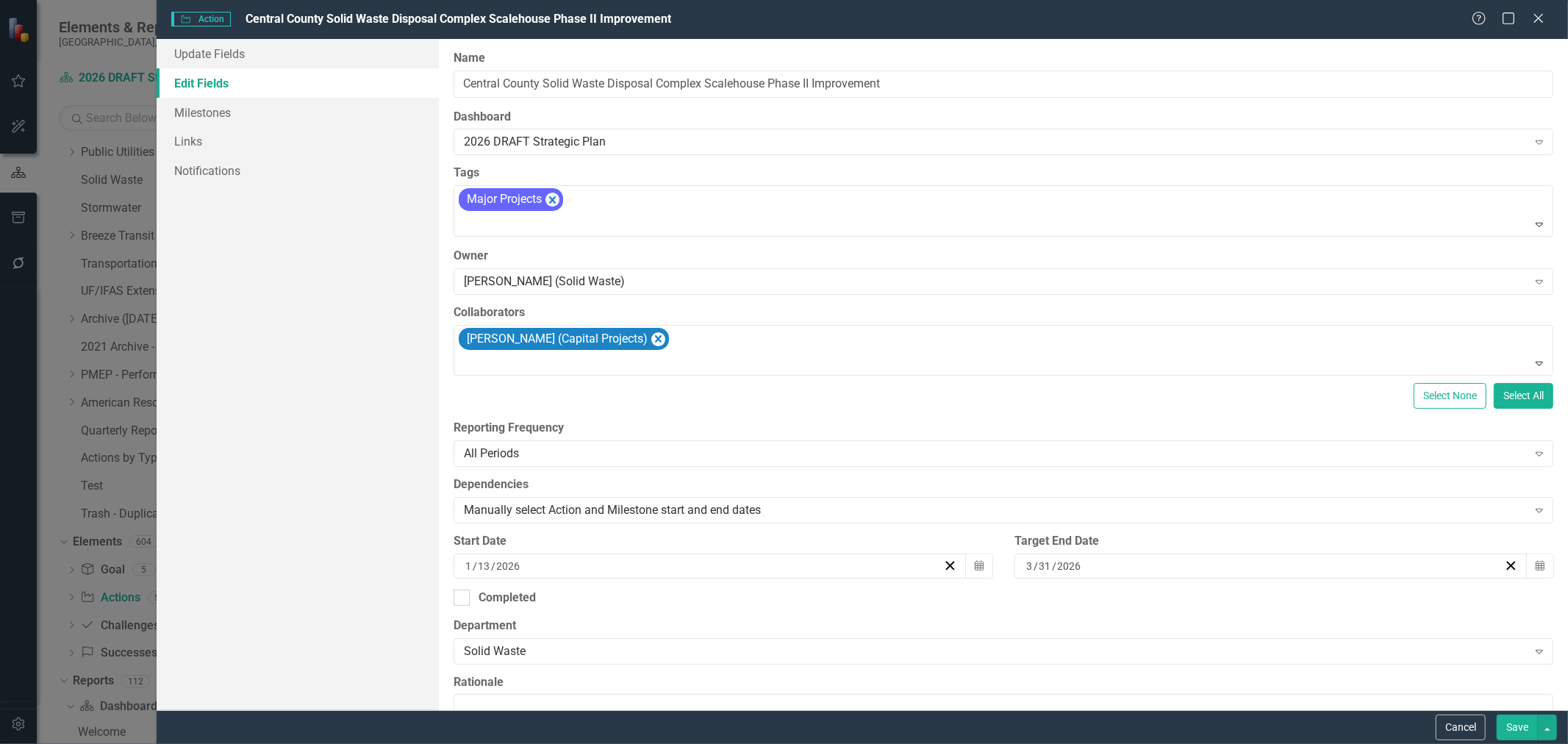
click at [1511, 725] on button "Save" at bounding box center [1517, 727] width 41 height 26
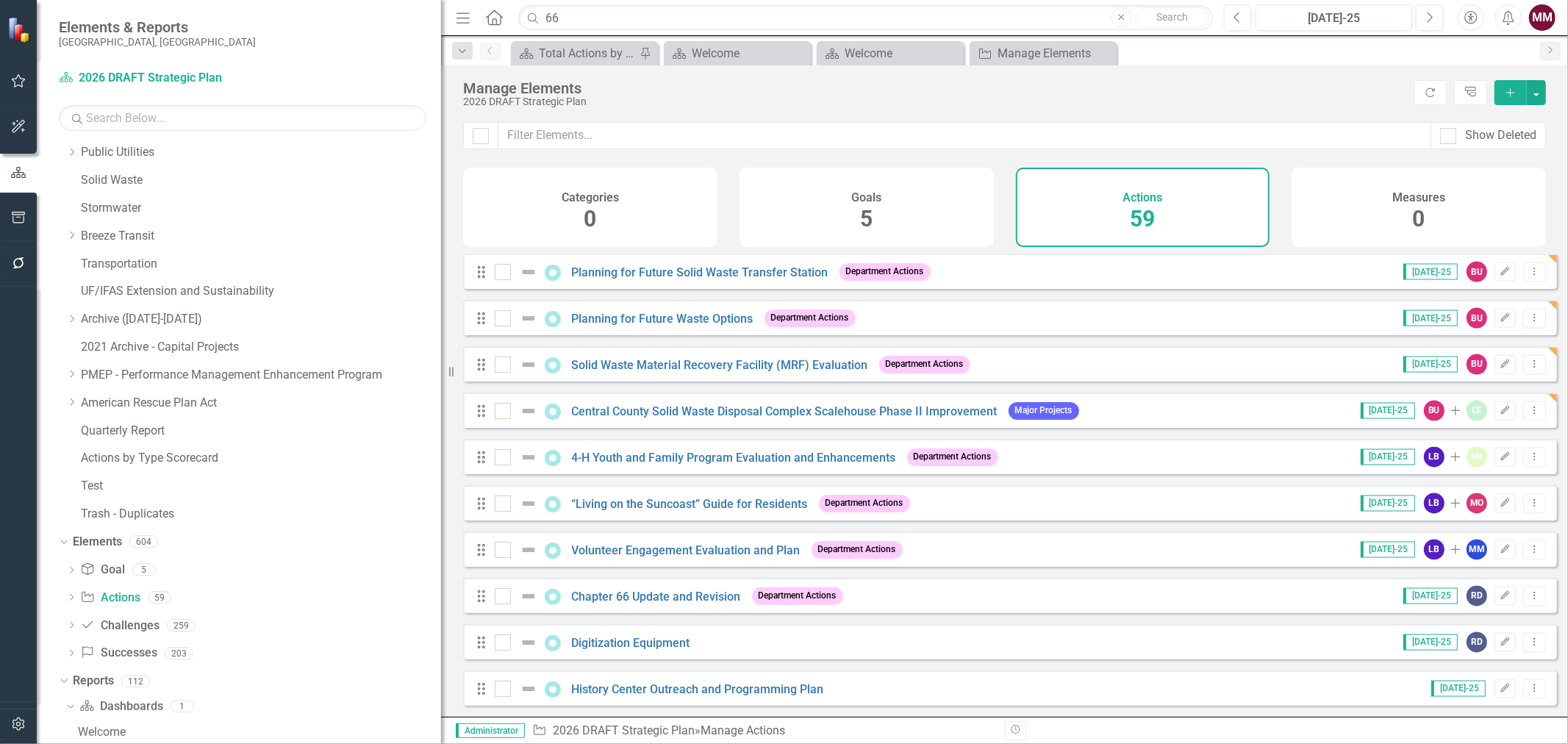
scroll to position [2281, 0]
click at [619, 641] on link "Digitization Equipment" at bounding box center [631, 643] width 118 height 14
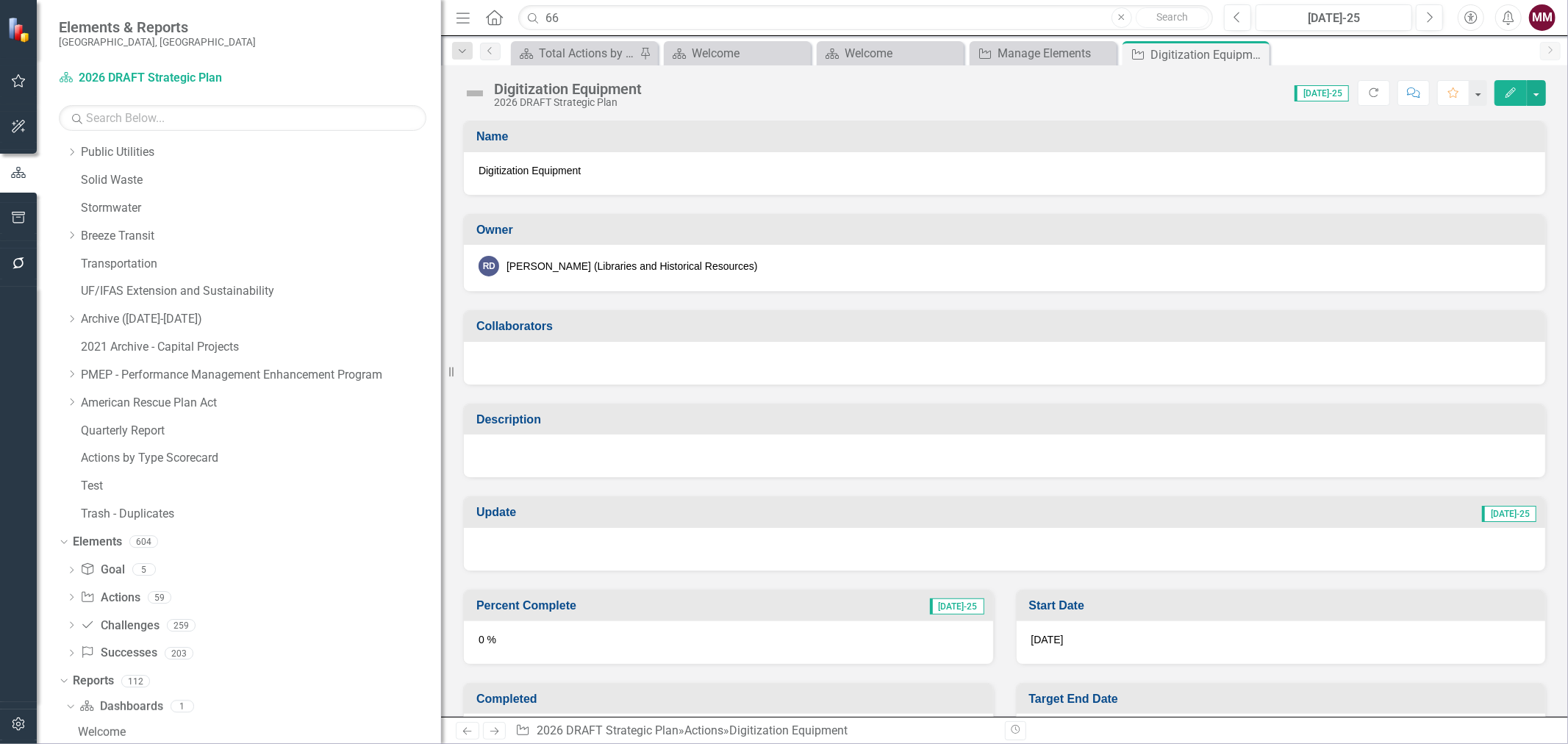
click at [659, 83] on div "Score: N/A Jul-25 Completed Refresh Comment Favorite Edit" at bounding box center [1098, 93] width 897 height 25
click at [655, 93] on div "Score: N/A Jul-25 Completed Refresh Comment Favorite Edit" at bounding box center [1098, 93] width 897 height 25
click at [631, 90] on div "Digitization Equipment" at bounding box center [567, 89] width 147 height 17
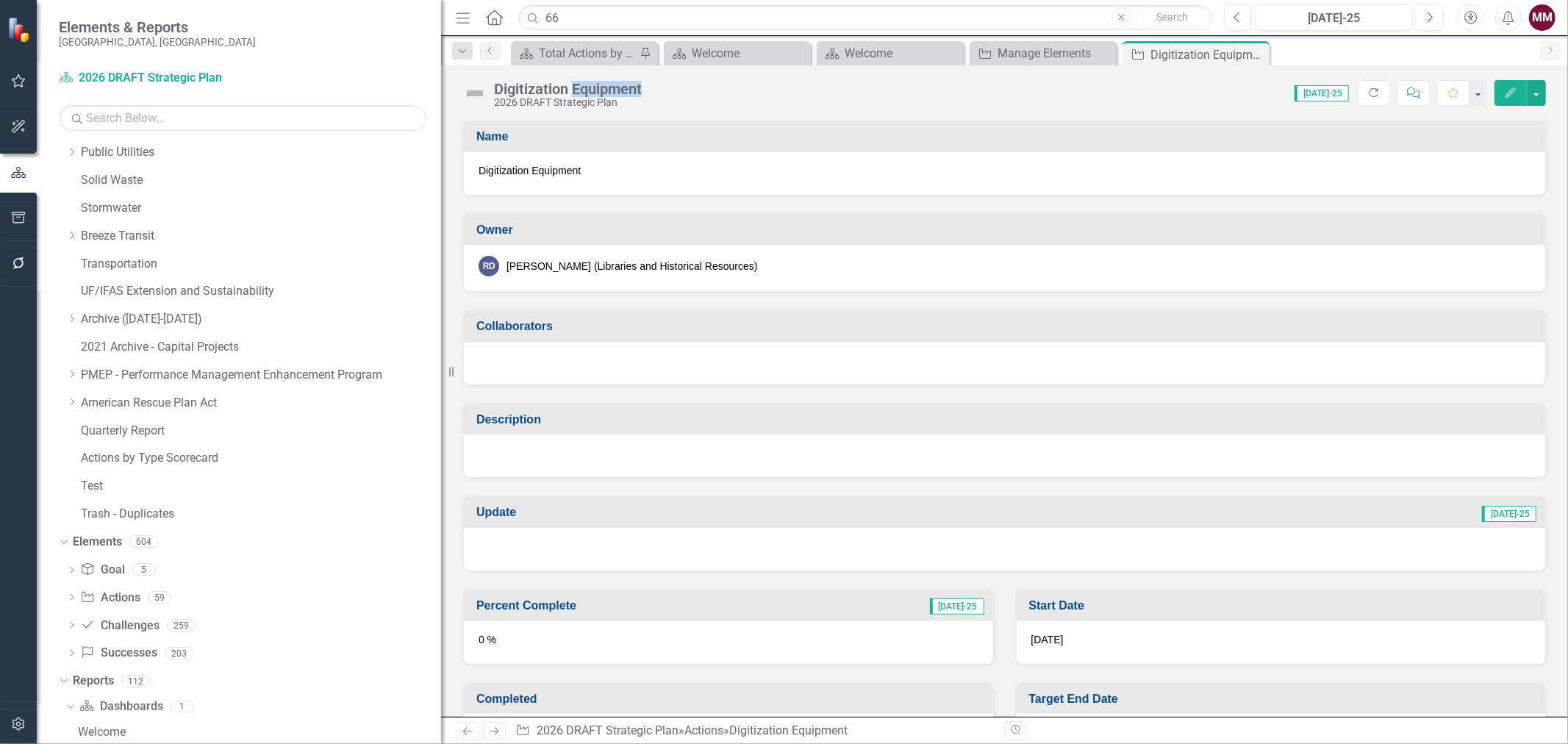
click at [631, 90] on div "Digitization Equipment" at bounding box center [567, 89] width 147 height 17
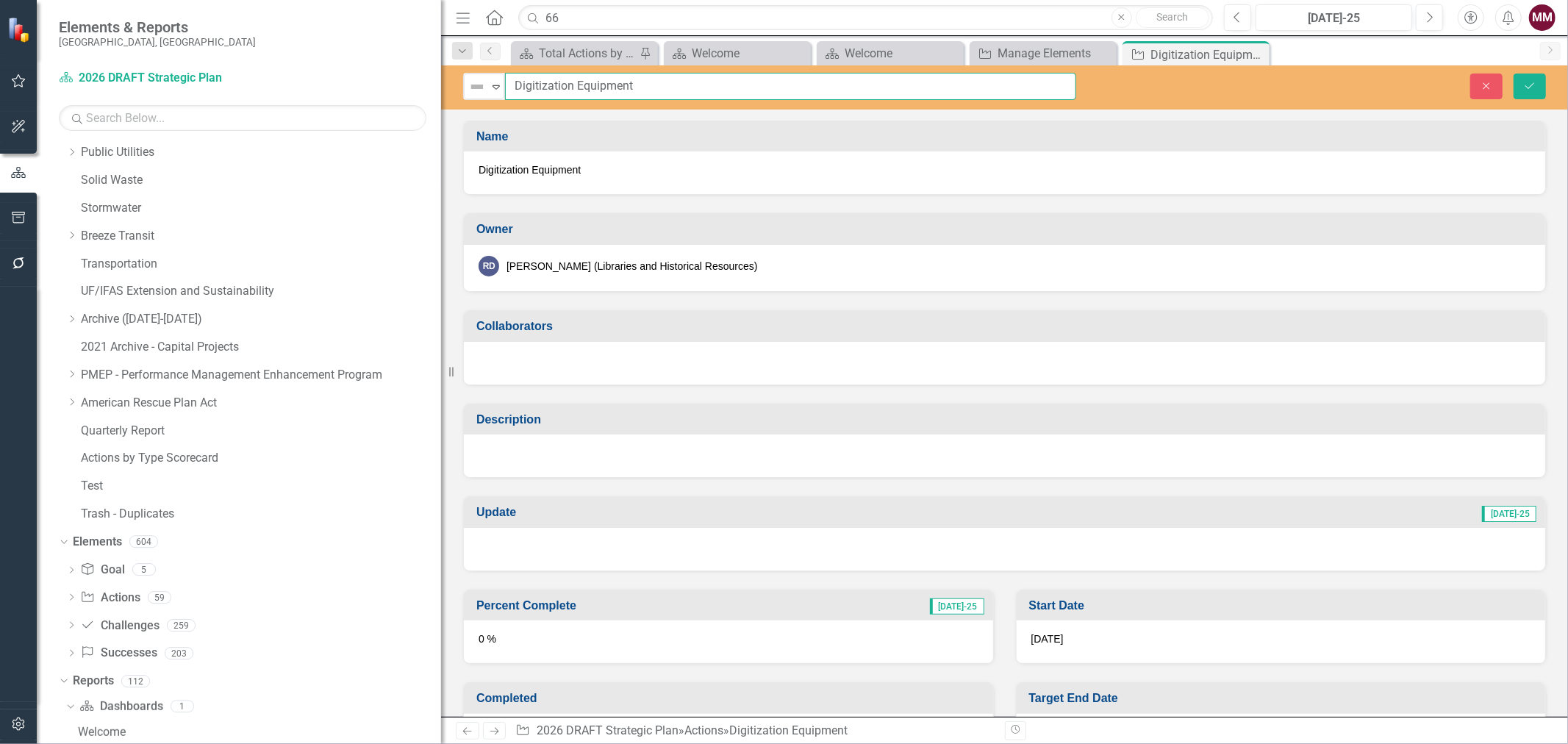
drag, startPoint x: 643, startPoint y: 89, endPoint x: 361, endPoint y: 89, distance: 282.0
click at [361, 89] on div "Elements & Reports [GEOGRAPHIC_DATA], [GEOGRAPHIC_DATA] Dashboard 2026 DRAFT St…" at bounding box center [784, 372] width 1568 height 744
click at [1488, 89] on icon "Close" at bounding box center [1487, 86] width 13 height 10
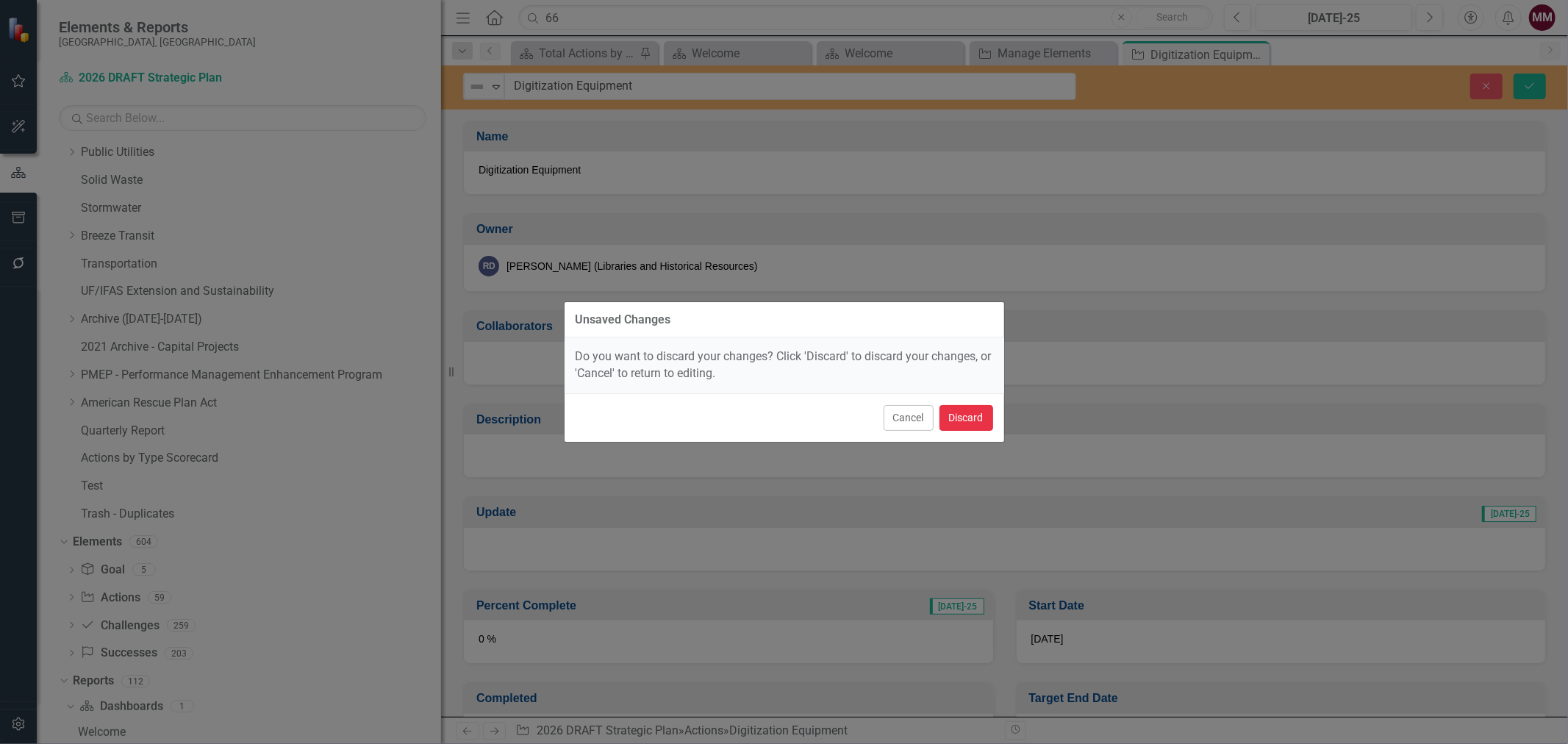
click at [952, 420] on button "Discard" at bounding box center [966, 418] width 54 height 26
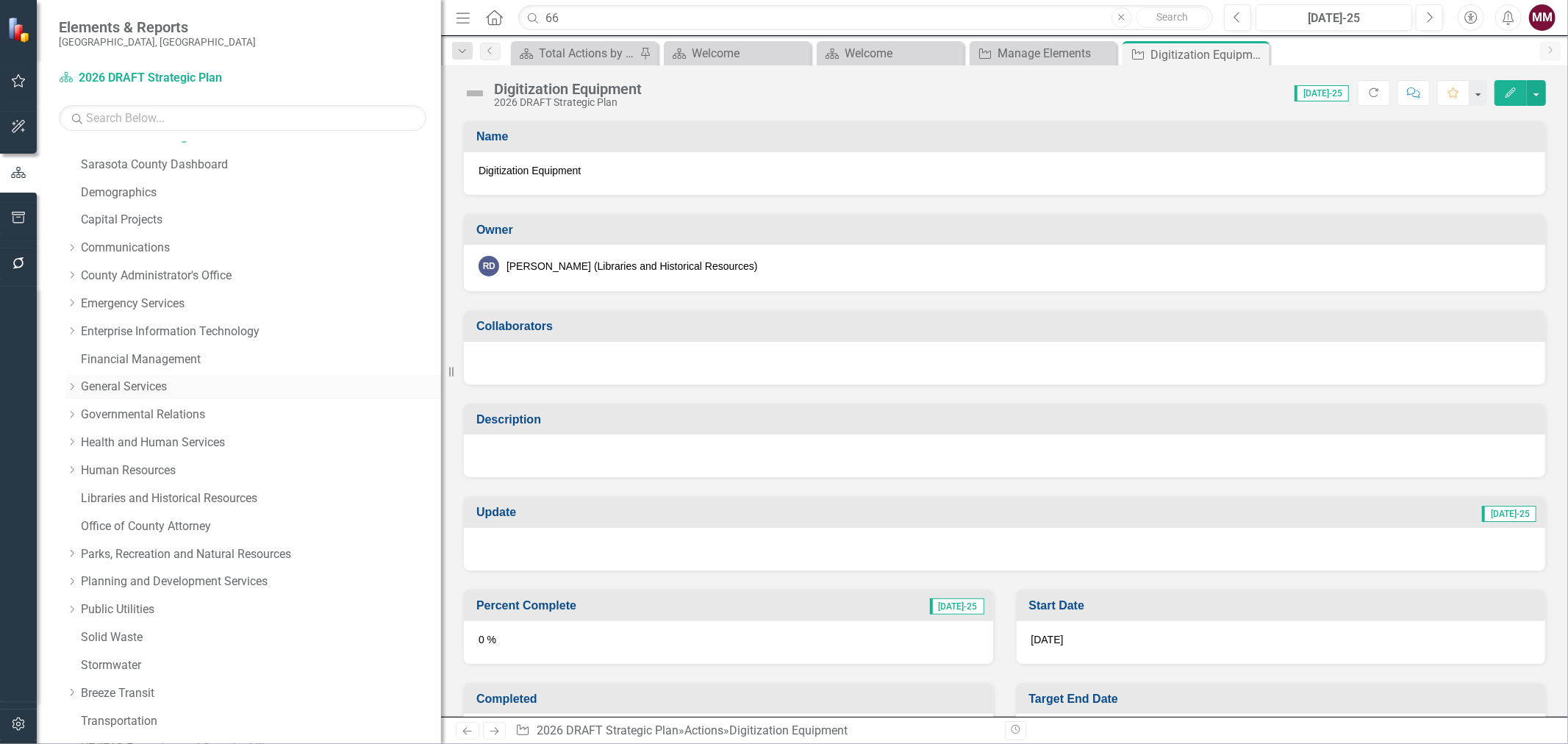
scroll to position [12, 0]
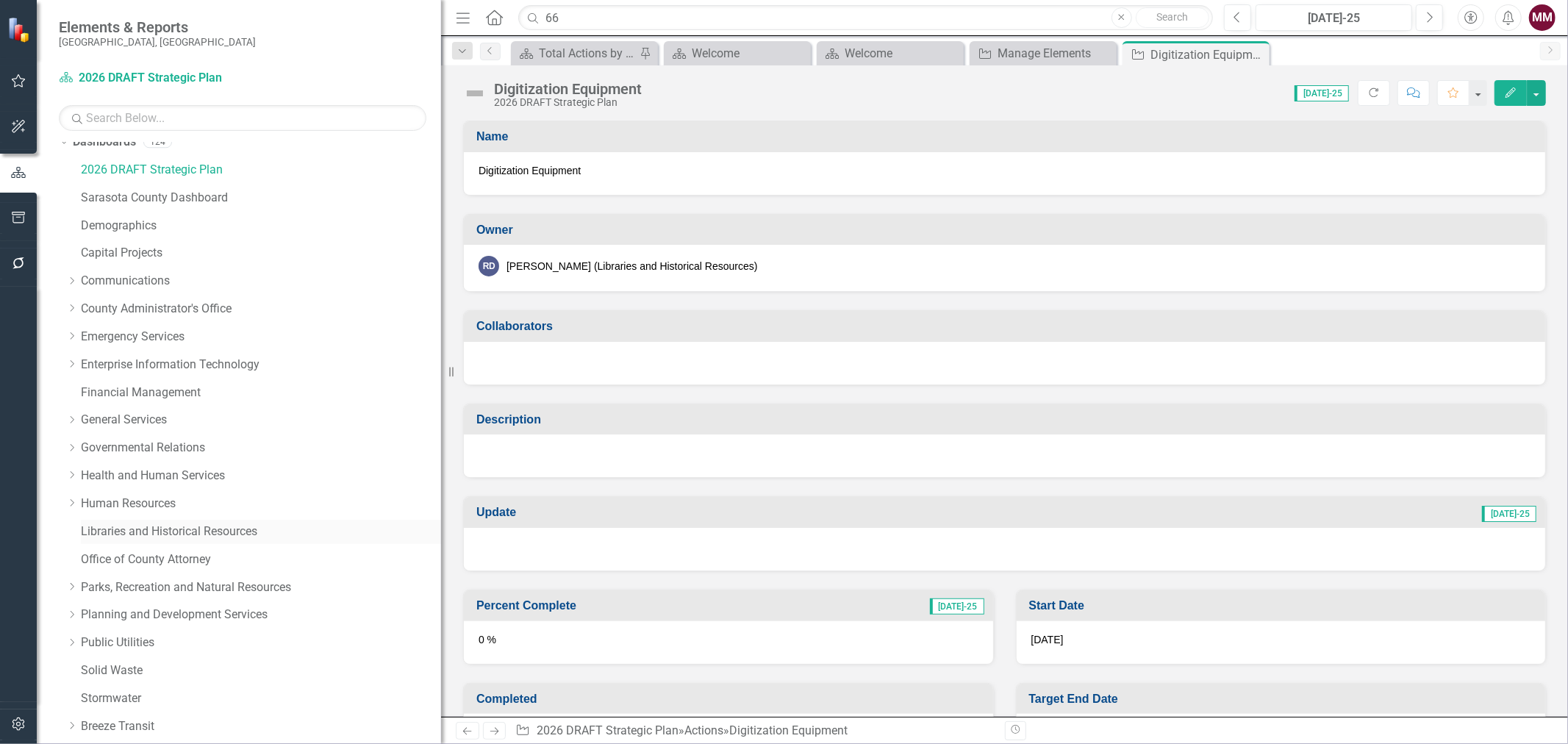
drag, startPoint x: 150, startPoint y: 526, endPoint x: 225, endPoint y: 526, distance: 75.0
click at [151, 526] on link "Libraries and Historical Resources" at bounding box center [261, 532] width 360 height 17
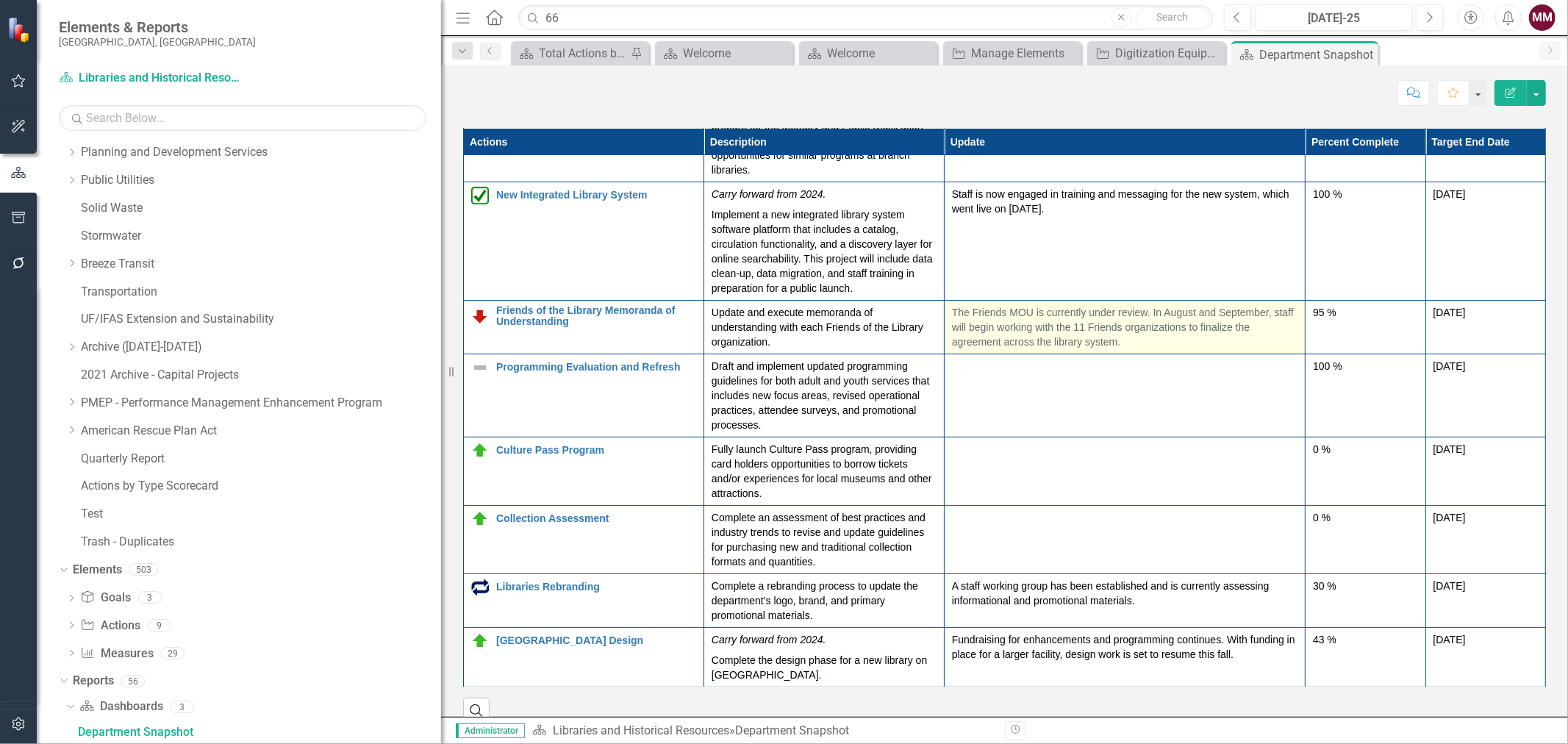
scroll to position [1960, 0]
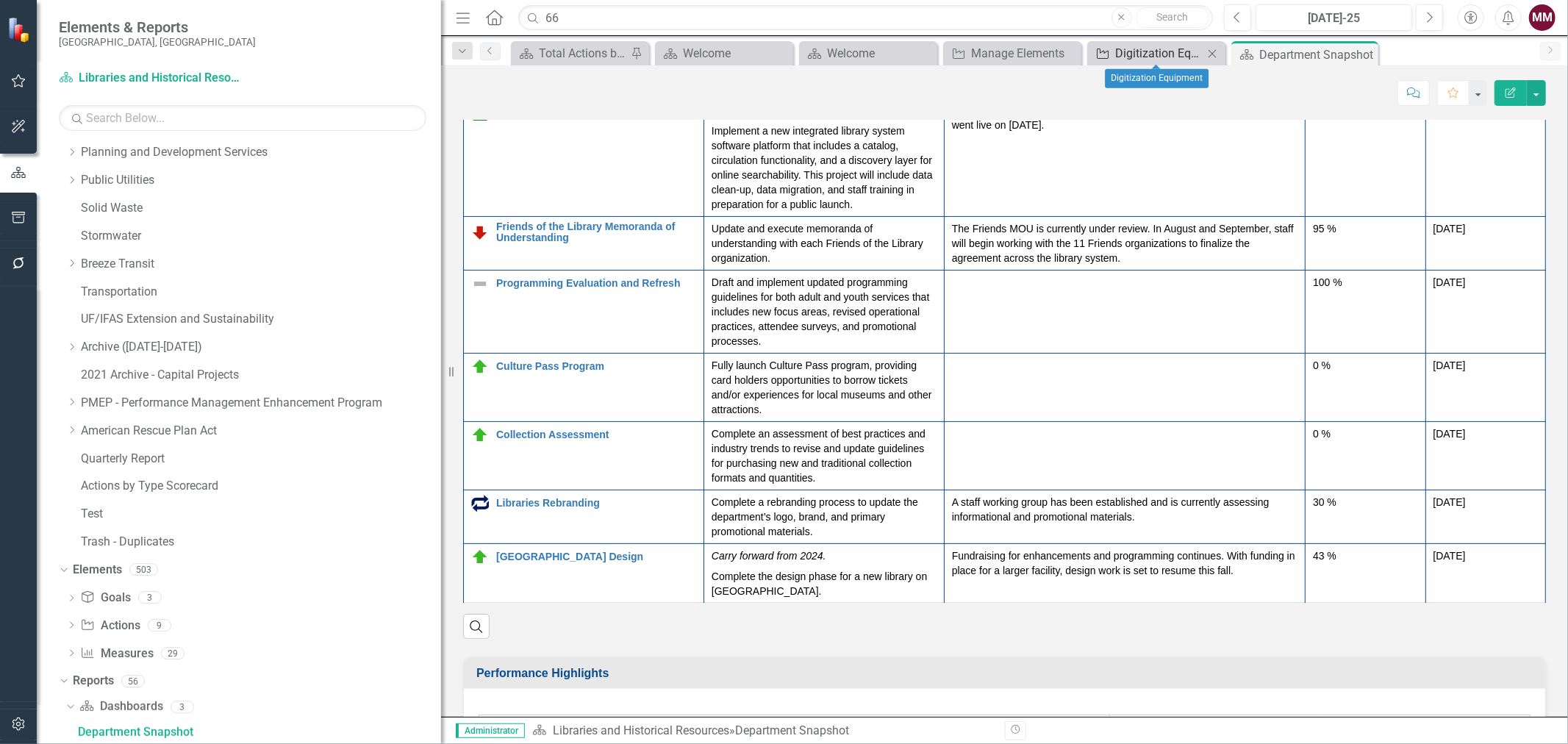
click at [1147, 51] on div "Digitization Equipment" at bounding box center [1160, 53] width 89 height 18
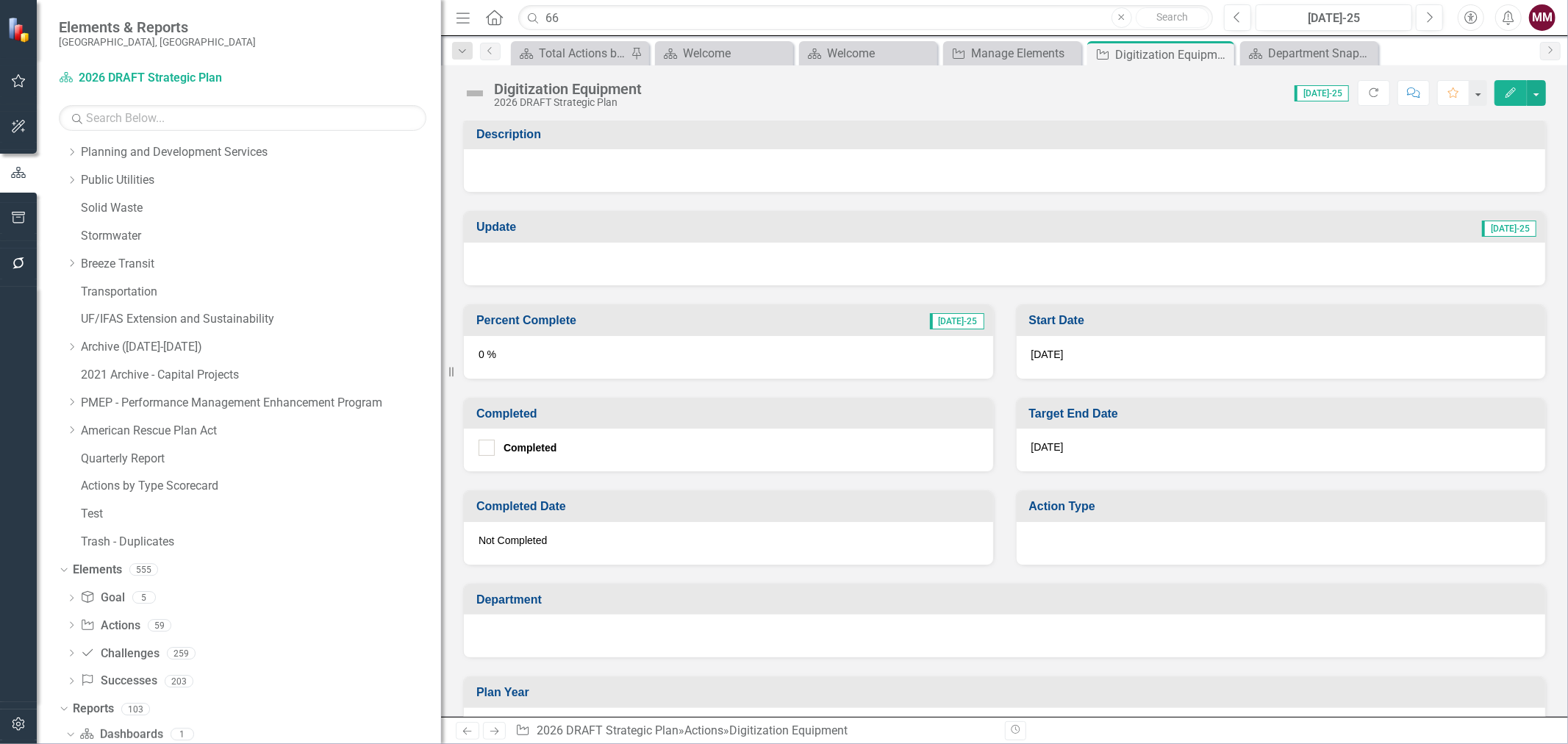
scroll to position [281, 0]
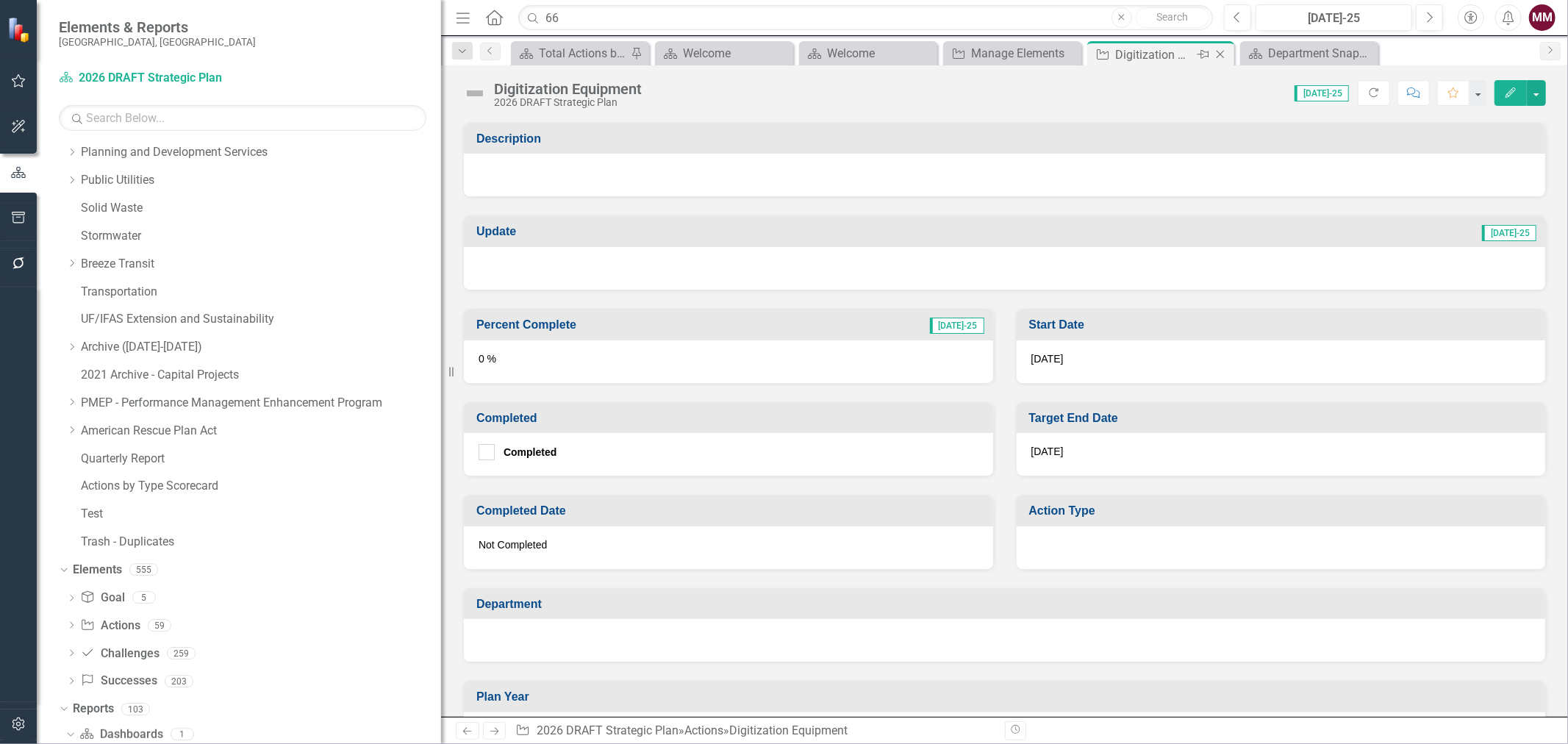
click at [1222, 56] on icon "Close" at bounding box center [1221, 55] width 15 height 12
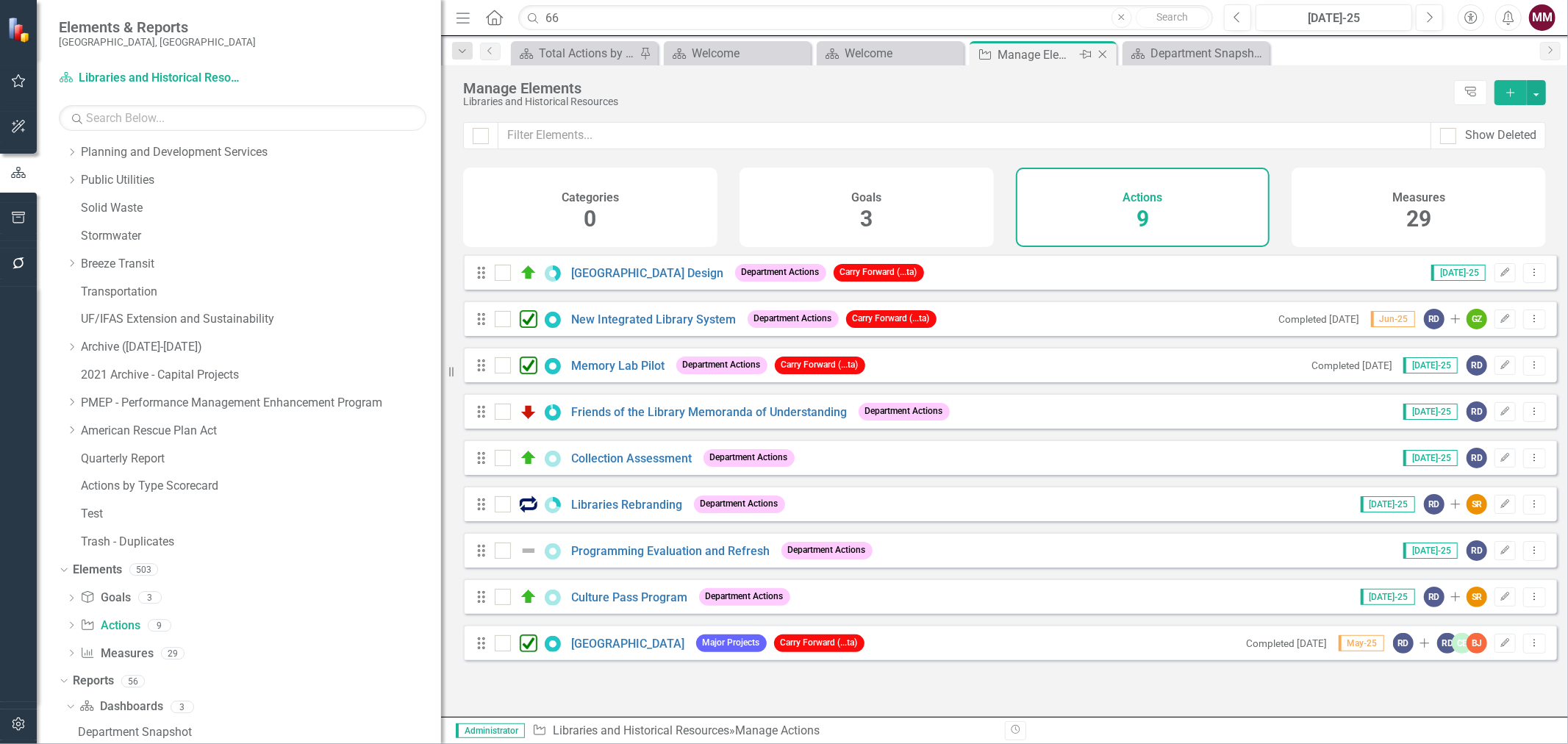
click at [1097, 57] on icon "Close" at bounding box center [1103, 55] width 15 height 12
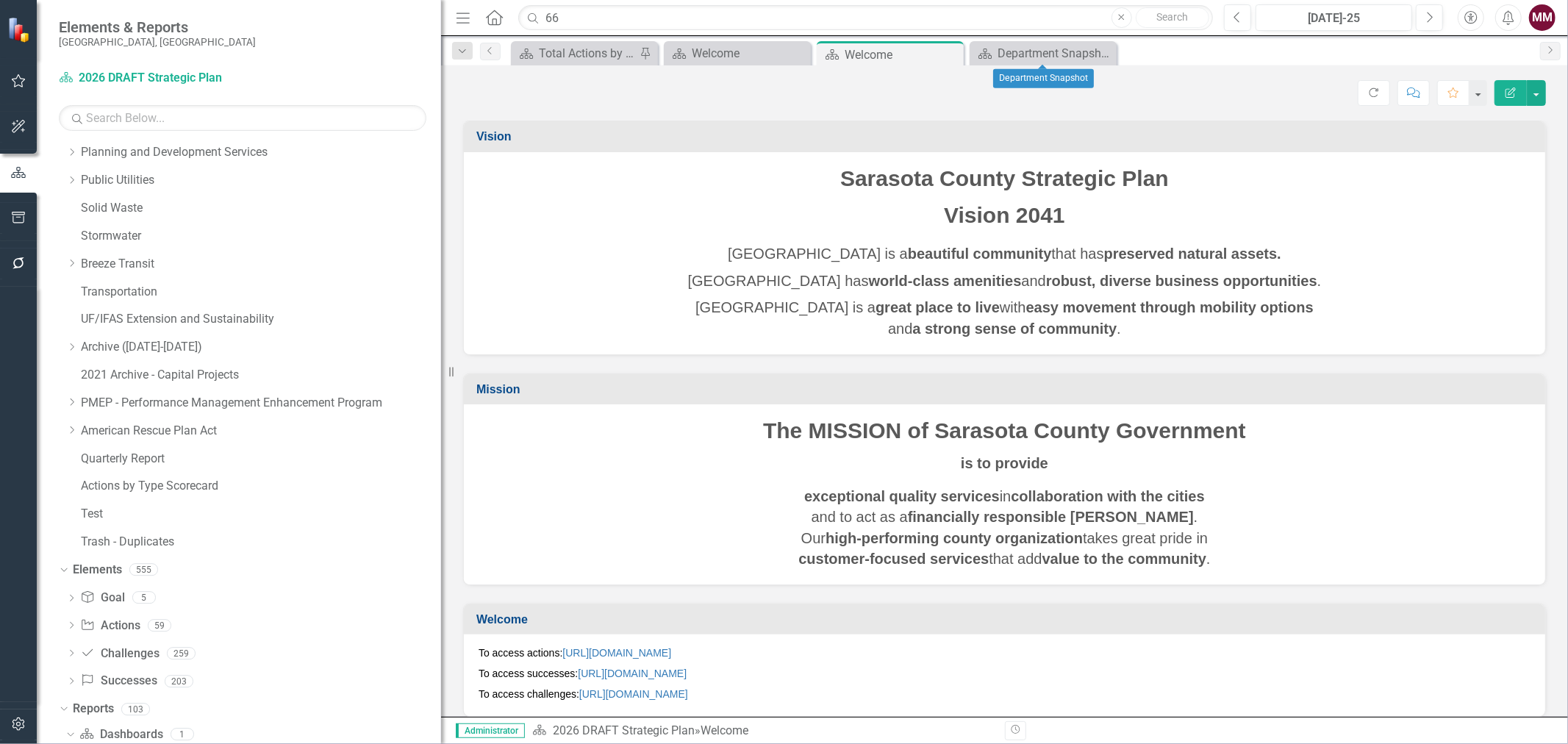
scroll to position [502, 0]
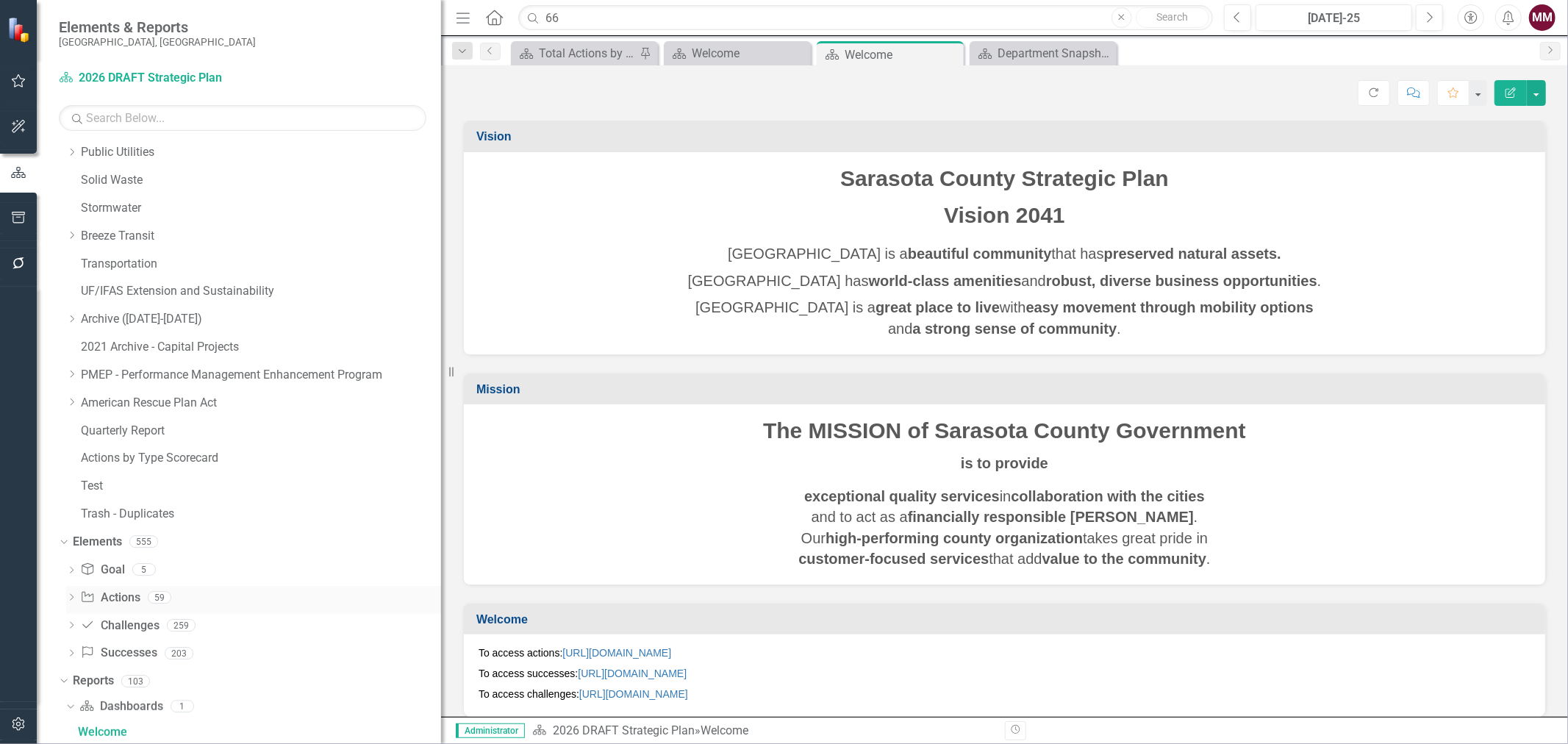
click at [111, 601] on link "Action Actions" at bounding box center [110, 598] width 60 height 17
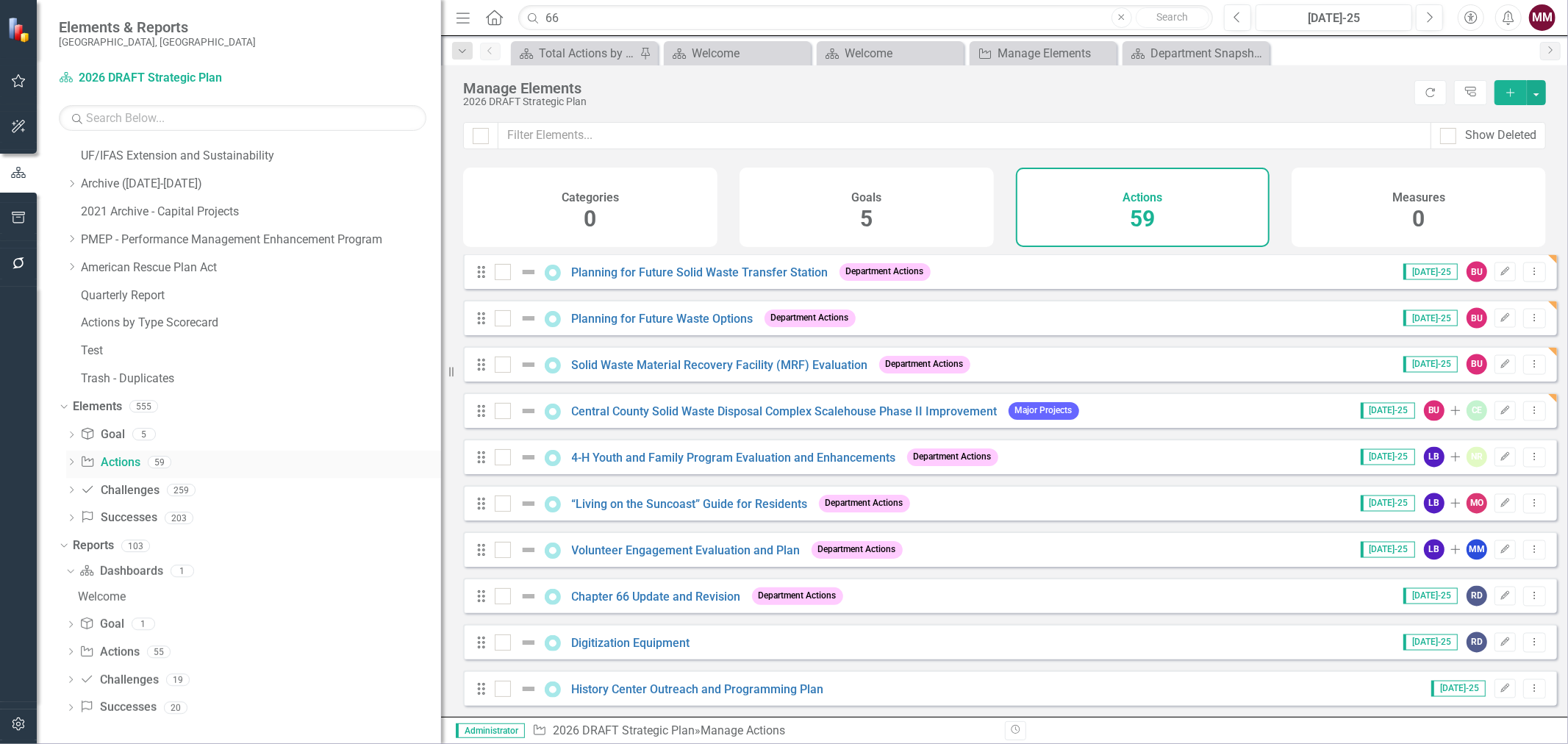
scroll to position [640, 0]
click at [114, 653] on link "Action Actions" at bounding box center [109, 651] width 60 height 17
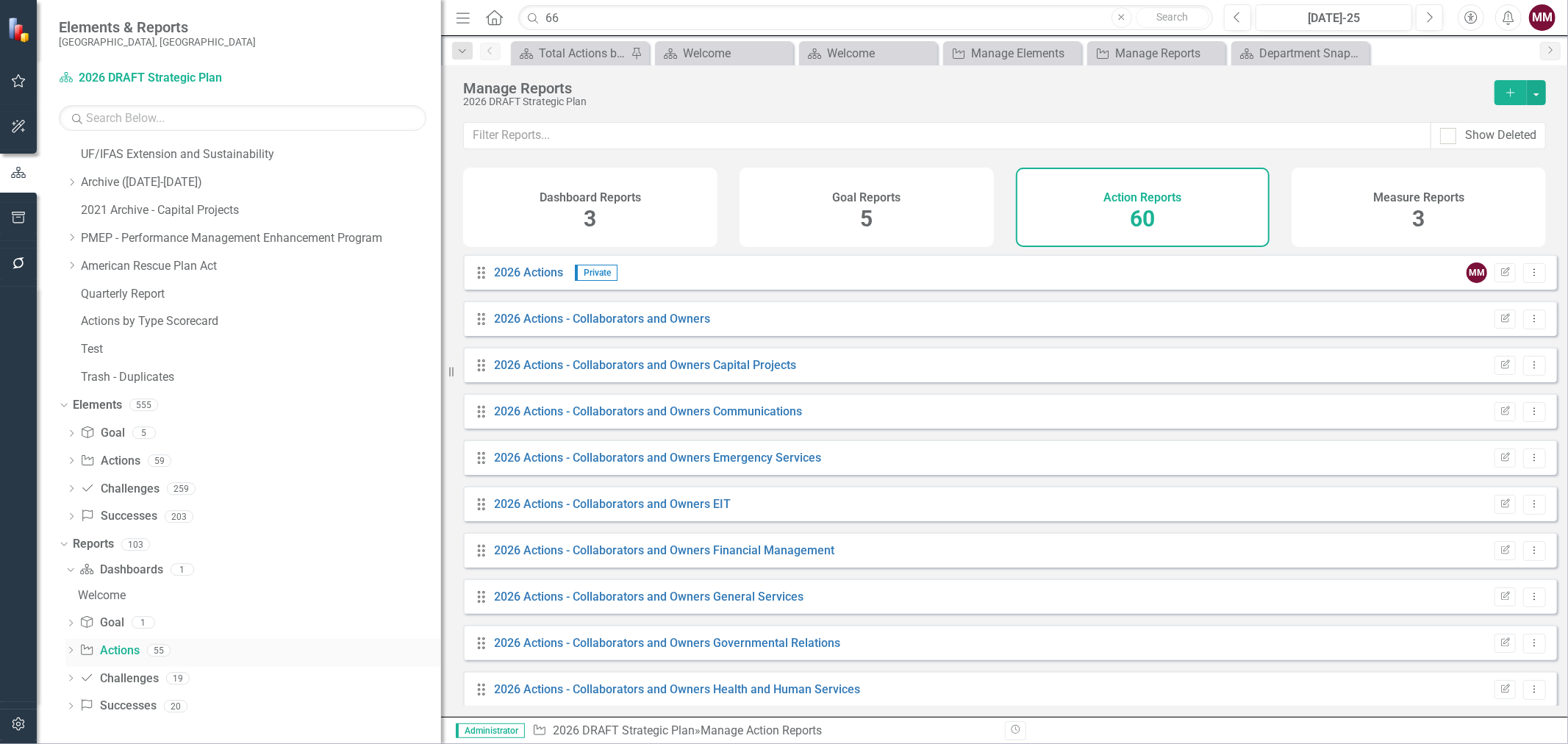
click at [74, 651] on icon "Dropdown" at bounding box center [70, 652] width 10 height 8
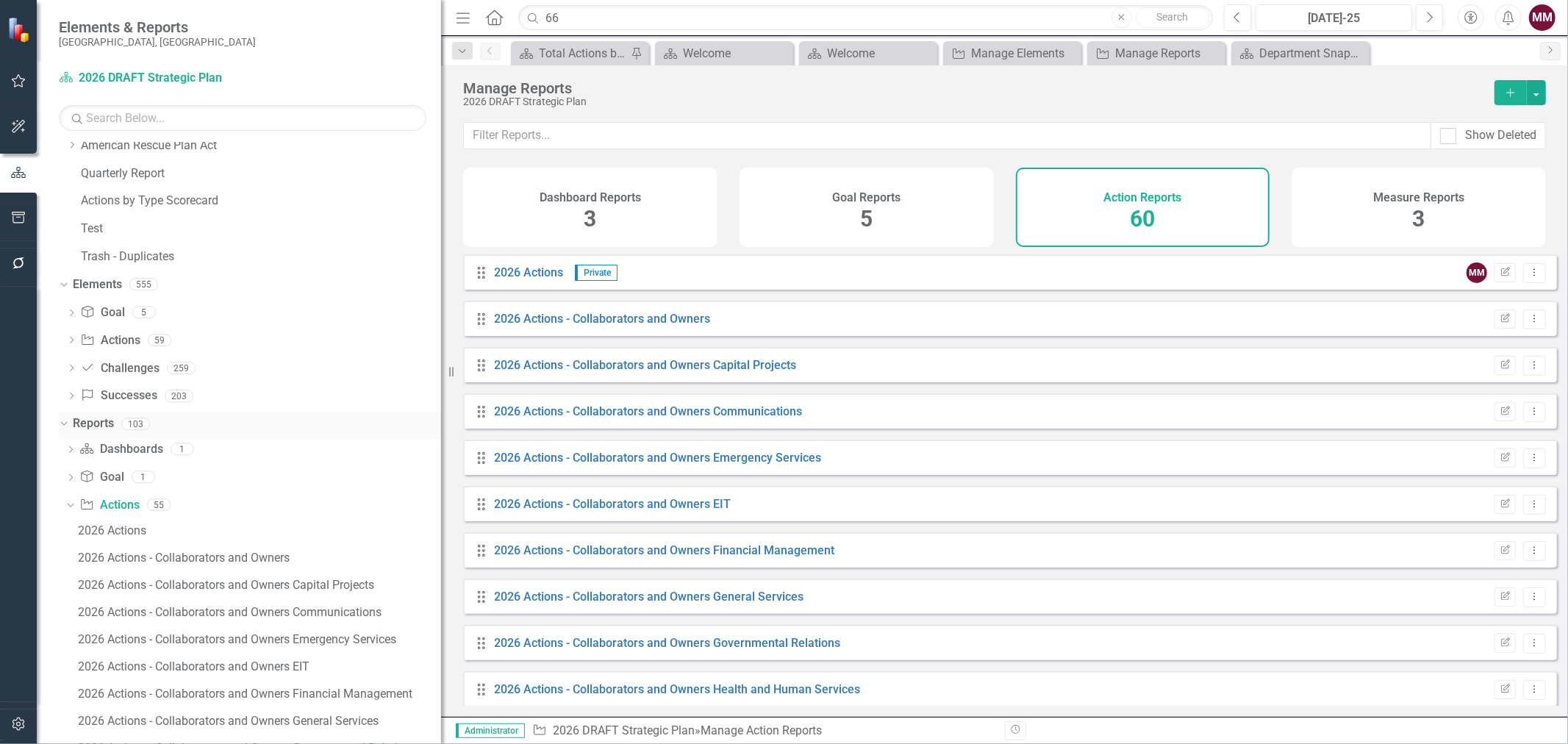
scroll to position [803, 0]
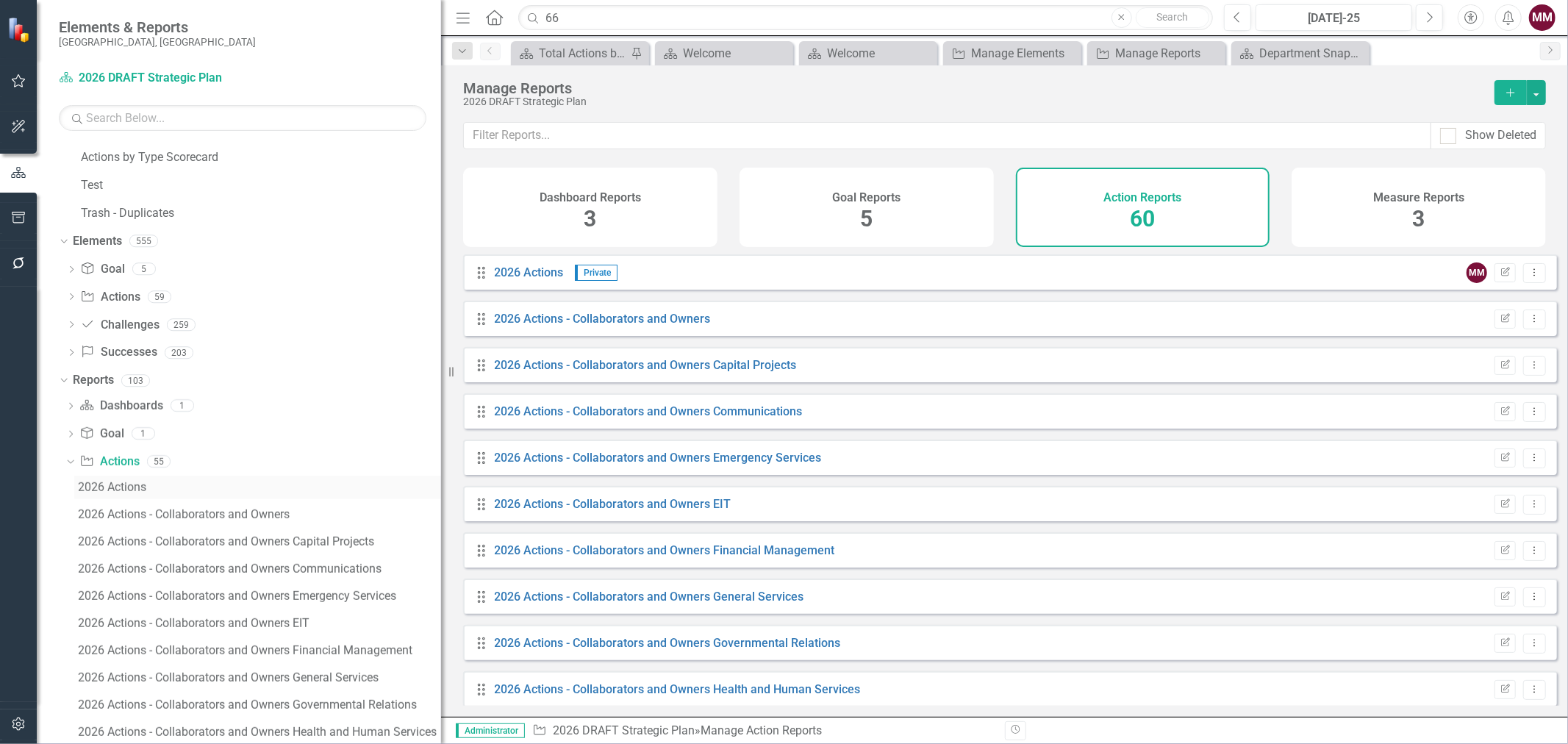
click at [115, 487] on div "2026 Actions" at bounding box center [259, 487] width 363 height 13
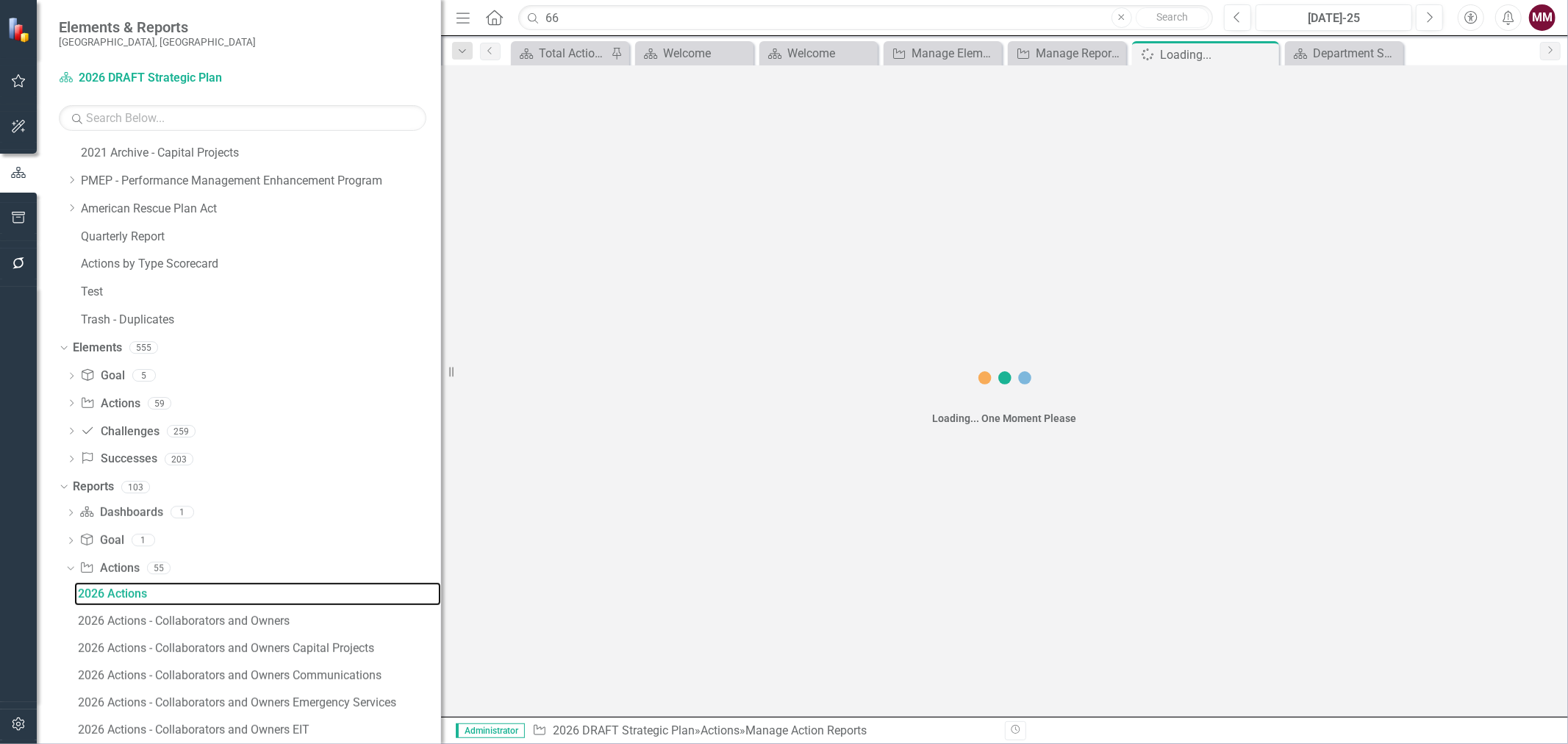
scroll to position [559, 0]
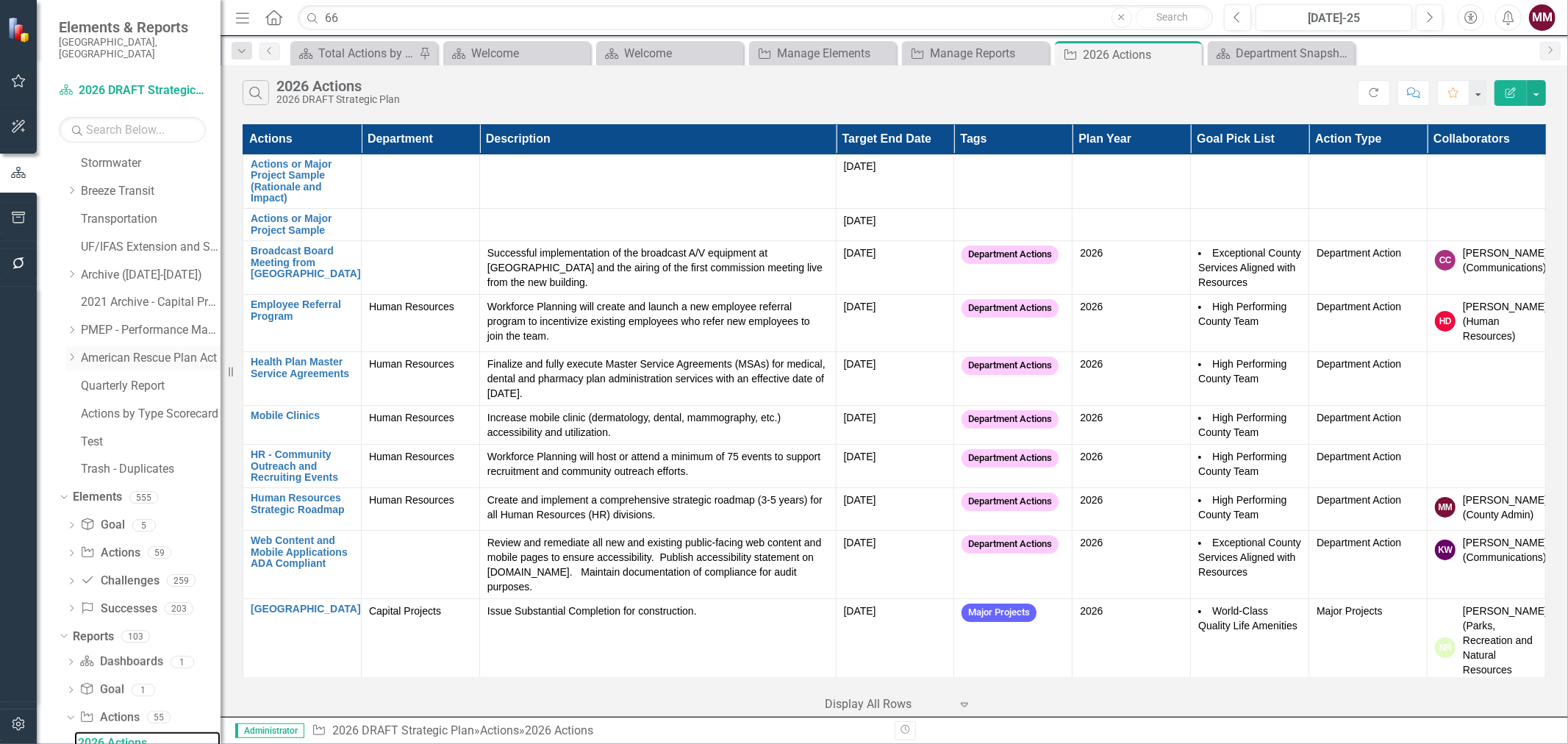
drag, startPoint x: 446, startPoint y: 371, endPoint x: 199, endPoint y: 354, distance: 247.6
click at [199, 354] on div "Elements & Reports [GEOGRAPHIC_DATA], [GEOGRAPHIC_DATA] Dashboard 2026 DRAFT St…" at bounding box center [110, 372] width 220 height 744
click at [1537, 92] on button "button" at bounding box center [1537, 93] width 19 height 26
click at [1493, 111] on link "Edit Report Edit Report" at bounding box center [1488, 120] width 116 height 27
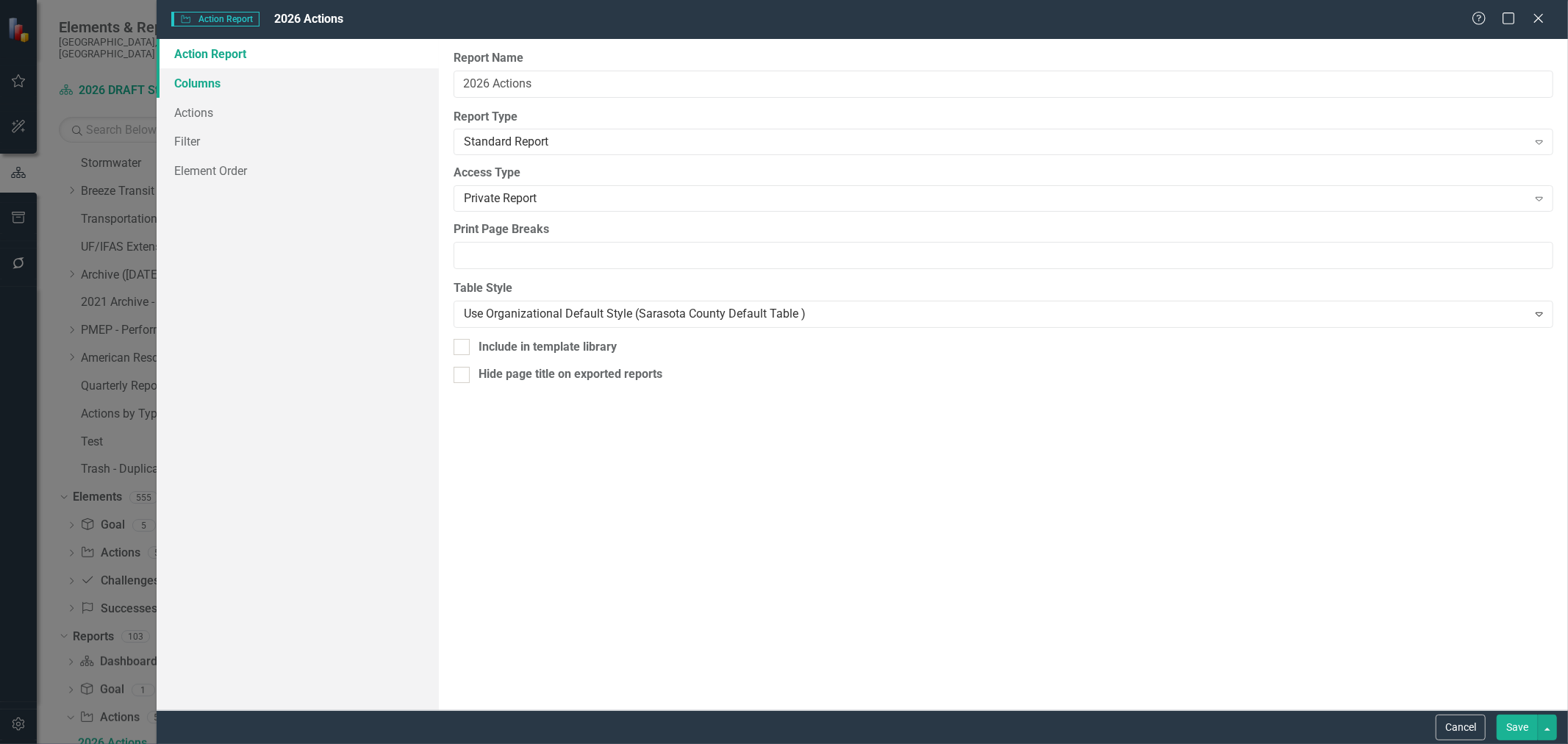
click at [186, 82] on link "Columns" at bounding box center [297, 84] width 282 height 30
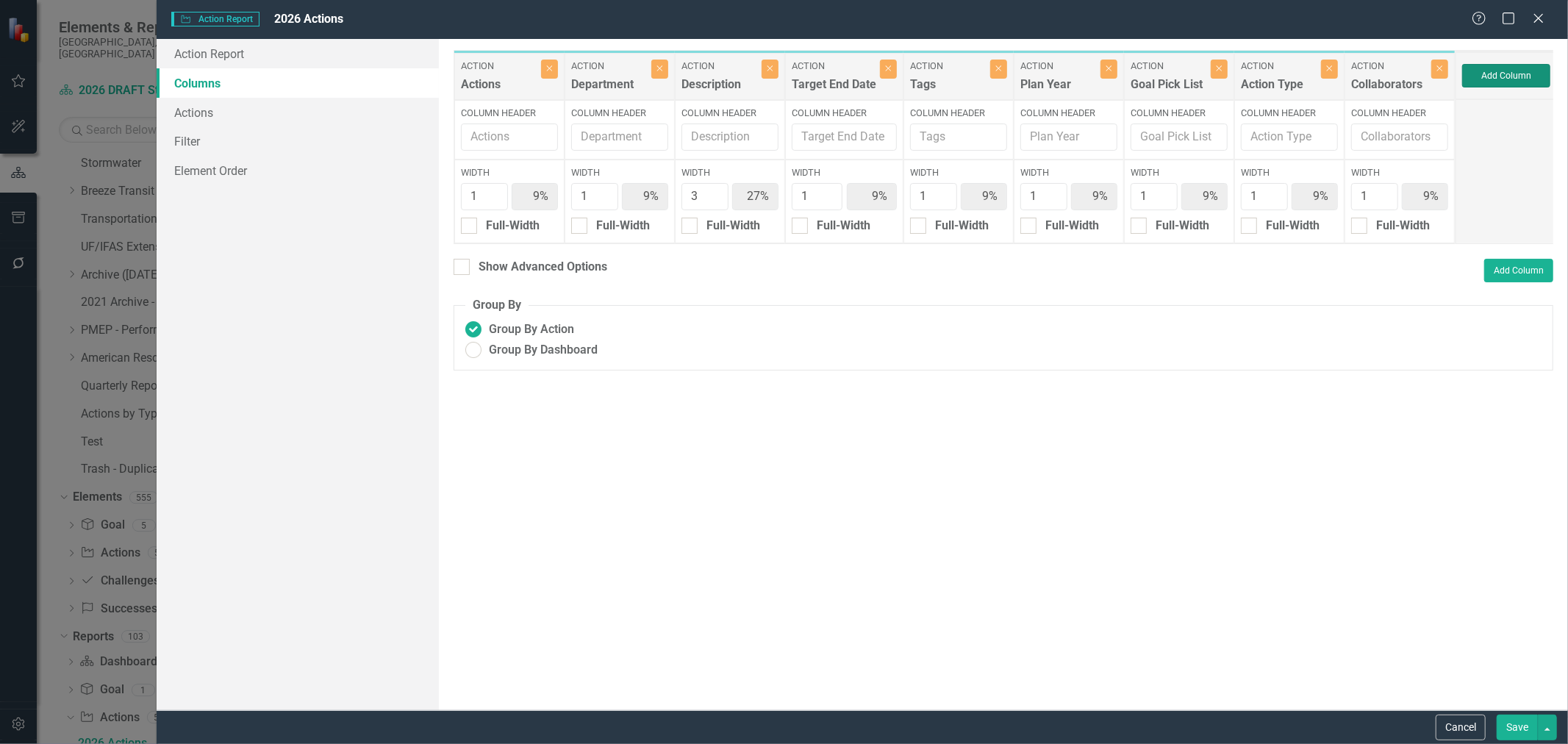
click at [1522, 70] on button "Add Column" at bounding box center [1506, 75] width 89 height 23
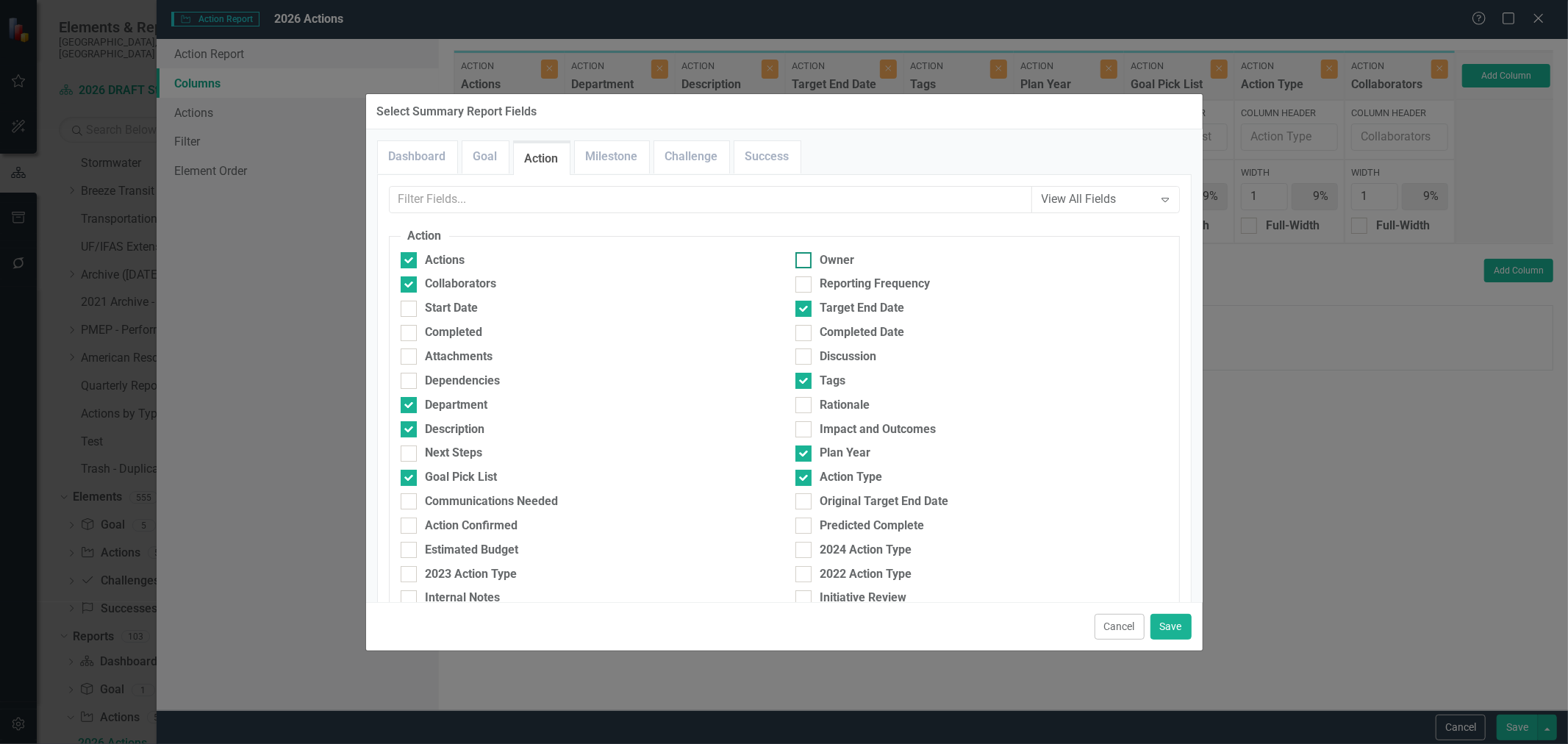
click at [798, 258] on input "Owner" at bounding box center [800, 257] width 10 height 10
checkbox input "true"
click at [1175, 621] on button "Save" at bounding box center [1171, 626] width 41 height 26
type input "8%"
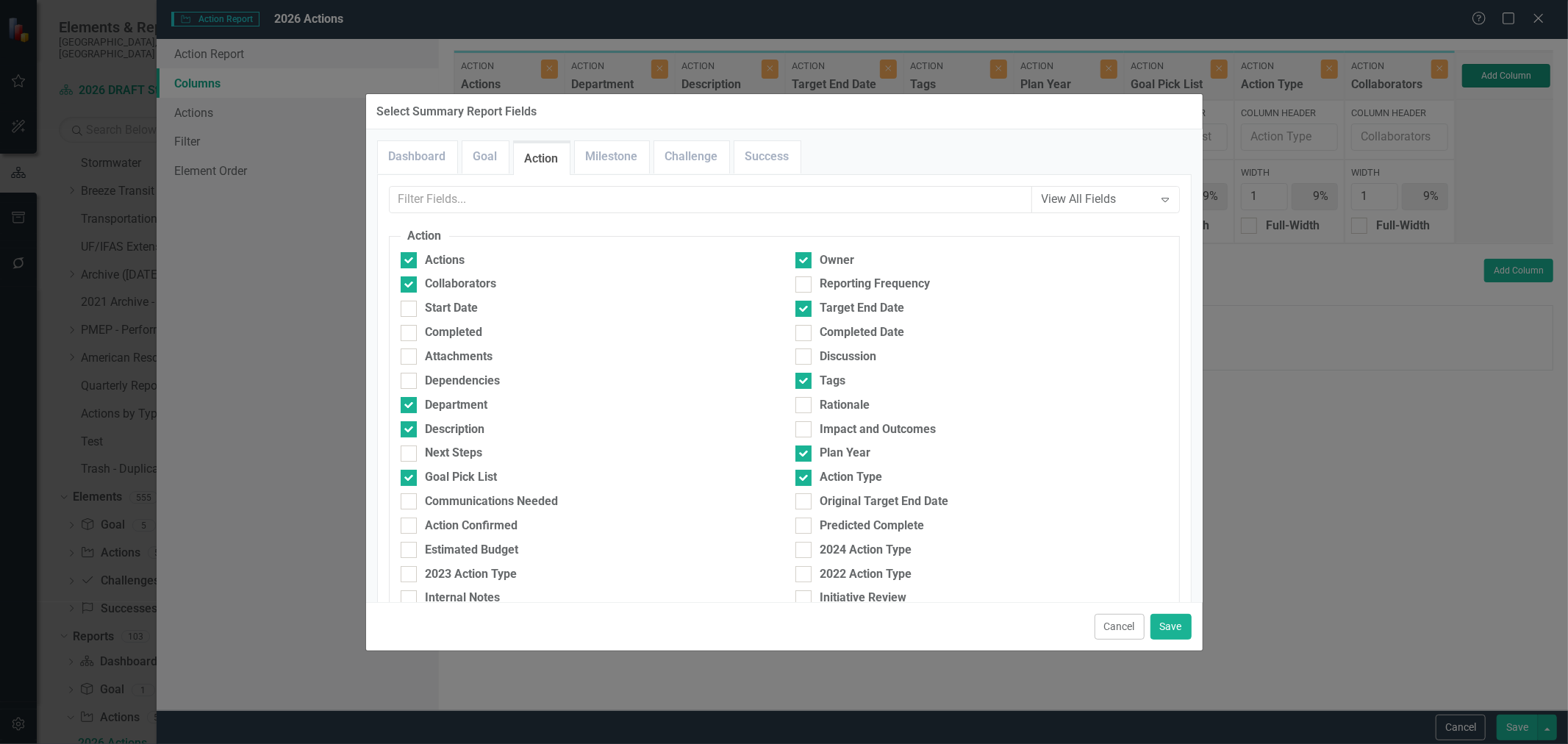
type input "25%"
type input "8%"
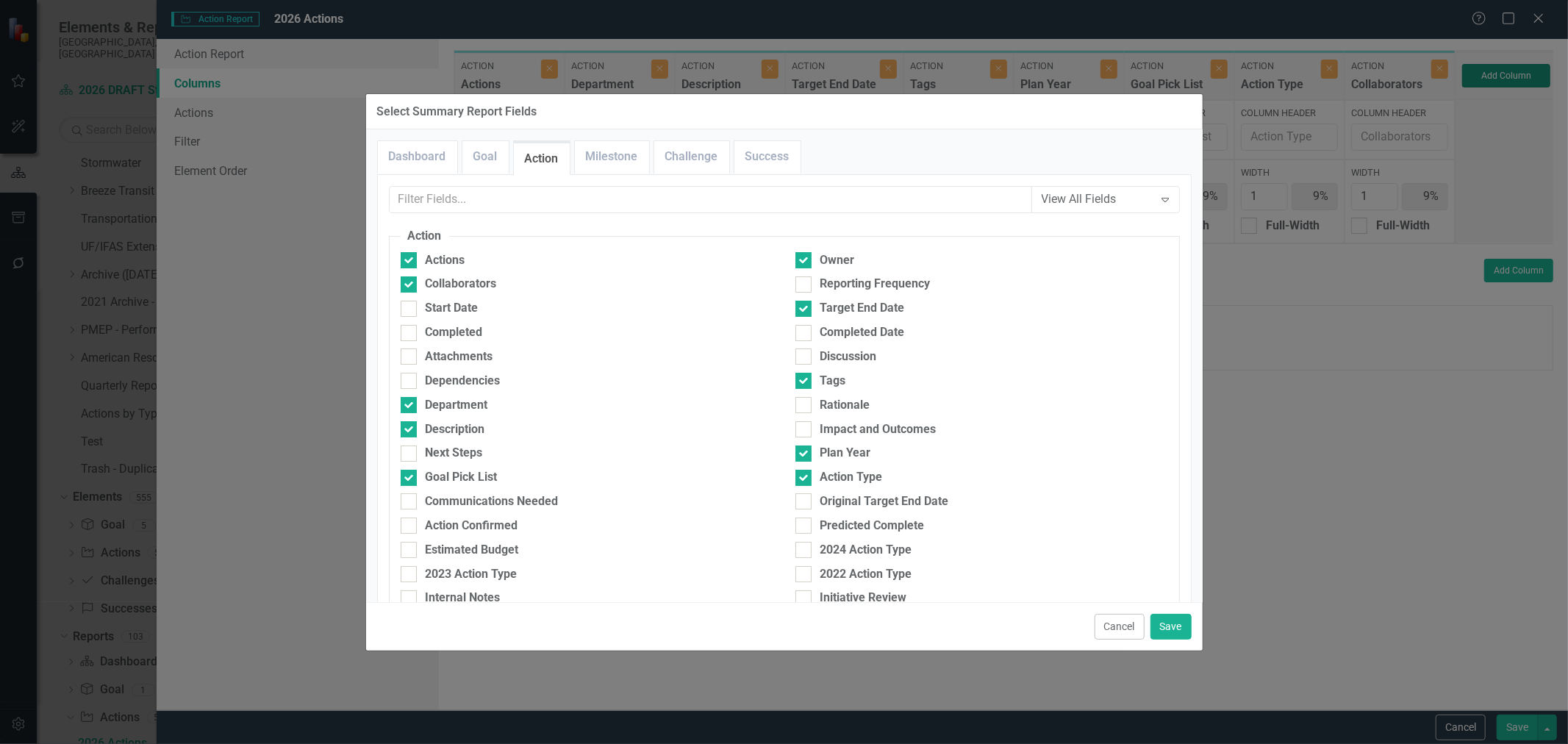
type input "8%"
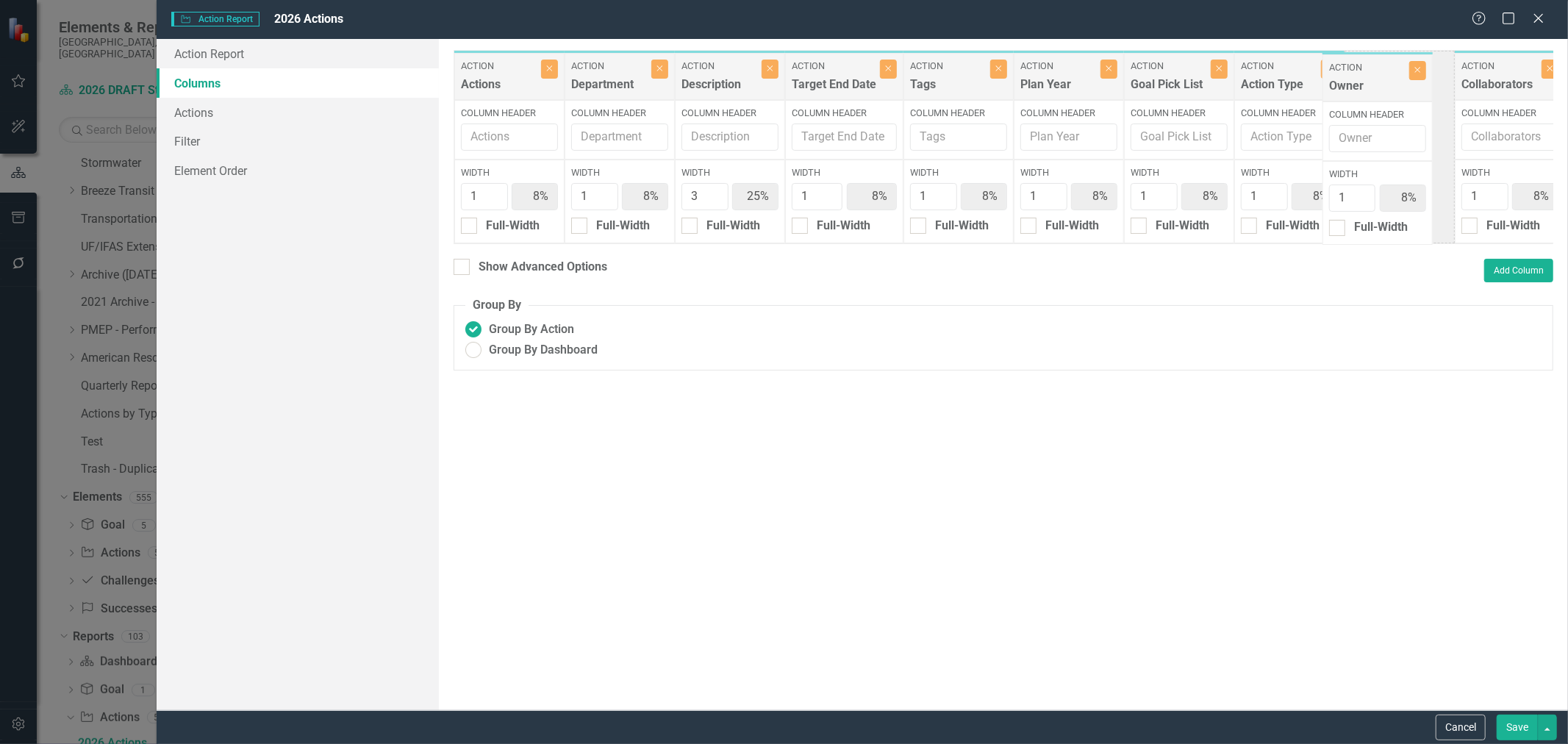
drag, startPoint x: 1508, startPoint y: 70, endPoint x: 1375, endPoint y: 72, distance: 133.0
click at [1375, 72] on div "Action Actions Close Column Header Width 1 8% Full-Width Action Department Clos…" at bounding box center [1010, 147] width 1112 height 194
click at [1517, 725] on button "Save" at bounding box center [1517, 727] width 41 height 26
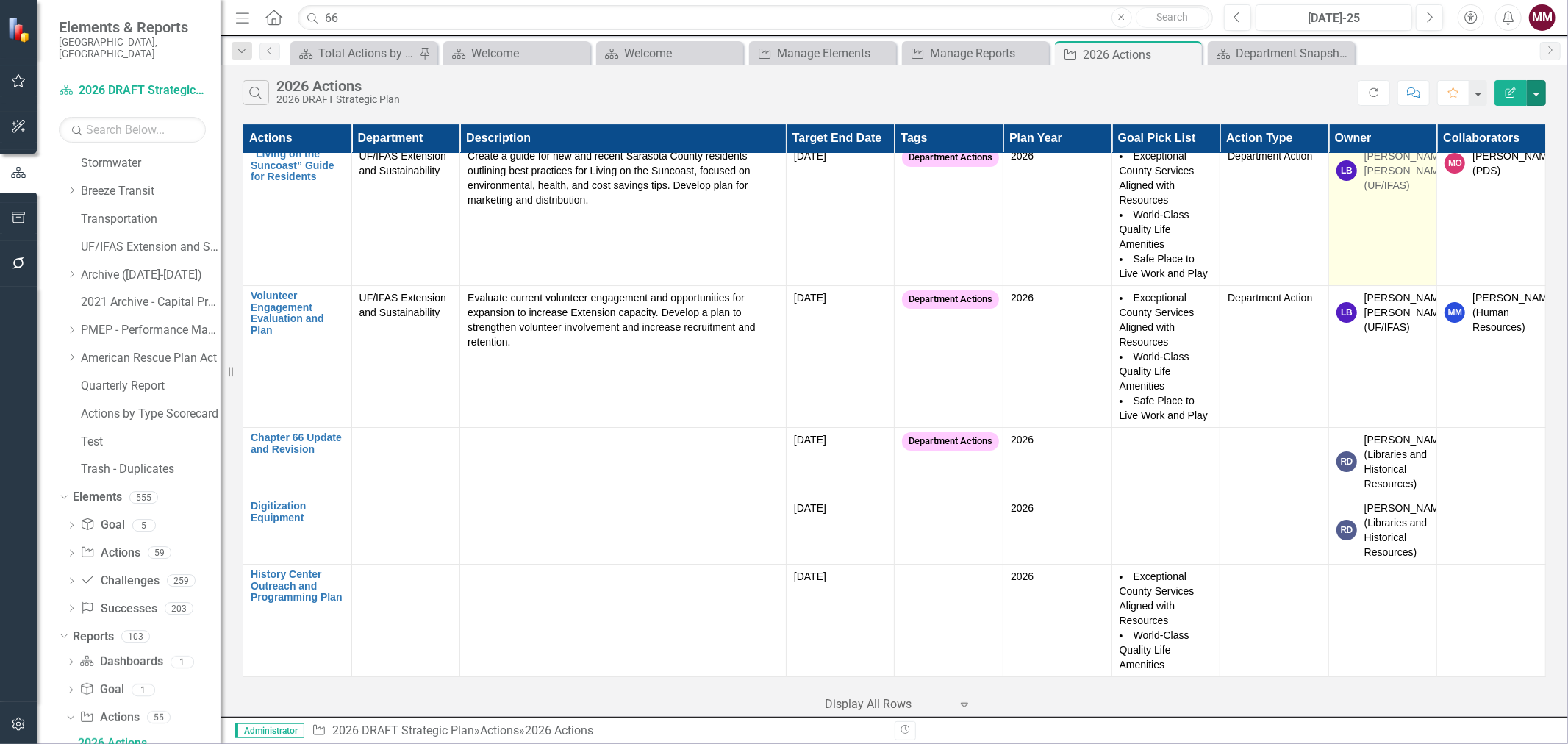
scroll to position [4636, 0]
